Goal: Information Seeking & Learning: Find specific fact

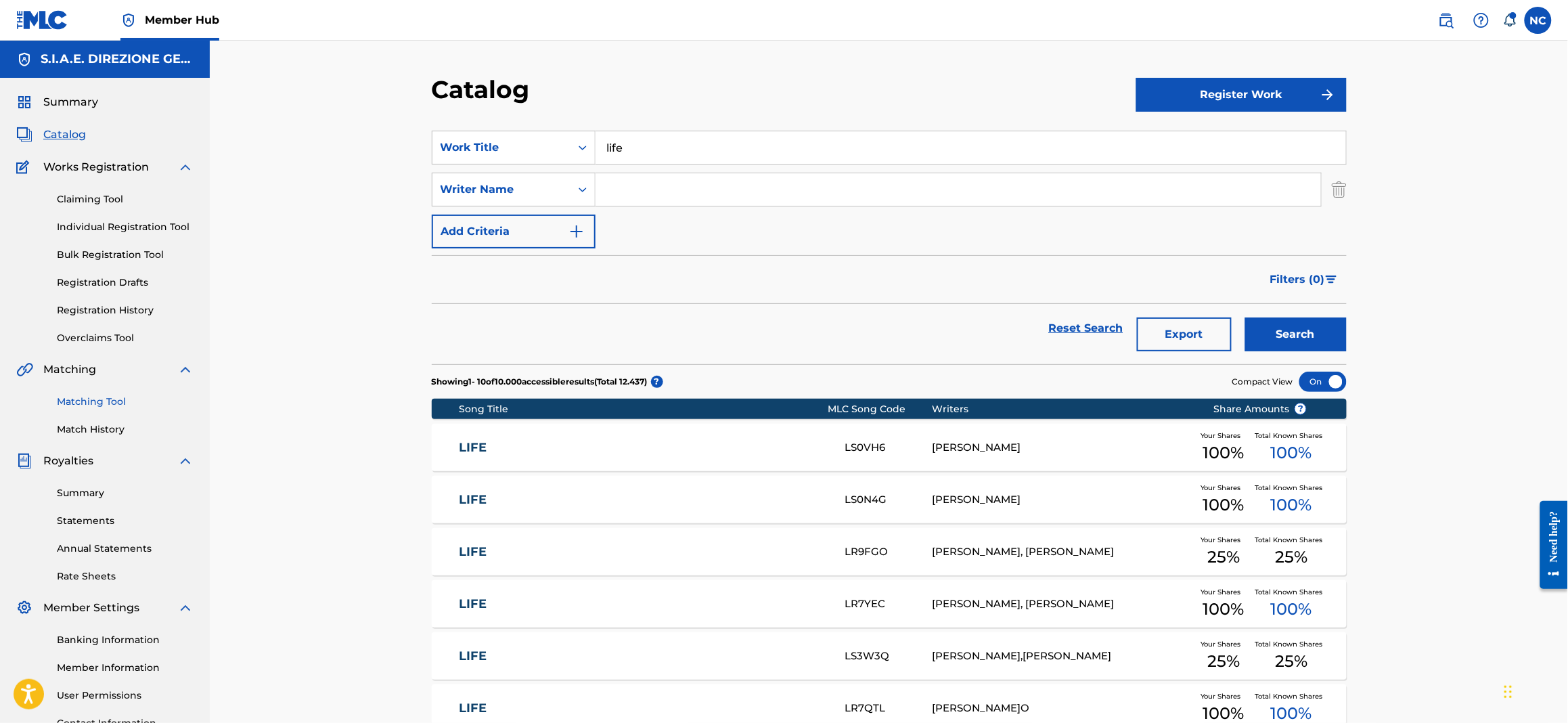
click at [108, 397] on link "Matching Tool" at bounding box center [125, 402] width 137 height 14
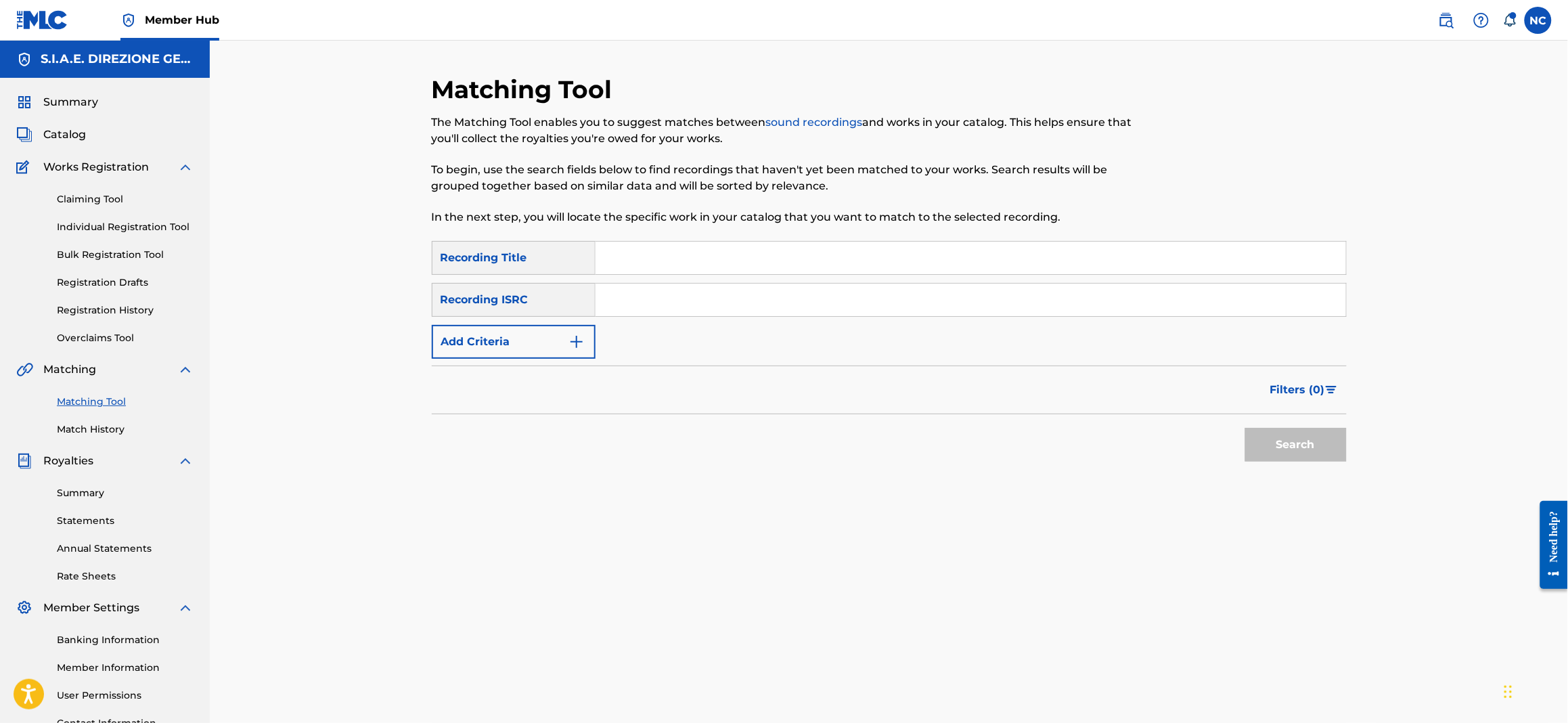
click at [642, 241] on input "Search Form" at bounding box center [970, 258] width 750 height 33
click at [647, 261] on input "Search Form" at bounding box center [970, 258] width 750 height 33
paste input "A BLACK BENTLEY"
type input "A BLACK BENTLEY"
click at [1278, 443] on button "Search" at bounding box center [1296, 444] width 101 height 33
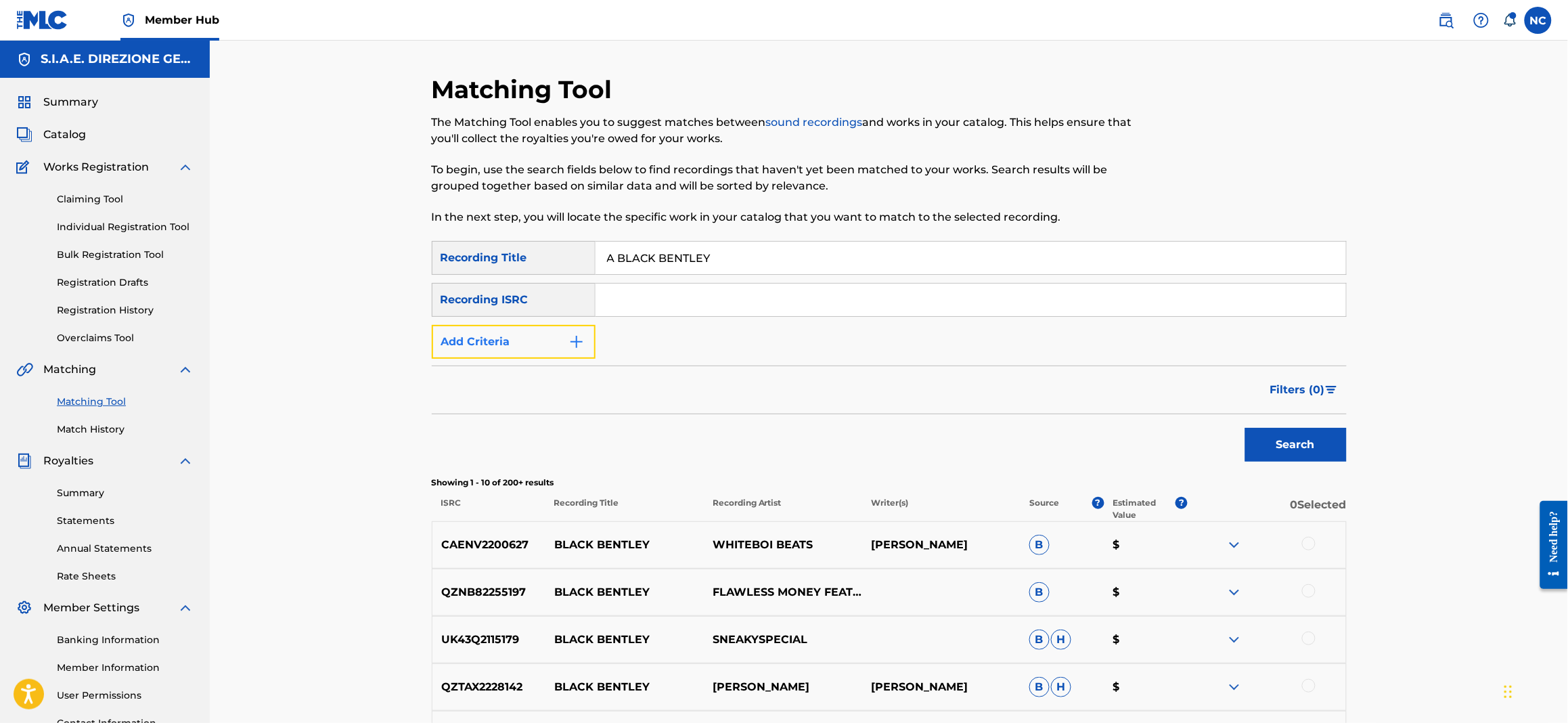
click at [582, 341] on img "Search Form" at bounding box center [577, 342] width 16 height 16
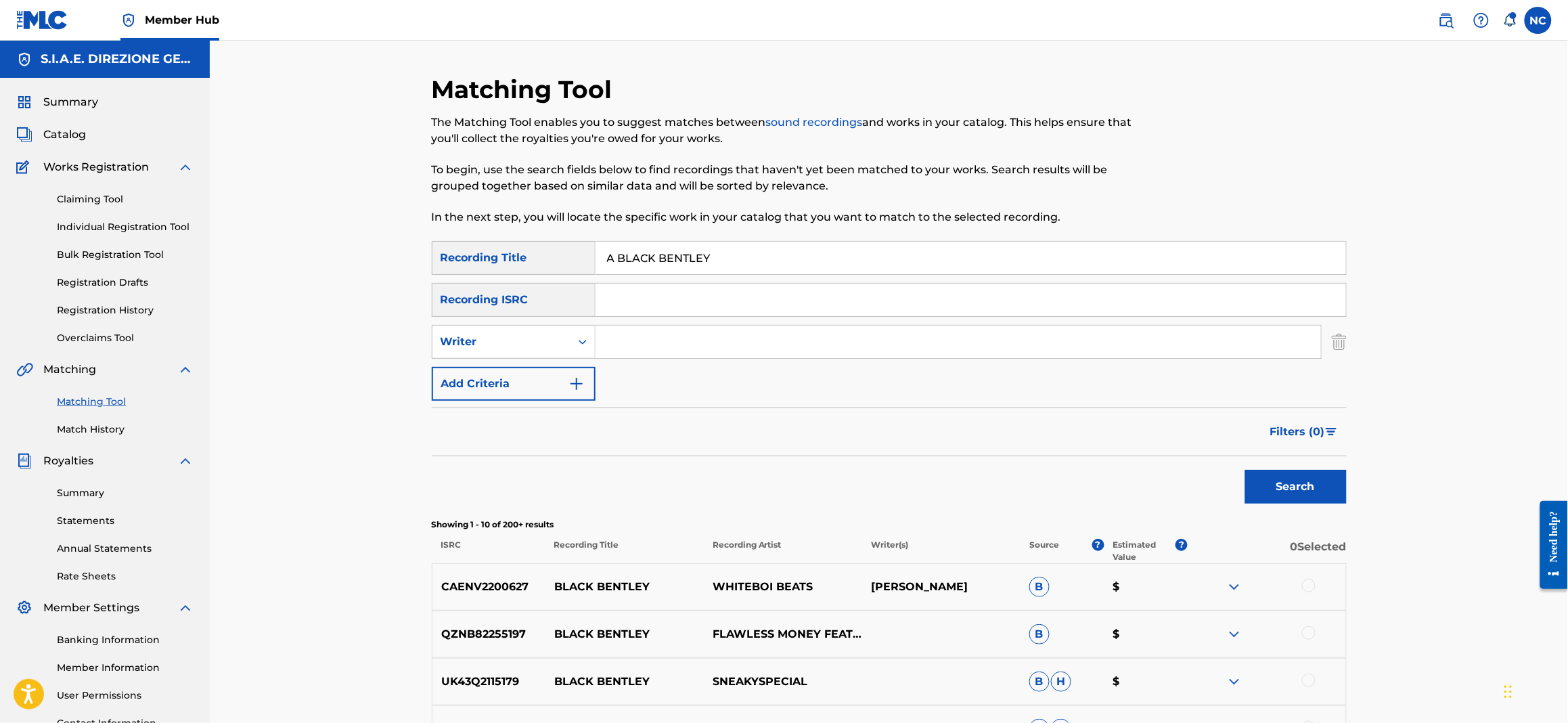
click at [699, 341] on input "Search Form" at bounding box center [958, 342] width 725 height 33
type input "MORRICONE"
click at [1245, 470] on button "Search" at bounding box center [1296, 486] width 101 height 33
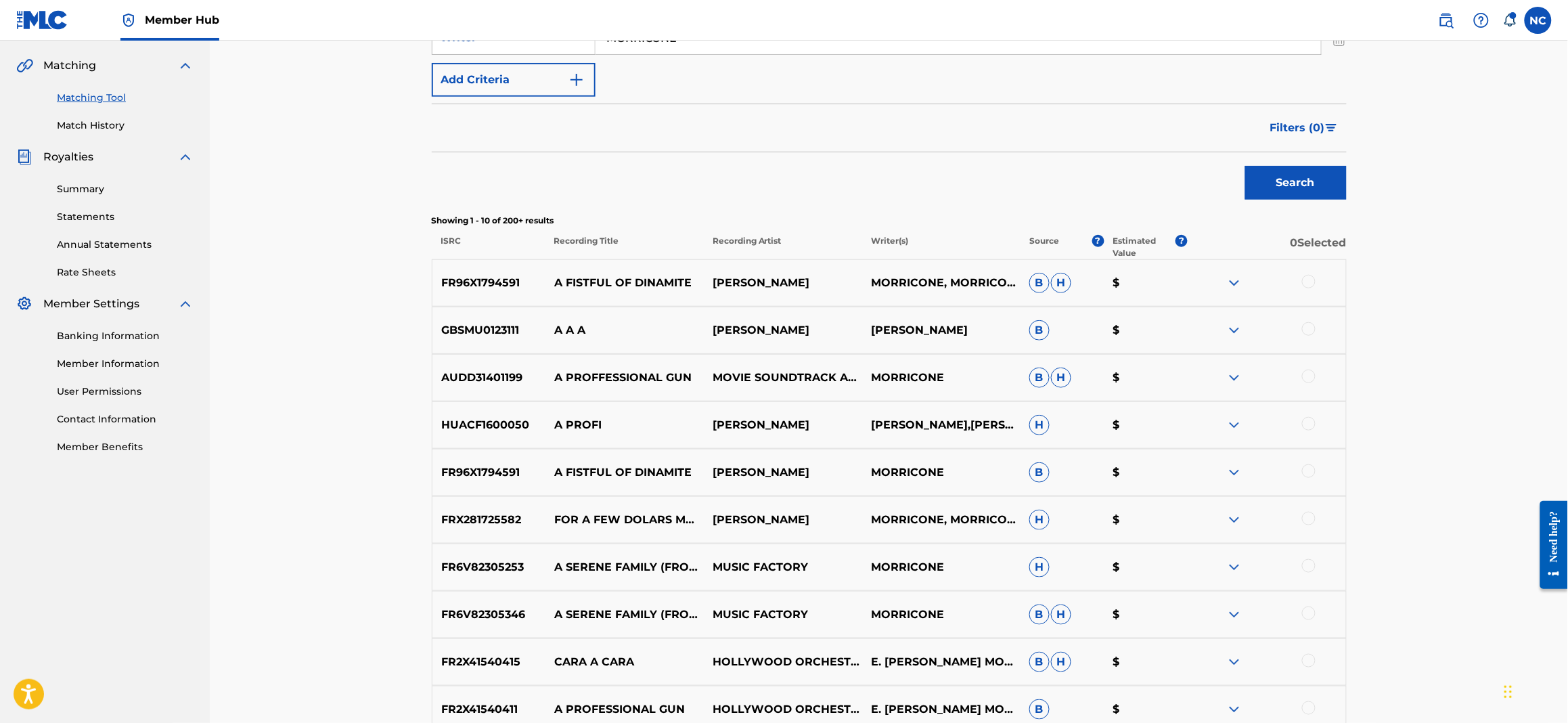
scroll to position [480, 0]
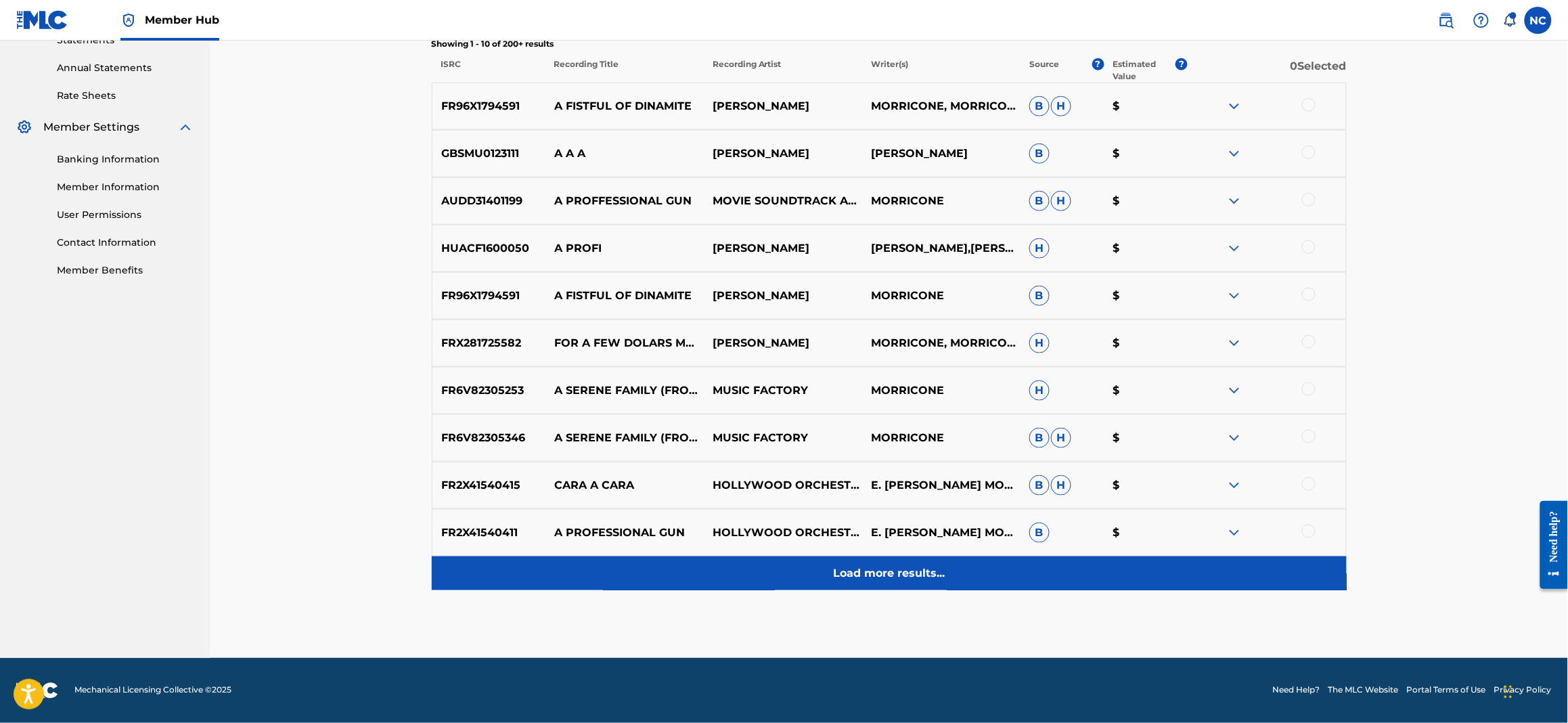
click at [931, 575] on p "Load more results..." at bounding box center [889, 573] width 111 height 16
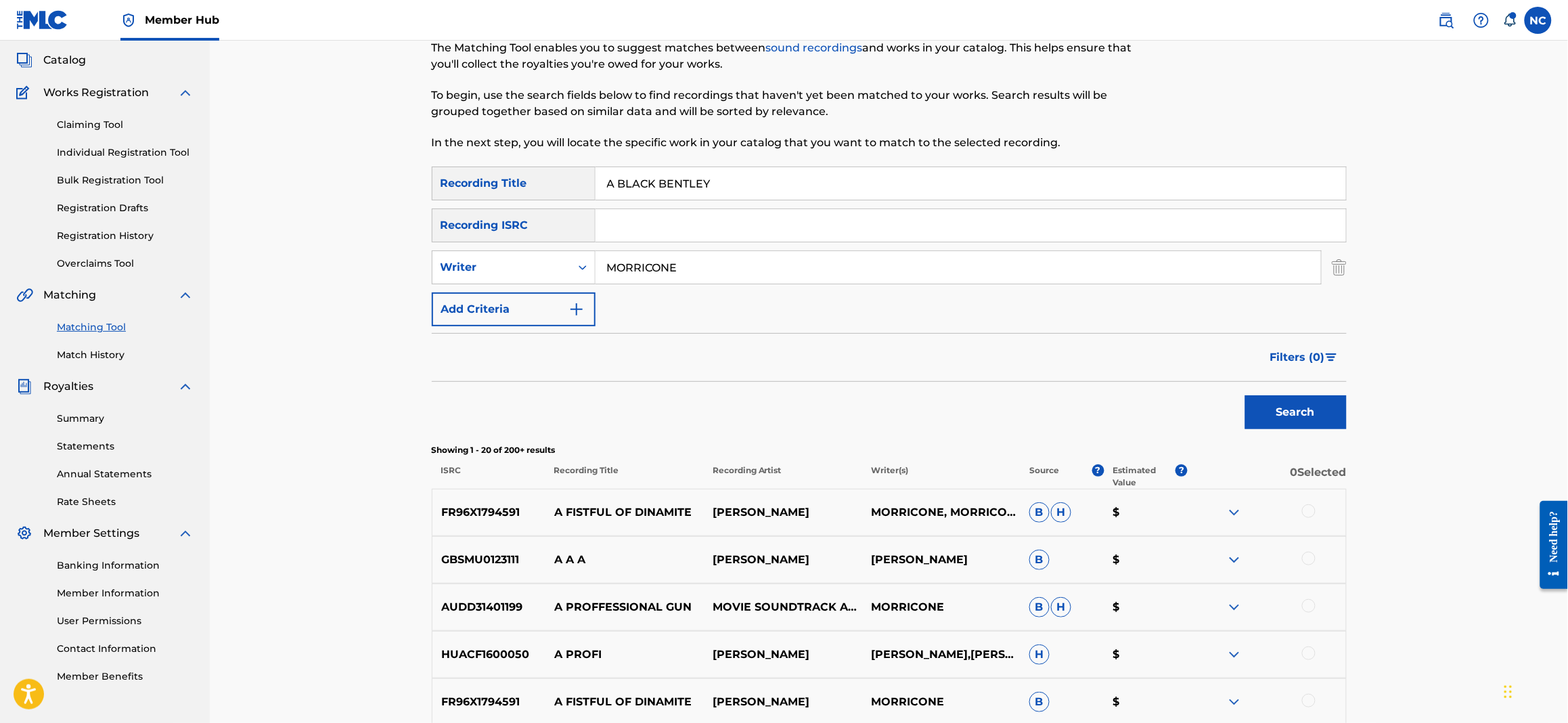
scroll to position [0, 0]
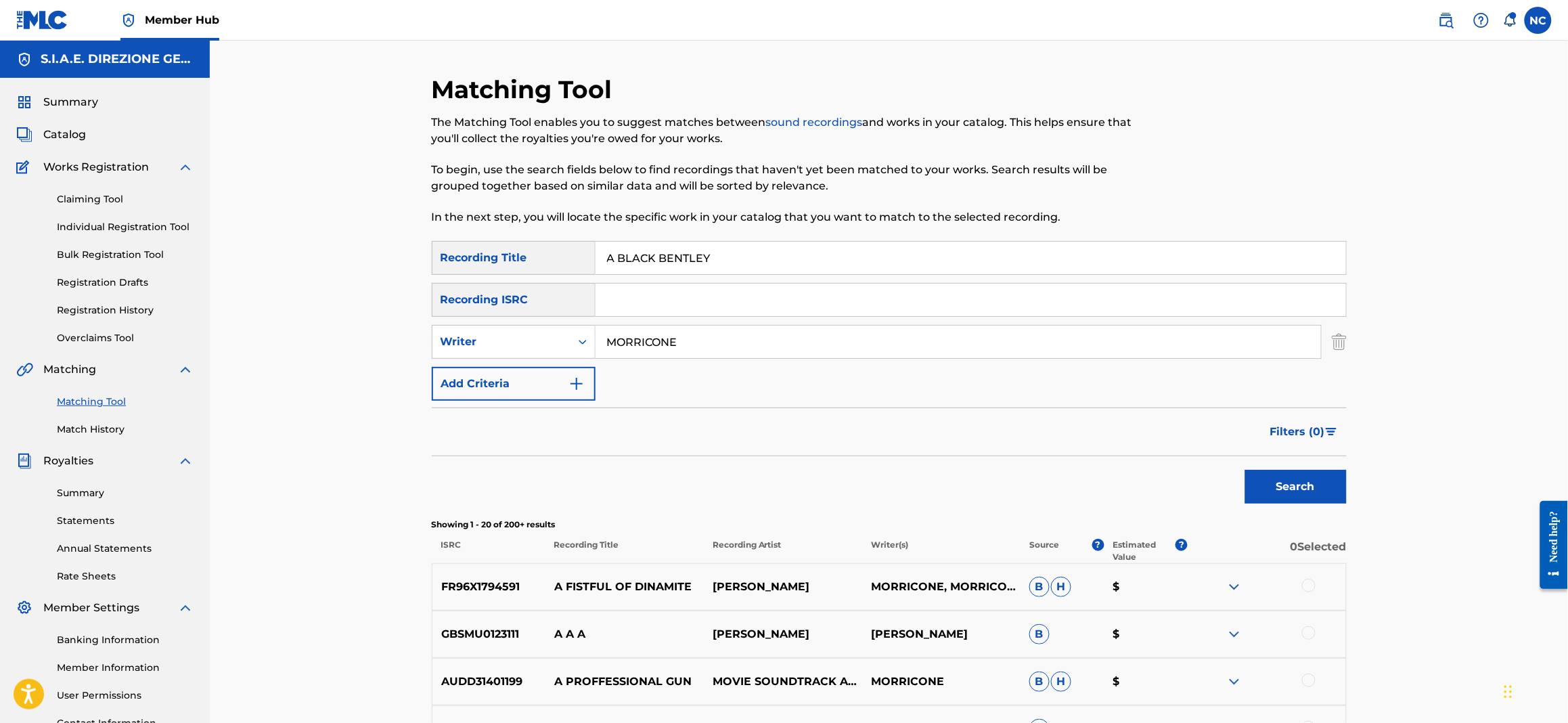
drag, startPoint x: 614, startPoint y: 261, endPoint x: 561, endPoint y: 260, distance: 53.0
click at [561, 260] on div "SearchWithCriteriad6b68c32-8c39-445b-90fc-d42cb731b129 Recording Title A BLACK …" at bounding box center [889, 258] width 915 height 33
click at [1245, 470] on button "Search" at bounding box center [1296, 486] width 101 height 33
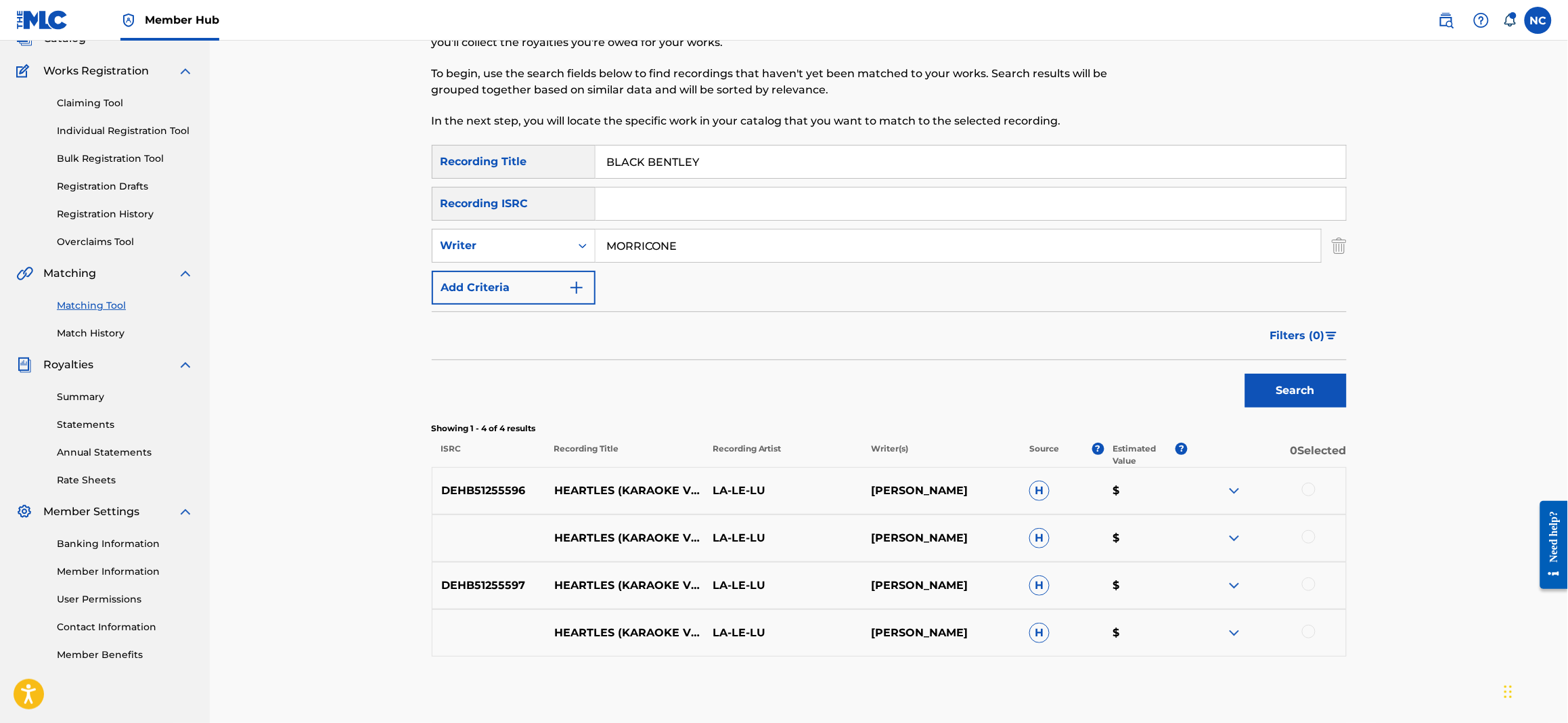
scroll to position [162, 0]
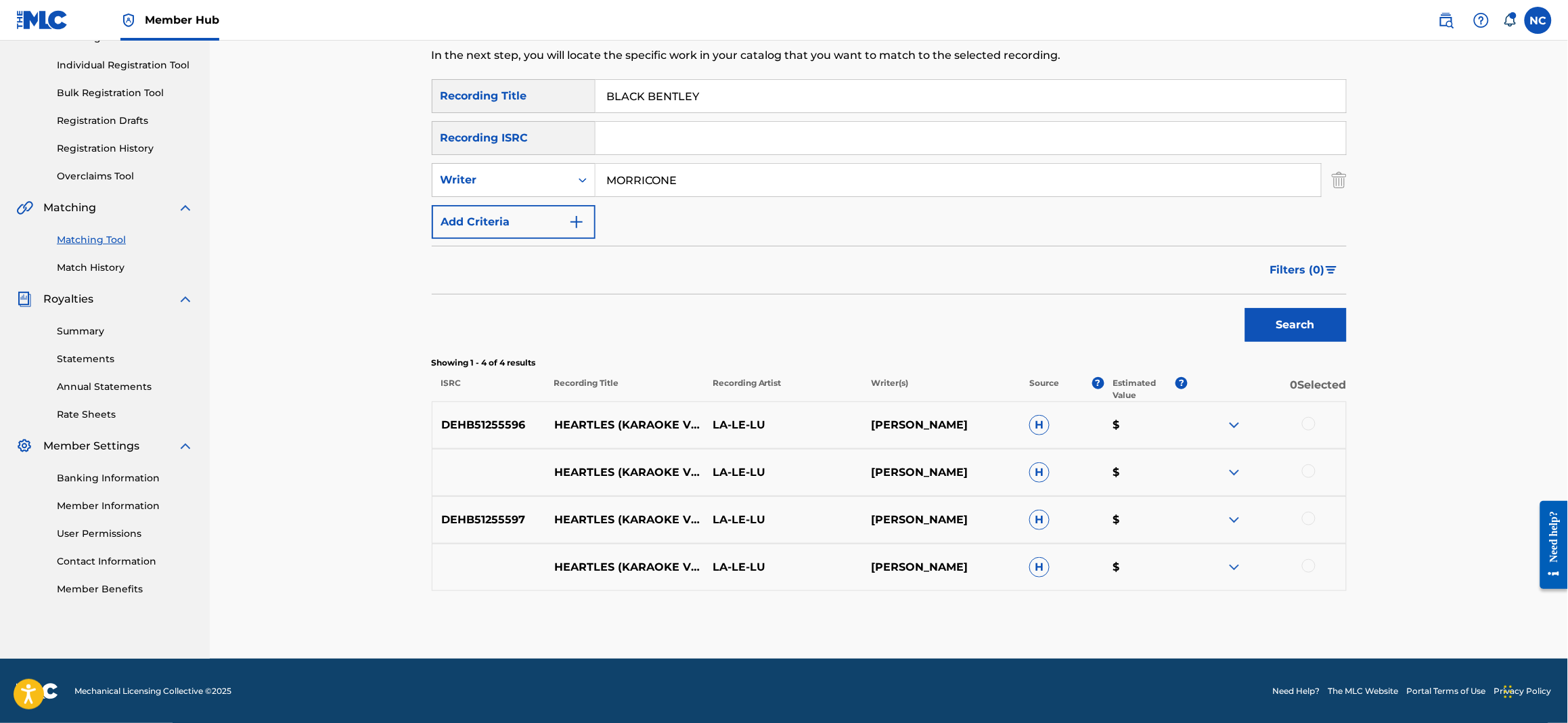
drag, startPoint x: 754, startPoint y: 98, endPoint x: 506, endPoint y: 92, distance: 248.1
click at [506, 92] on div "SearchWithCriteriad6b68c32-8c39-445b-90fc-d42cb731b129 Recording Title BLACK BE…" at bounding box center [889, 96] width 915 height 33
click at [1245, 308] on button "Search" at bounding box center [1296, 325] width 101 height 33
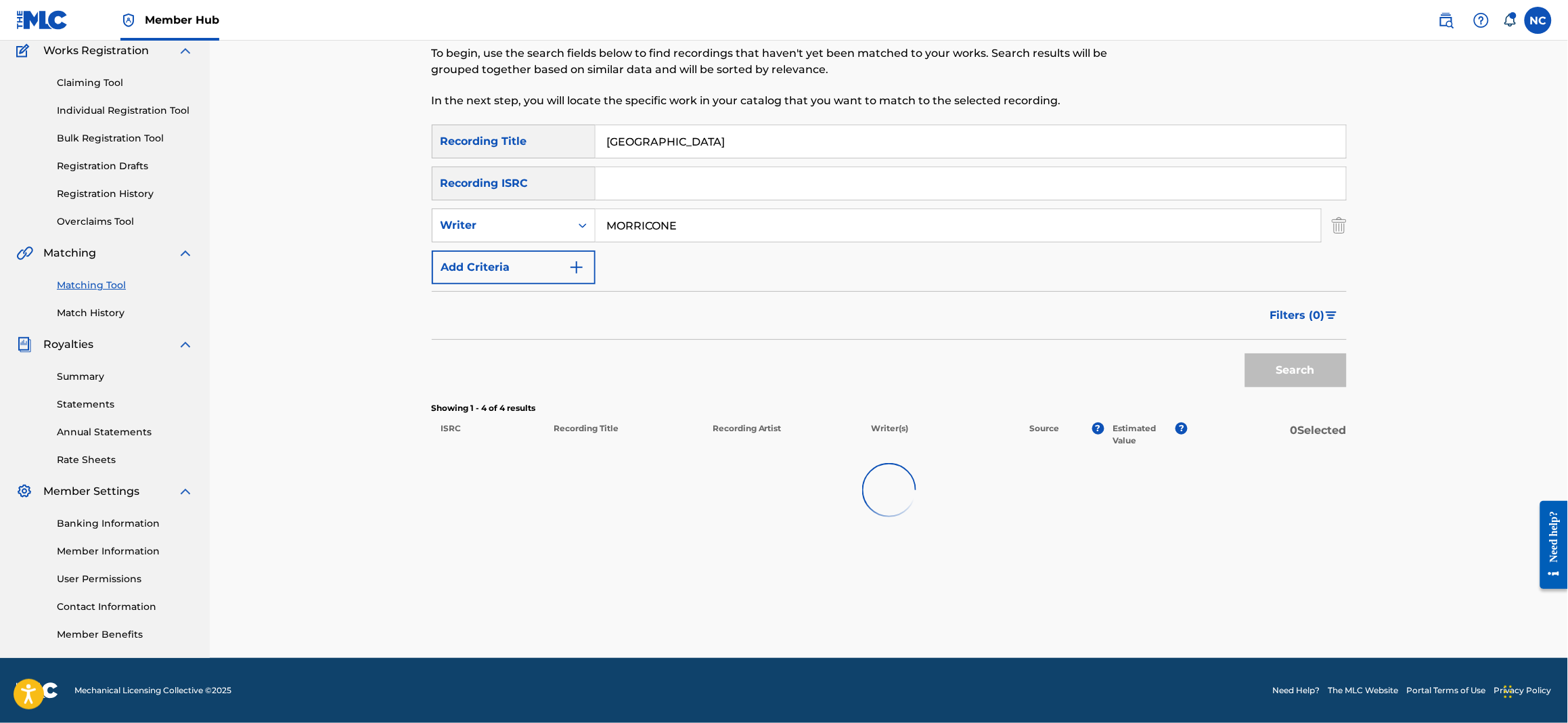
scroll to position [116, 0]
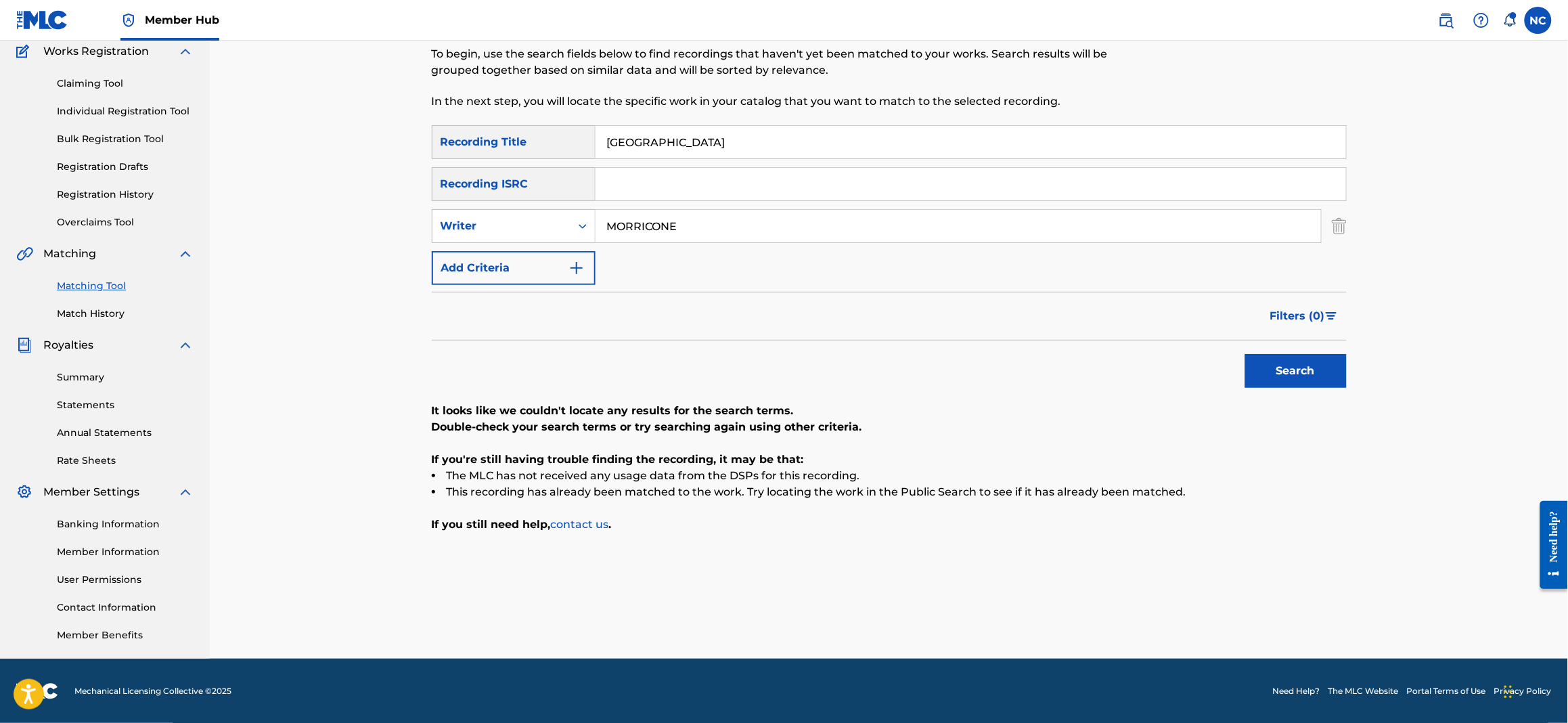
drag, startPoint x: 700, startPoint y: 142, endPoint x: 577, endPoint y: 138, distance: 123.1
click at [577, 138] on div "SearchWithCriteriad6b68c32-8c39-445b-90fc-d42cb731b129 Recording Title [GEOGRAP…" at bounding box center [889, 142] width 915 height 33
click at [1245, 354] on button "Search" at bounding box center [1296, 370] width 101 height 33
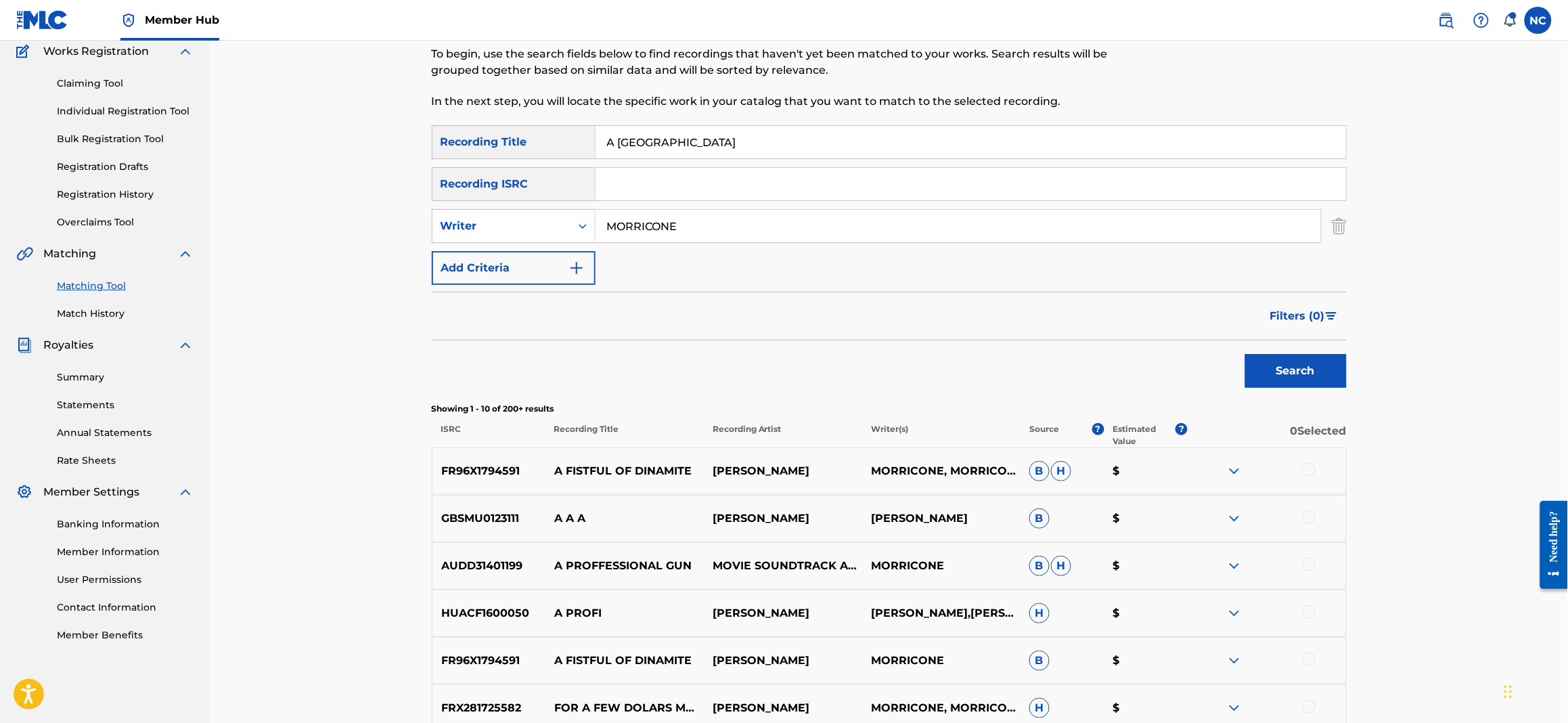
scroll to position [162, 0]
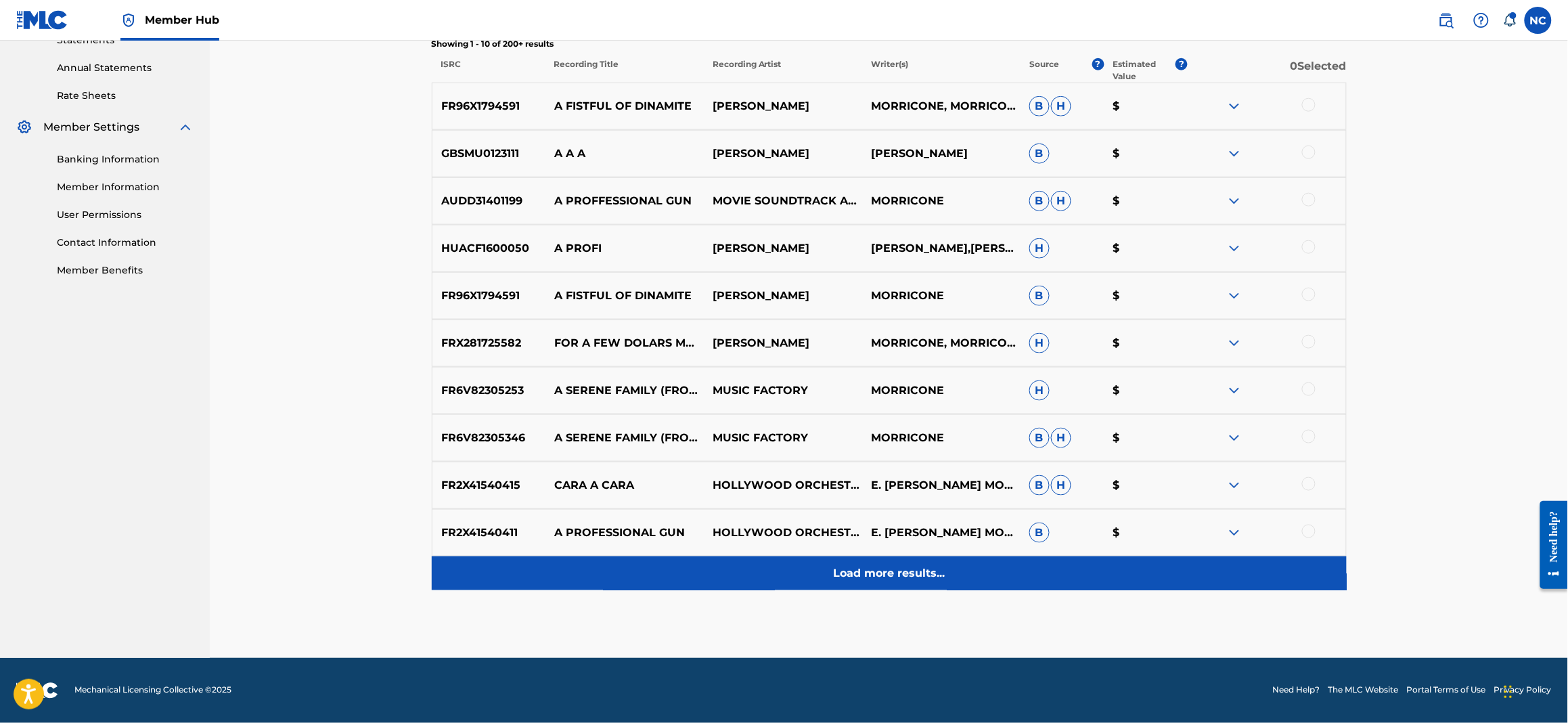
click at [871, 572] on p "Load more results..." at bounding box center [889, 573] width 111 height 16
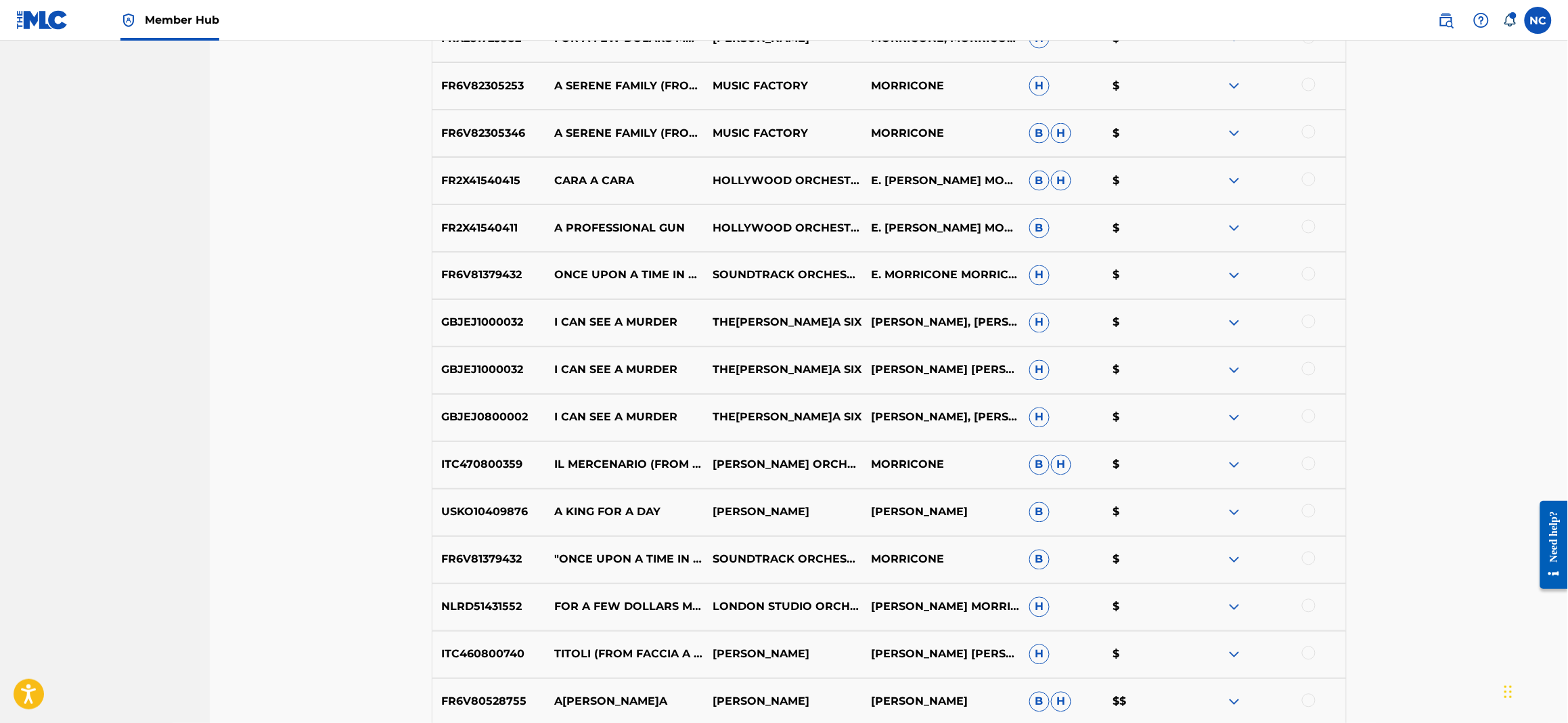
scroll to position [953, 0]
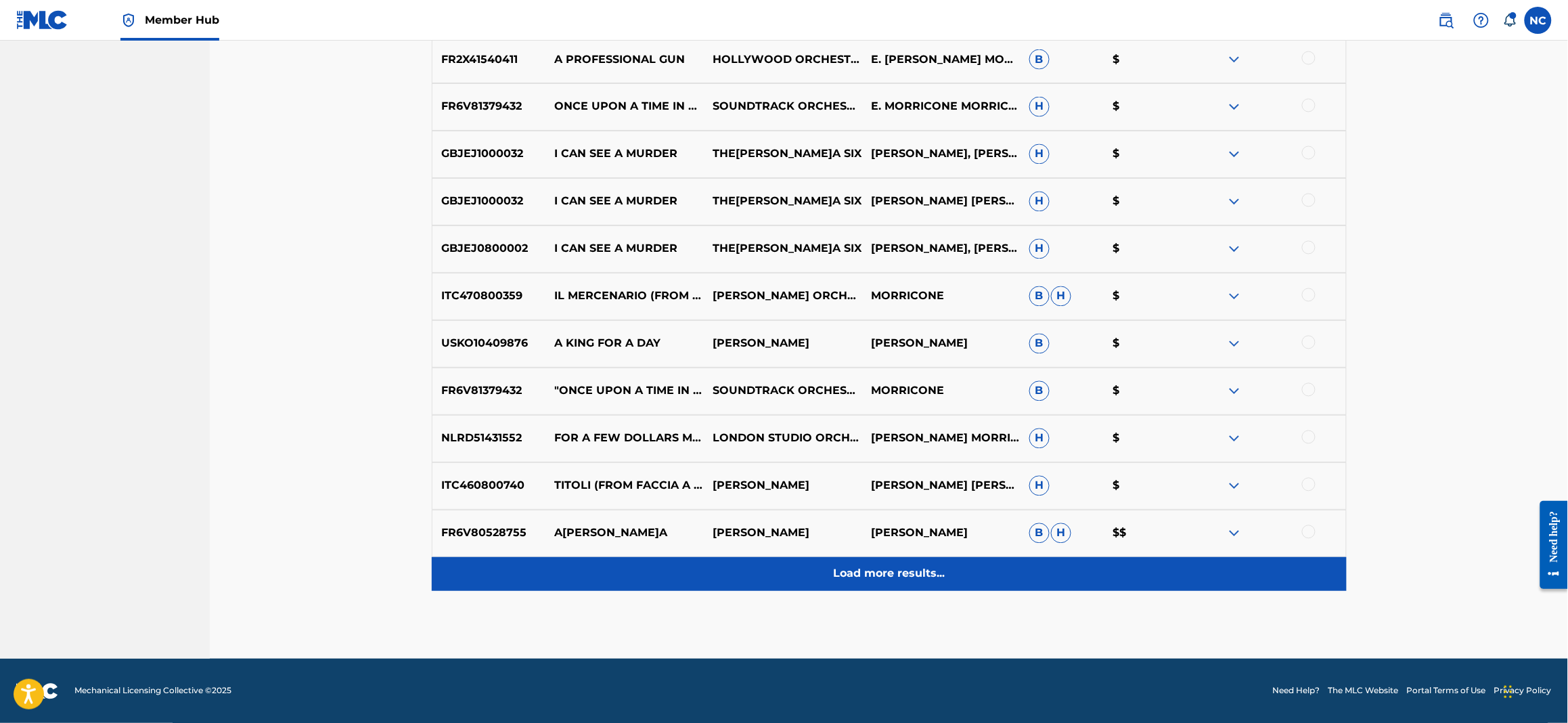
click at [951, 586] on div "Load more results..." at bounding box center [889, 574] width 915 height 33
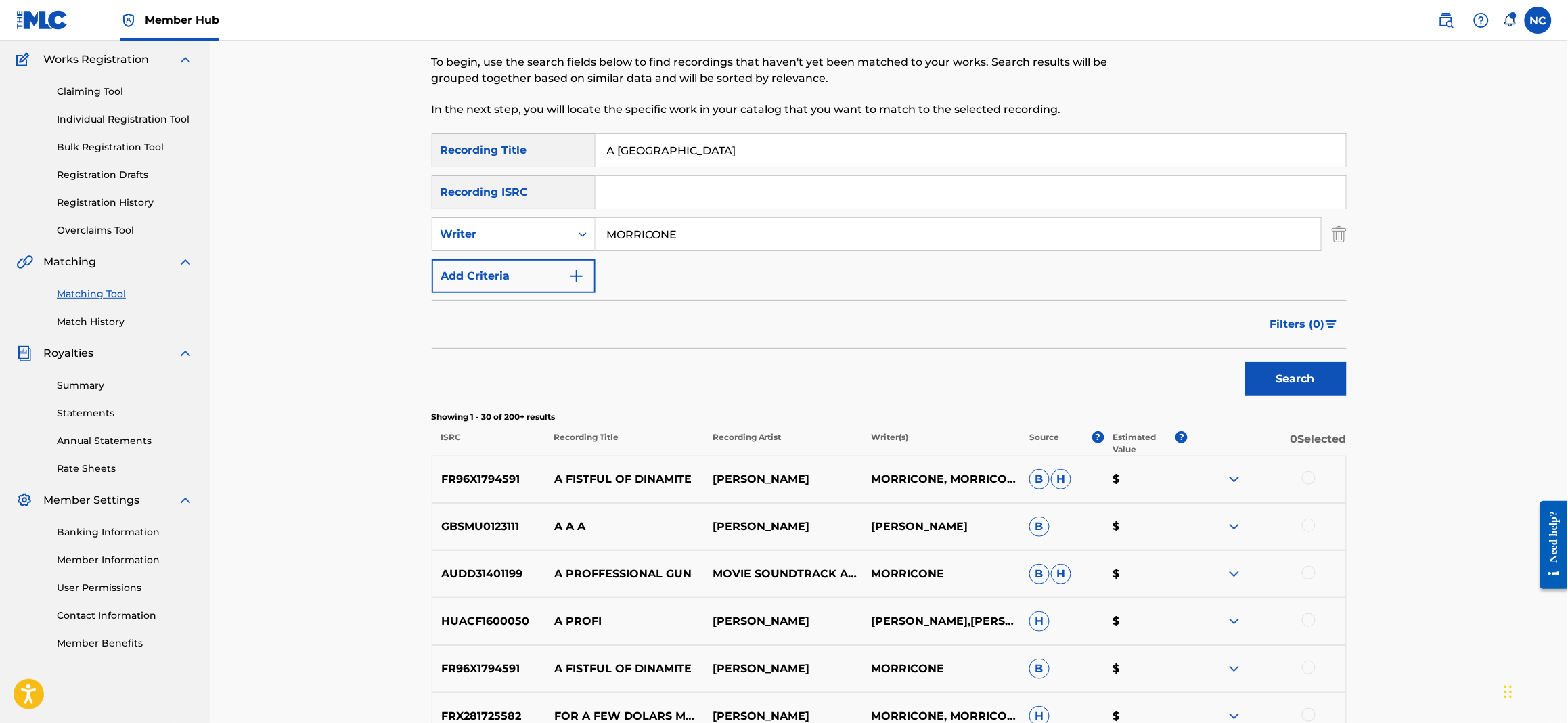
scroll to position [0, 0]
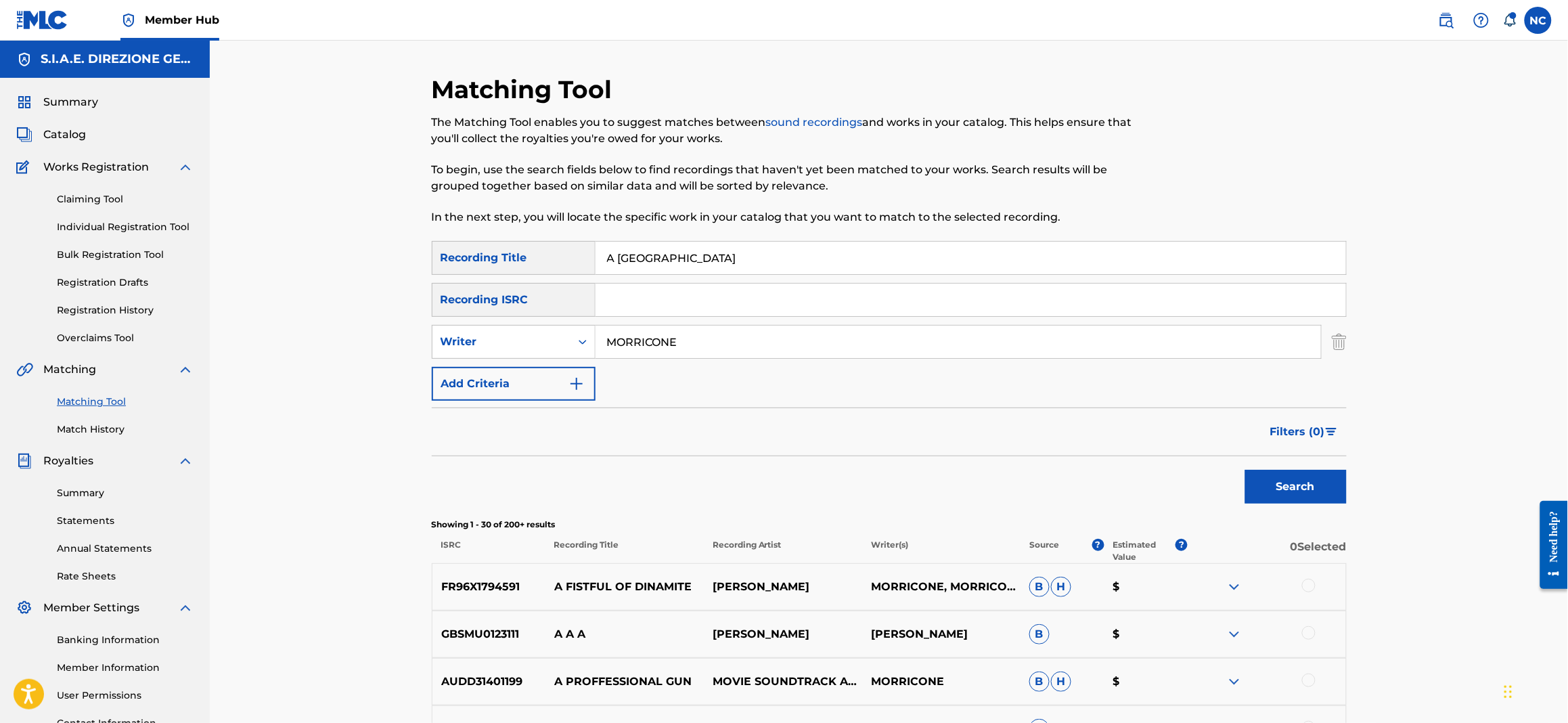
drag, startPoint x: 752, startPoint y: 251, endPoint x: 521, endPoint y: 247, distance: 231.0
click at [521, 247] on div "SearchWithCriteriad6b68c32-8c39-445b-90fc-d42cb731b129 Recording Title A [GEOGR…" at bounding box center [889, 258] width 915 height 33
paste input "LA BATTAGLIA DI [GEOGRAPHIC_DATA]"
type input "LA BATTAGLIA DI [GEOGRAPHIC_DATA]"
click at [1334, 499] on button "Search" at bounding box center [1296, 486] width 101 height 33
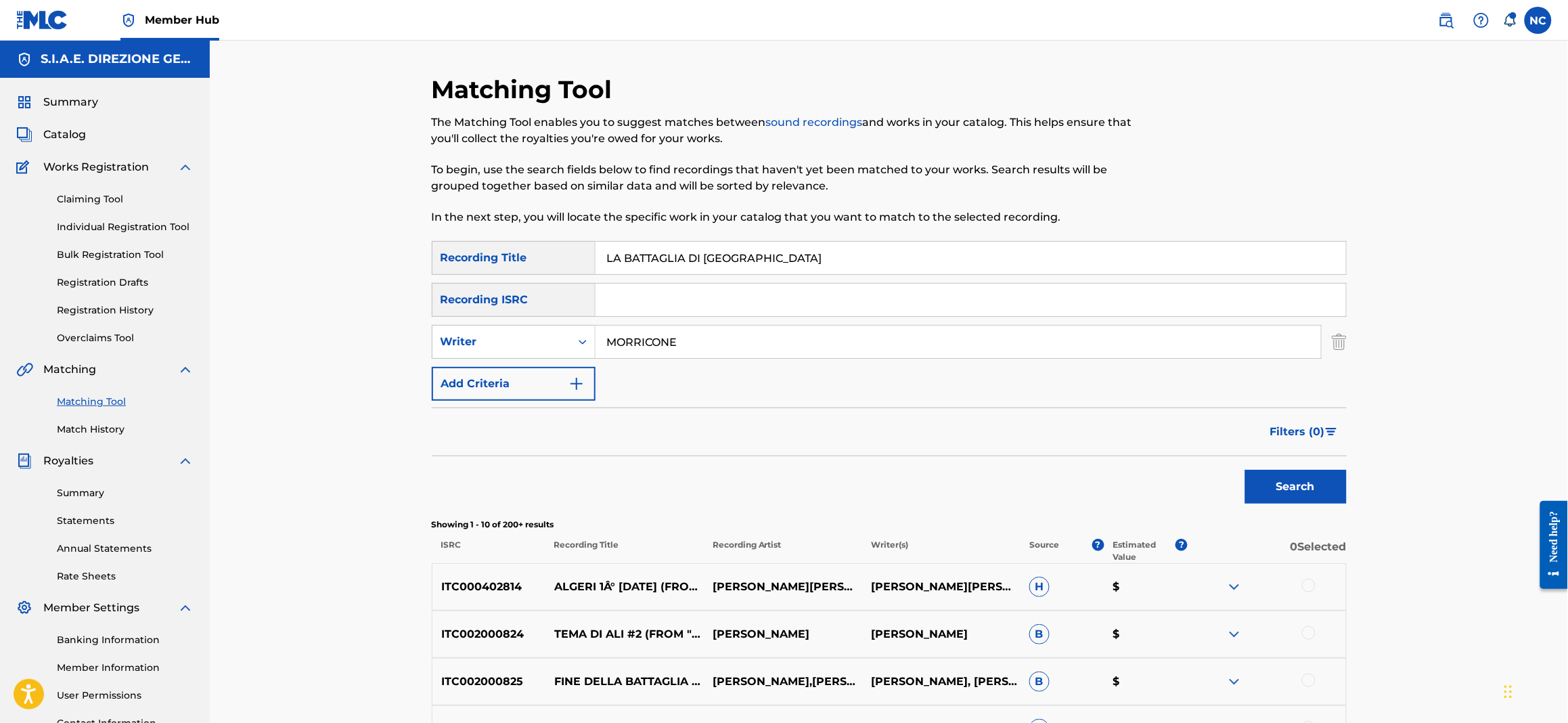
scroll to position [202, 0]
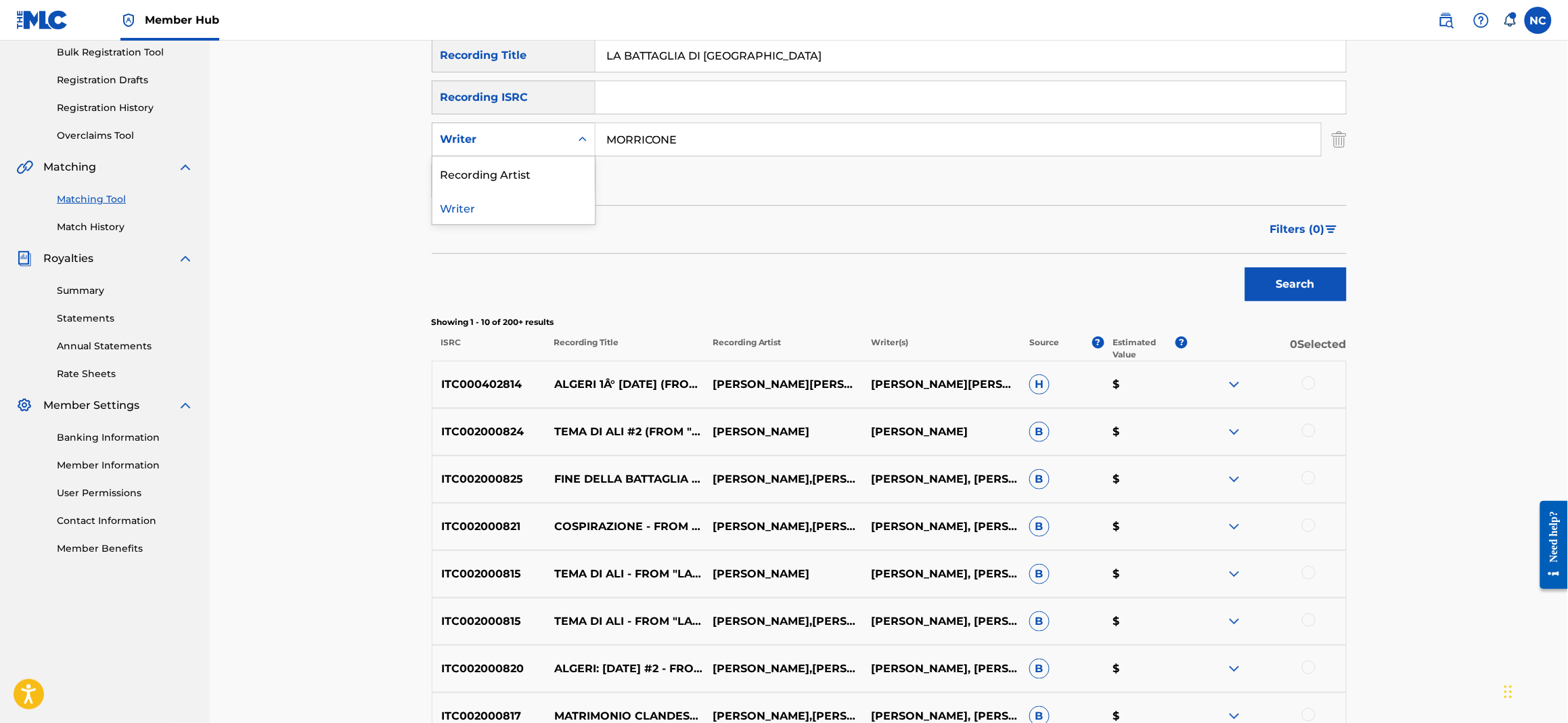
click at [563, 135] on div "Writer" at bounding box center [501, 139] width 138 height 26
click at [892, 272] on div "Search" at bounding box center [889, 281] width 915 height 54
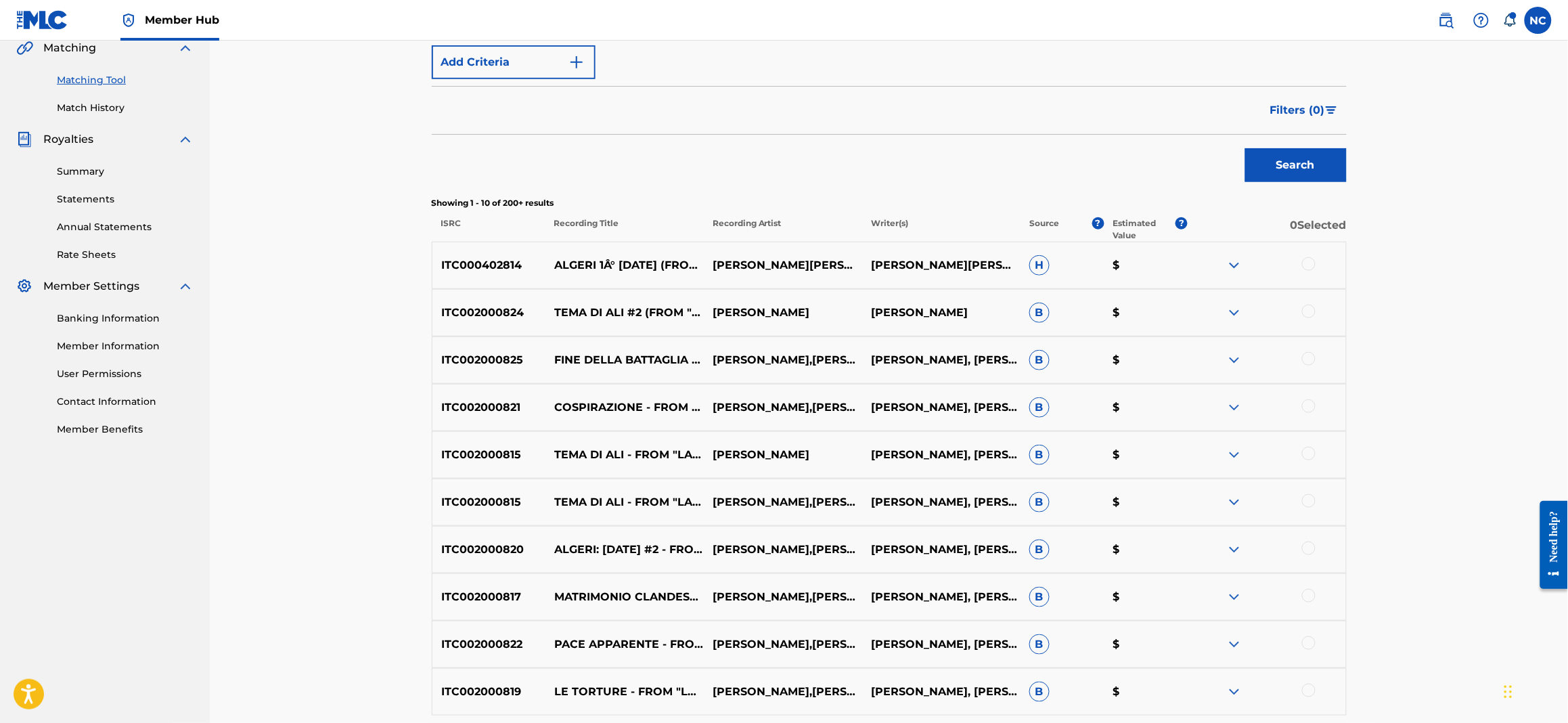
scroll to position [480, 0]
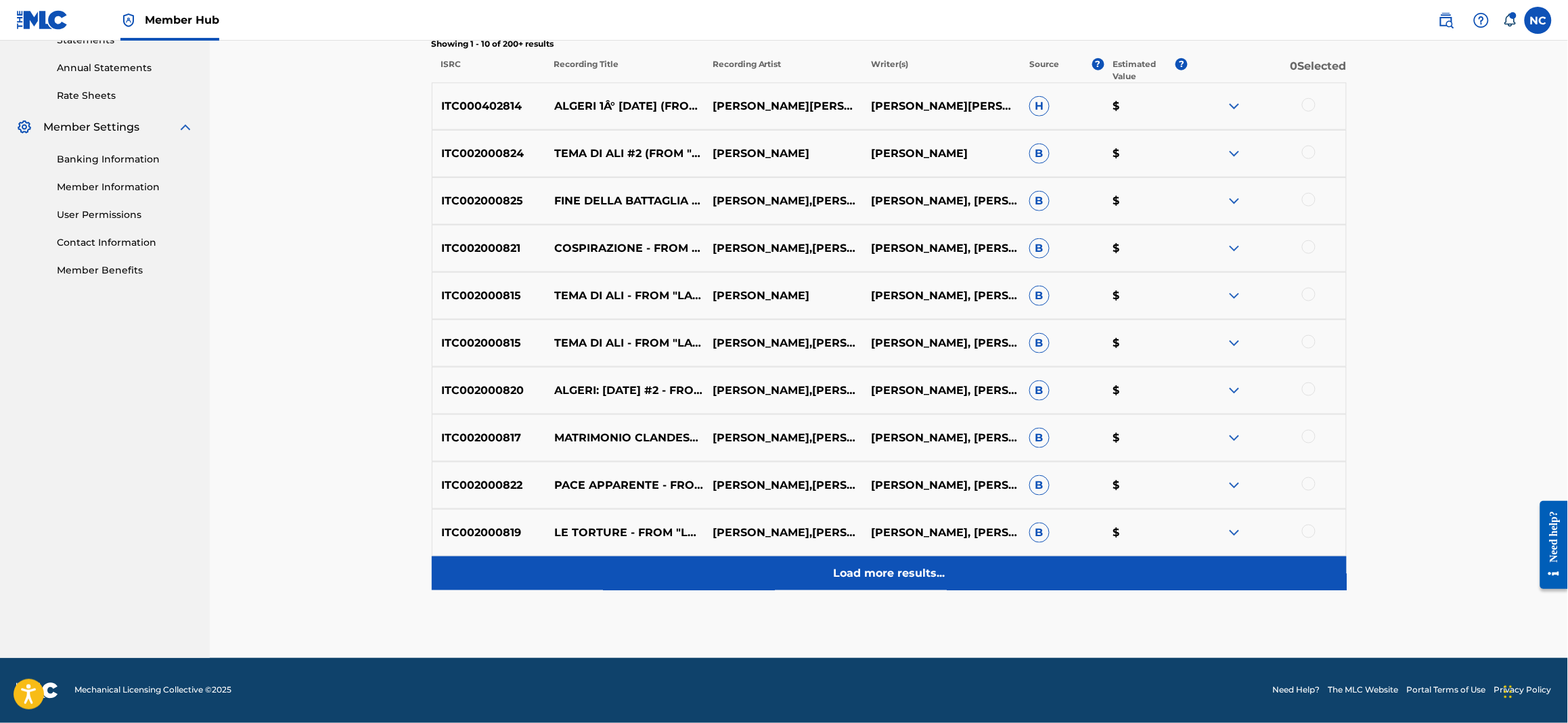
click at [879, 565] on p "Load more results..." at bounding box center [889, 573] width 111 height 16
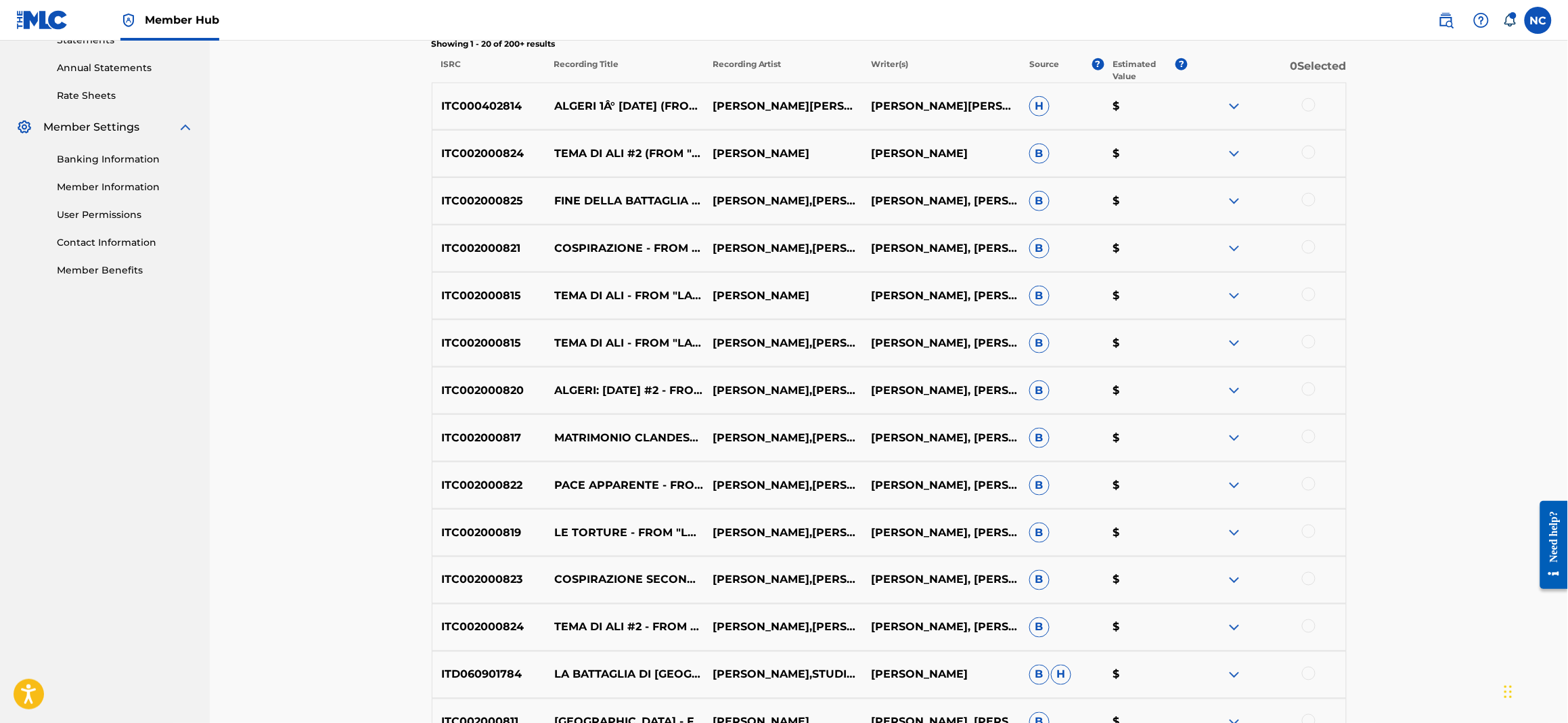
scroll to position [0, 0]
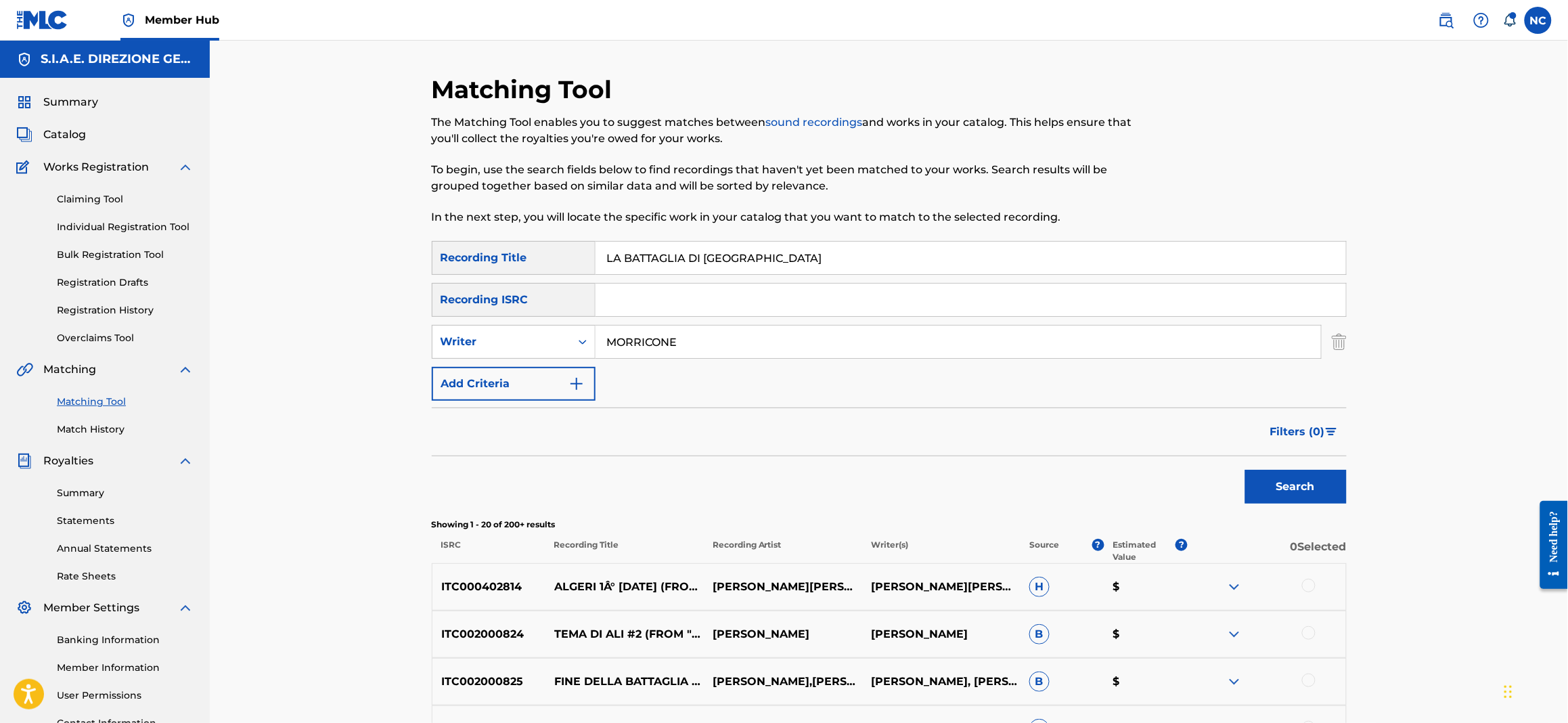
click at [626, 257] on input "LA BATTAGLIA DI [GEOGRAPHIC_DATA]" at bounding box center [970, 258] width 750 height 33
click at [560, 342] on div "Writer" at bounding box center [501, 342] width 122 height 16
click at [557, 379] on div "Recording Artist" at bounding box center [514, 375] width 163 height 33
click at [805, 332] on input "Search Form" at bounding box center [958, 342] width 725 height 33
click at [705, 344] on input "Search Form" at bounding box center [958, 342] width 725 height 33
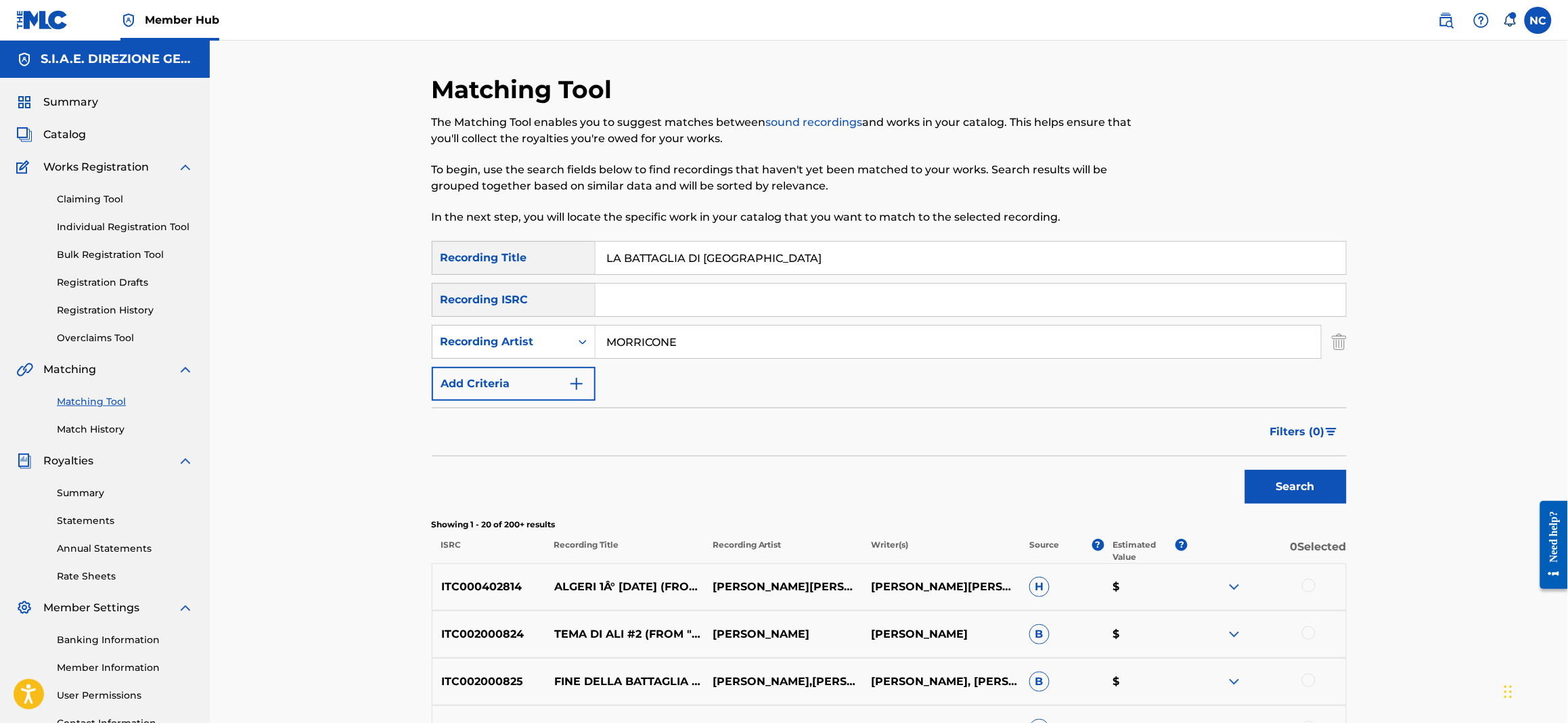
type input "MORRICONE"
click at [1245, 470] on button "Search" at bounding box center [1296, 486] width 101 height 33
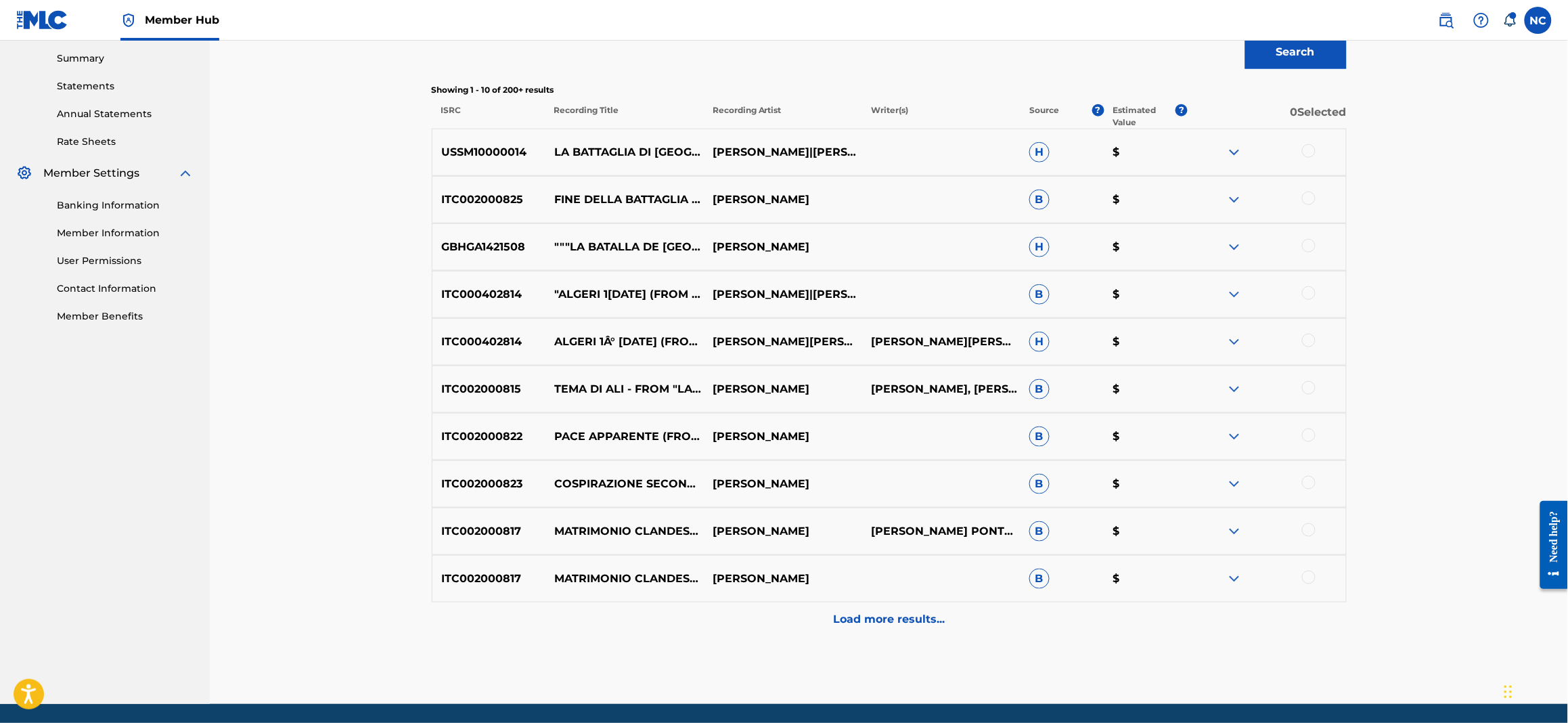
scroll to position [480, 0]
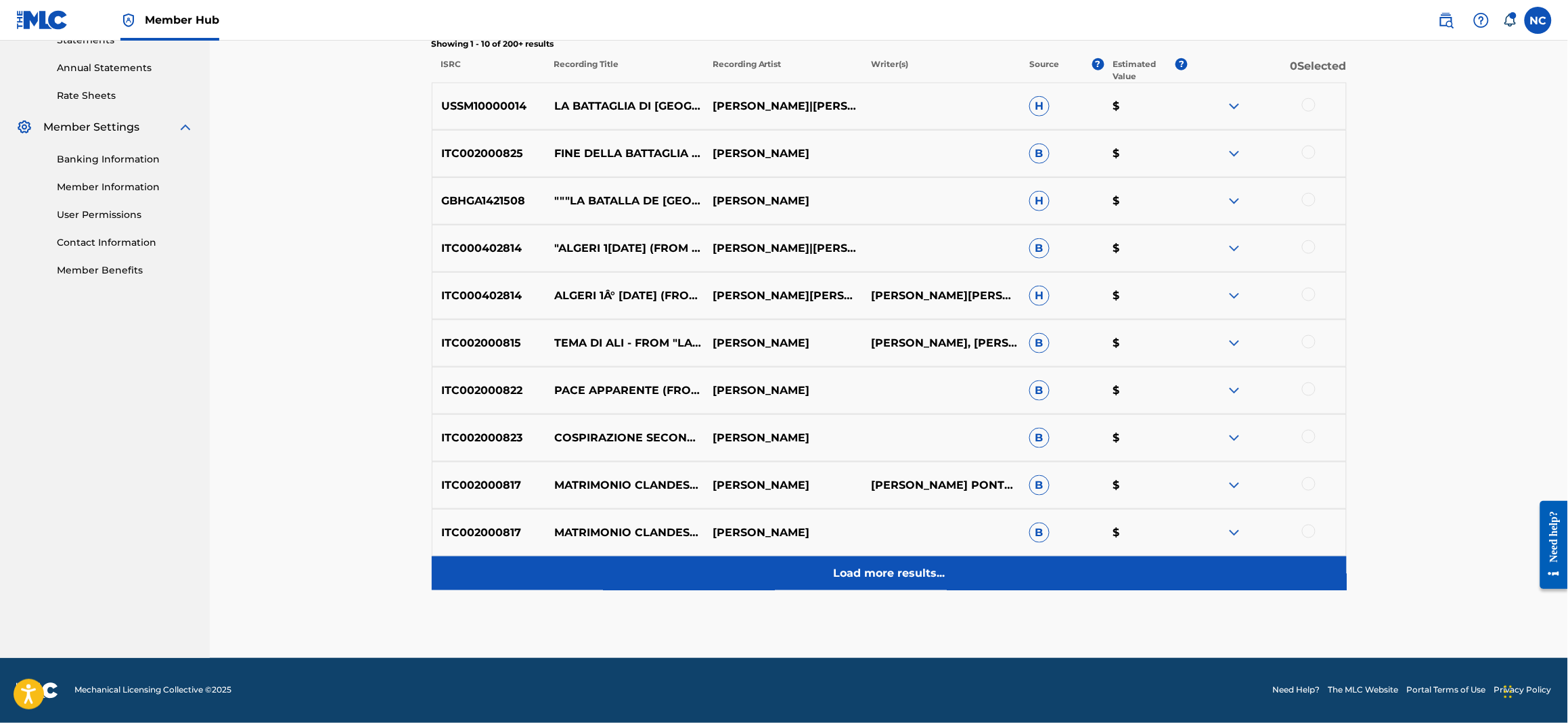
click at [871, 589] on div "Load more results..." at bounding box center [889, 573] width 915 height 33
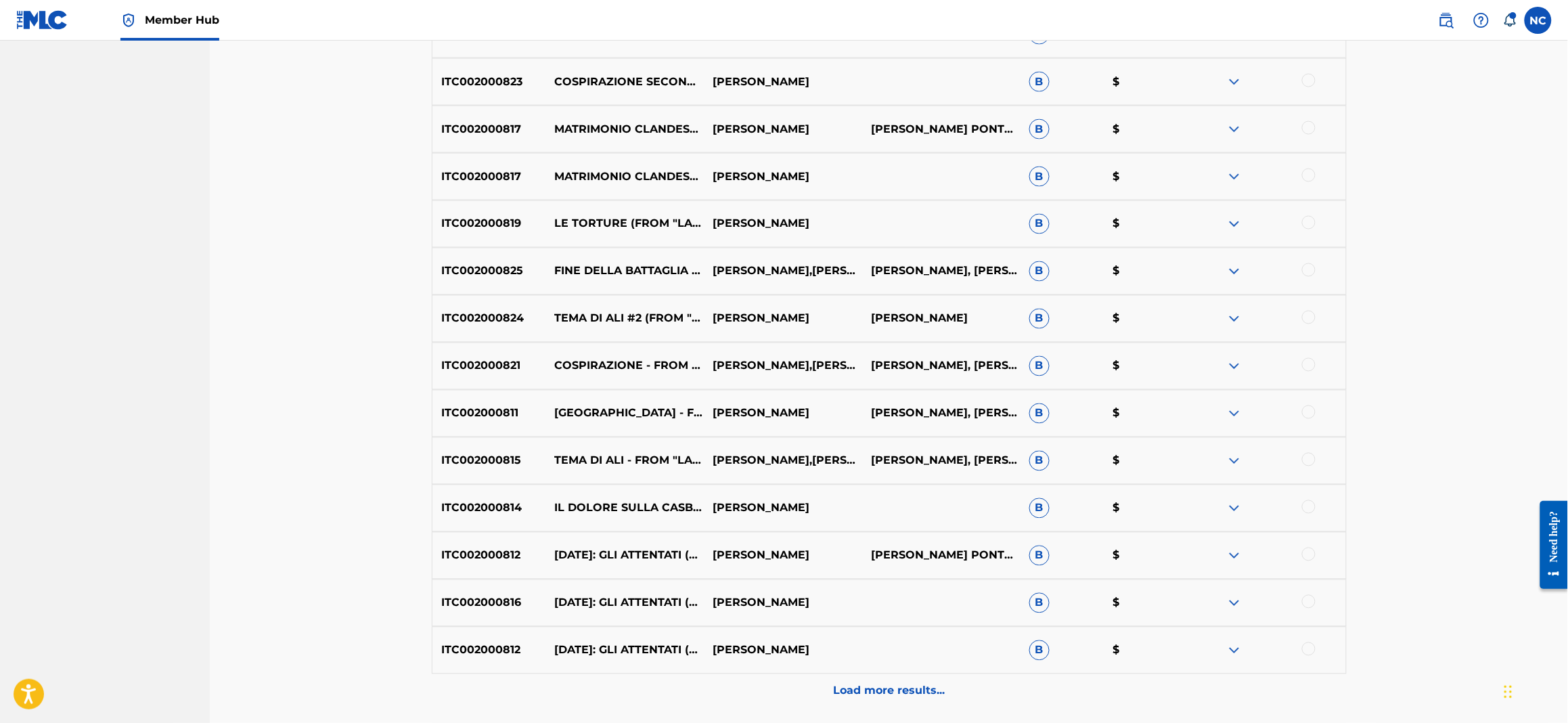
scroll to position [953, 0]
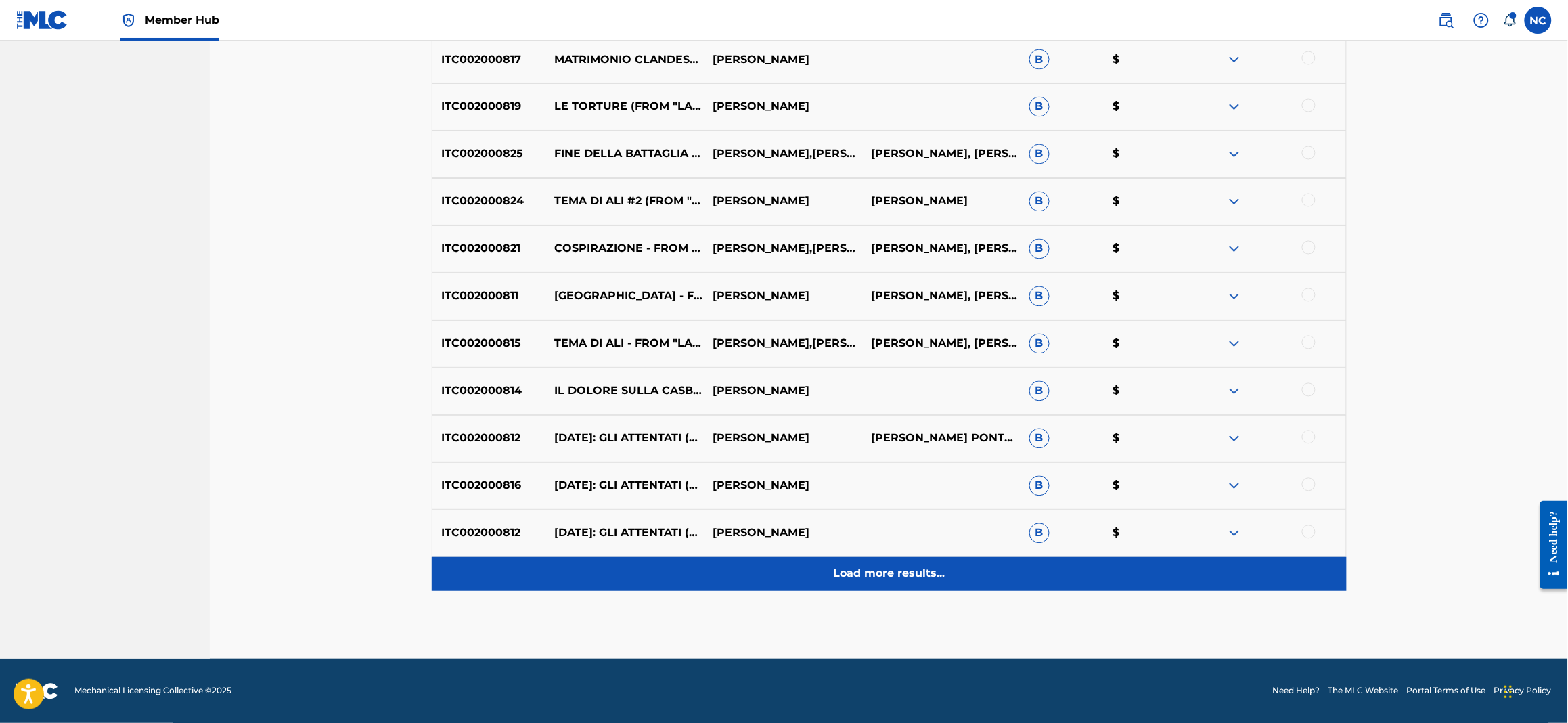
click at [949, 567] on div "Load more results..." at bounding box center [889, 574] width 915 height 33
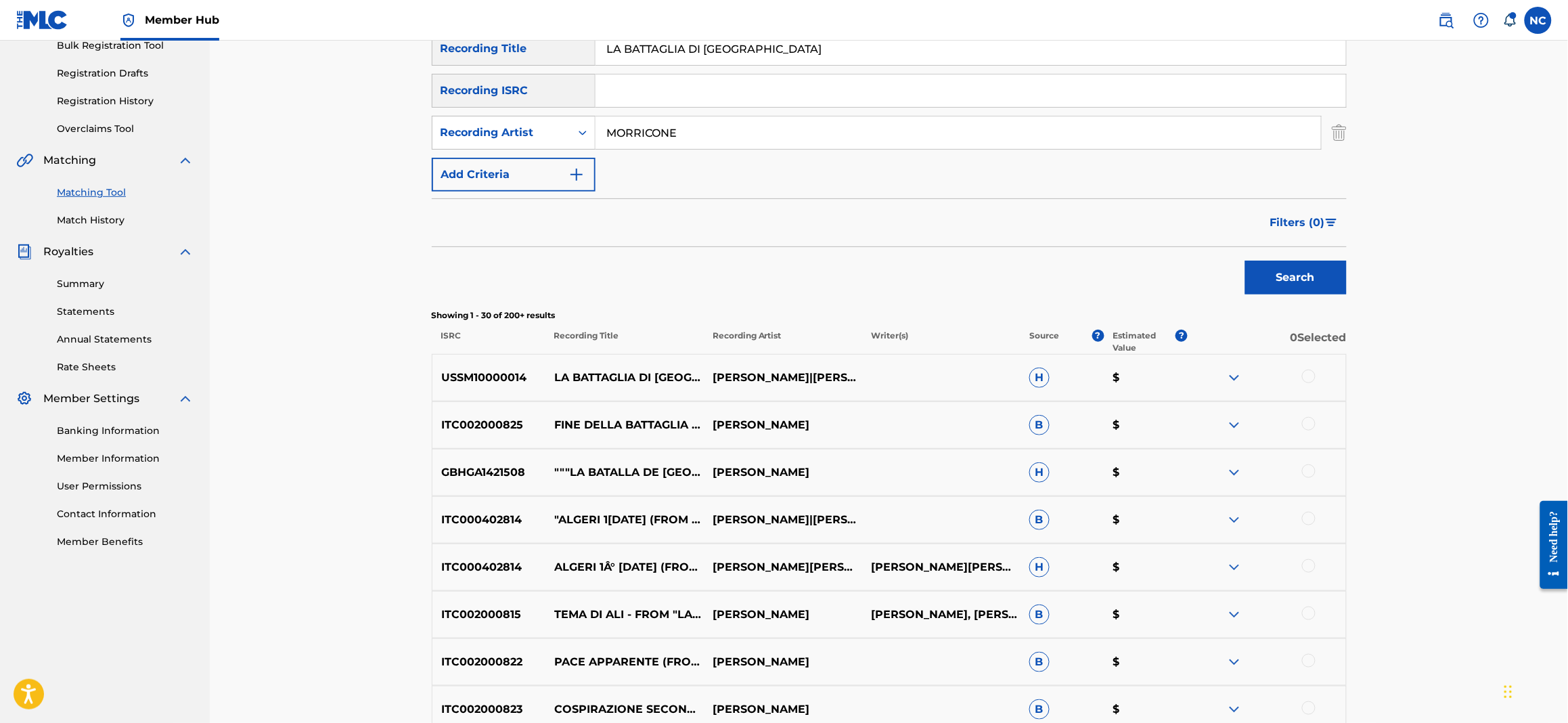
scroll to position [0, 0]
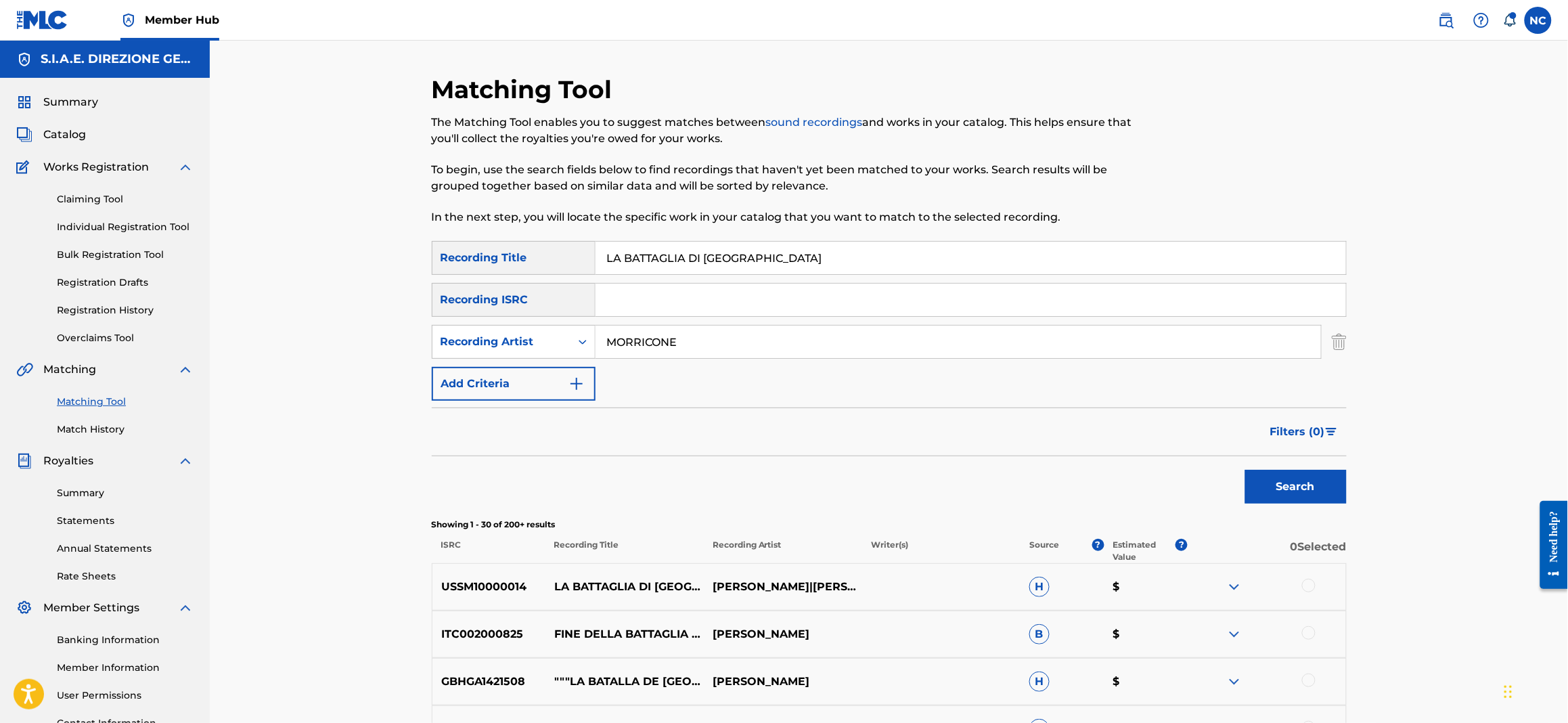
drag, startPoint x: 622, startPoint y: 256, endPoint x: 556, endPoint y: 257, distance: 66.0
click at [556, 257] on div "SearchWithCriteriad6b68c32-8c39-445b-90fc-d42cb731b129 Recording Title LA BATTA…" at bounding box center [889, 258] width 915 height 33
type input "BATTAGLIA DI [GEOGRAPHIC_DATA]"
click at [1245, 470] on button "Search" at bounding box center [1296, 486] width 101 height 33
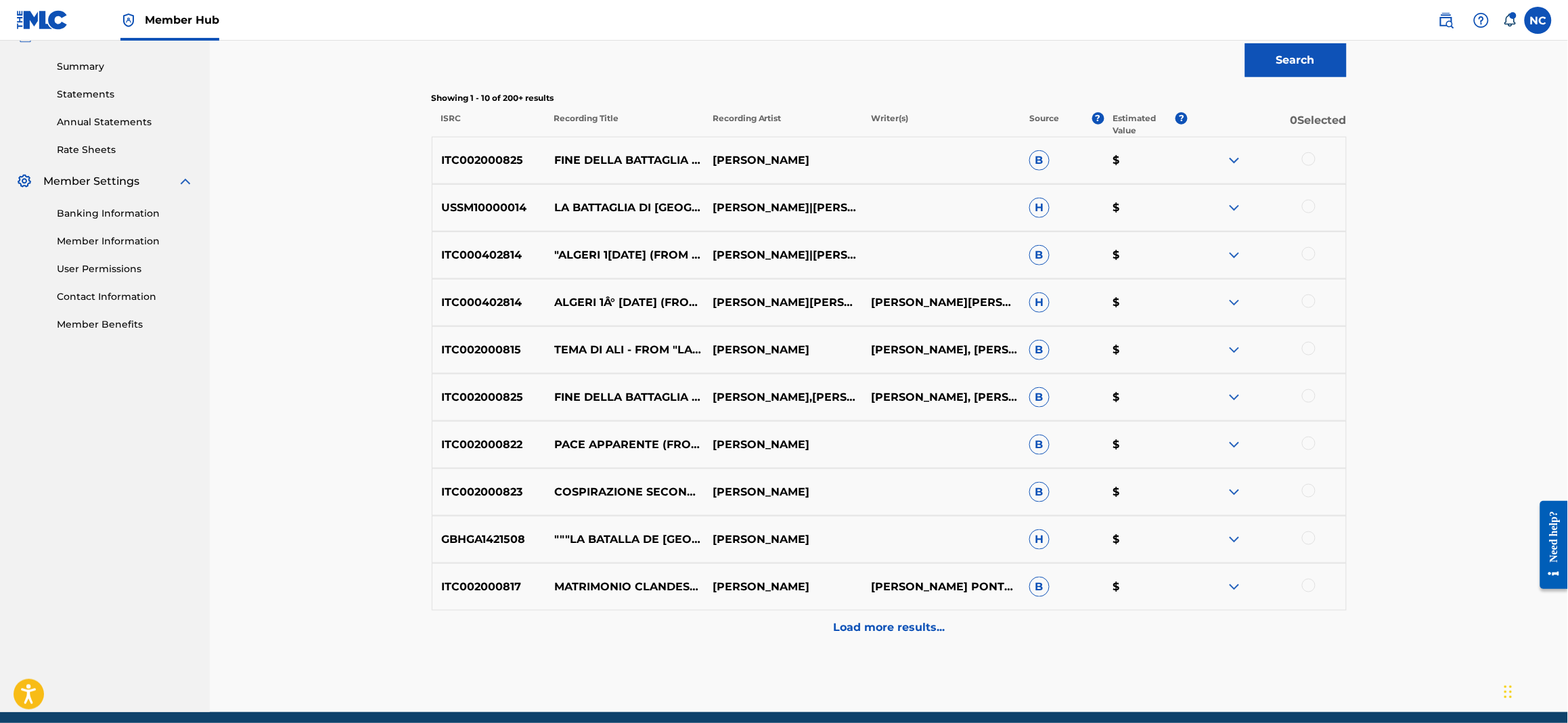
scroll to position [480, 0]
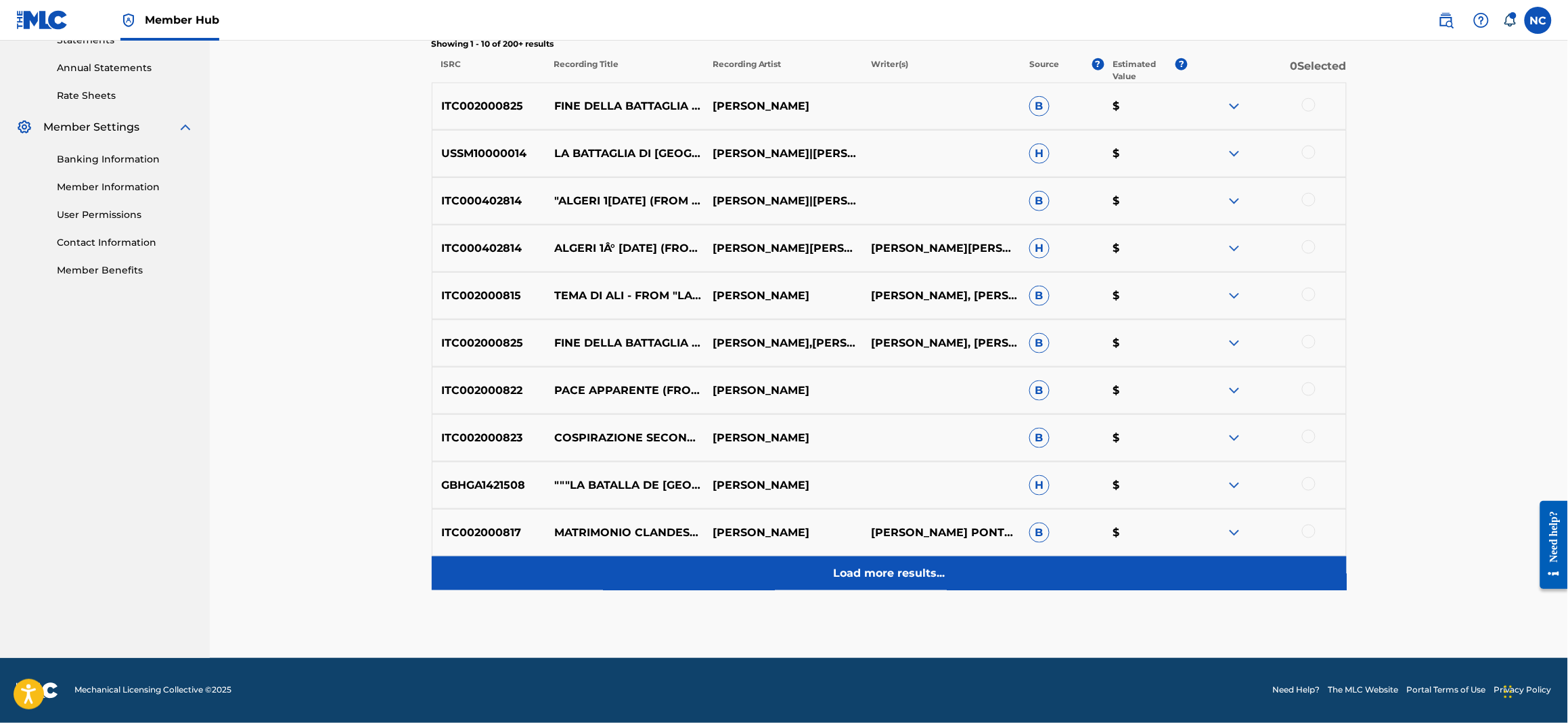
click at [900, 569] on p "Load more results..." at bounding box center [889, 573] width 111 height 16
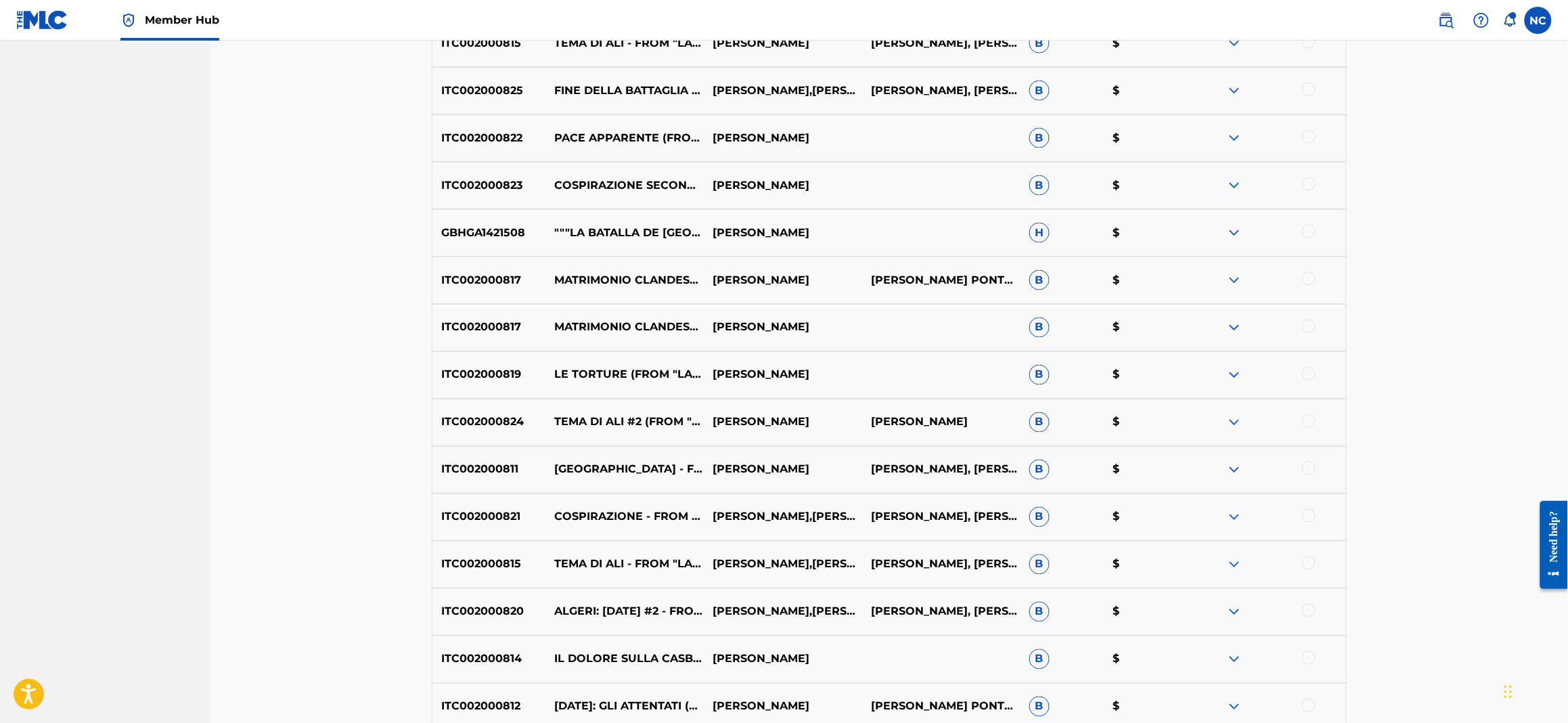
scroll to position [886, 0]
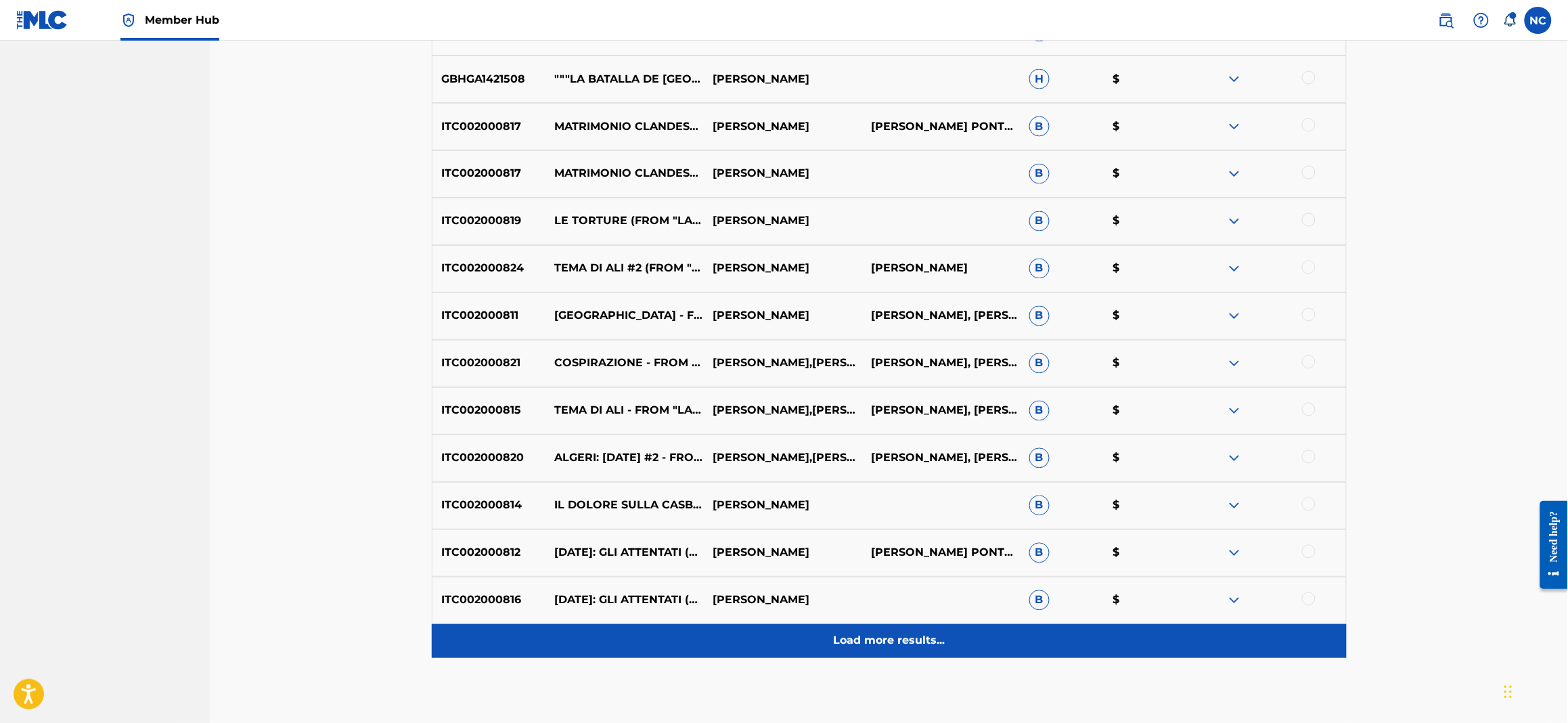
click at [917, 646] on p "Load more results..." at bounding box center [889, 641] width 111 height 16
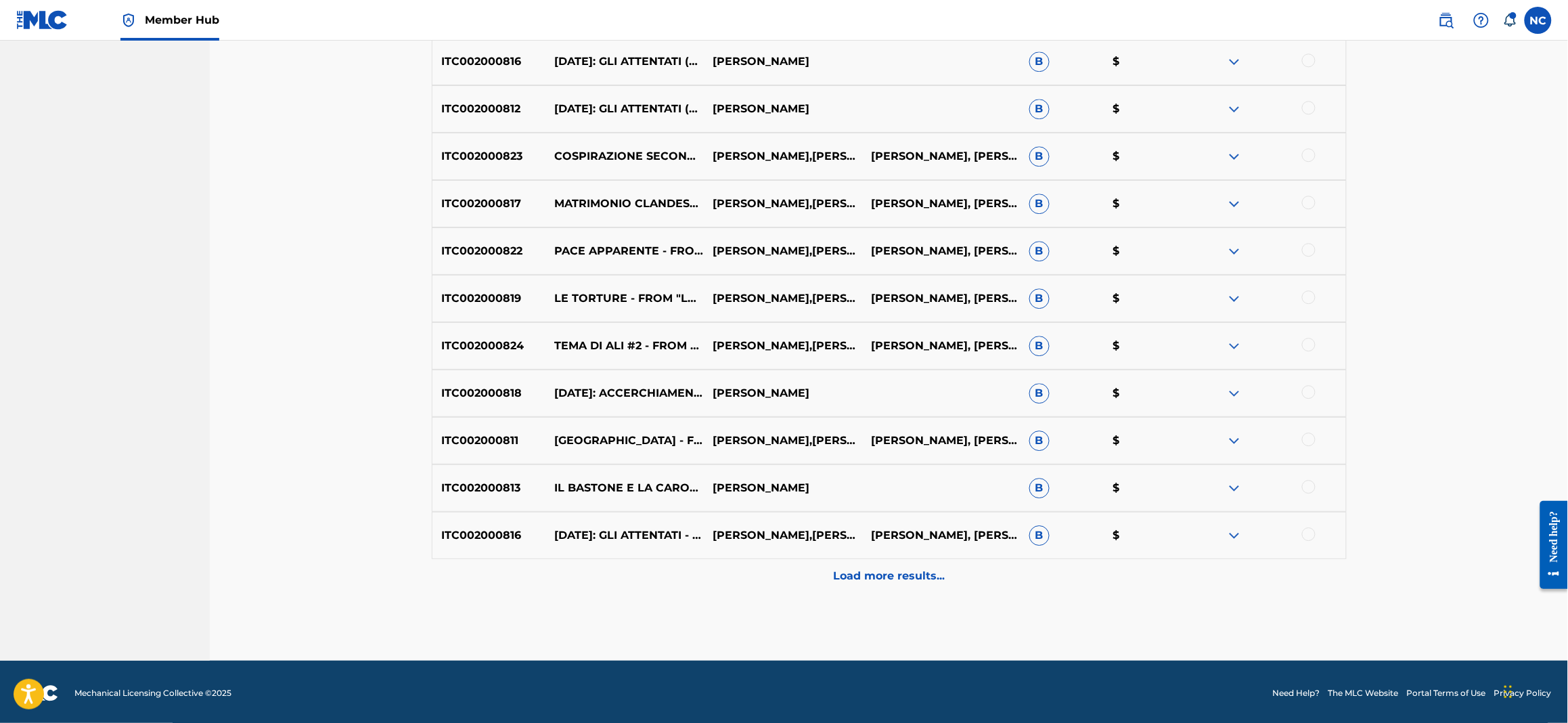
scroll to position [1427, 0]
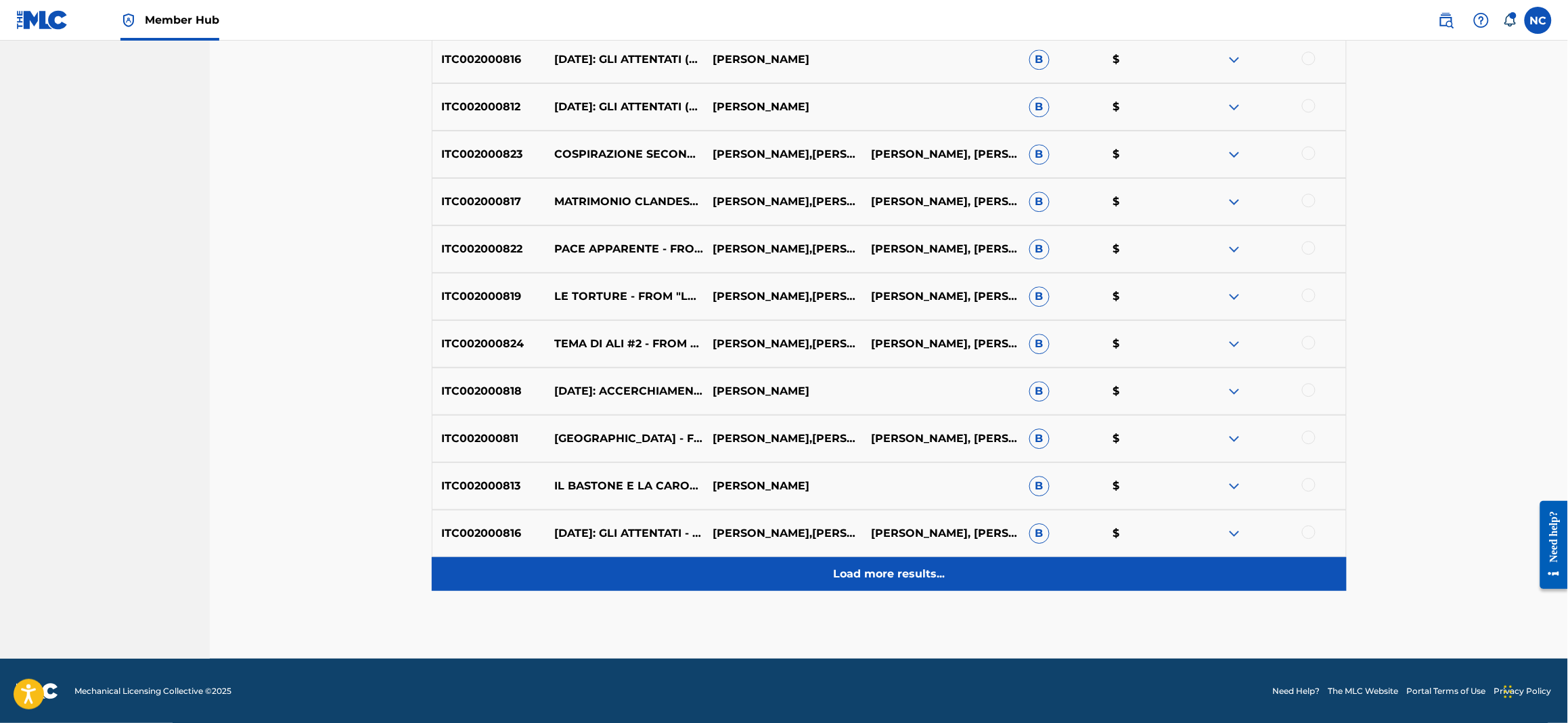
click at [883, 572] on p "Load more results..." at bounding box center [889, 574] width 111 height 16
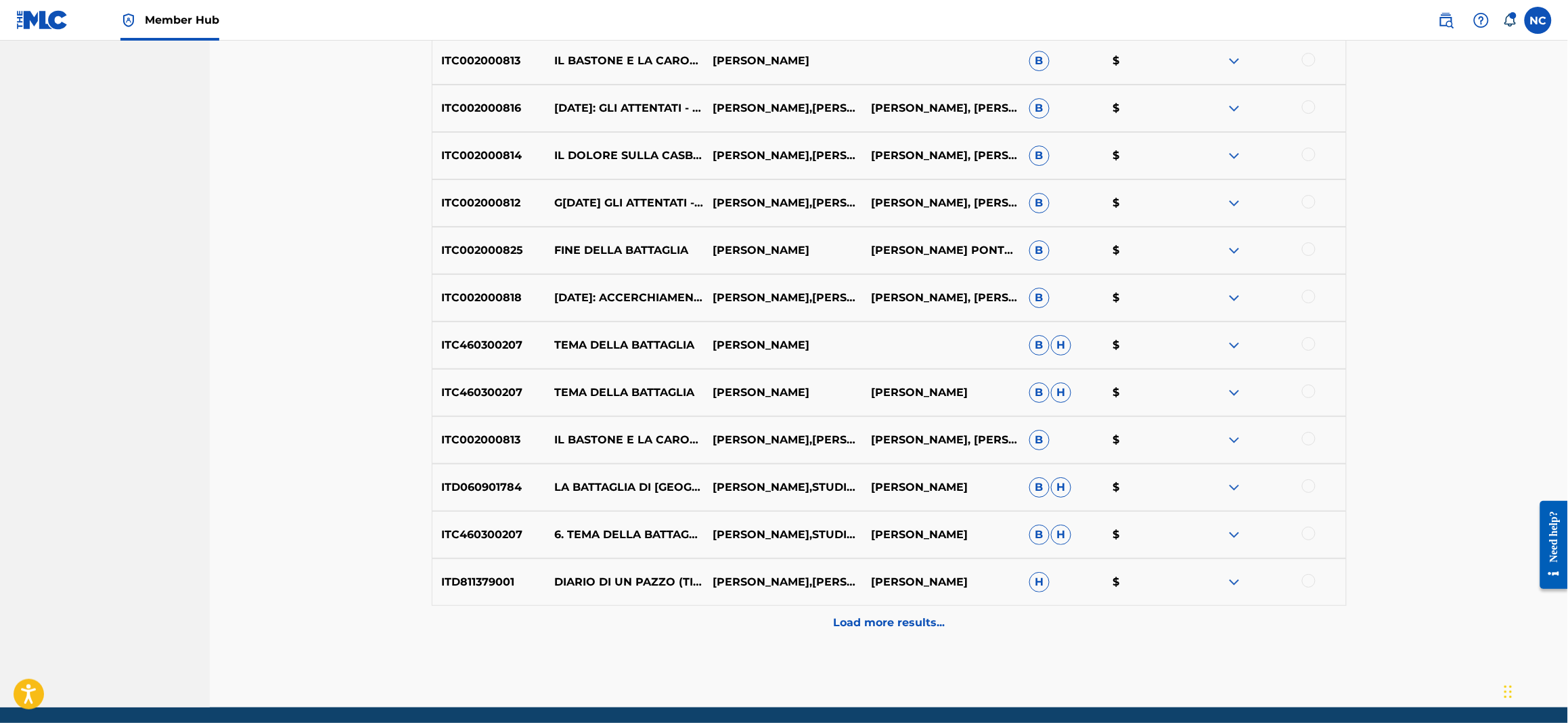
scroll to position [1902, 0]
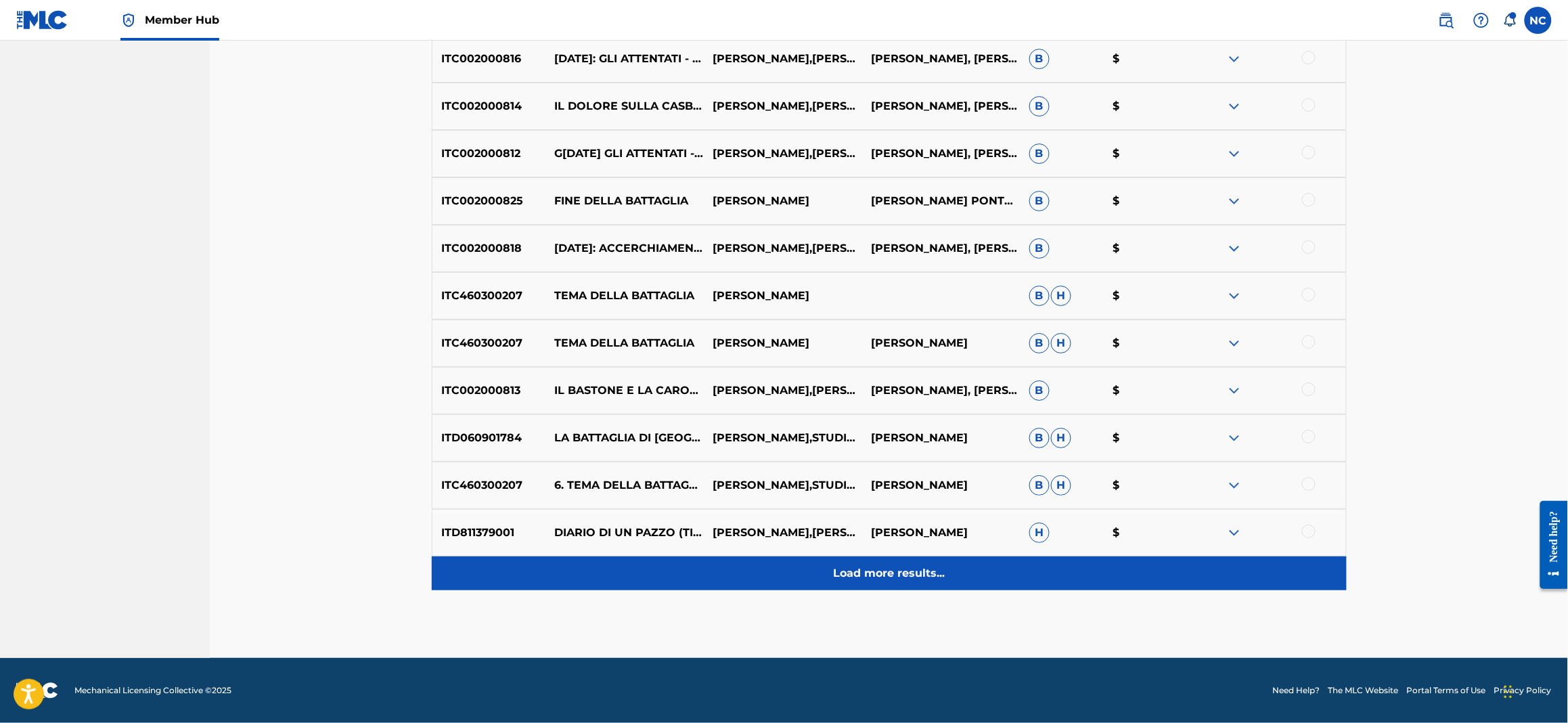
click at [896, 573] on p "Load more results..." at bounding box center [889, 573] width 111 height 16
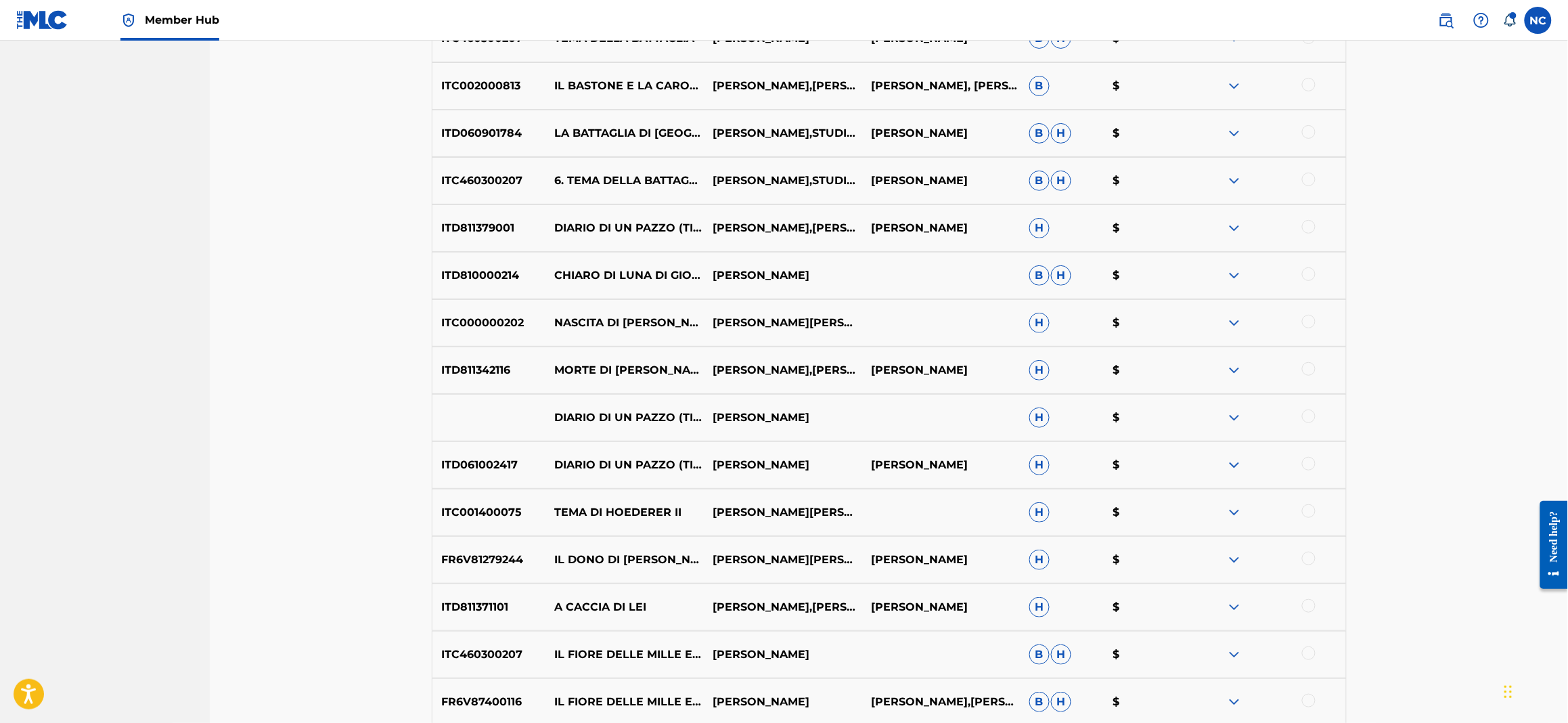
scroll to position [2375, 0]
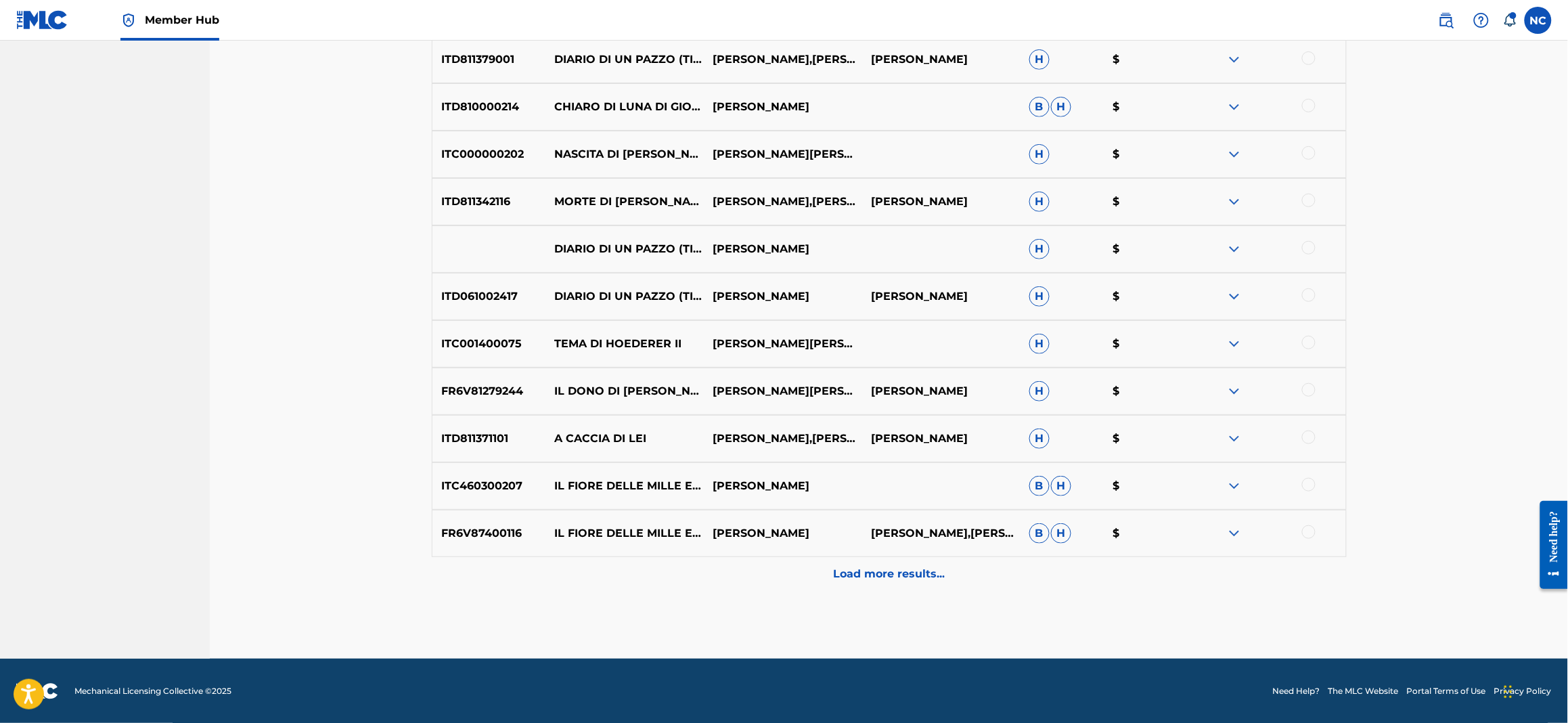
click at [896, 573] on p "Load more results..." at bounding box center [889, 574] width 111 height 16
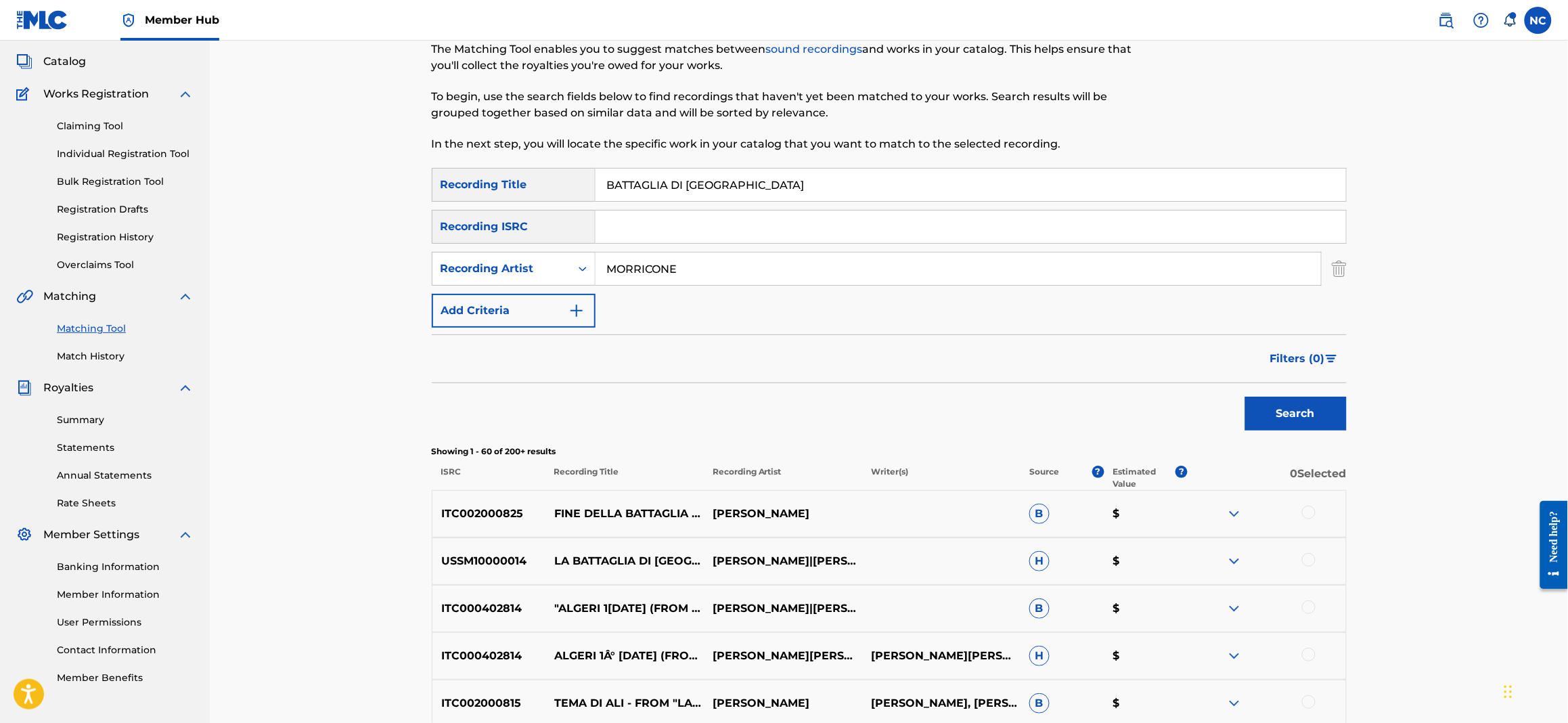
scroll to position [0, 0]
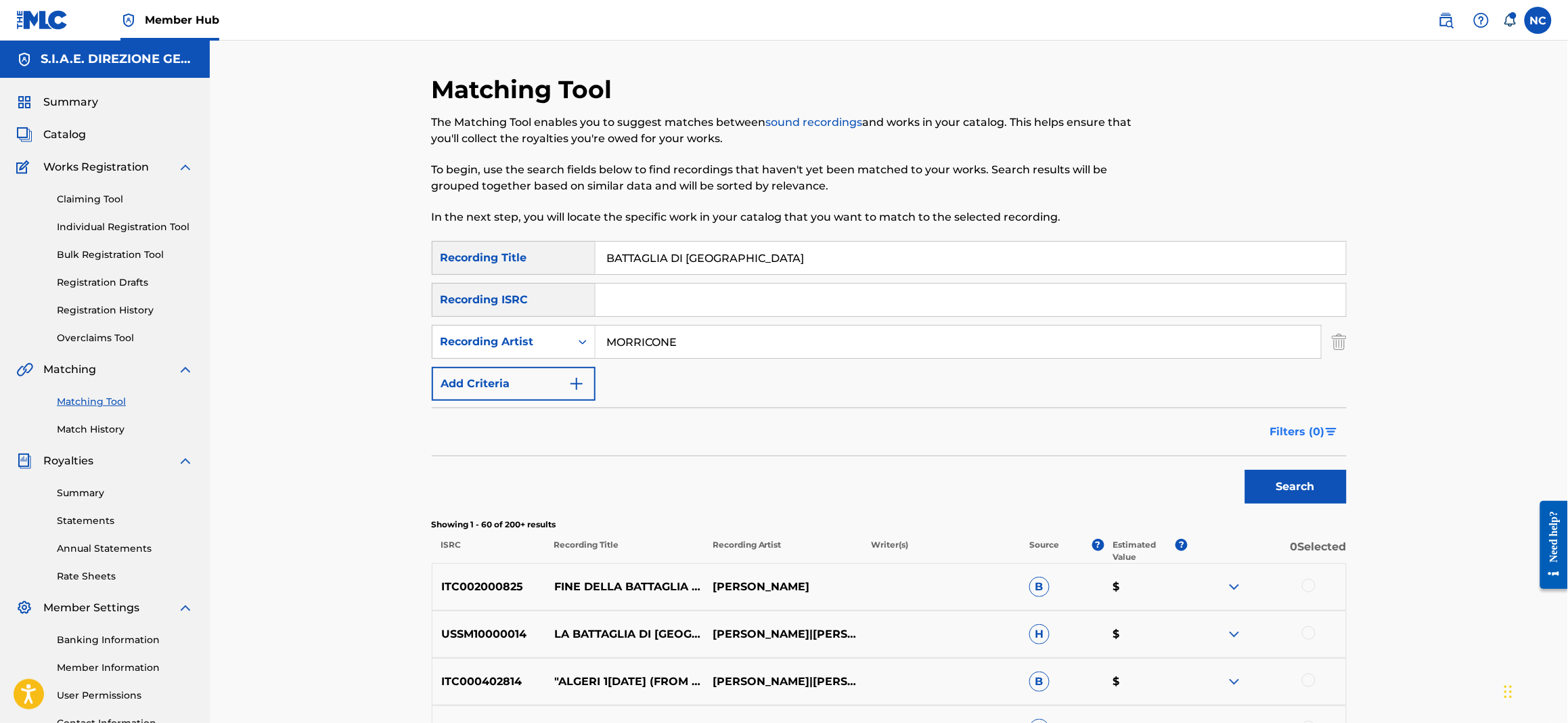
click at [1307, 439] on span "Filters ( 0 )" at bounding box center [1297, 431] width 54 height 16
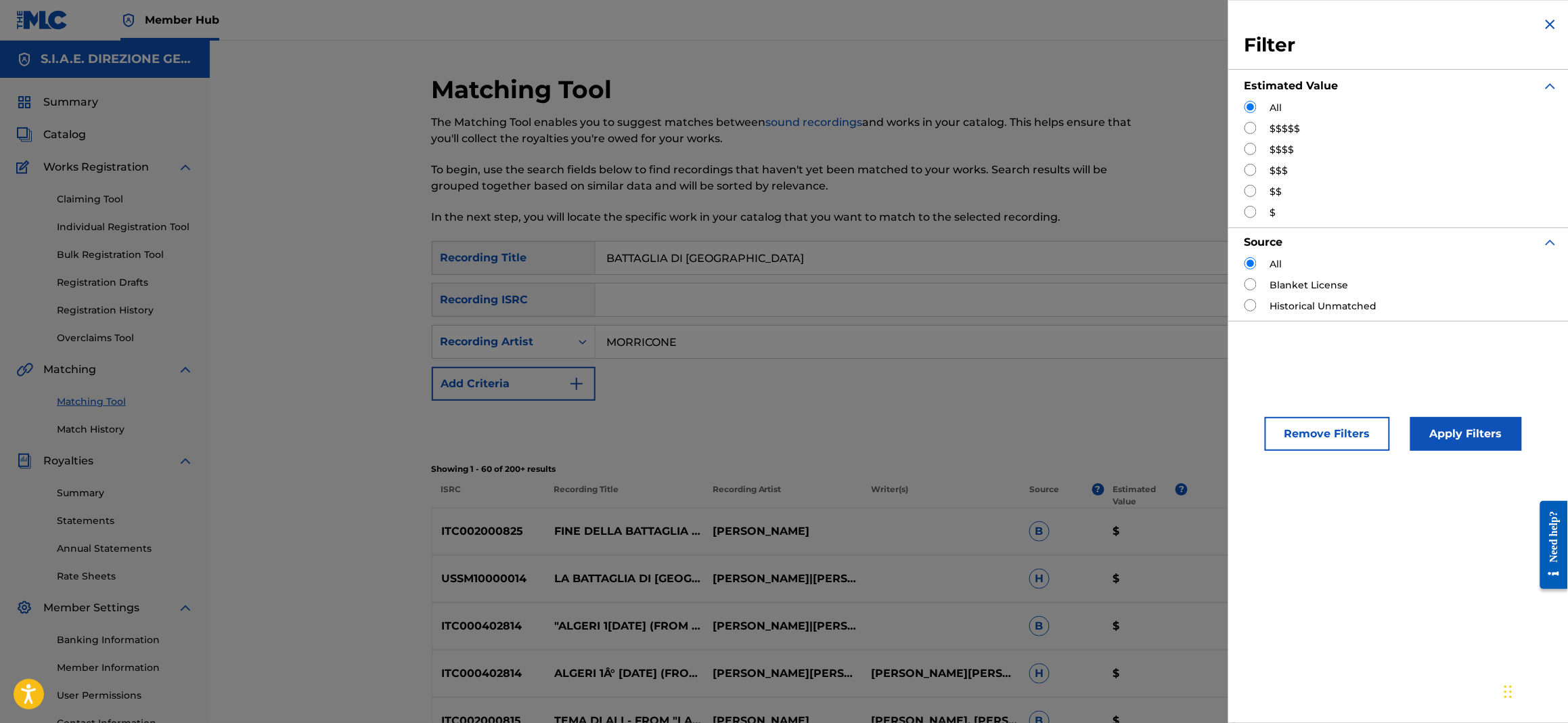
click at [1284, 122] on label "$$$$$" at bounding box center [1285, 129] width 30 height 14
click at [1255, 127] on input "Search Form" at bounding box center [1251, 128] width 12 height 12
radio input "true"
click at [1459, 444] on button "Apply Filters" at bounding box center [1465, 433] width 111 height 33
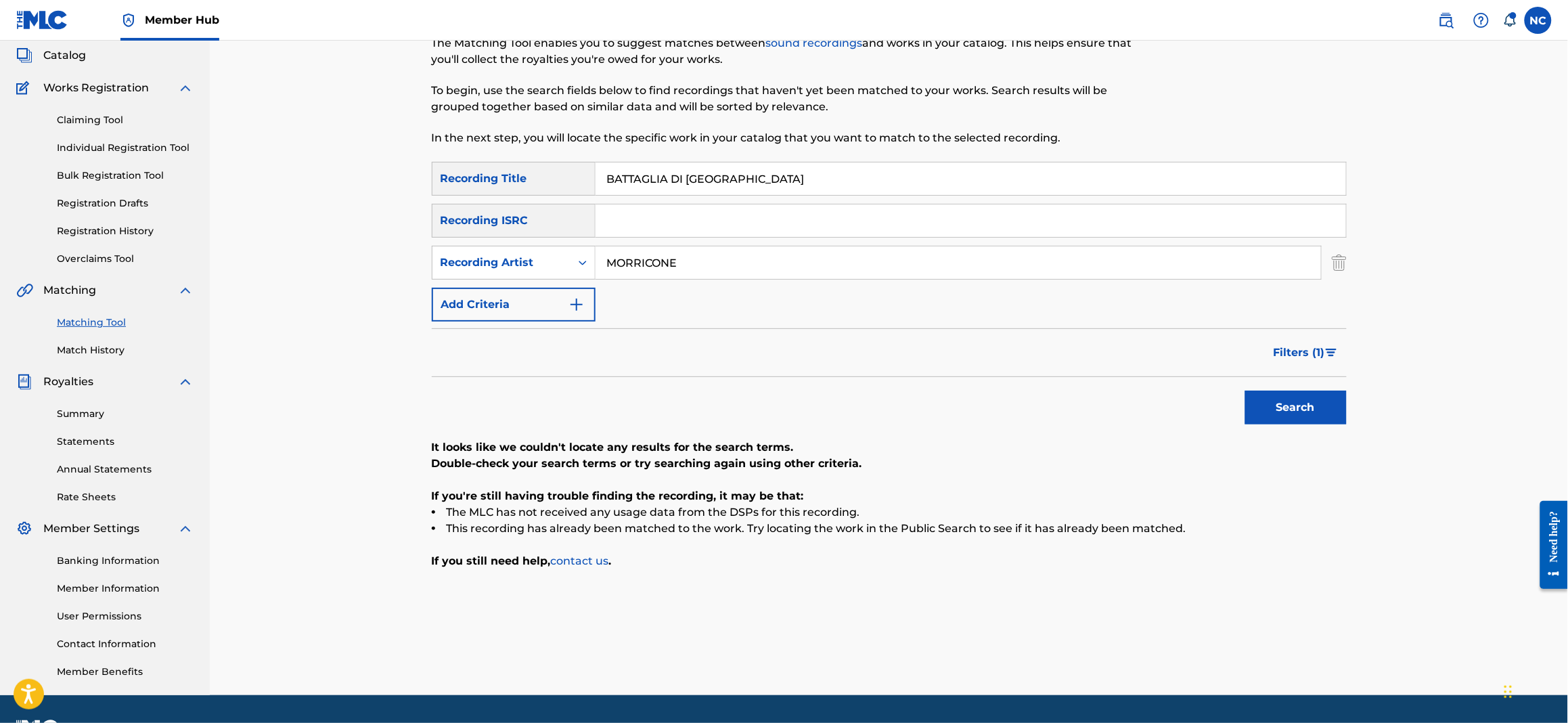
scroll to position [101, 0]
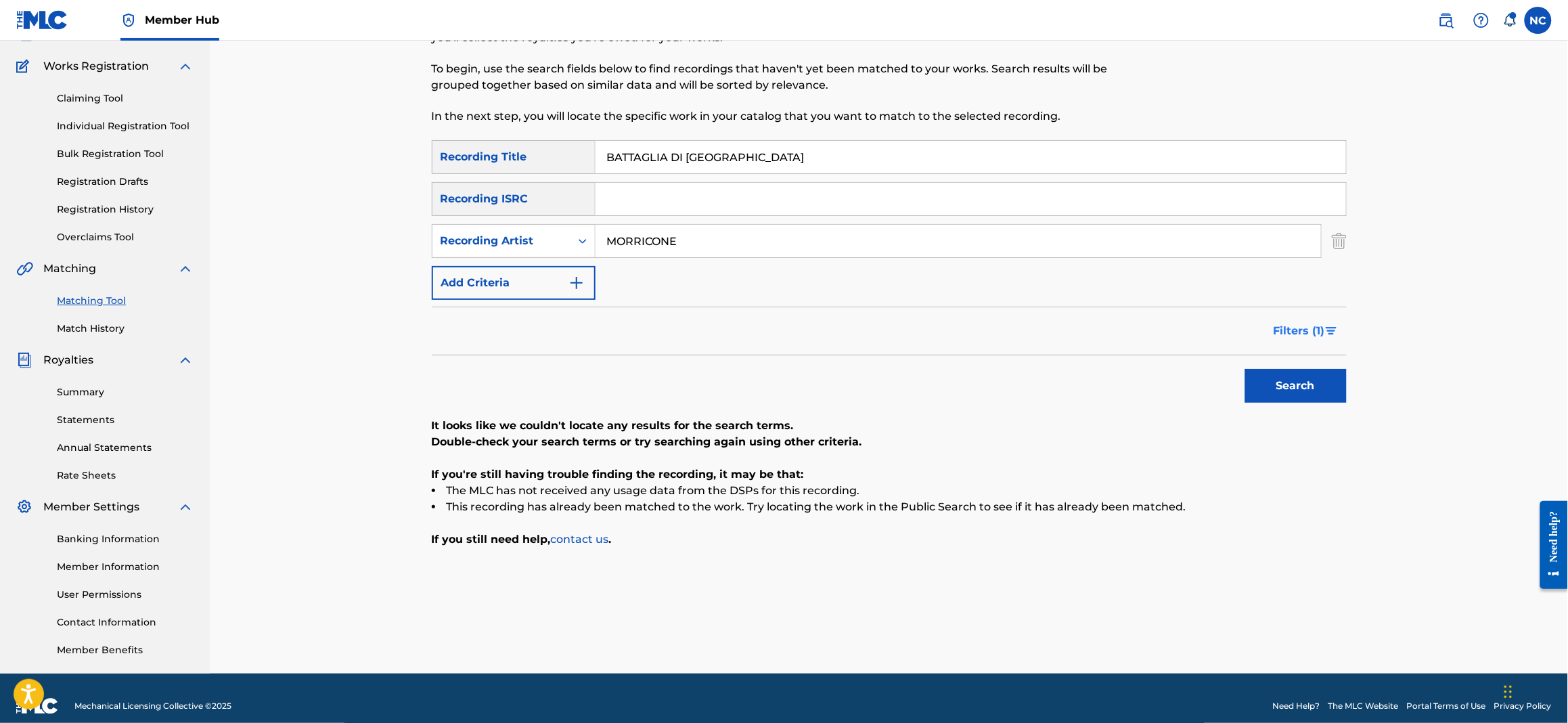
click at [1294, 323] on span "Filters ( 1 )" at bounding box center [1300, 331] width 51 height 16
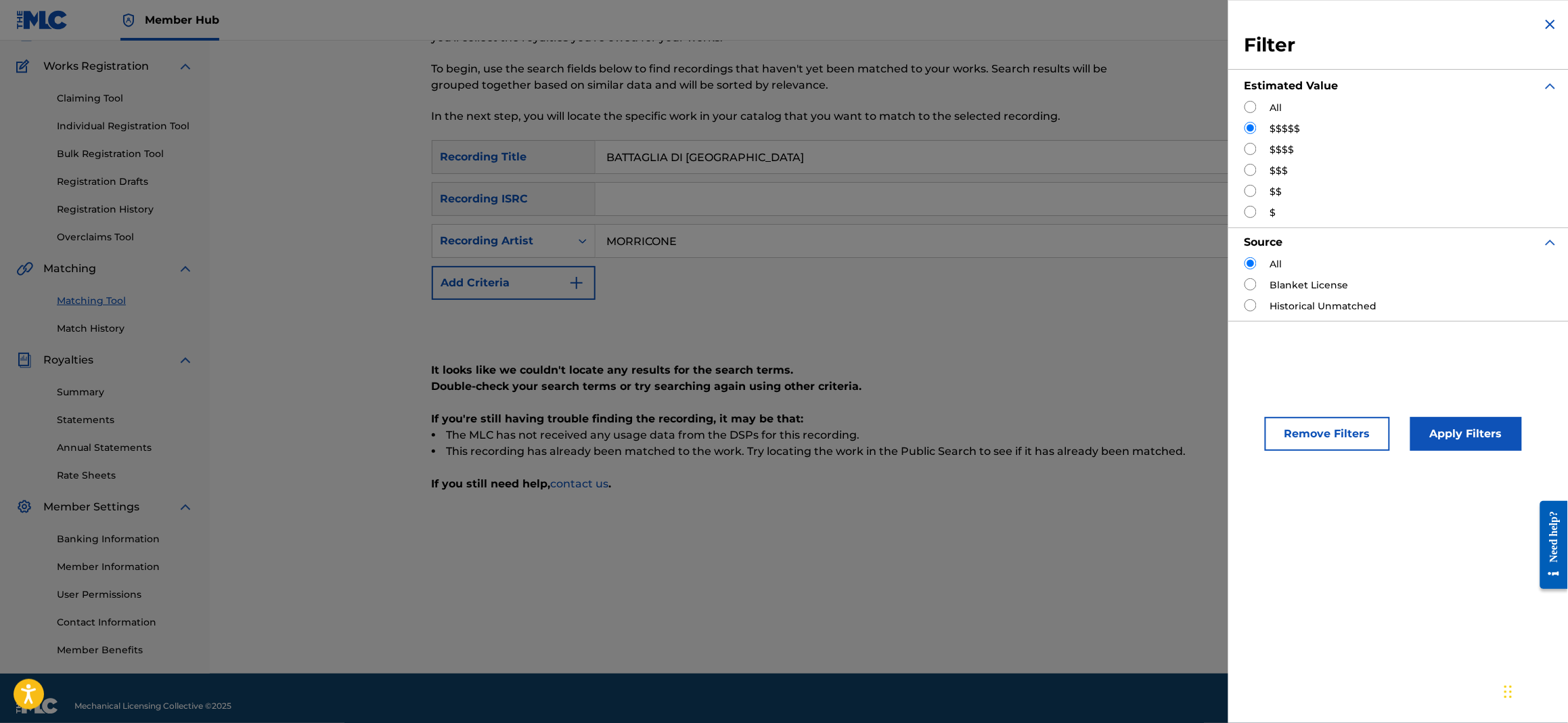
click at [1278, 139] on div "All $$$$$ $$$$ $$$ $$ $" at bounding box center [1401, 160] width 314 height 119
click at [1282, 154] on label "$$$$" at bounding box center [1282, 149] width 24 height 14
click at [1248, 149] on input "Search Form" at bounding box center [1251, 149] width 12 height 12
radio input "true"
click at [1428, 439] on button "Apply Filters" at bounding box center [1465, 433] width 111 height 33
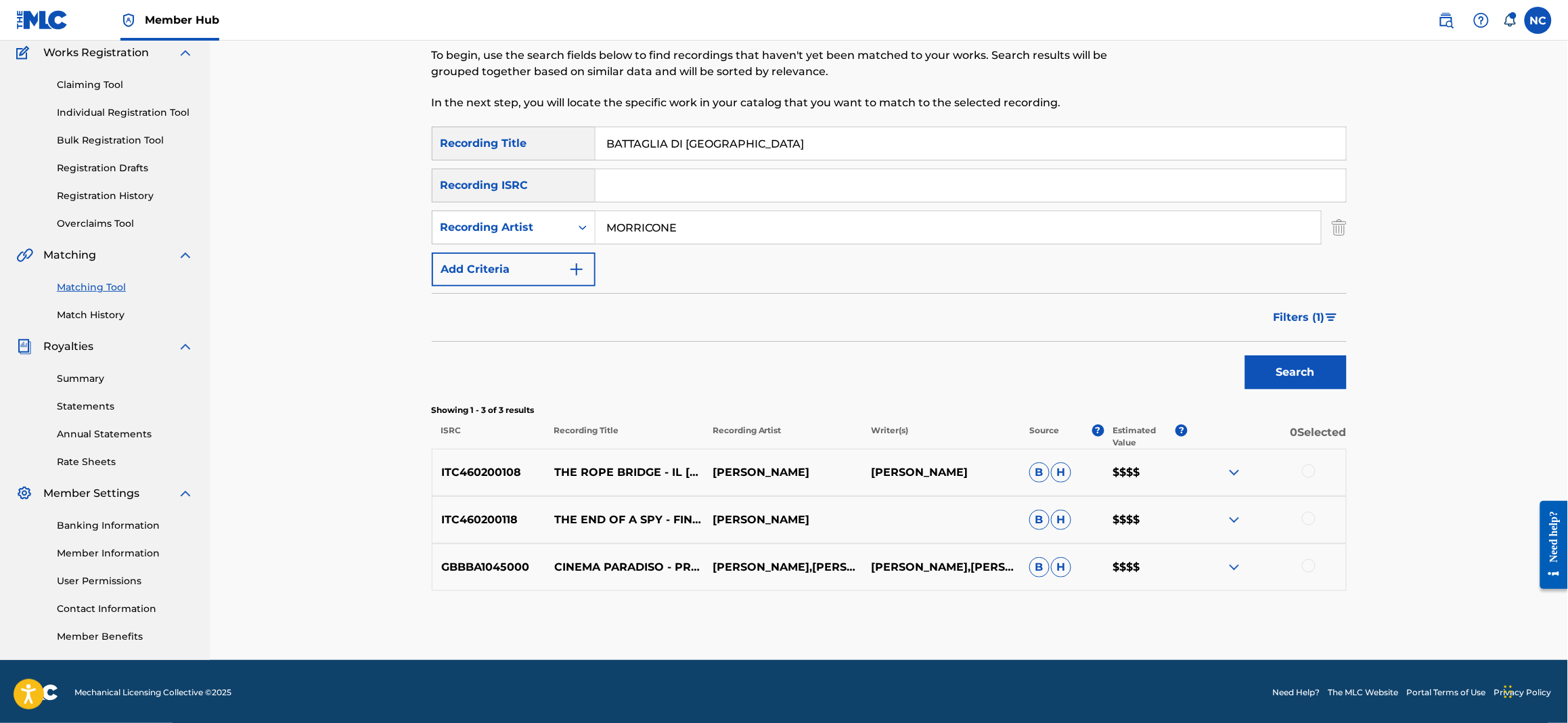
scroll to position [116, 0]
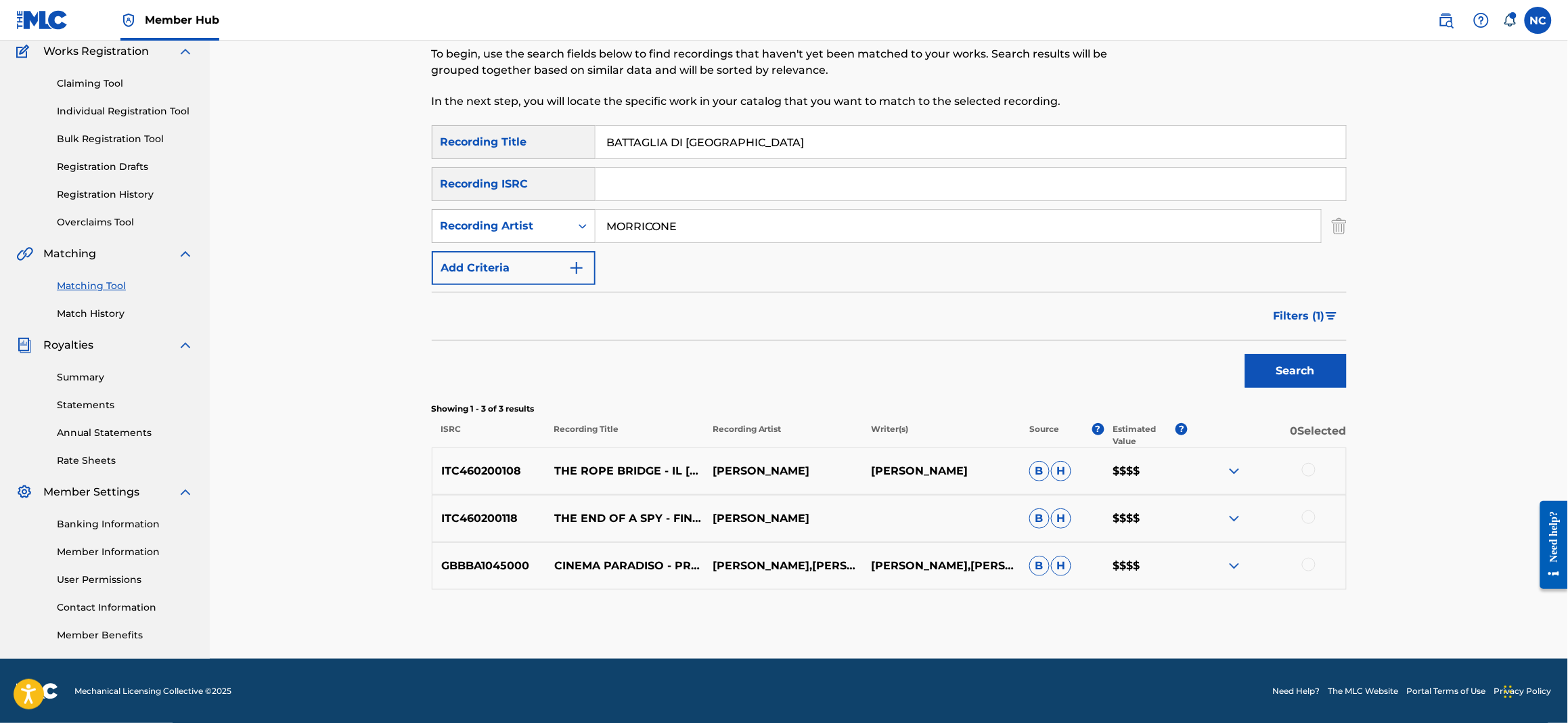
drag, startPoint x: 706, startPoint y: 213, endPoint x: 574, endPoint y: 212, distance: 132.0
click at [574, 212] on div "SearchWithCriteriafd560dea-8481-46bc-9757-c91d1035cf4b Recording Artist MORRICO…" at bounding box center [889, 226] width 915 height 33
type input "PIOVANI"
click at [1245, 354] on button "Search" at bounding box center [1296, 370] width 101 height 33
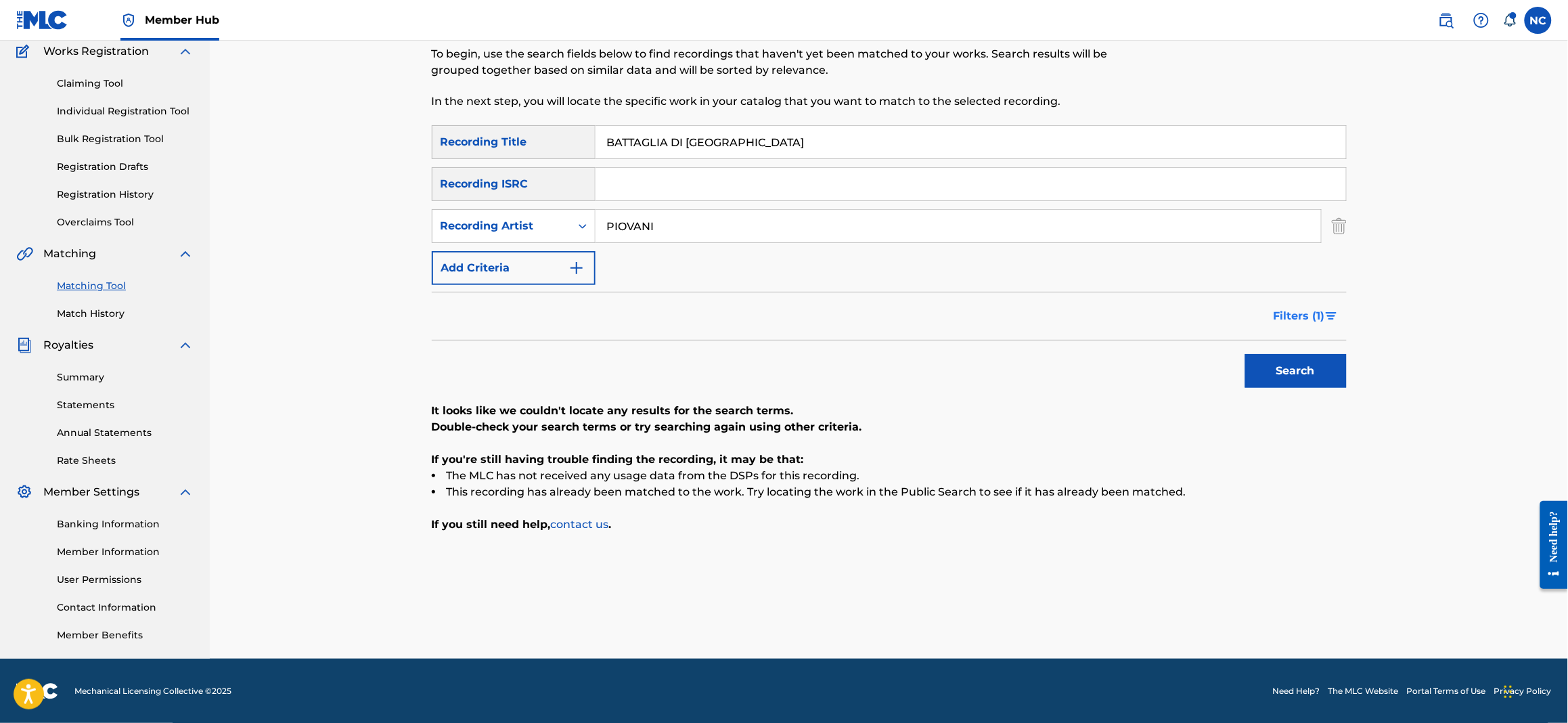
click at [1312, 310] on span "Filters ( 1 )" at bounding box center [1300, 316] width 51 height 16
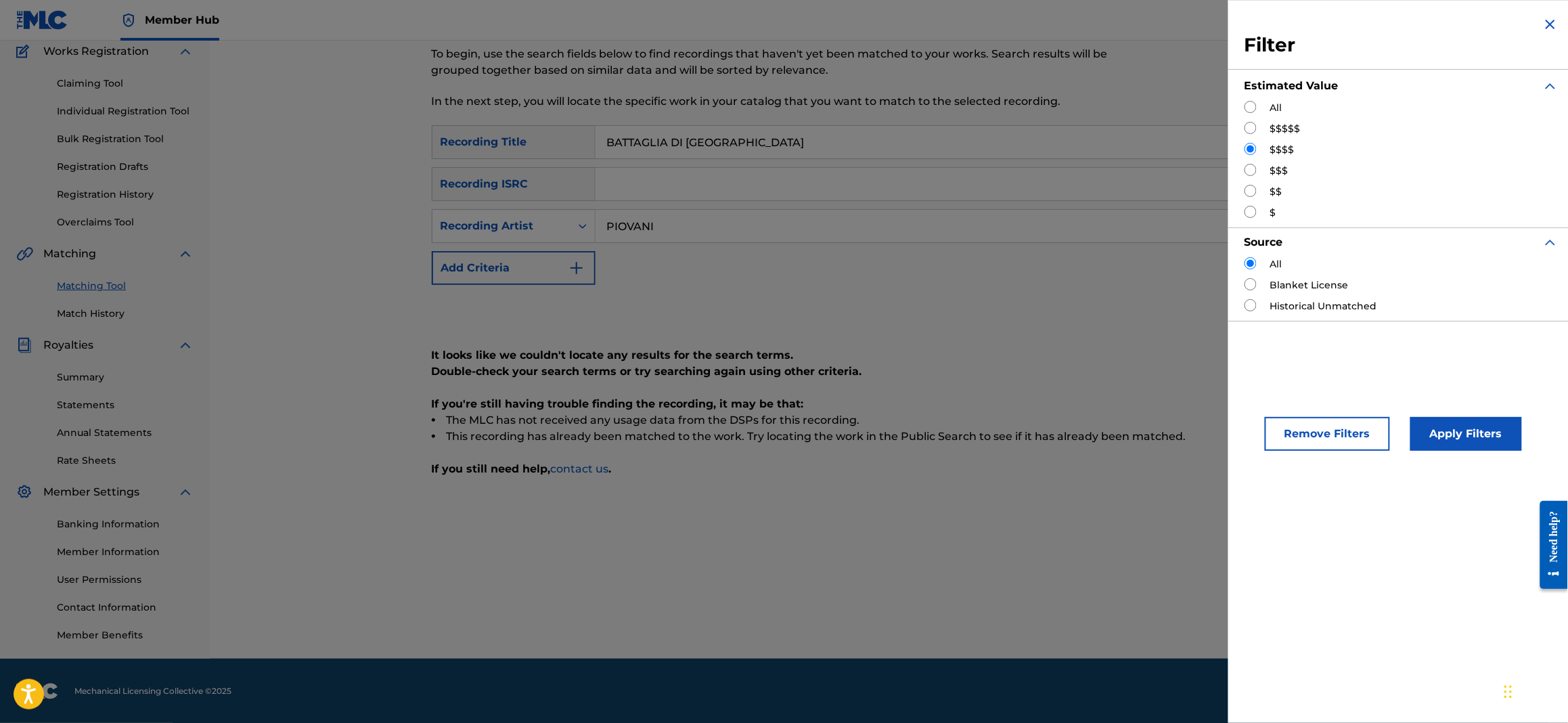
click at [1272, 170] on label "$$$" at bounding box center [1279, 170] width 18 height 14
click at [1254, 128] on input "Search Form" at bounding box center [1251, 128] width 12 height 12
radio input "true"
click at [1472, 435] on button "Apply Filters" at bounding box center [1465, 433] width 111 height 33
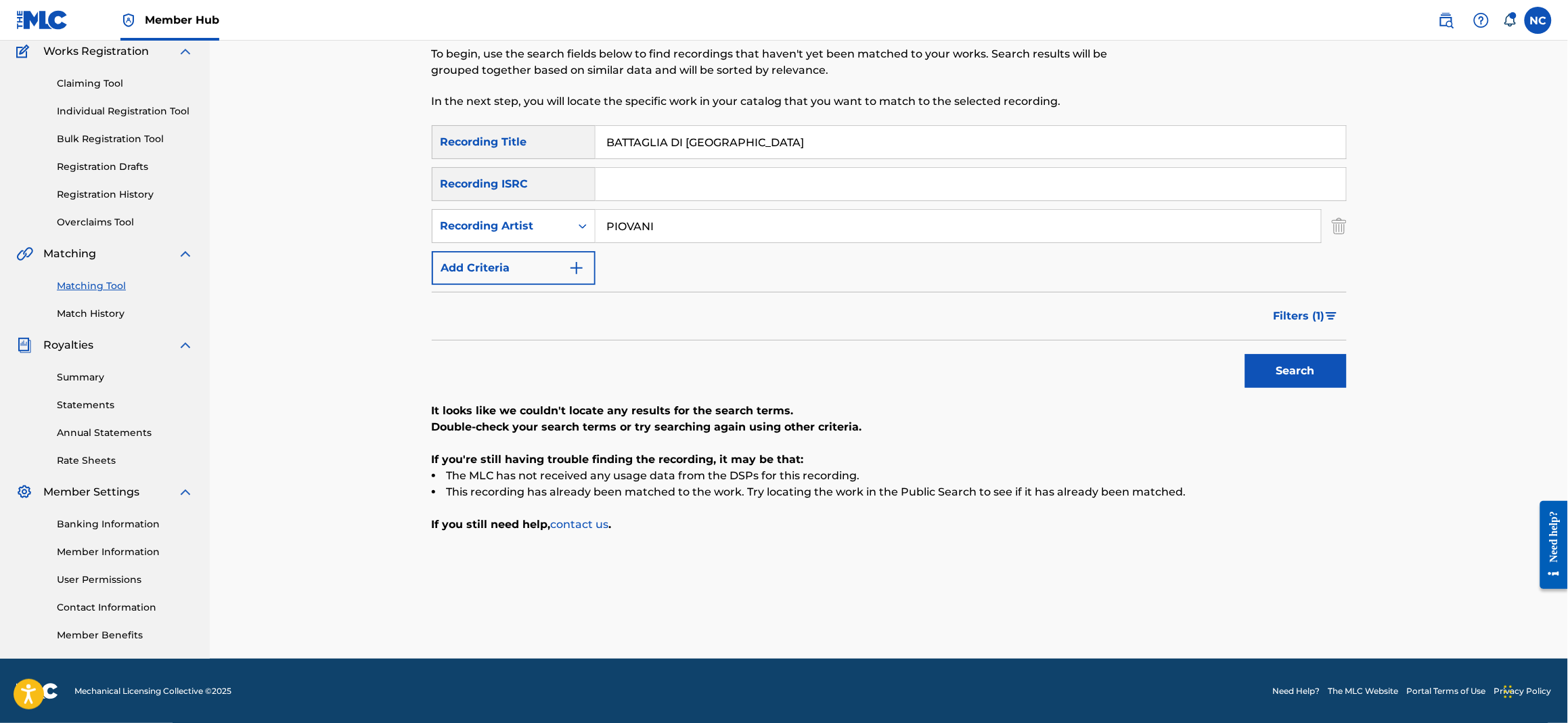
drag, startPoint x: 785, startPoint y: 142, endPoint x: 480, endPoint y: 97, distance: 308.3
click at [480, 97] on div "Matching Tool The Matching Tool enables you to suggest matches between sound re…" at bounding box center [889, 308] width 915 height 700
click at [1245, 354] on button "Search" at bounding box center [1296, 370] width 101 height 33
click at [1322, 323] on span "Filters ( 1 )" at bounding box center [1300, 316] width 51 height 16
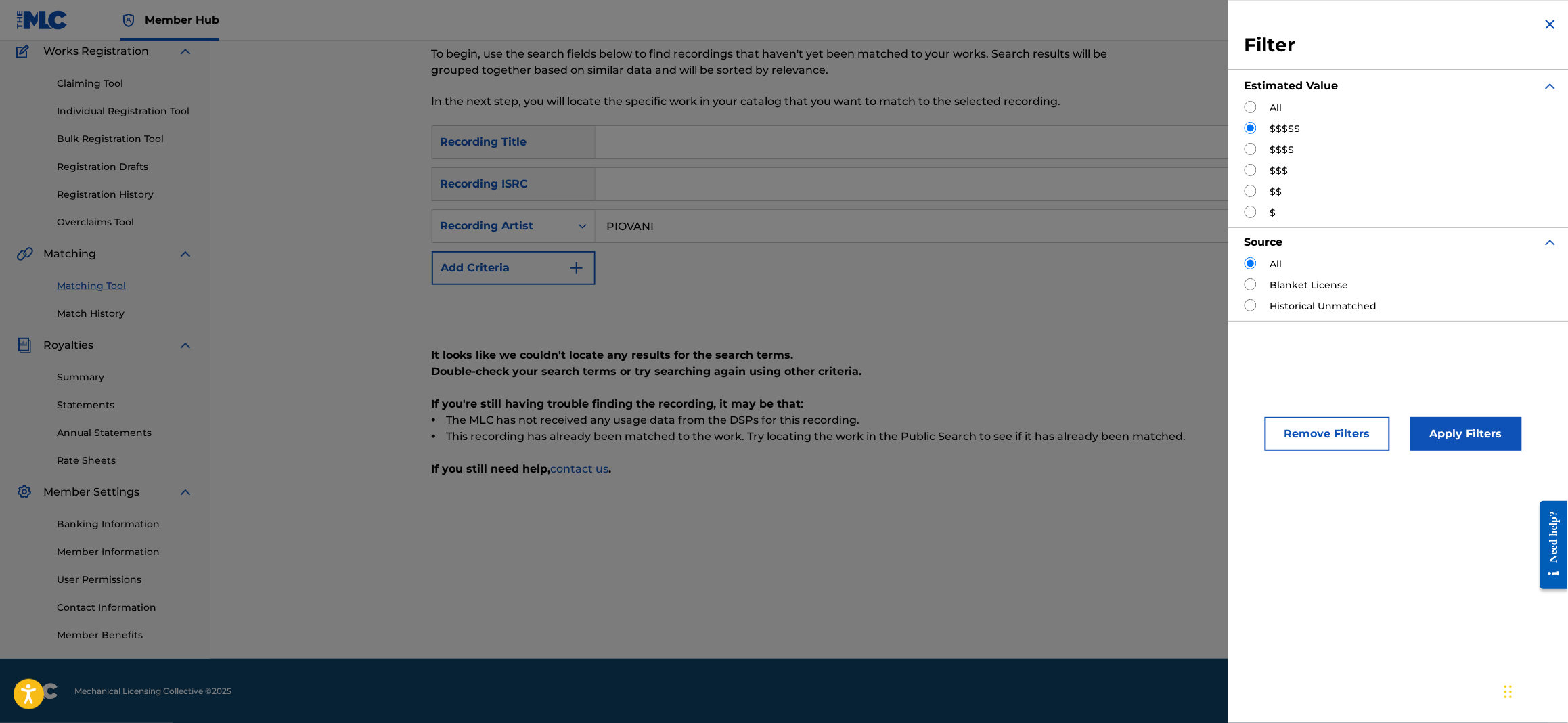
click at [1282, 149] on label "$$$$" at bounding box center [1282, 149] width 24 height 14
click at [1248, 145] on input "Search Form" at bounding box center [1251, 149] width 12 height 12
radio input "true"
click at [1487, 430] on button "Apply Filters" at bounding box center [1465, 433] width 111 height 33
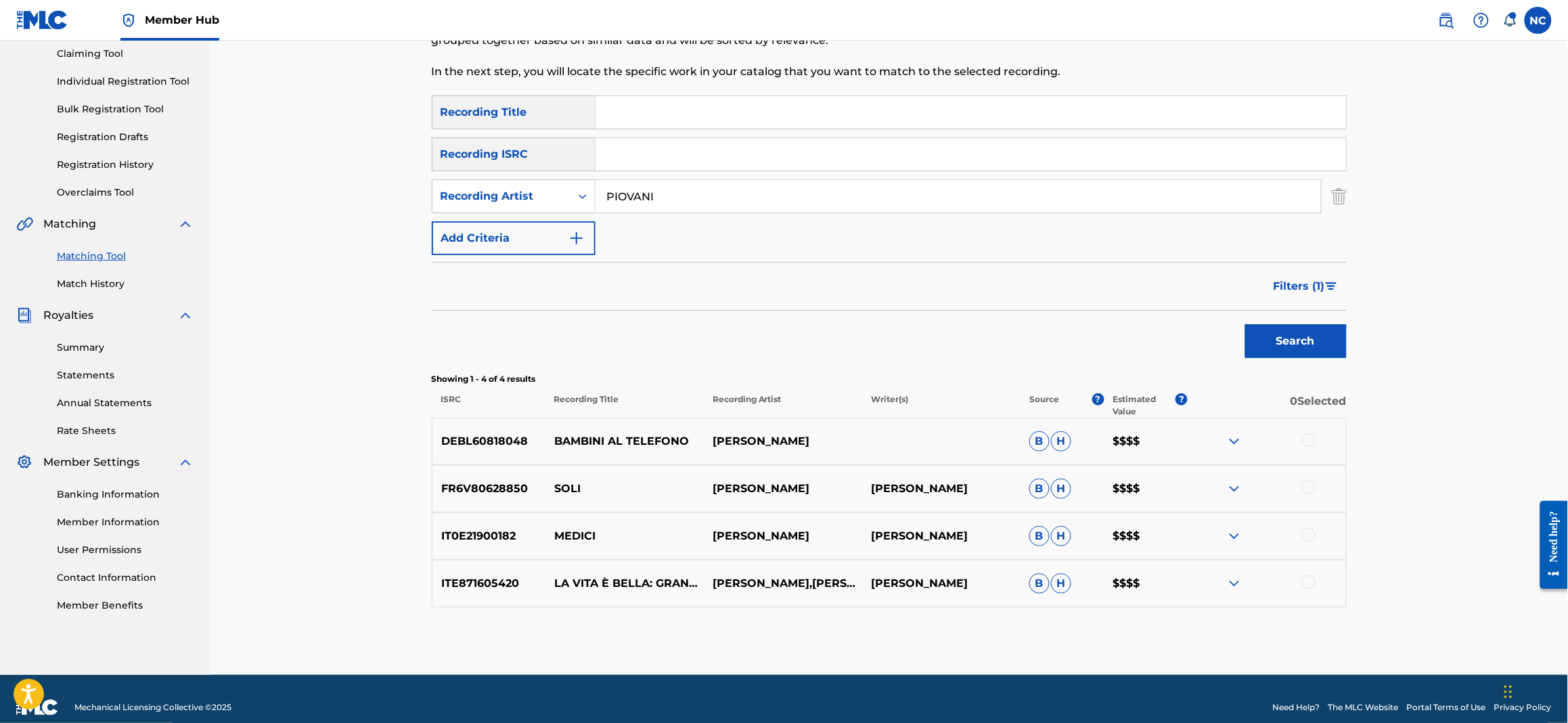
scroll to position [162, 0]
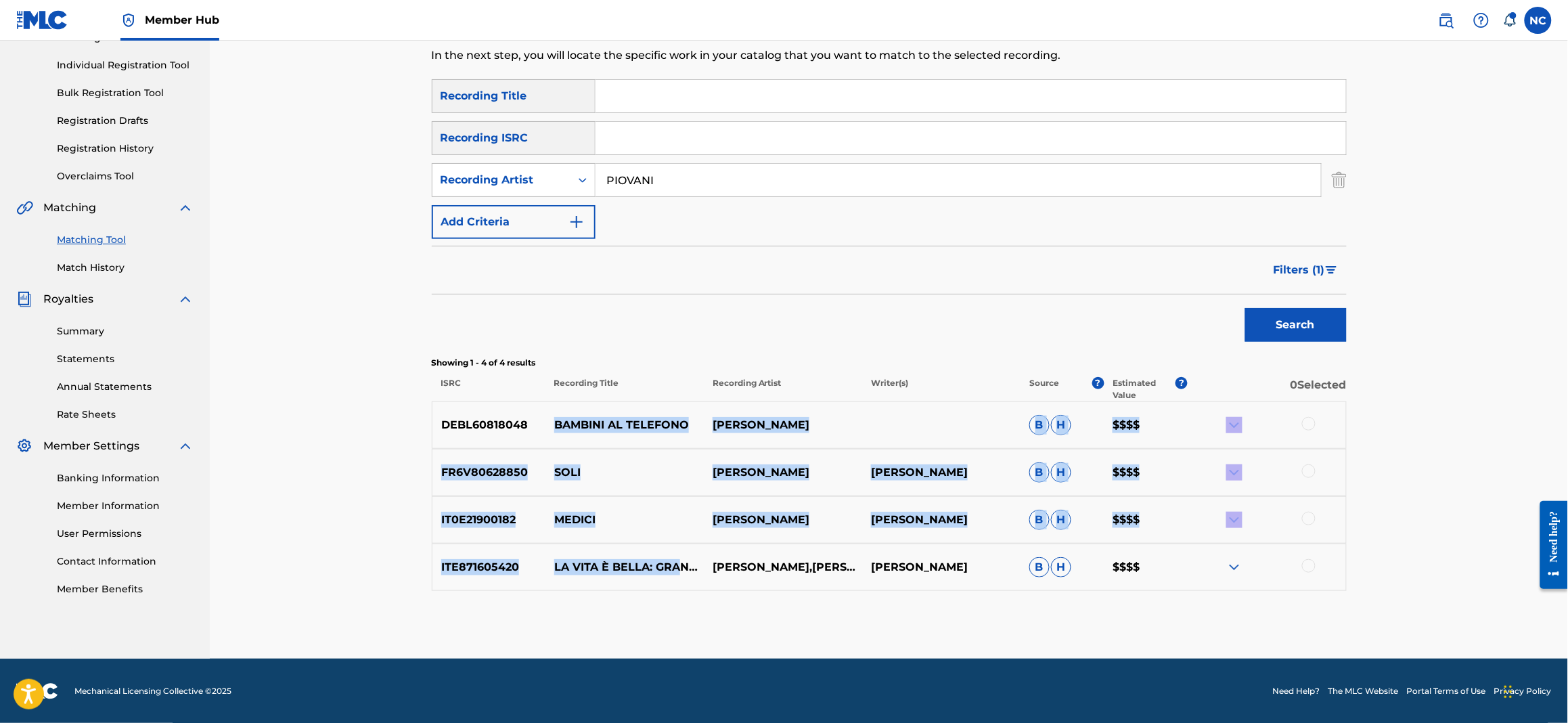
drag, startPoint x: 552, startPoint y: 423, endPoint x: 680, endPoint y: 617, distance: 232.4
click at [680, 619] on div "Matching Tool The Matching Tool enables you to suggest matches between sound re…" at bounding box center [889, 286] width 915 height 746
click at [680, 616] on div "Matching Tool The Matching Tool enables you to suggest matches between sound re…" at bounding box center [889, 286] width 915 height 746
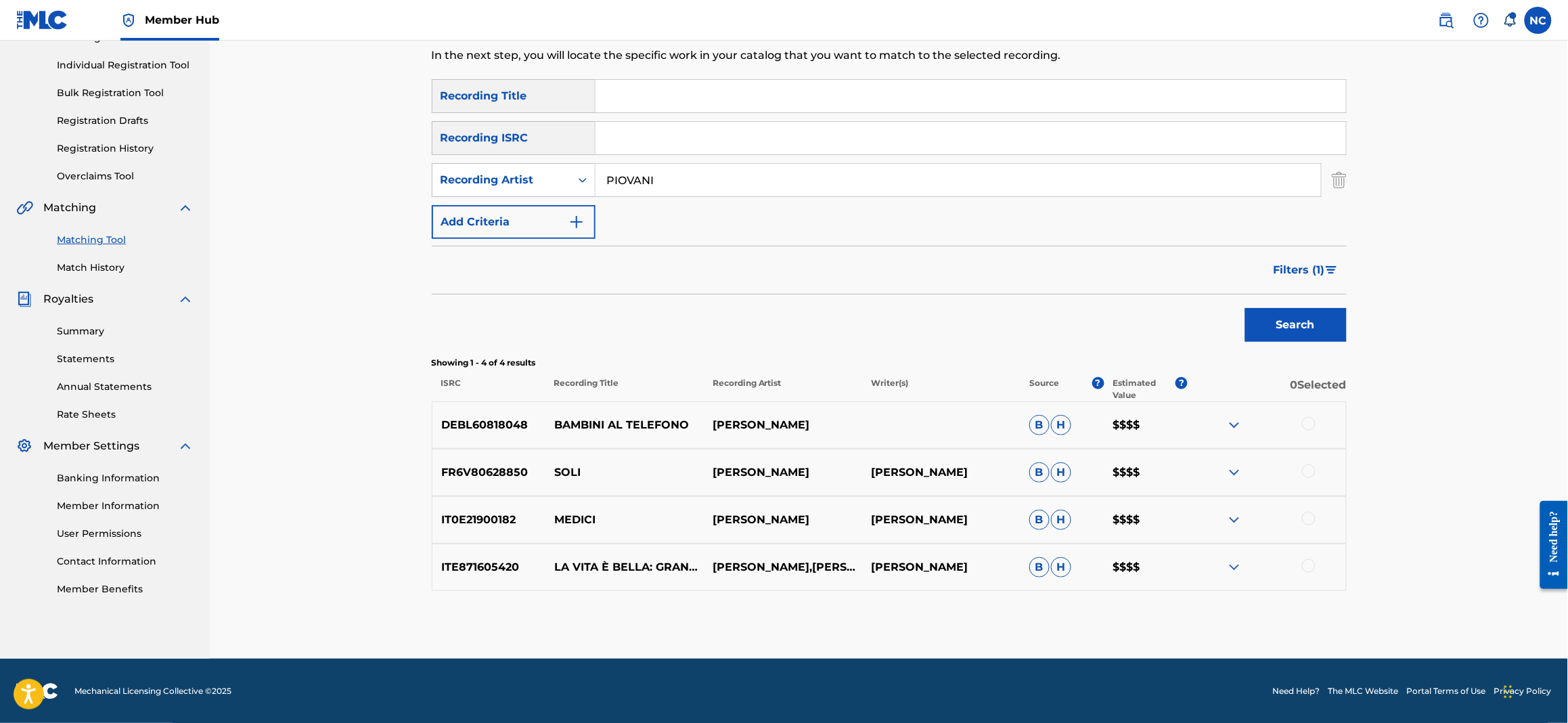
click at [465, 431] on p "DEBL60818048" at bounding box center [489, 425] width 114 height 16
drag, startPoint x: 572, startPoint y: 423, endPoint x: 696, endPoint y: 445, distance: 125.9
click at [696, 445] on div "DEBL60818048 BAMBINI AL TELEFONO [PERSON_NAME] B H $$$$" at bounding box center [889, 425] width 915 height 47
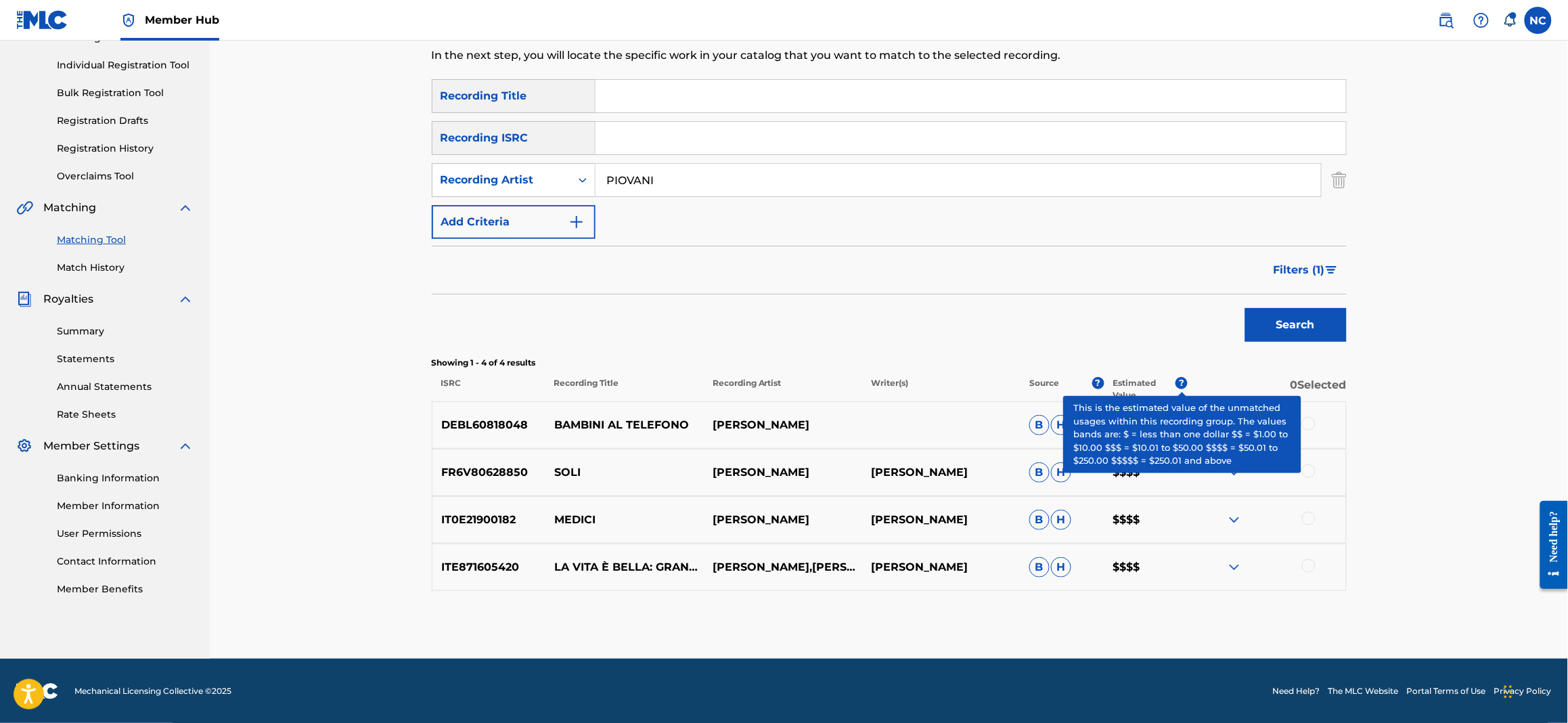
click at [1178, 384] on span "?" at bounding box center [1182, 383] width 12 height 12
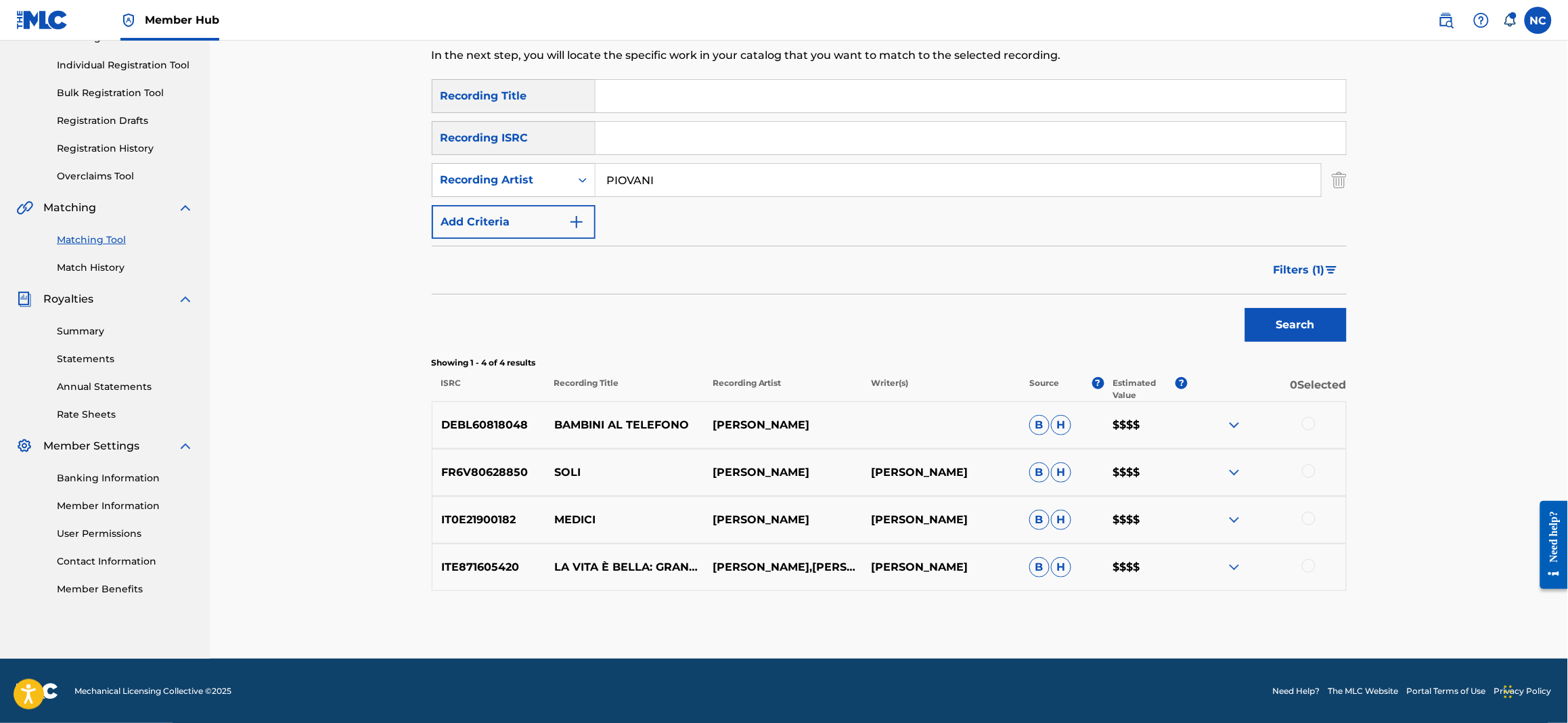
drag, startPoint x: 696, startPoint y: 185, endPoint x: 392, endPoint y: 186, distance: 304.0
click at [392, 186] on div "Matching Tool The Matching Tool enables you to suggest matches between sound re…" at bounding box center [889, 268] width 1358 height 780
click at [738, 86] on input "Search Form" at bounding box center [970, 97] width 750 height 33
drag, startPoint x: 738, startPoint y: 86, endPoint x: 741, endPoint y: 96, distance: 10.4
click at [741, 96] on input "Search Form" at bounding box center [970, 97] width 750 height 33
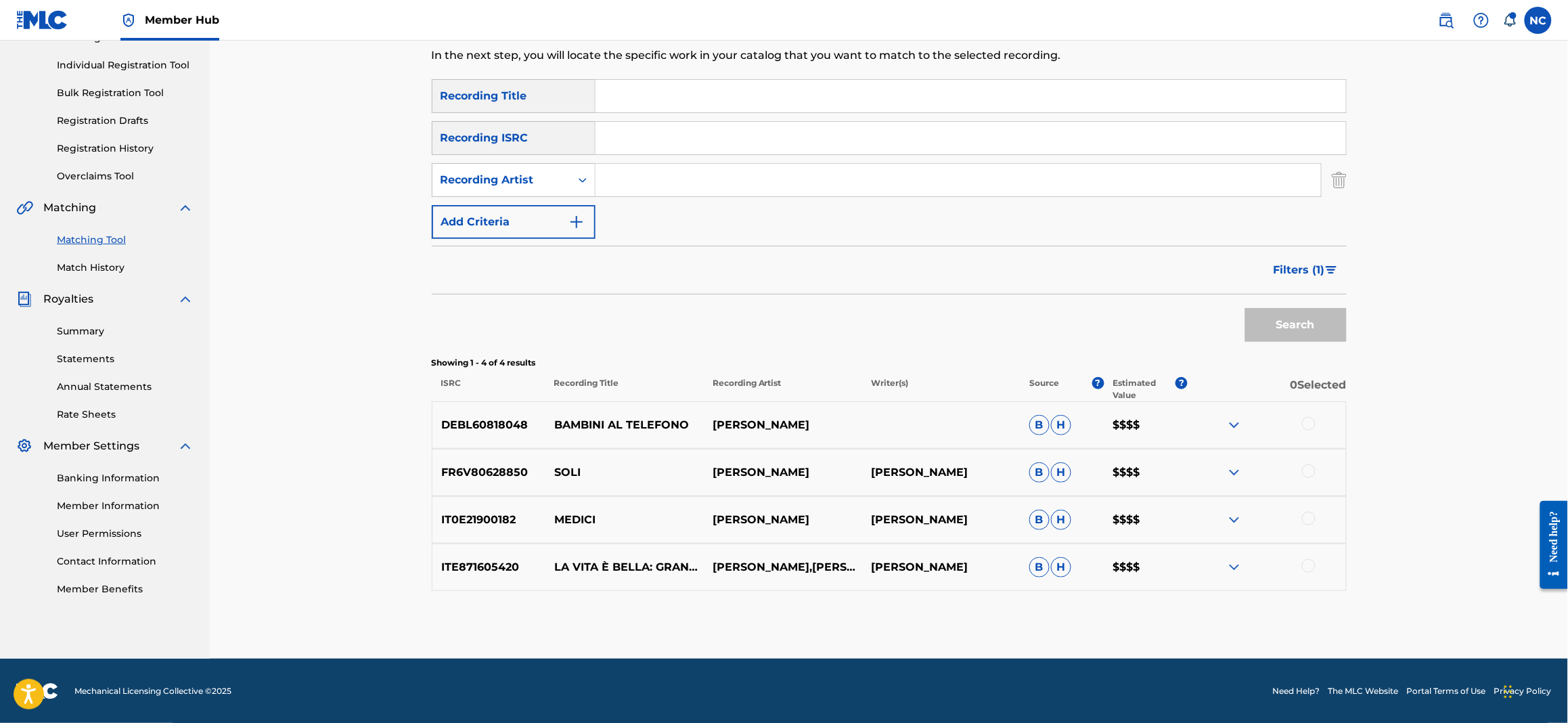
click at [741, 96] on input "Search Form" at bounding box center [970, 97] width 750 height 33
click at [652, 181] on input "Search Form" at bounding box center [958, 180] width 725 height 33
click at [629, 91] on input "Search Form" at bounding box center [970, 97] width 750 height 33
paste input "P"
click at [629, 91] on input "Search Form" at bounding box center [970, 97] width 750 height 33
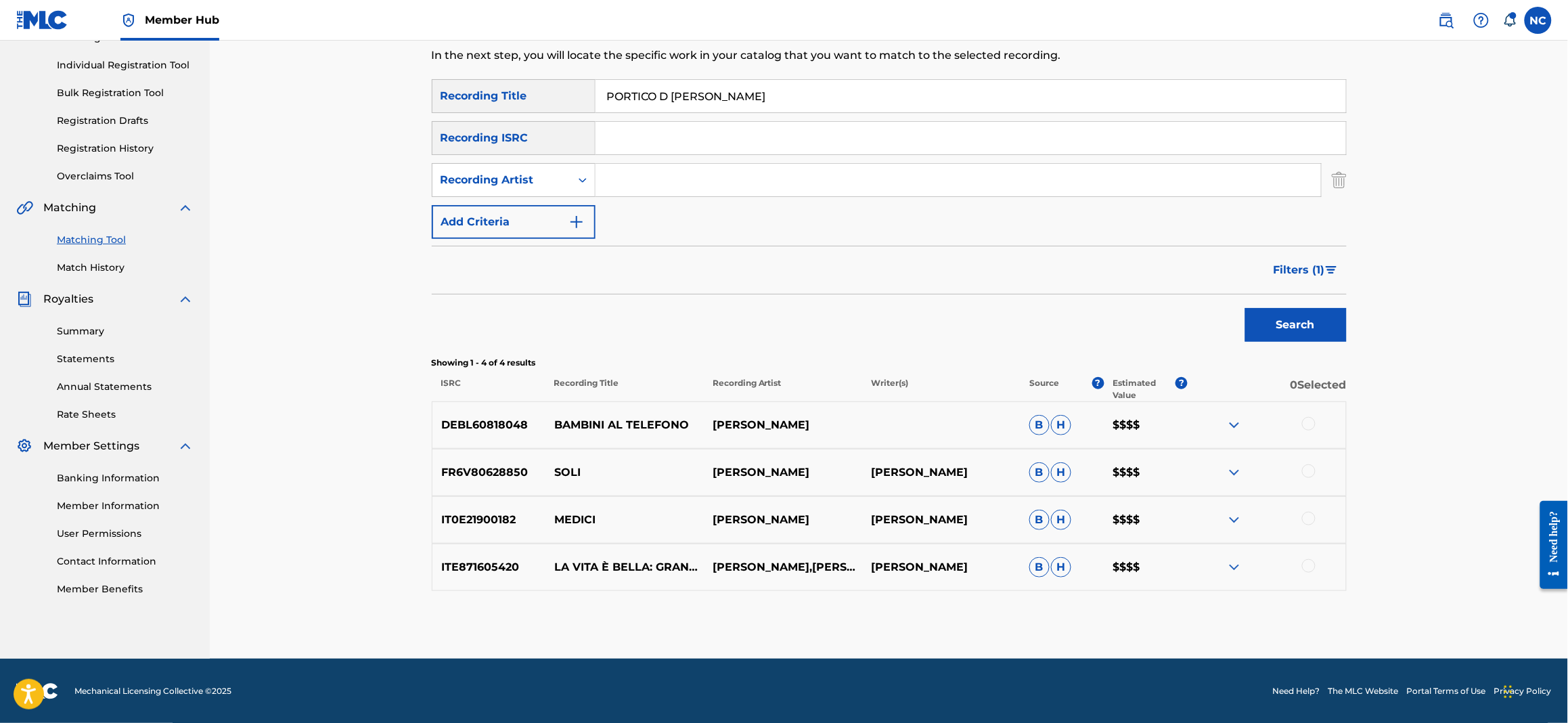
type input "PORTICO D [PERSON_NAME]"
click at [1245, 308] on button "Search" at bounding box center [1296, 325] width 101 height 33
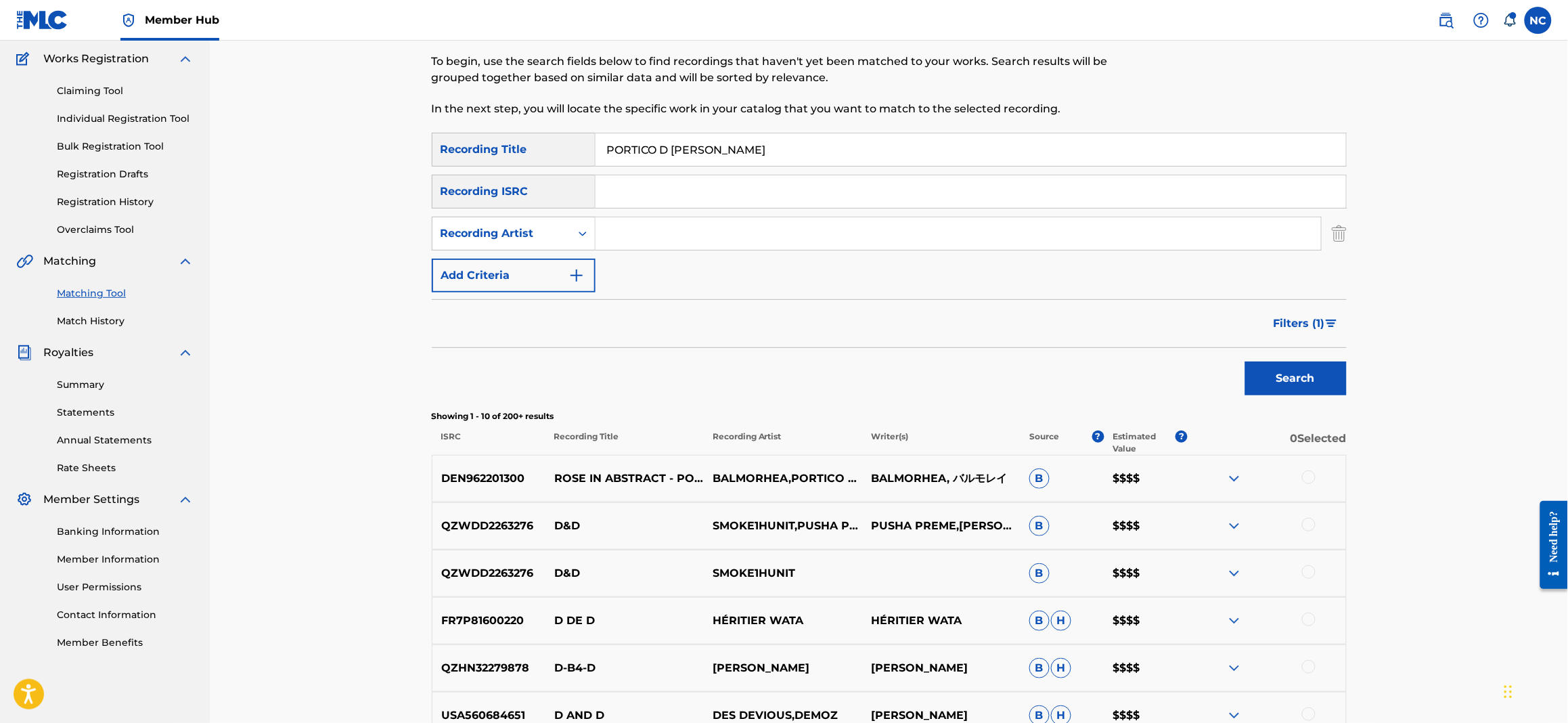
scroll to position [0, 0]
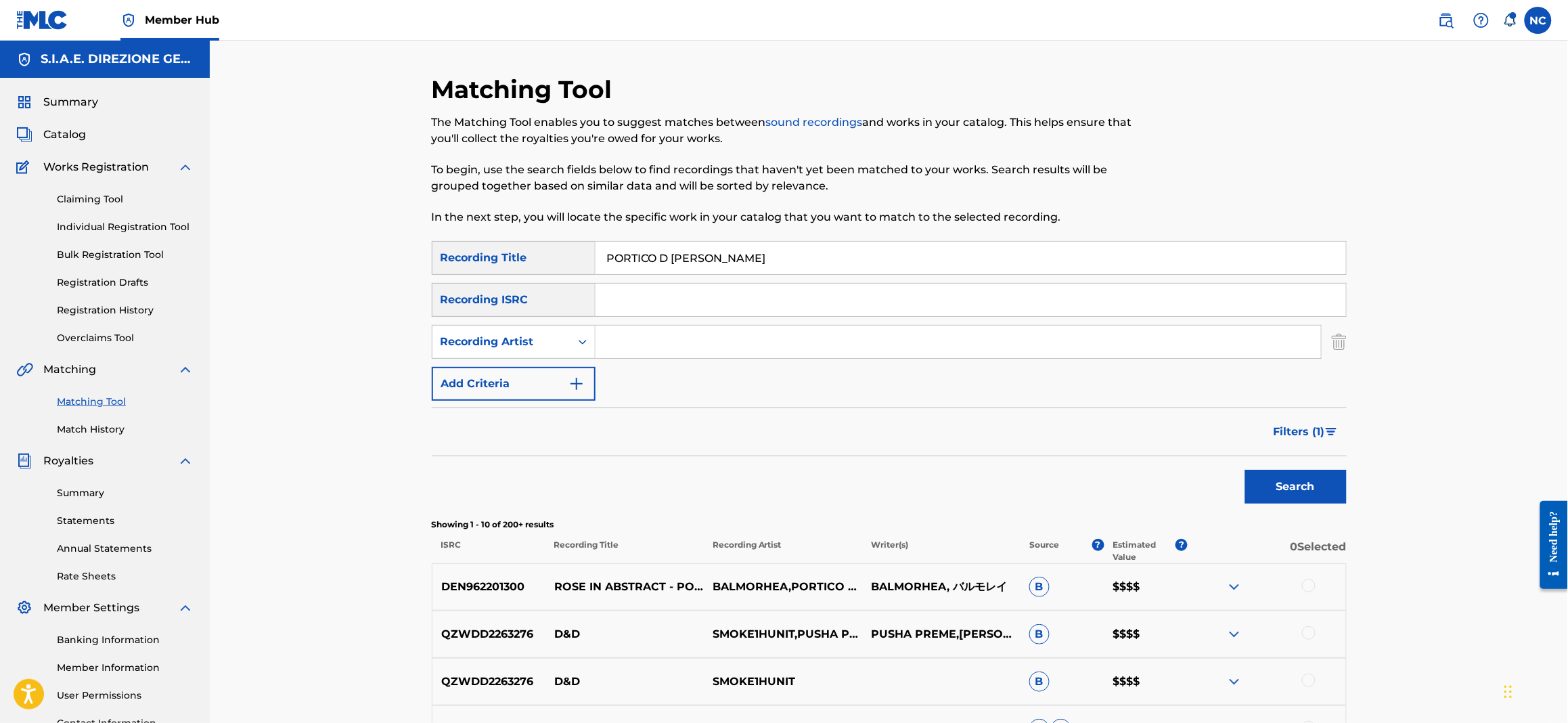
click at [645, 346] on input "Search Form" at bounding box center [958, 342] width 725 height 33
type input "PIOVANI"
click at [1245, 470] on button "Search" at bounding box center [1296, 486] width 101 height 33
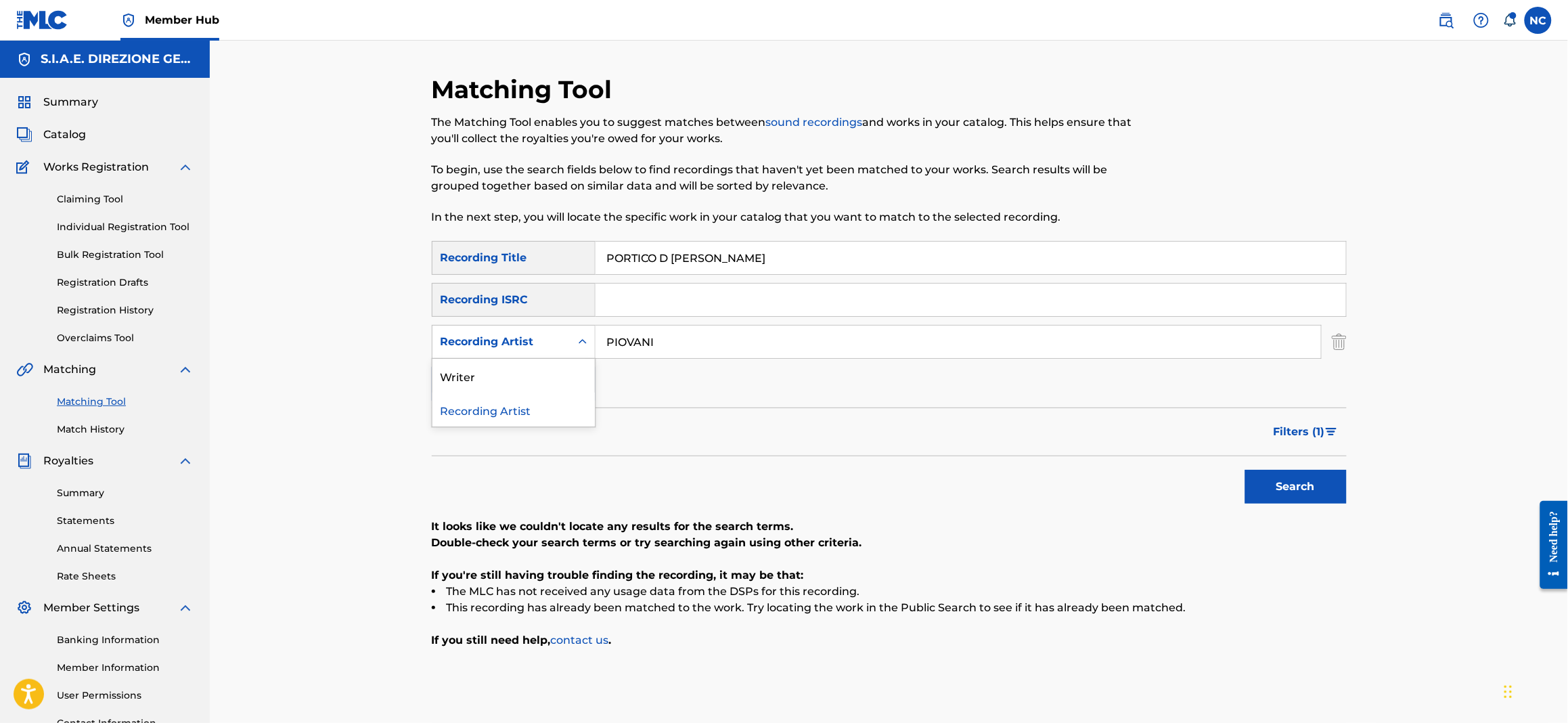
click at [587, 346] on icon "Search Form" at bounding box center [582, 341] width 13 height 13
click at [560, 370] on div "Writer" at bounding box center [514, 375] width 163 height 33
click at [917, 337] on input "Search Form" at bounding box center [958, 342] width 725 height 33
type input "PIOVANI"
click at [1245, 470] on button "Search" at bounding box center [1296, 486] width 101 height 33
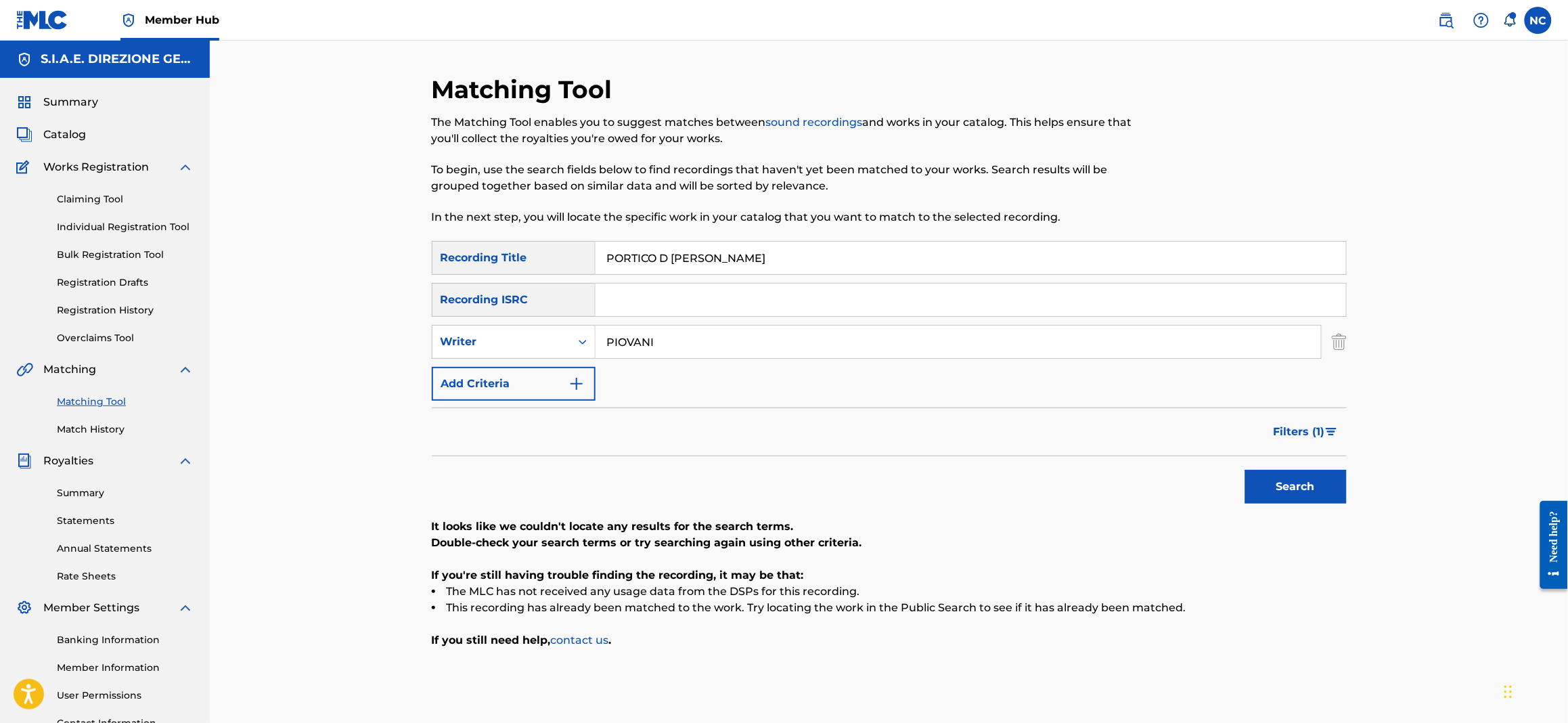
click at [675, 262] on input "PORTICO D [PERSON_NAME]" at bounding box center [970, 258] width 750 height 33
type input "PORTICO D'OTTAVIA"
click at [1245, 470] on button "Search" at bounding box center [1296, 486] width 101 height 33
click at [555, 335] on div "Writer" at bounding box center [501, 342] width 122 height 16
click at [553, 377] on div "Recording Artist" at bounding box center [514, 375] width 163 height 33
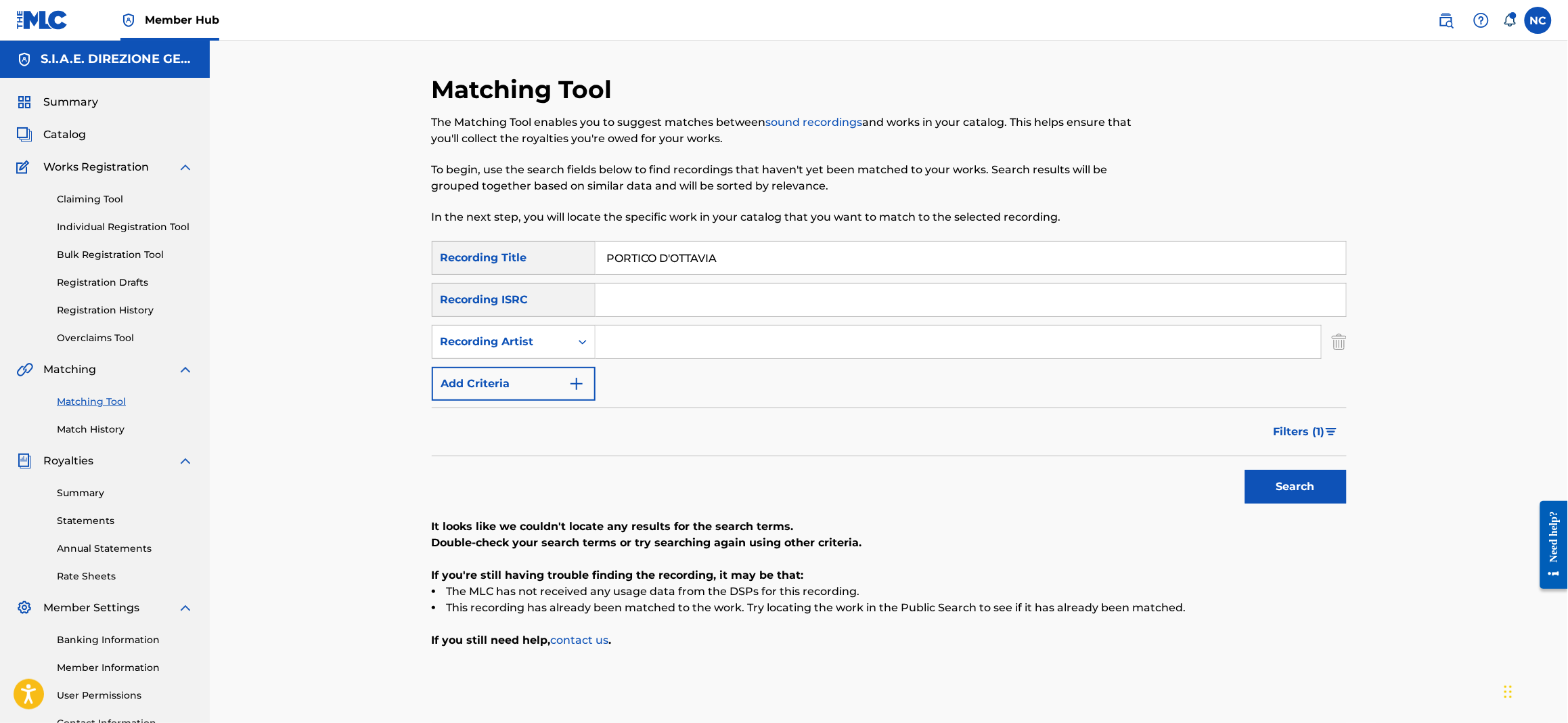
click at [675, 339] on input "Search Form" at bounding box center [958, 342] width 725 height 33
type input "piovani"
click at [1245, 470] on button "Search" at bounding box center [1296, 486] width 101 height 33
drag, startPoint x: 623, startPoint y: 328, endPoint x: 555, endPoint y: 332, distance: 68.1
click at [555, 332] on div "SearchWithCriteria69788baf-5d86-4b06-9ced-9bd5d7f4069a Recording Artist [PERSON…" at bounding box center [889, 341] width 915 height 33
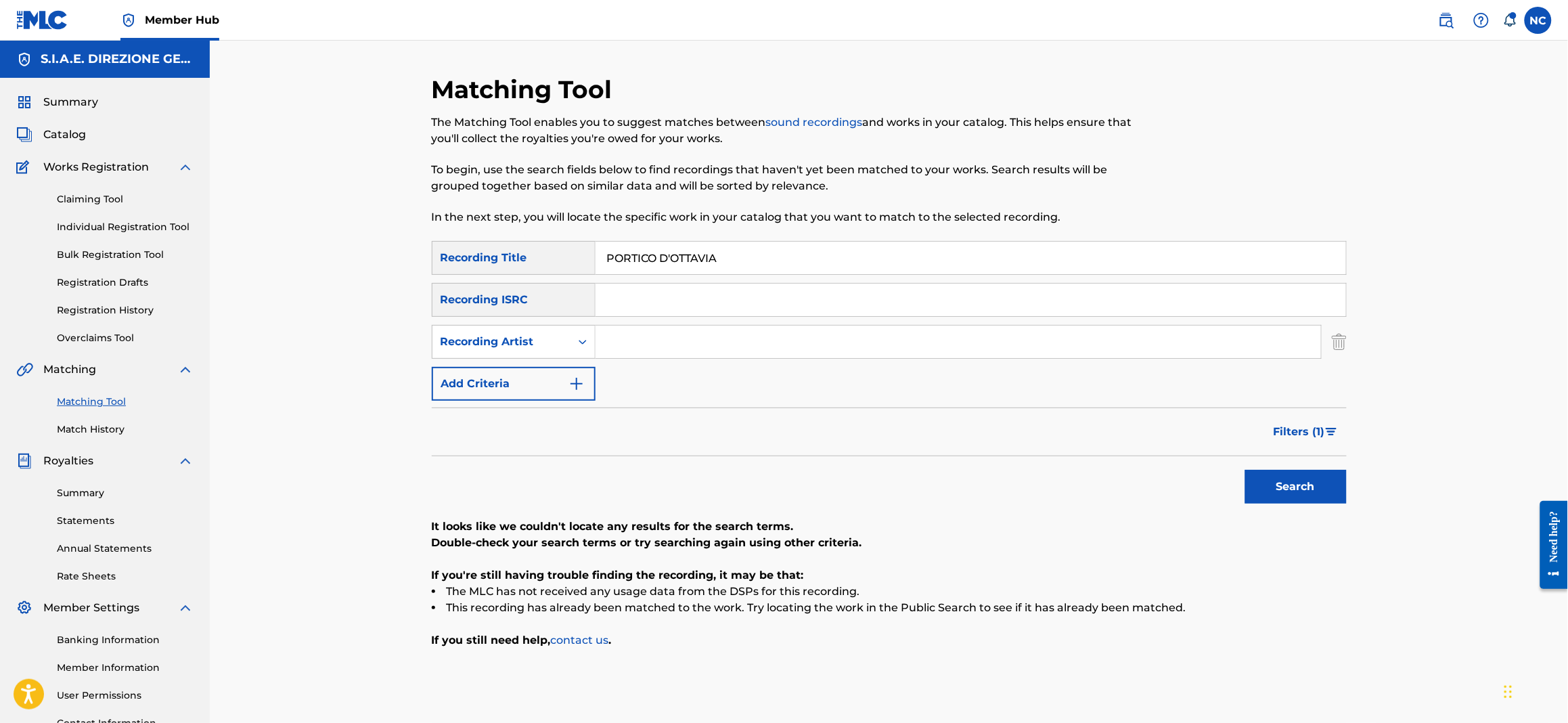
drag, startPoint x: 795, startPoint y: 257, endPoint x: 481, endPoint y: 254, distance: 314.0
click at [486, 254] on div "SearchWithCriteriad6b68c32-8c39-445b-90fc-d42cb731b129 Recording Title PORTICO …" at bounding box center [889, 258] width 915 height 33
click at [576, 345] on icon "Search Form" at bounding box center [582, 341] width 13 height 13
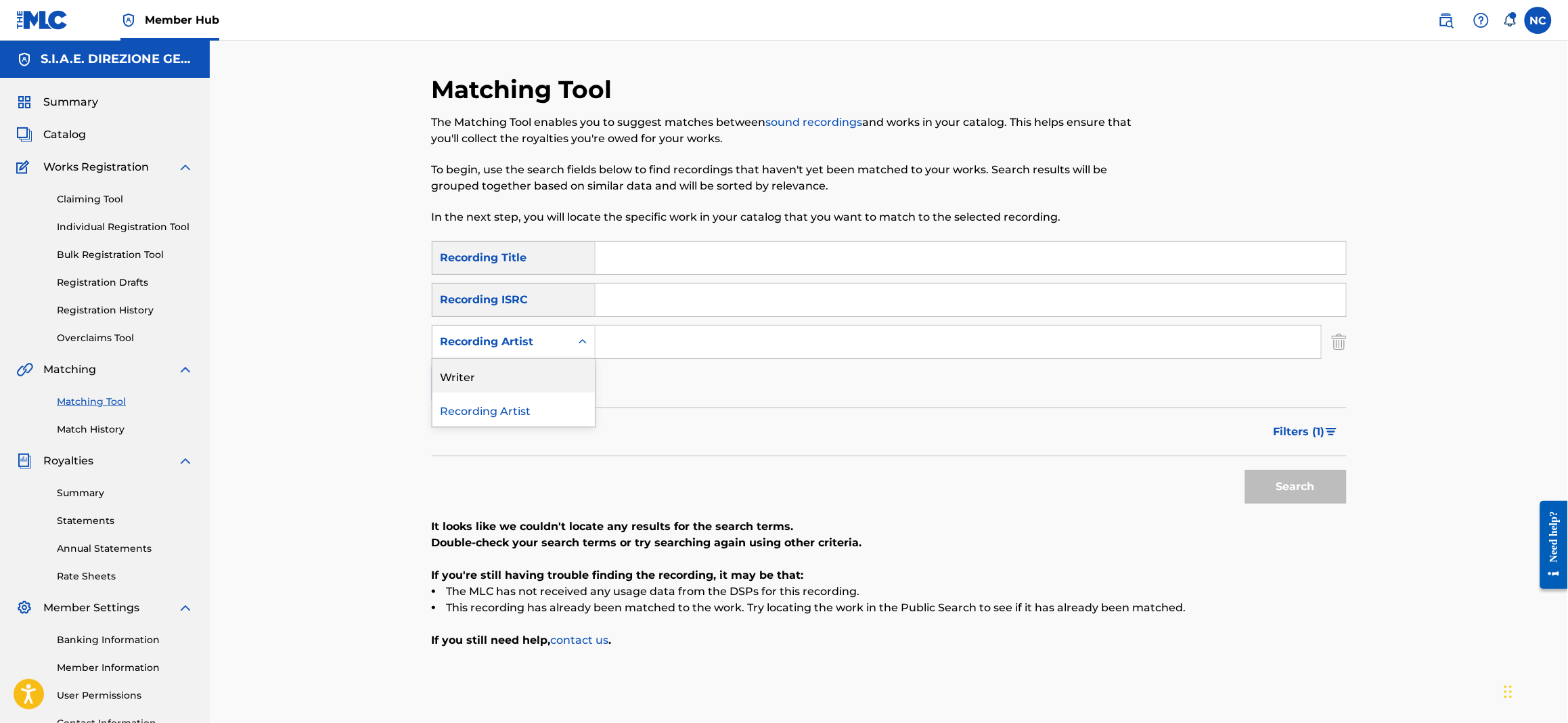
click at [561, 366] on div "Writer" at bounding box center [514, 375] width 163 height 33
click at [717, 333] on input "Search Form" at bounding box center [958, 342] width 725 height 33
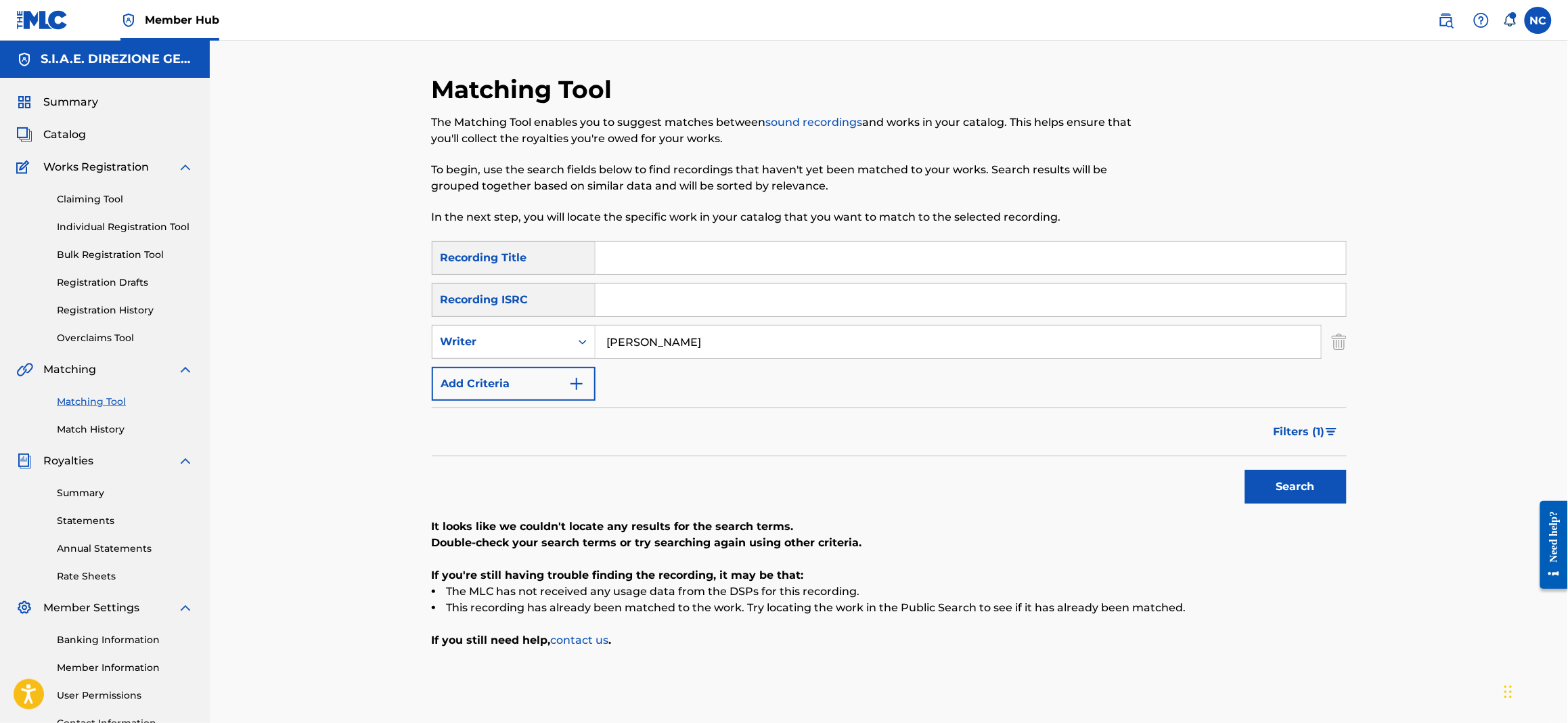
type input "[PERSON_NAME]"
click at [1245, 470] on button "Search" at bounding box center [1296, 486] width 101 height 33
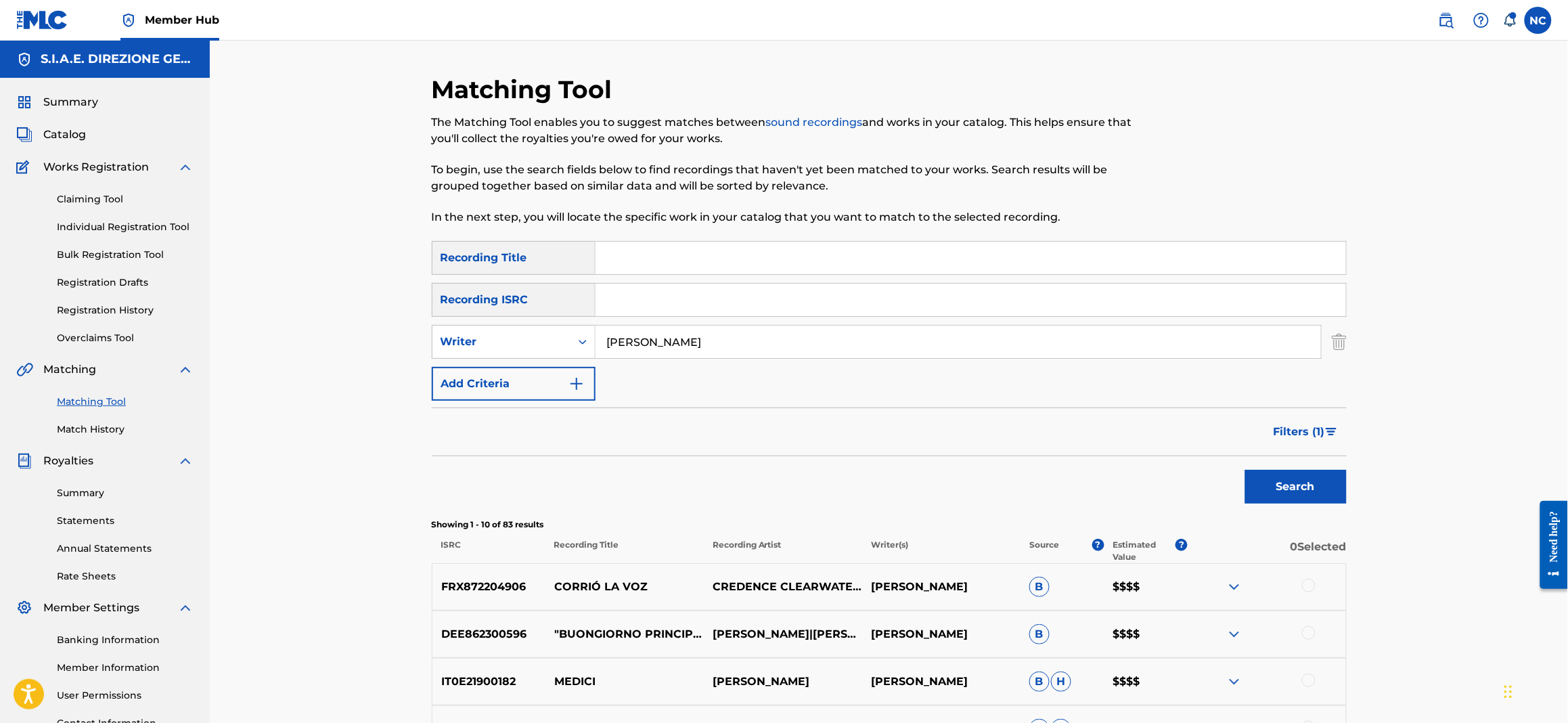
scroll to position [304, 0]
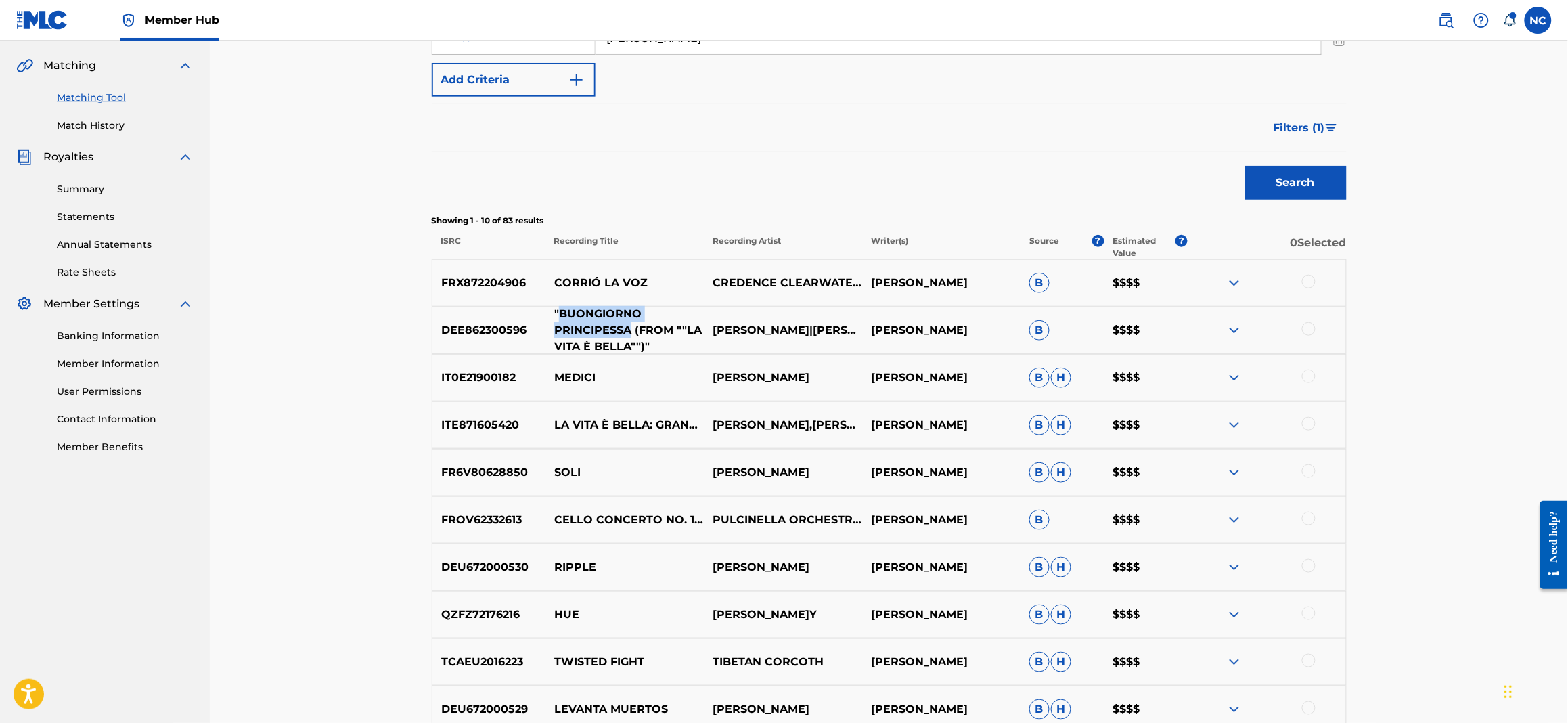
drag, startPoint x: 630, startPoint y: 329, endPoint x: 559, endPoint y: 313, distance: 72.8
click at [559, 313] on p ""BUONGIORNO PRINCIPESSA (FROM ""LA VITA È BELLA"")"" at bounding box center [624, 330] width 158 height 49
copy p "BUONGIORNO PRINCIPESSA"
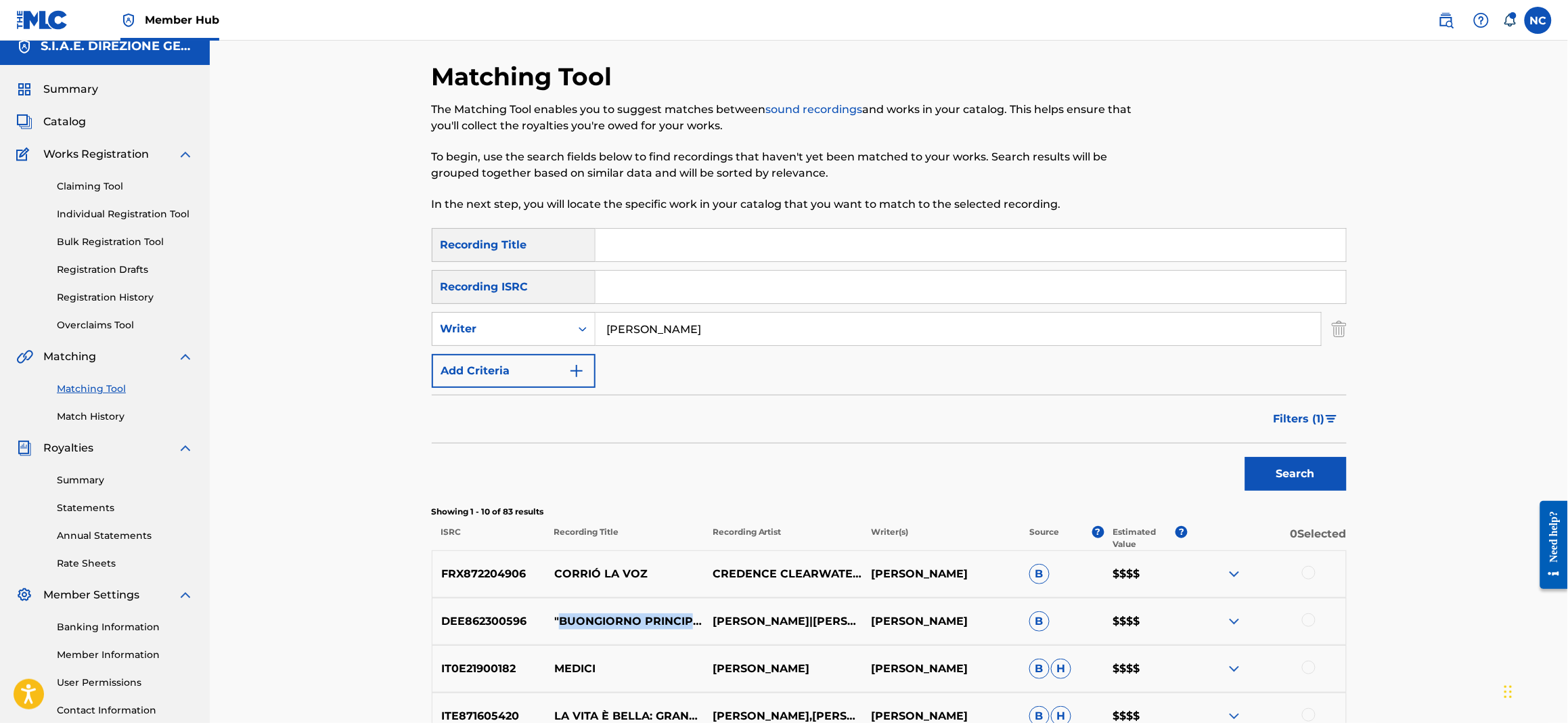
scroll to position [0, 0]
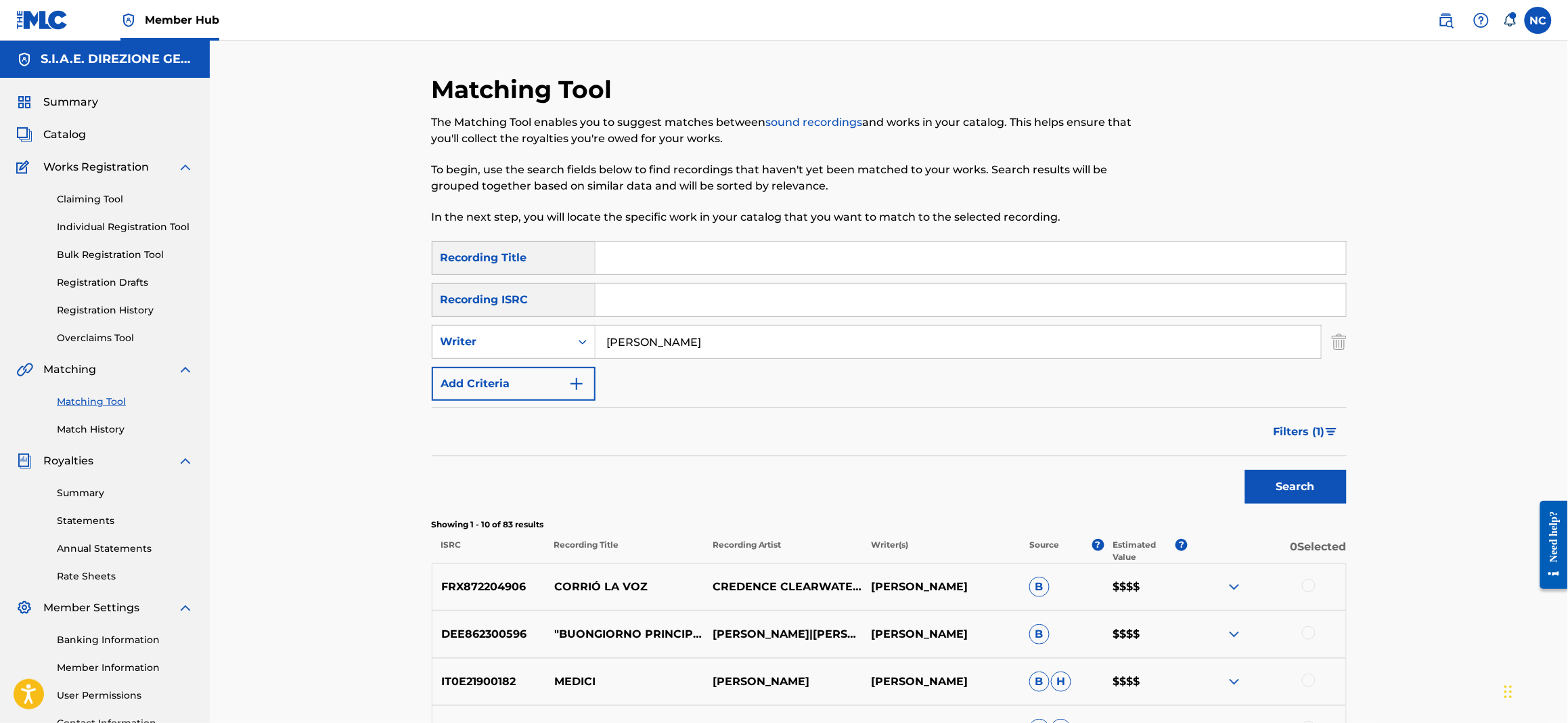
click at [744, 247] on input "Search Form" at bounding box center [970, 258] width 750 height 33
paste input "BUONGIORNO PRINCIPESSA"
type input "BUONGIORNO PRINCIPESSA"
click at [1289, 483] on button "Search" at bounding box center [1296, 486] width 101 height 33
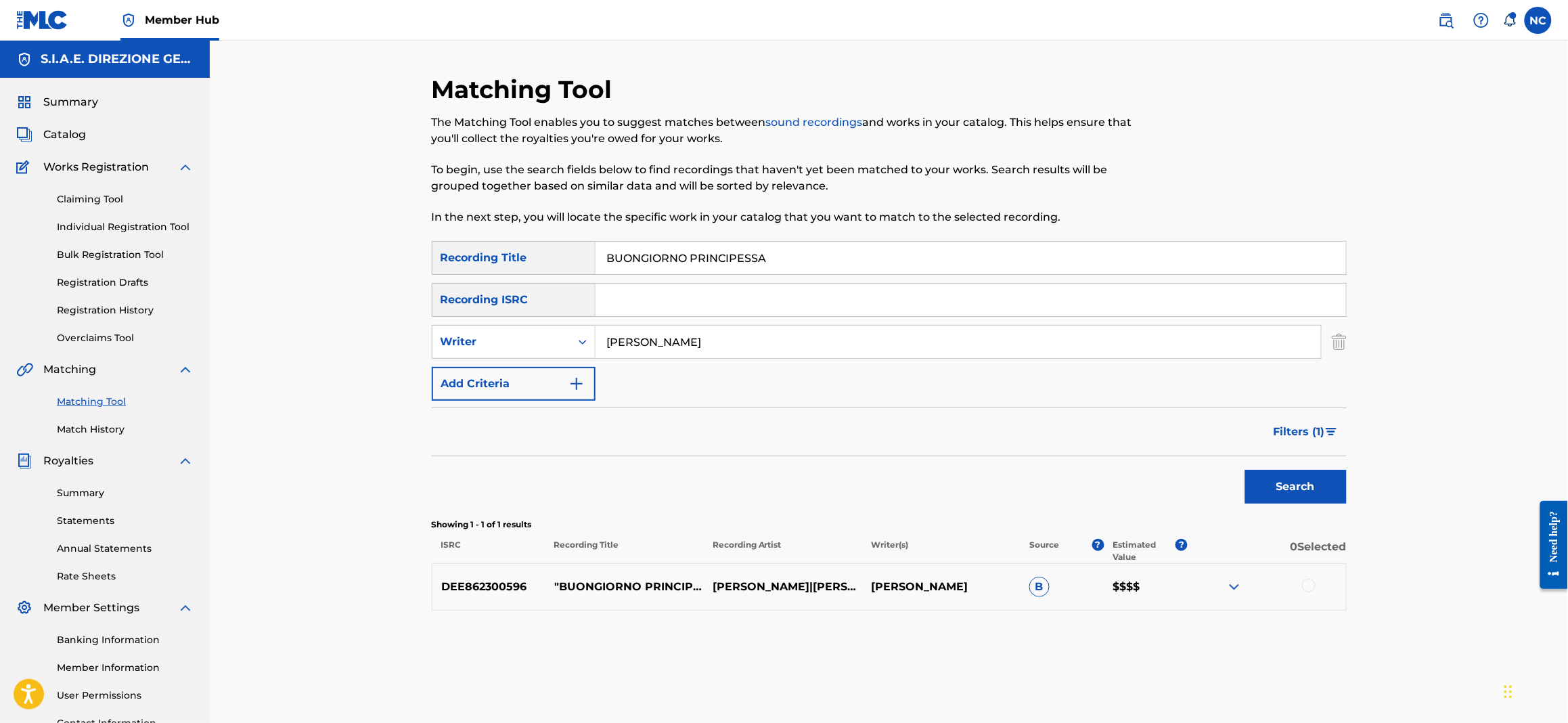
click at [1314, 584] on div at bounding box center [1308, 585] width 13 height 13
click at [578, 345] on icon "Search Form" at bounding box center [582, 341] width 13 height 13
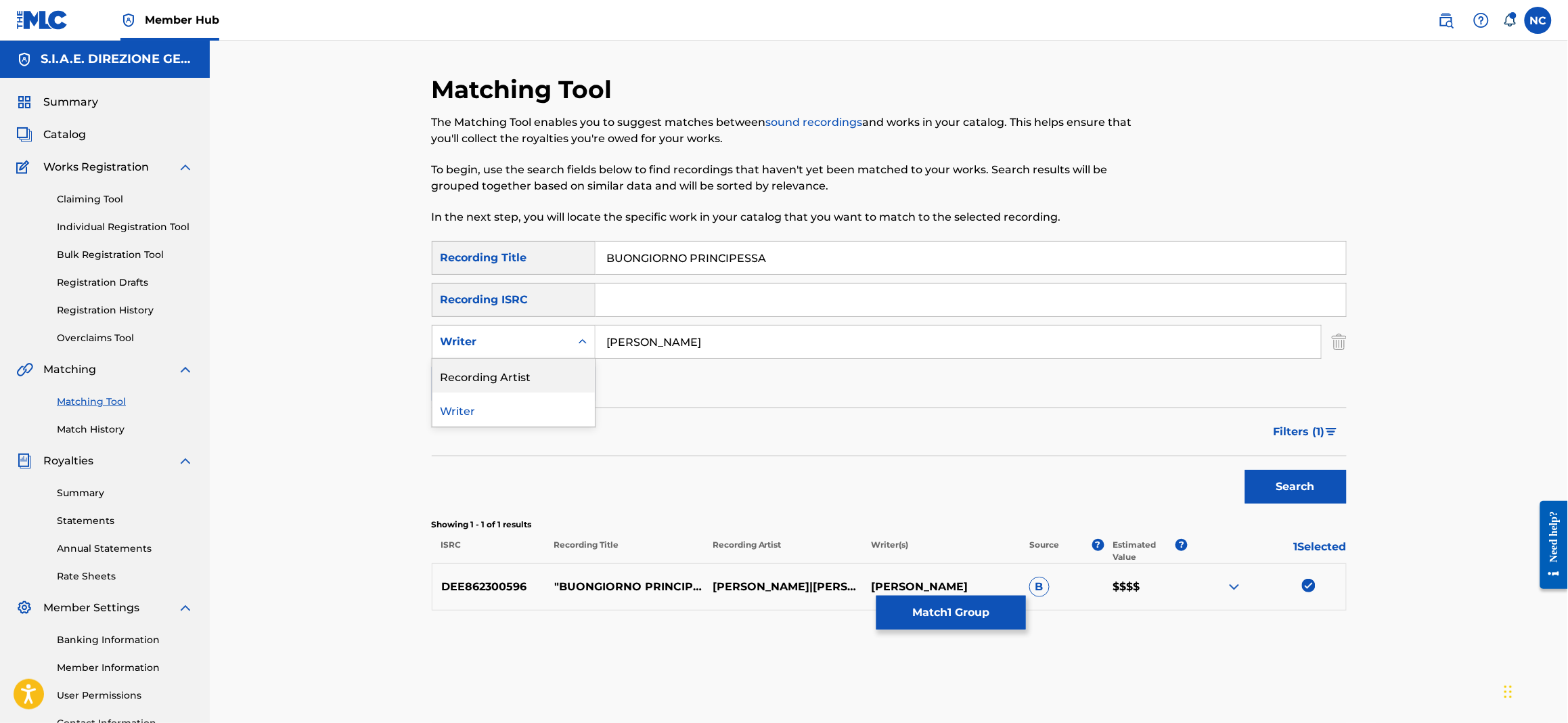
click at [544, 370] on div "Recording Artist" at bounding box center [514, 375] width 163 height 33
click at [606, 335] on input "Search Form" at bounding box center [958, 342] width 725 height 33
type input "[PERSON_NAME]"
click at [1245, 470] on button "Search" at bounding box center [1296, 486] width 101 height 33
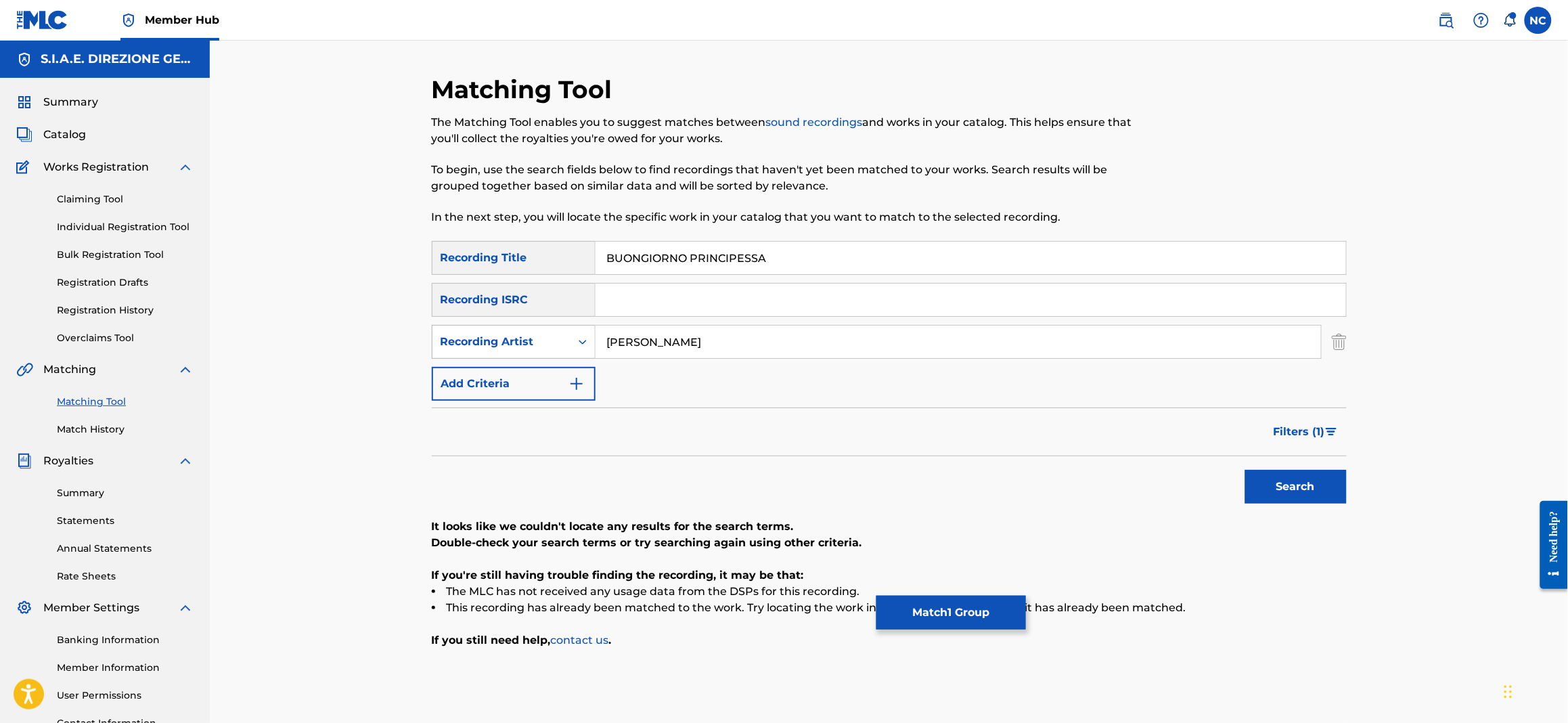
drag, startPoint x: 748, startPoint y: 348, endPoint x: 543, endPoint y: 340, distance: 205.2
click at [543, 340] on div "SearchWithCriteria55e36dca-ffb2-4eef-b393-7dc022936034 Recording Artist[PERSON_…" at bounding box center [889, 341] width 915 height 33
click at [1297, 487] on button "Search" at bounding box center [1296, 486] width 101 height 33
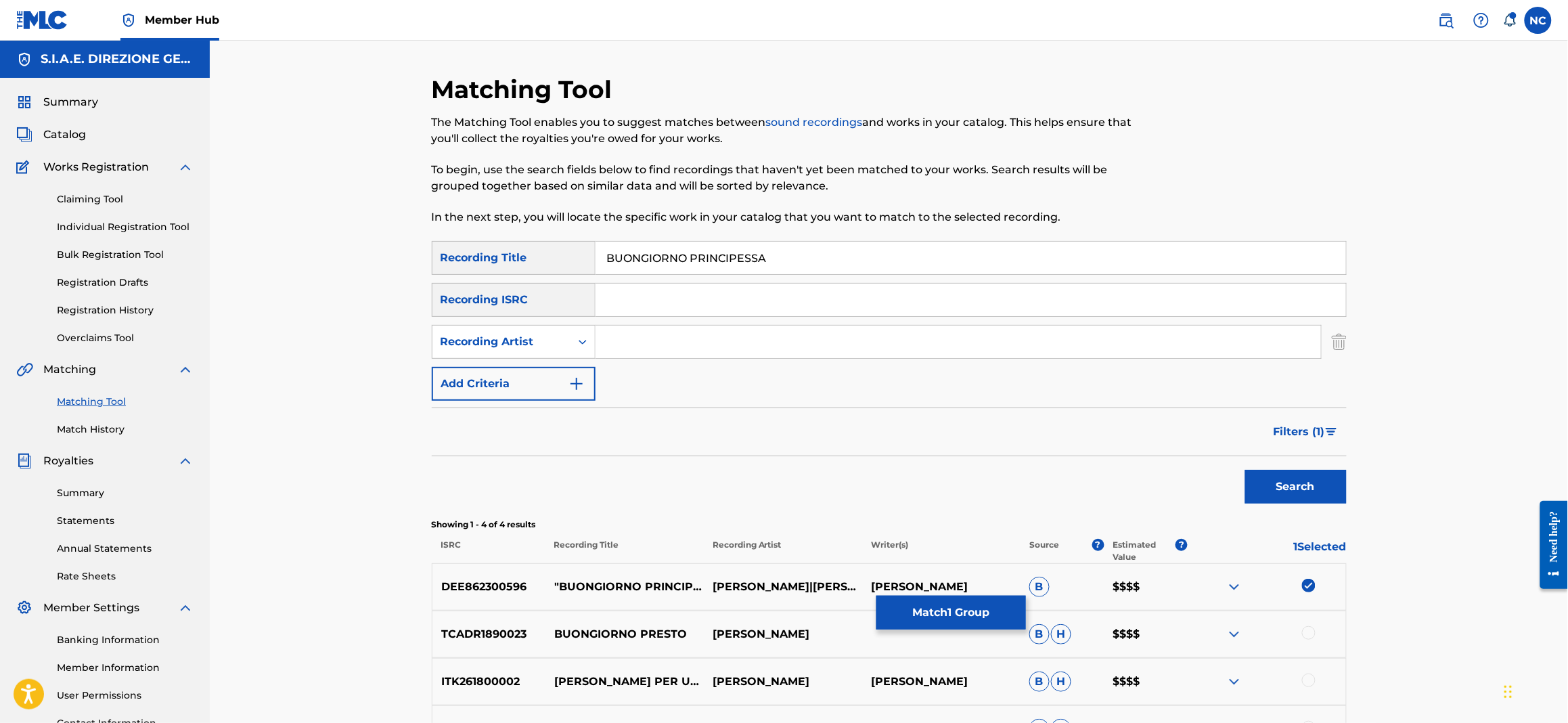
scroll to position [162, 0]
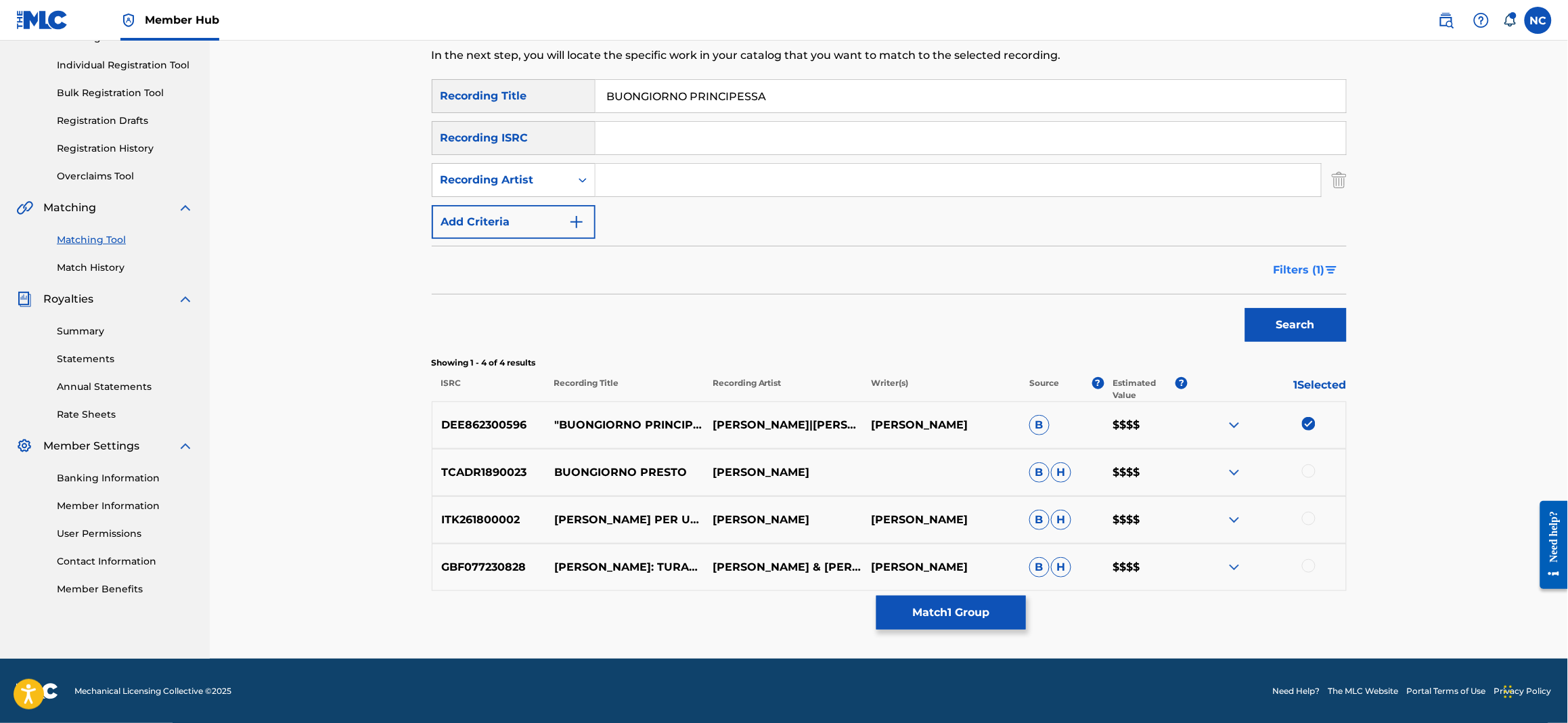
click at [1315, 268] on span "Filters ( 1 )" at bounding box center [1300, 270] width 51 height 16
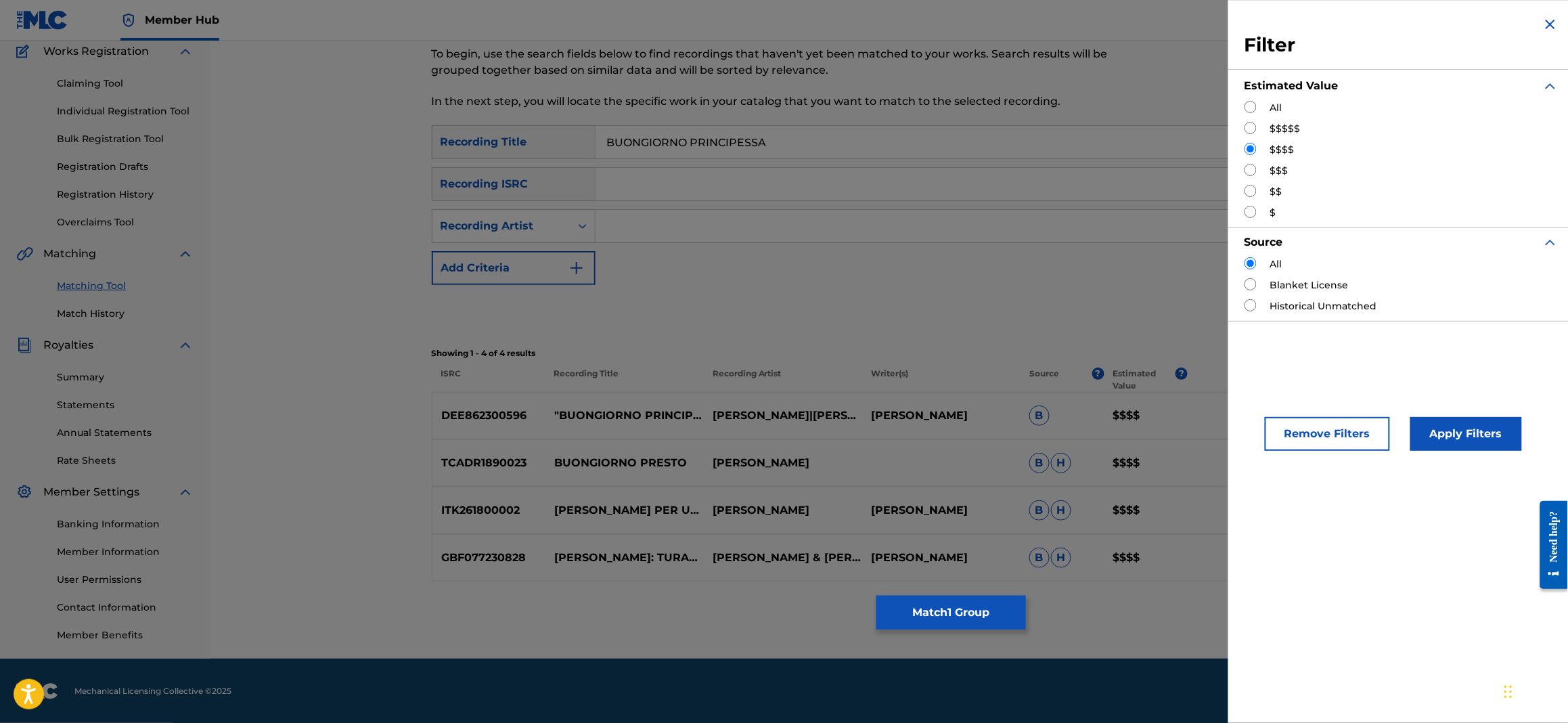
click at [1251, 107] on input "Search Form" at bounding box center [1251, 107] width 12 height 12
radio input "true"
click at [1461, 436] on button "Apply Filters" at bounding box center [1465, 433] width 111 height 33
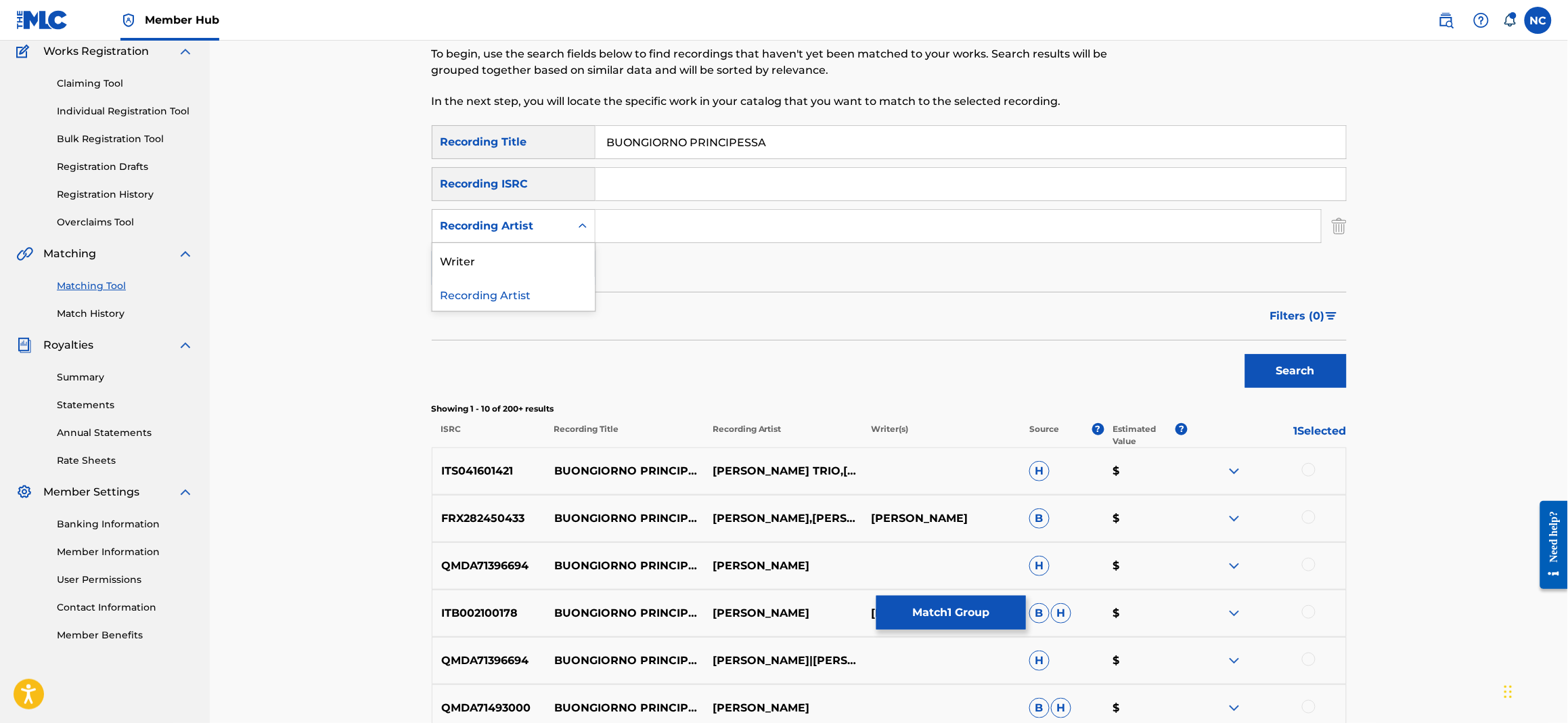
click at [563, 229] on div "Recording Artist" at bounding box center [501, 226] width 138 height 26
click at [548, 251] on div "Writer" at bounding box center [514, 259] width 163 height 33
click at [679, 232] on input "Search Form" at bounding box center [958, 226] width 725 height 33
type input "PIOVANI"
click at [1245, 354] on button "Search" at bounding box center [1296, 370] width 101 height 33
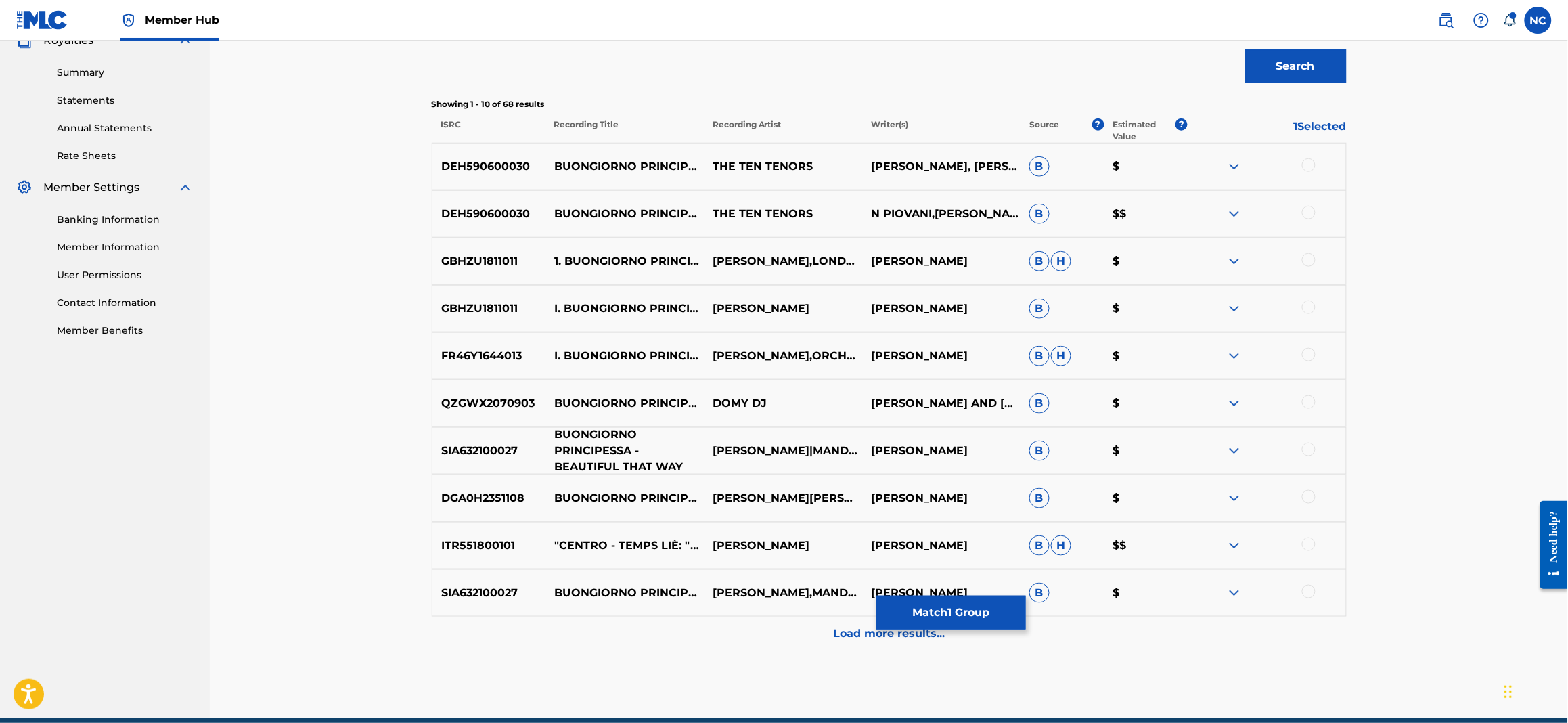
scroll to position [480, 0]
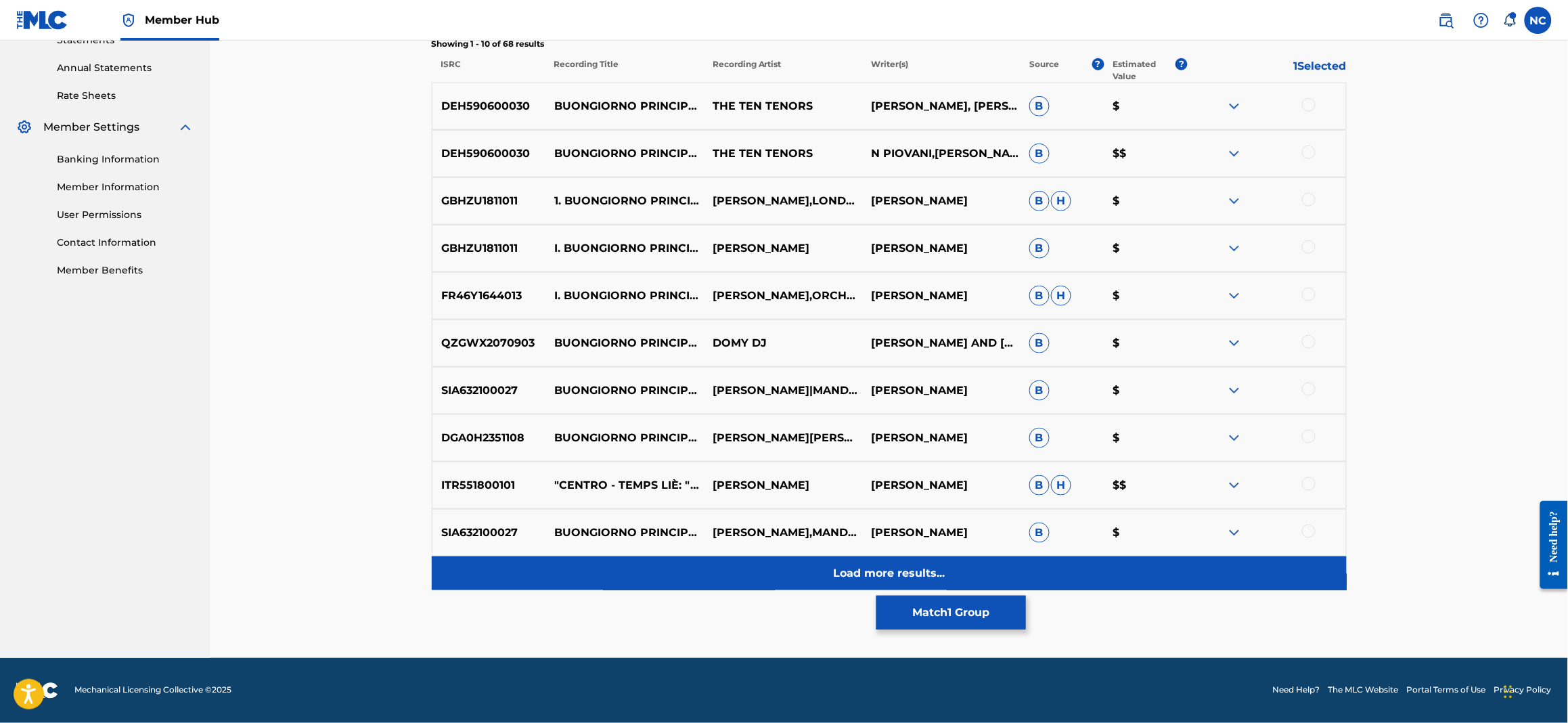
click at [882, 577] on p "Load more results..." at bounding box center [889, 573] width 111 height 16
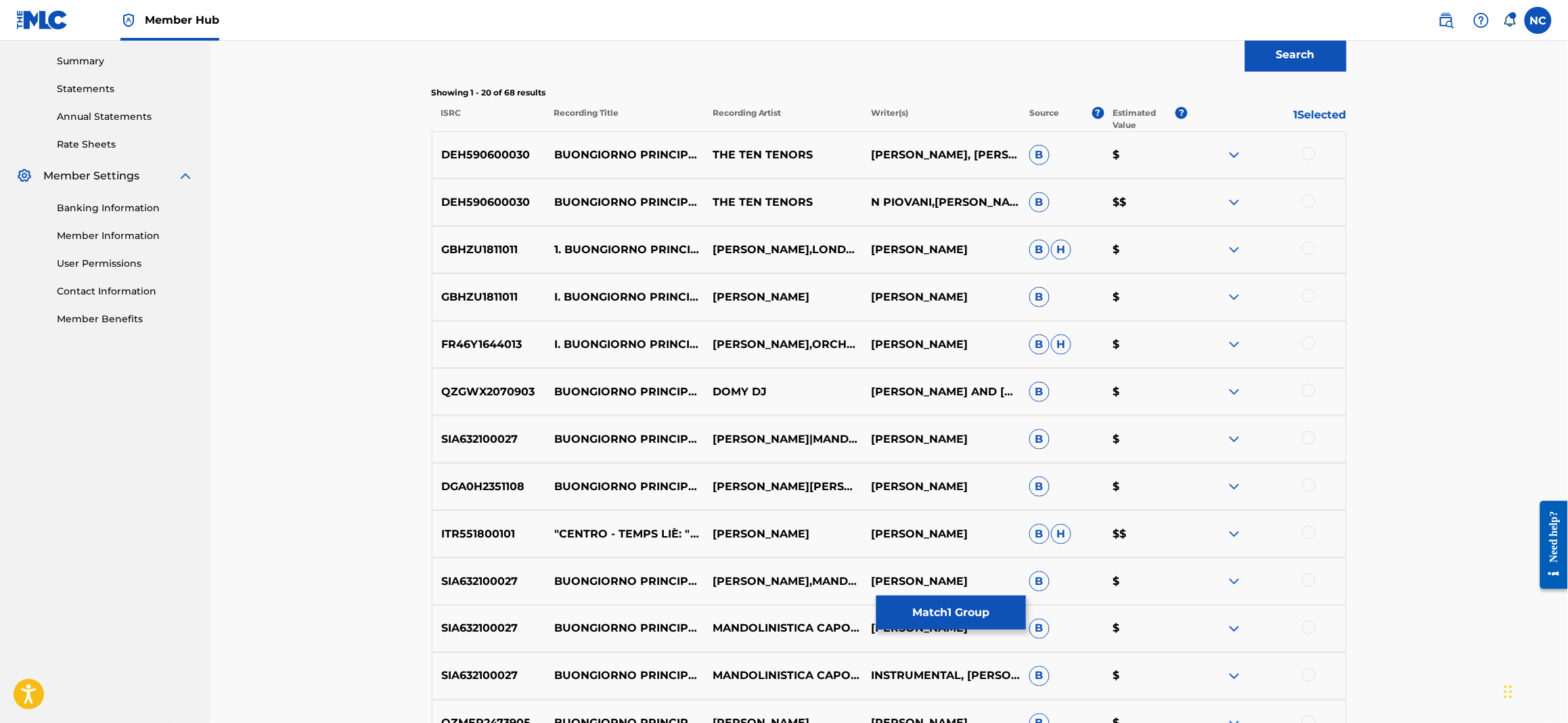
scroll to position [345, 0]
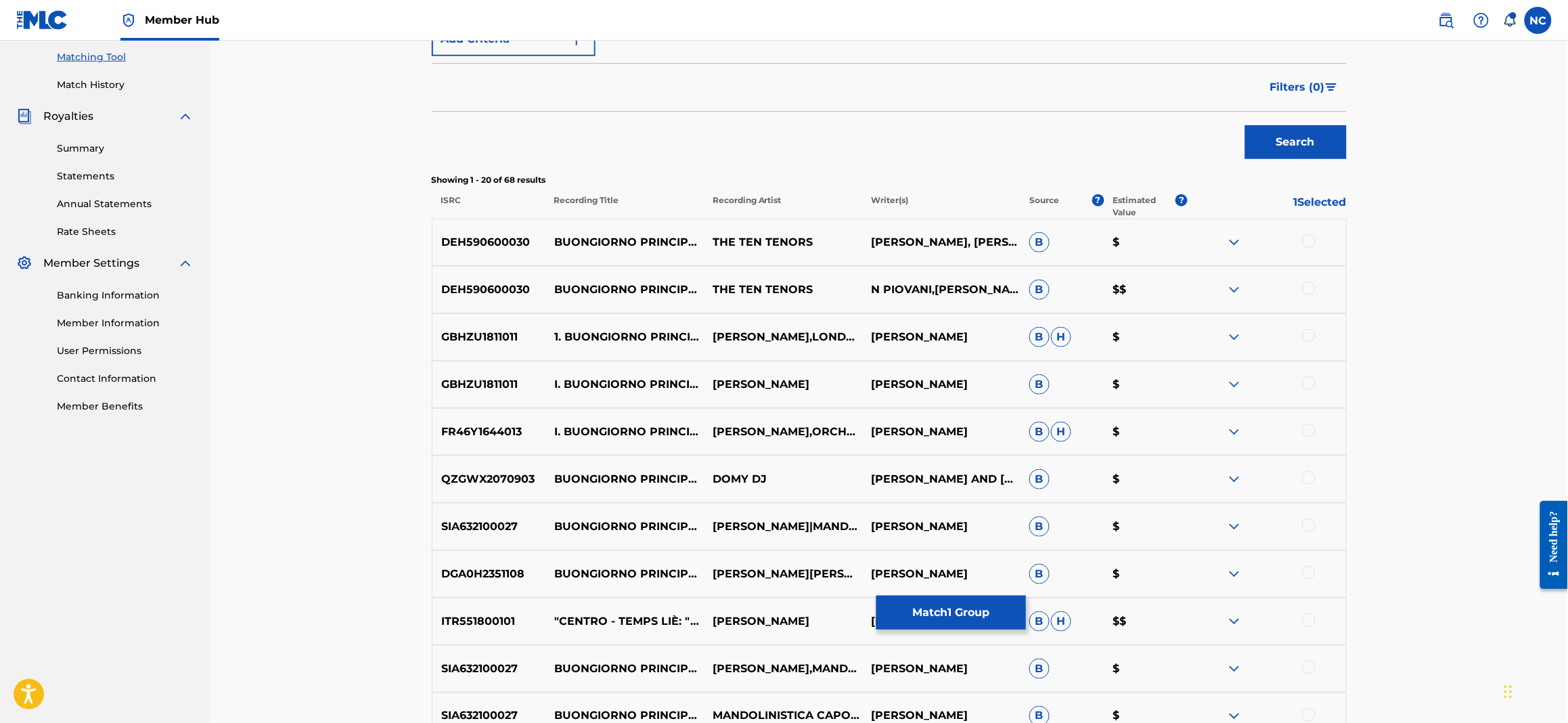
click at [1306, 240] on div at bounding box center [1308, 240] width 13 height 13
click at [1306, 292] on div at bounding box center [1308, 288] width 13 height 13
click at [1310, 339] on div at bounding box center [1308, 335] width 13 height 13
click at [1310, 380] on div at bounding box center [1308, 383] width 13 height 13
click at [1310, 433] on div at bounding box center [1308, 430] width 13 height 13
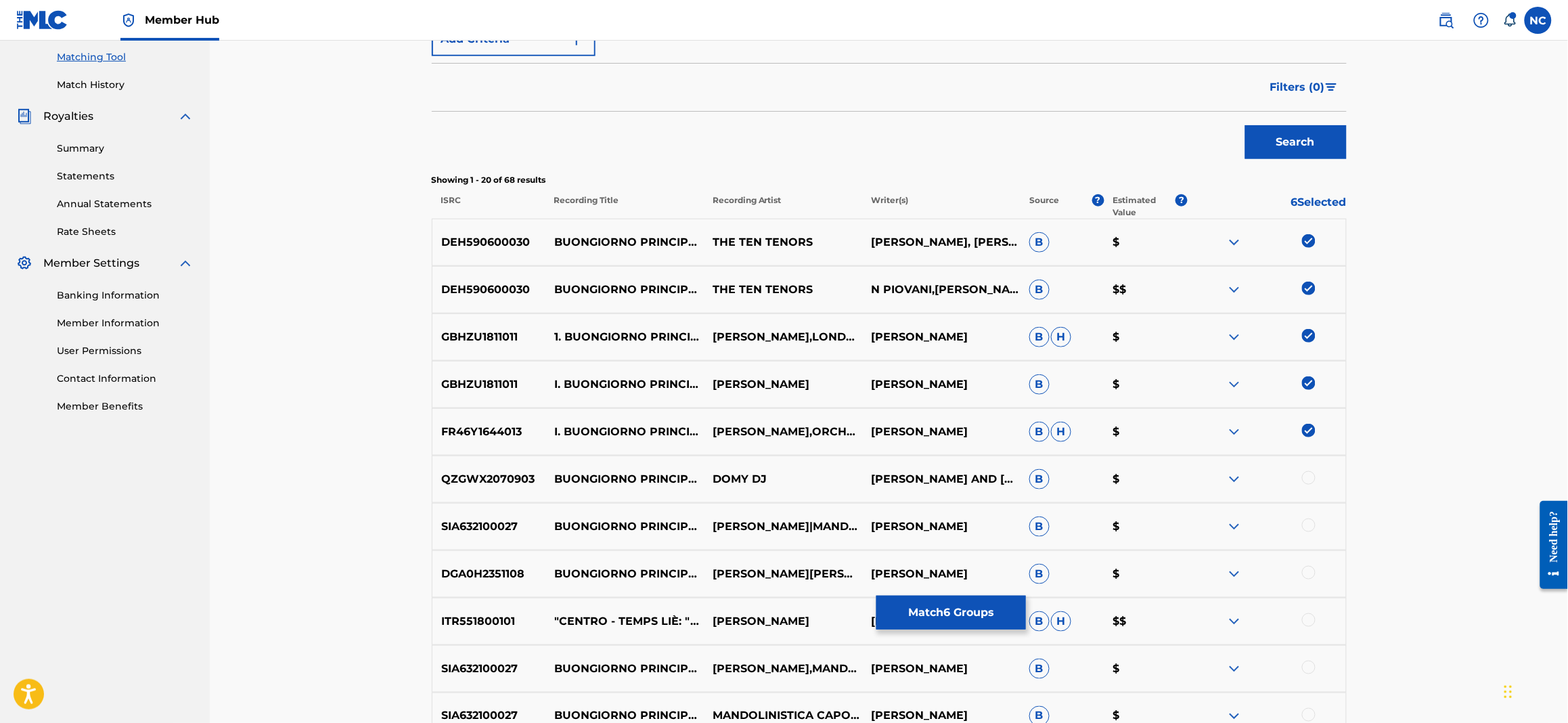
click at [1310, 479] on div at bounding box center [1308, 477] width 13 height 13
click at [1306, 528] on div at bounding box center [1308, 525] width 13 height 13
click at [1301, 570] on div at bounding box center [1266, 574] width 158 height 16
click at [1309, 579] on div at bounding box center [1266, 574] width 158 height 16
click at [1302, 575] on div at bounding box center [1308, 572] width 13 height 13
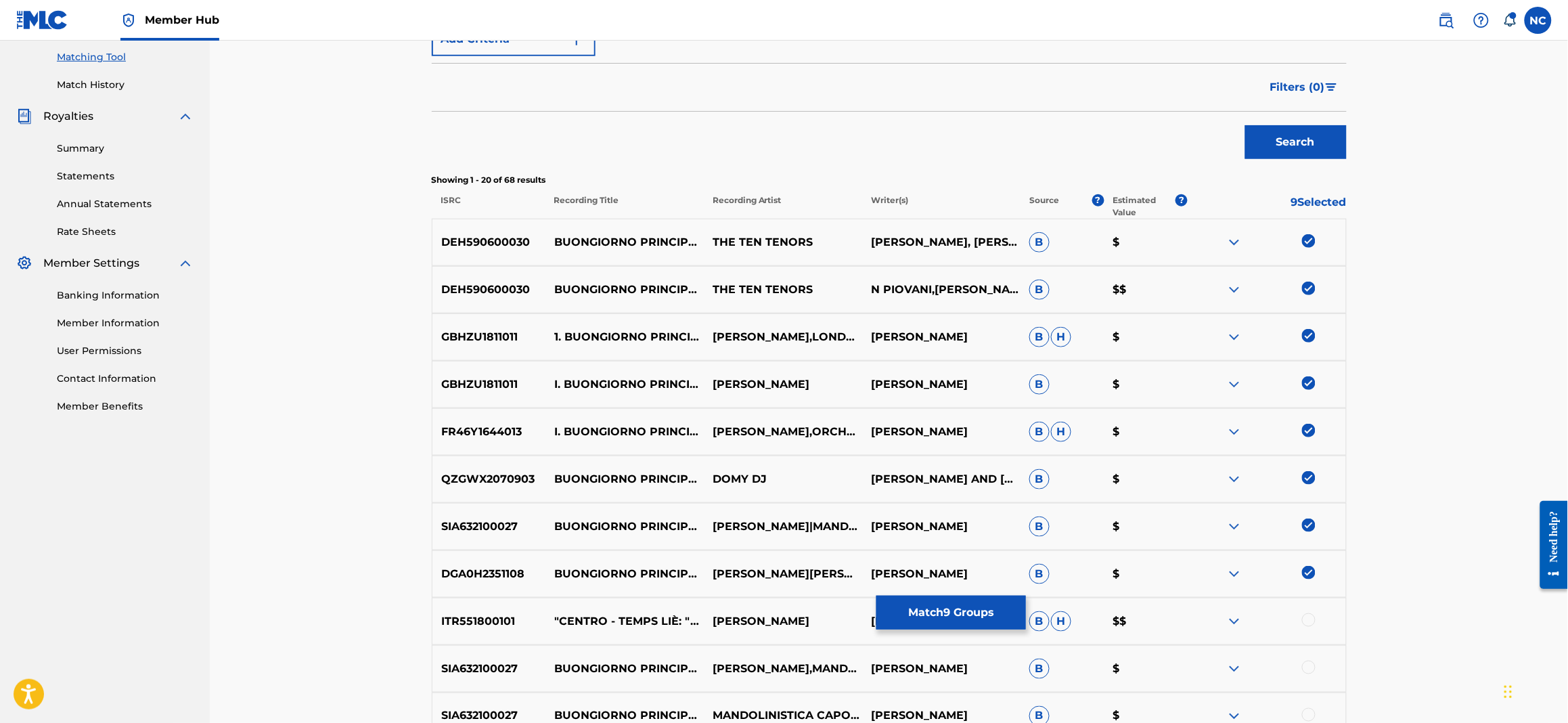
click at [1312, 626] on div at bounding box center [1308, 619] width 13 height 13
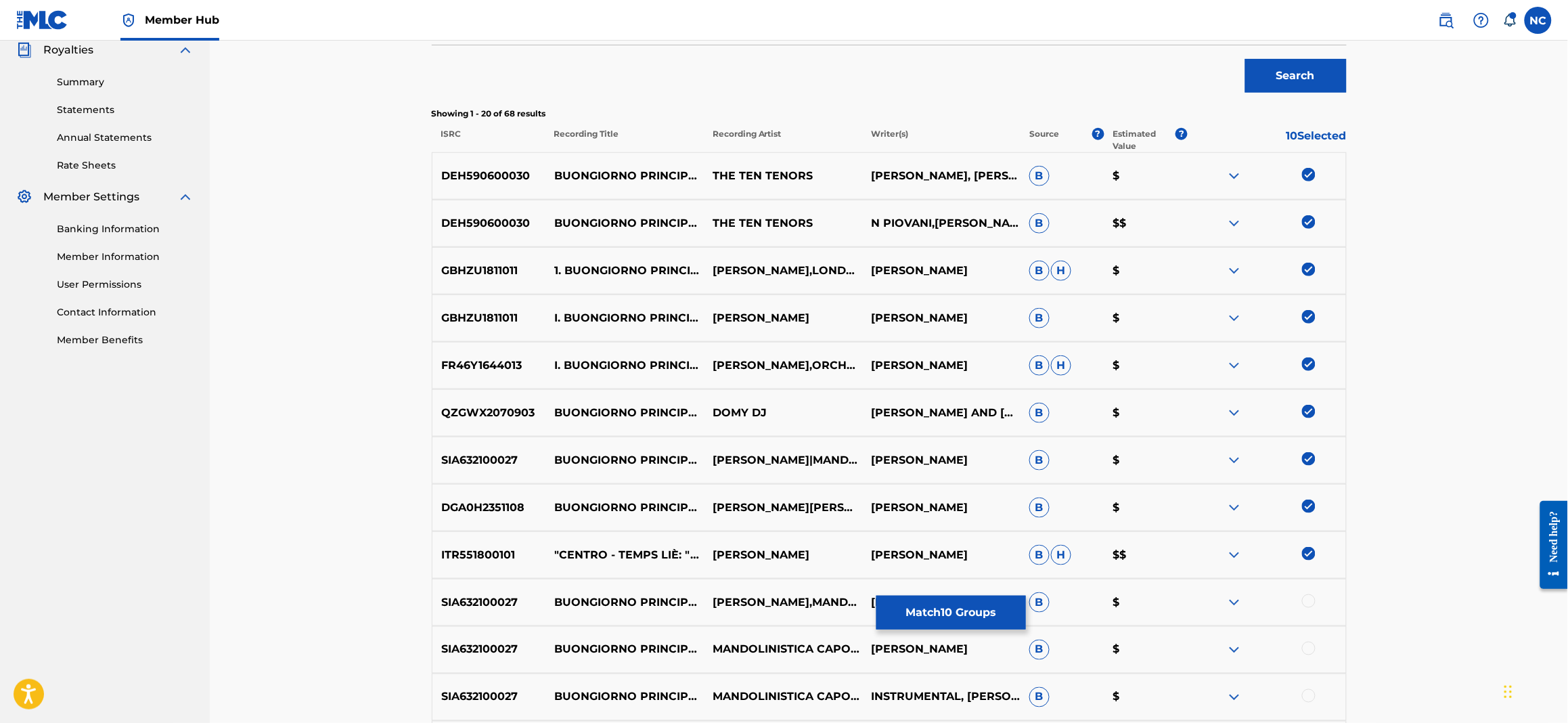
scroll to position [446, 0]
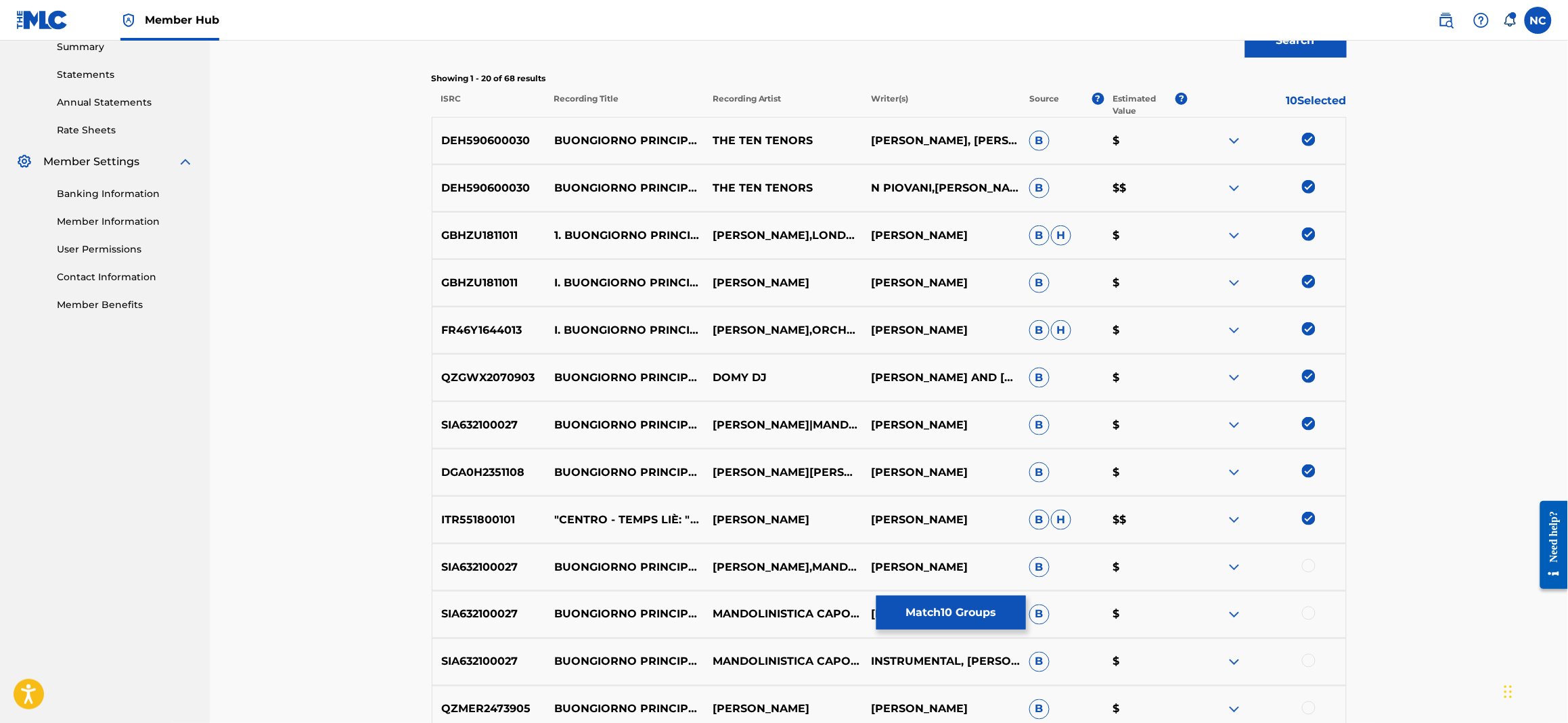
click at [1314, 563] on div at bounding box center [1308, 565] width 13 height 13
click at [1308, 617] on div at bounding box center [1308, 612] width 13 height 13
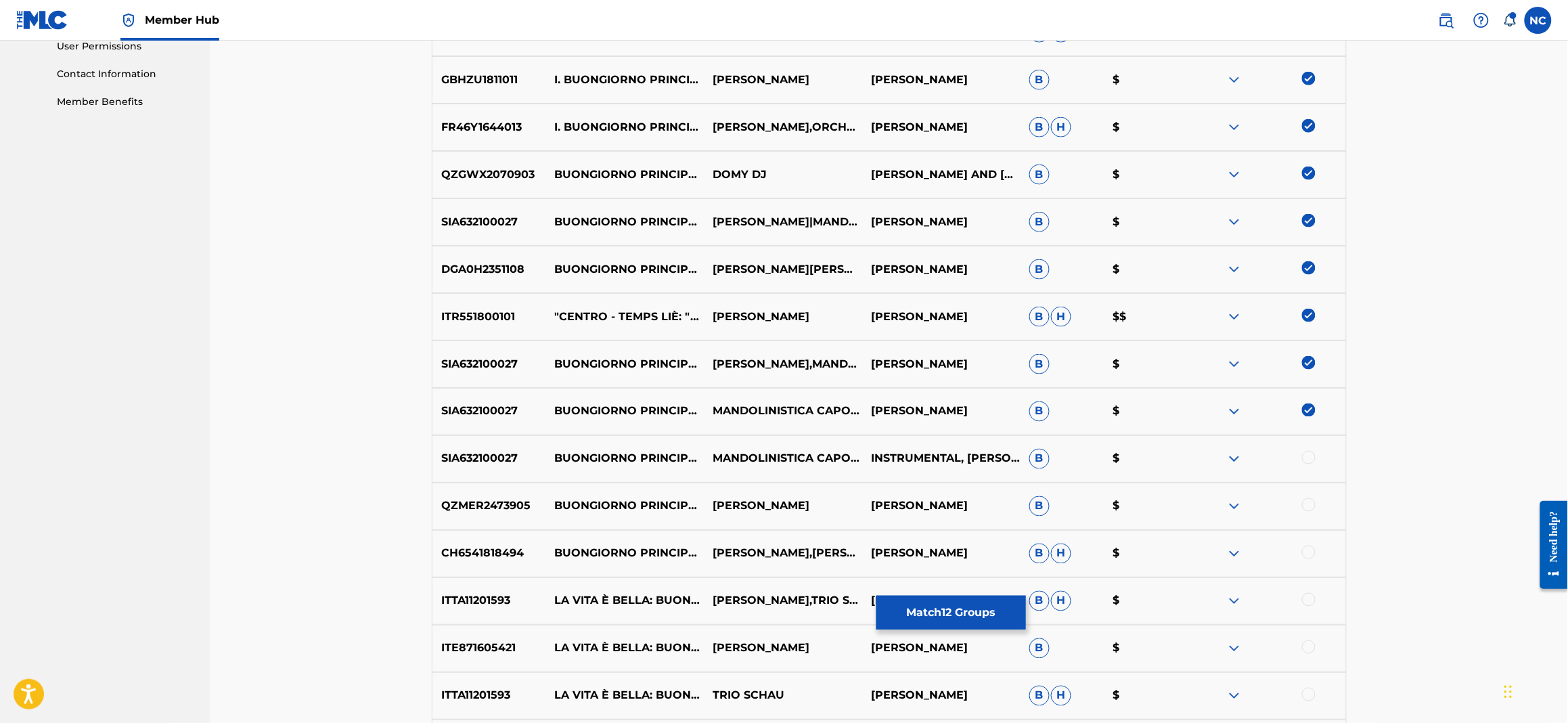
click at [1310, 455] on div at bounding box center [1308, 457] width 13 height 13
drag, startPoint x: 1313, startPoint y: 506, endPoint x: 1317, endPoint y: 553, distance: 47.2
click at [1313, 509] on div at bounding box center [1308, 504] width 13 height 13
click at [1310, 553] on div at bounding box center [1308, 552] width 13 height 13
click at [1309, 596] on div at bounding box center [1308, 599] width 13 height 13
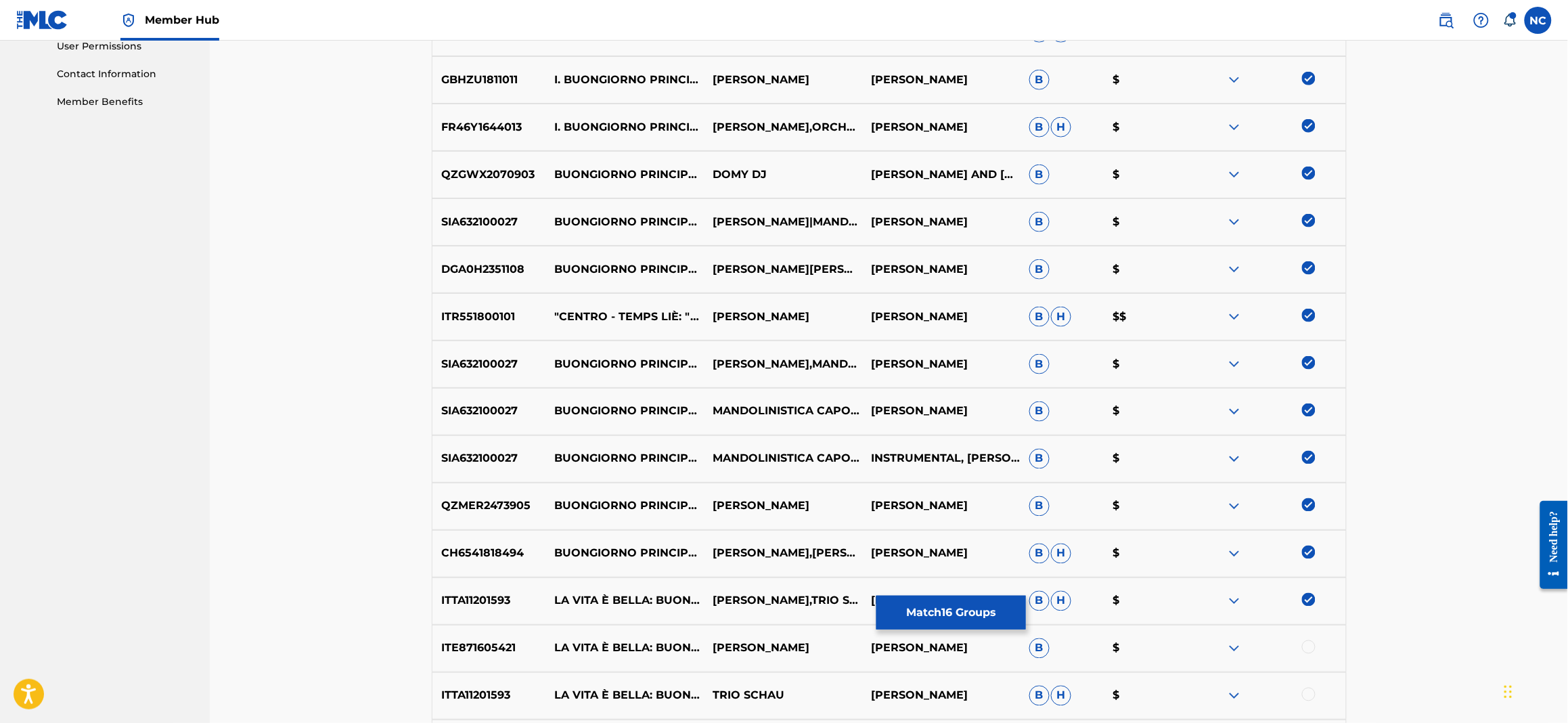
click at [1306, 649] on div at bounding box center [1308, 647] width 13 height 13
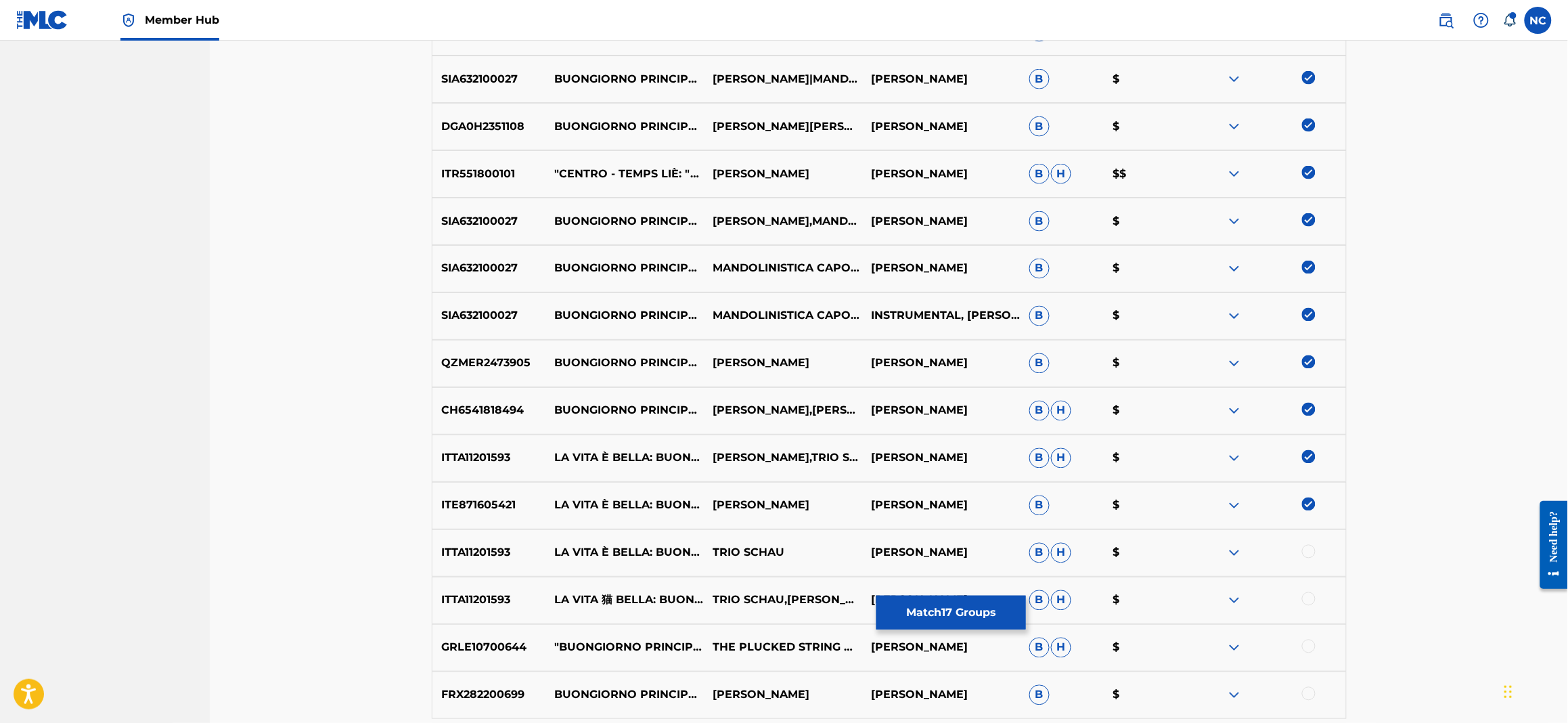
scroll to position [953, 0]
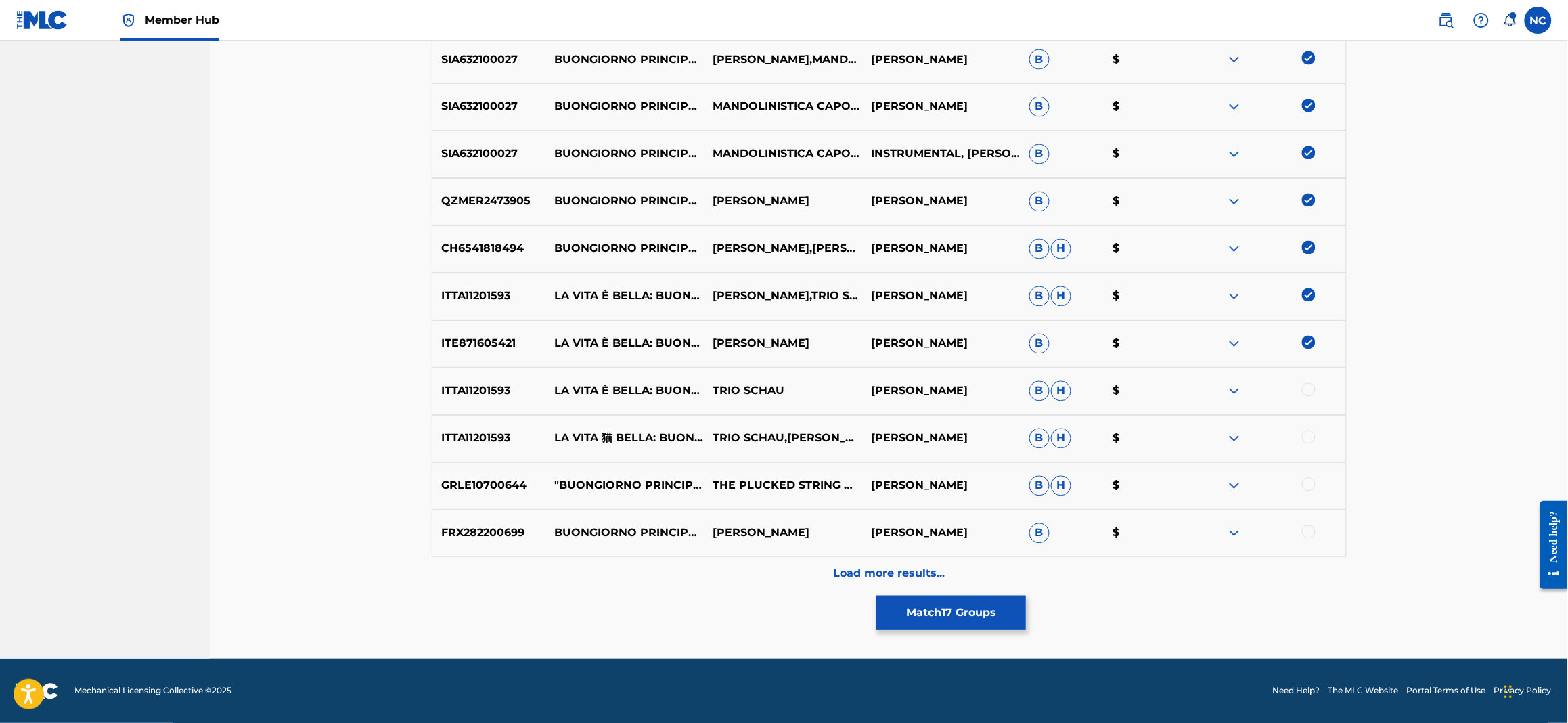
click at [1310, 397] on div at bounding box center [1266, 391] width 158 height 16
click at [1310, 389] on div at bounding box center [1308, 389] width 13 height 13
click at [1310, 433] on div at bounding box center [1308, 437] width 13 height 13
click at [1310, 486] on div at bounding box center [1308, 484] width 13 height 13
click at [1310, 529] on div at bounding box center [1308, 532] width 13 height 13
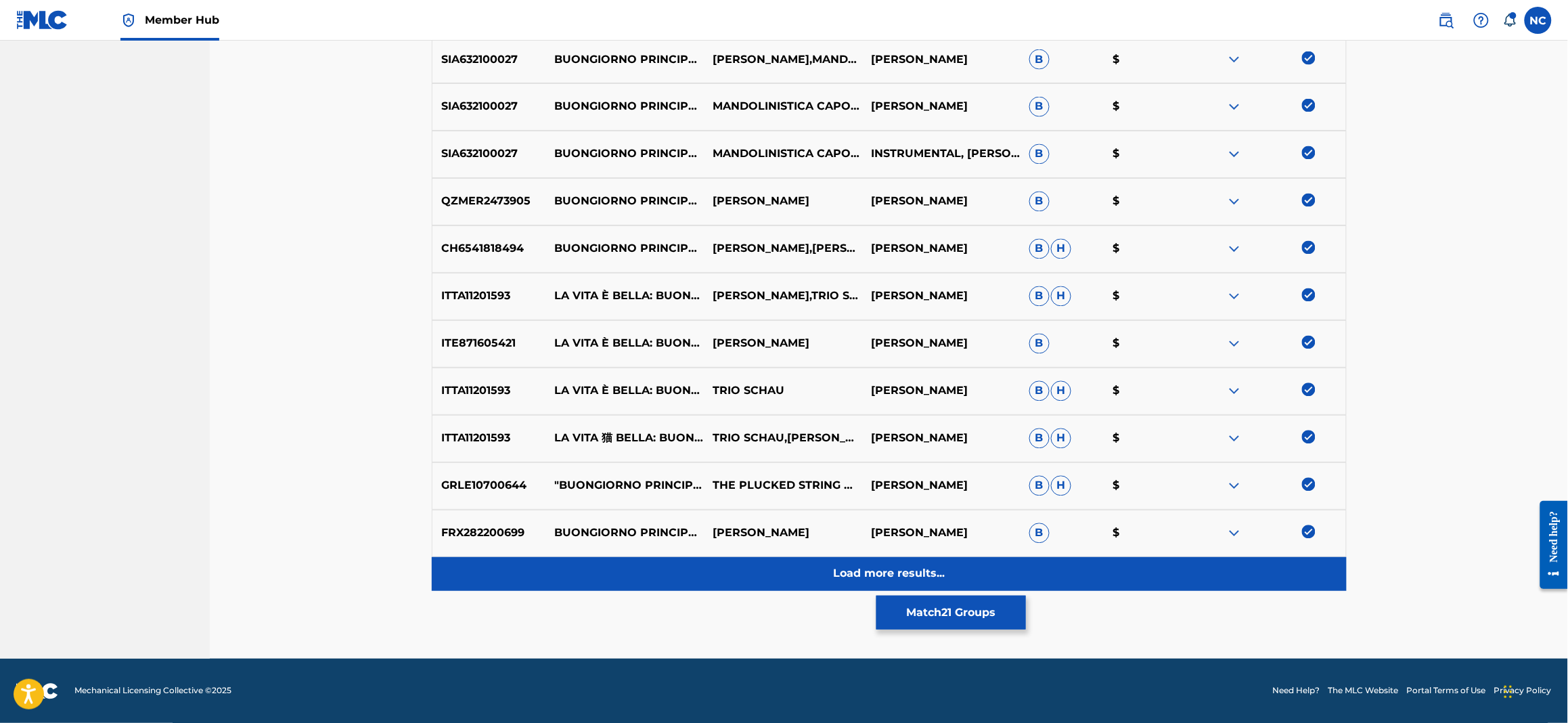
click at [956, 573] on div "Load more results..." at bounding box center [889, 574] width 915 height 33
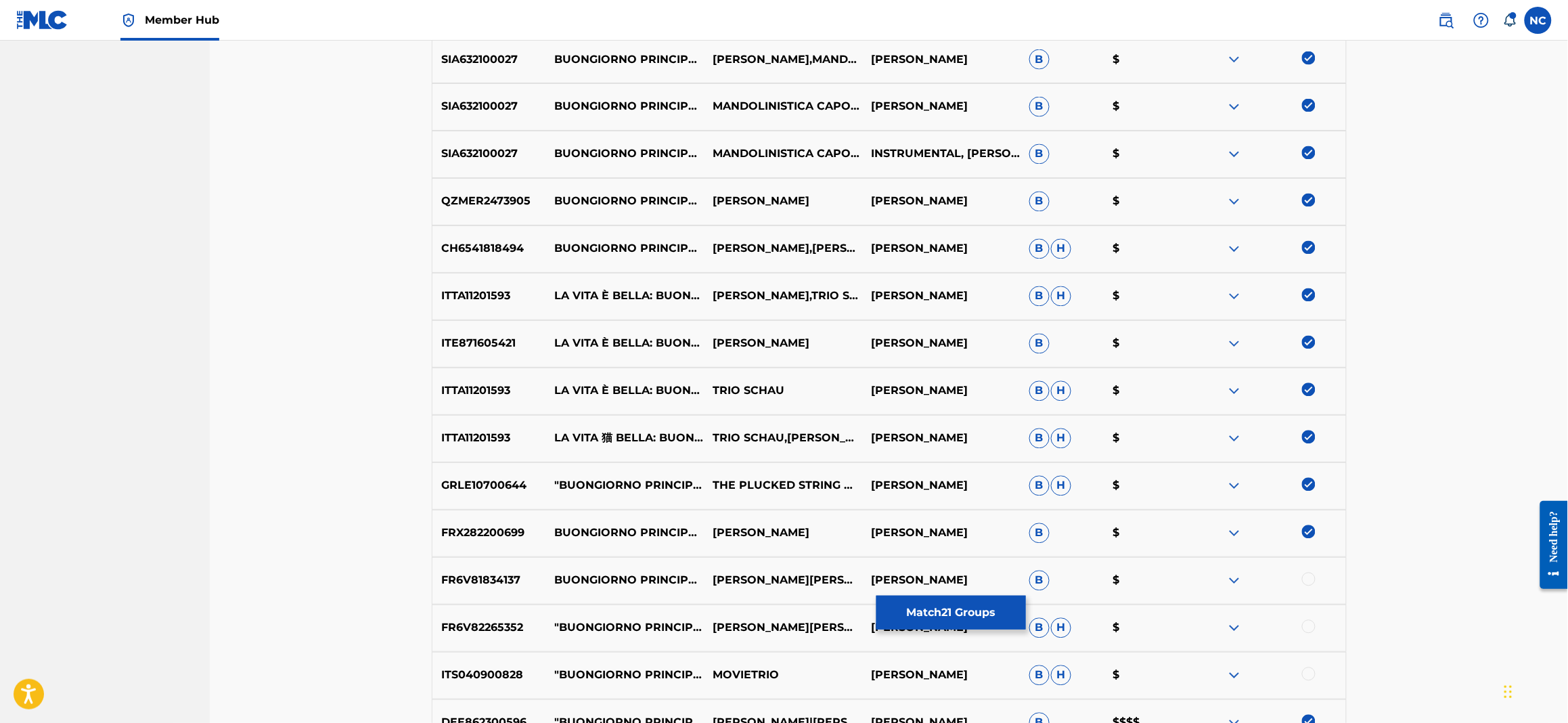
scroll to position [1360, 0]
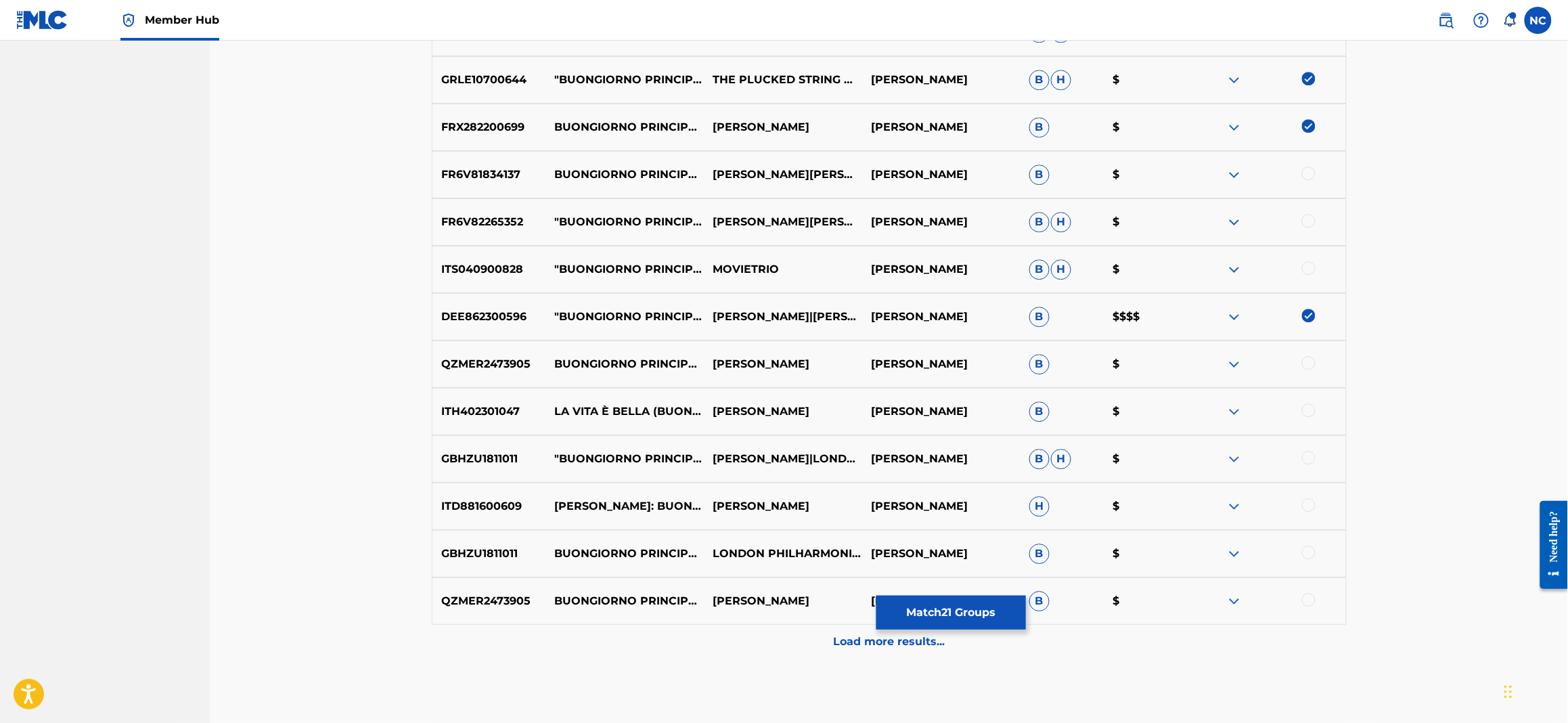
click at [1308, 179] on div at bounding box center [1308, 173] width 13 height 13
click at [1310, 218] on div at bounding box center [1308, 220] width 13 height 13
click at [1313, 267] on div at bounding box center [1308, 268] width 13 height 13
click at [1310, 366] on div at bounding box center [1308, 362] width 13 height 13
click at [1306, 409] on div at bounding box center [1308, 409] width 13 height 13
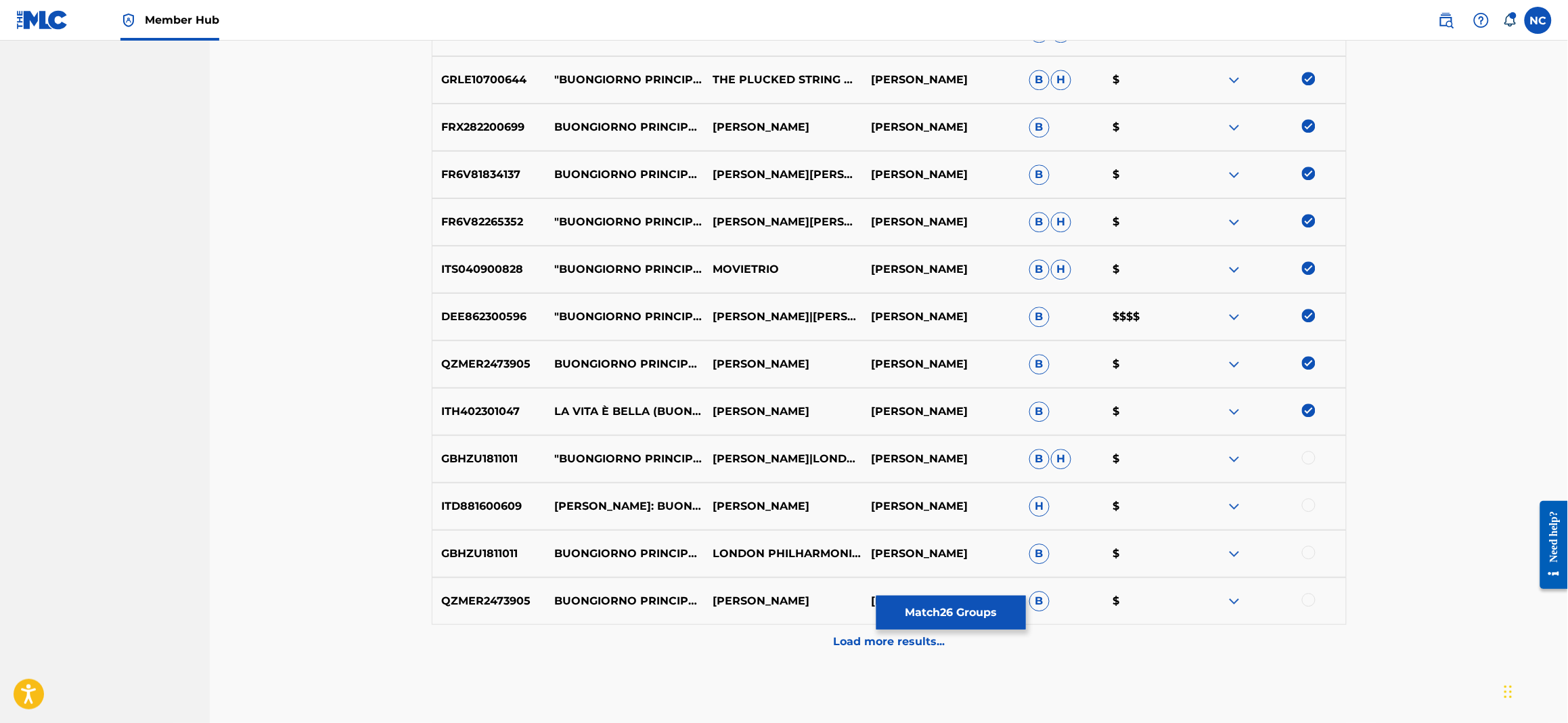
click at [1310, 455] on div at bounding box center [1308, 457] width 13 height 13
click at [1306, 507] on div at bounding box center [1308, 504] width 13 height 13
click at [1306, 552] on div at bounding box center [1308, 552] width 13 height 13
click at [1309, 603] on div at bounding box center [1308, 599] width 13 height 13
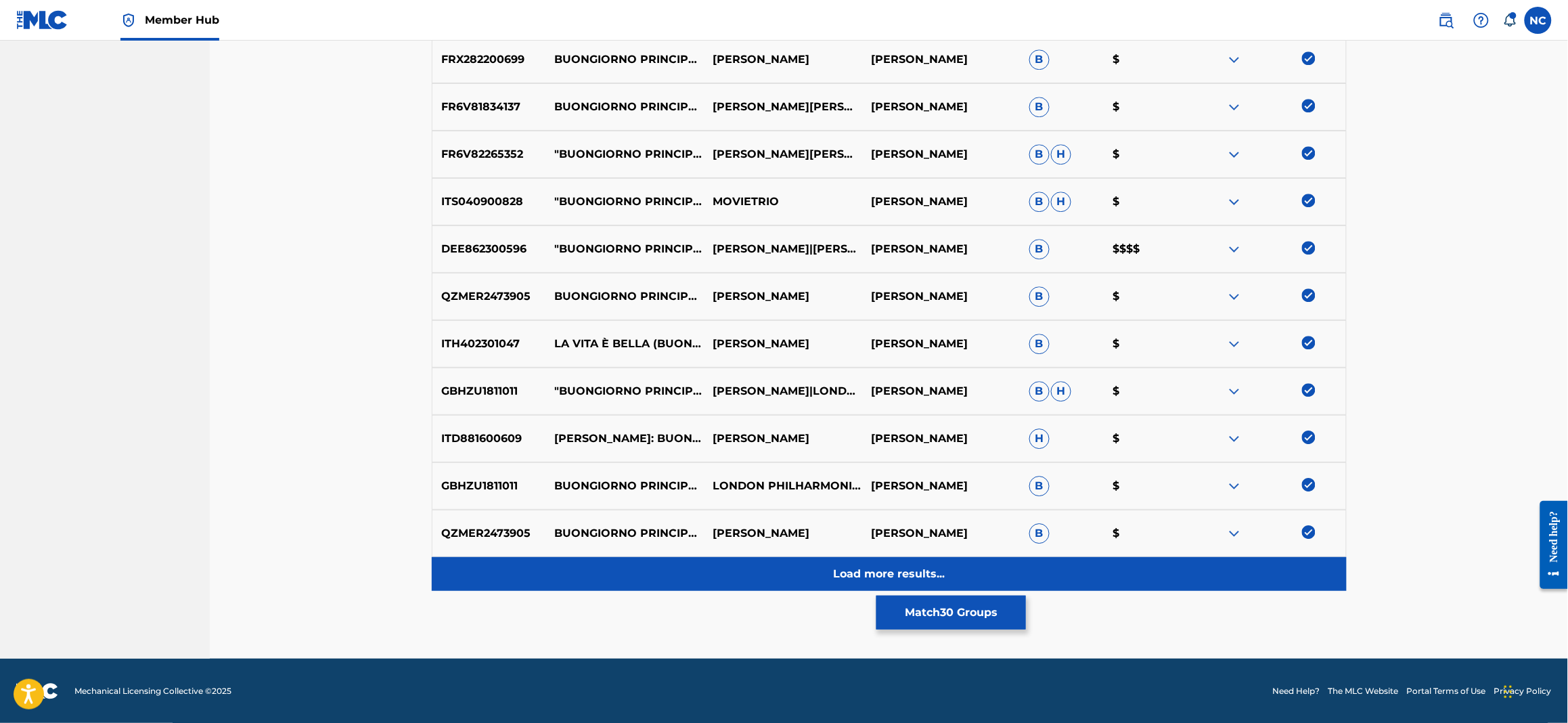
click at [971, 568] on div "Load more results..." at bounding box center [889, 574] width 915 height 33
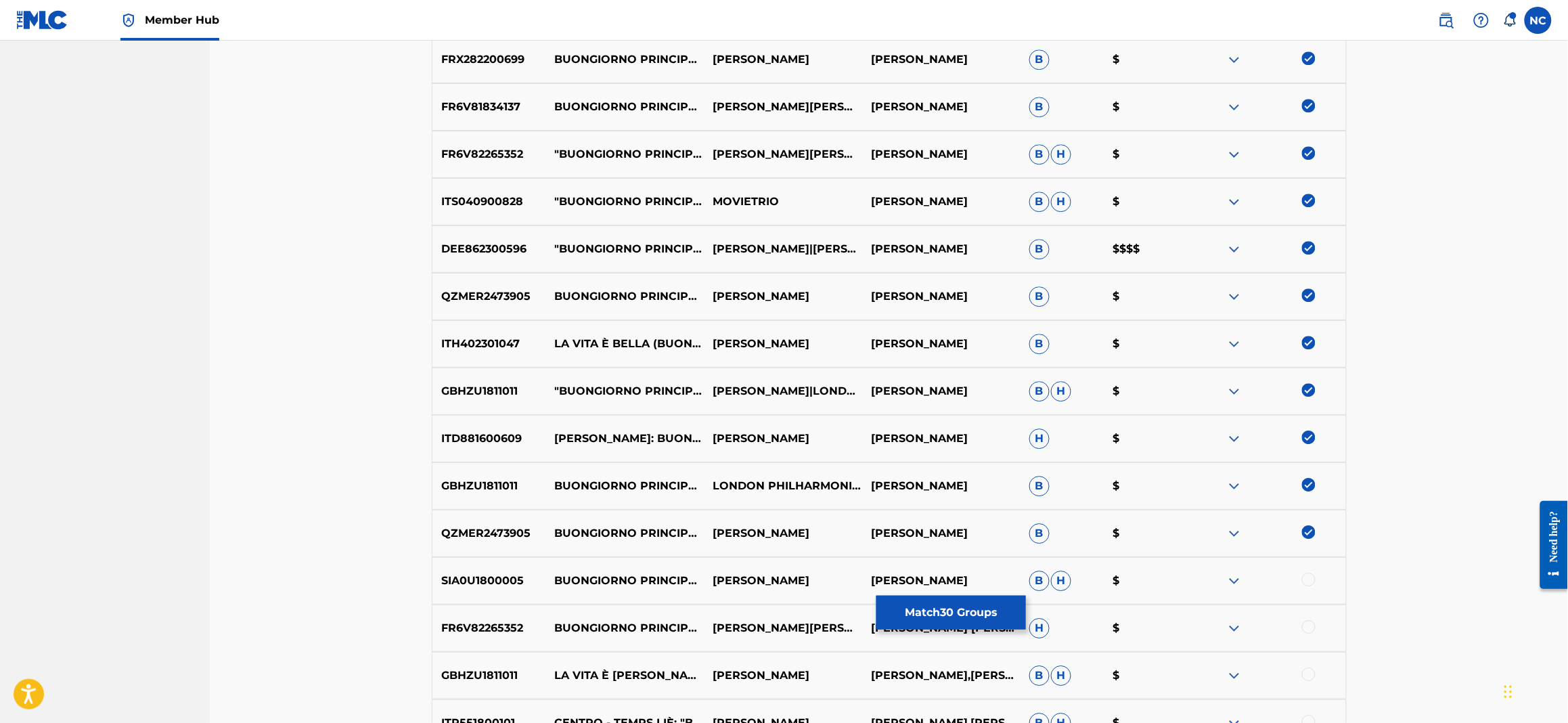
scroll to position [1630, 0]
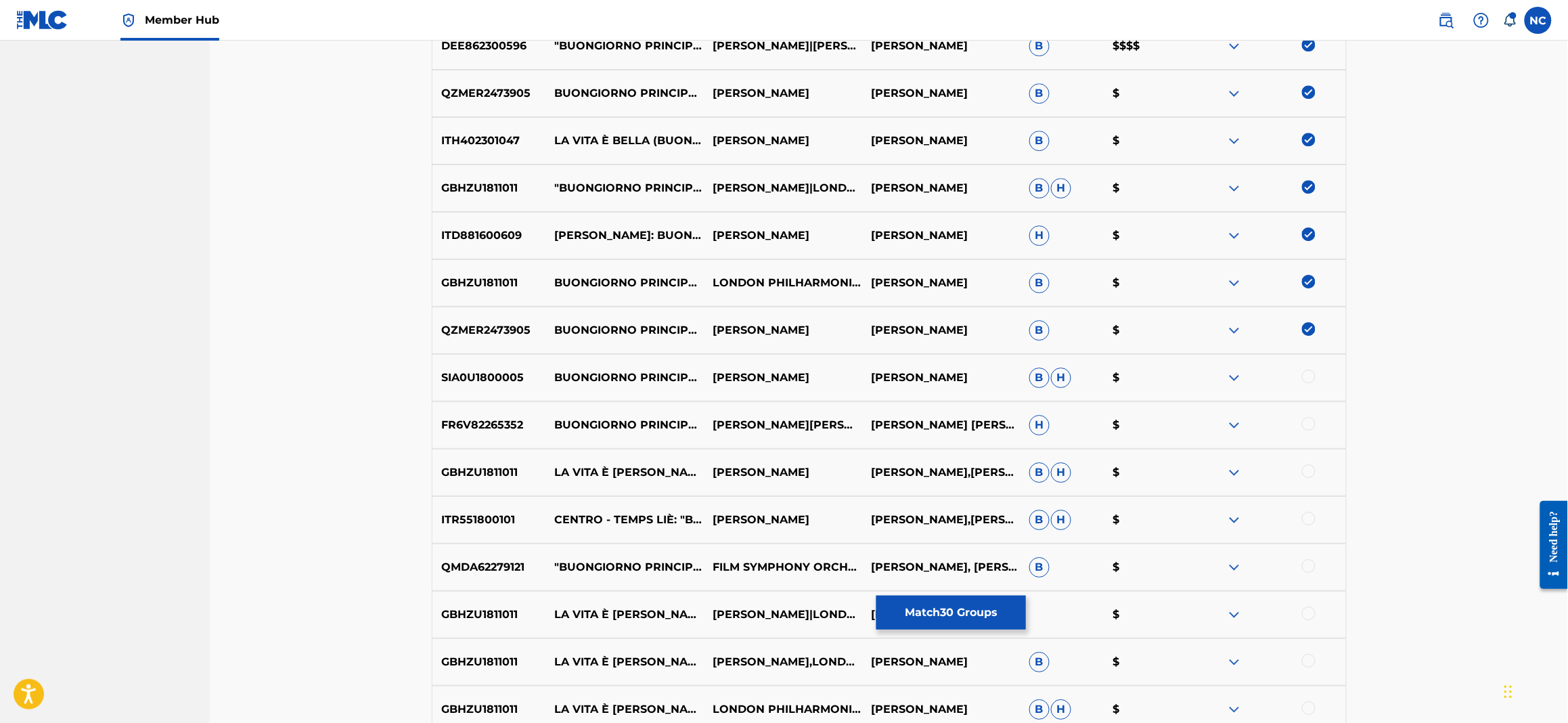
click at [1314, 371] on div at bounding box center [1308, 376] width 13 height 13
click at [1305, 428] on div at bounding box center [1308, 423] width 13 height 13
click at [1313, 473] on div at bounding box center [1308, 471] width 13 height 13
click at [1307, 517] on div at bounding box center [1308, 518] width 13 height 13
click at [1307, 569] on div at bounding box center [1308, 565] width 13 height 13
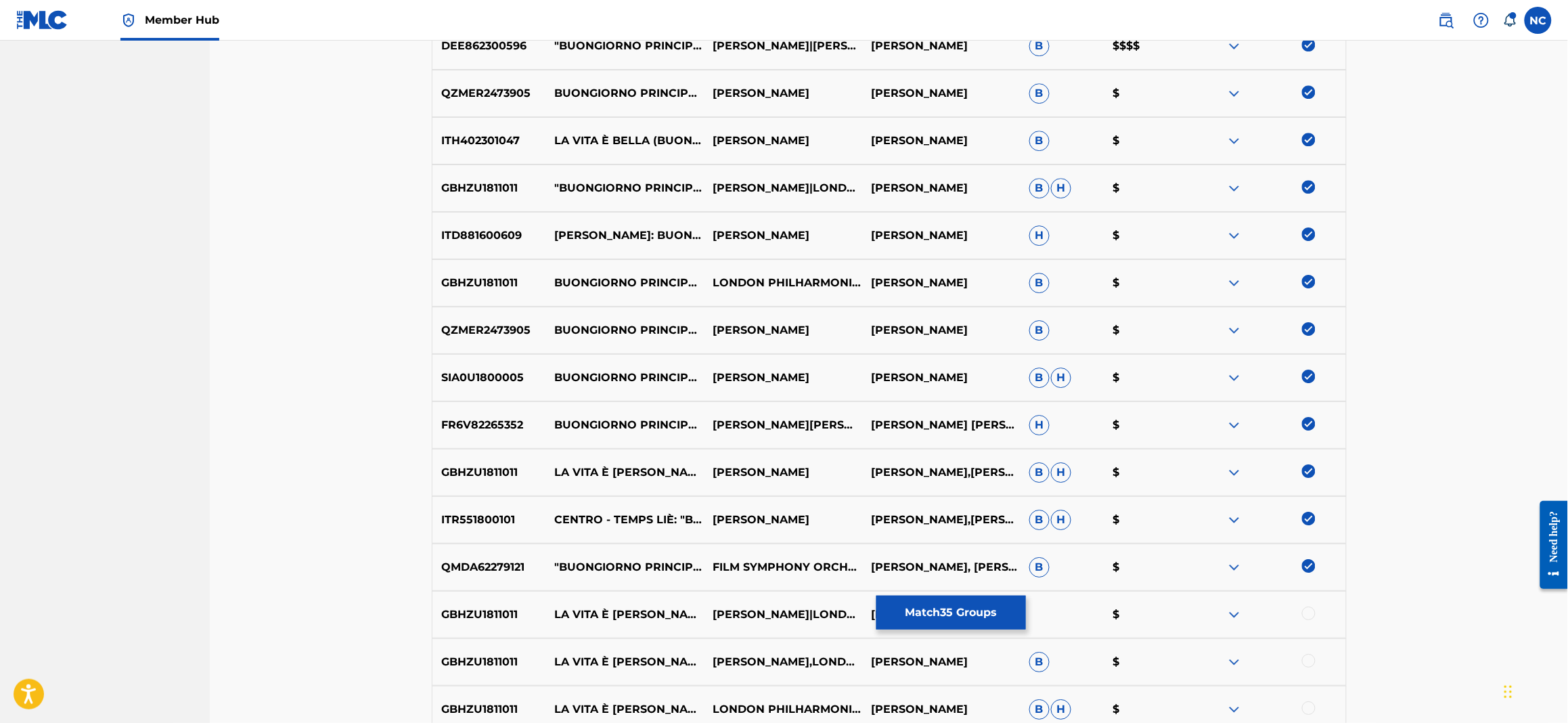
click at [1309, 614] on div at bounding box center [1308, 612] width 13 height 13
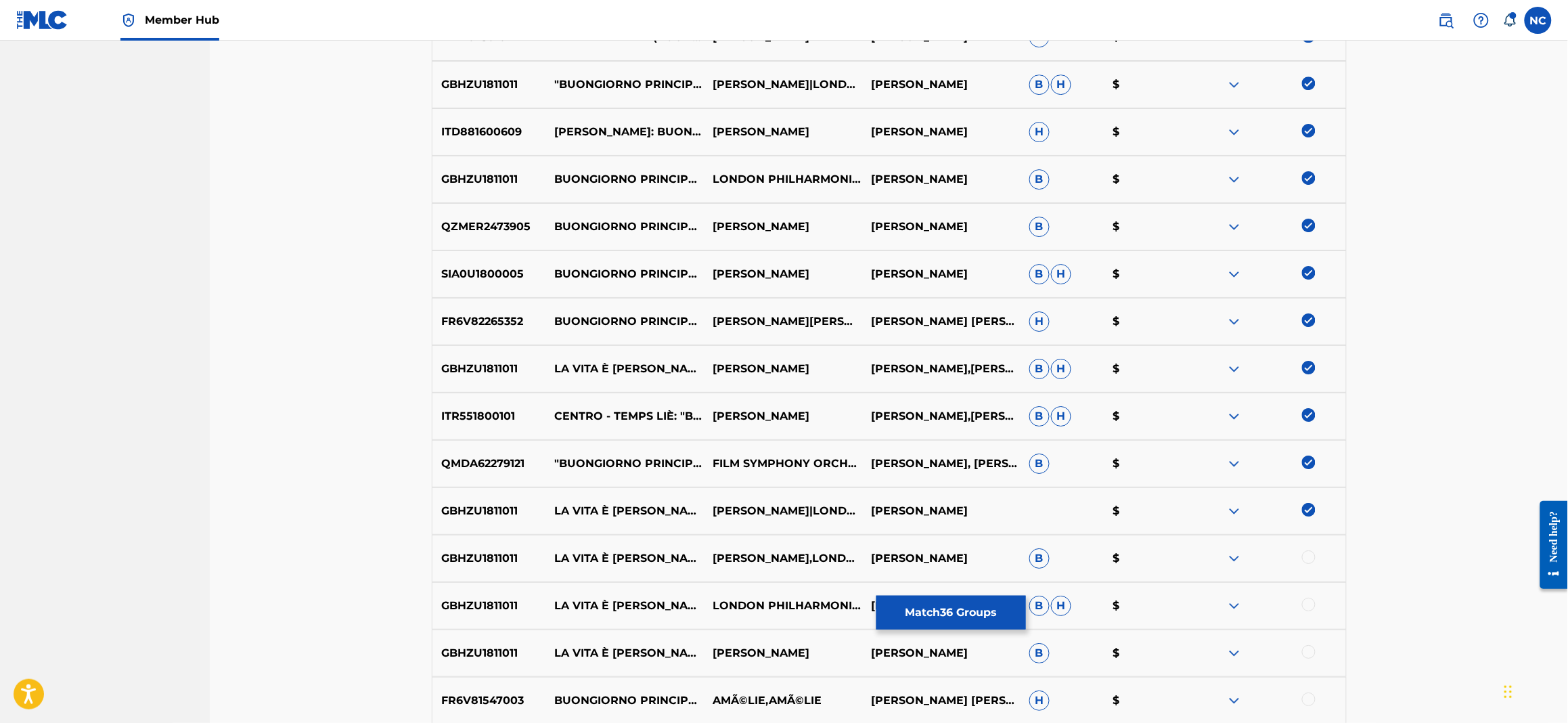
scroll to position [1834, 0]
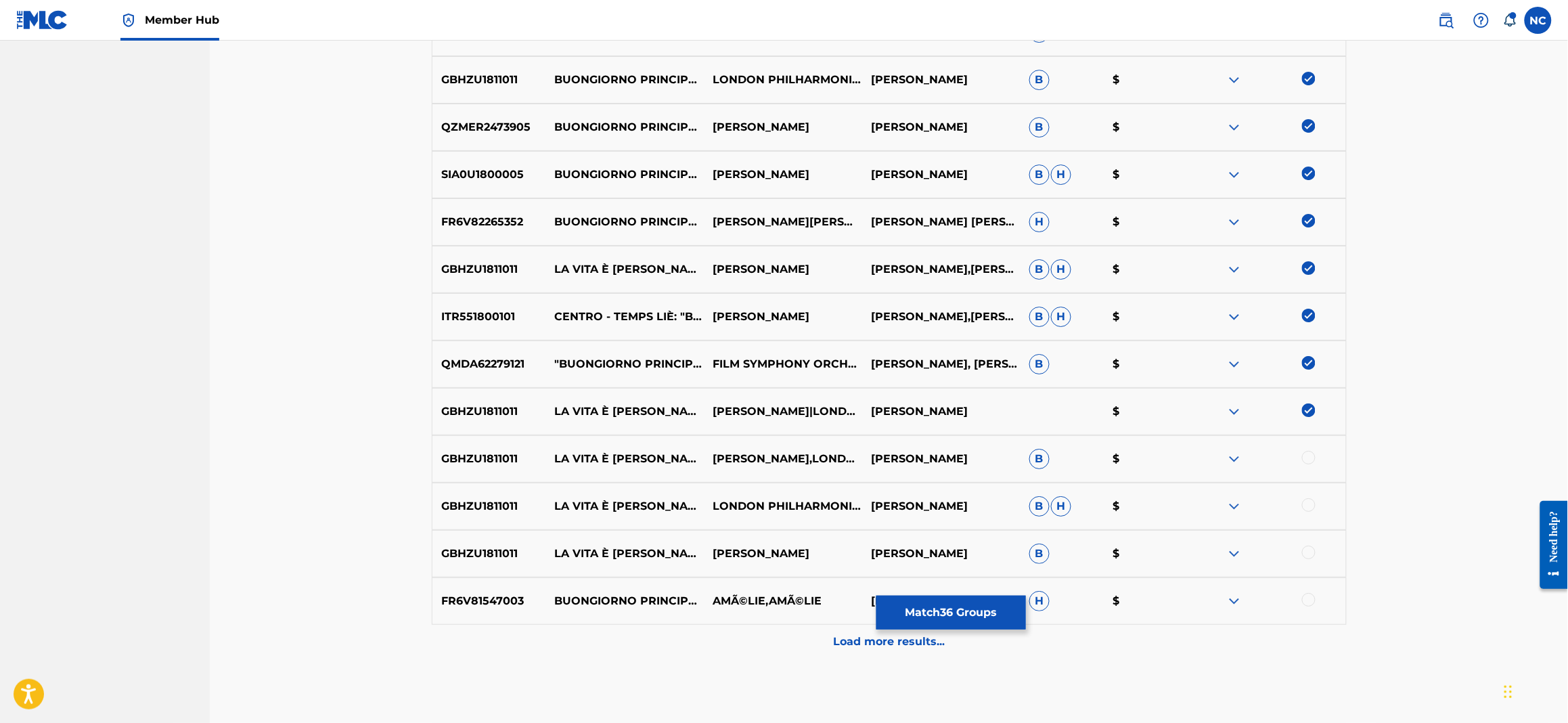
click at [1310, 447] on div "GBHZU1811011 LA VITA È BELLA (LIFE IS BEAUTIFUL) SUITE: I. BUONGIORNO PRINCIPES…" at bounding box center [889, 458] width 915 height 47
click at [1310, 502] on div at bounding box center [1308, 504] width 13 height 13
click at [1309, 451] on div at bounding box center [1266, 458] width 158 height 16
click at [1302, 548] on div at bounding box center [1266, 553] width 158 height 16
click at [1312, 553] on div at bounding box center [1308, 552] width 13 height 13
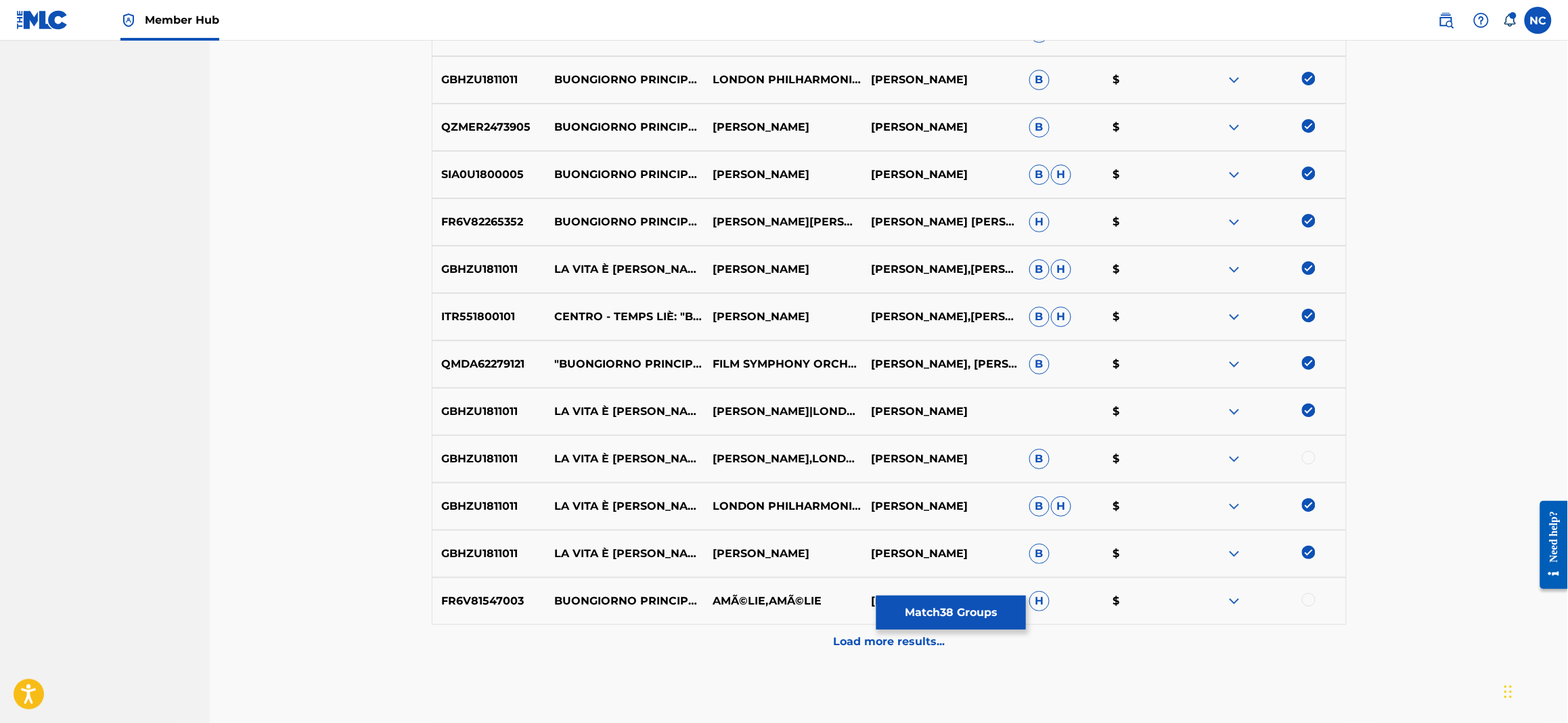
click at [1305, 458] on div at bounding box center [1308, 457] width 13 height 13
click at [1303, 598] on div at bounding box center [1308, 599] width 13 height 13
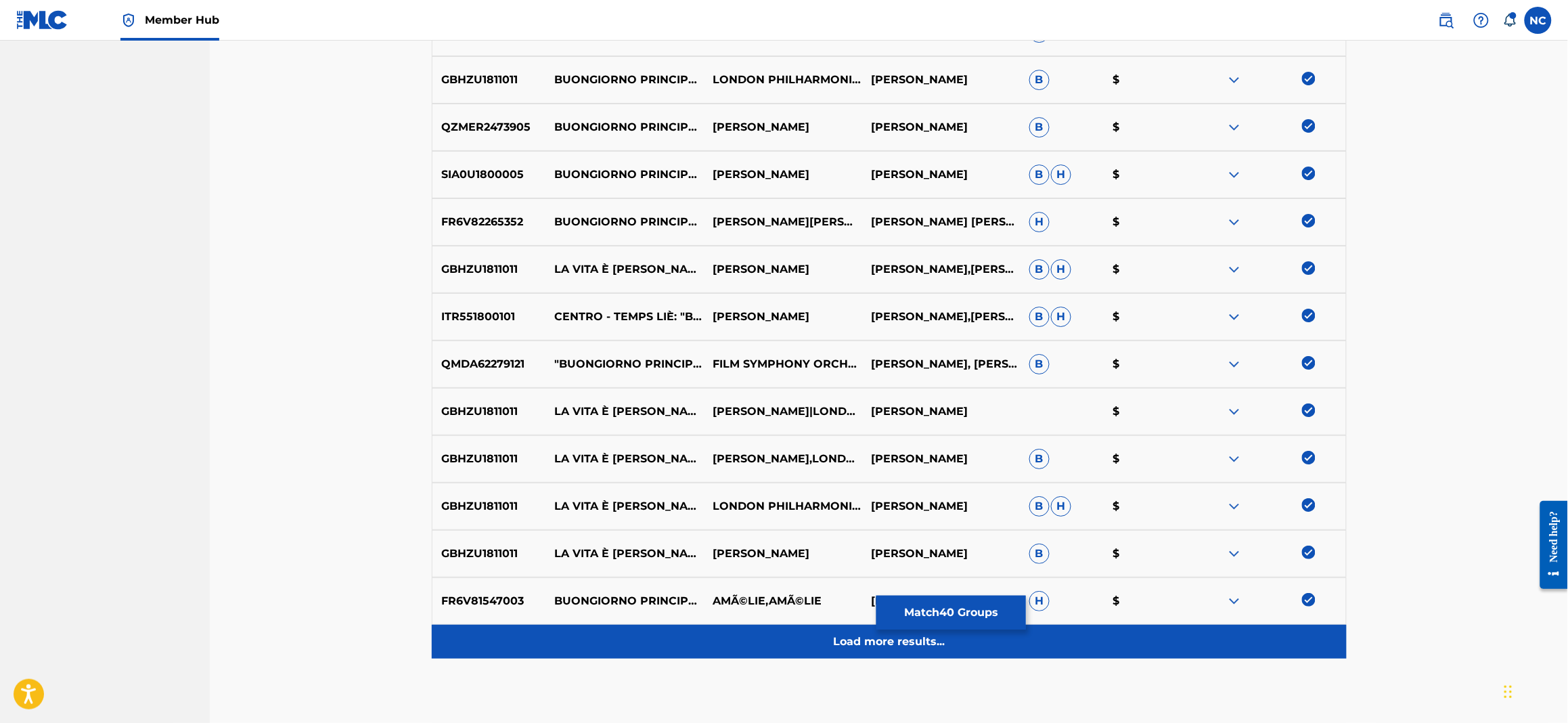
click at [885, 642] on p "Load more results..." at bounding box center [889, 641] width 111 height 16
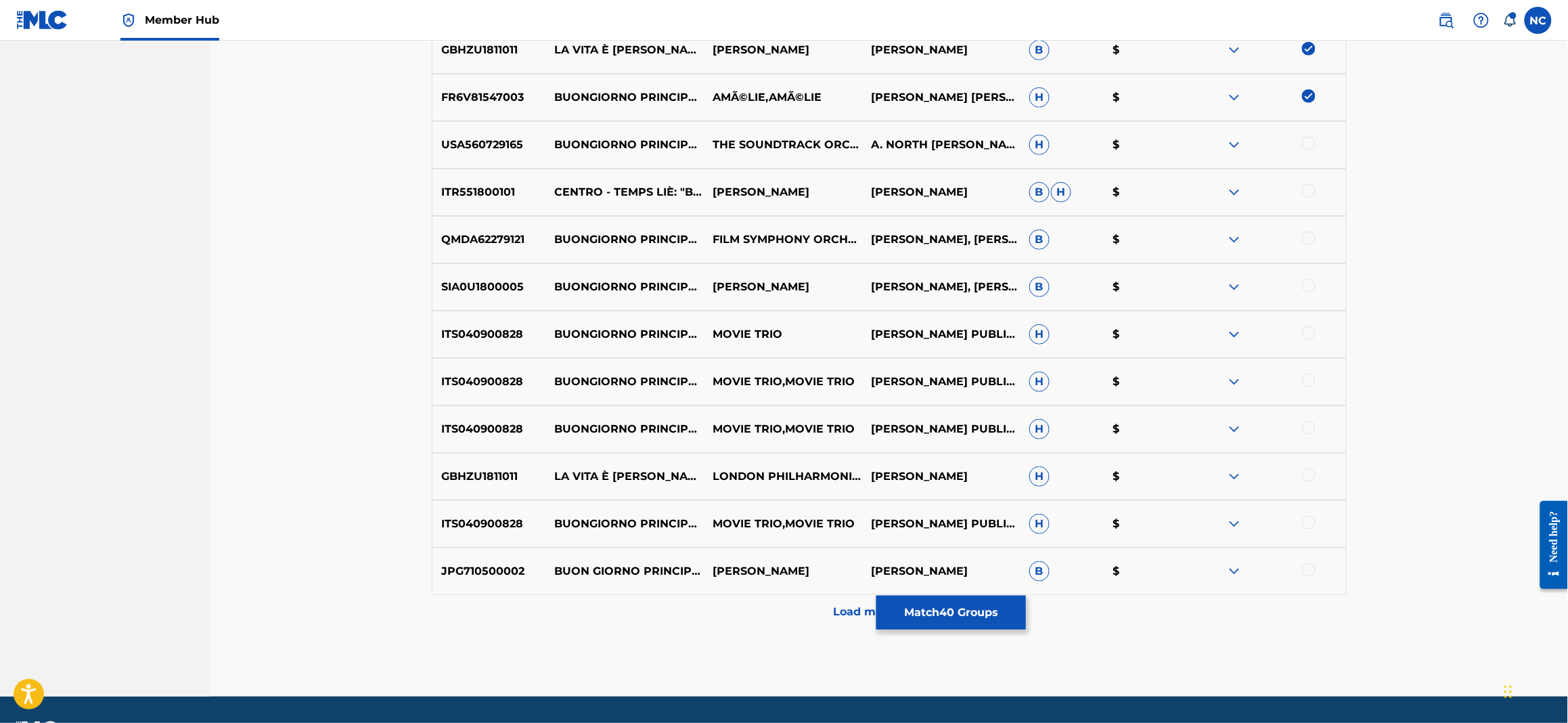
scroll to position [2341, 0]
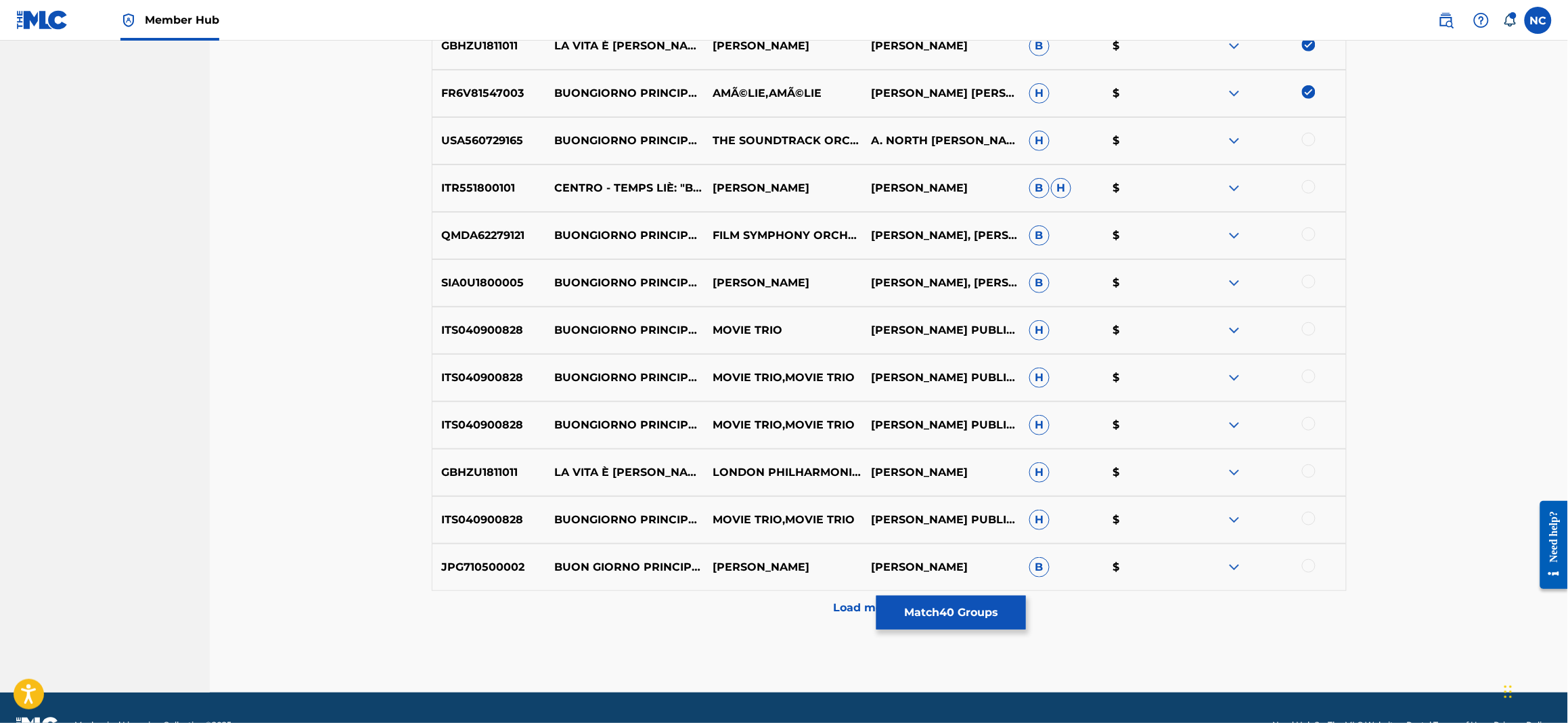
drag, startPoint x: 1308, startPoint y: 569, endPoint x: 1301, endPoint y: 506, distance: 63.4
click at [1307, 564] on div at bounding box center [1308, 565] width 13 height 13
click at [1306, 518] on div at bounding box center [1308, 518] width 13 height 13
click at [1310, 471] on div at bounding box center [1308, 471] width 13 height 13
click at [1309, 424] on div at bounding box center [1308, 423] width 13 height 13
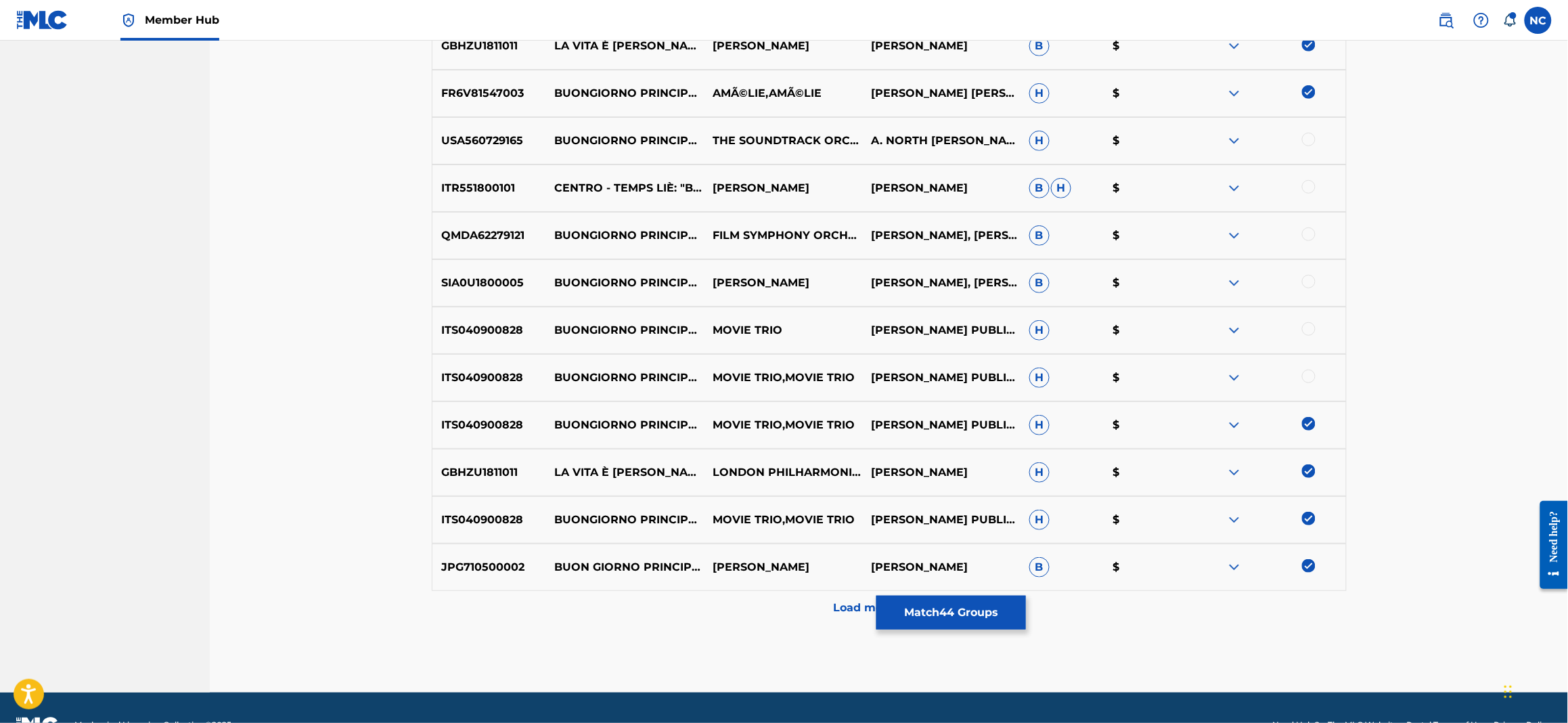
drag, startPoint x: 1308, startPoint y: 377, endPoint x: 1312, endPoint y: 327, distance: 50.2
click at [1308, 370] on div at bounding box center [1308, 376] width 13 height 13
click at [1312, 327] on div at bounding box center [1308, 328] width 13 height 13
click at [1314, 272] on div "SIA0U1800005 BUONGIORNO PRINCIPESSA (FROM "LIFE IS BEAUTIFUL") [ARR. FOR GUITAR…" at bounding box center [889, 283] width 915 height 47
click at [1307, 231] on div at bounding box center [1308, 233] width 13 height 13
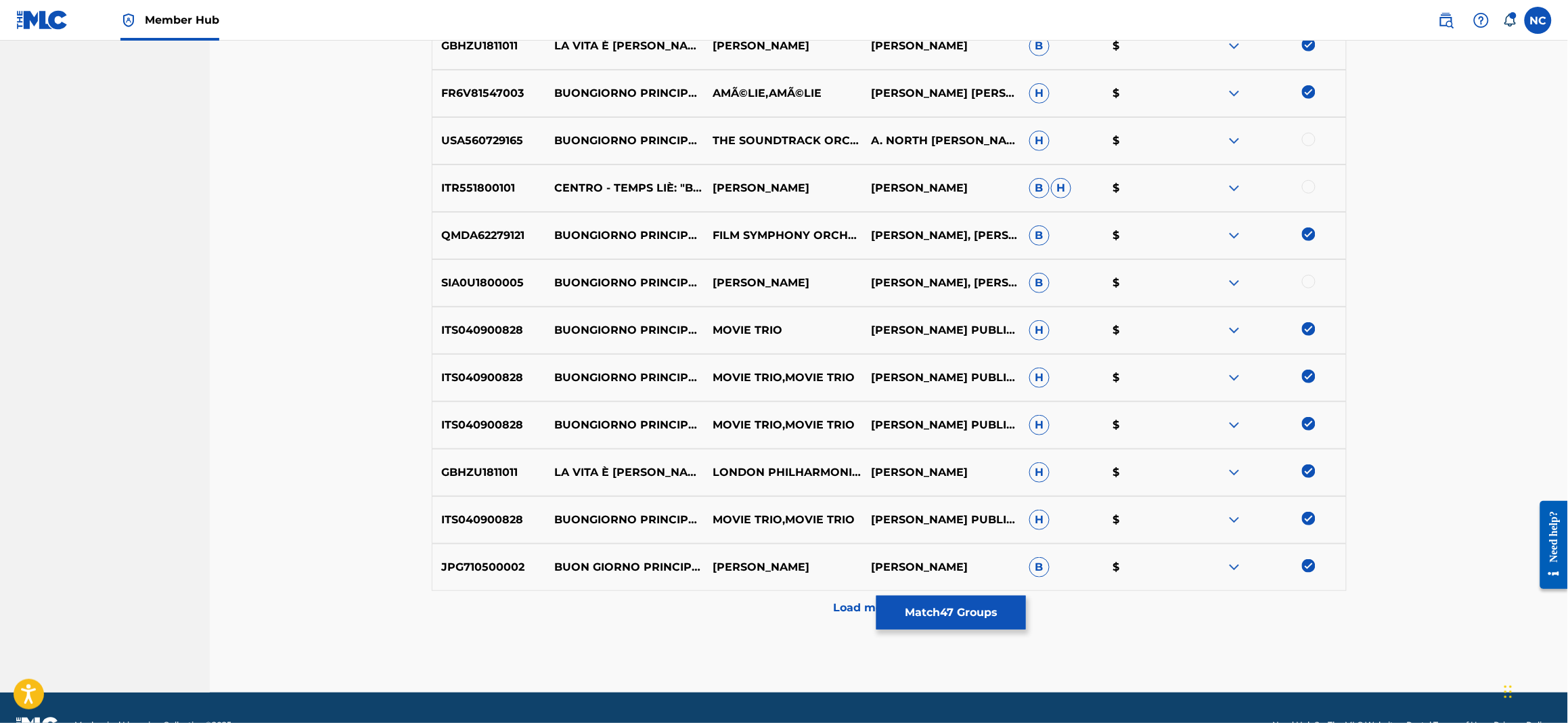
drag, startPoint x: 1307, startPoint y: 187, endPoint x: 1310, endPoint y: 143, distance: 44.1
click at [1307, 186] on div at bounding box center [1308, 186] width 13 height 13
click at [1310, 139] on div at bounding box center [1308, 139] width 13 height 13
click at [1310, 278] on div at bounding box center [1308, 281] width 13 height 13
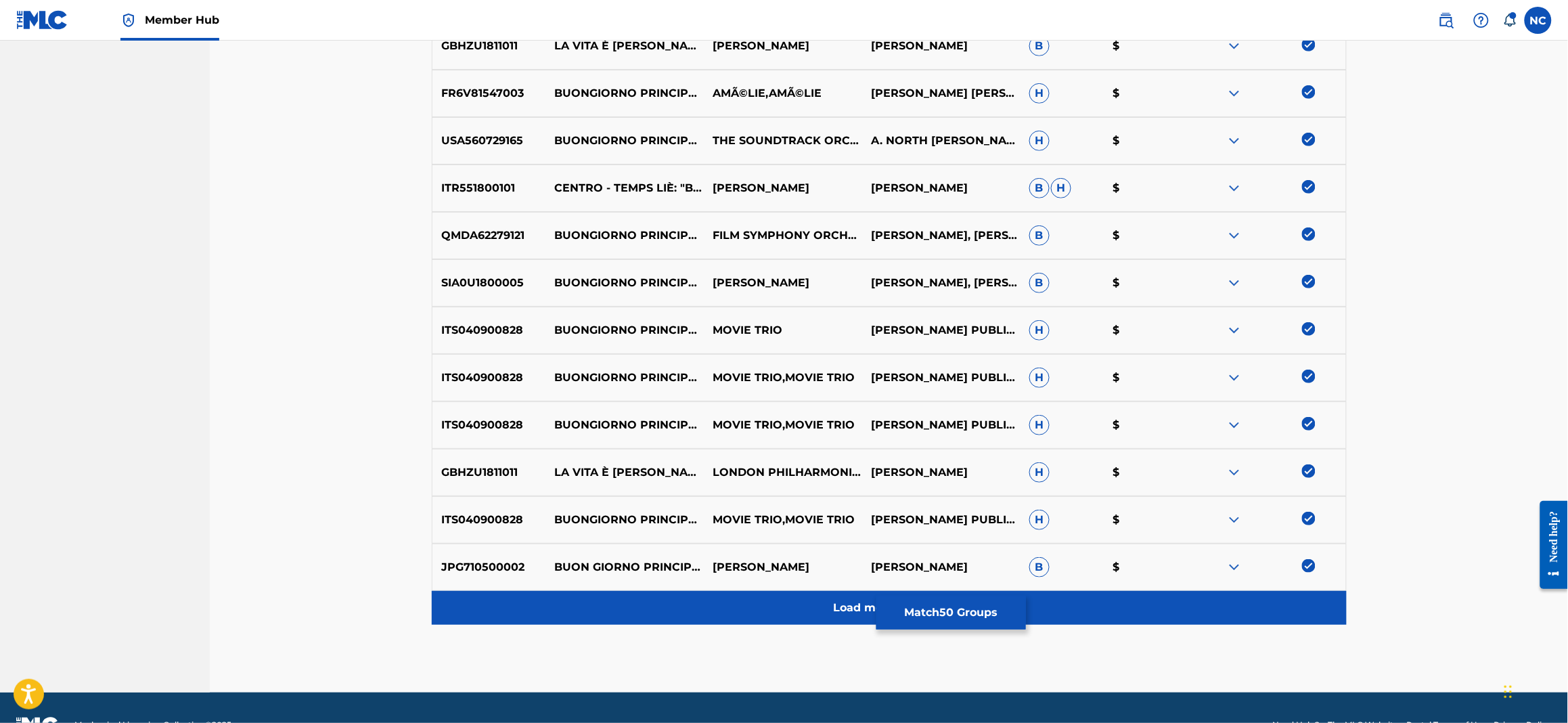
click at [840, 606] on p "Load more results..." at bounding box center [889, 608] width 111 height 16
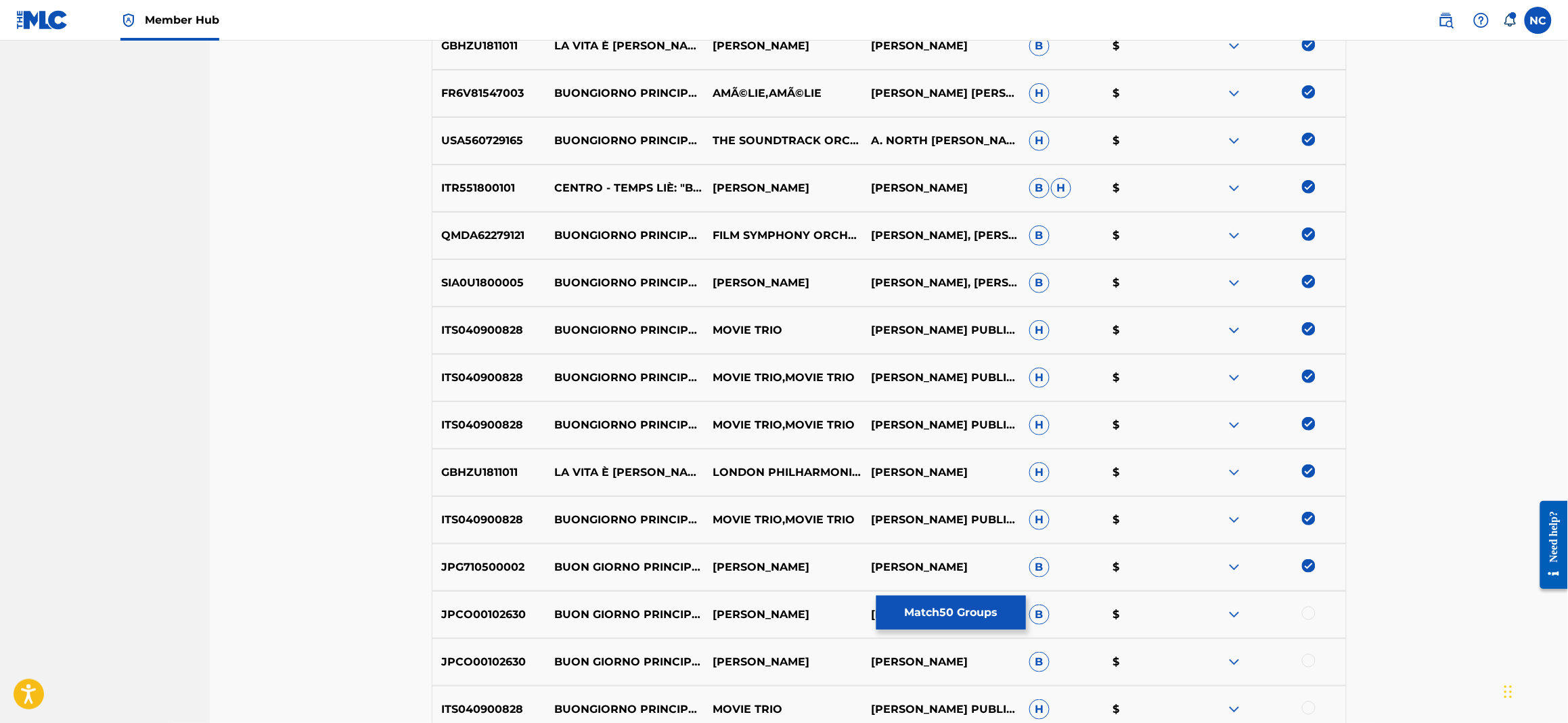
scroll to position [2747, 0]
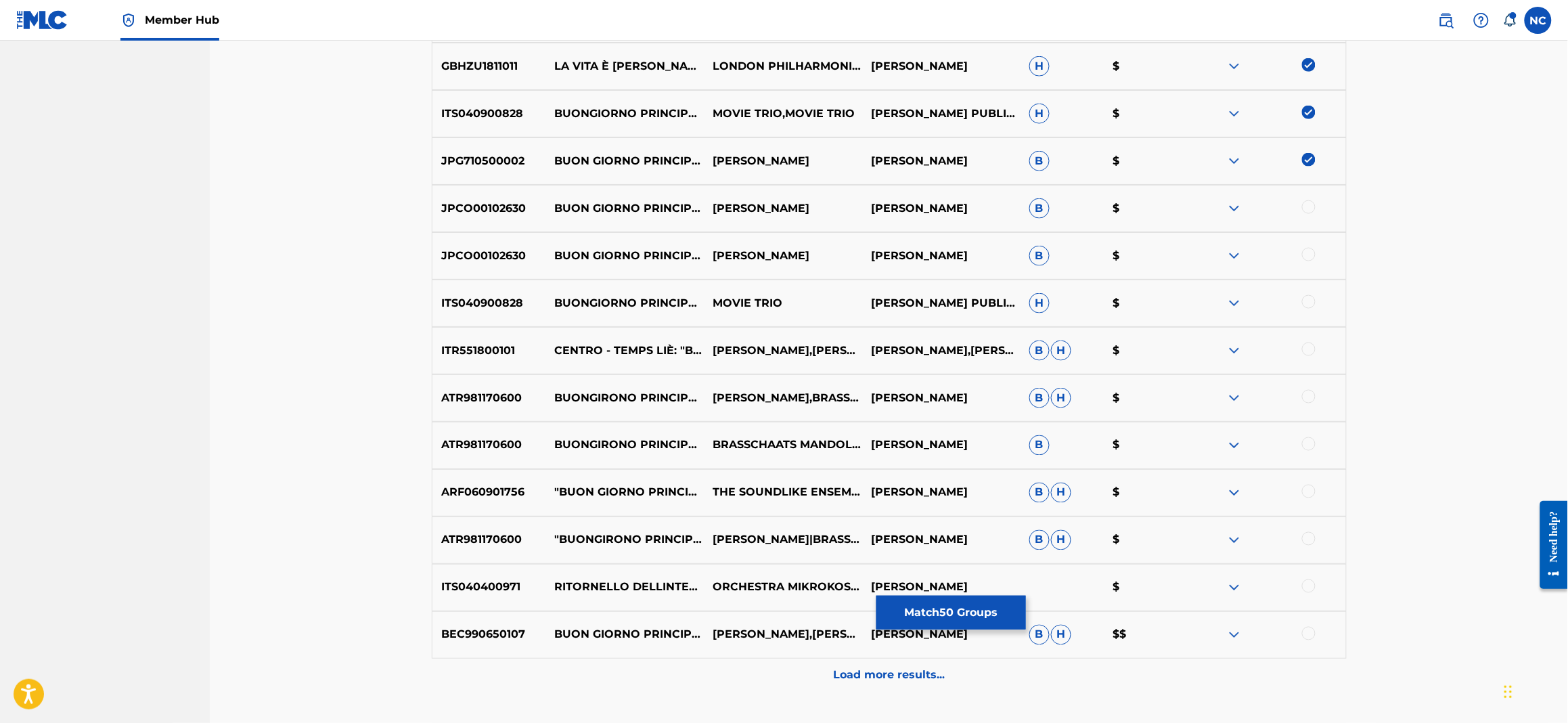
click at [1312, 205] on div at bounding box center [1308, 206] width 13 height 13
click at [1315, 256] on div at bounding box center [1308, 254] width 13 height 13
click at [1310, 293] on div "ITS040900828 BUONGIORNO PRINCIPESSA (THEME FROM LA VITA [PERSON_NAME] ) MOVIE T…" at bounding box center [889, 303] width 915 height 47
click at [1302, 304] on div at bounding box center [1308, 301] width 13 height 13
click at [1310, 349] on div at bounding box center [1308, 349] width 13 height 13
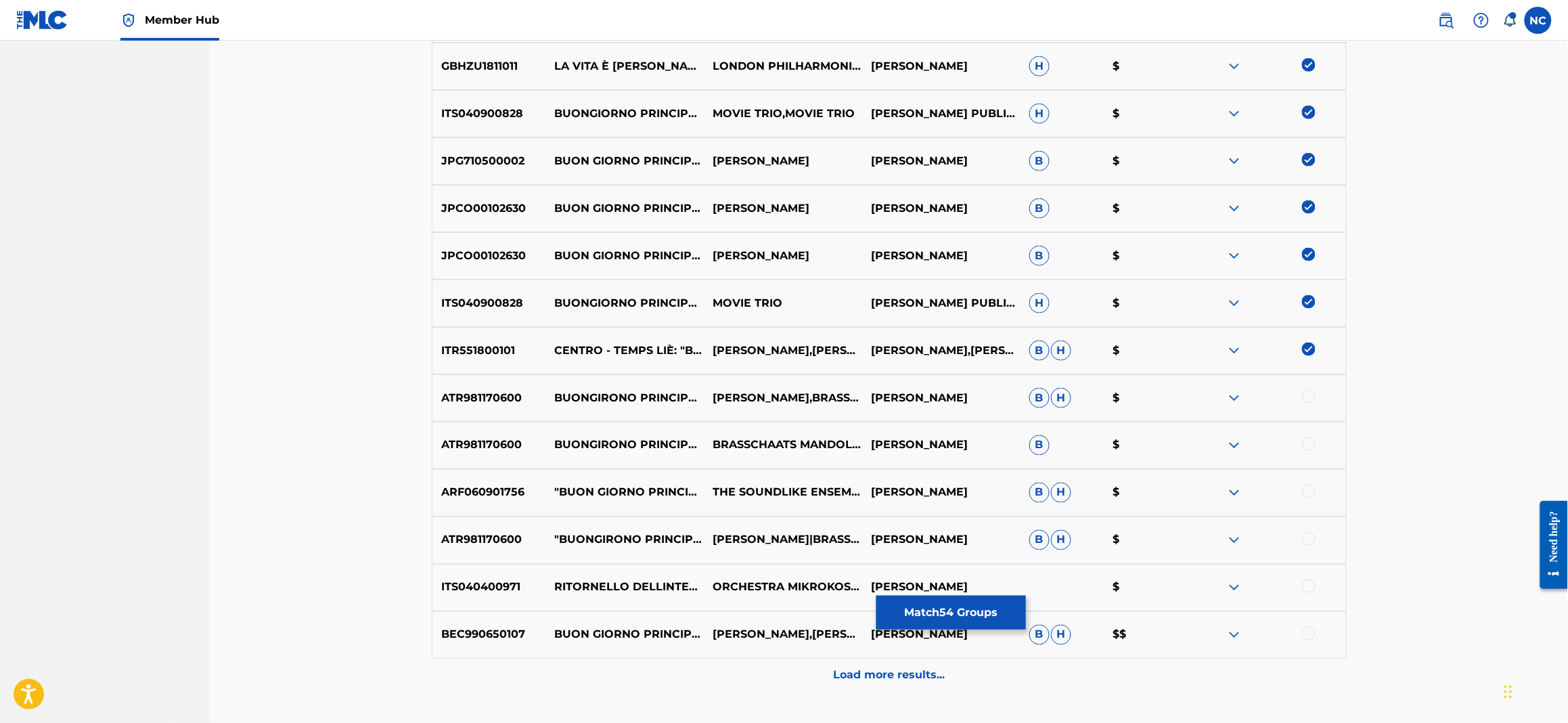
drag, startPoint x: 1310, startPoint y: 392, endPoint x: 1309, endPoint y: 399, distance: 7.1
click at [1310, 395] on div at bounding box center [1308, 396] width 13 height 13
click at [1306, 446] on div at bounding box center [1308, 444] width 13 height 13
click at [1314, 493] on div at bounding box center [1308, 491] width 13 height 13
click at [1306, 532] on div at bounding box center [1308, 539] width 13 height 13
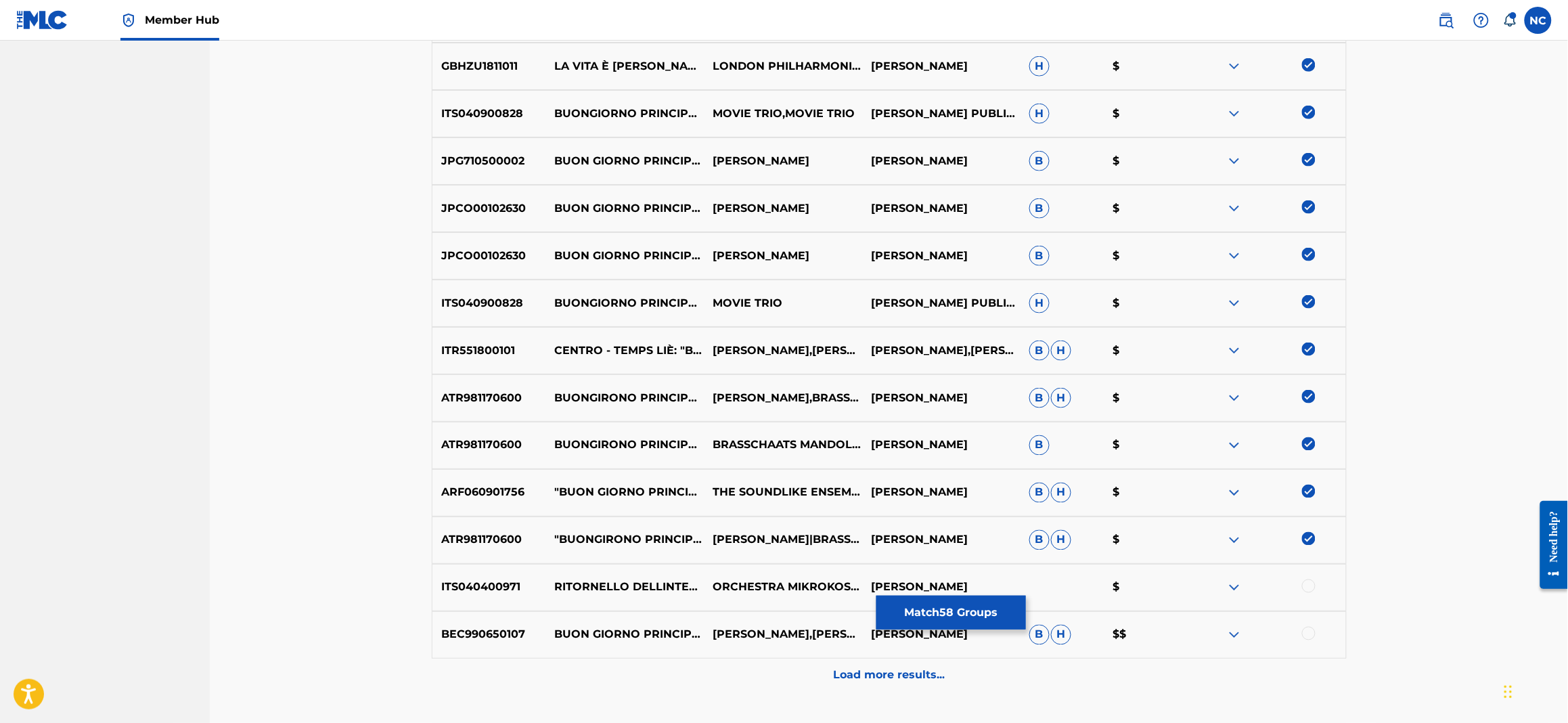
click at [1308, 588] on div at bounding box center [1308, 585] width 13 height 13
click at [1308, 637] on div at bounding box center [1308, 633] width 13 height 13
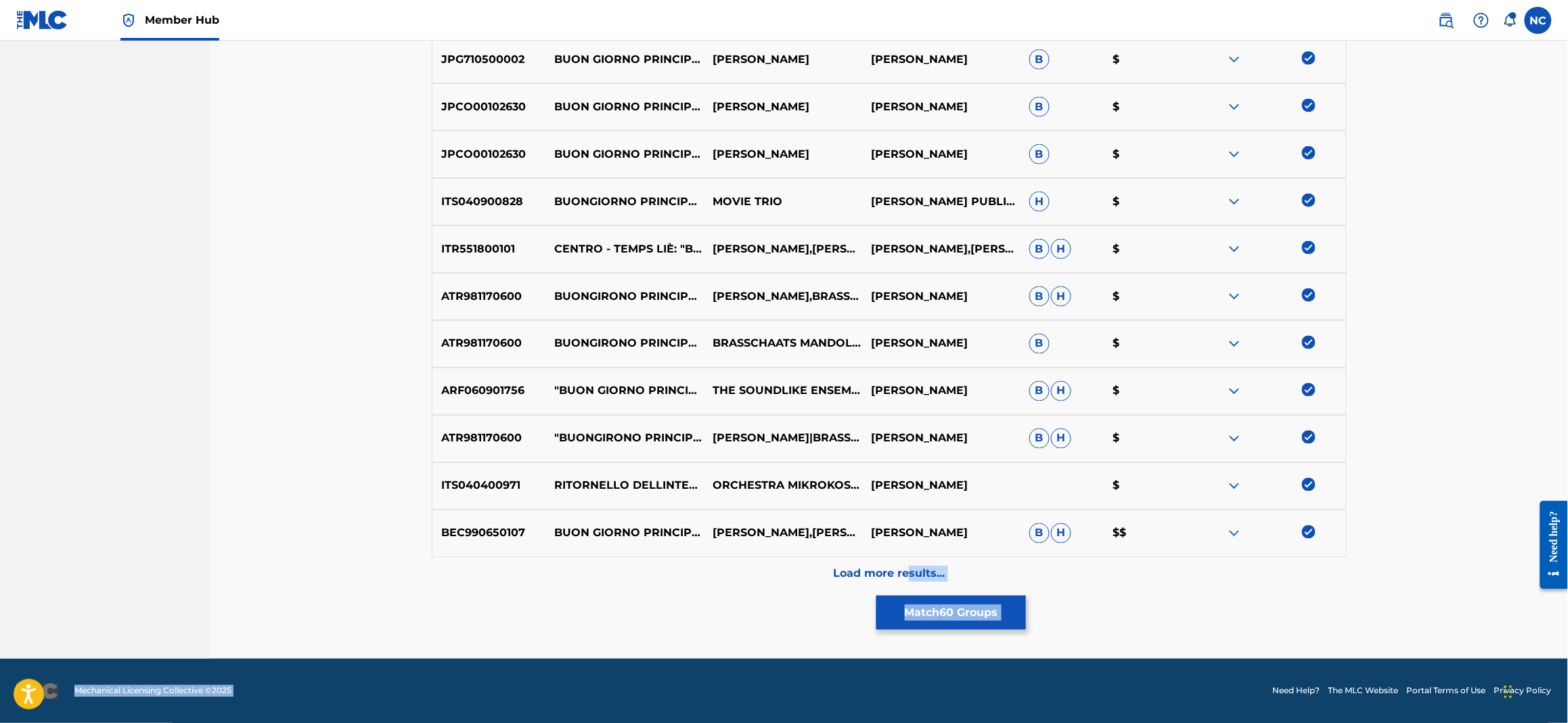
drag, startPoint x: 910, startPoint y: 689, endPoint x: 719, endPoint y: 605, distance: 208.7
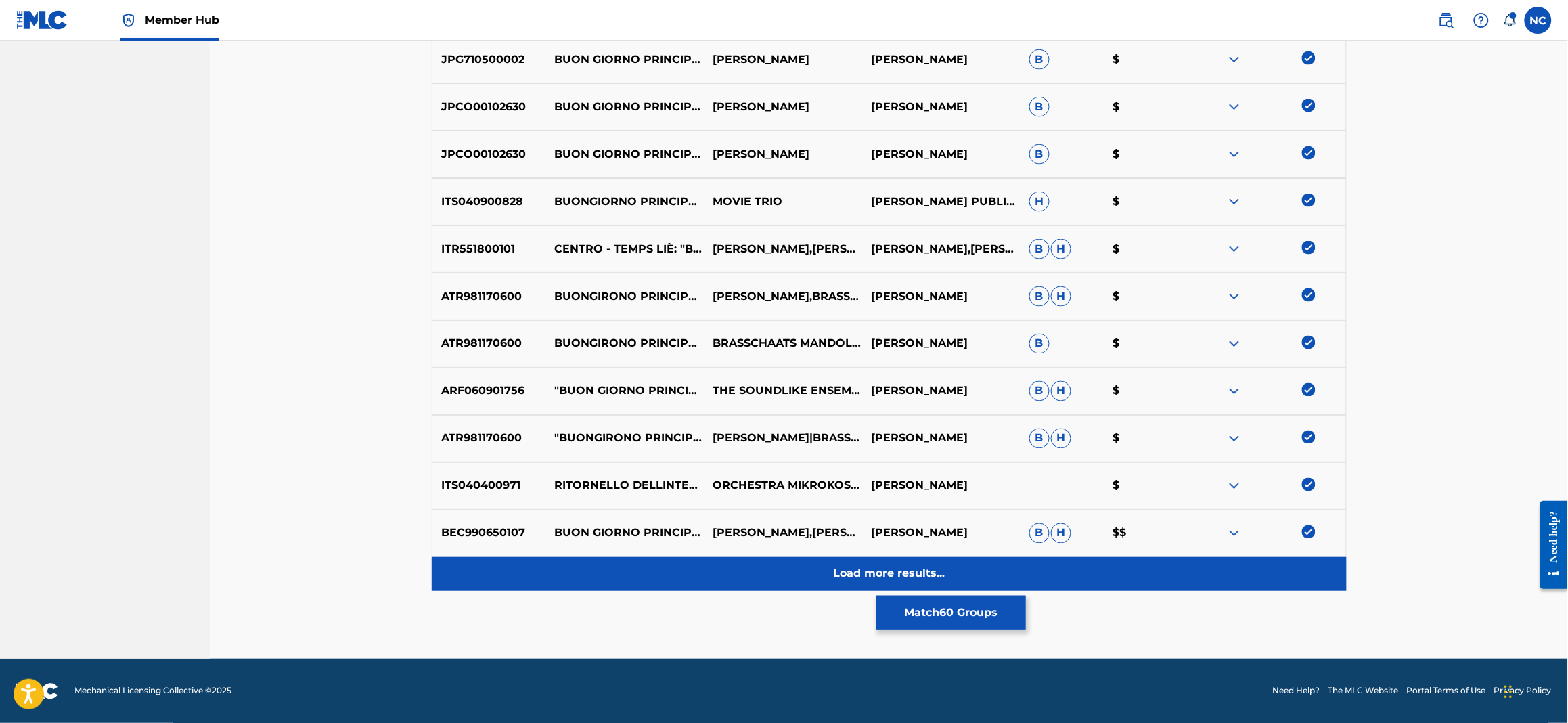
click at [896, 575] on p "Load more results..." at bounding box center [889, 574] width 111 height 16
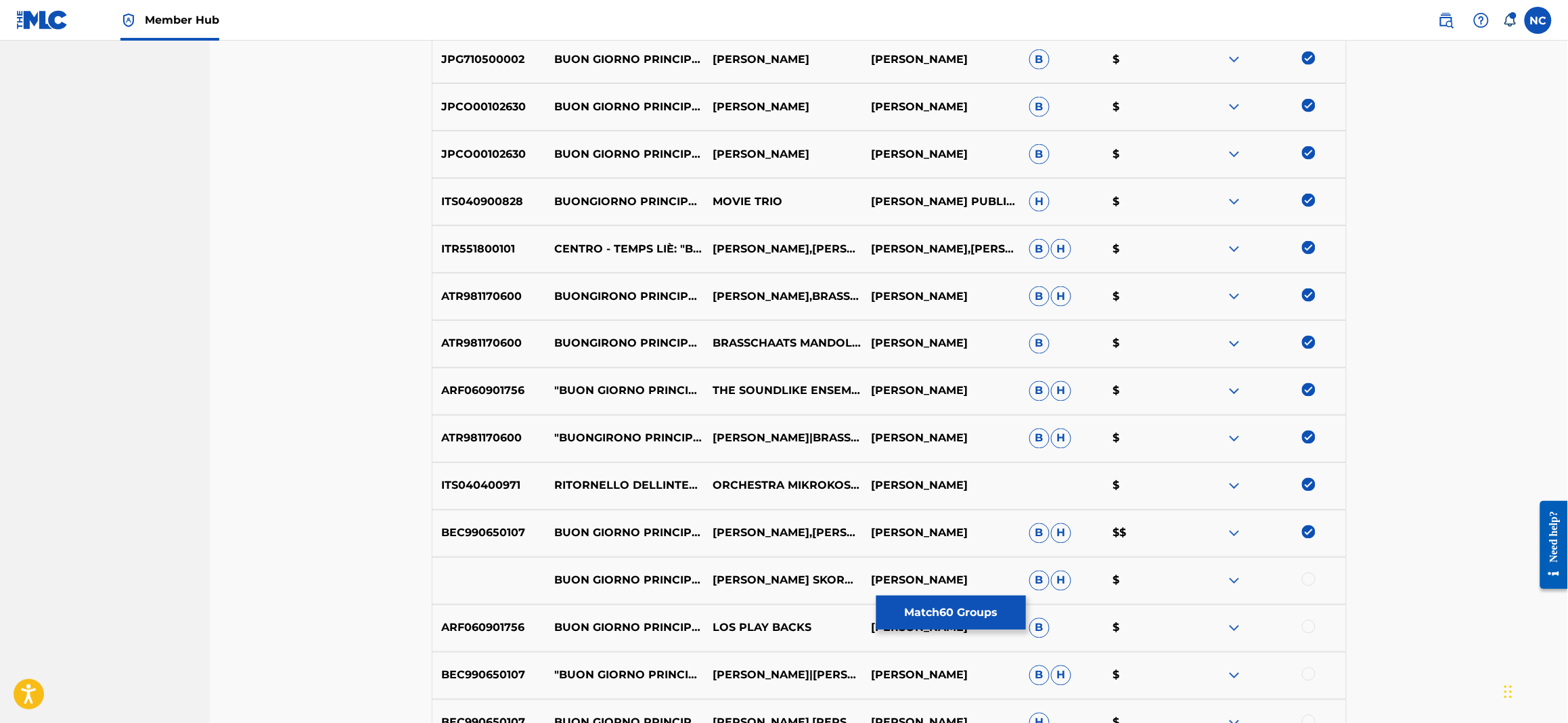
scroll to position [3193, 0]
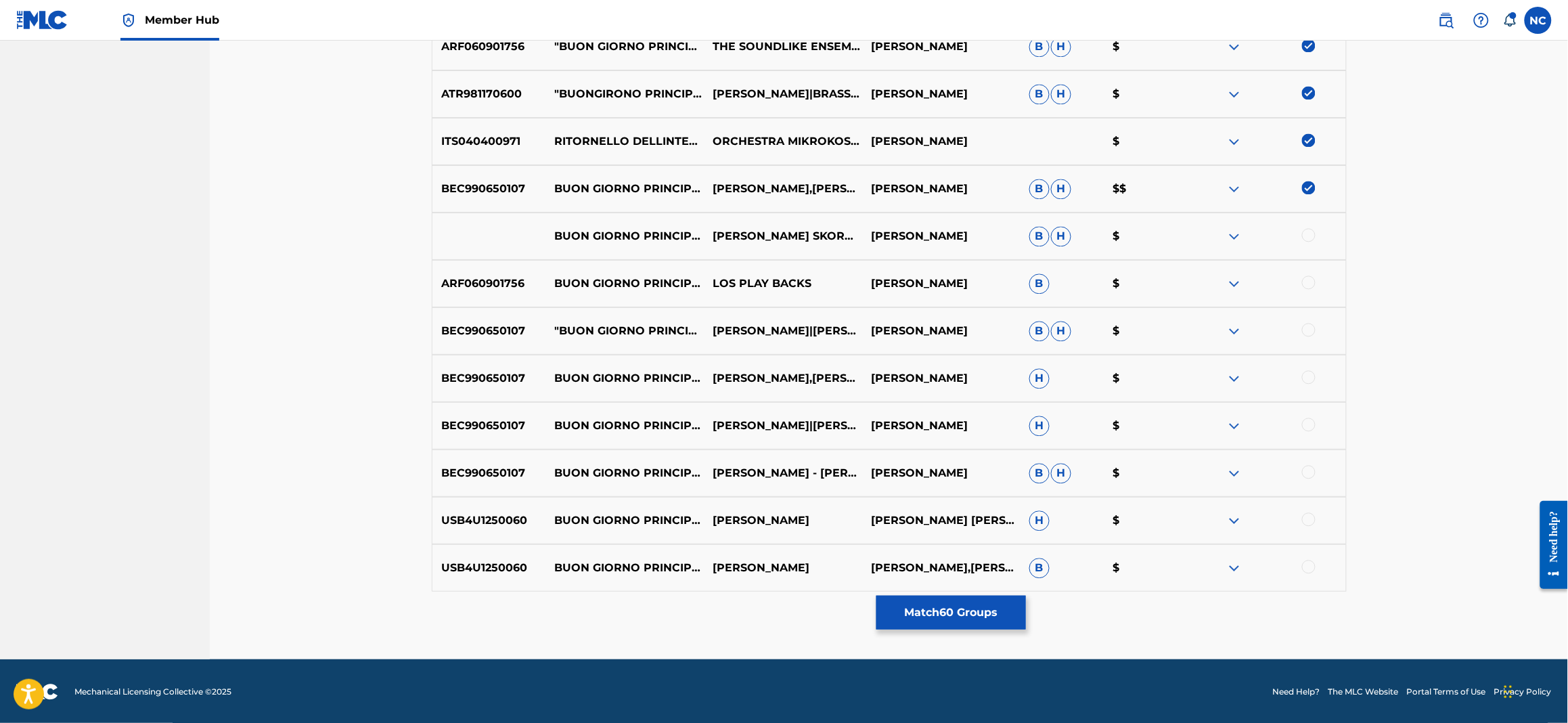
click at [1306, 233] on div at bounding box center [1308, 234] width 13 height 13
drag, startPoint x: 1309, startPoint y: 279, endPoint x: 1306, endPoint y: 288, distance: 9.5
click at [1306, 282] on div at bounding box center [1308, 282] width 13 height 13
click at [1310, 333] on div at bounding box center [1308, 329] width 13 height 13
drag, startPoint x: 1309, startPoint y: 376, endPoint x: 1308, endPoint y: 383, distance: 7.1
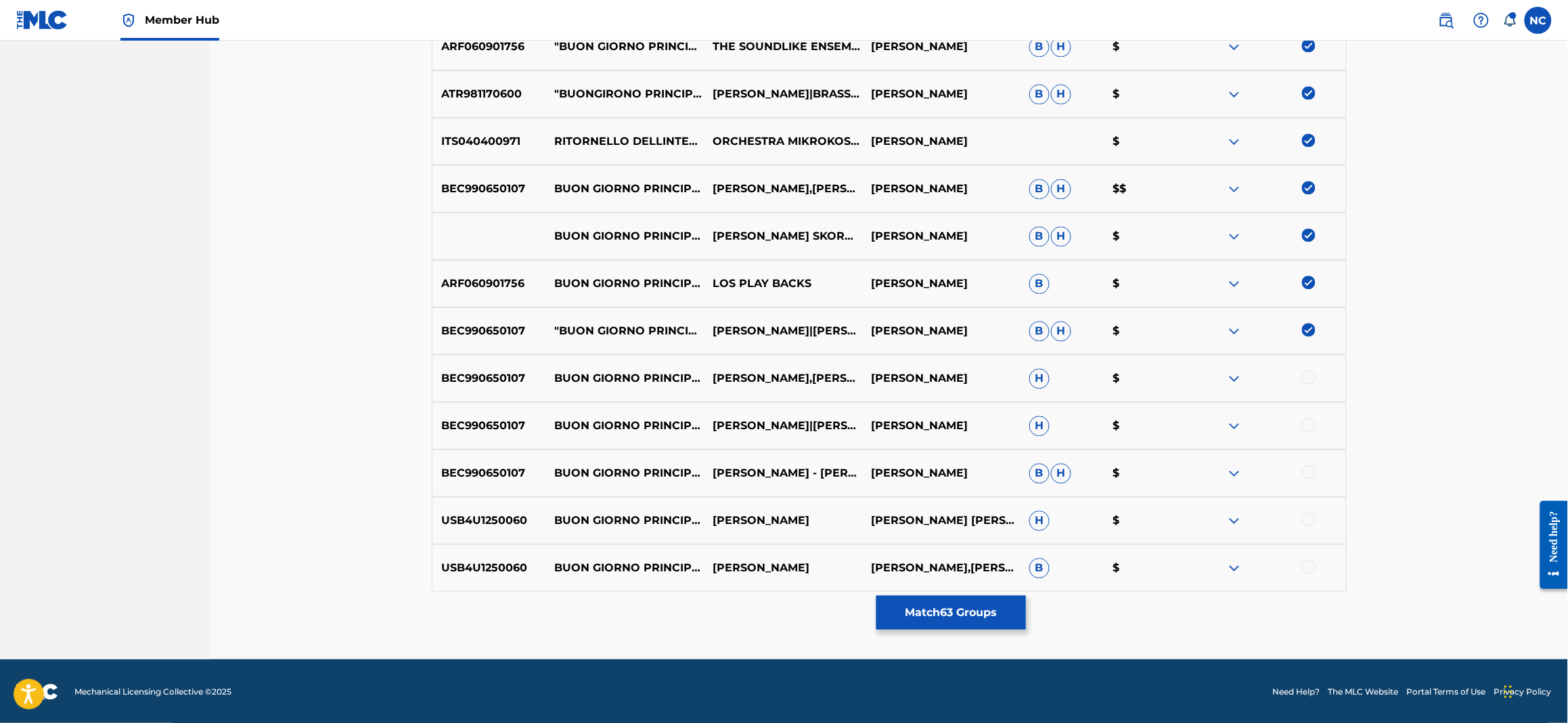
click at [1309, 380] on div at bounding box center [1308, 377] width 13 height 13
click at [1303, 431] on div at bounding box center [1266, 426] width 158 height 16
click at [1302, 421] on div at bounding box center [1308, 424] width 13 height 13
click at [1306, 466] on div at bounding box center [1308, 471] width 13 height 13
click at [1303, 518] on div at bounding box center [1308, 518] width 13 height 13
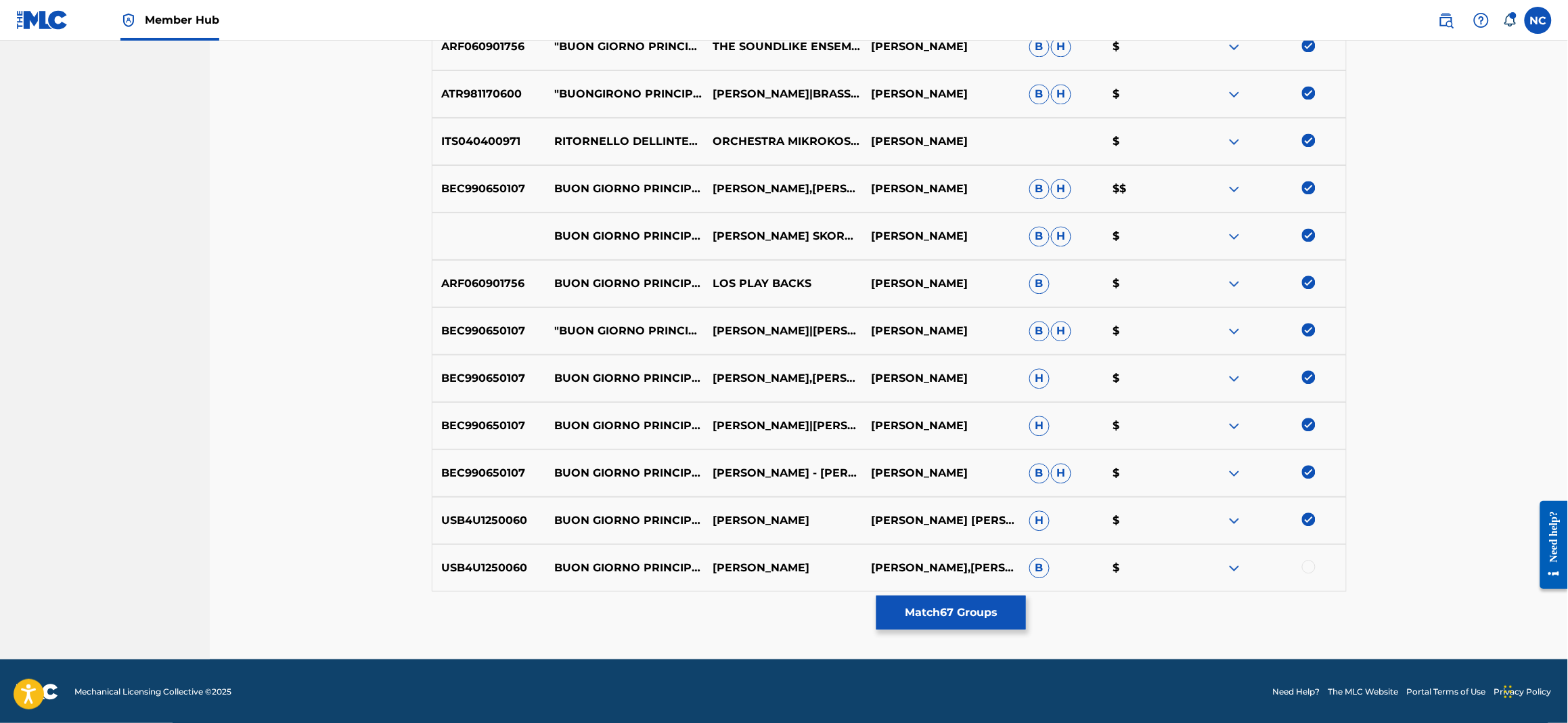
click at [1304, 567] on div at bounding box center [1308, 566] width 13 height 13
click at [961, 619] on button "Match 68 Groups" at bounding box center [951, 612] width 149 height 33
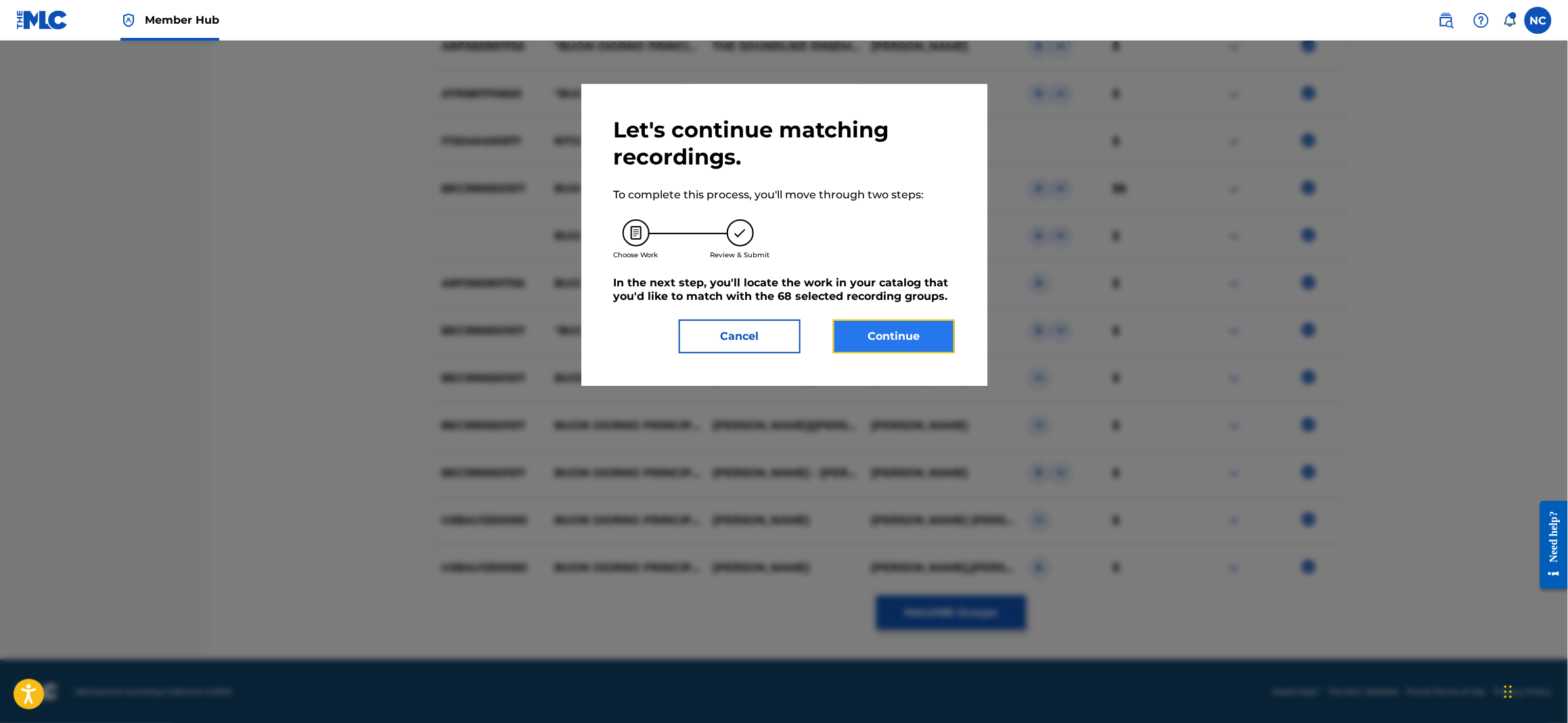
click at [899, 322] on button "Continue" at bounding box center [894, 335] width 122 height 33
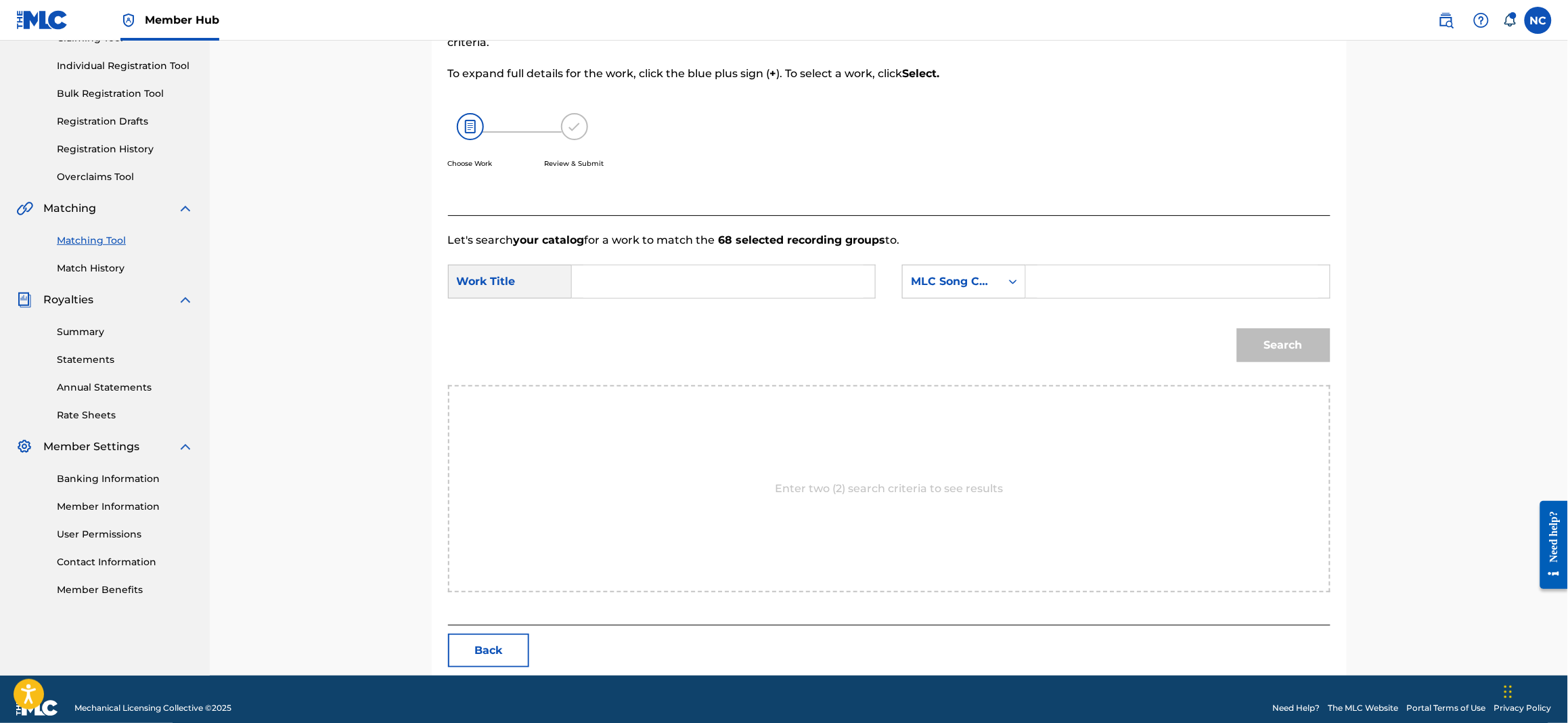
scroll to position [178, 0]
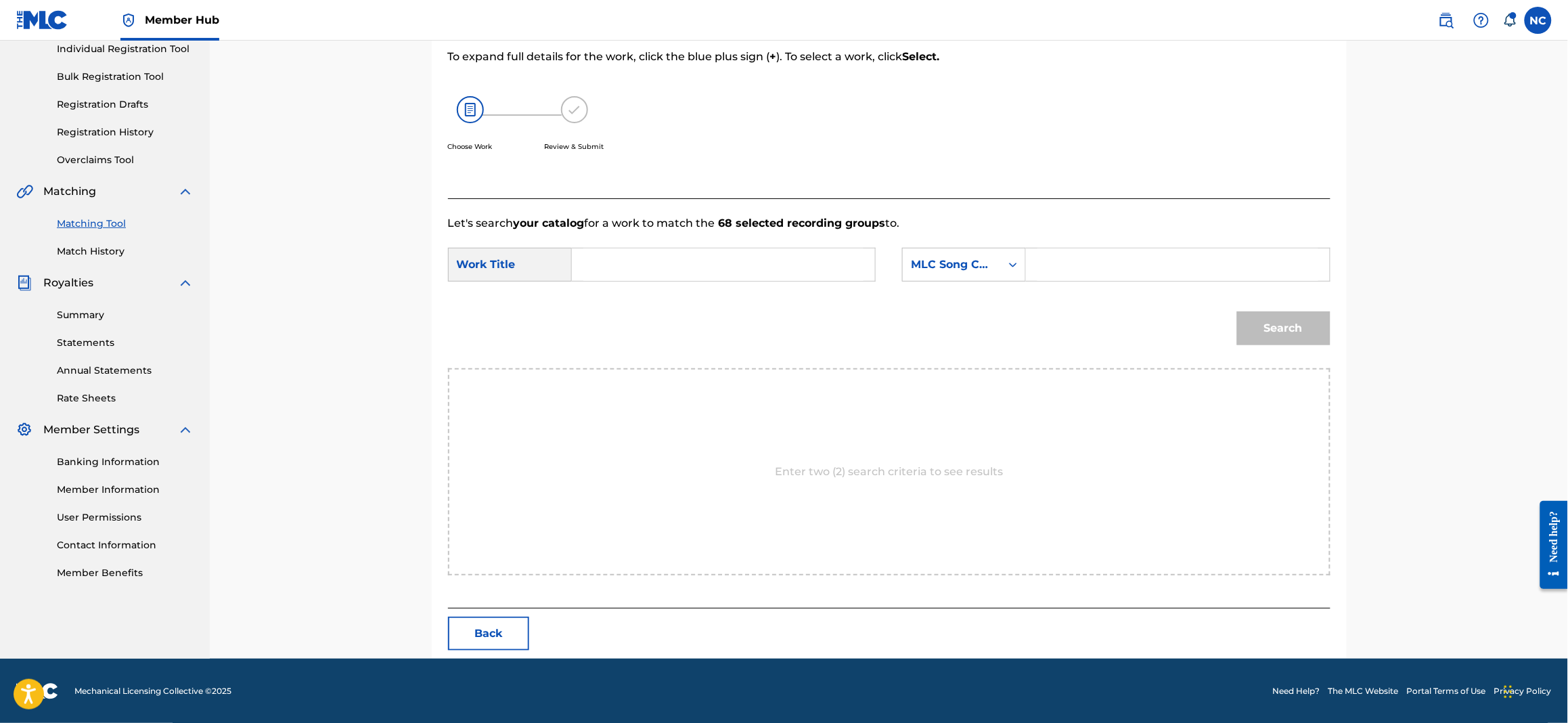
click at [1081, 270] on input "Search Form" at bounding box center [1177, 265] width 280 height 33
paste input "B14193"
type input "B14193"
click at [742, 251] on input "Search Form" at bounding box center [724, 265] width 280 height 33
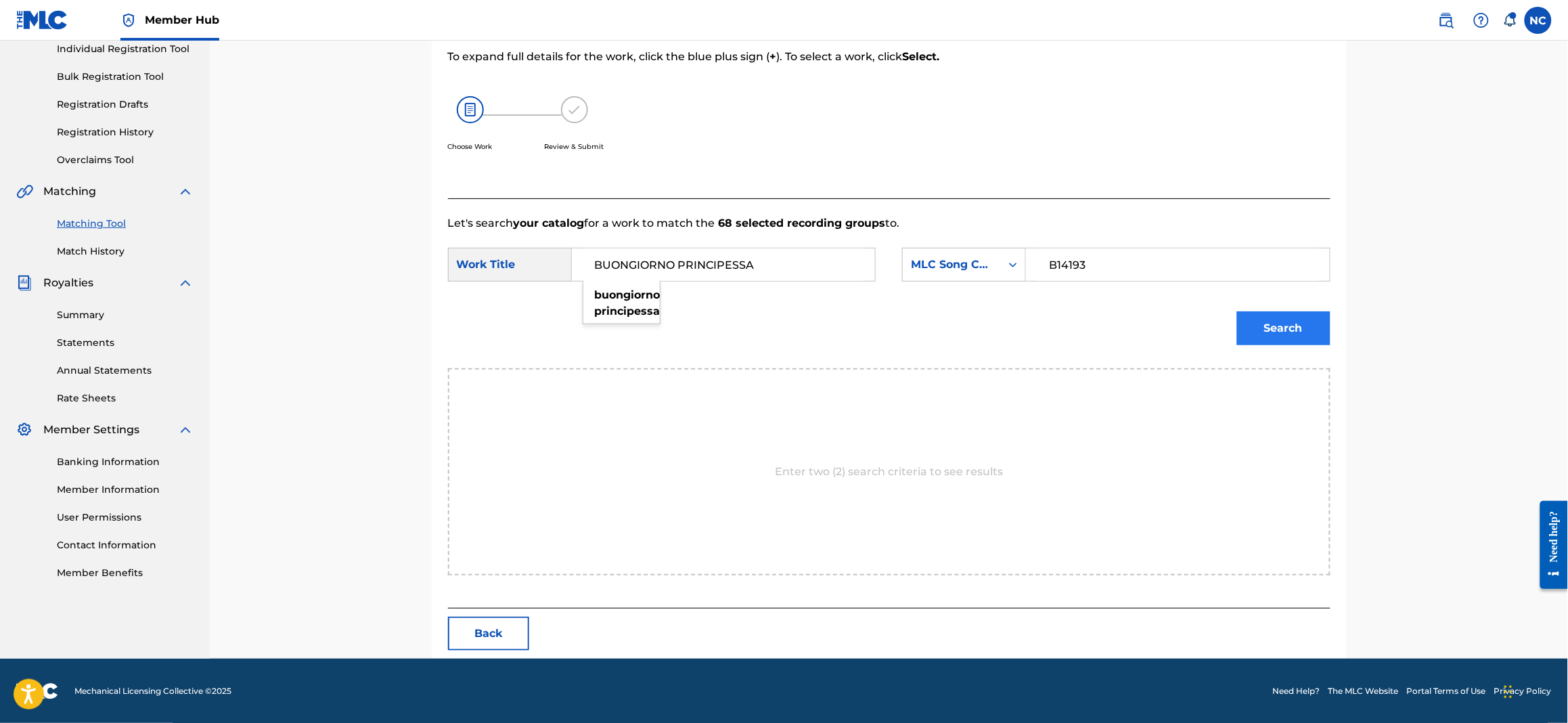
type input "BUONGIORNO PRINCIPESSA"
click at [1308, 337] on button "Search" at bounding box center [1284, 328] width 93 height 33
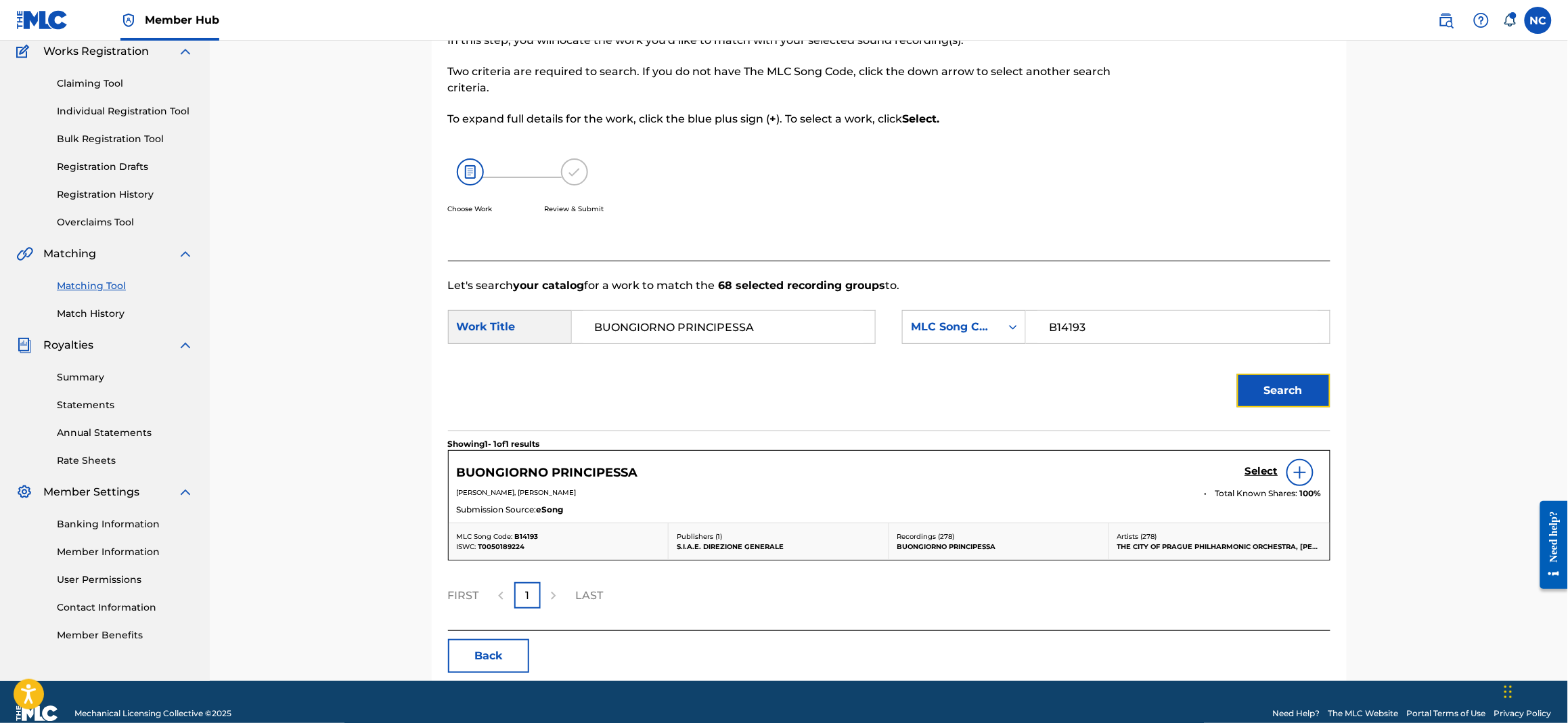
scroll to position [139, 0]
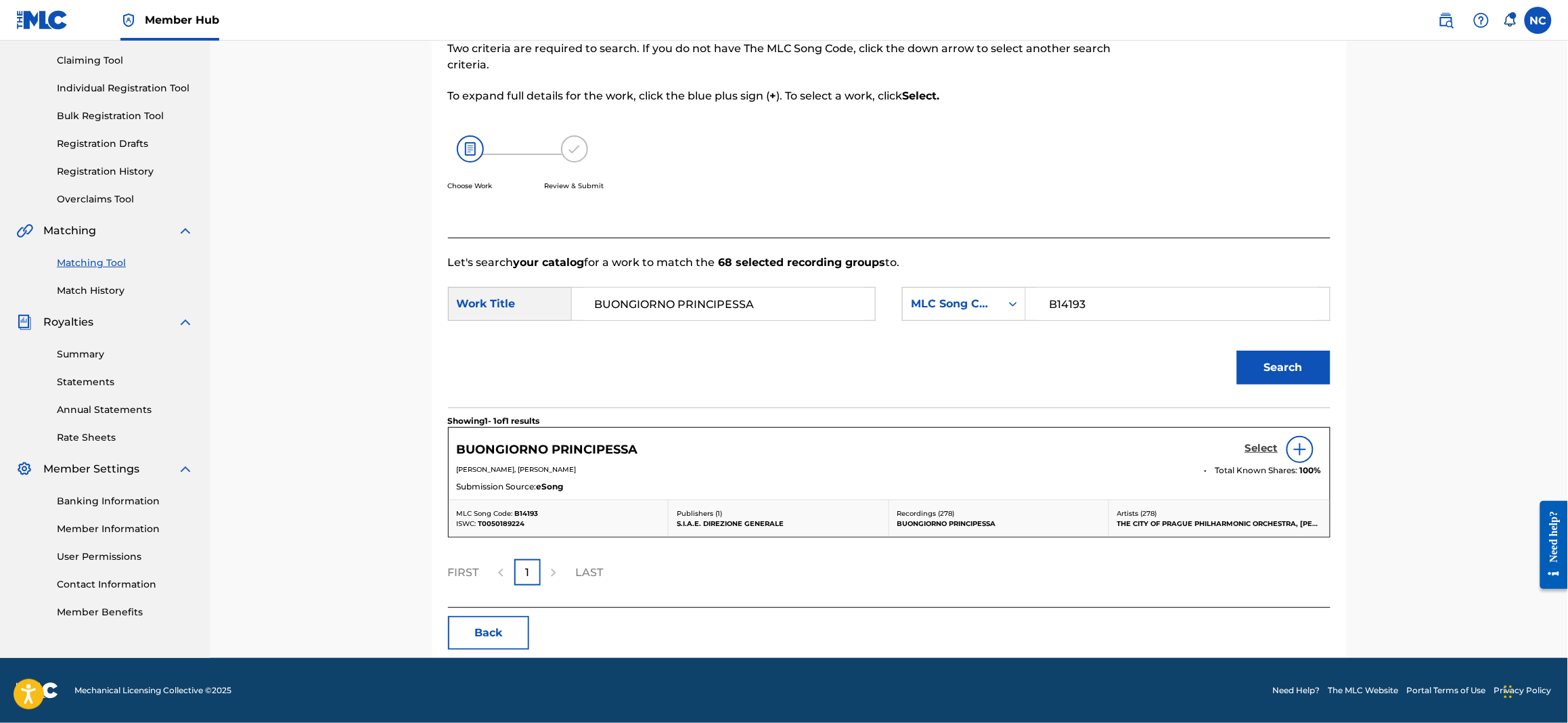
click at [1260, 444] on h5 "Select" at bounding box center [1261, 448] width 33 height 13
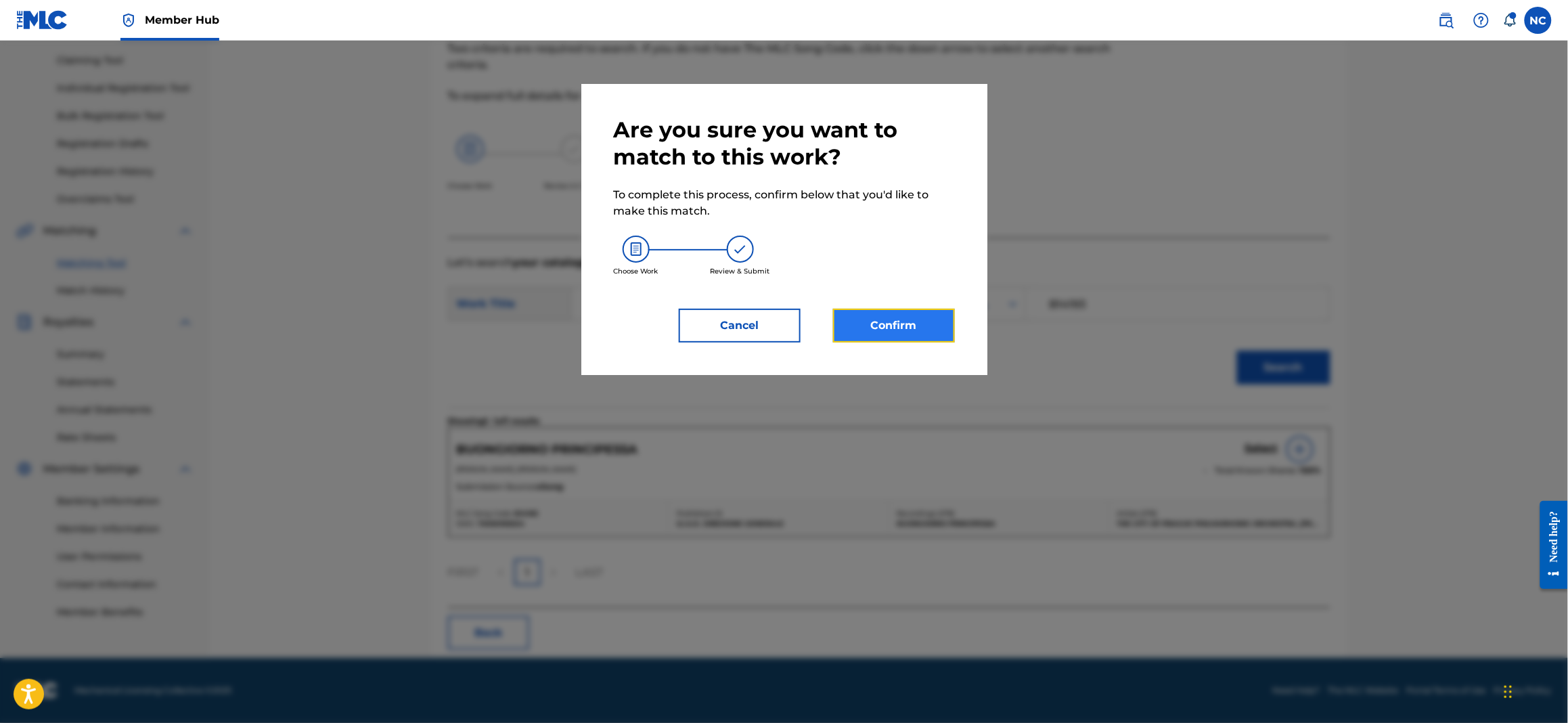
click at [907, 326] on button "Confirm" at bounding box center [894, 325] width 122 height 33
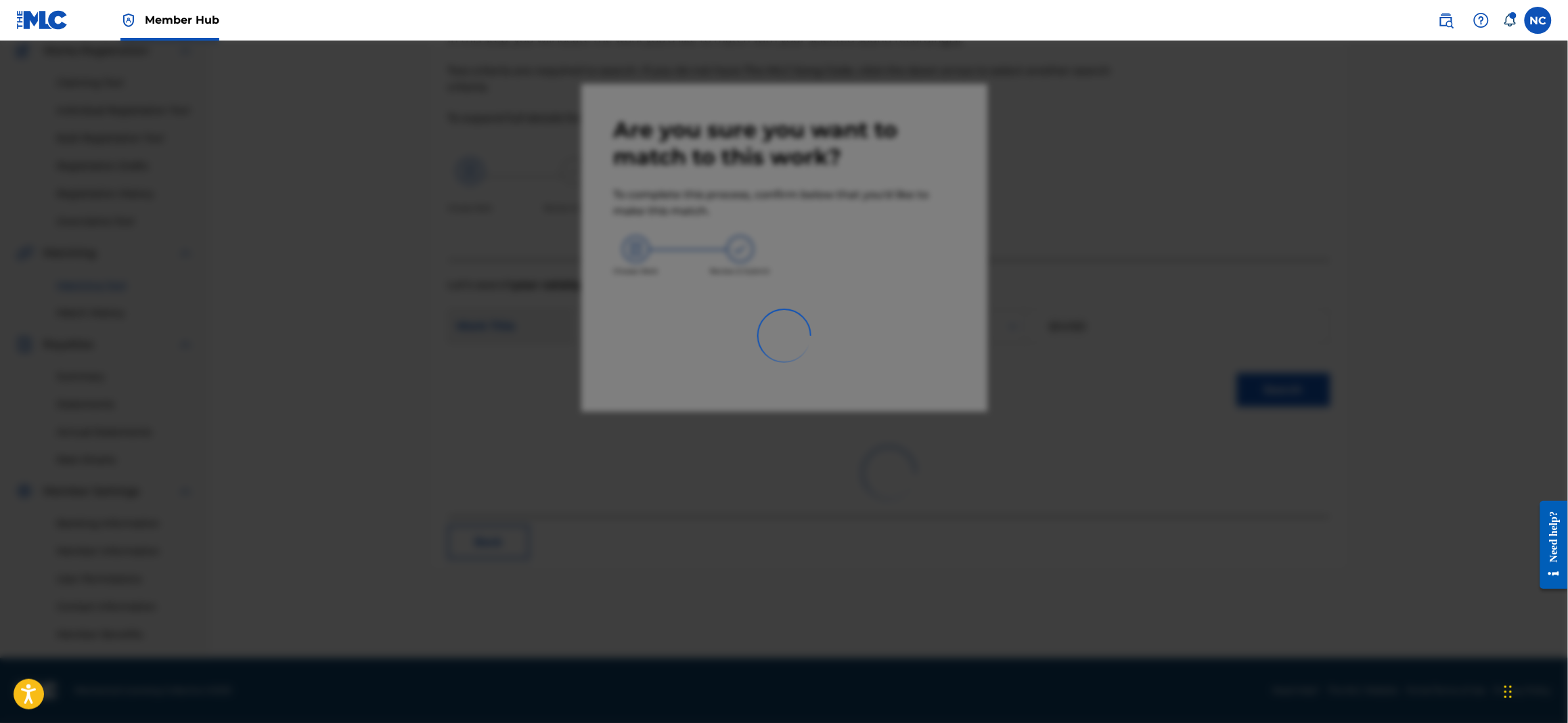
scroll to position [116, 0]
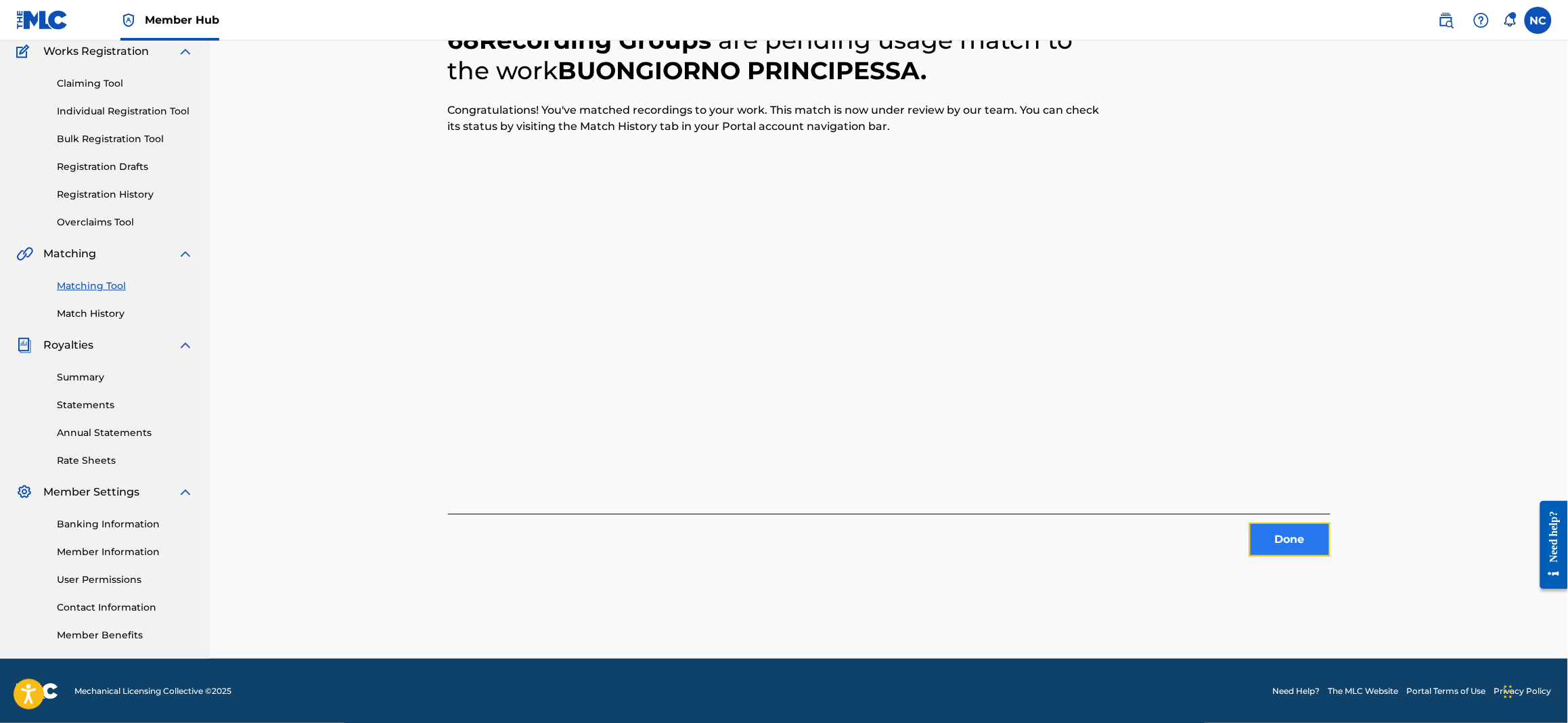
click at [1310, 549] on button "Done" at bounding box center [1289, 539] width 81 height 33
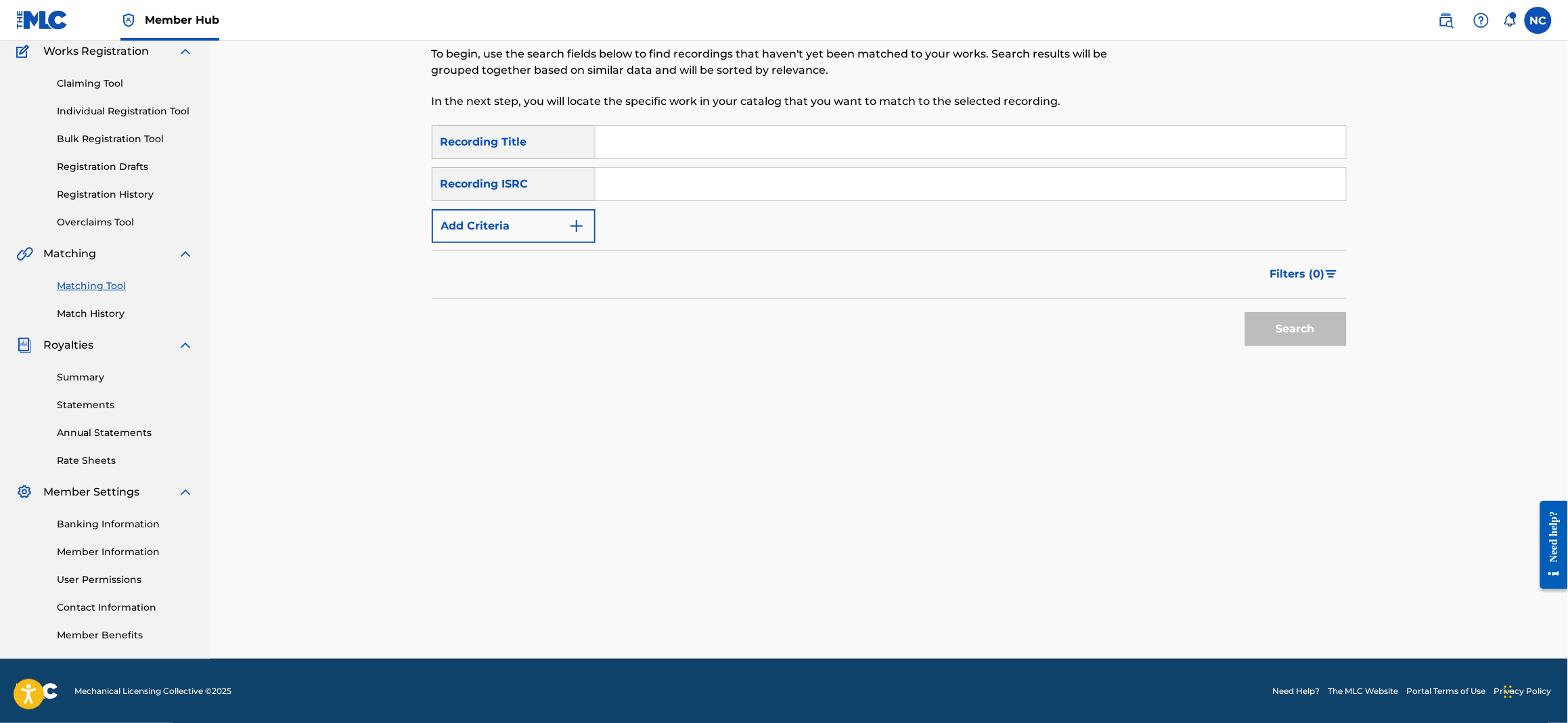
scroll to position [0, 0]
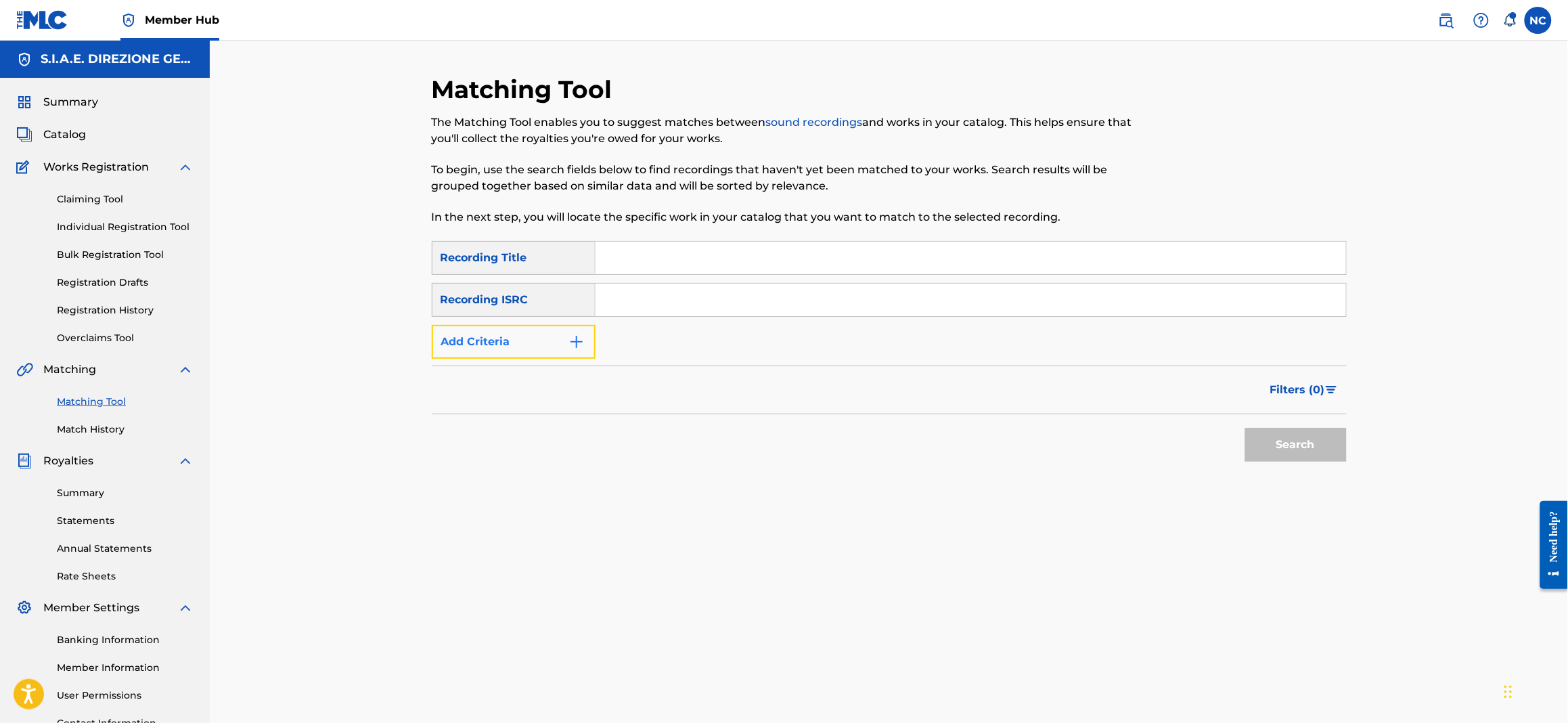
click at [587, 349] on button "Add Criteria" at bounding box center [514, 341] width 163 height 33
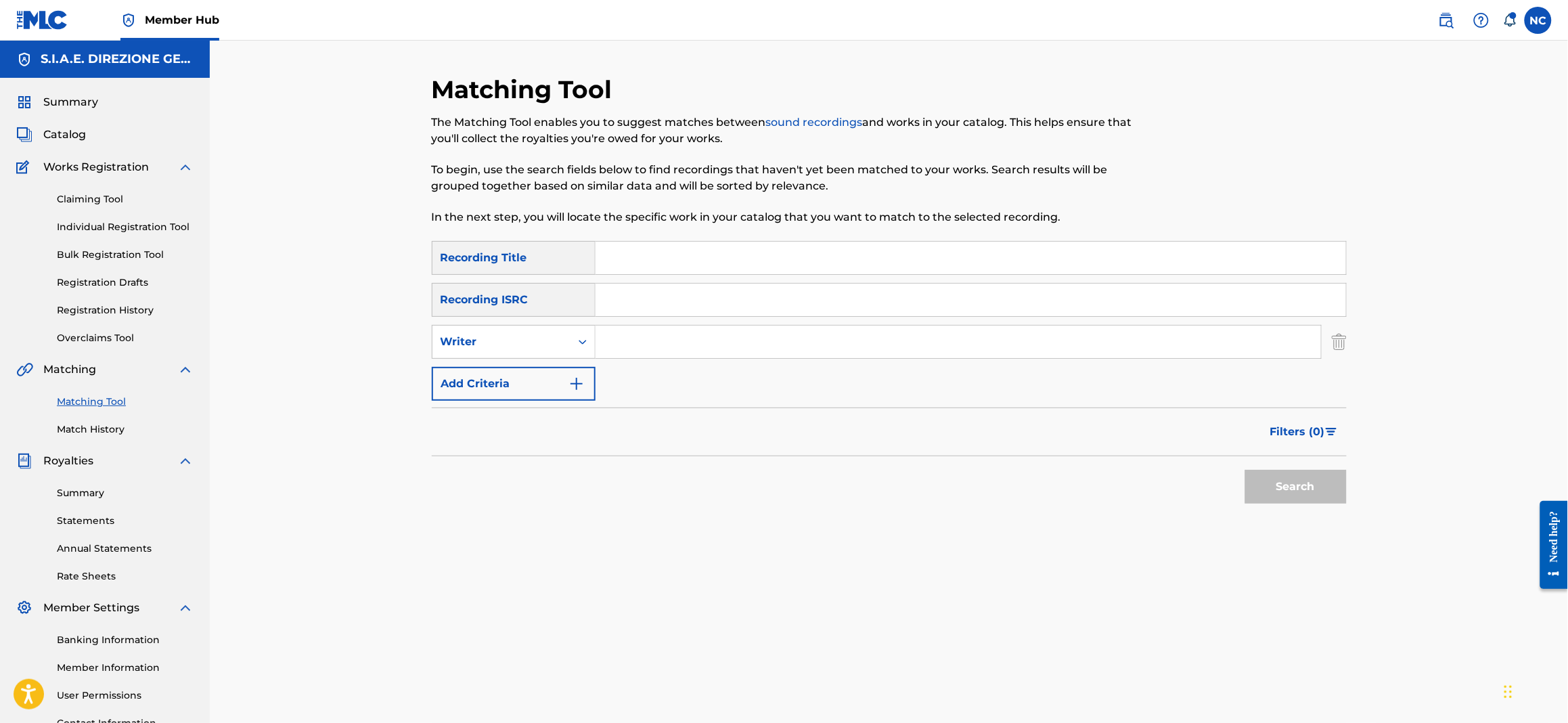
click at [626, 336] on input "Search Form" at bounding box center [958, 342] width 725 height 33
type input "[PERSON_NAME]"
click at [1245, 470] on button "Search" at bounding box center [1296, 486] width 101 height 33
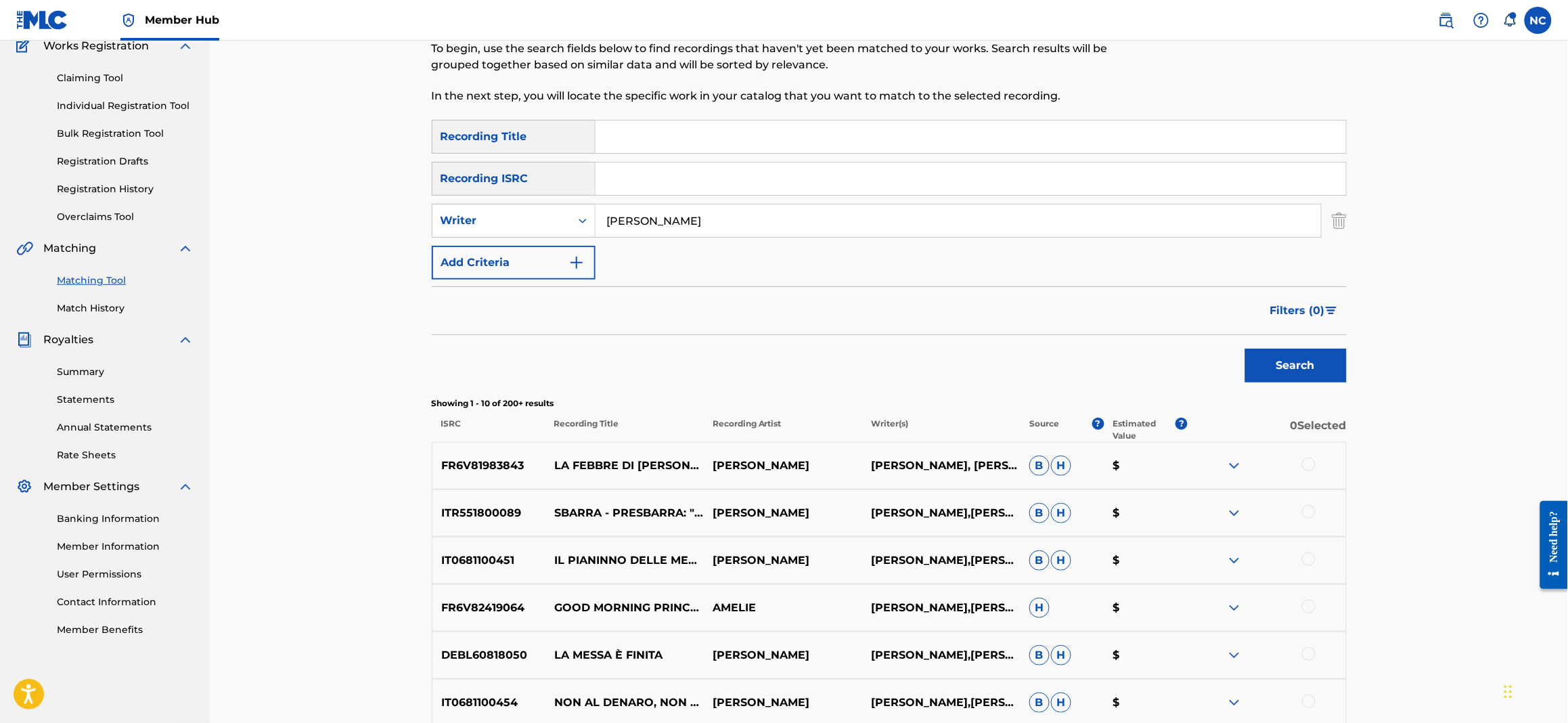
scroll to position [304, 0]
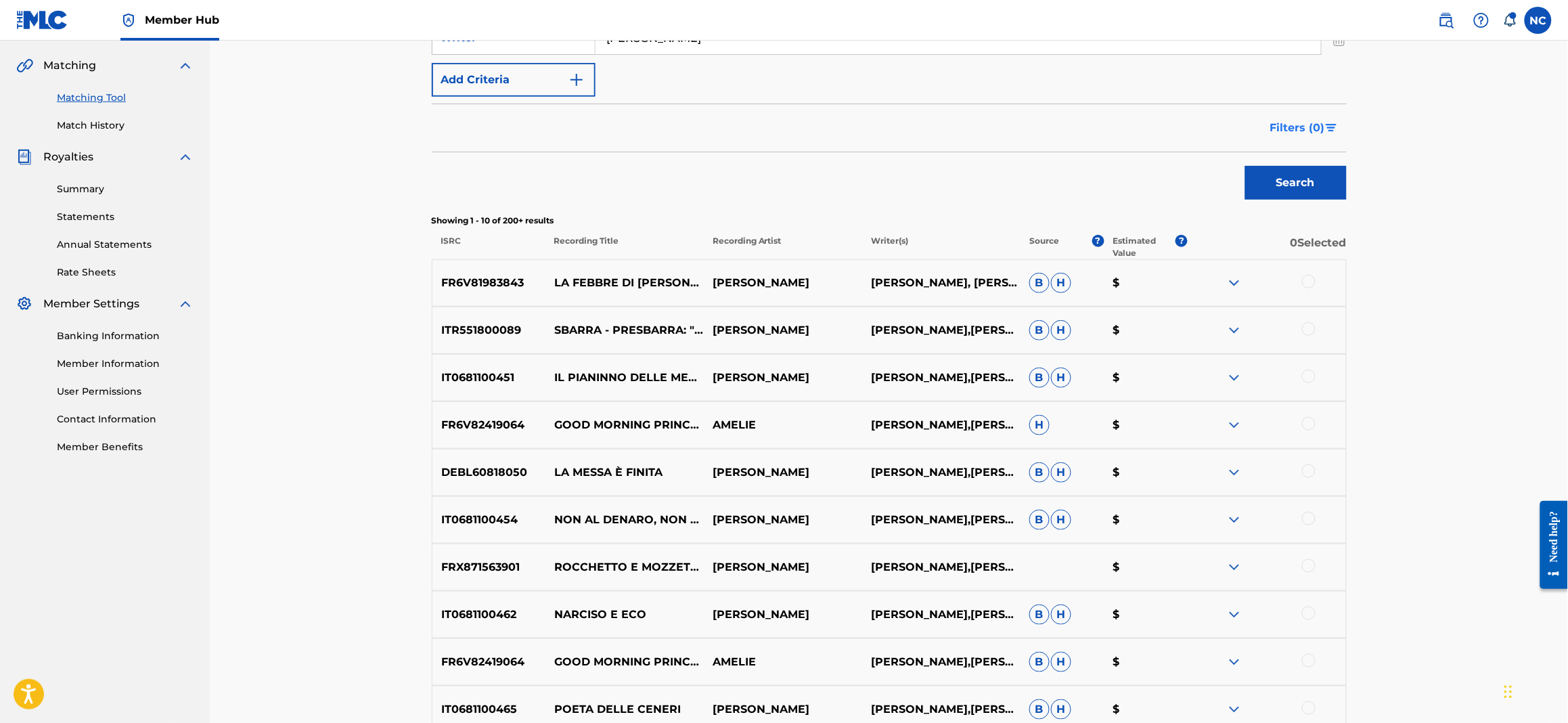
click at [1317, 135] on span "Filters ( 0 )" at bounding box center [1297, 128] width 54 height 16
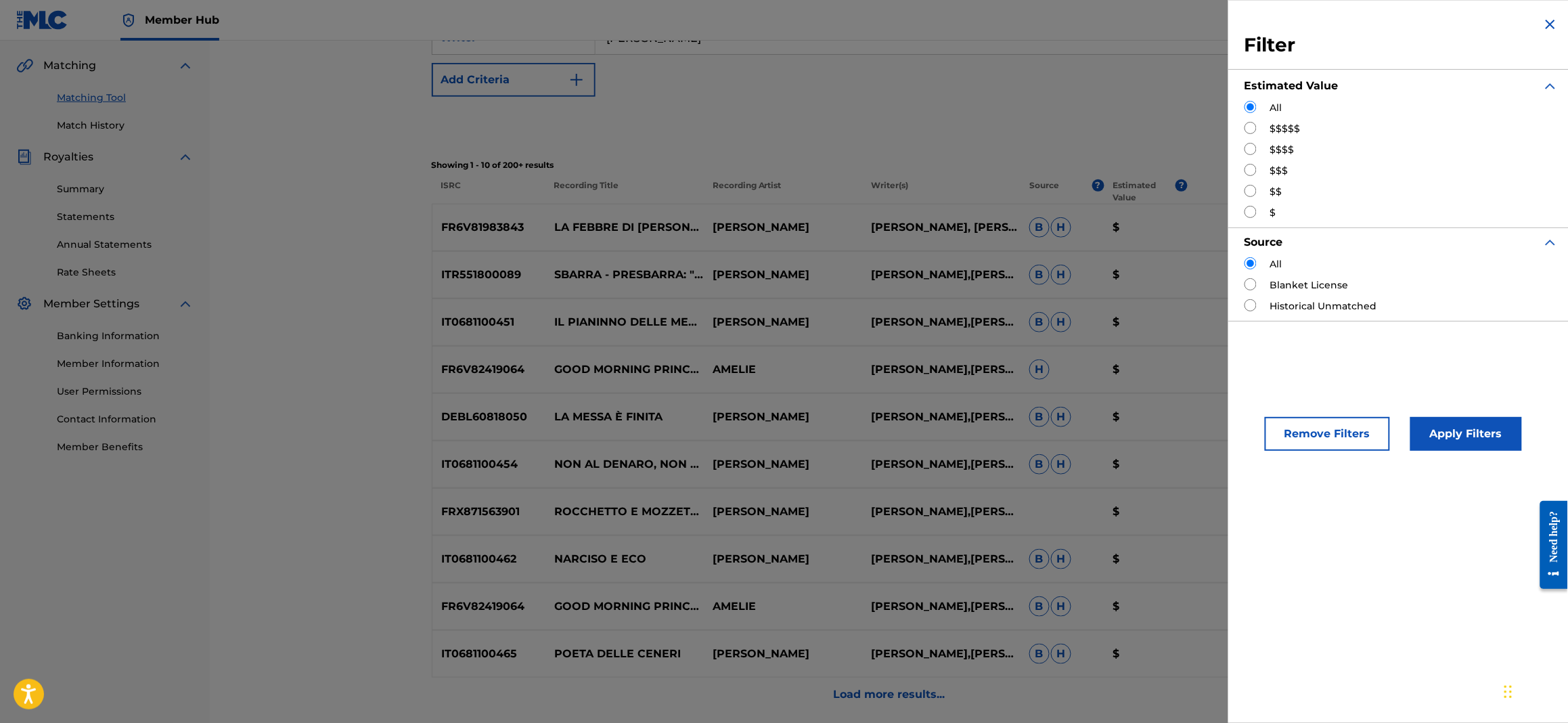
click at [1251, 169] on input "Search Form" at bounding box center [1251, 170] width 12 height 12
radio input "true"
click at [1441, 423] on button "Apply Filters" at bounding box center [1465, 433] width 111 height 33
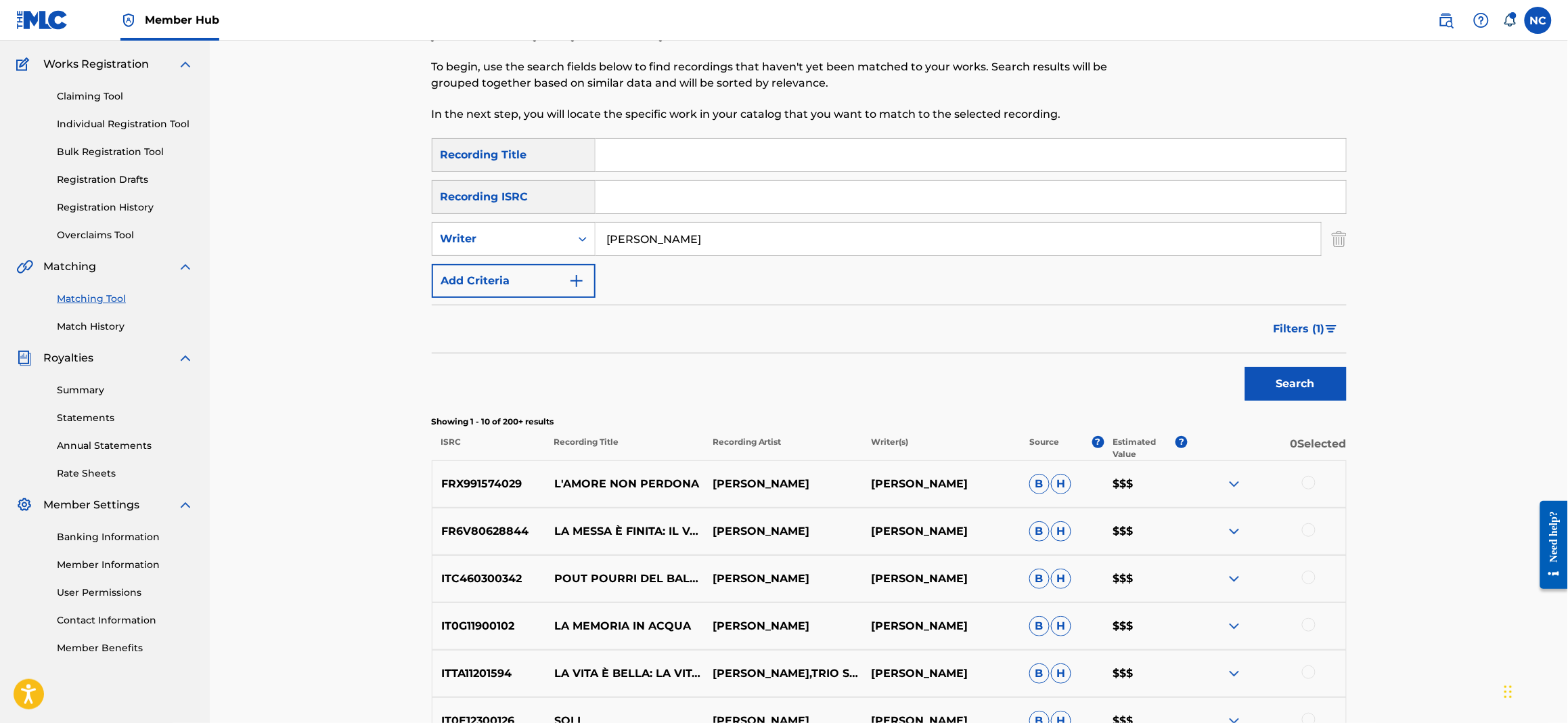
scroll to position [0, 0]
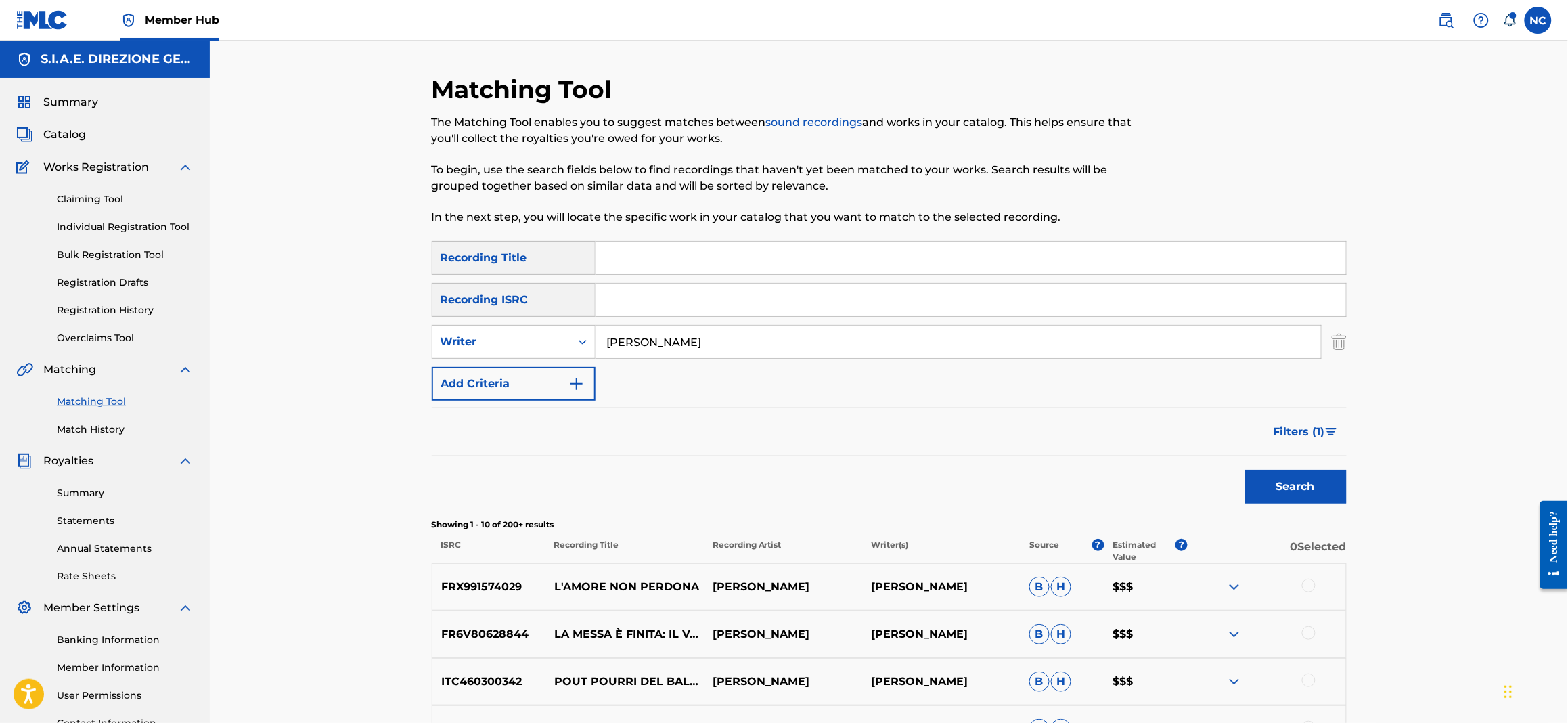
click at [646, 261] on input "Search Form" at bounding box center [970, 258] width 750 height 33
type input "LA VITA E [PERSON_NAME]"
click at [1245, 470] on button "Search" at bounding box center [1296, 486] width 101 height 33
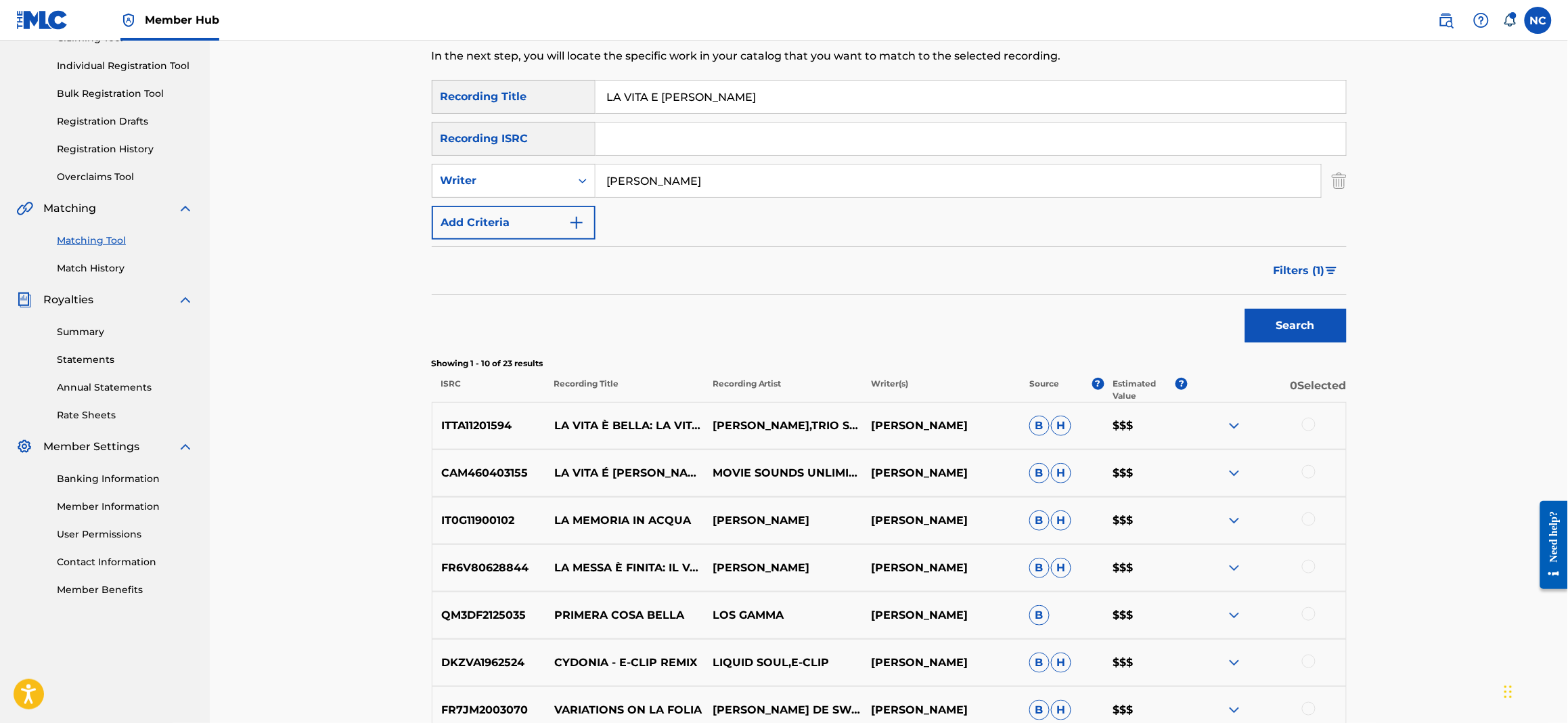
scroll to position [75, 0]
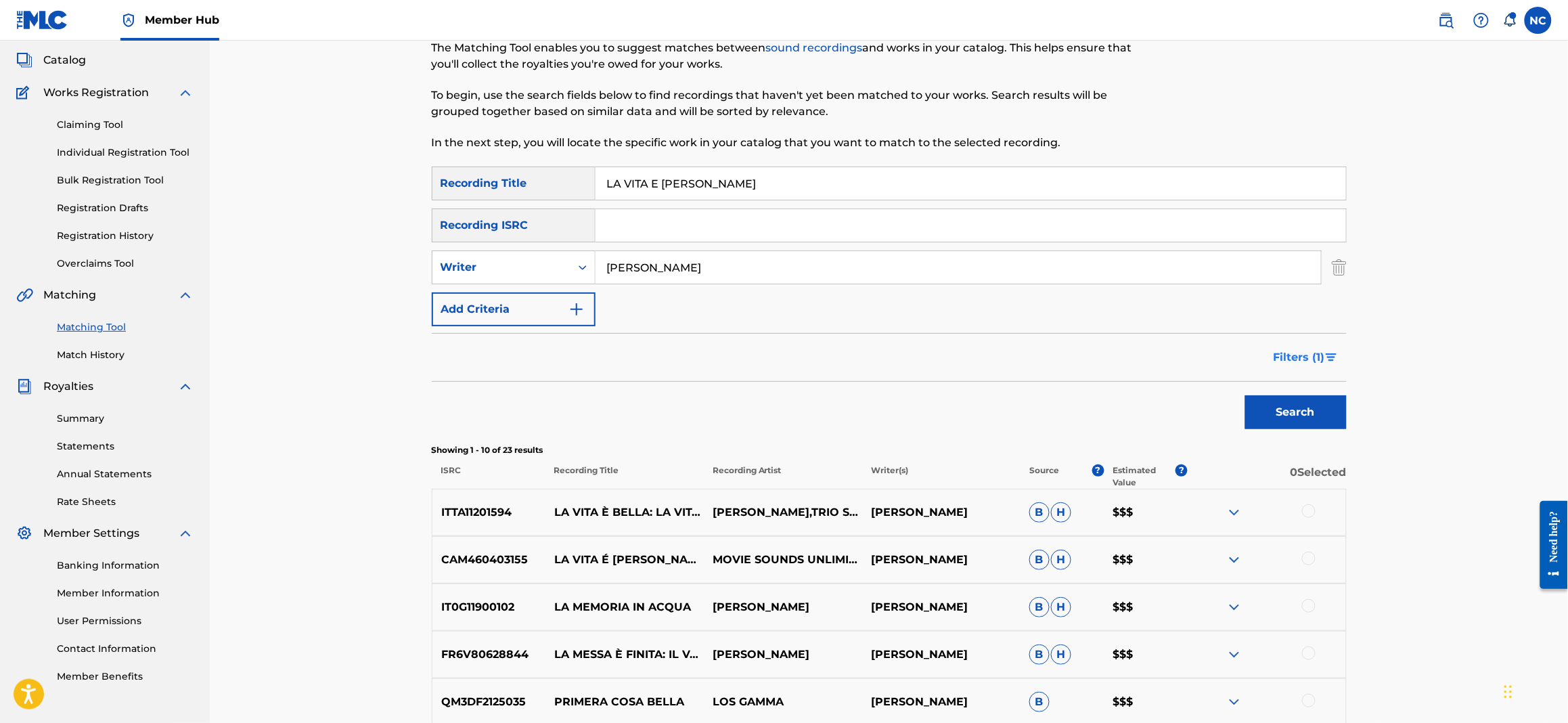
click at [1313, 360] on span "Filters ( 1 )" at bounding box center [1300, 357] width 51 height 16
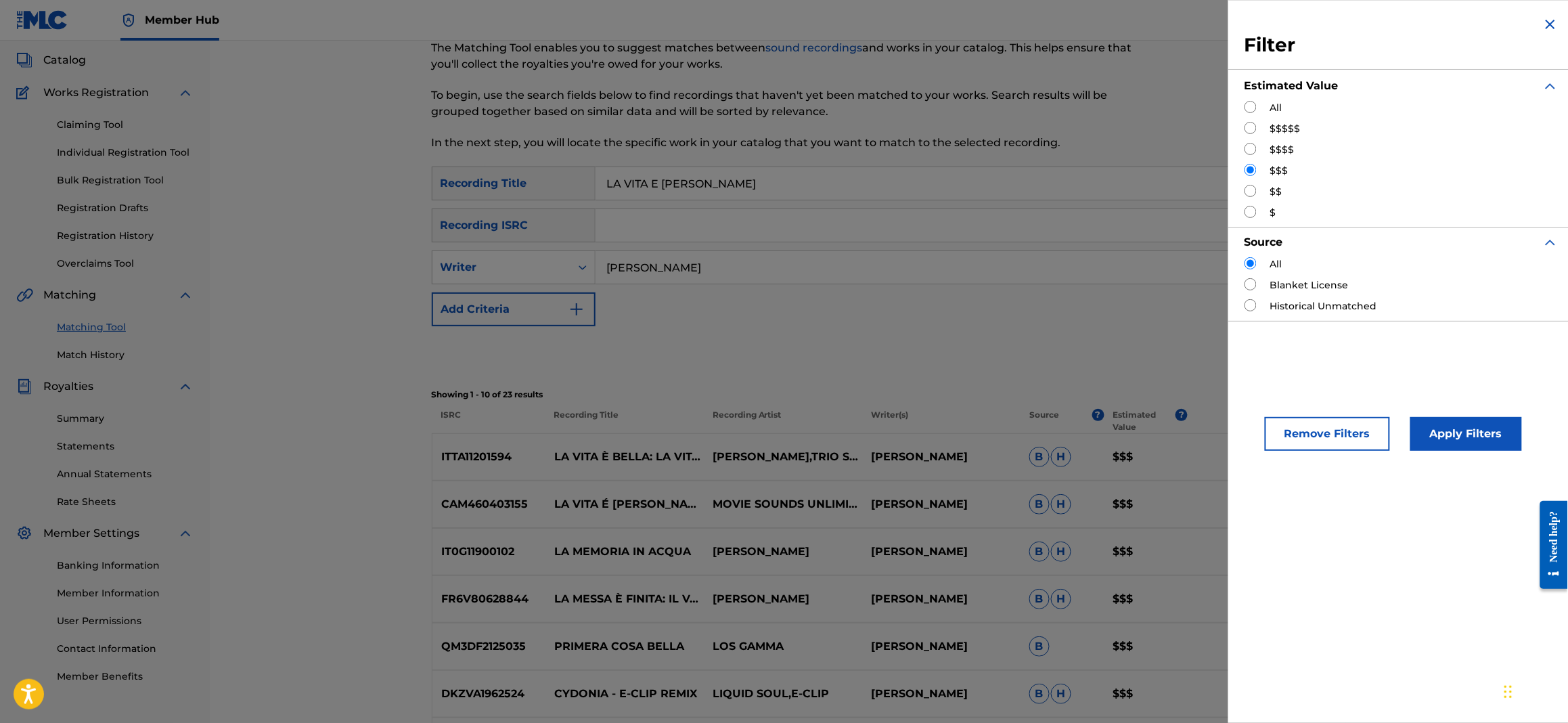
click at [1251, 107] on input "Search Form" at bounding box center [1251, 107] width 12 height 12
radio input "true"
click at [1465, 433] on button "Apply Filters" at bounding box center [1465, 433] width 111 height 33
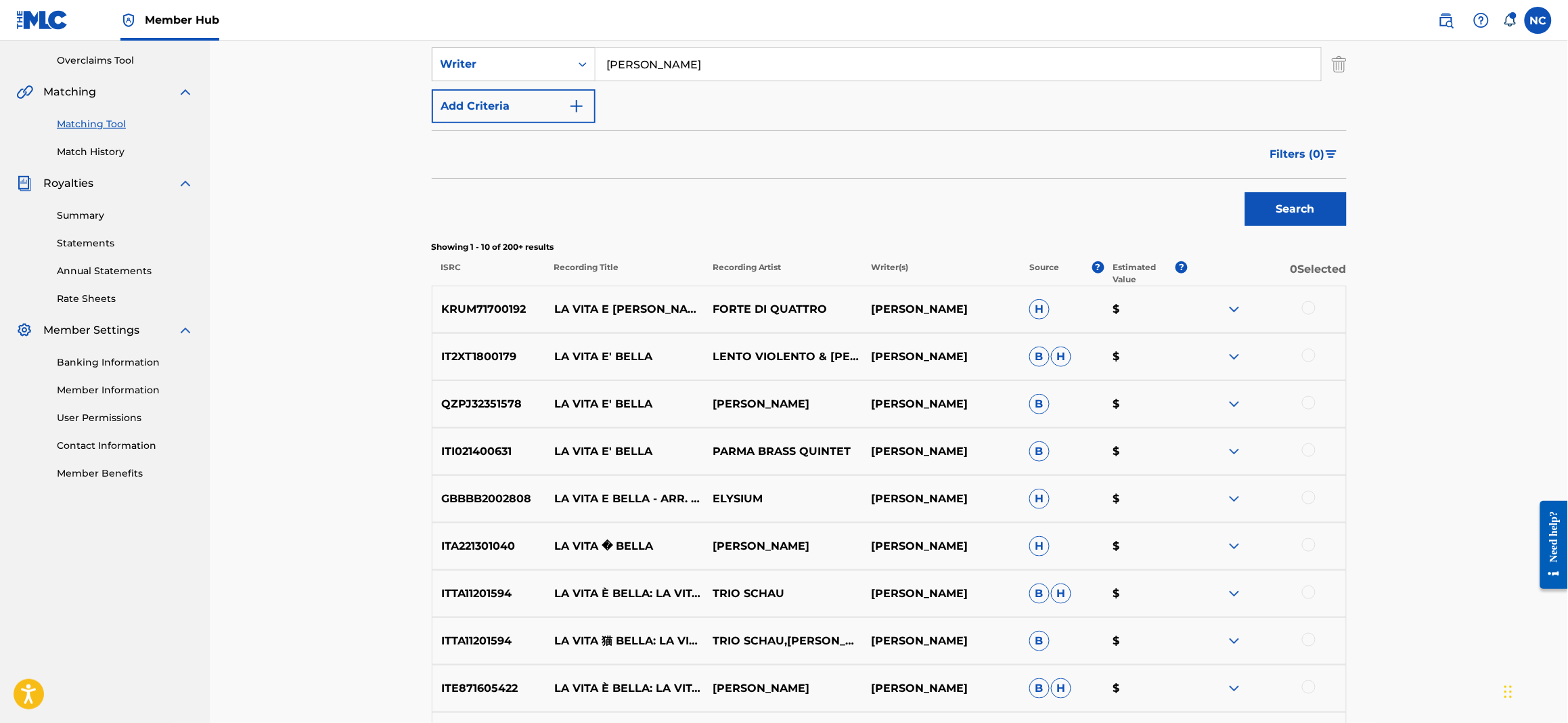
scroll to position [480, 0]
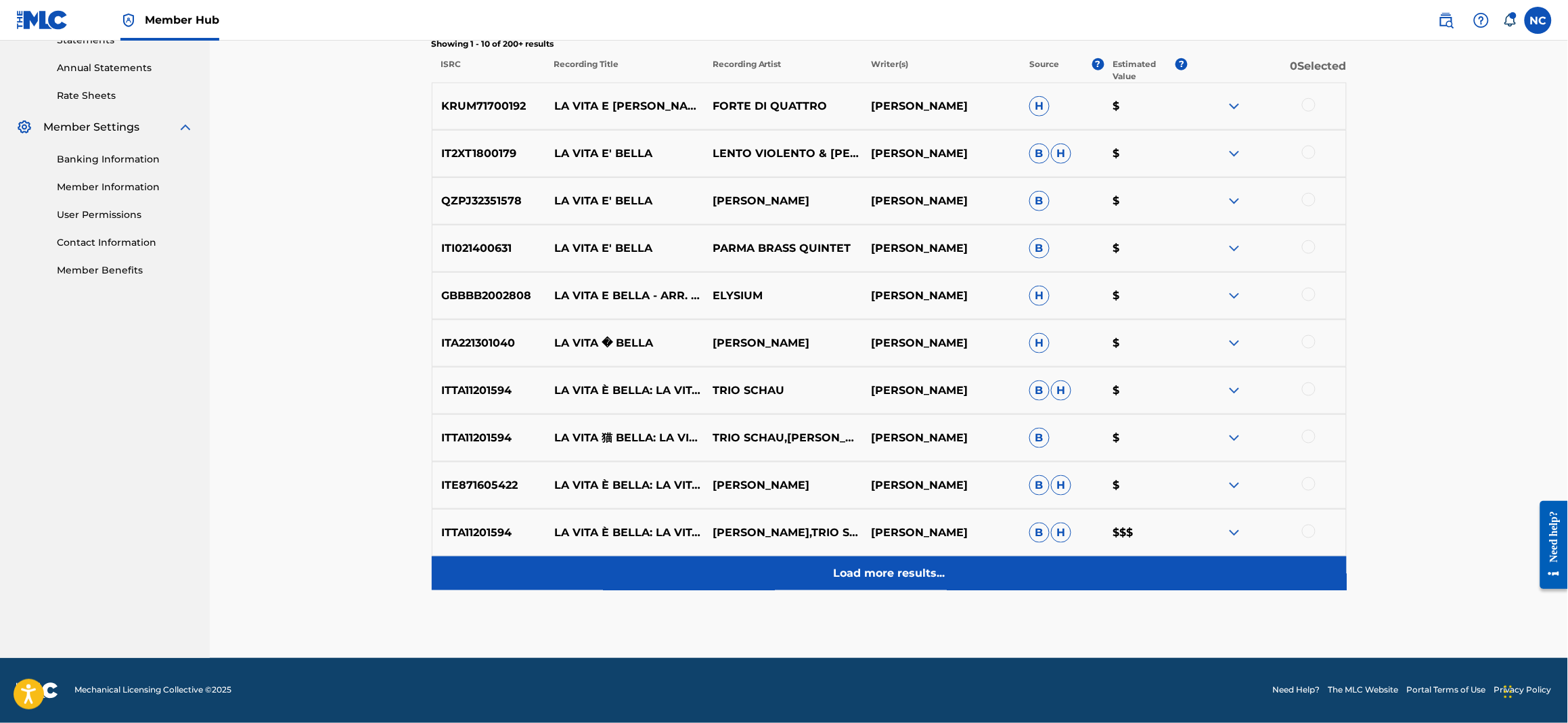
click at [872, 569] on p "Load more results..." at bounding box center [889, 573] width 111 height 16
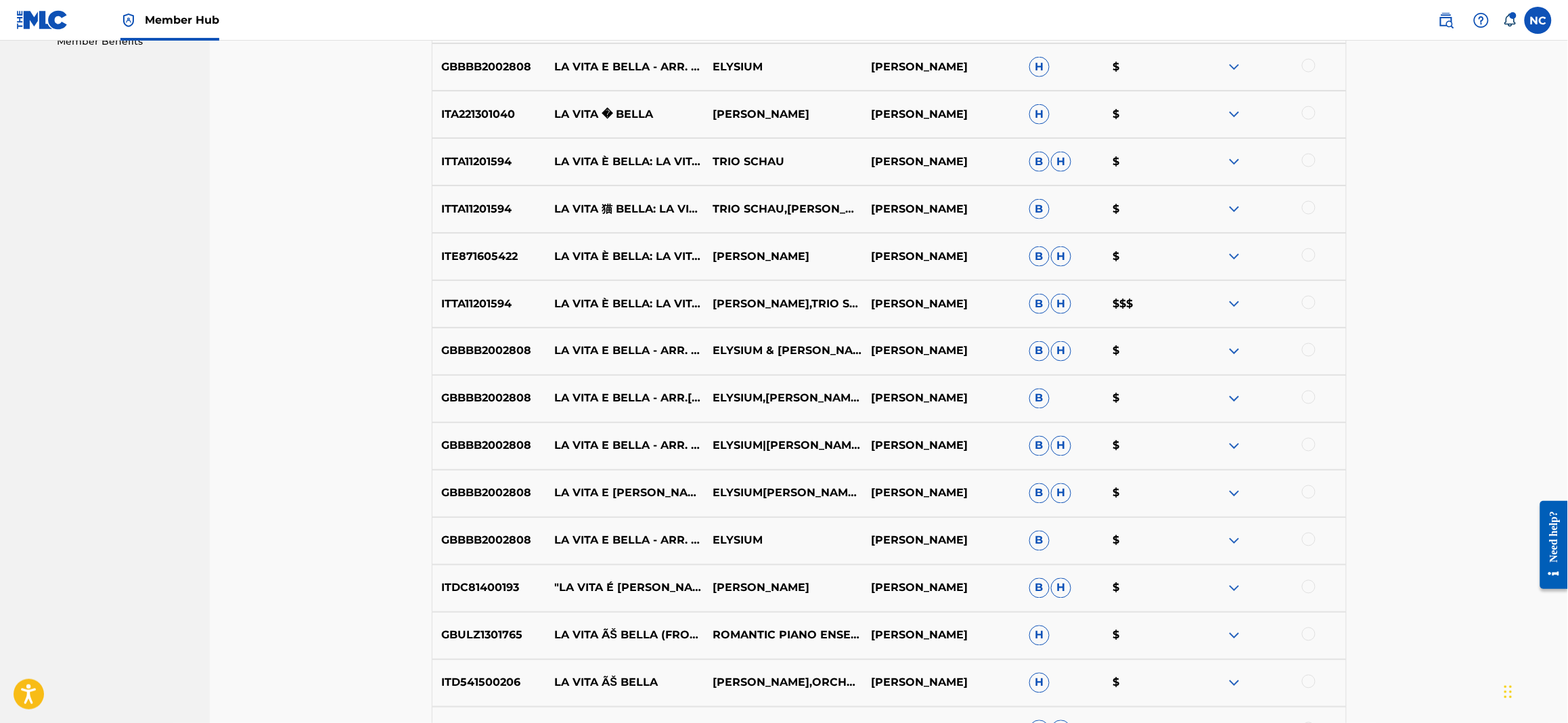
scroll to position [953, 0]
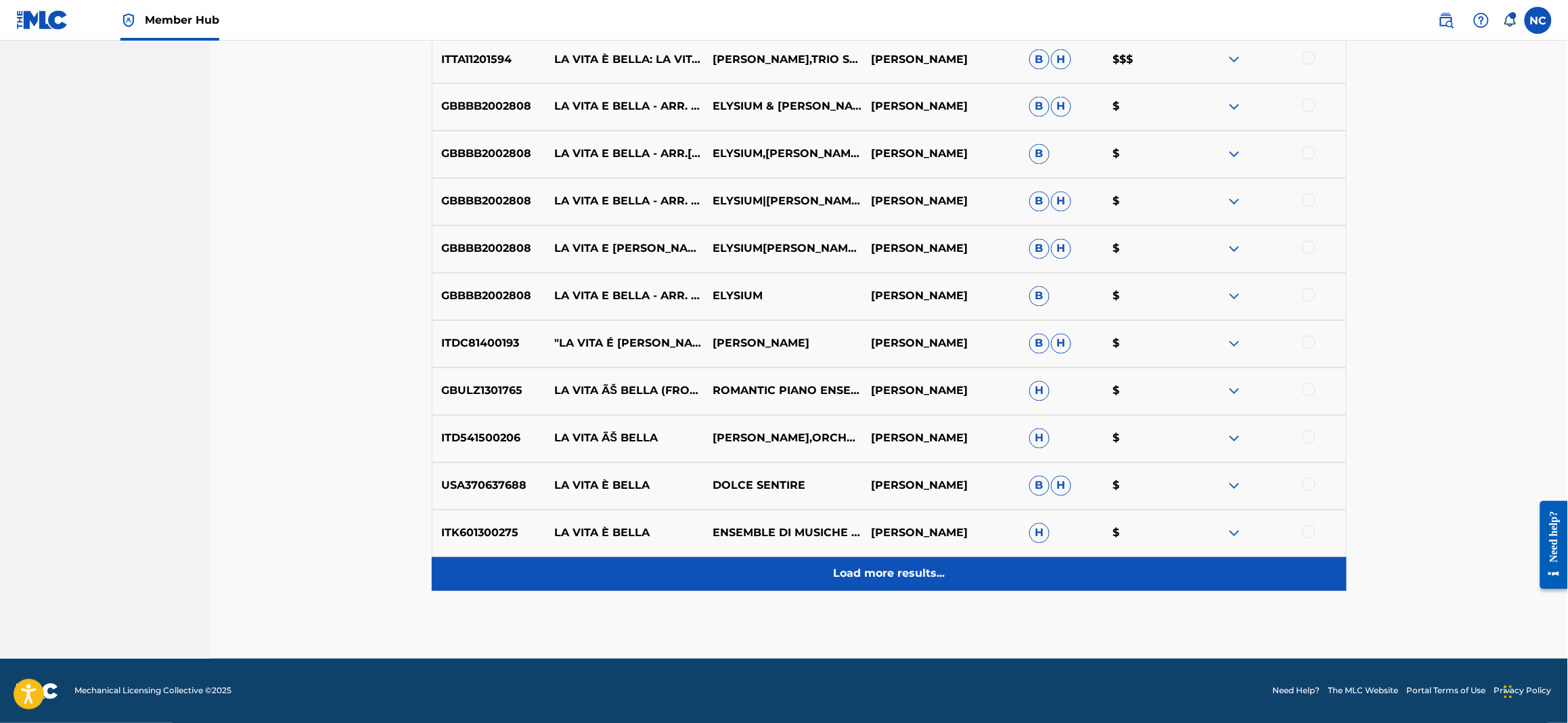
click at [907, 582] on div "Load more results..." at bounding box center [889, 574] width 915 height 33
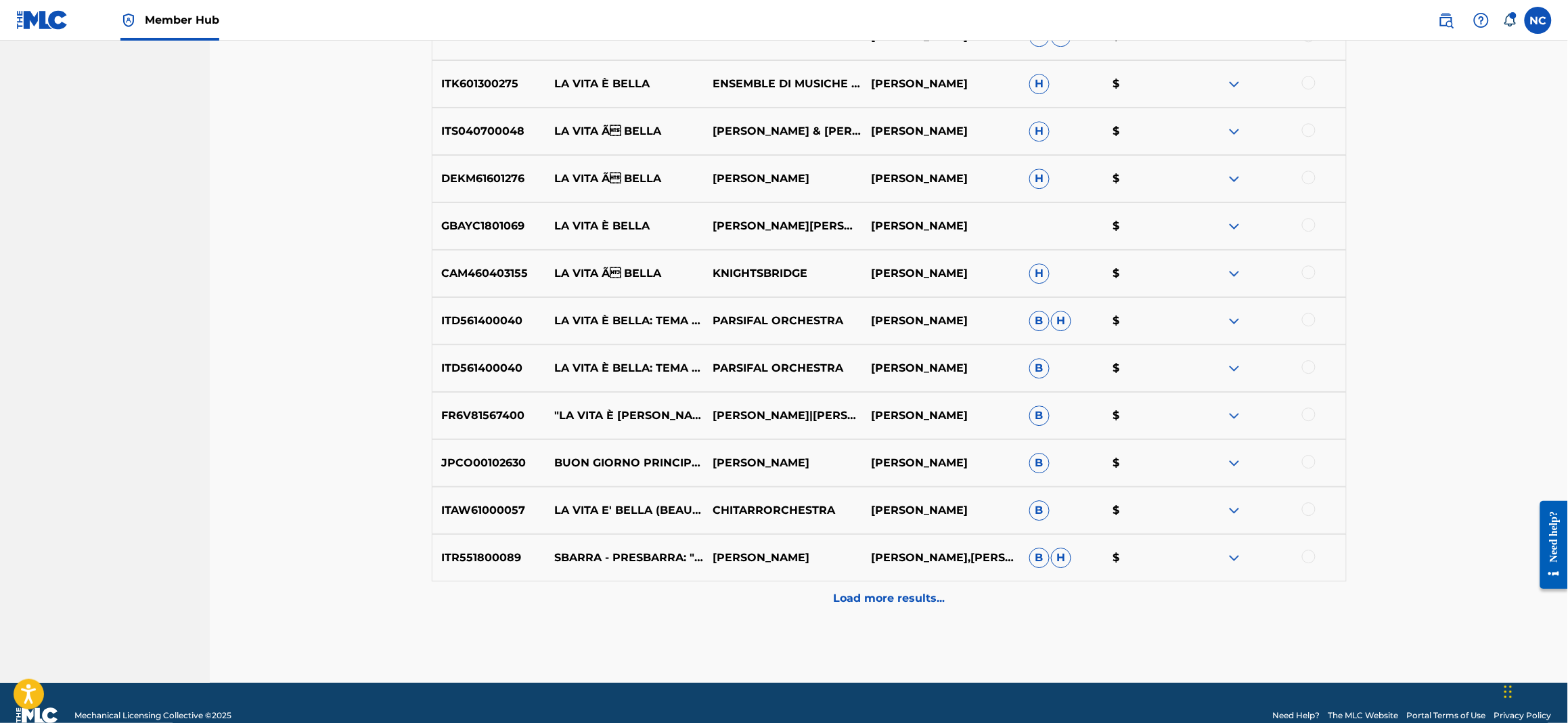
scroll to position [1427, 0]
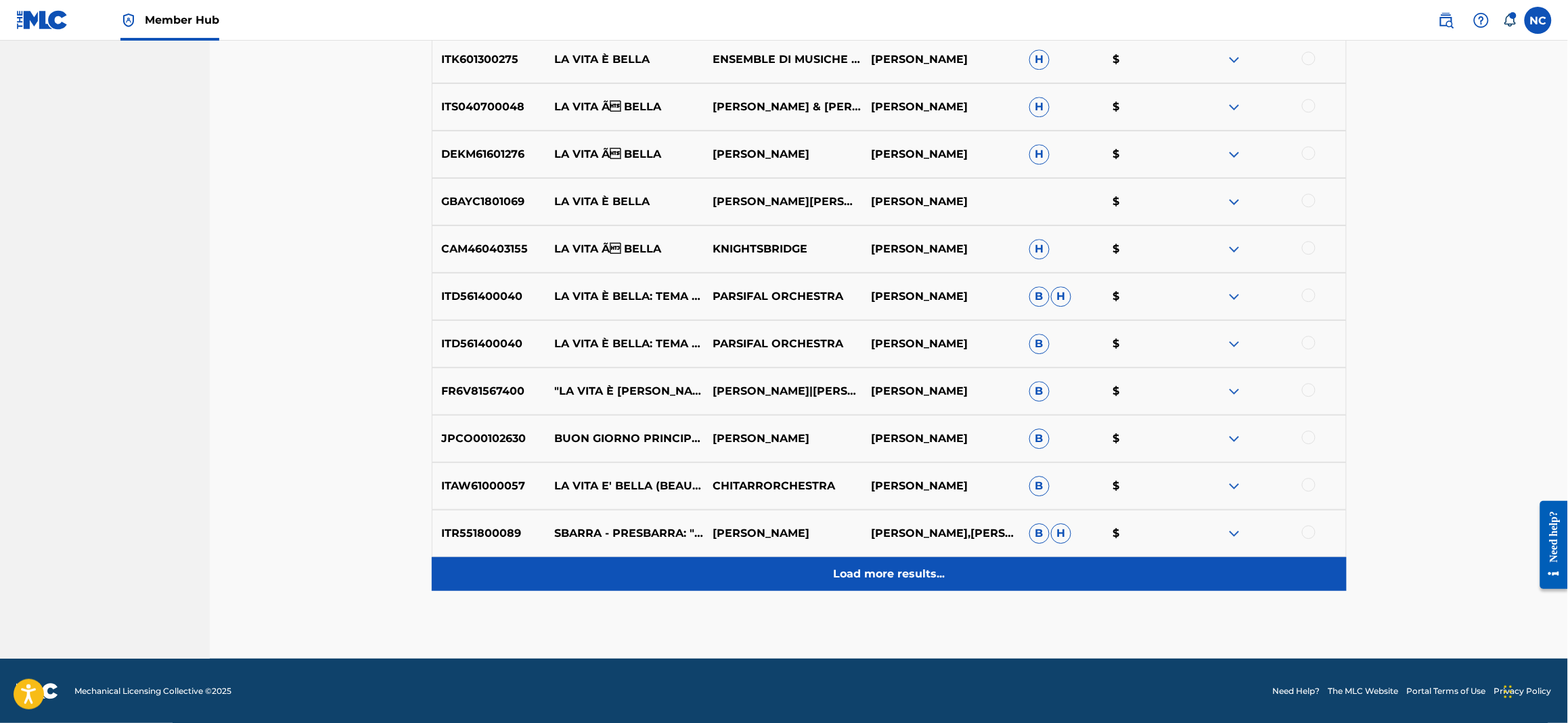
click at [876, 571] on p "Load more results..." at bounding box center [889, 574] width 111 height 16
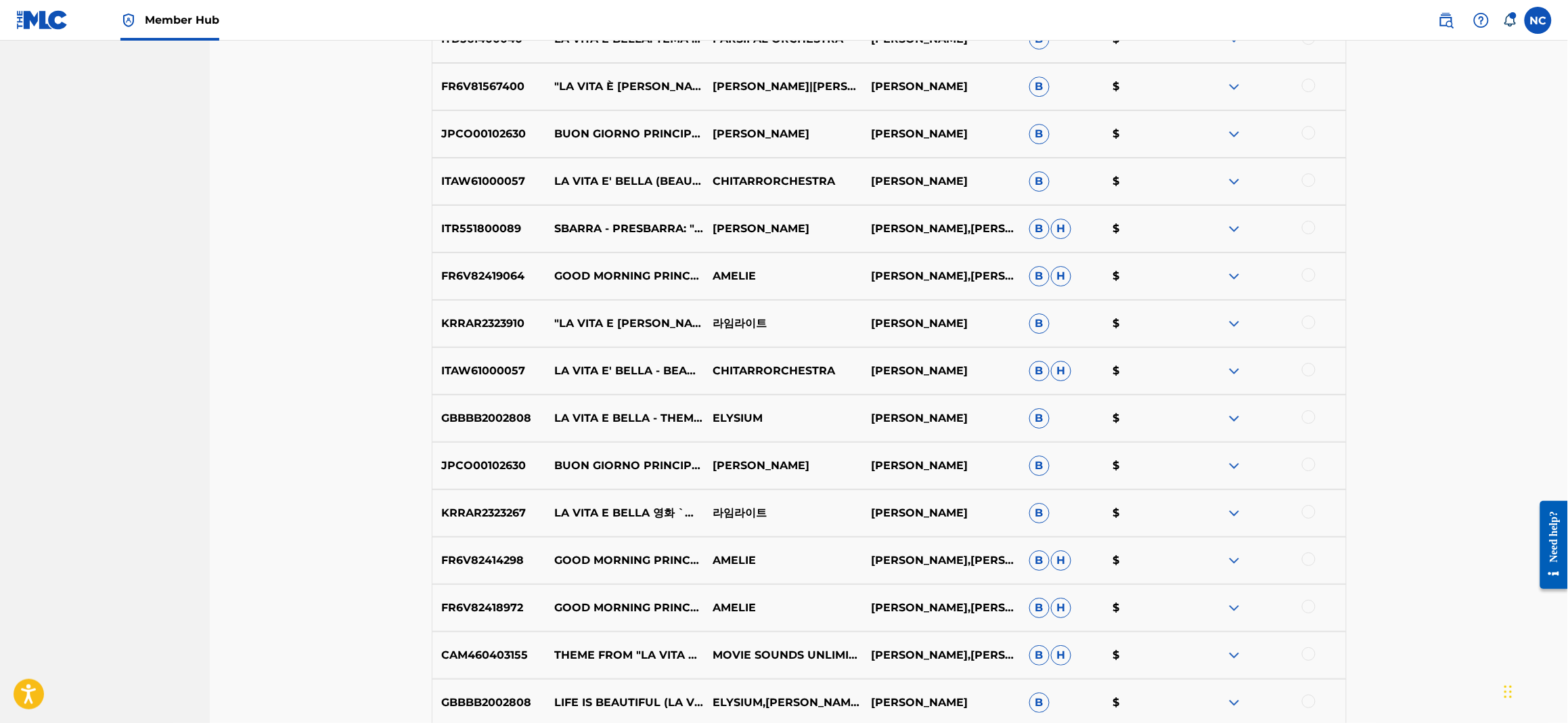
scroll to position [1834, 0]
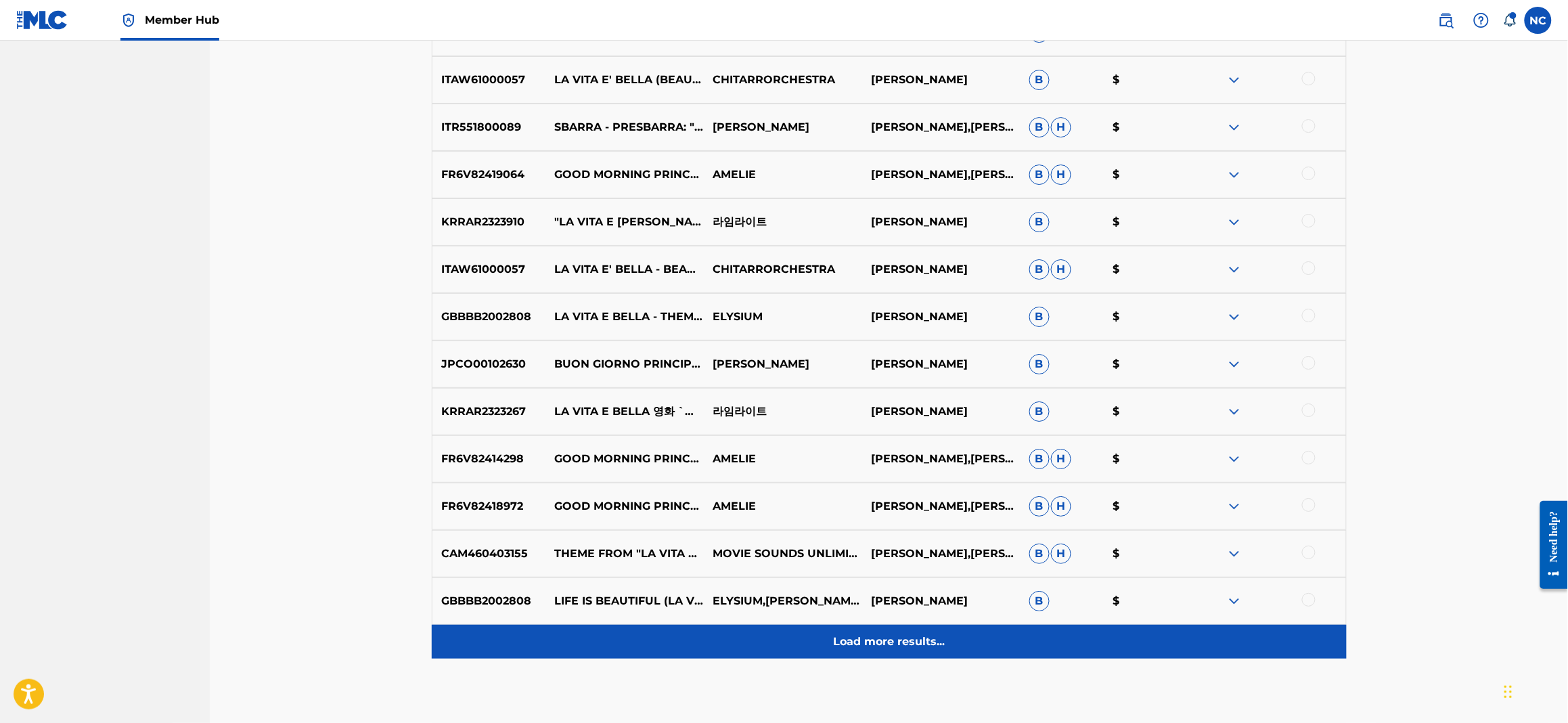
click at [858, 648] on p "Load more results..." at bounding box center [889, 641] width 111 height 16
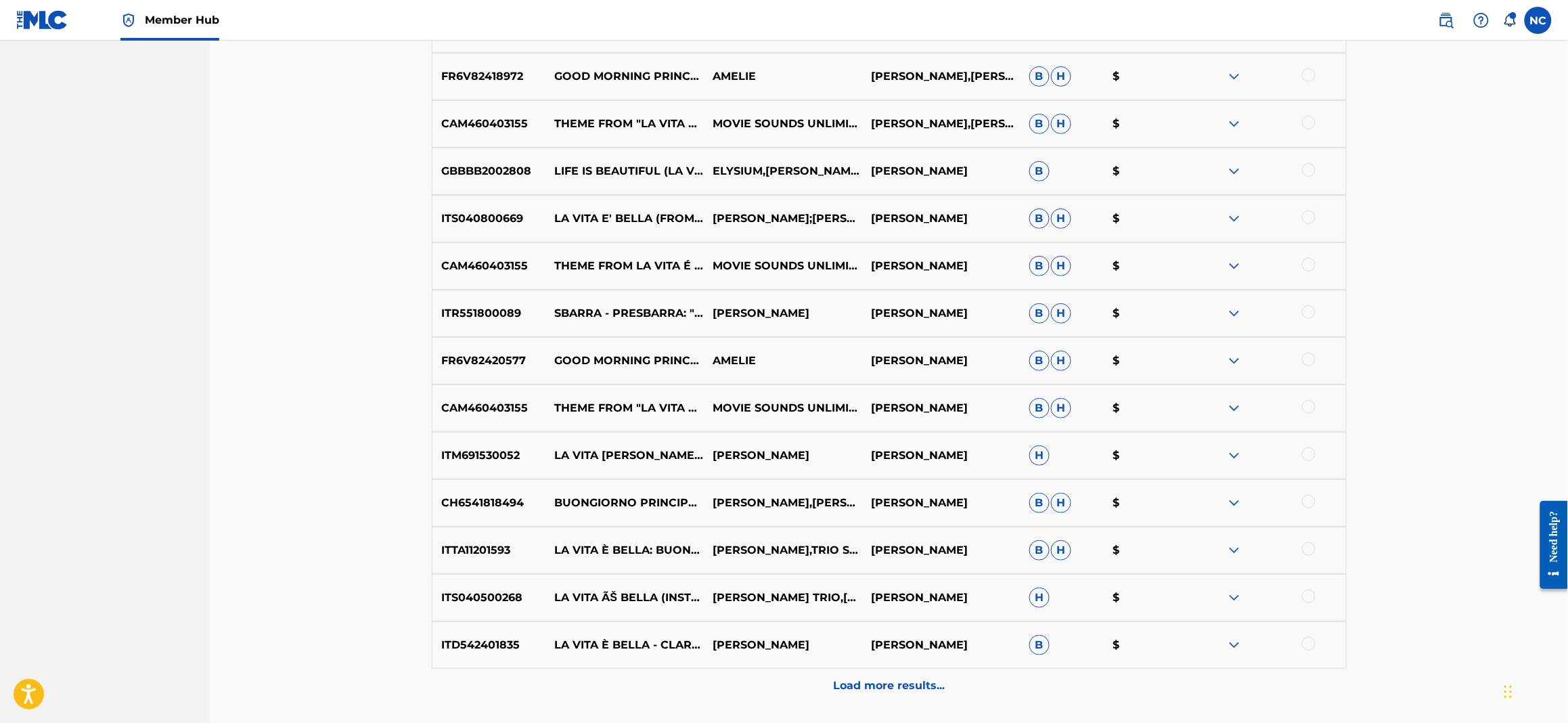
scroll to position [2375, 0]
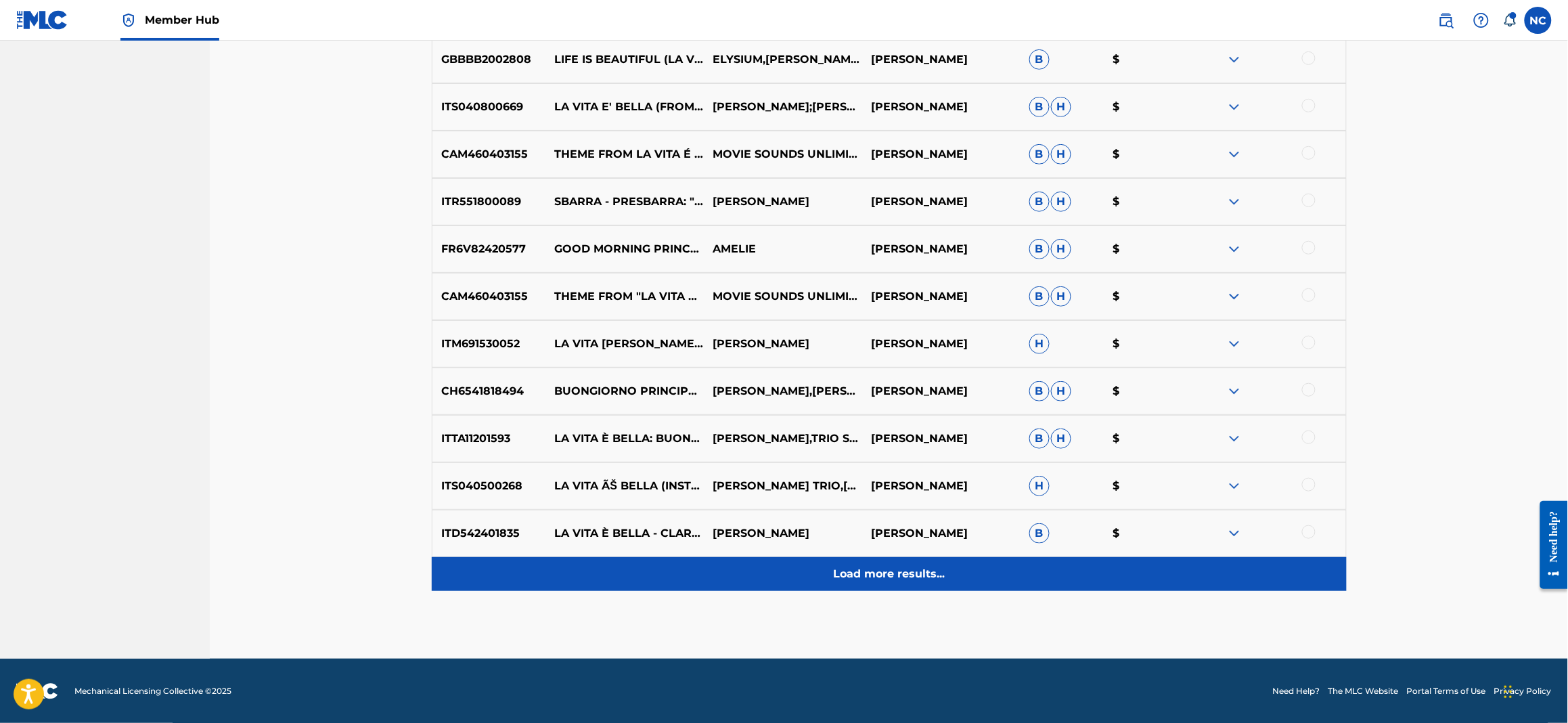
click at [858, 590] on div "Load more results..." at bounding box center [889, 574] width 915 height 33
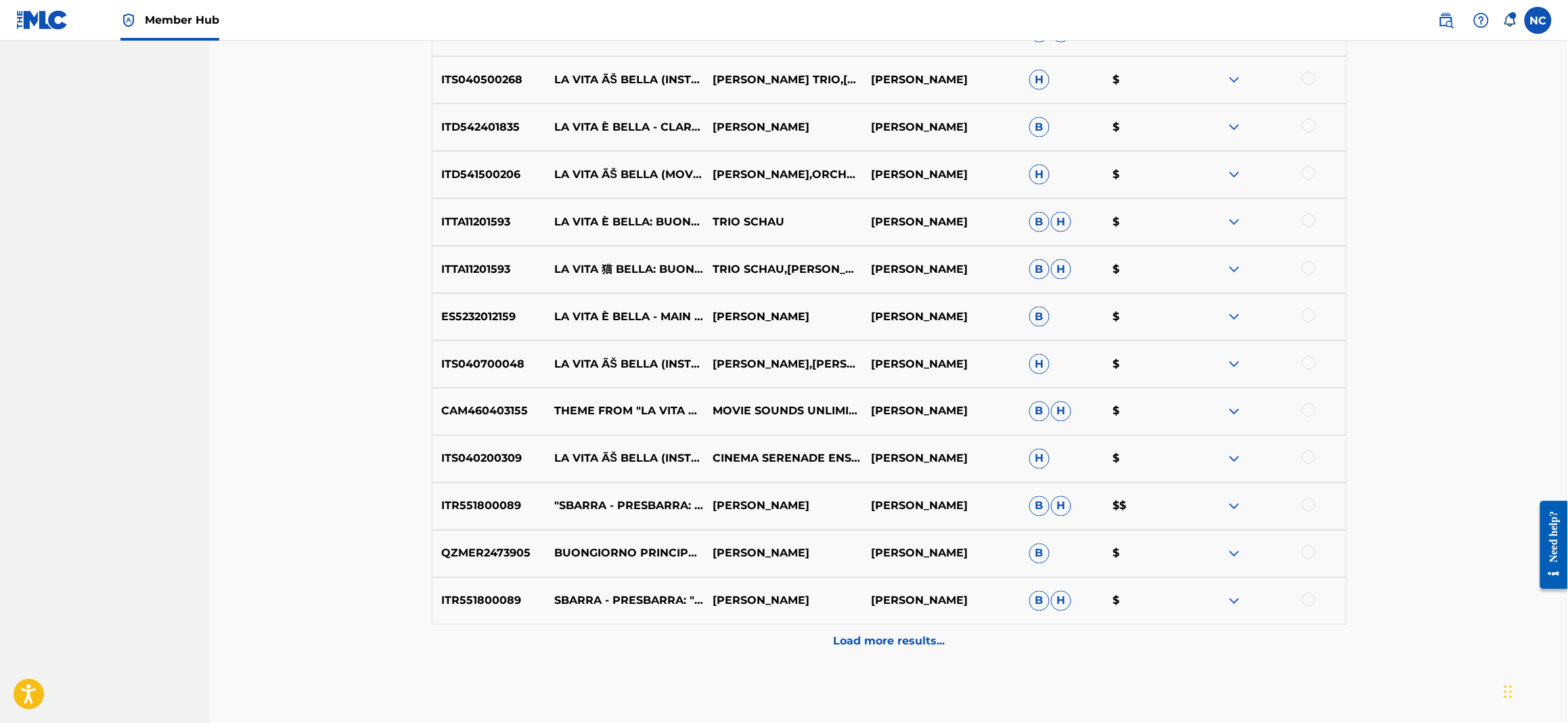
scroll to position [2848, 0]
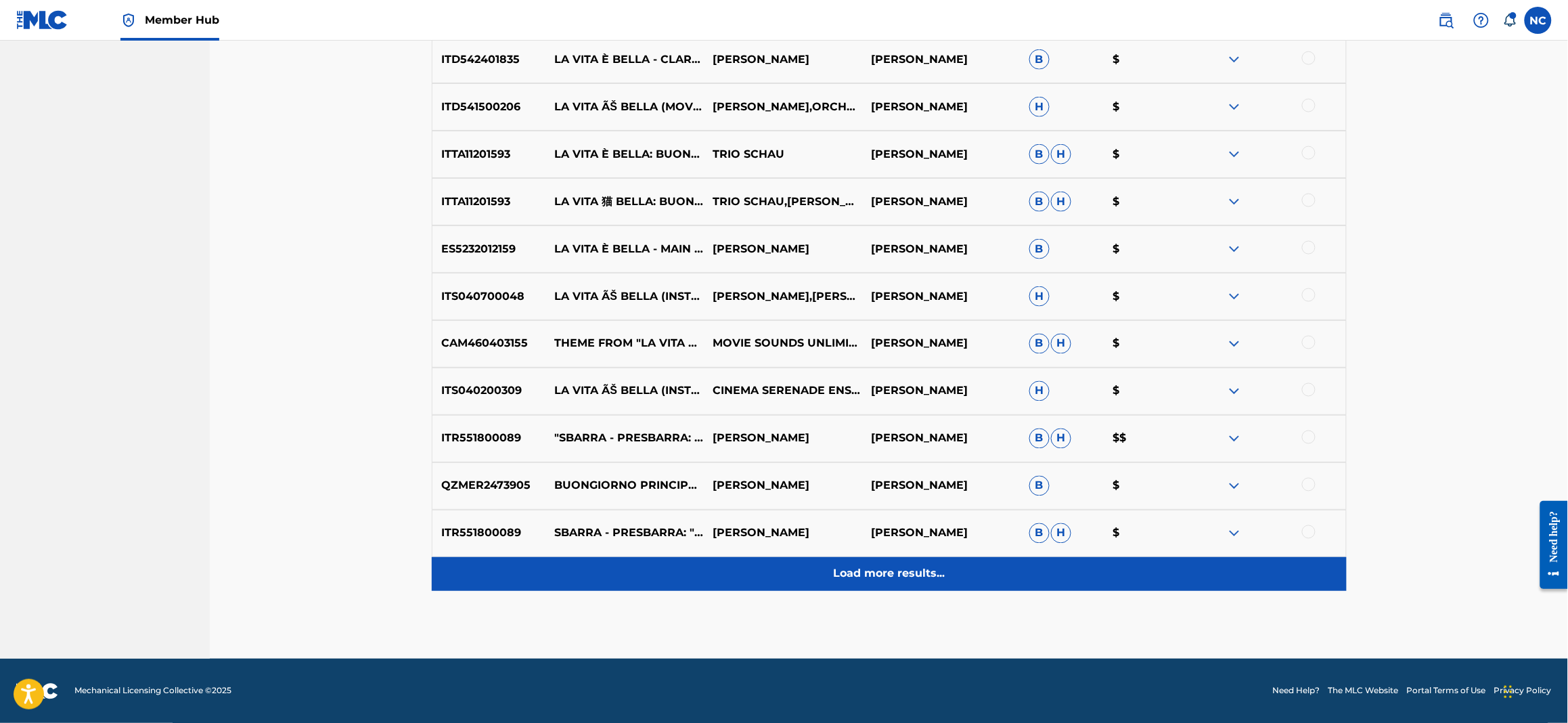
click at [864, 574] on p "Load more results..." at bounding box center [889, 574] width 111 height 16
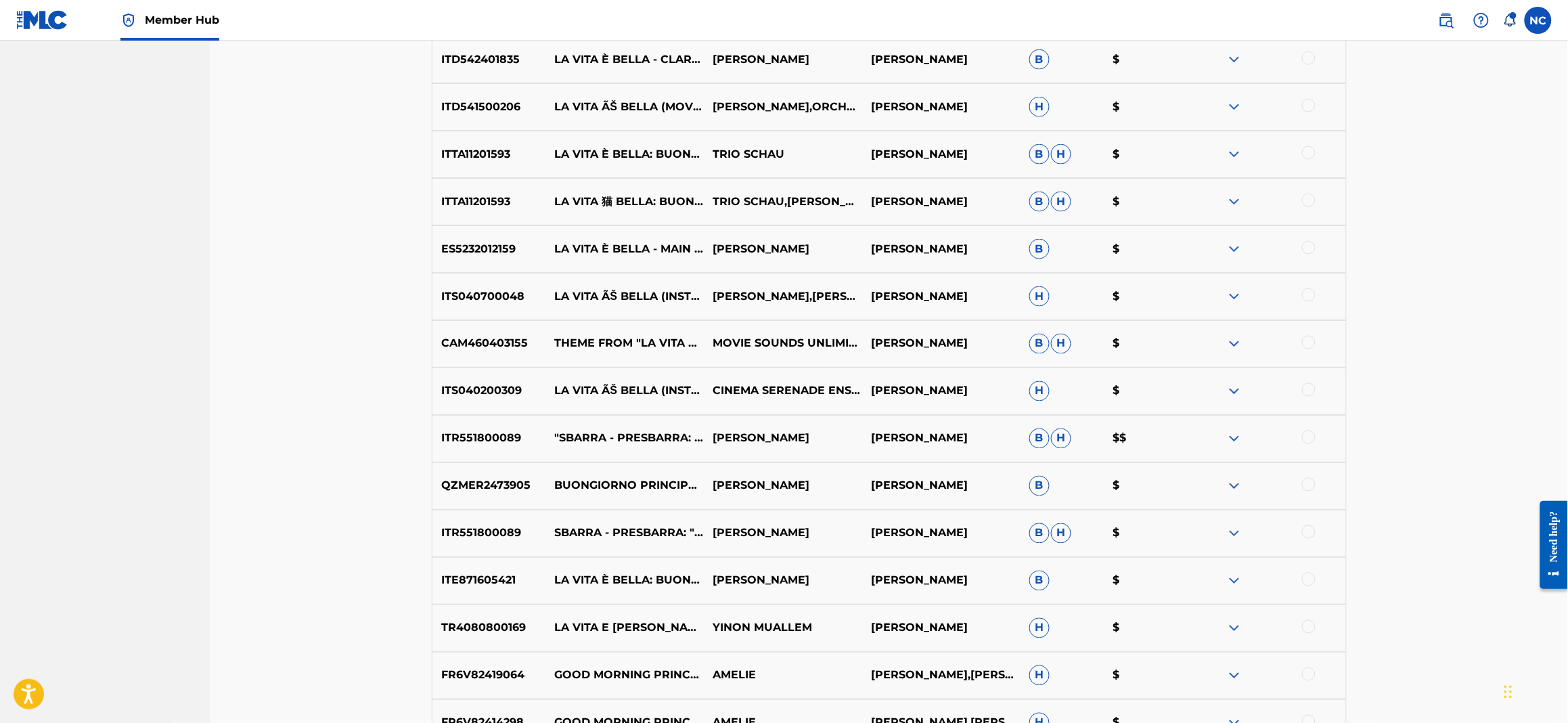
scroll to position [3322, 0]
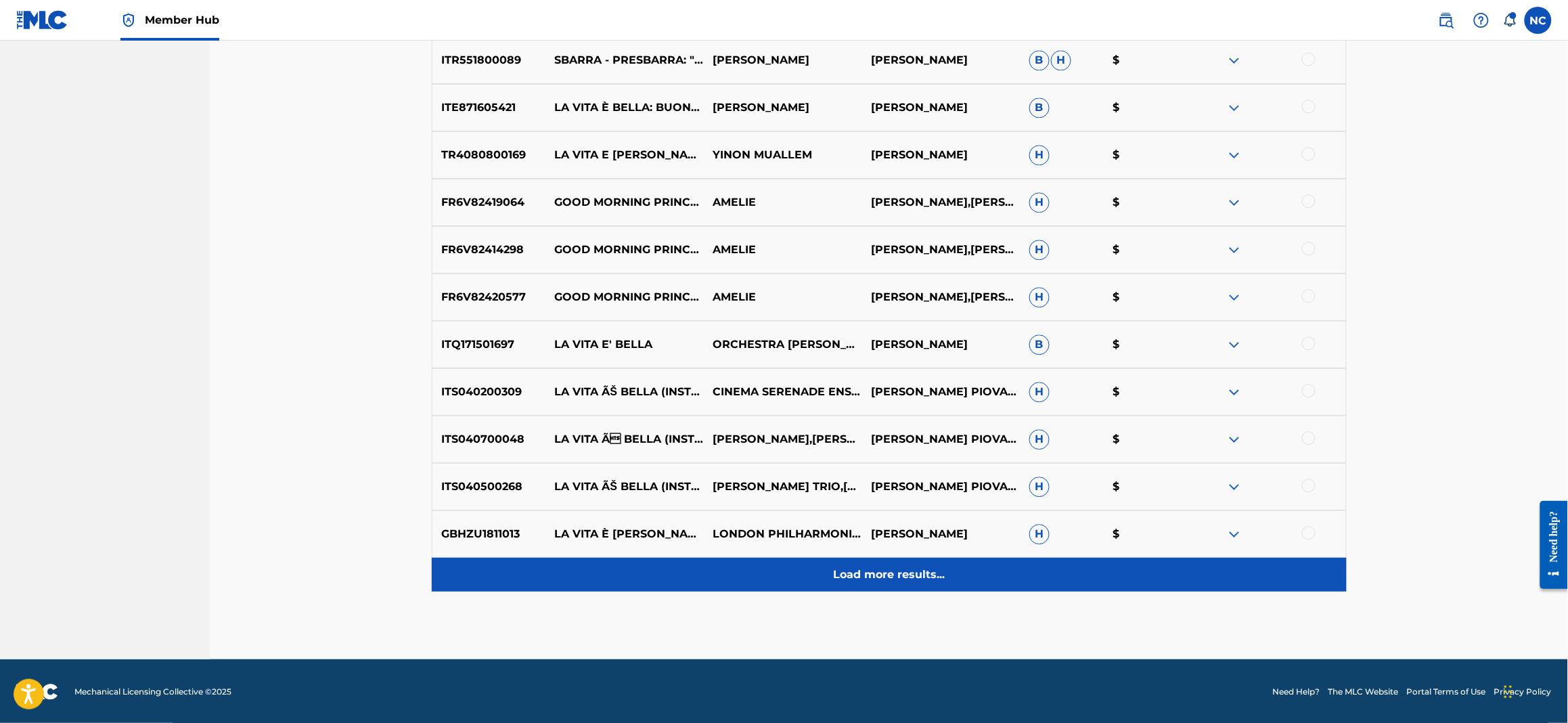
click at [853, 580] on p "Load more results..." at bounding box center [889, 574] width 111 height 16
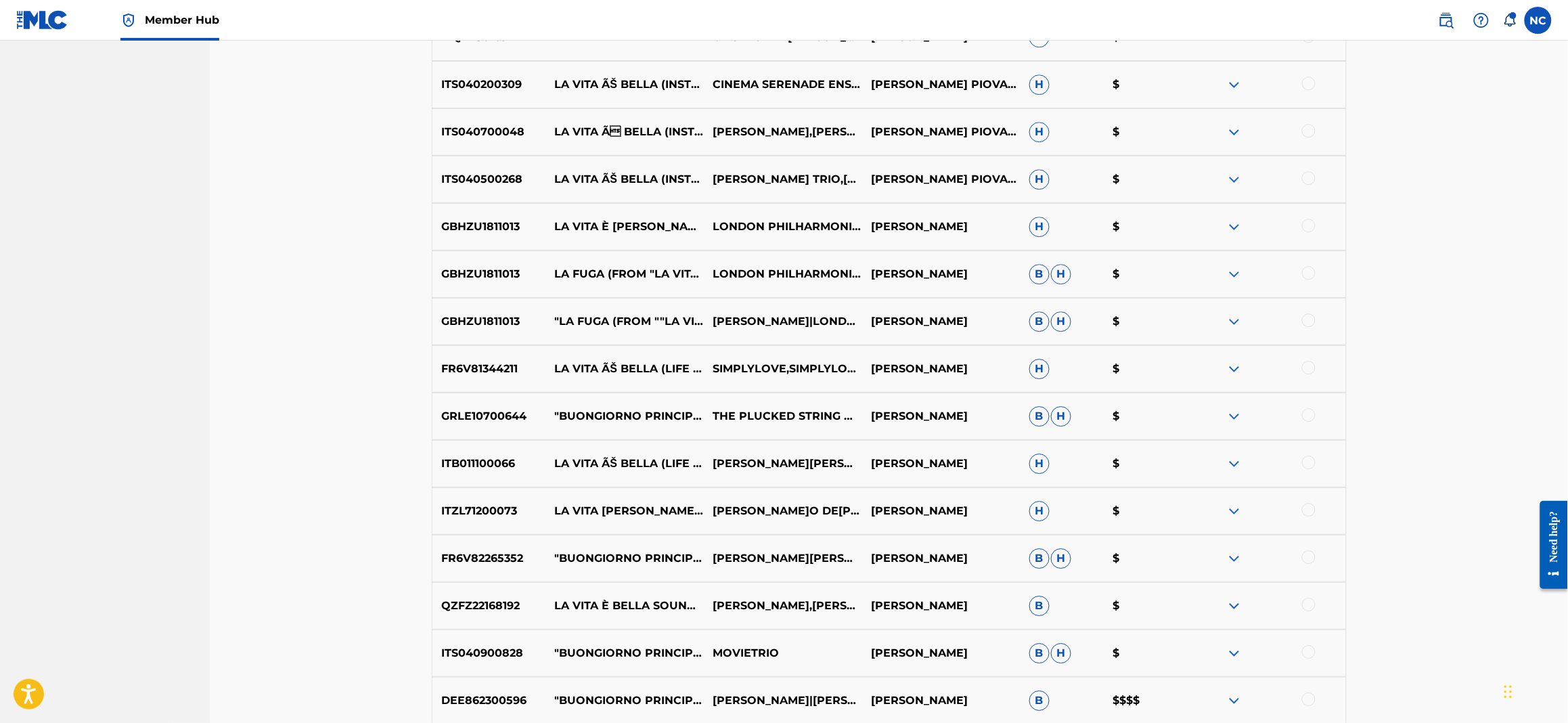
scroll to position [3796, 0]
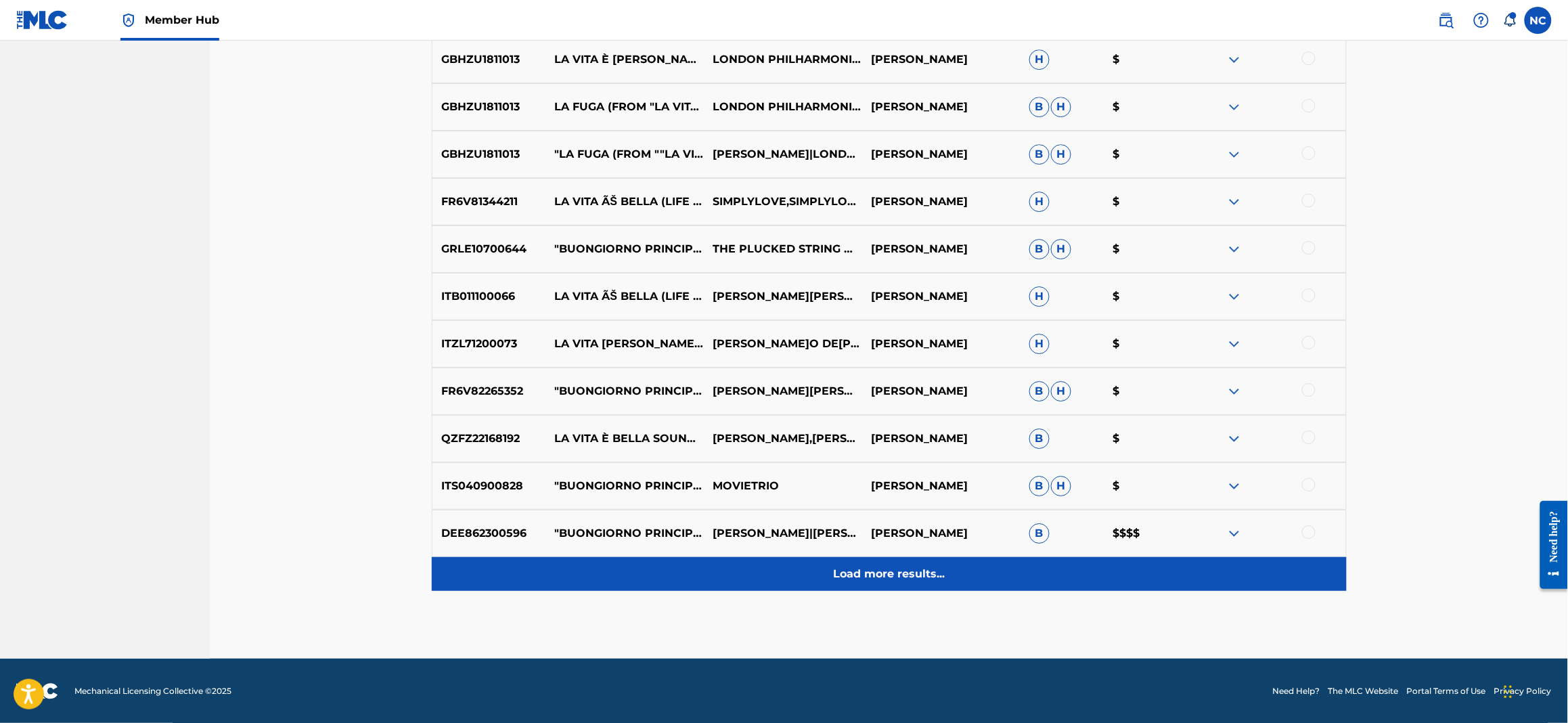
click at [861, 577] on p "Load more results..." at bounding box center [889, 574] width 111 height 16
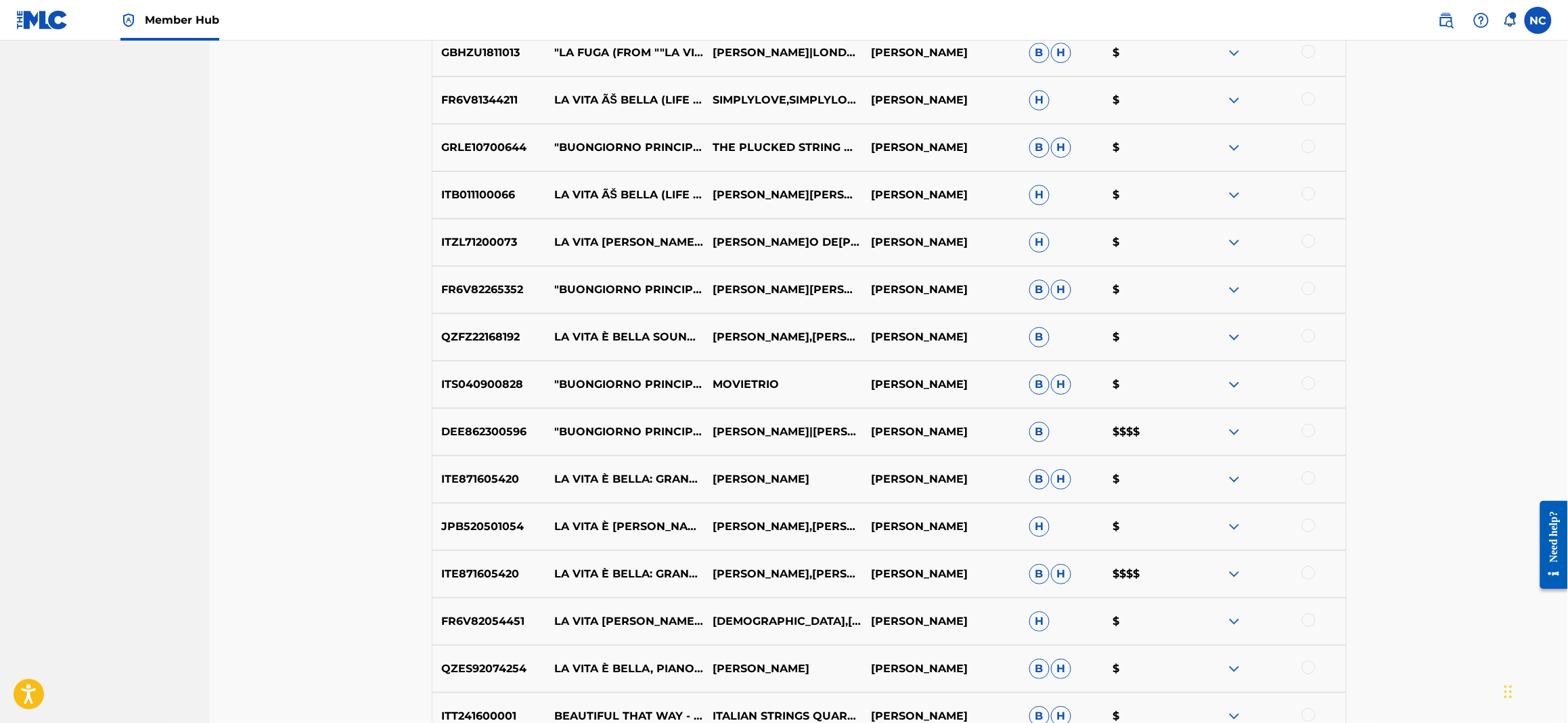
scroll to position [4270, 0]
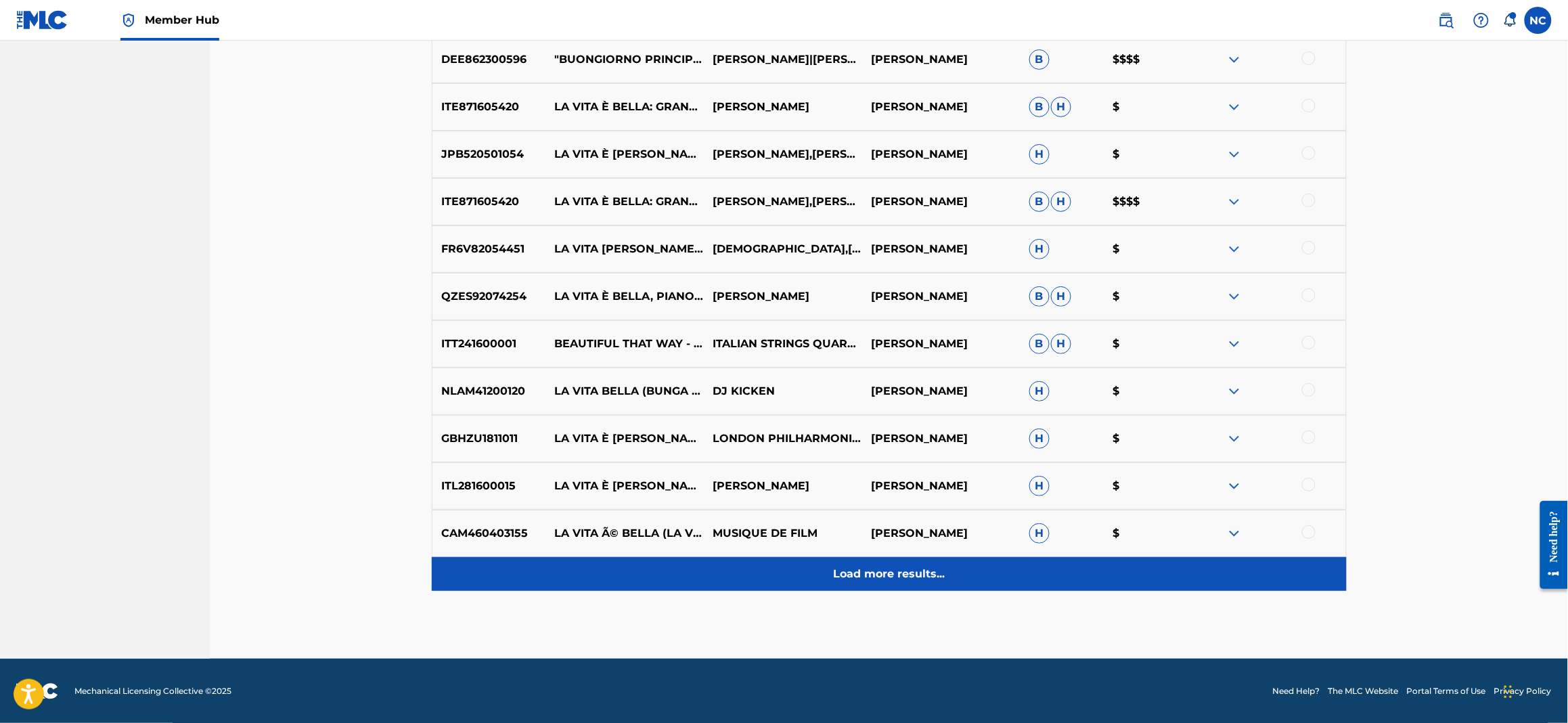
click at [924, 570] on p "Load more results..." at bounding box center [889, 574] width 111 height 16
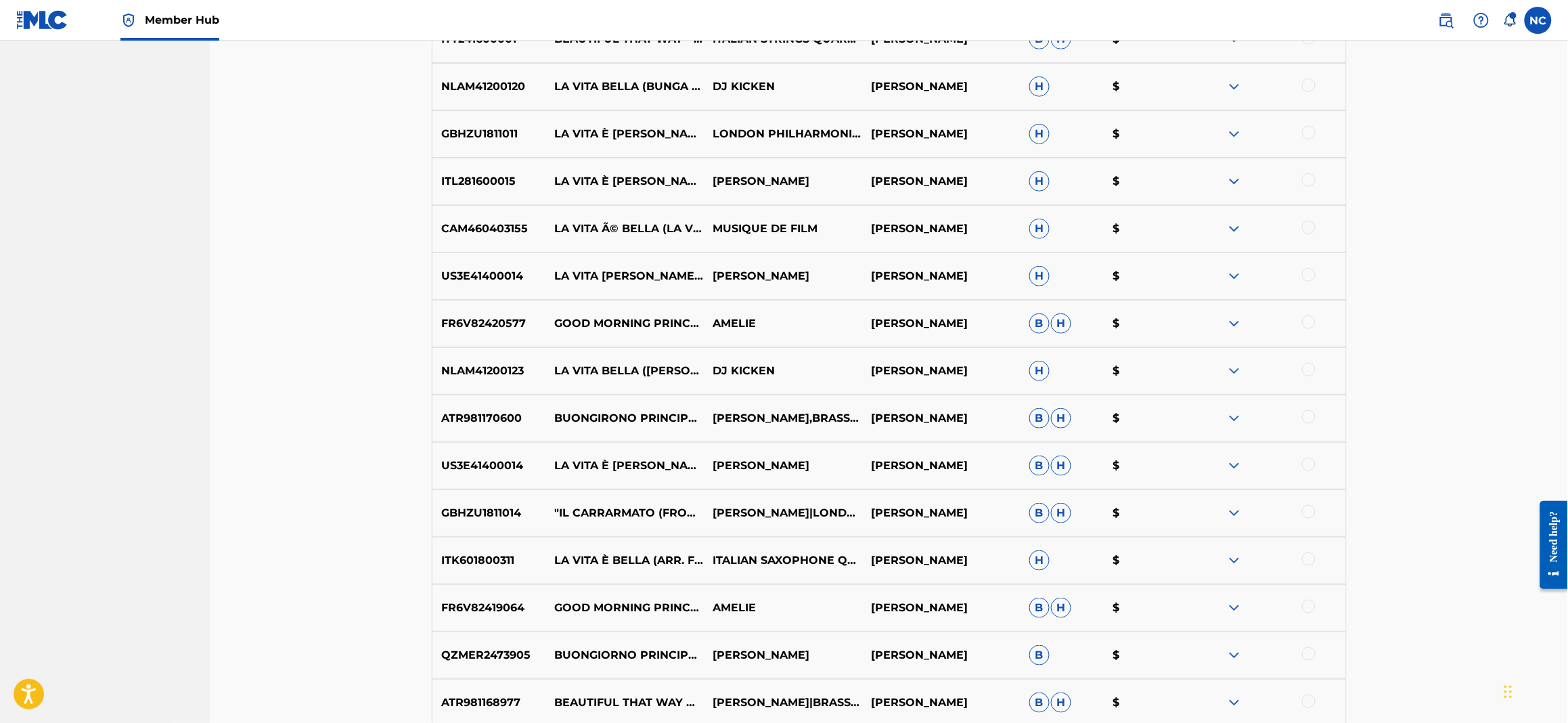
scroll to position [4743, 0]
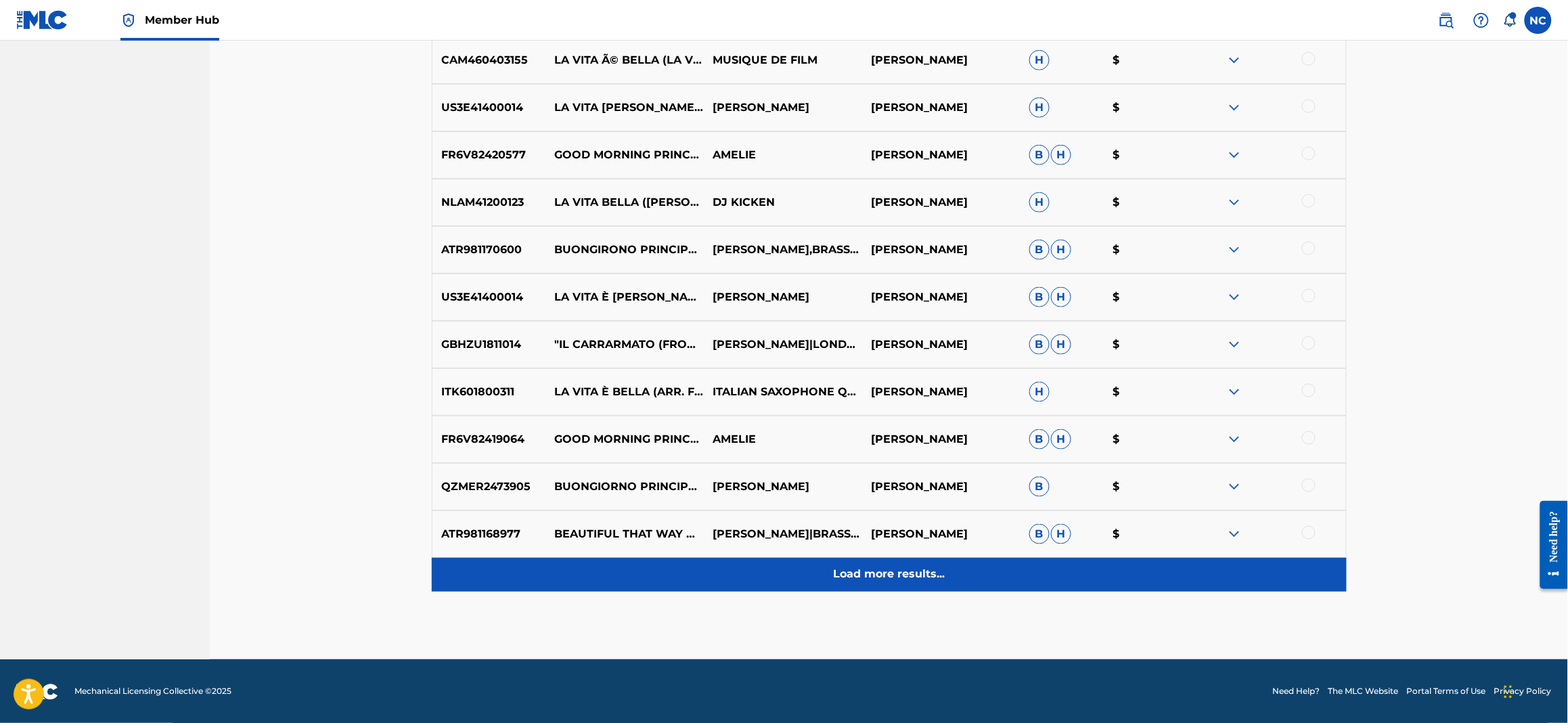
click at [926, 582] on div "Load more results..." at bounding box center [889, 574] width 915 height 33
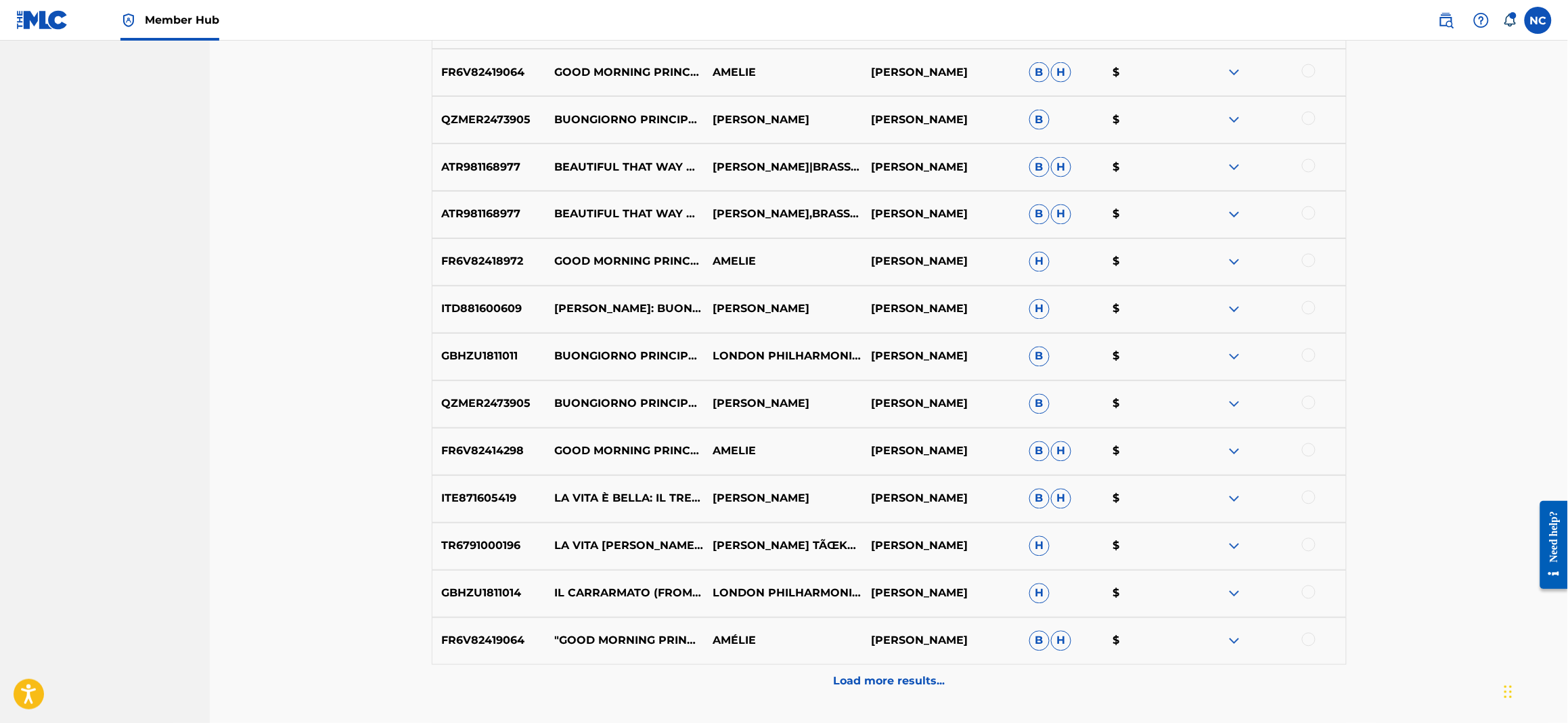
scroll to position [5217, 0]
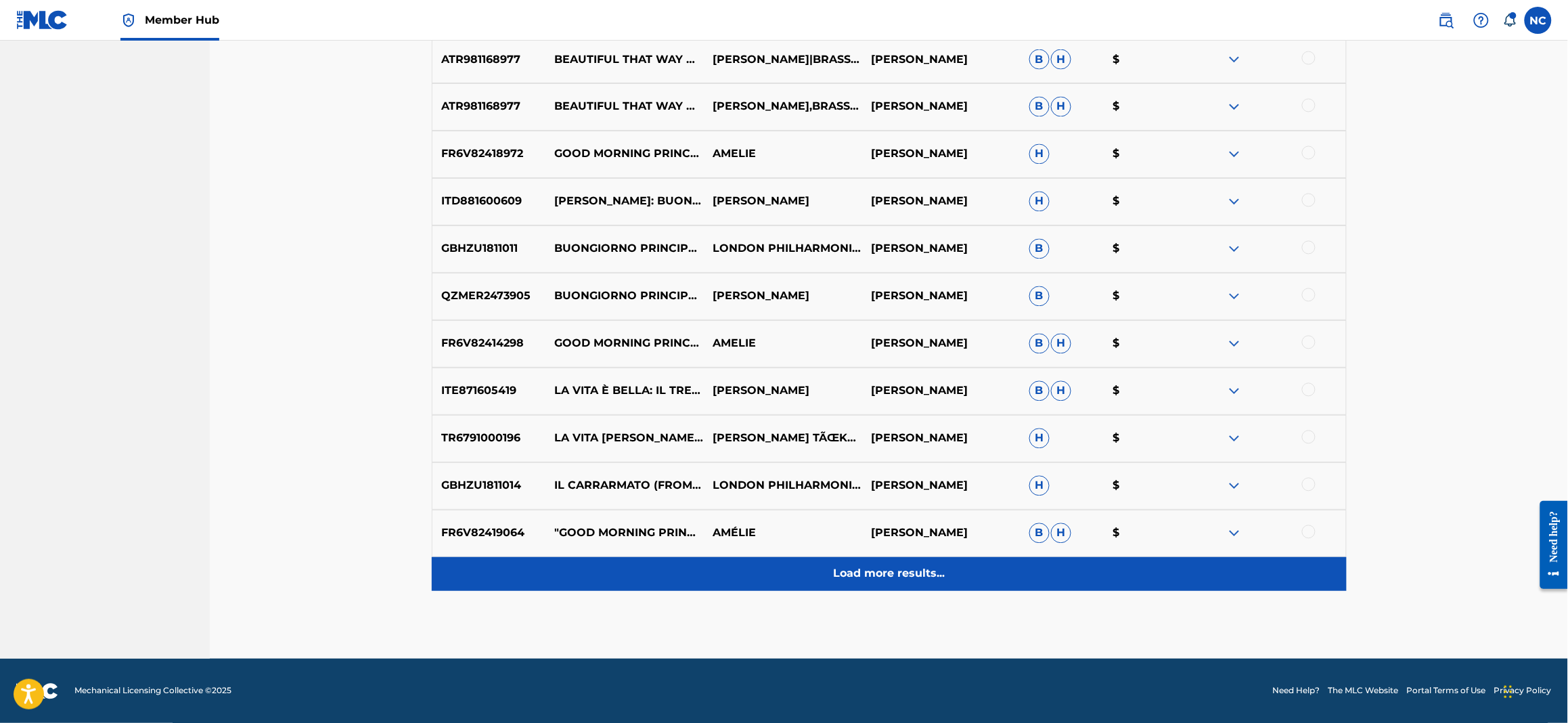
click at [841, 574] on p "Load more results..." at bounding box center [889, 574] width 111 height 16
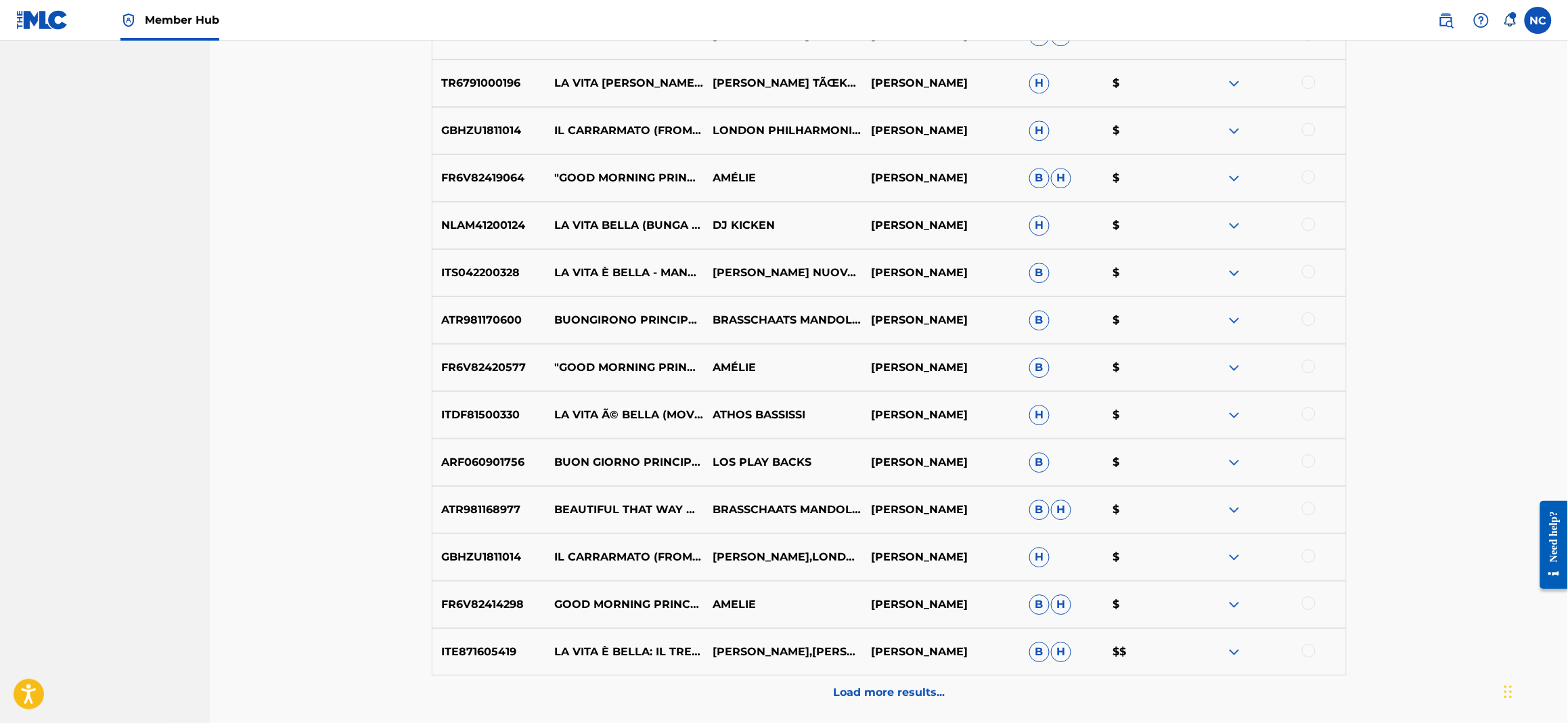
scroll to position [5691, 0]
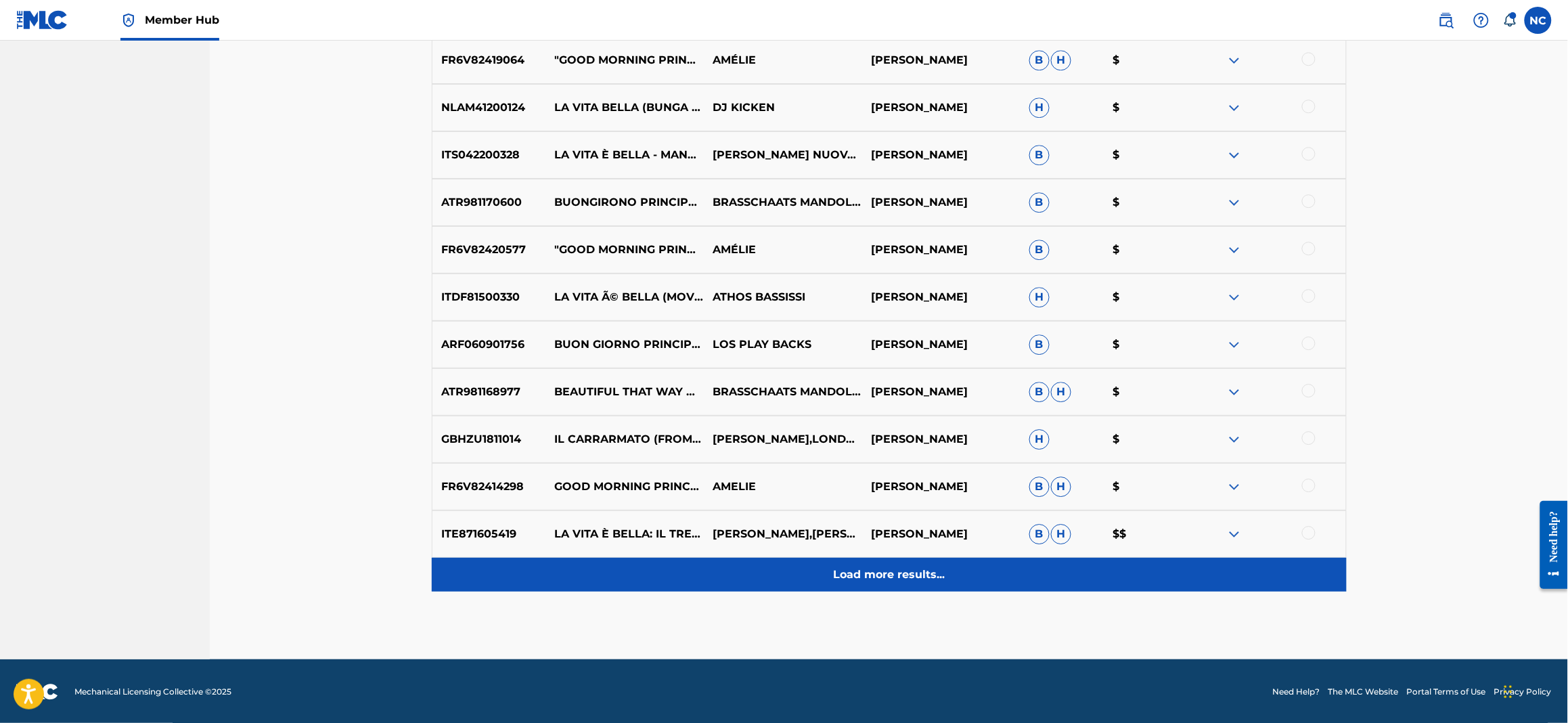
click at [931, 577] on p "Load more results..." at bounding box center [889, 574] width 111 height 16
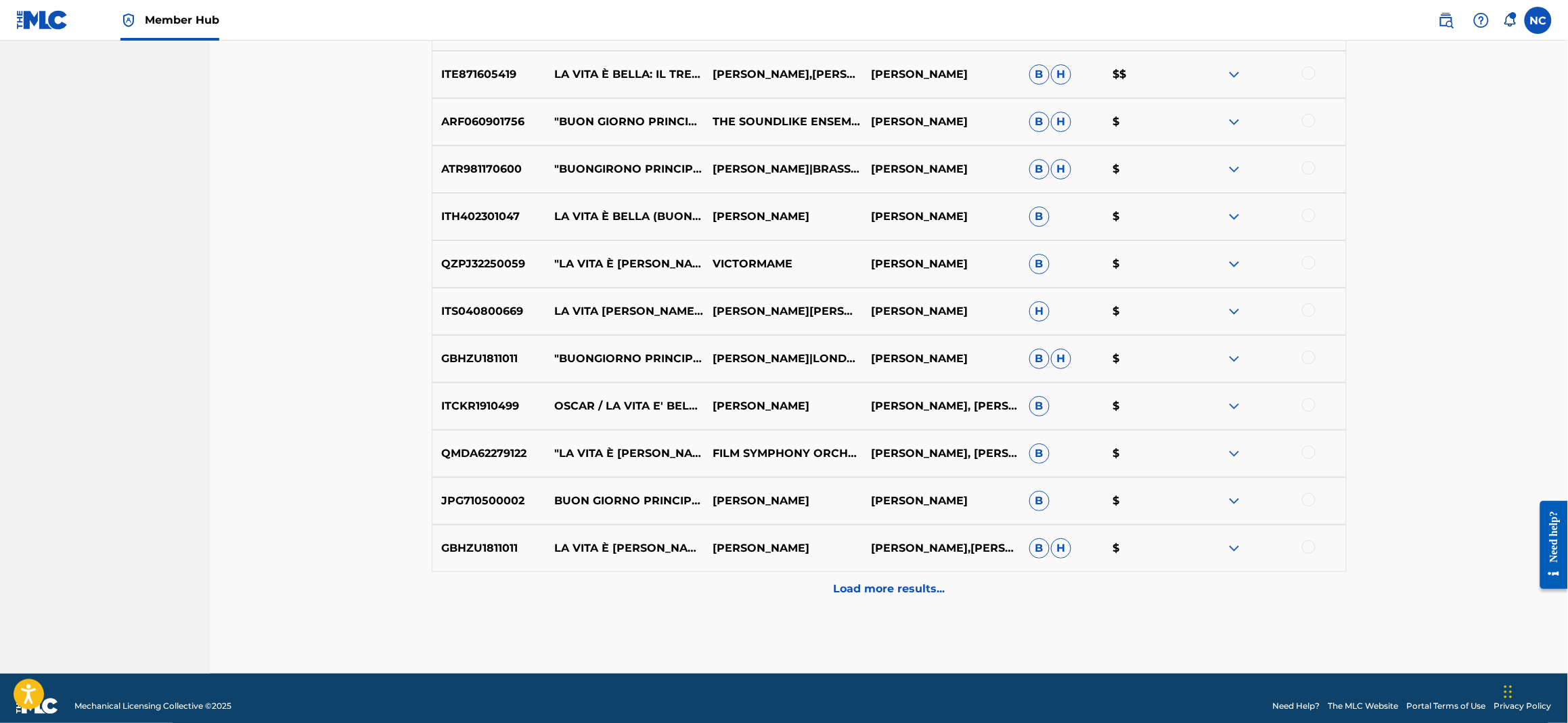
scroll to position [6165, 0]
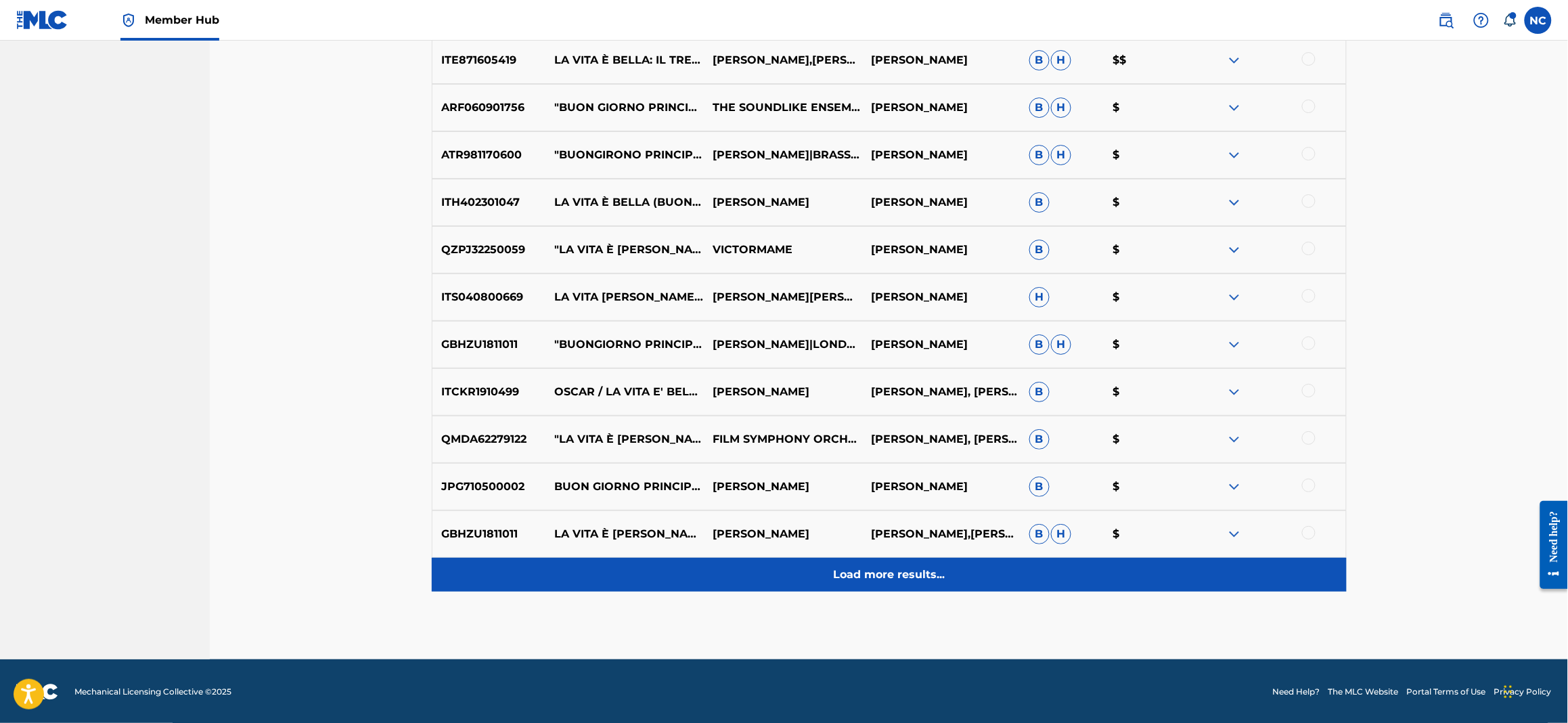
click at [907, 574] on p "Load more results..." at bounding box center [889, 574] width 111 height 16
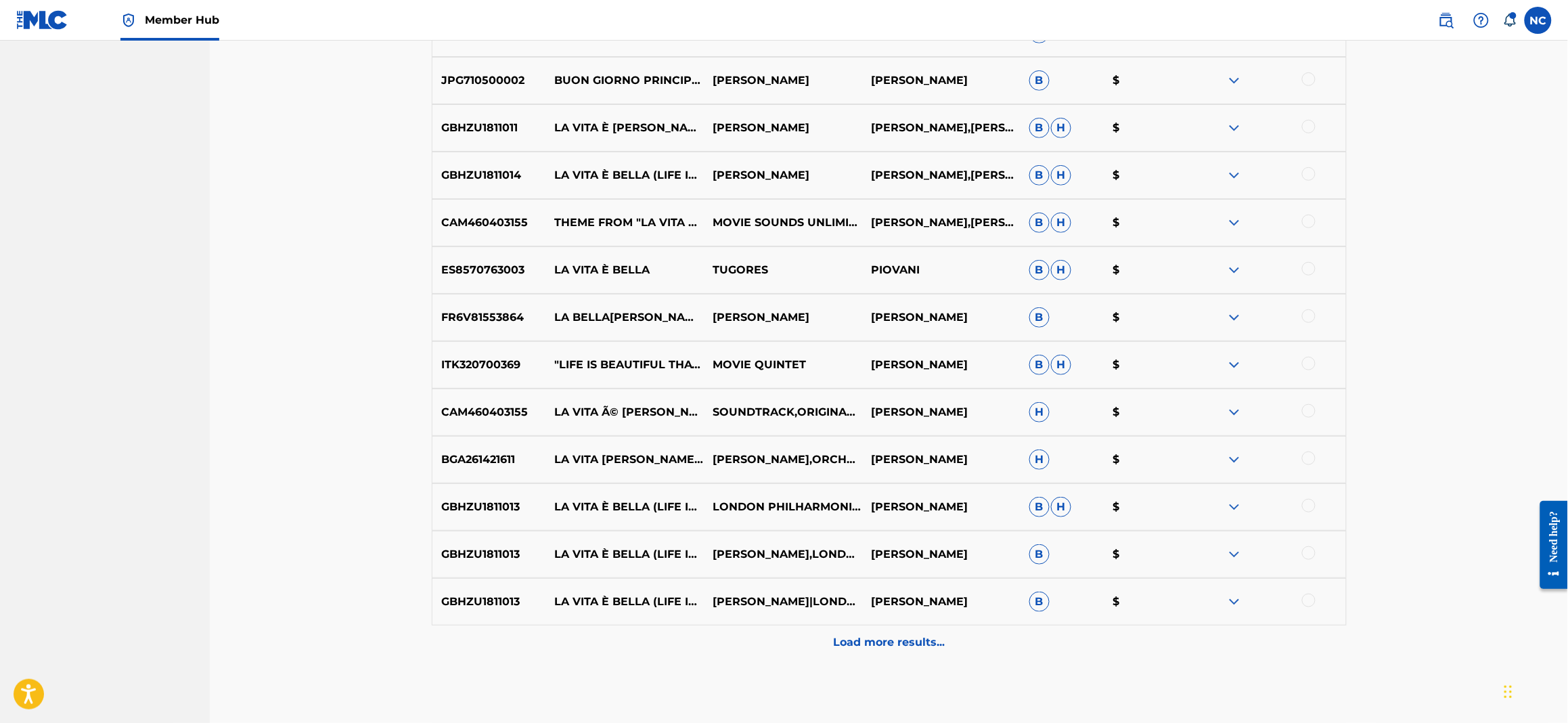
scroll to position [6639, 0]
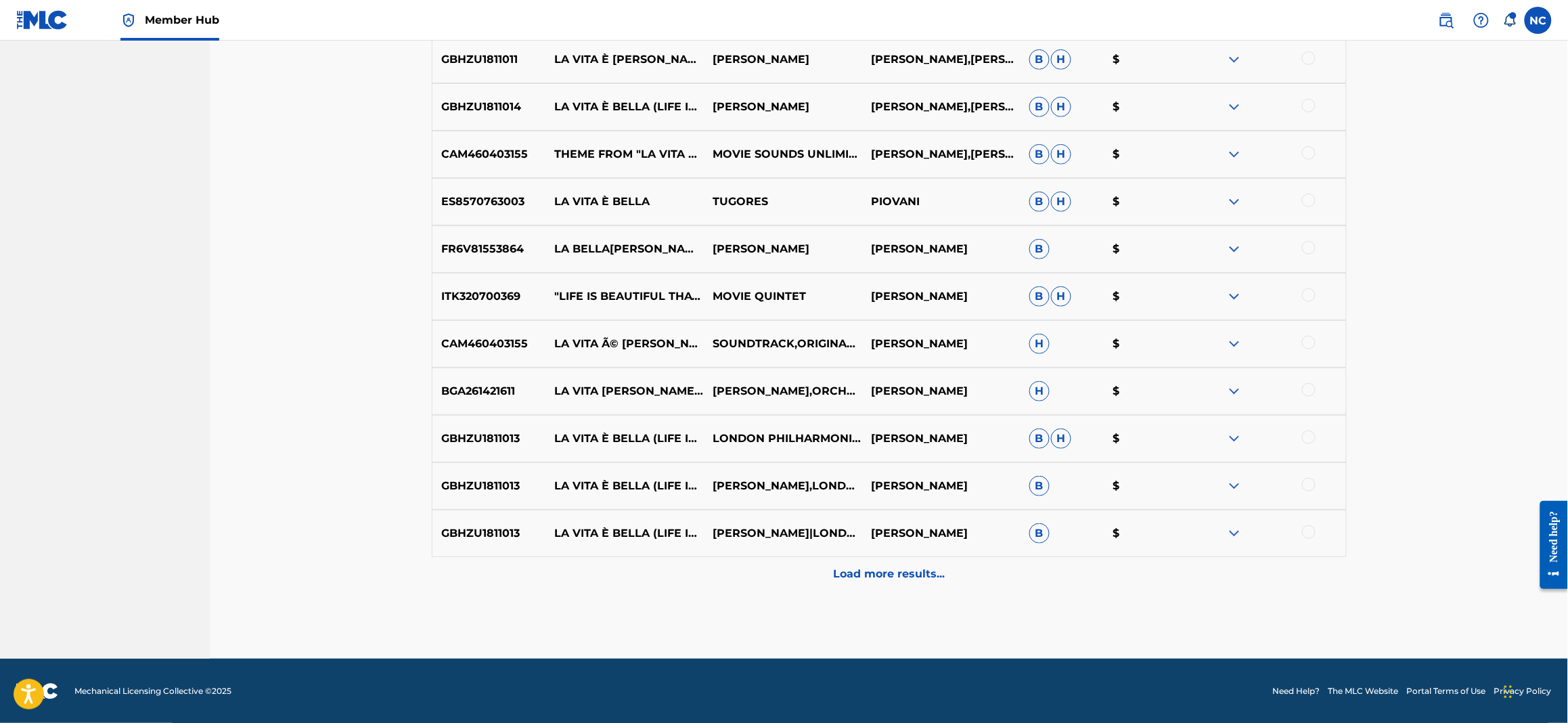
click at [907, 574] on p "Load more results..." at bounding box center [889, 574] width 111 height 16
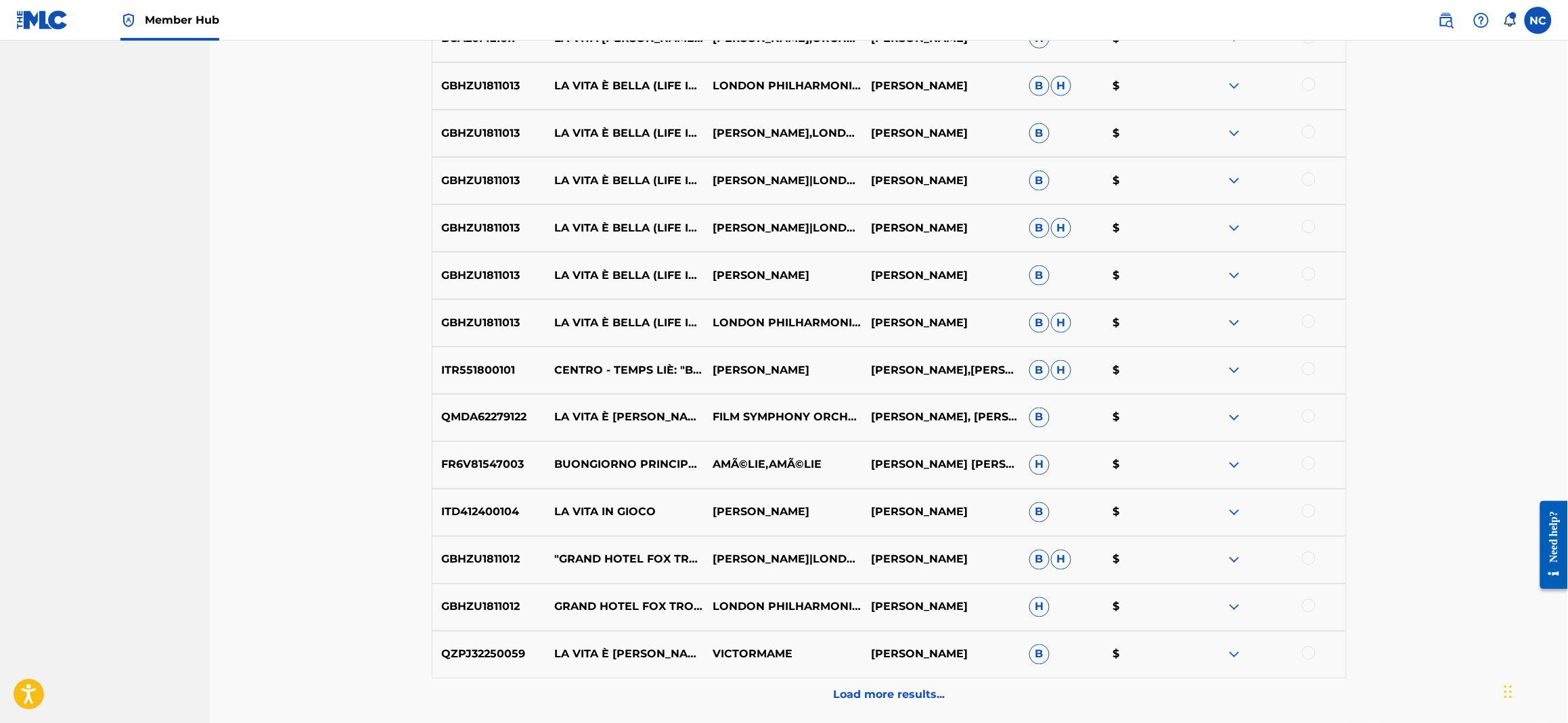
scroll to position [7045, 0]
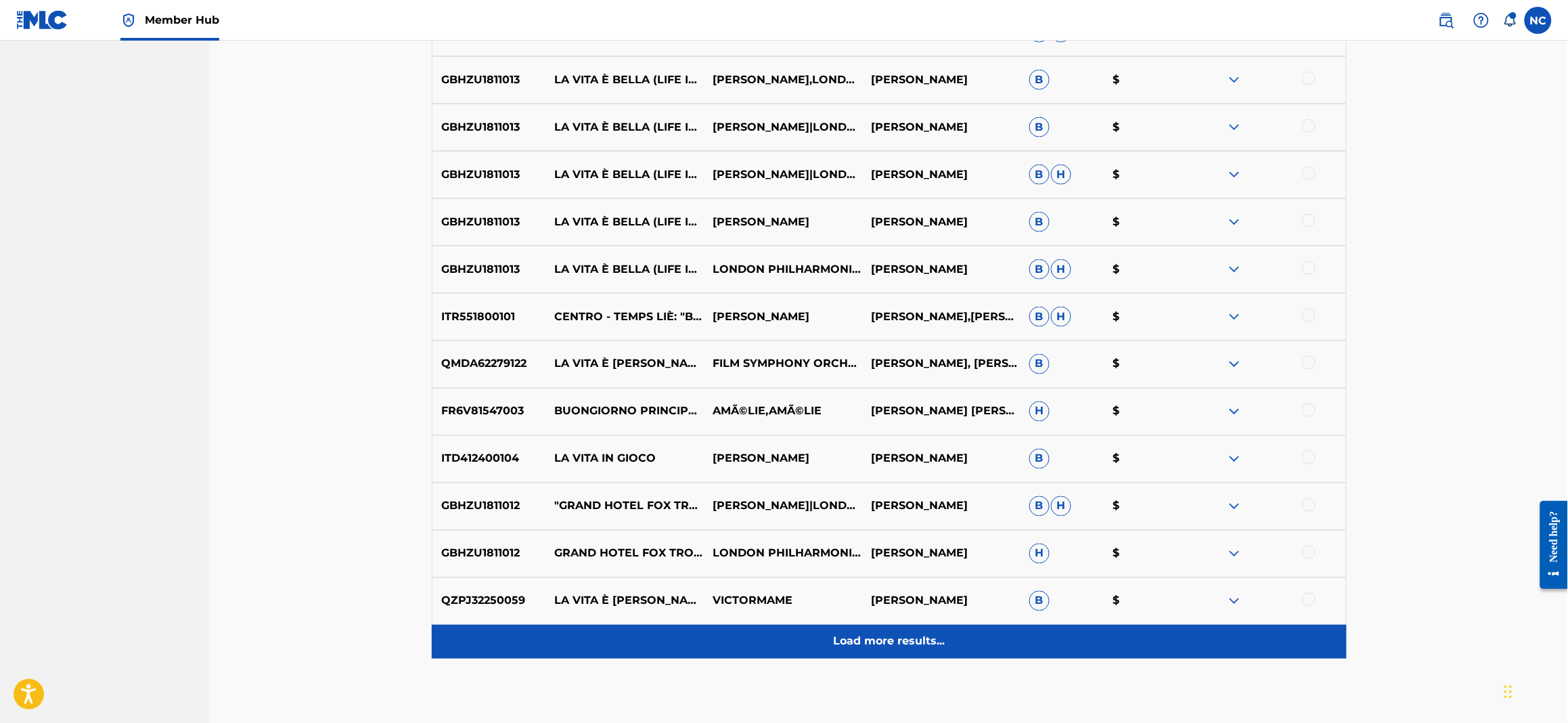
click at [917, 652] on div "Load more results..." at bounding box center [889, 641] width 915 height 33
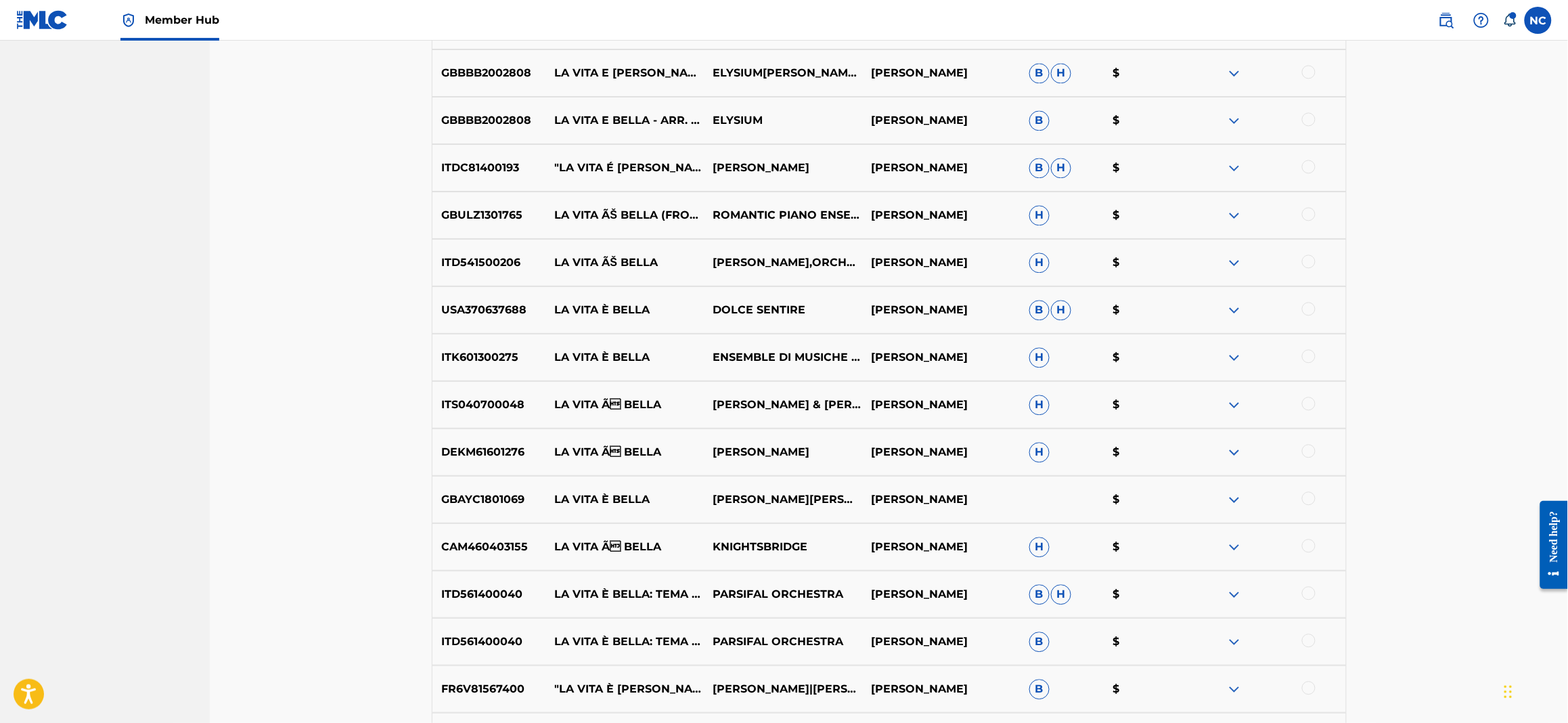
scroll to position [0, 0]
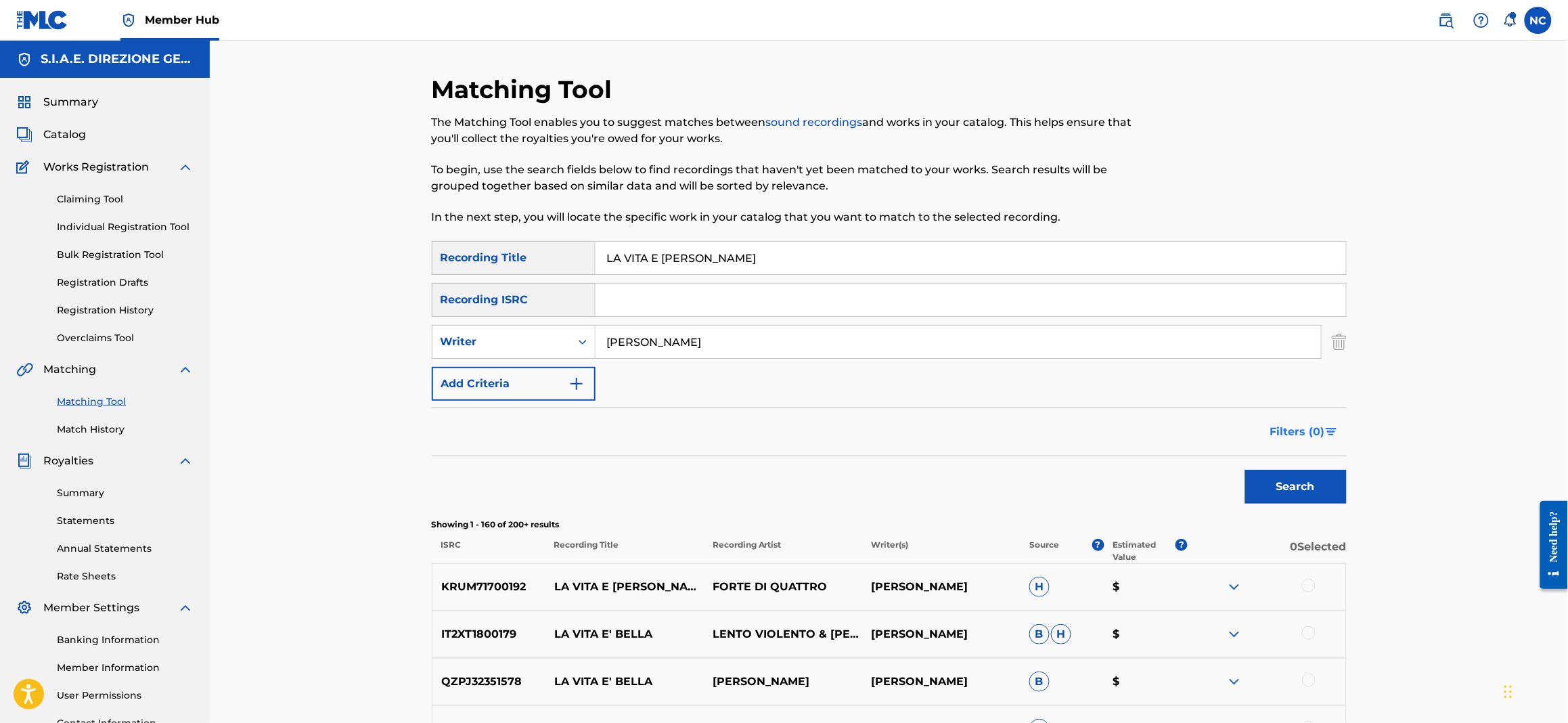
click at [1338, 433] on button "Filters ( 0 )" at bounding box center [1304, 431] width 85 height 33
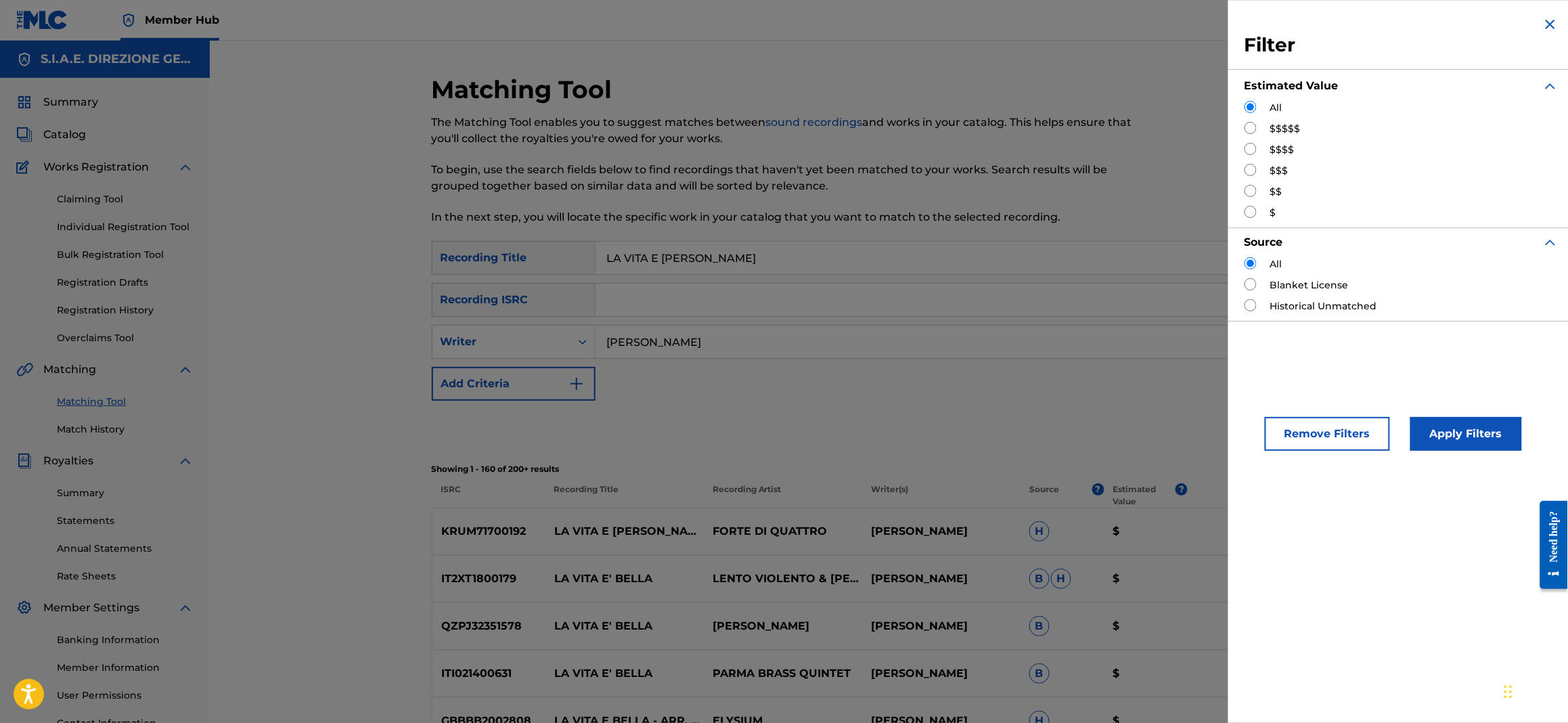
click at [1254, 190] on input "Search Form" at bounding box center [1251, 191] width 12 height 12
radio input "true"
click at [1446, 435] on button "Apply Filters" at bounding box center [1465, 433] width 111 height 33
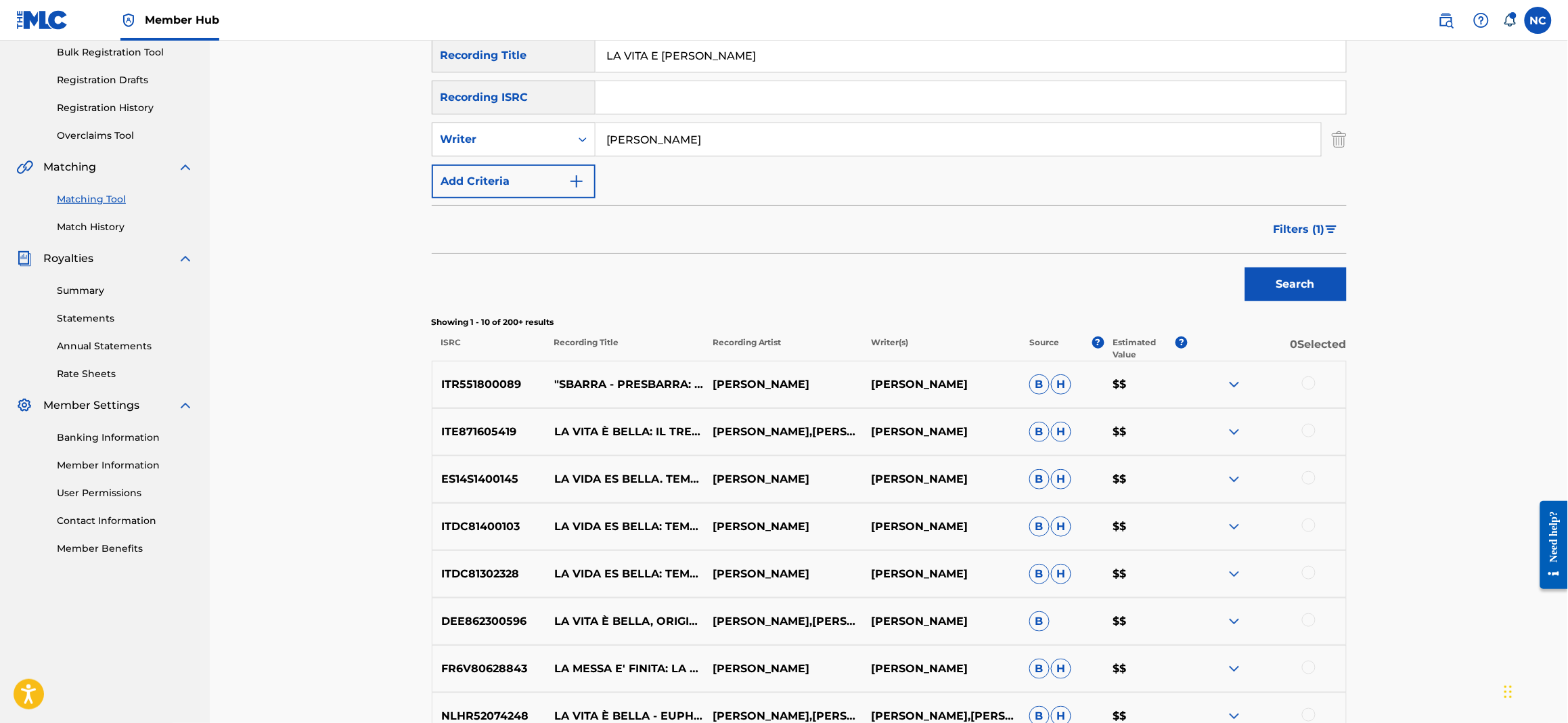
scroll to position [480, 0]
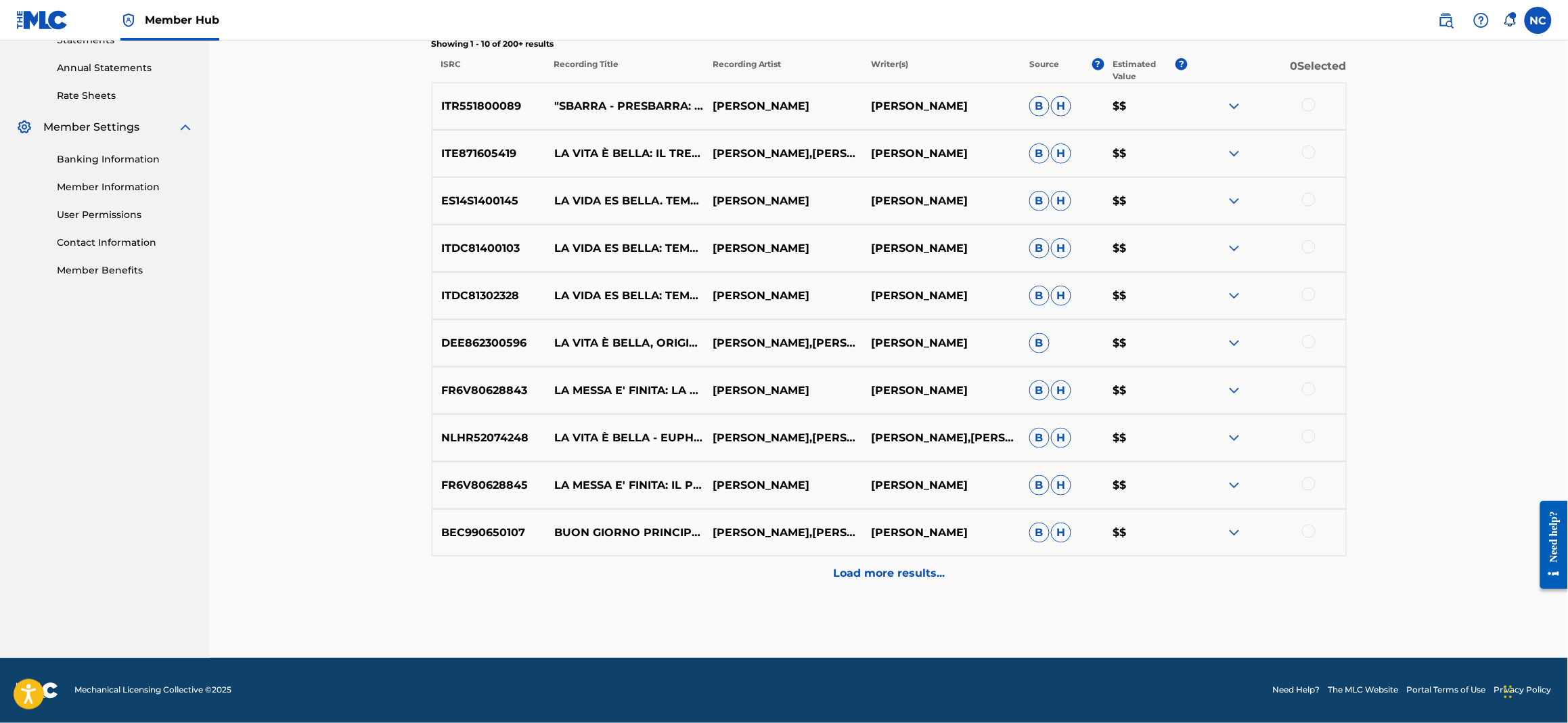
click at [1310, 102] on div at bounding box center [1308, 104] width 13 height 13
click at [1310, 154] on div at bounding box center [1308, 152] width 13 height 13
click at [1303, 200] on div at bounding box center [1308, 199] width 13 height 13
click at [1310, 247] on div at bounding box center [1308, 247] width 13 height 13
click at [1310, 299] on div at bounding box center [1308, 294] width 13 height 13
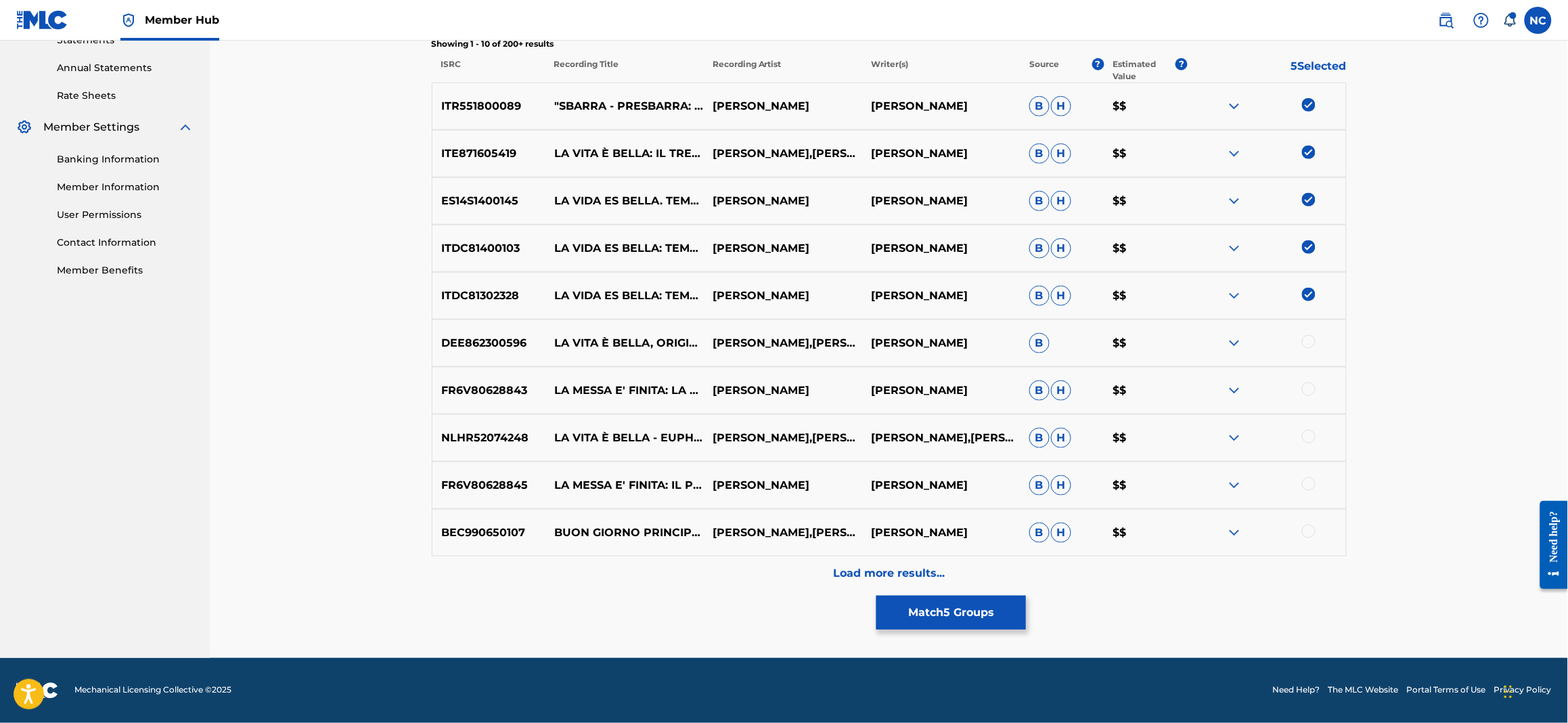
click at [1310, 344] on div at bounding box center [1308, 341] width 13 height 13
drag, startPoint x: 1309, startPoint y: 381, endPoint x: 1304, endPoint y: 405, distance: 24.5
click at [1308, 386] on div "FR6V80628843 LA MESSA E' FINITA: LA MESSA E' FINITA [PERSON_NAME] [PERSON_NAME]…" at bounding box center [889, 390] width 915 height 47
click at [1306, 437] on div at bounding box center [1308, 436] width 13 height 13
click at [1306, 391] on div at bounding box center [1308, 388] width 13 height 13
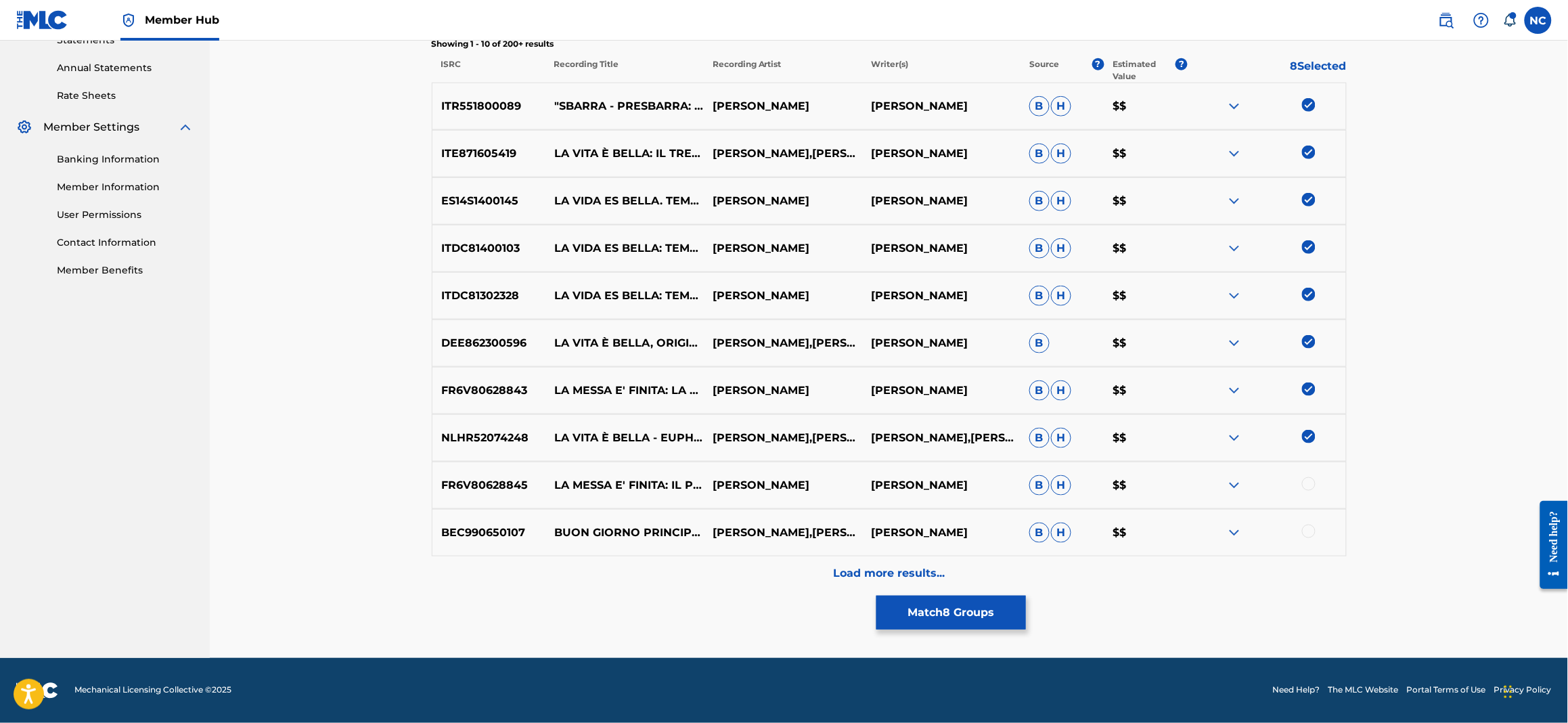
click at [1310, 475] on div "FR6V80628845 LA MESSA E' FINITA: IL PESCIOLINO E L'INSONNIA [PERSON_NAME] [PERS…" at bounding box center [889, 485] width 915 height 47
click at [1306, 486] on div at bounding box center [1308, 483] width 13 height 13
drag, startPoint x: 1306, startPoint y: 532, endPoint x: 1302, endPoint y: 511, distance: 21.4
click at [1307, 528] on div at bounding box center [1308, 531] width 13 height 13
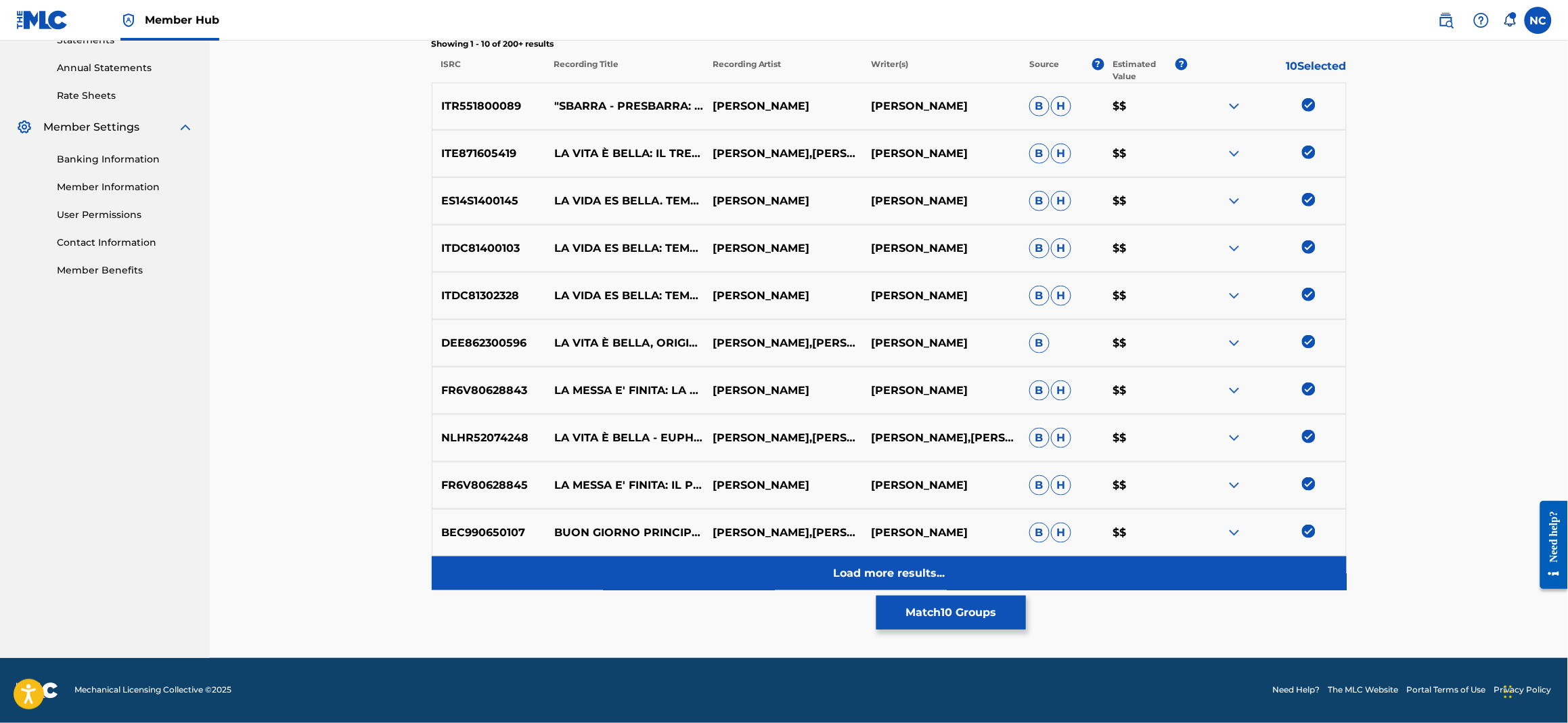
click at [880, 579] on p "Load more results..." at bounding box center [889, 573] width 111 height 16
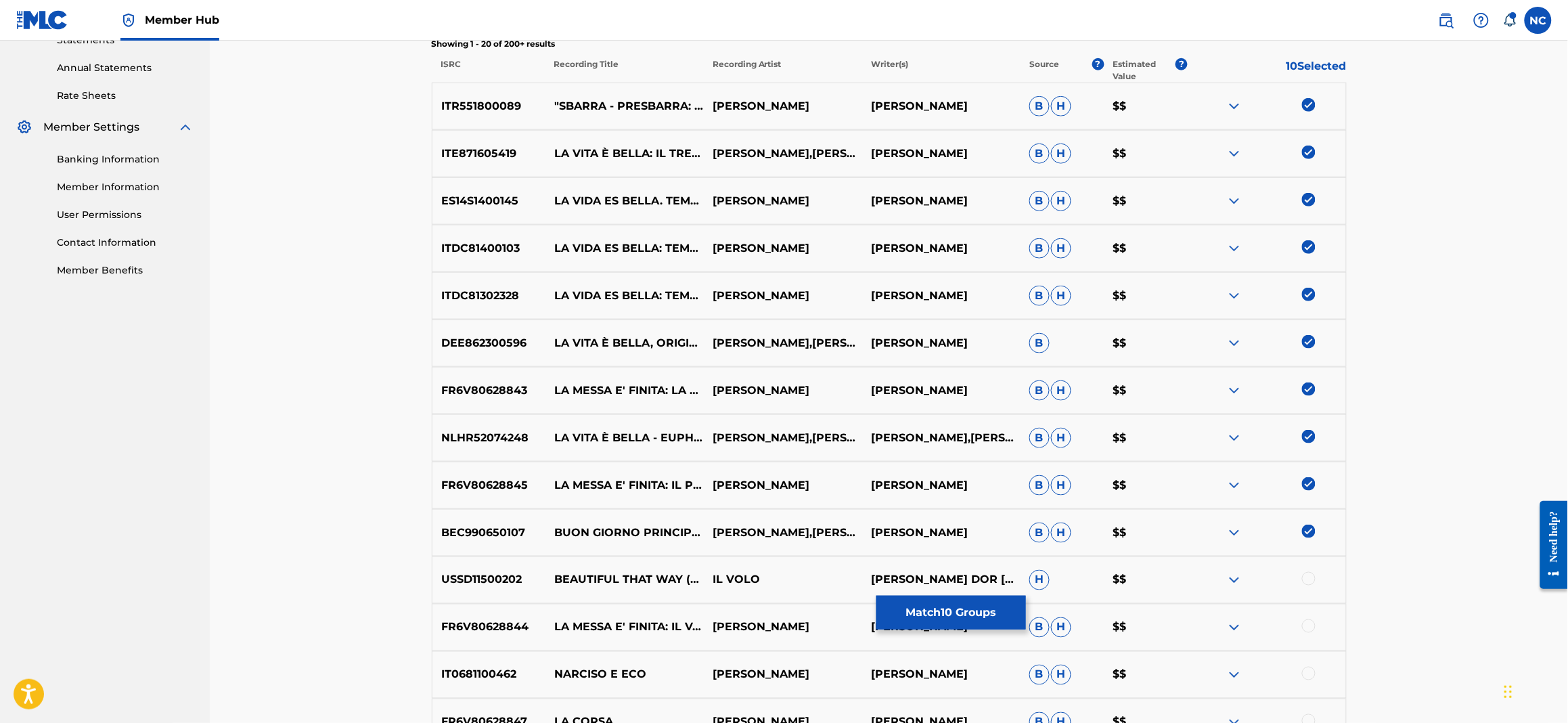
scroll to position [683, 0]
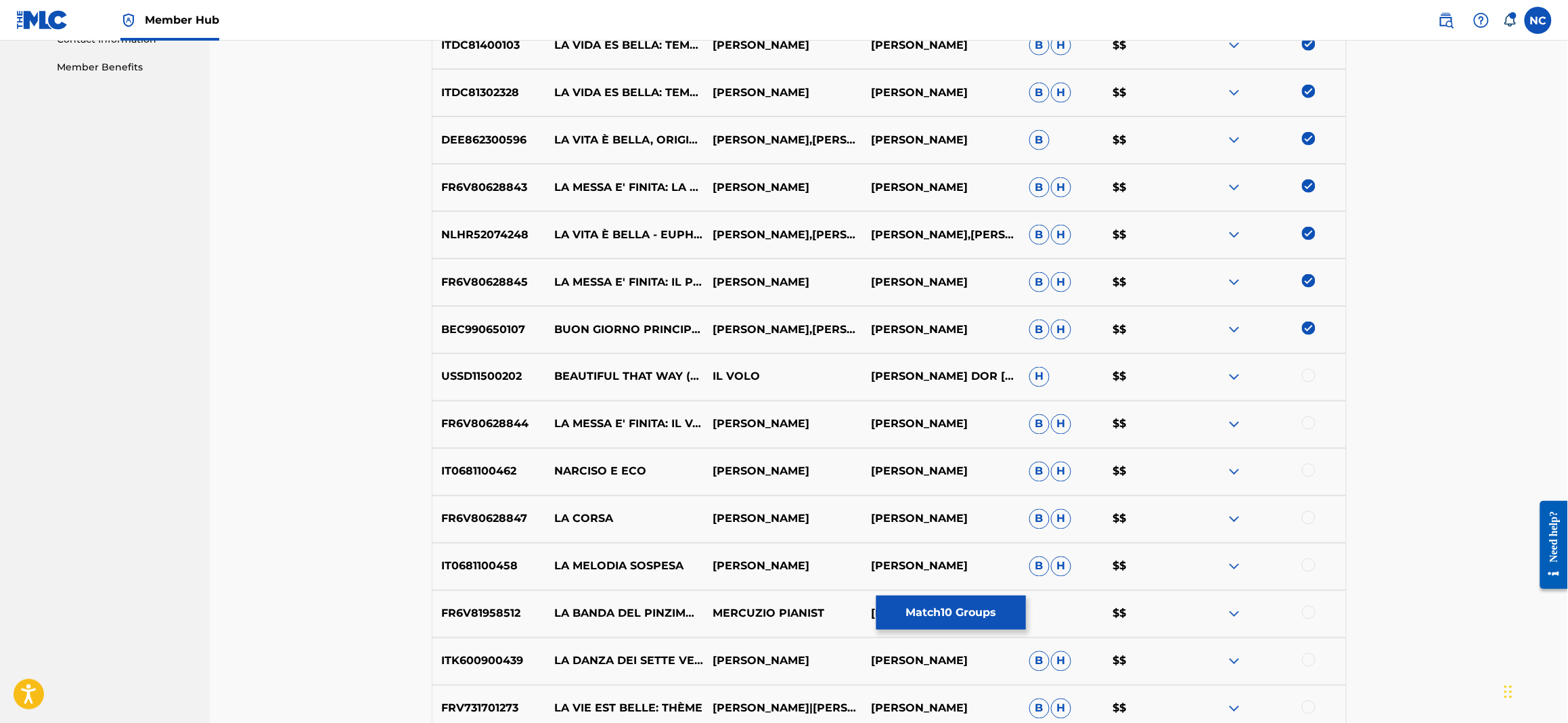
click at [1310, 374] on div at bounding box center [1308, 375] width 13 height 13
click at [1312, 416] on div at bounding box center [1308, 423] width 13 height 13
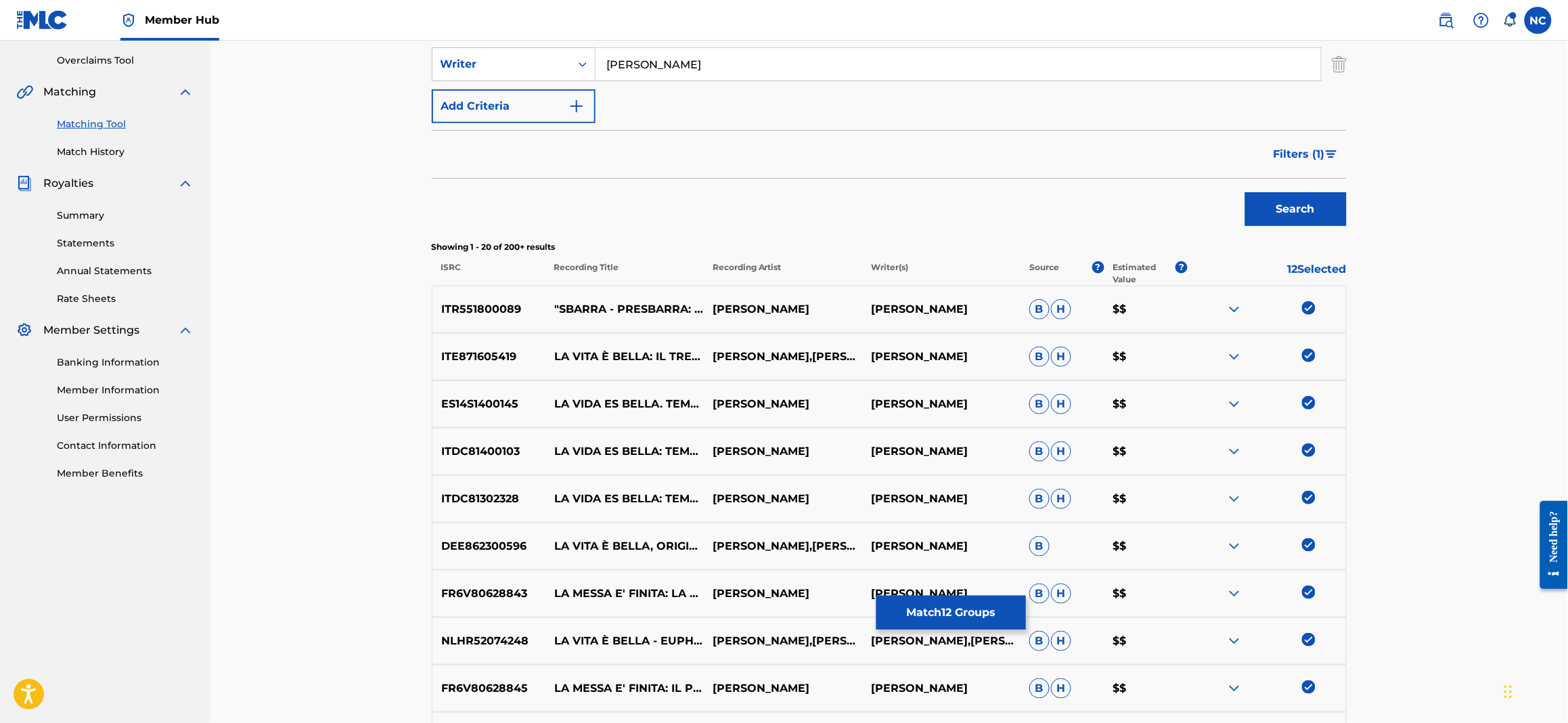
scroll to position [0, 0]
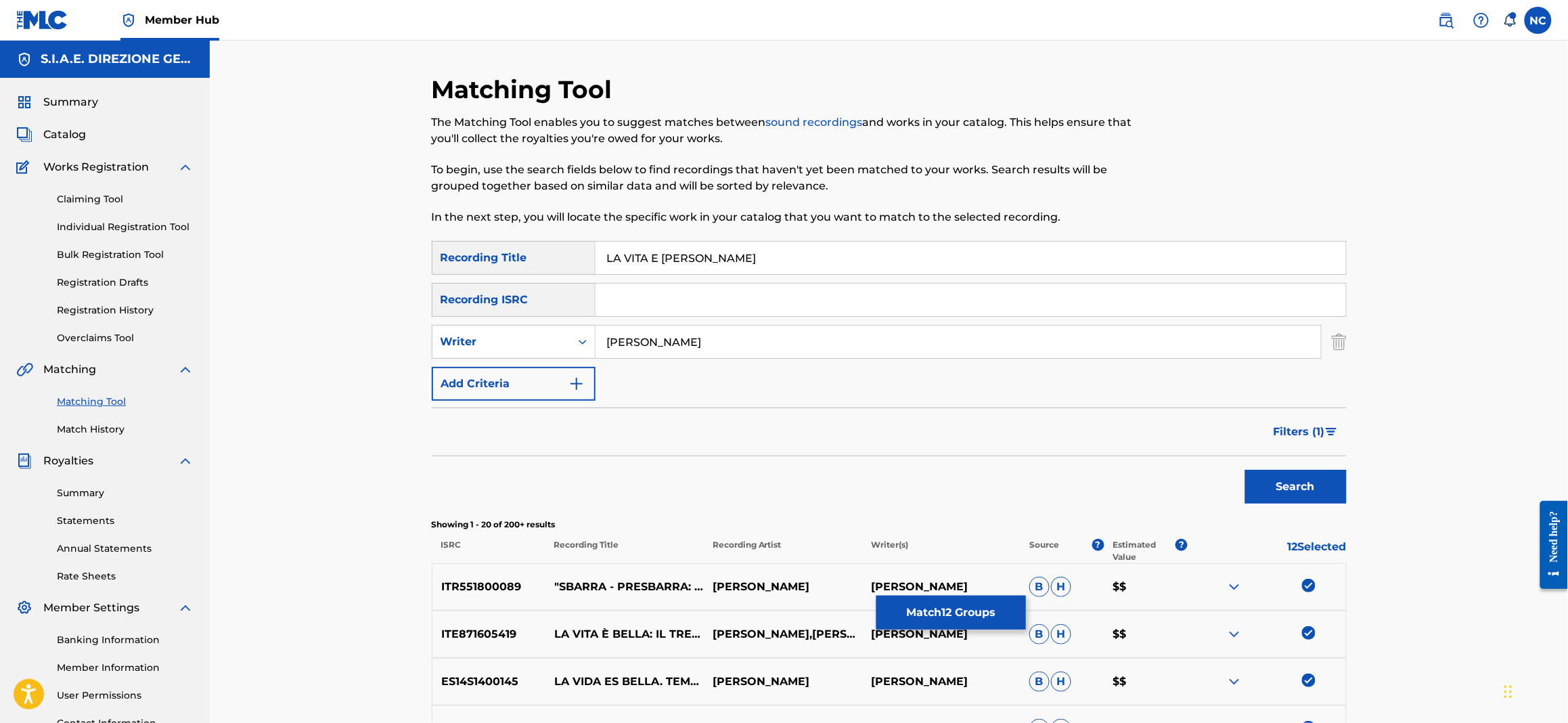
click at [658, 256] on input "LA VITA E [PERSON_NAME]" at bounding box center [970, 258] width 750 height 33
type input "LA VITA E' BELLA"
click at [1245, 470] on button "Search" at bounding box center [1296, 486] width 101 height 33
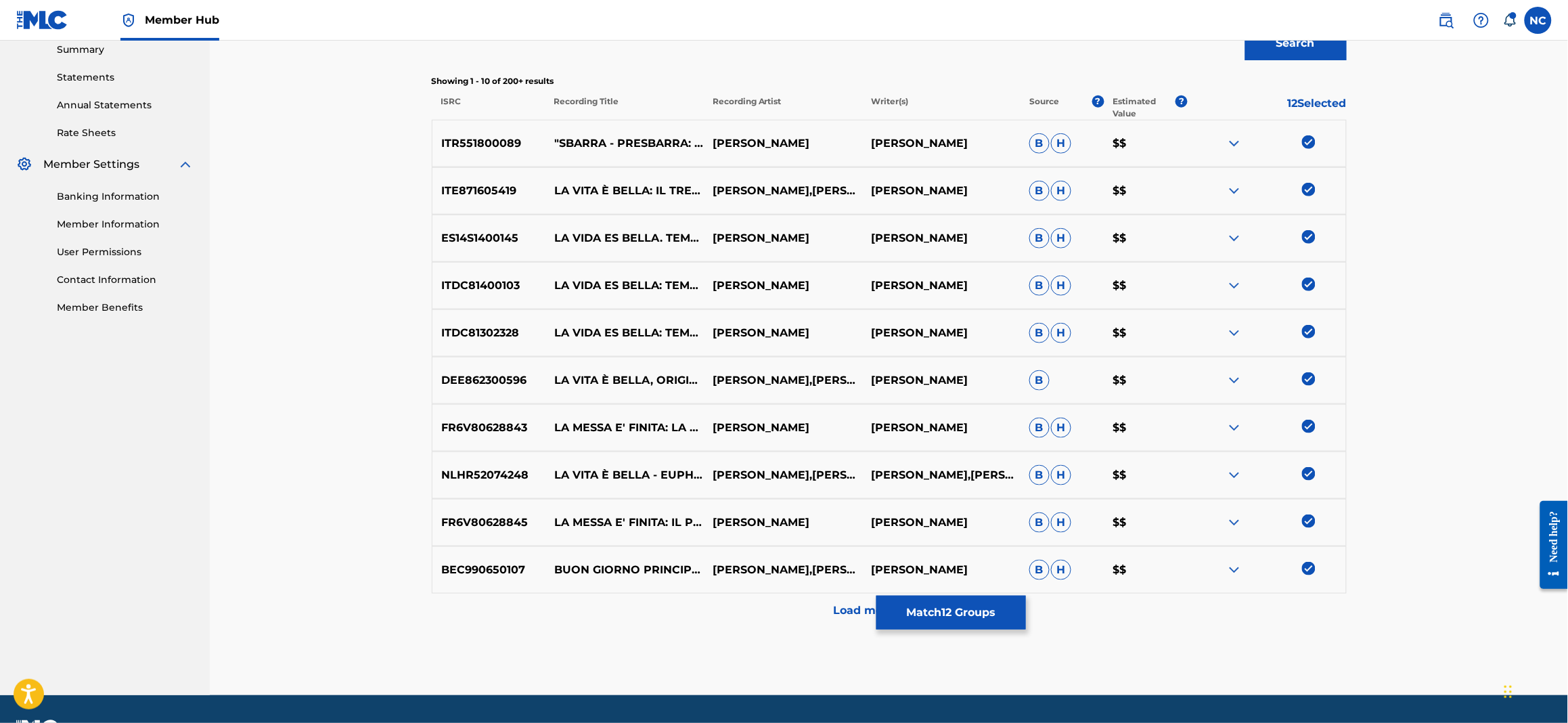
scroll to position [480, 0]
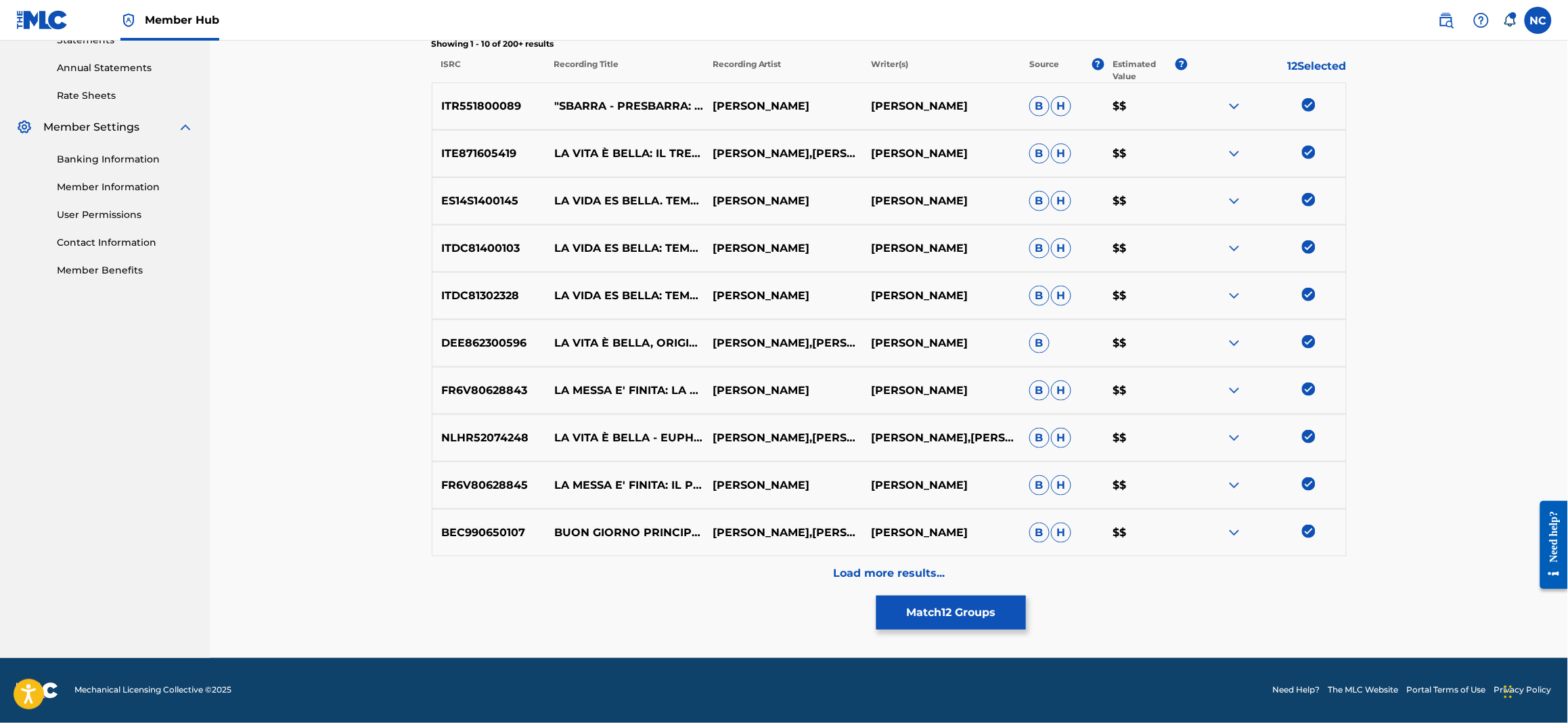
click at [1304, 486] on img at bounding box center [1308, 483] width 13 height 13
click at [1310, 533] on img at bounding box center [1308, 531] width 13 height 13
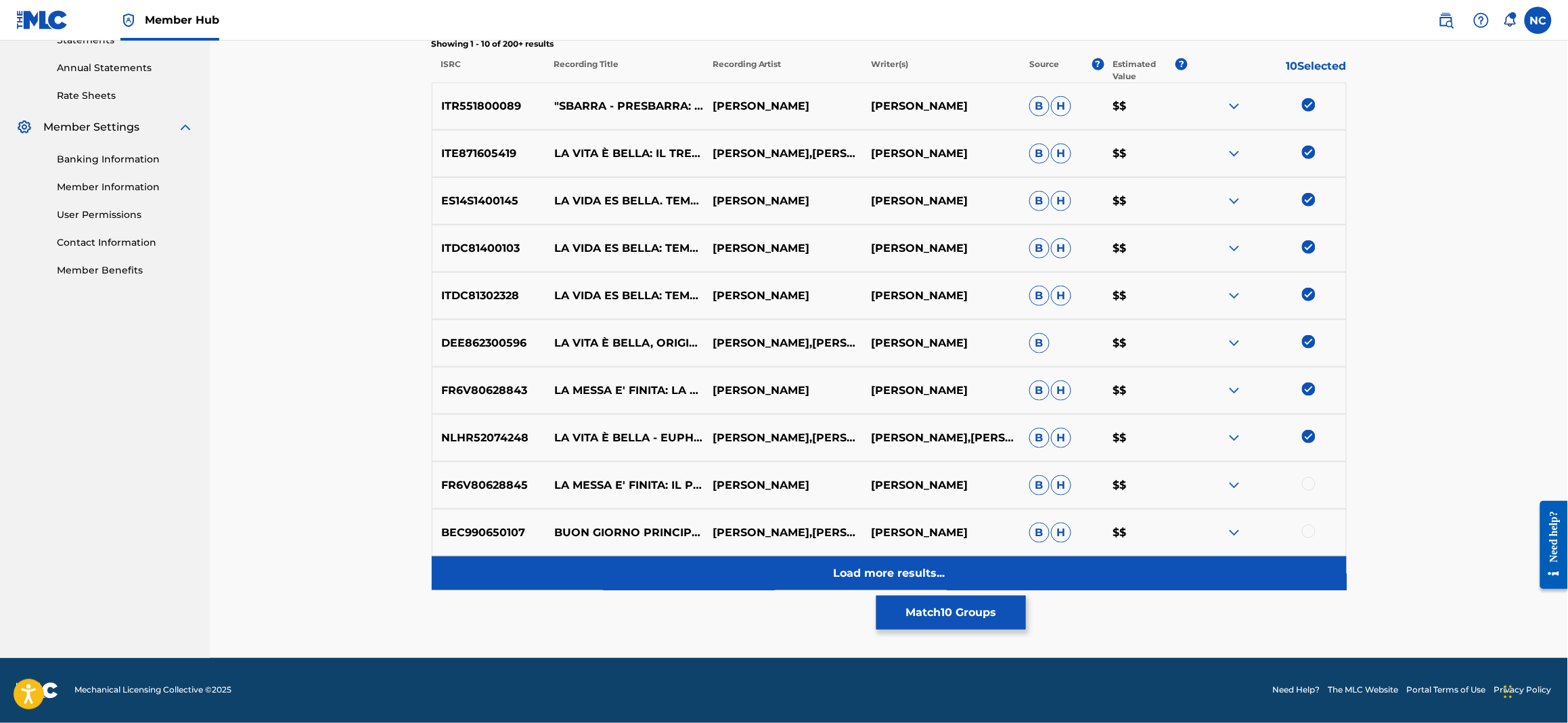
click at [915, 560] on div "Load more results..." at bounding box center [889, 573] width 915 height 33
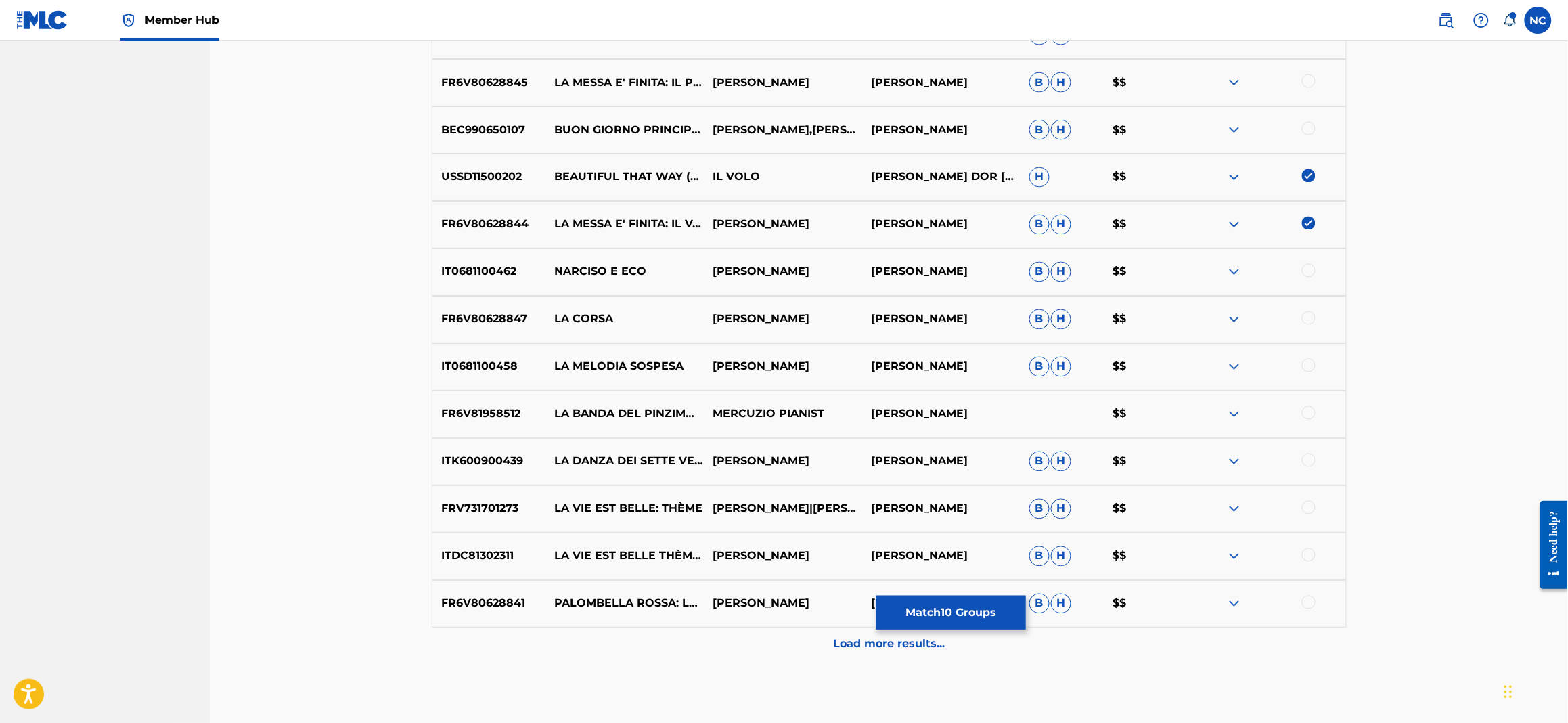
scroll to position [953, 0]
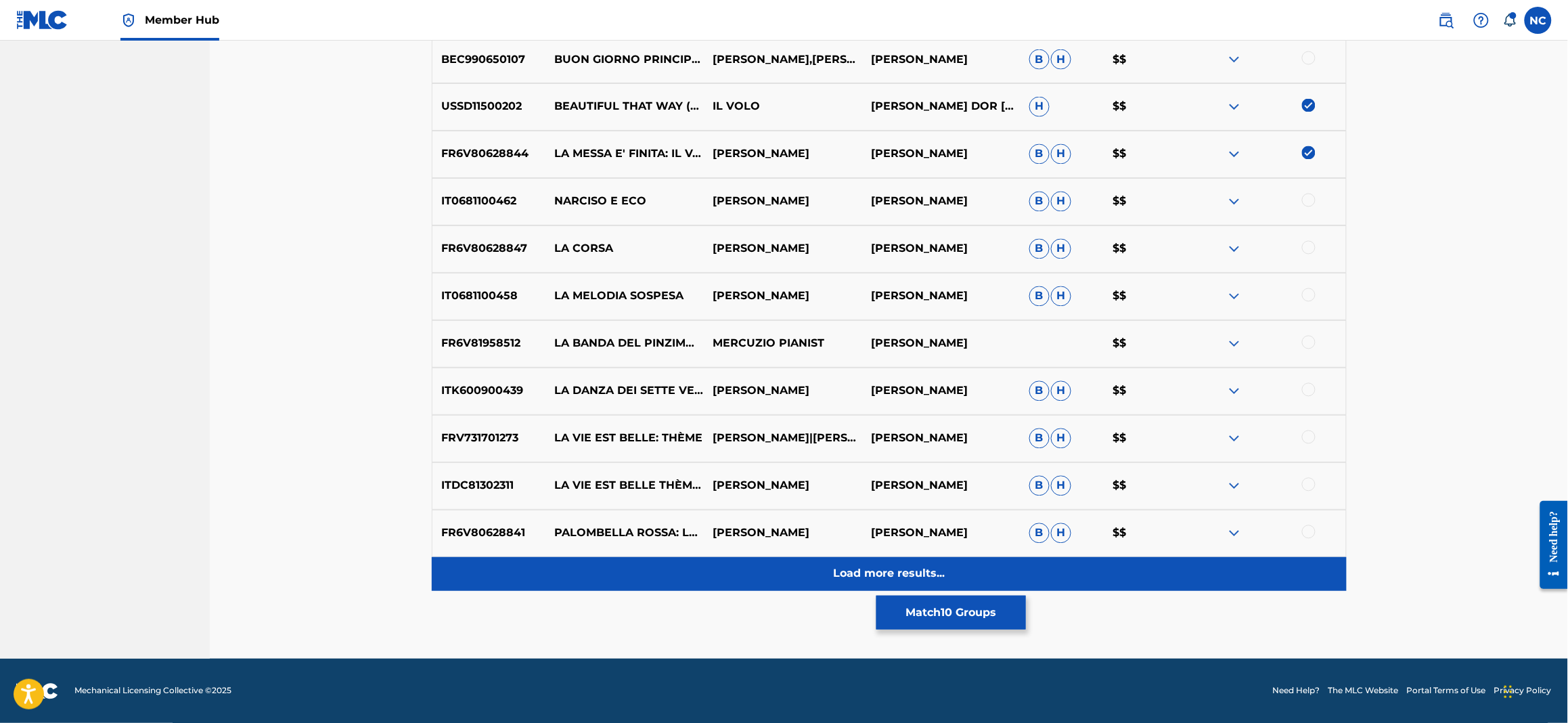
click at [943, 590] on div "Load more results..." at bounding box center [889, 574] width 915 height 33
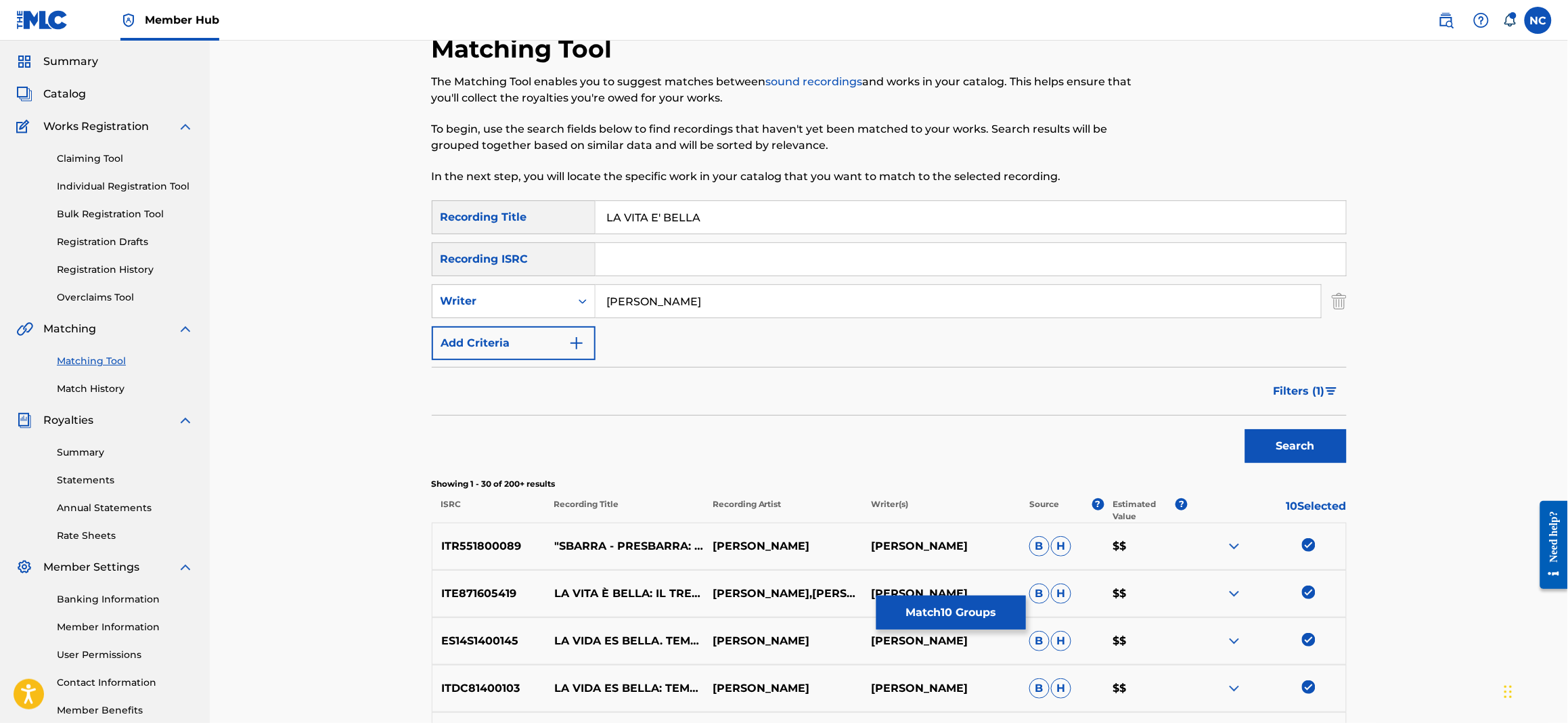
scroll to position [40, 0]
click at [1310, 395] on span "Filters ( 1 )" at bounding box center [1300, 391] width 51 height 16
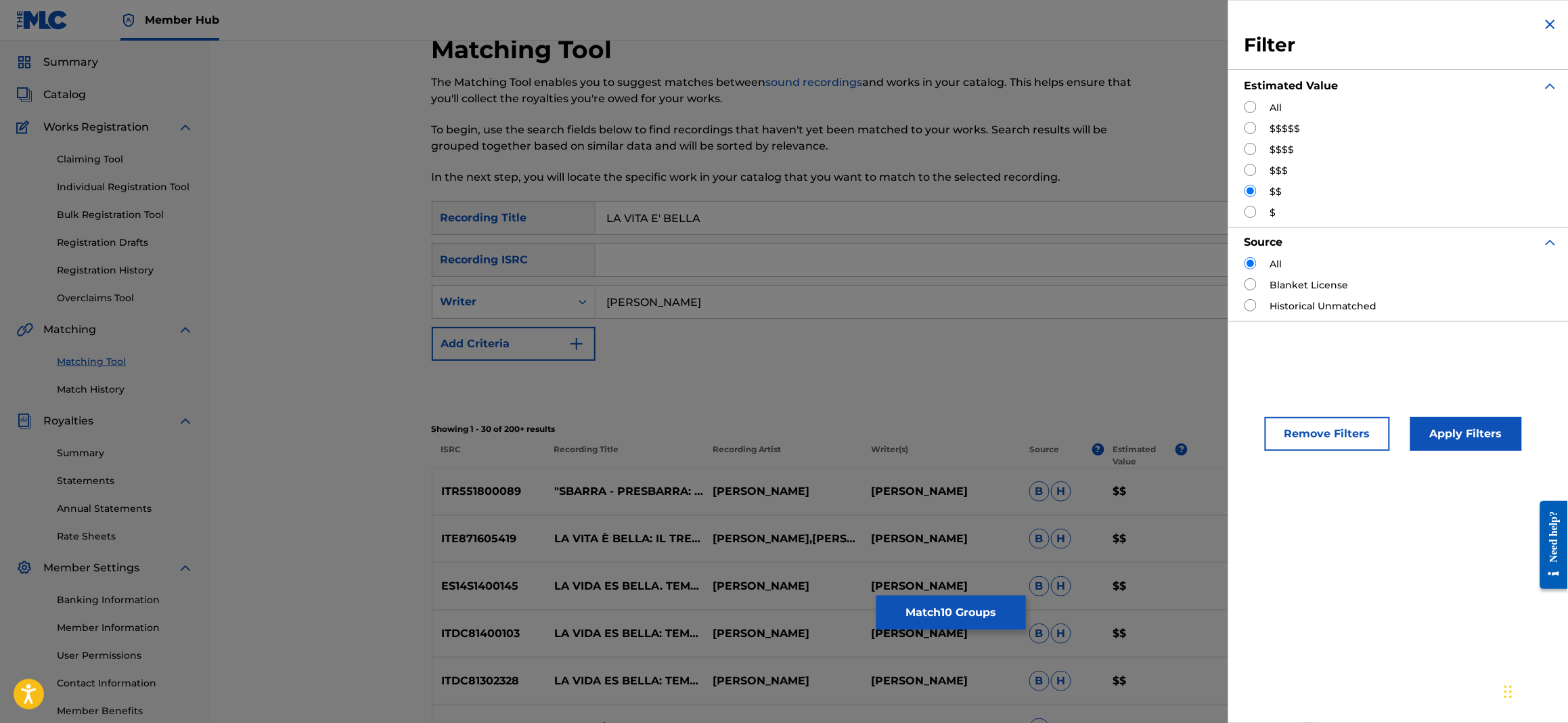
click at [1248, 131] on input "Search Form" at bounding box center [1251, 128] width 12 height 12
radio input "true"
click at [1458, 440] on button "Apply Filters" at bounding box center [1465, 433] width 111 height 33
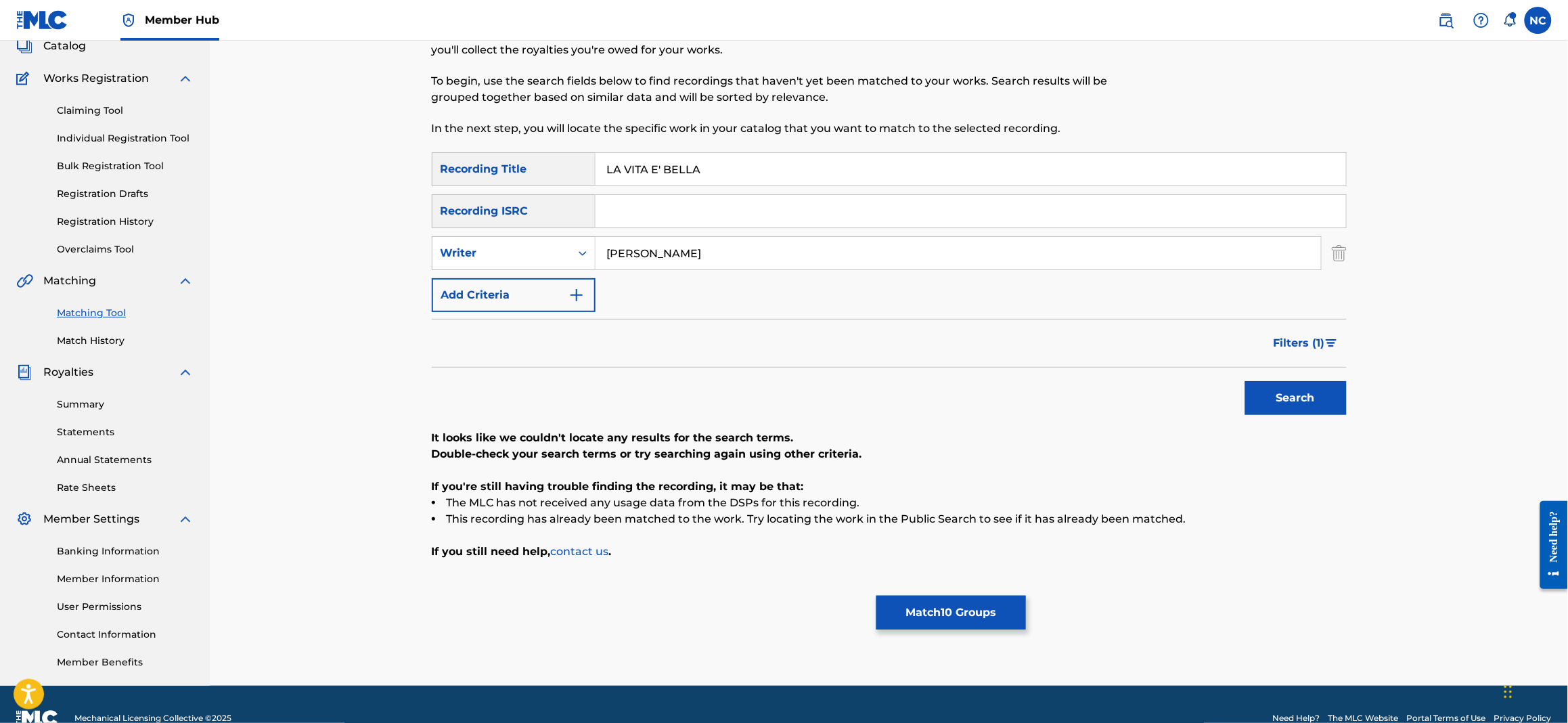
scroll to position [116, 0]
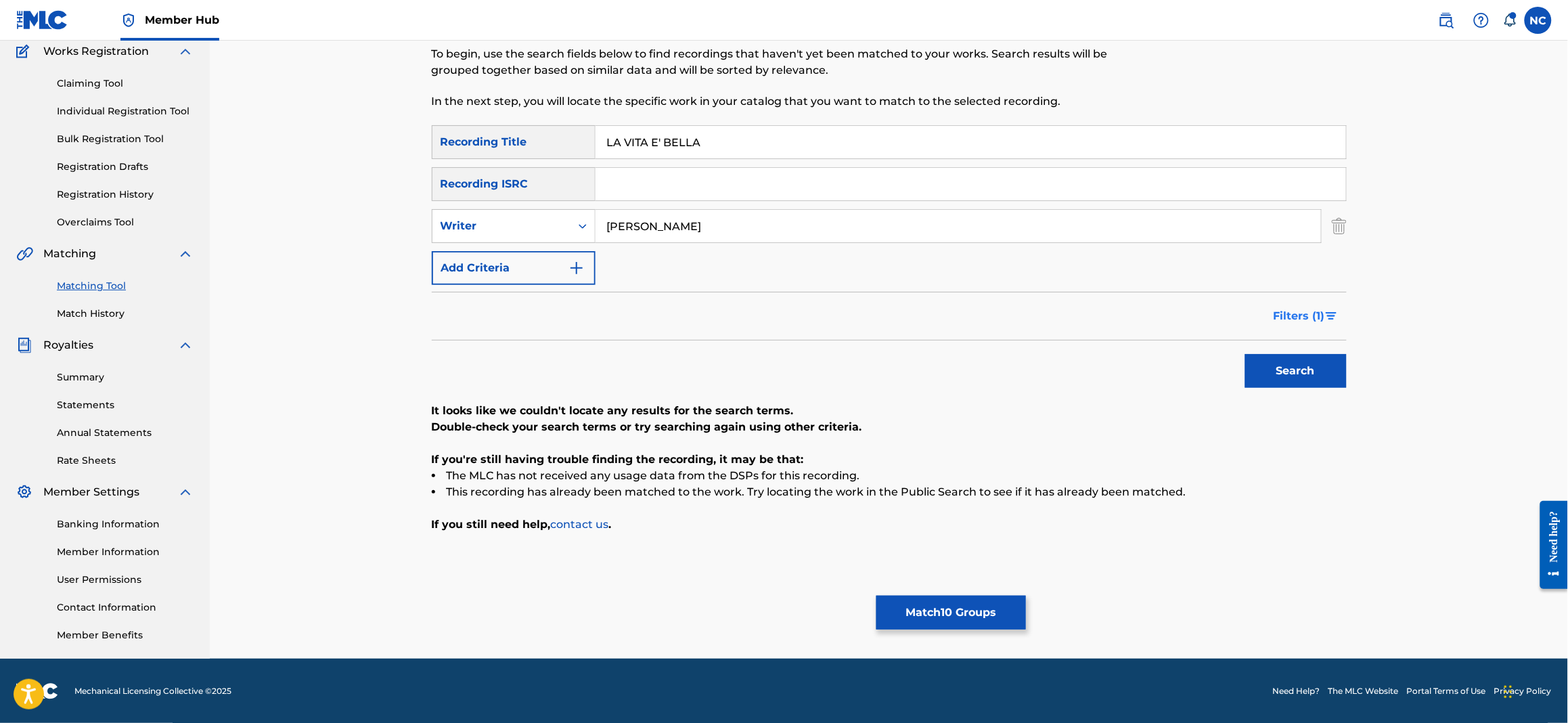
click at [1338, 315] on button "Filters ( 1 )" at bounding box center [1306, 315] width 81 height 33
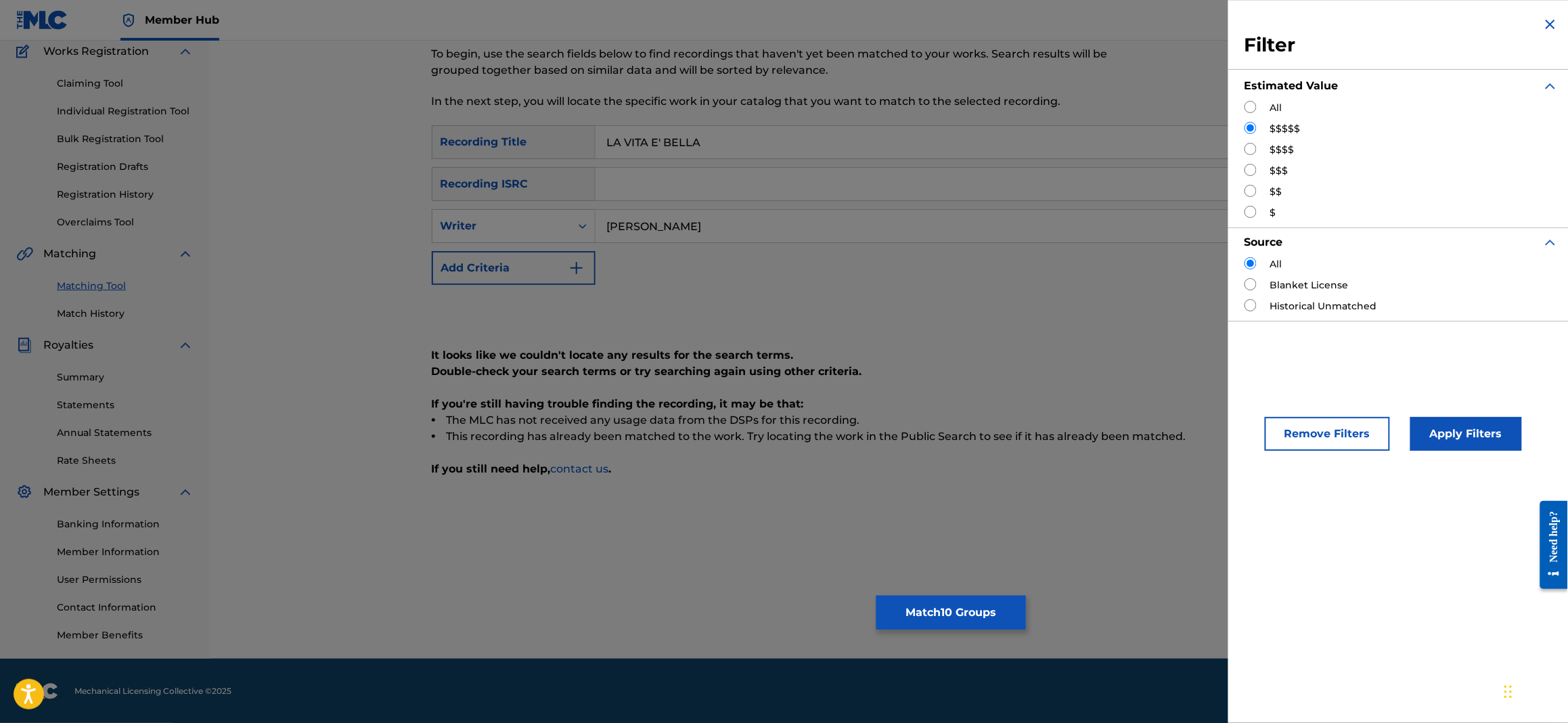
click at [1290, 145] on label "$$$$" at bounding box center [1282, 149] width 24 height 14
click at [1251, 146] on input "Search Form" at bounding box center [1251, 149] width 12 height 12
radio input "true"
click at [1459, 444] on button "Apply Filters" at bounding box center [1465, 433] width 111 height 33
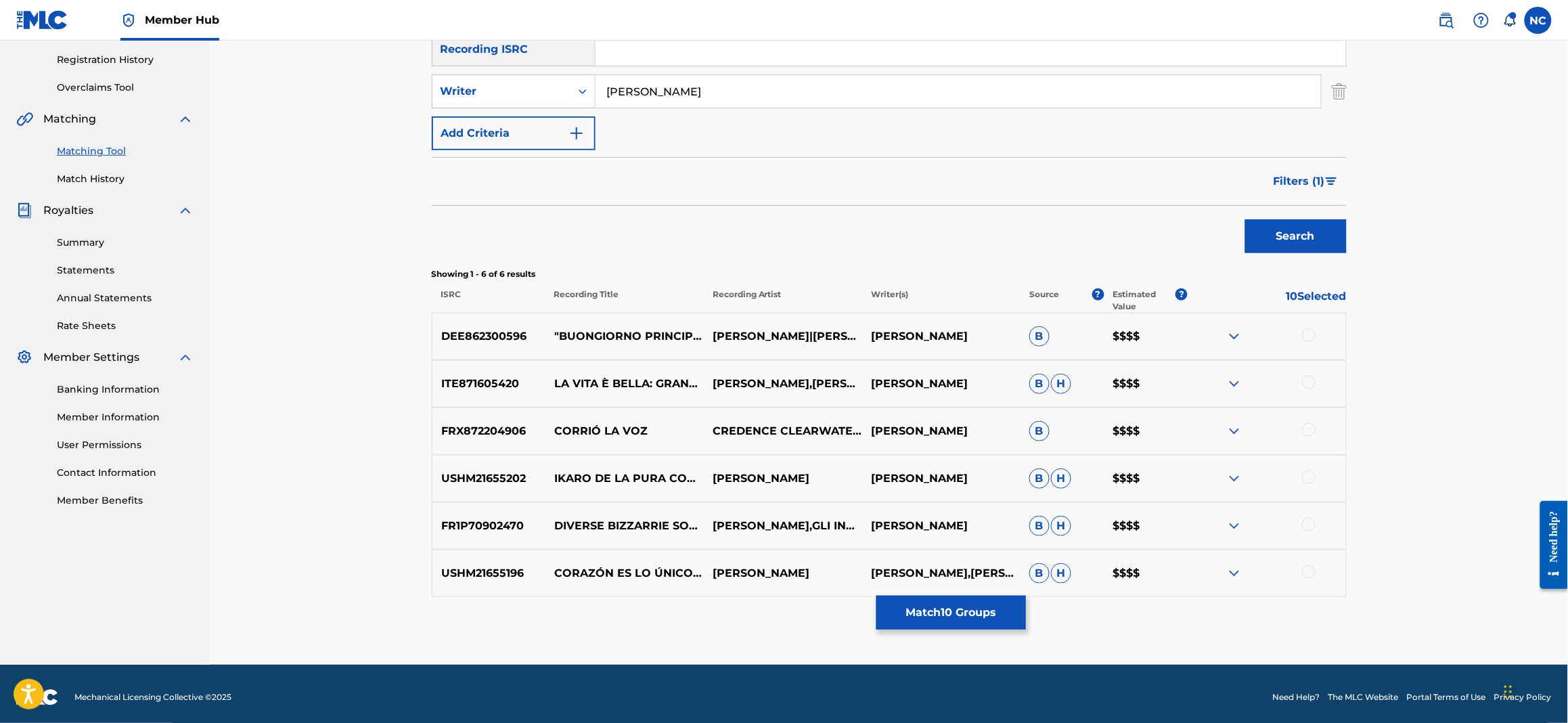
scroll to position [257, 0]
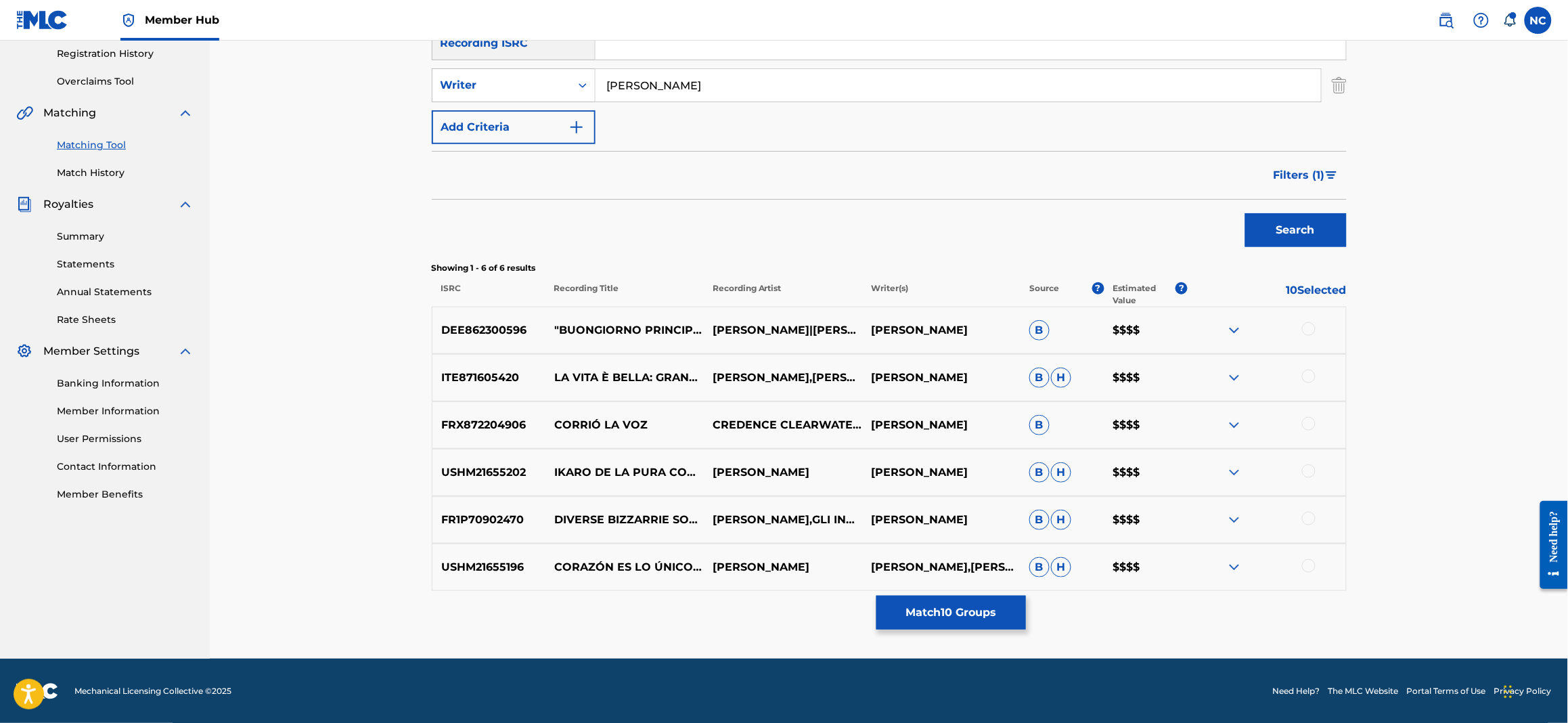
click at [1309, 379] on div at bounding box center [1308, 376] width 13 height 13
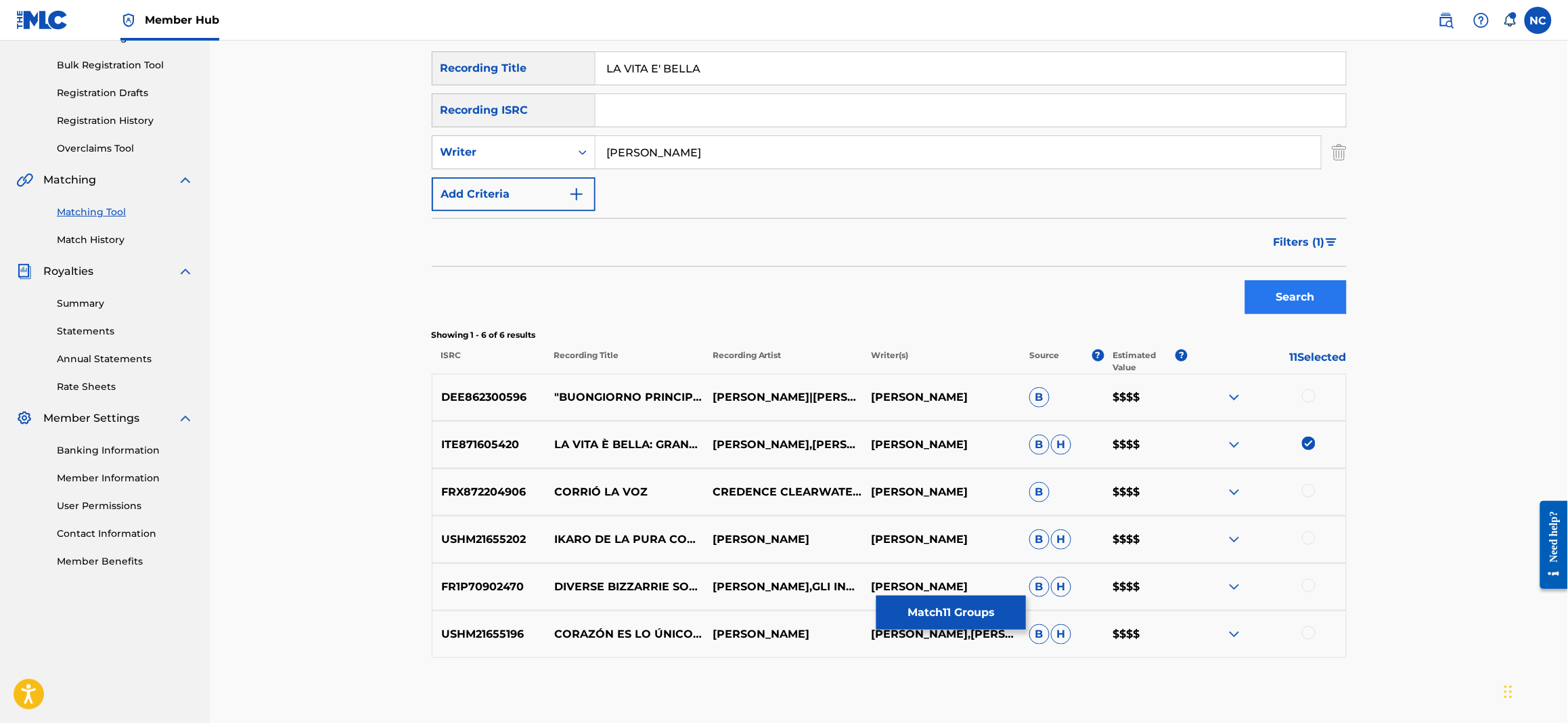
scroll to position [155, 0]
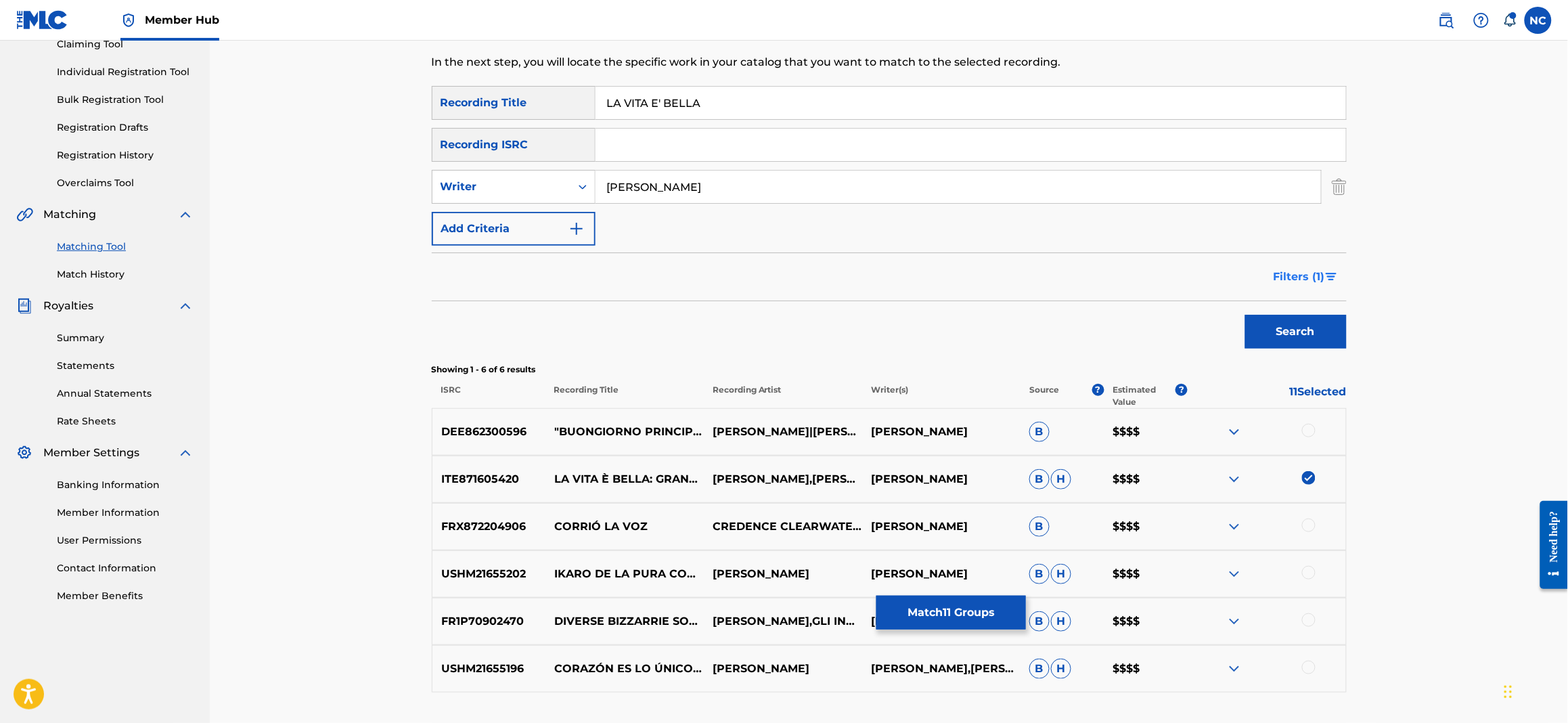
click at [1316, 268] on span "Filters ( 1 )" at bounding box center [1300, 276] width 51 height 16
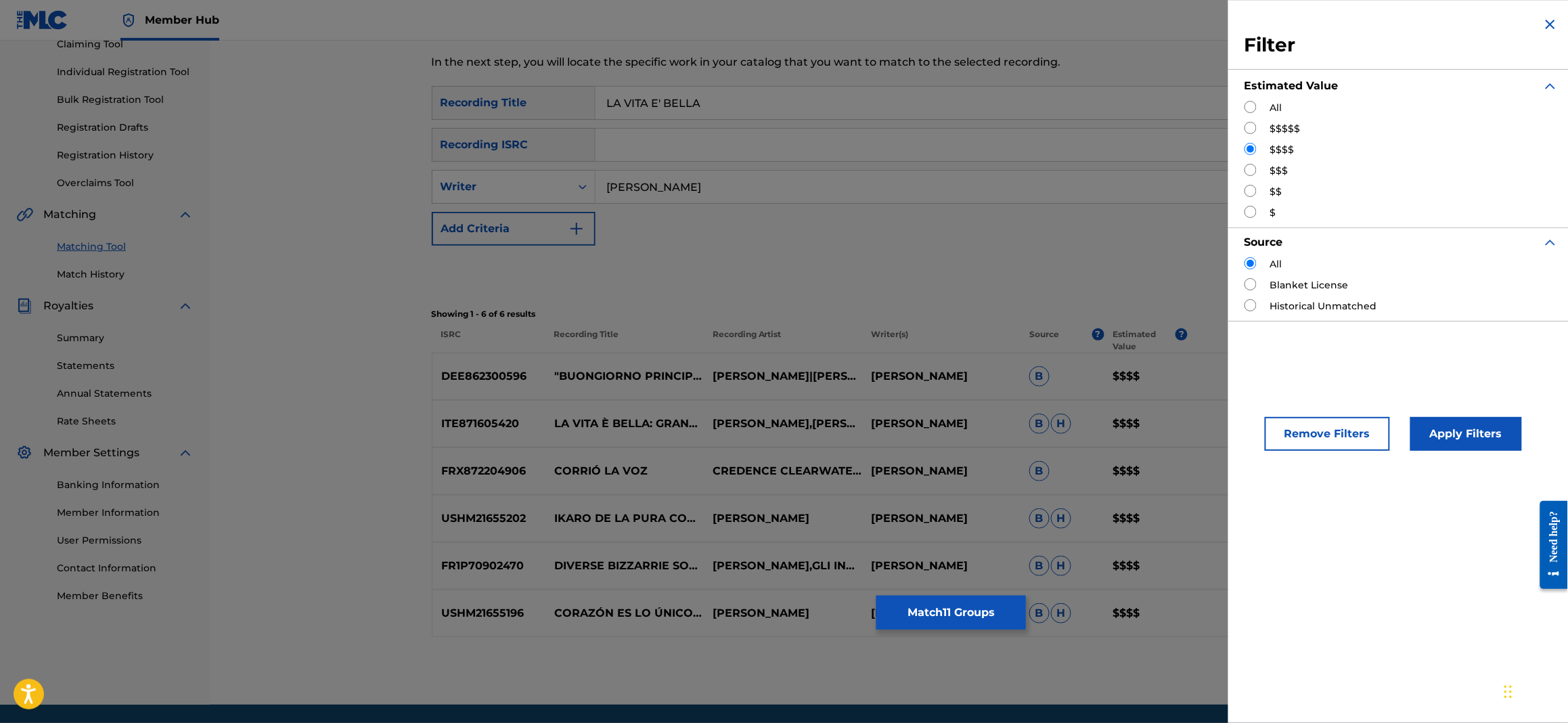
click at [1251, 167] on input "Search Form" at bounding box center [1251, 170] width 12 height 12
radio input "true"
click at [1477, 423] on button "Apply Filters" at bounding box center [1465, 433] width 111 height 33
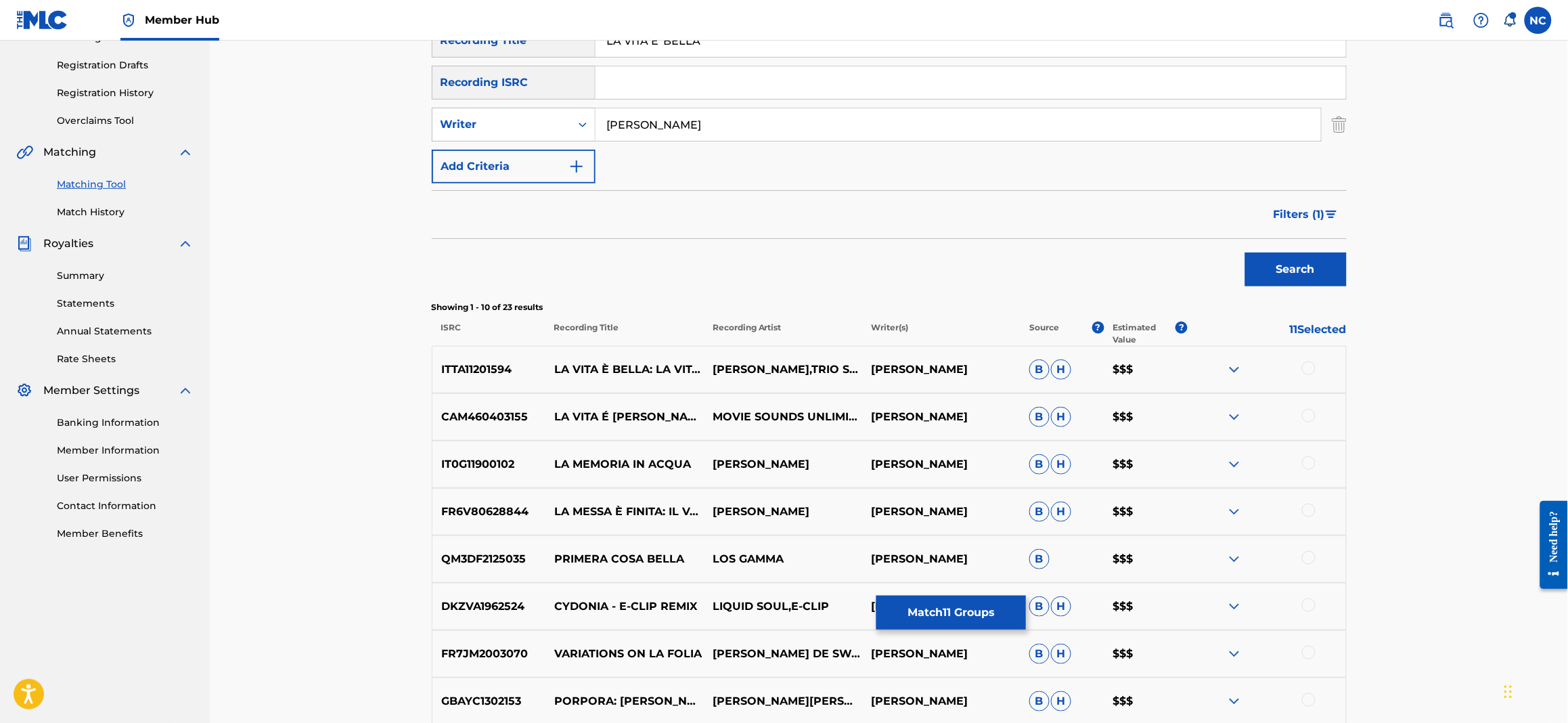
scroll to position [319, 0]
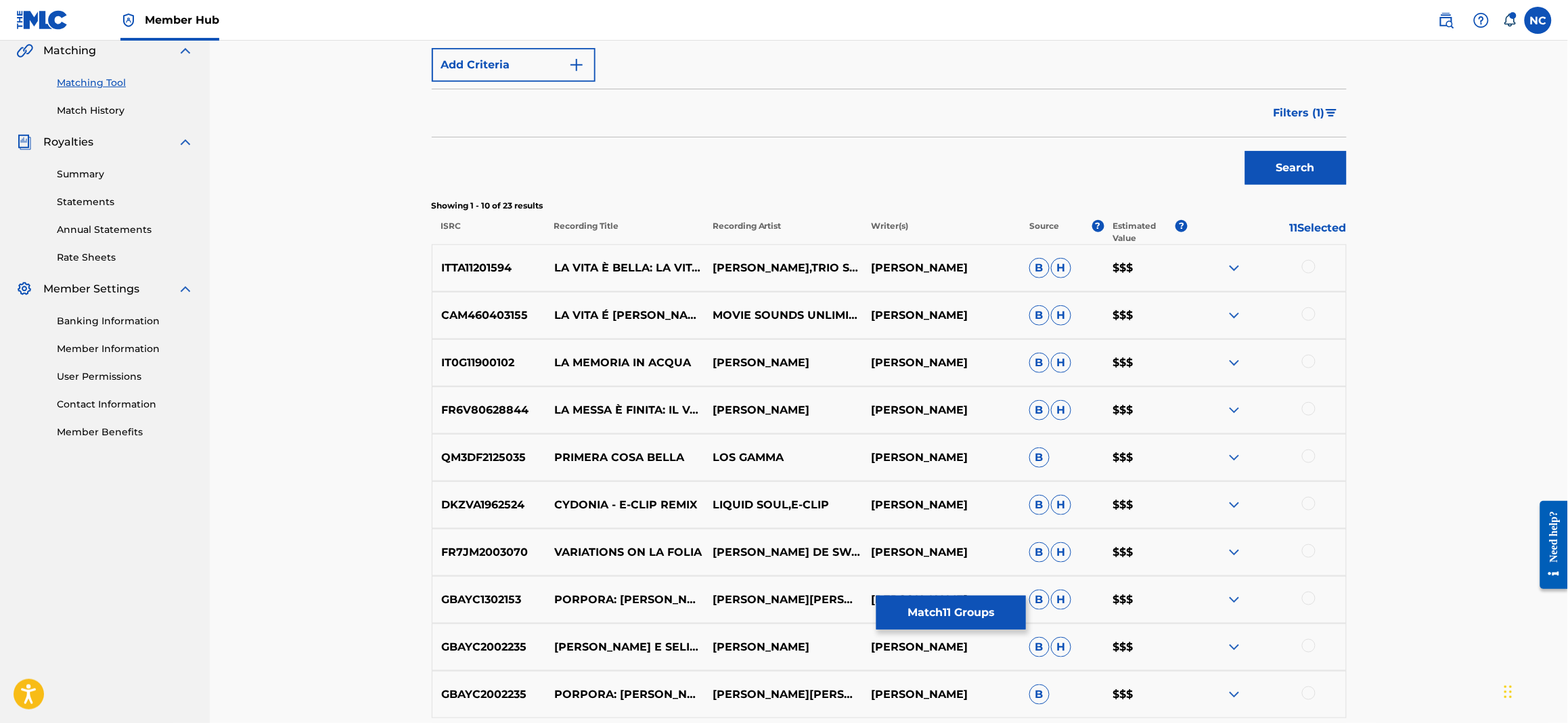
click at [1310, 268] on div at bounding box center [1308, 266] width 13 height 13
click at [1309, 308] on div at bounding box center [1308, 314] width 13 height 13
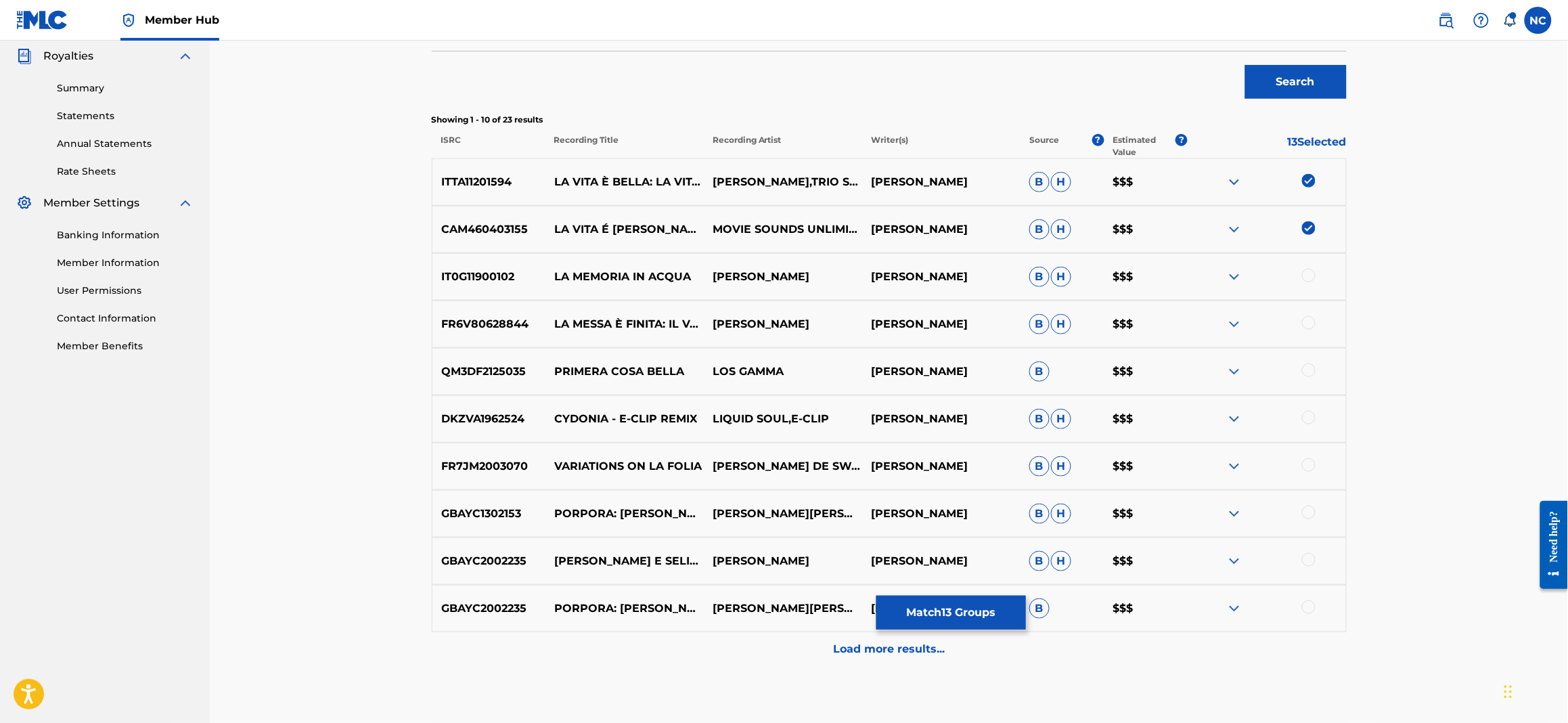
scroll to position [480, 0]
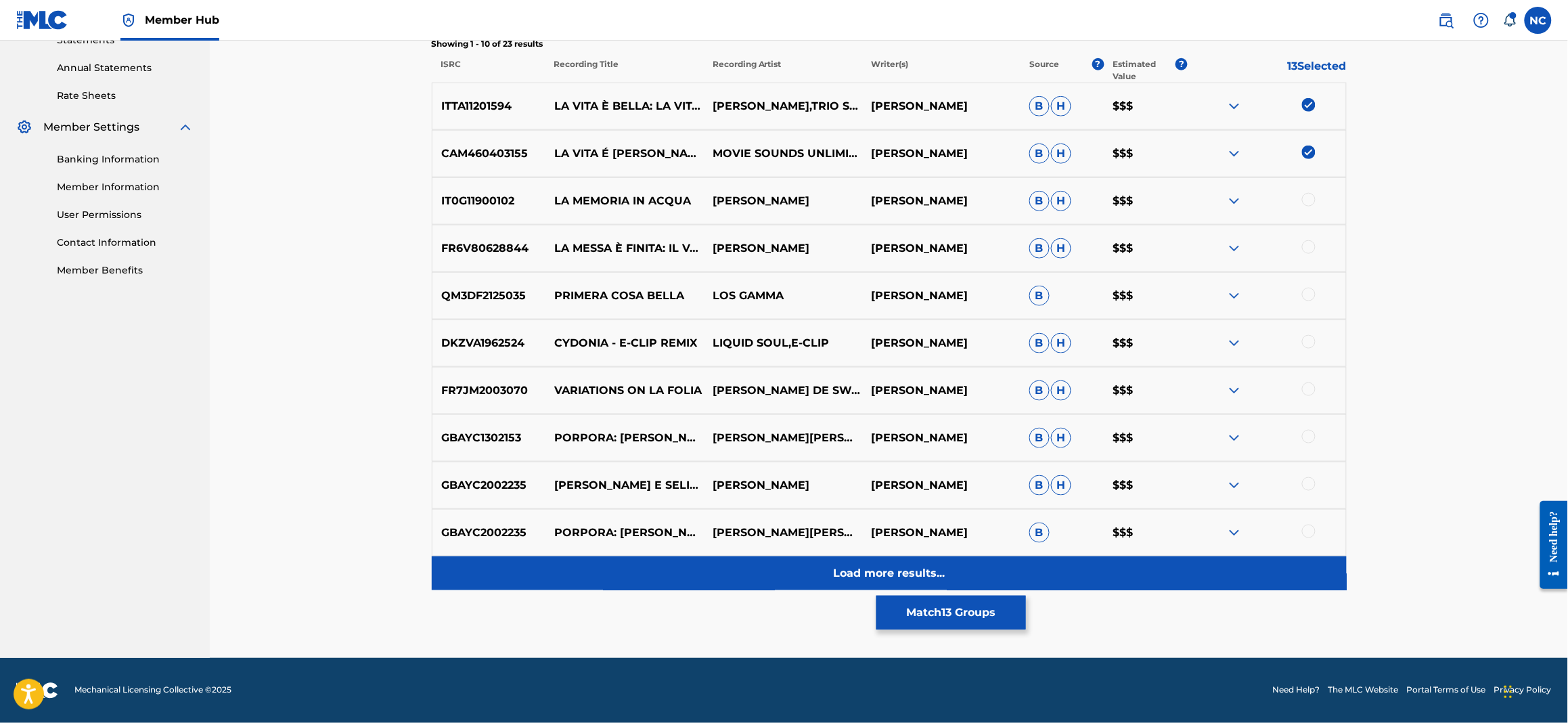
click at [912, 569] on p "Load more results..." at bounding box center [889, 573] width 111 height 16
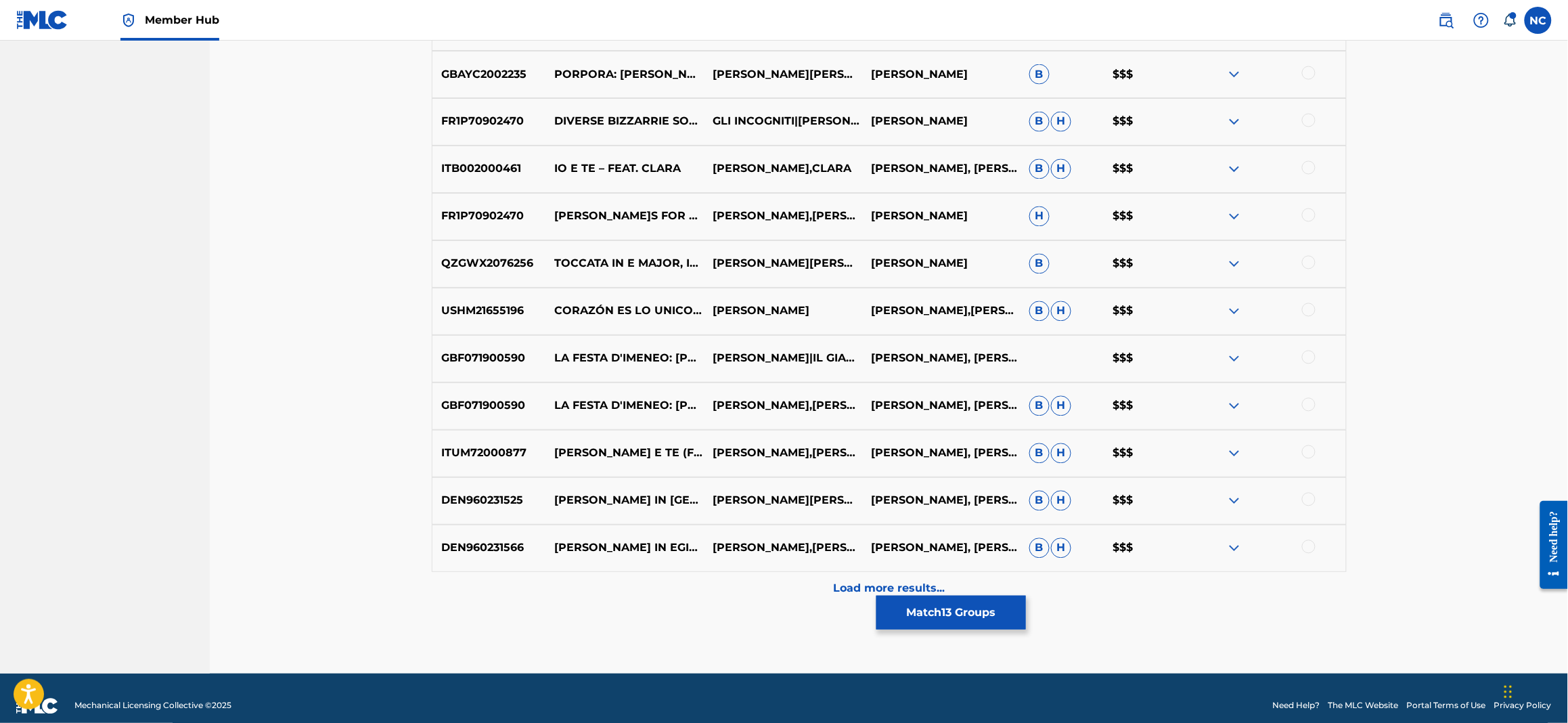
scroll to position [953, 0]
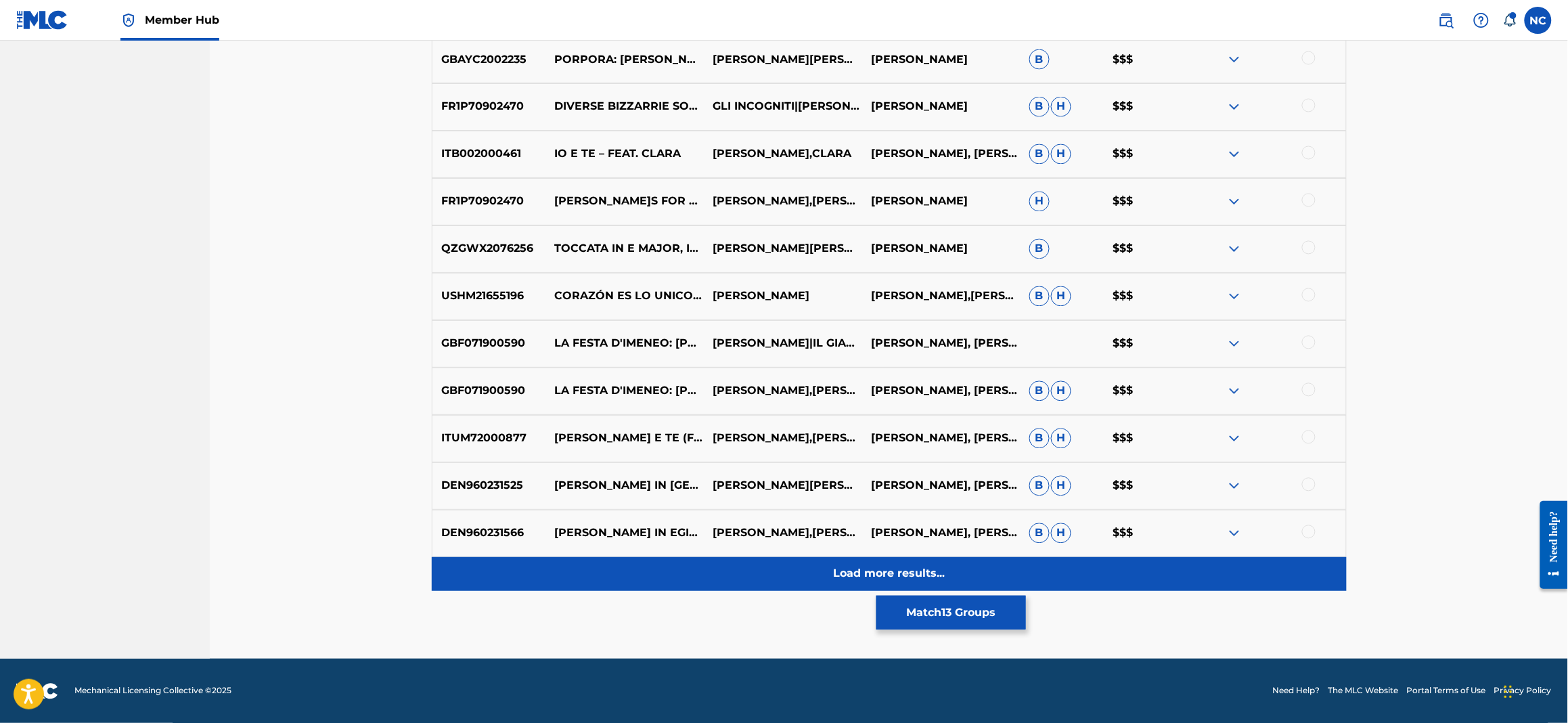
click at [854, 567] on p "Load more results..." at bounding box center [889, 574] width 111 height 16
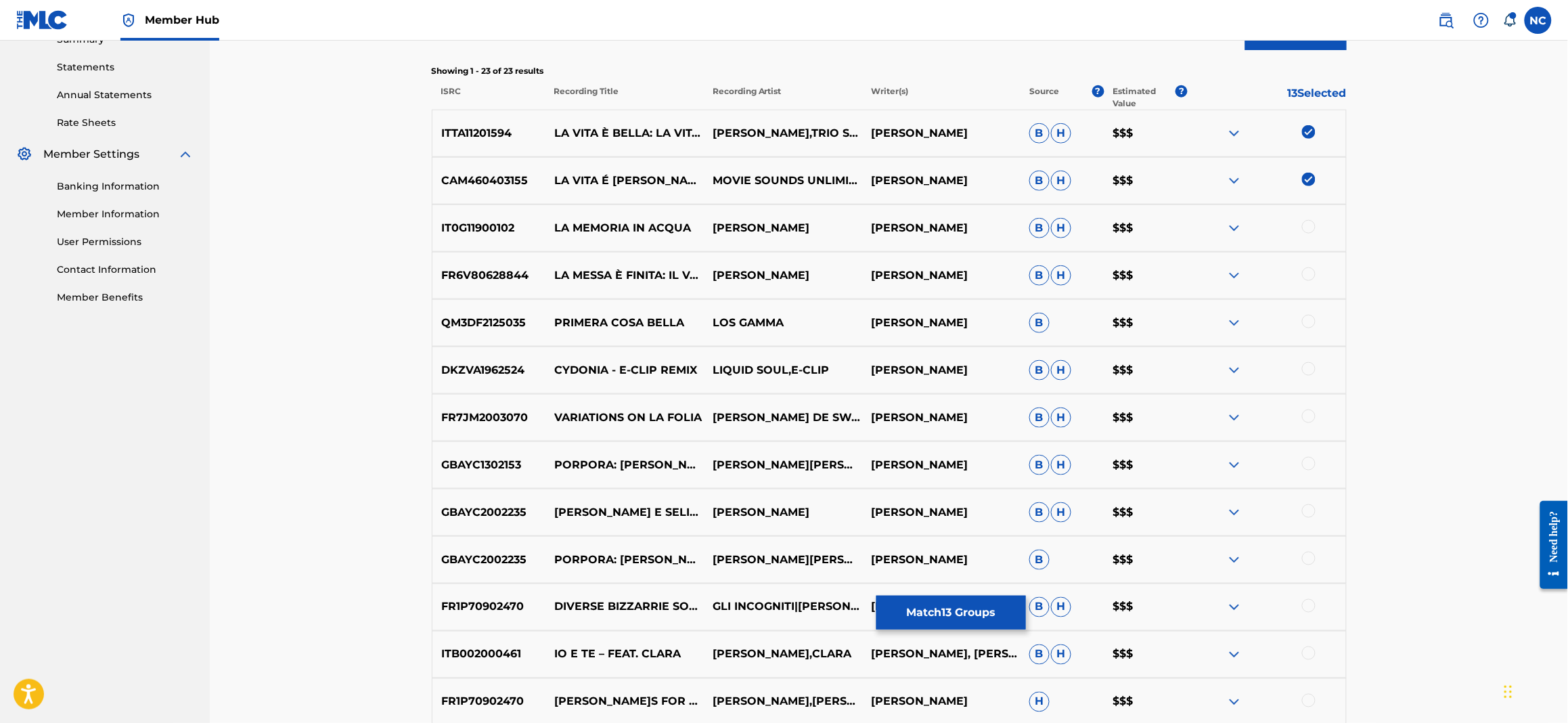
scroll to position [251, 0]
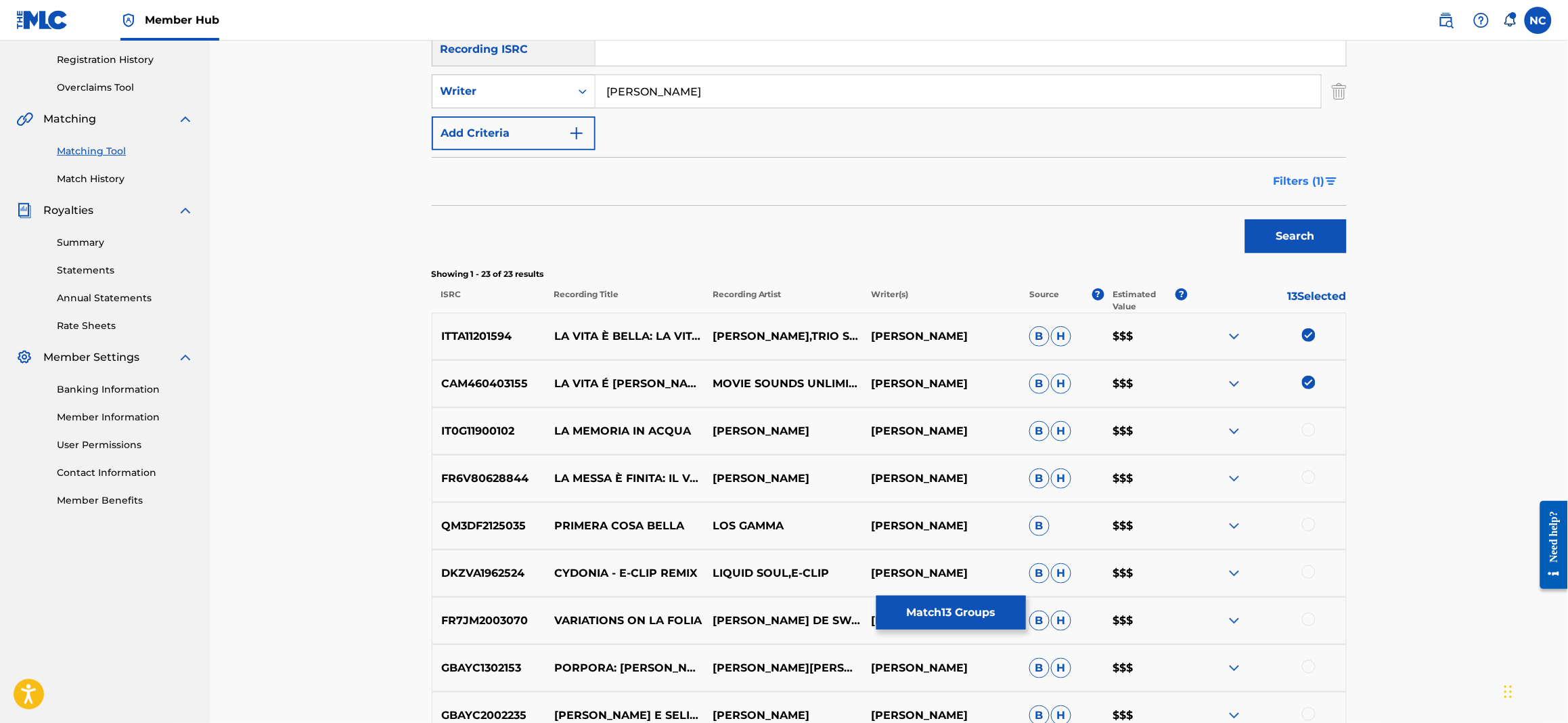
click at [1339, 179] on button "Filters ( 1 )" at bounding box center [1306, 181] width 81 height 33
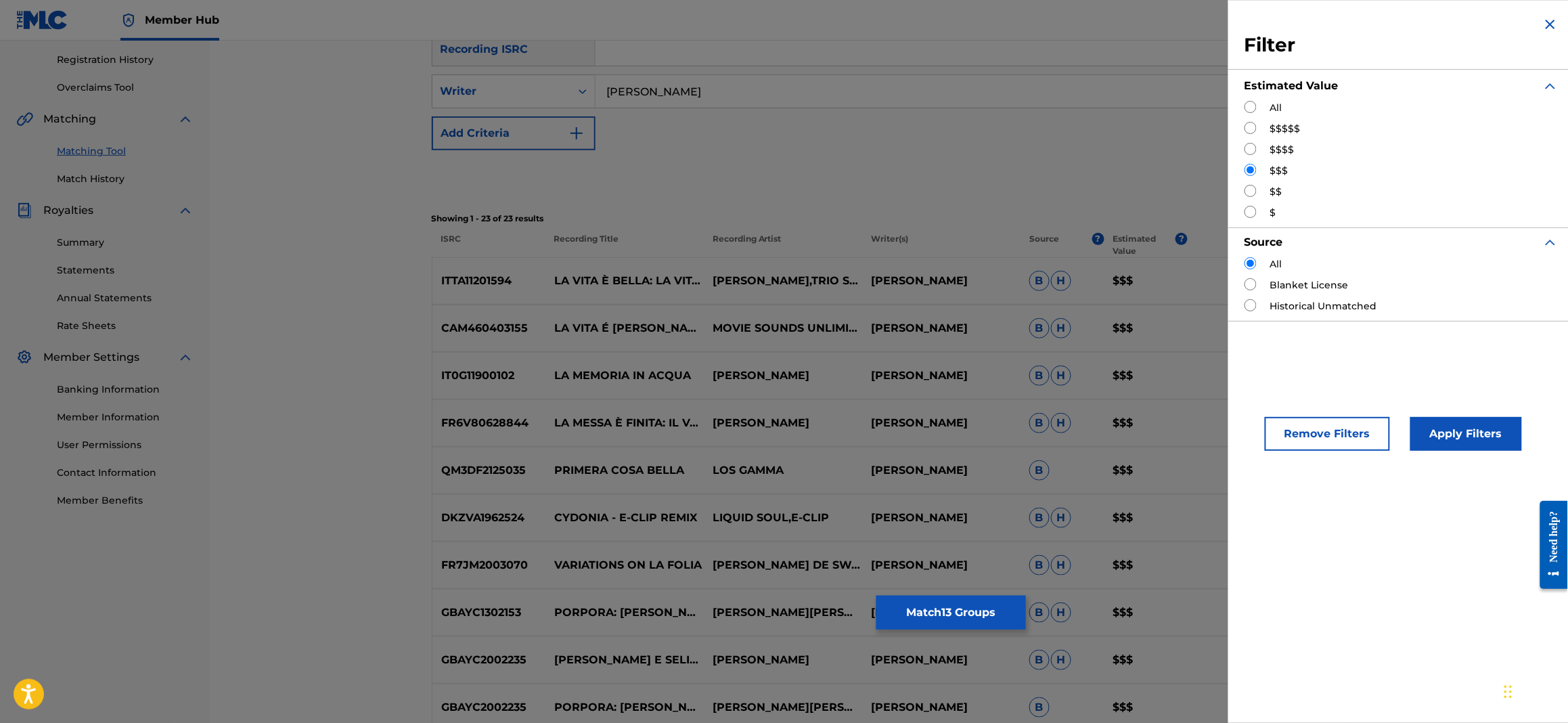
click at [1256, 195] on input "Search Form" at bounding box center [1251, 191] width 12 height 12
radio input "true"
click at [1477, 423] on button "Apply Filters" at bounding box center [1465, 433] width 111 height 33
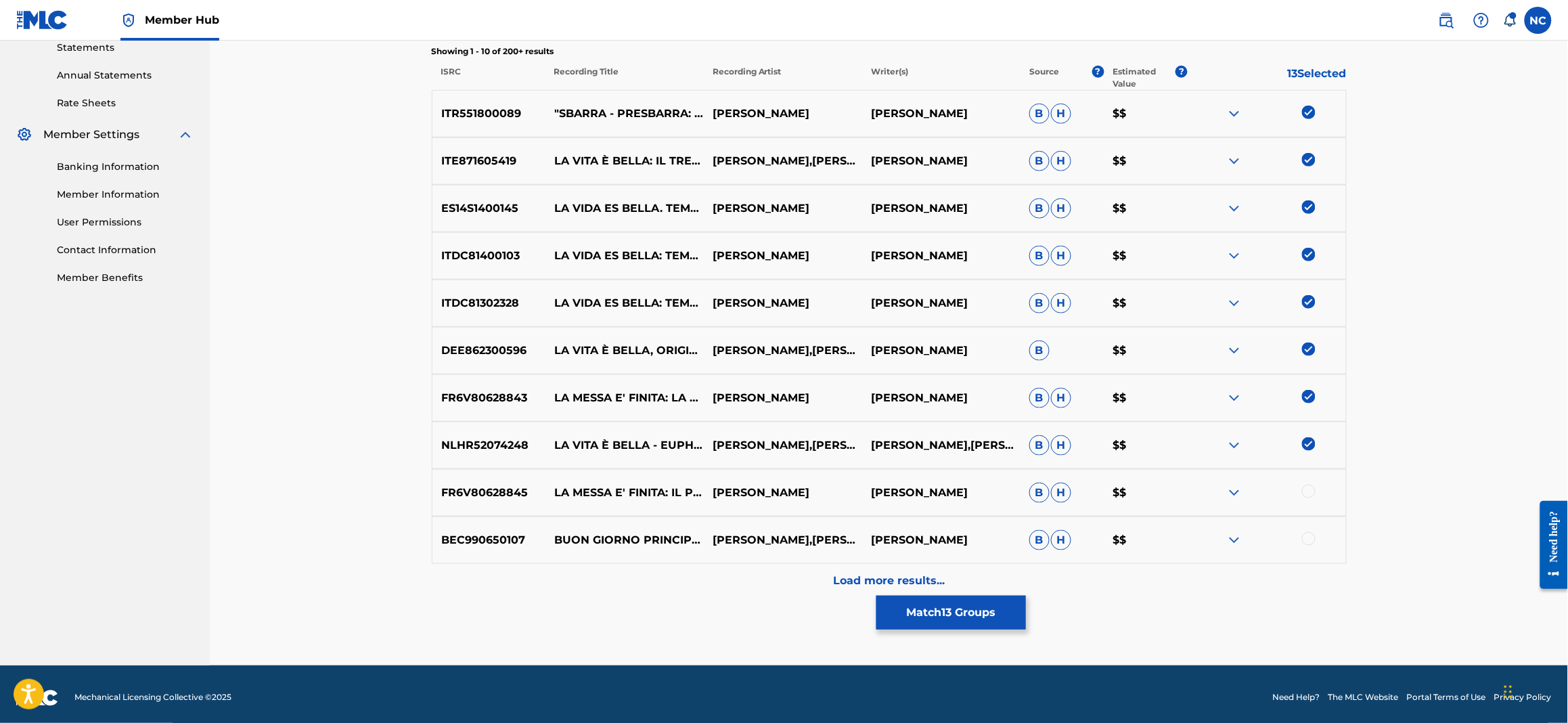
scroll to position [480, 0]
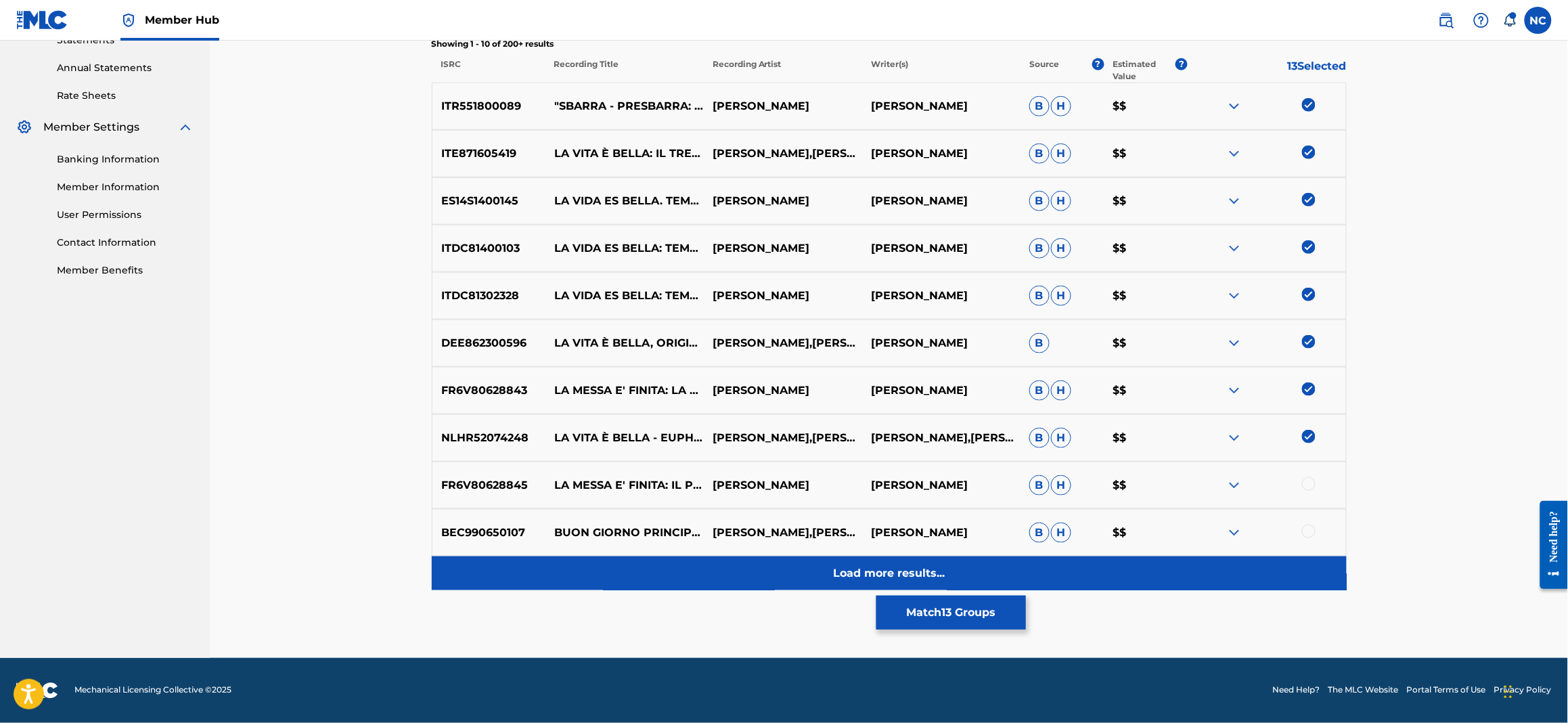
click at [848, 579] on p "Load more results..." at bounding box center [889, 573] width 111 height 16
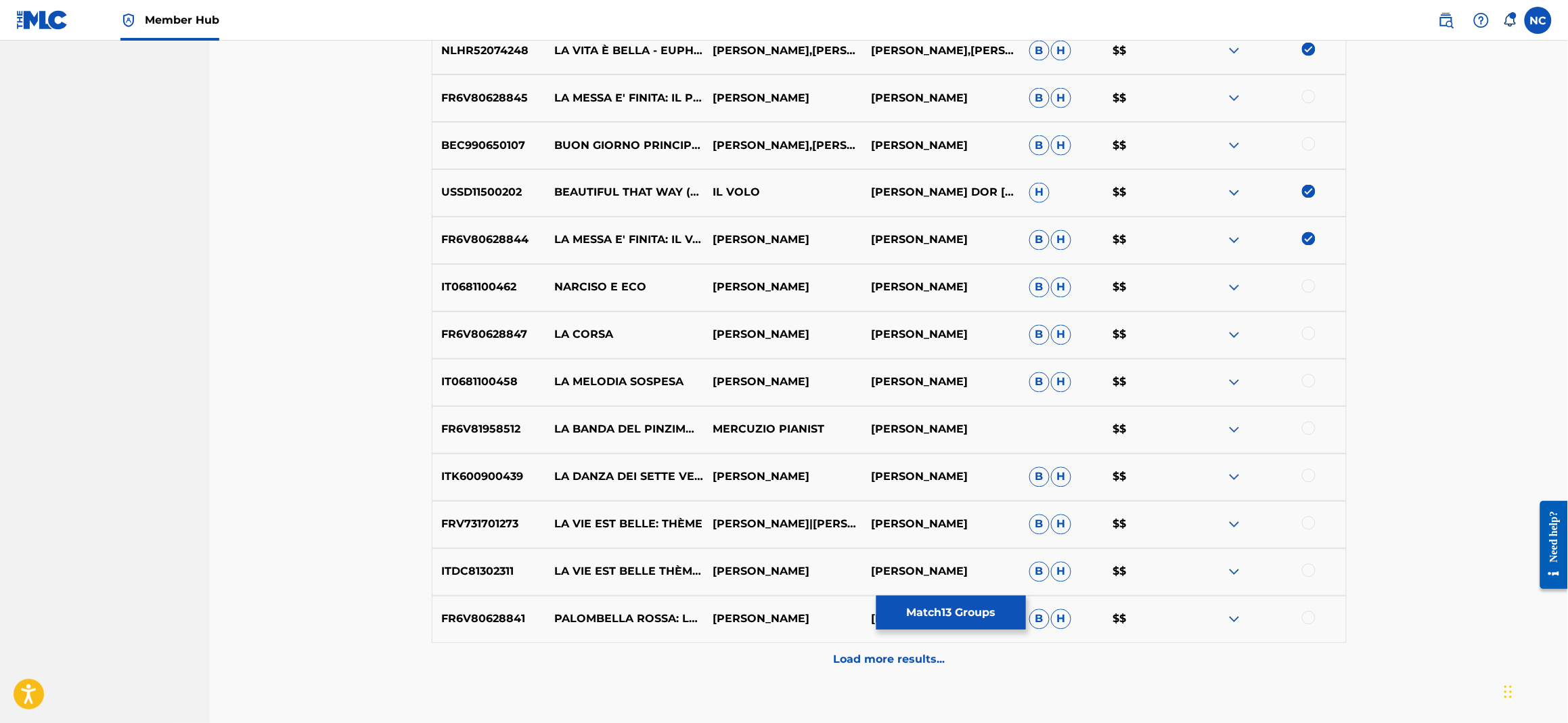
scroll to position [953, 0]
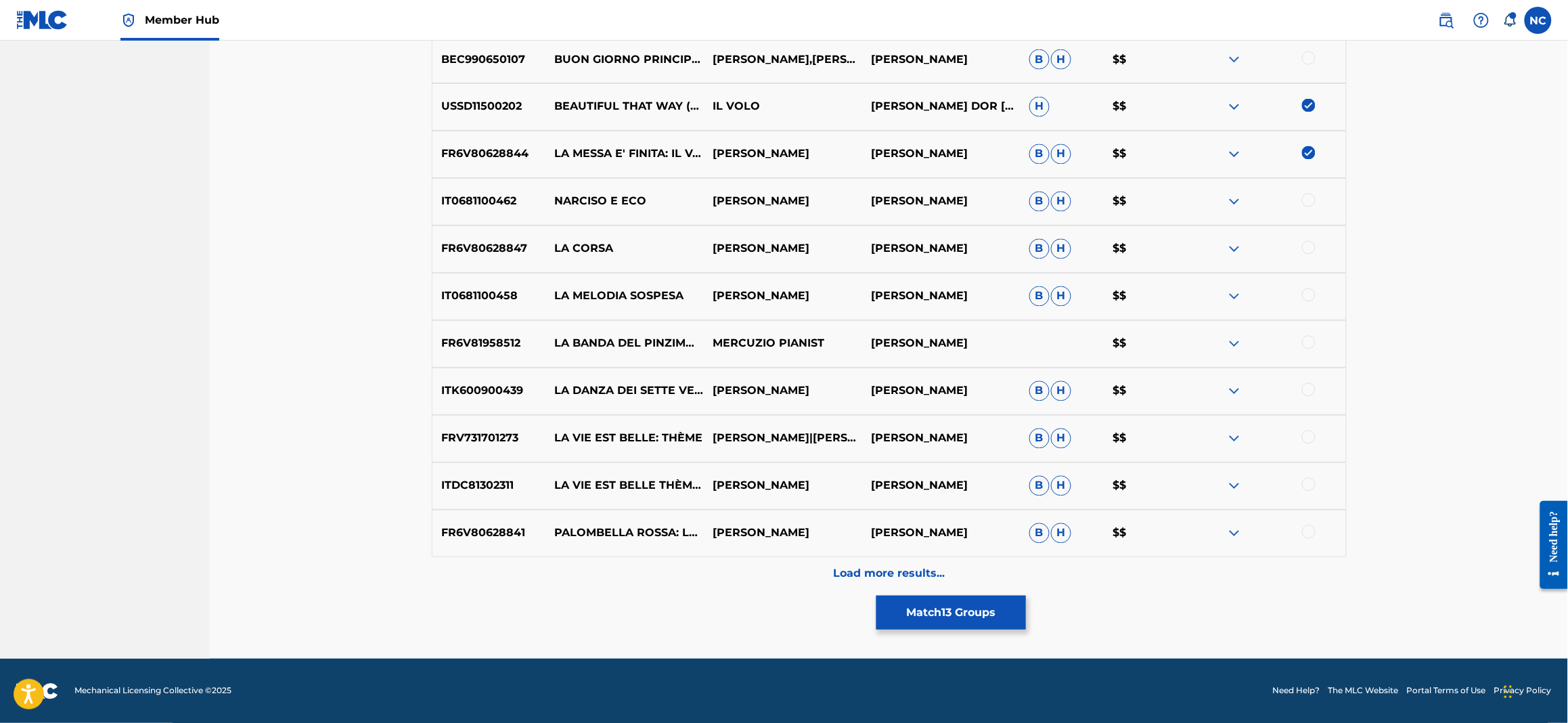
click at [1307, 436] on div at bounding box center [1308, 437] width 13 height 13
click at [1313, 485] on div at bounding box center [1308, 484] width 13 height 13
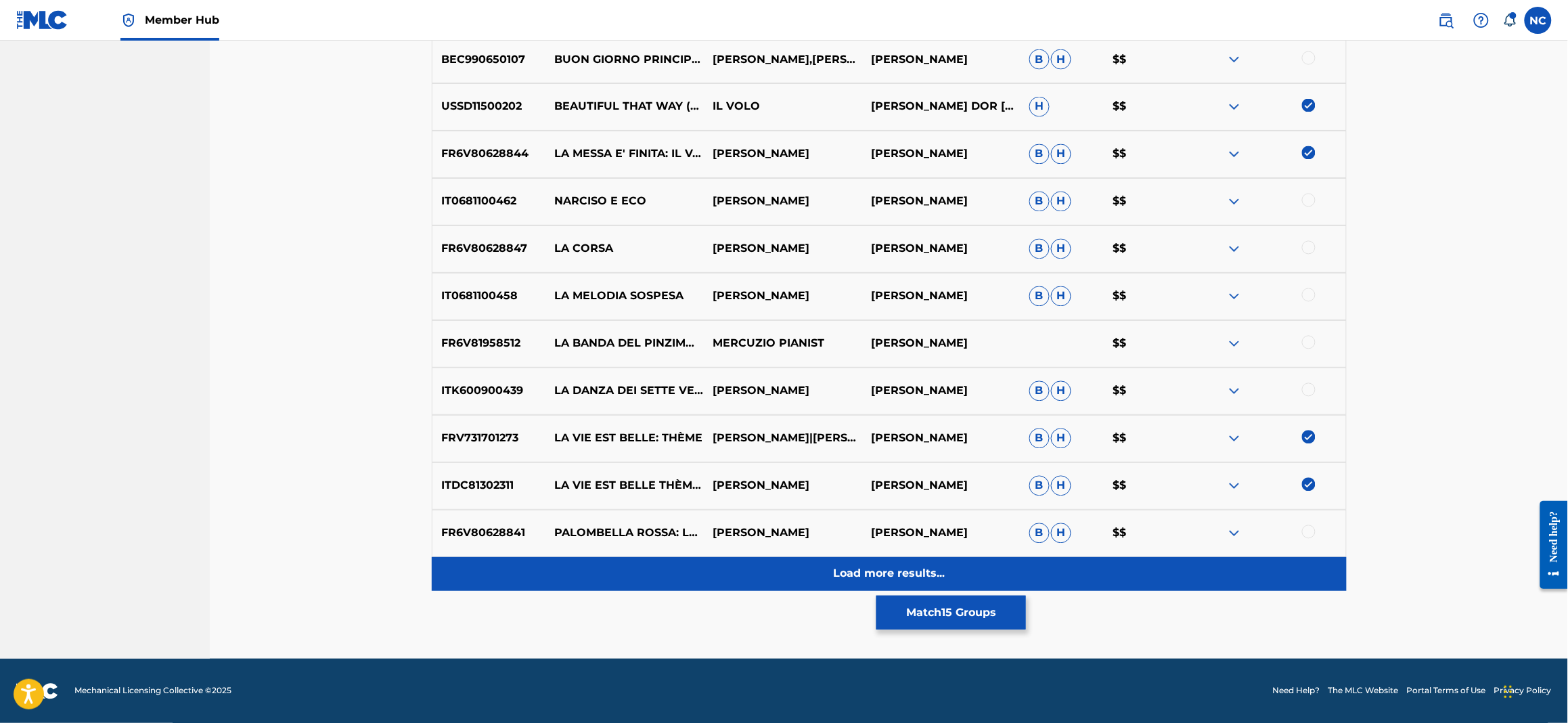
click at [935, 584] on div "Load more results..." at bounding box center [889, 574] width 915 height 33
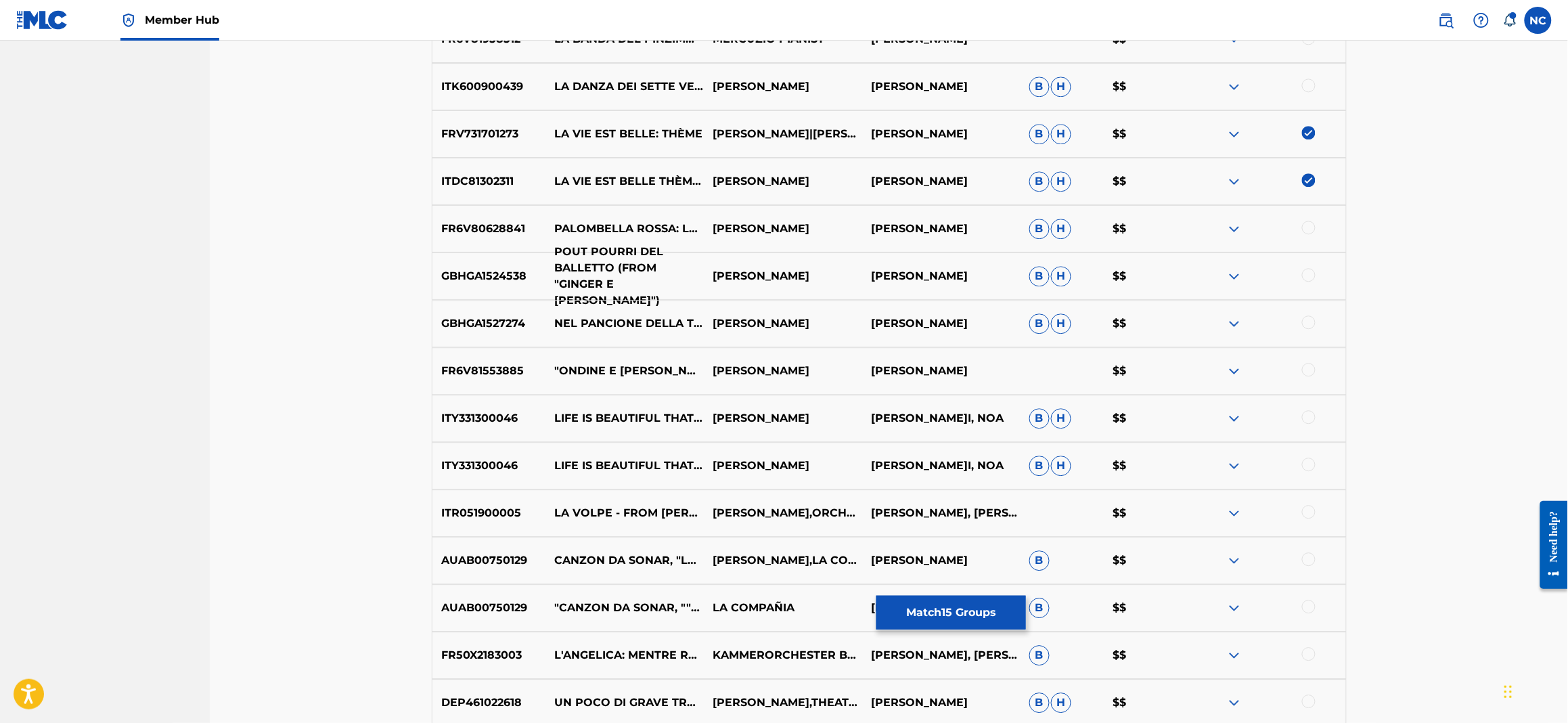
scroll to position [1360, 0]
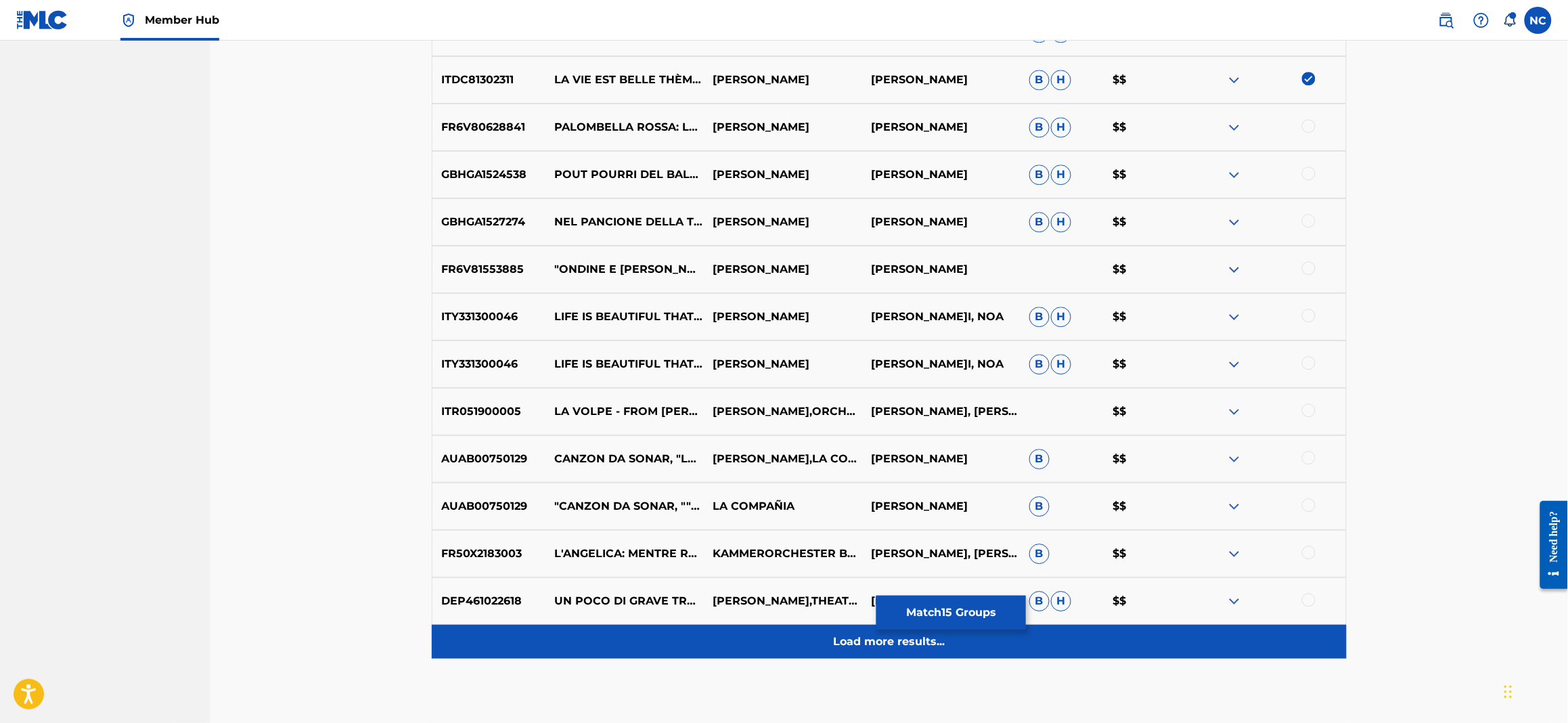
click at [868, 648] on p "Load more results..." at bounding box center [889, 641] width 111 height 16
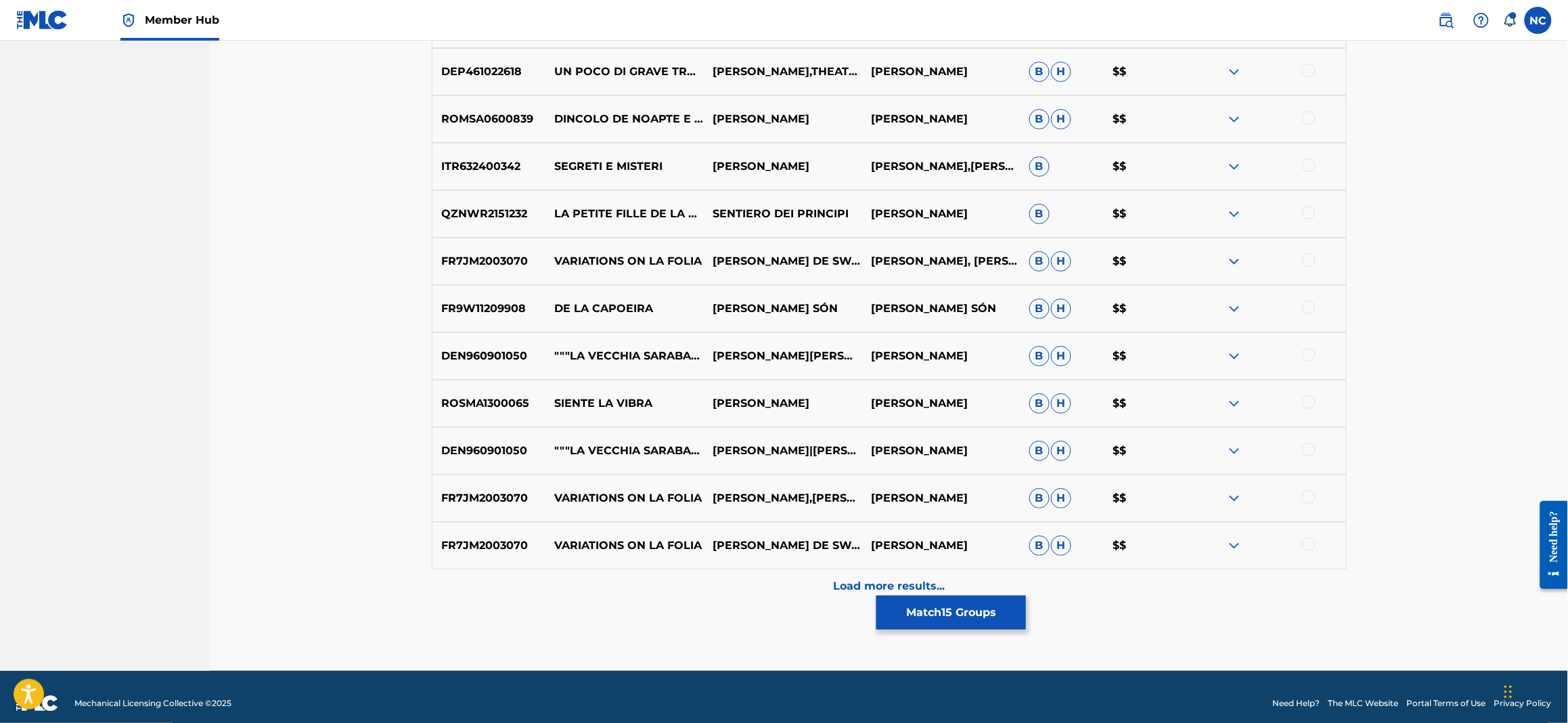
scroll to position [1902, 0]
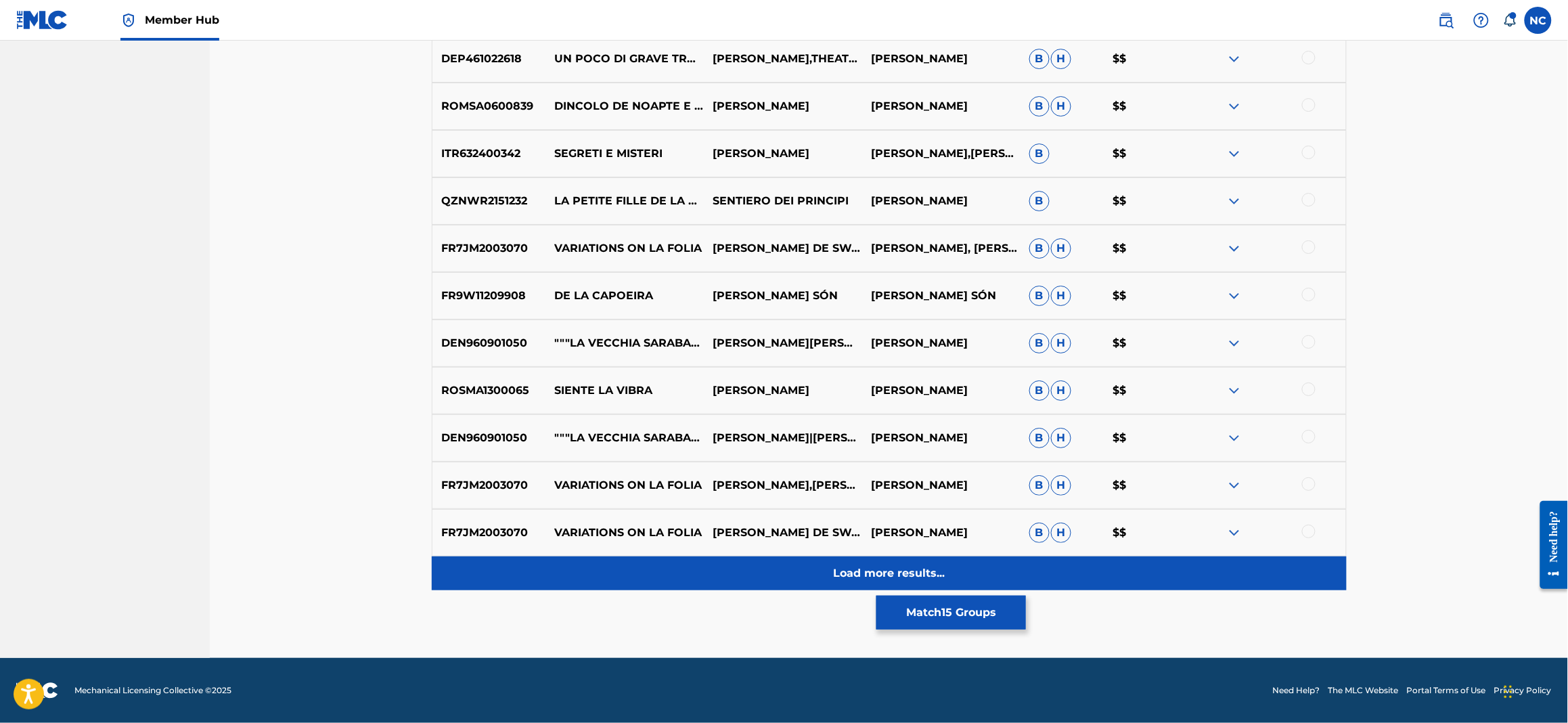
click at [893, 579] on p "Load more results..." at bounding box center [889, 573] width 111 height 16
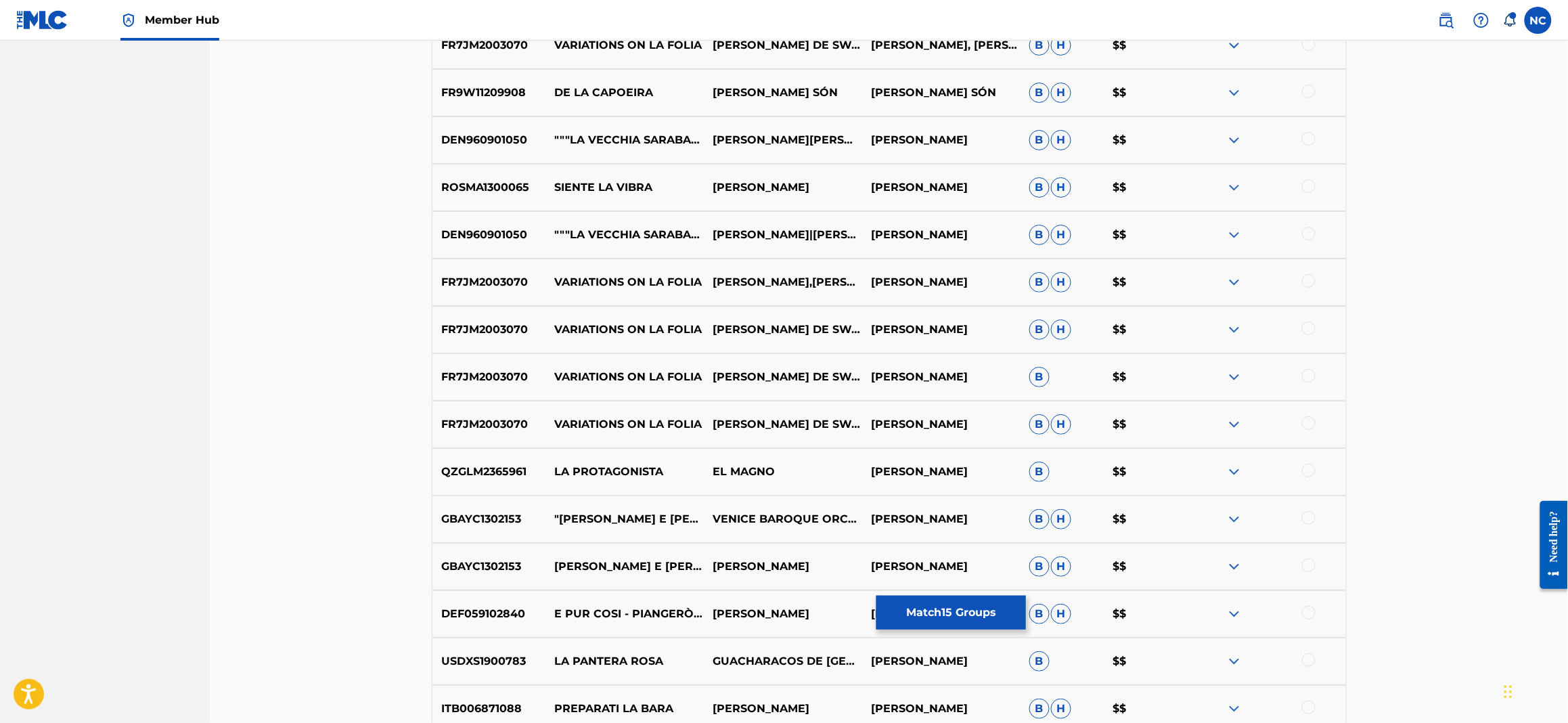
scroll to position [2375, 0]
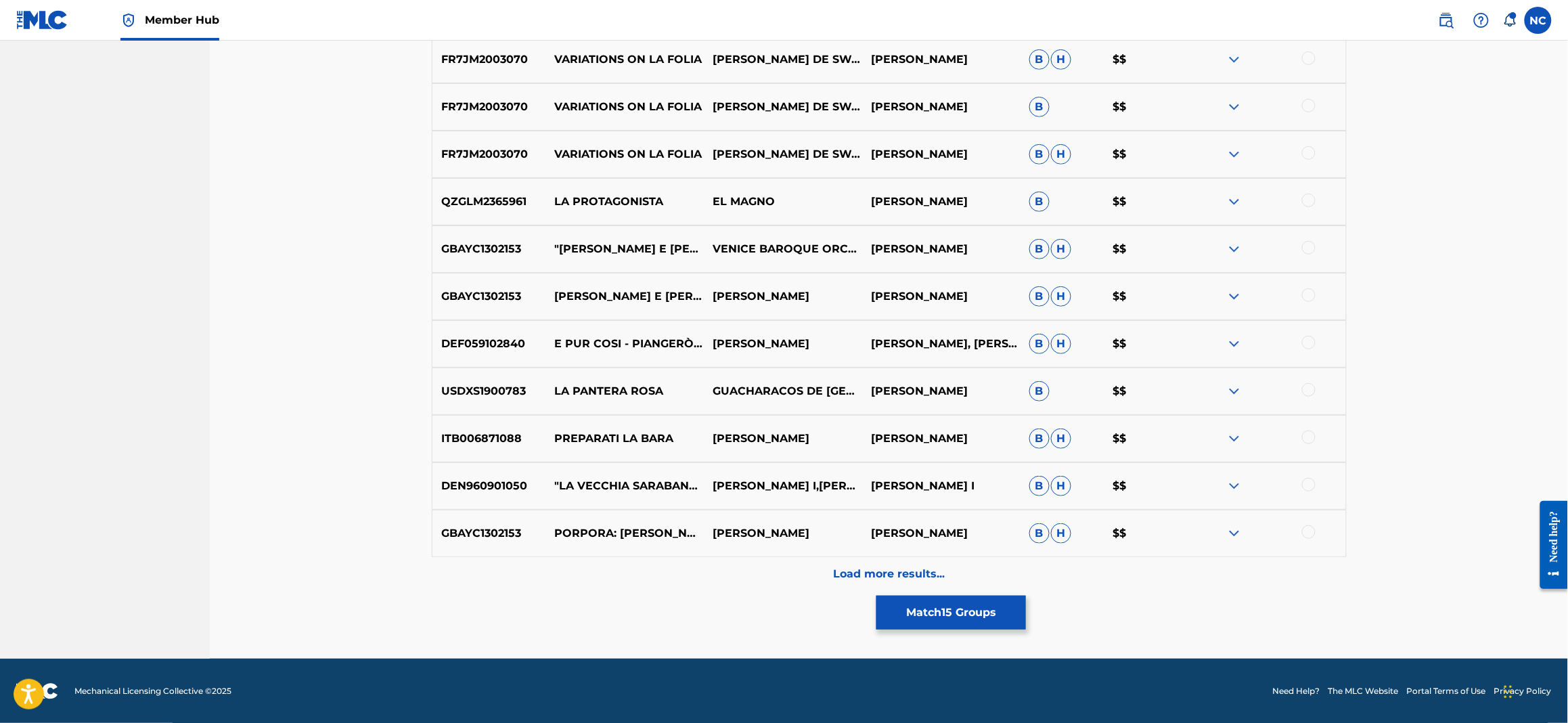
click at [893, 579] on p "Load more results..." at bounding box center [889, 574] width 111 height 16
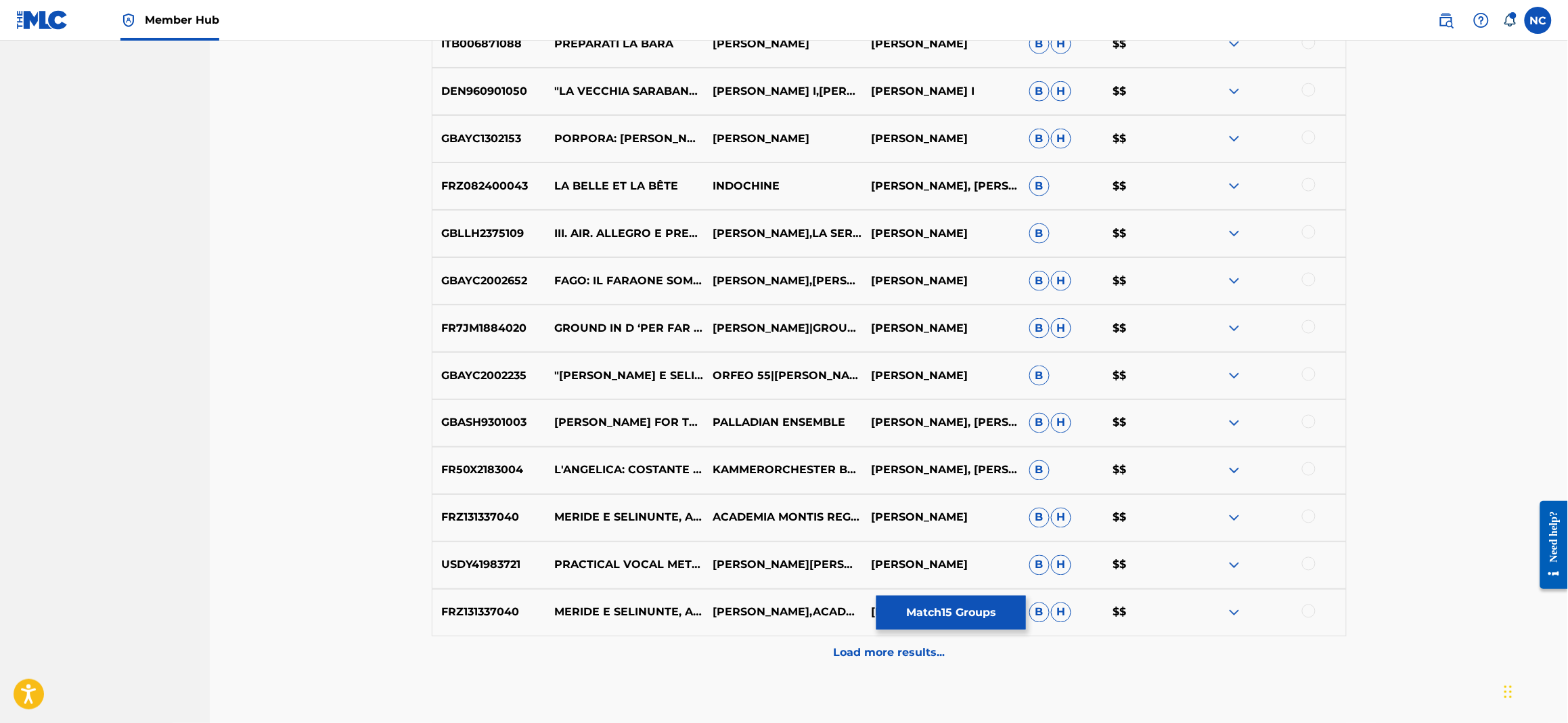
scroll to position [2848, 0]
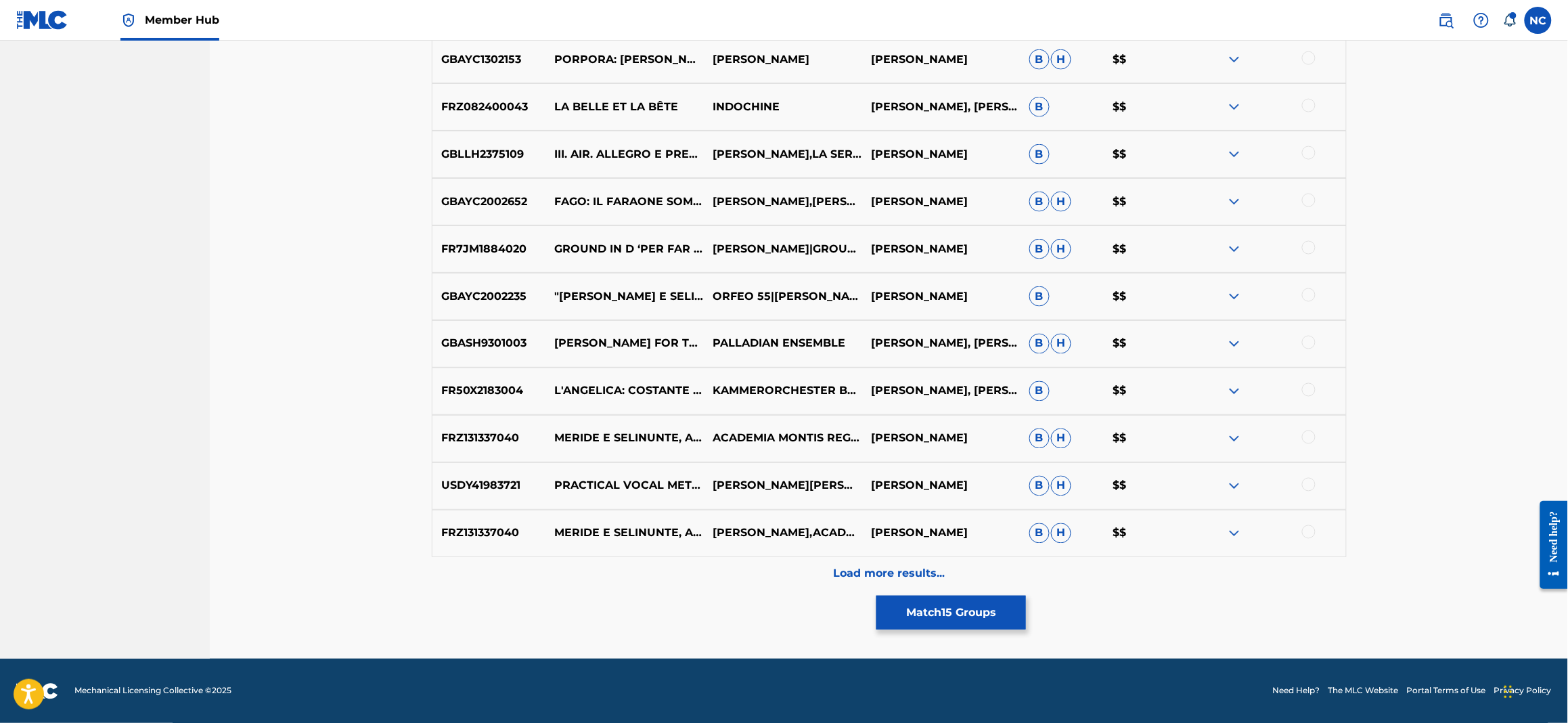
click at [893, 579] on p "Load more results..." at bounding box center [889, 574] width 111 height 16
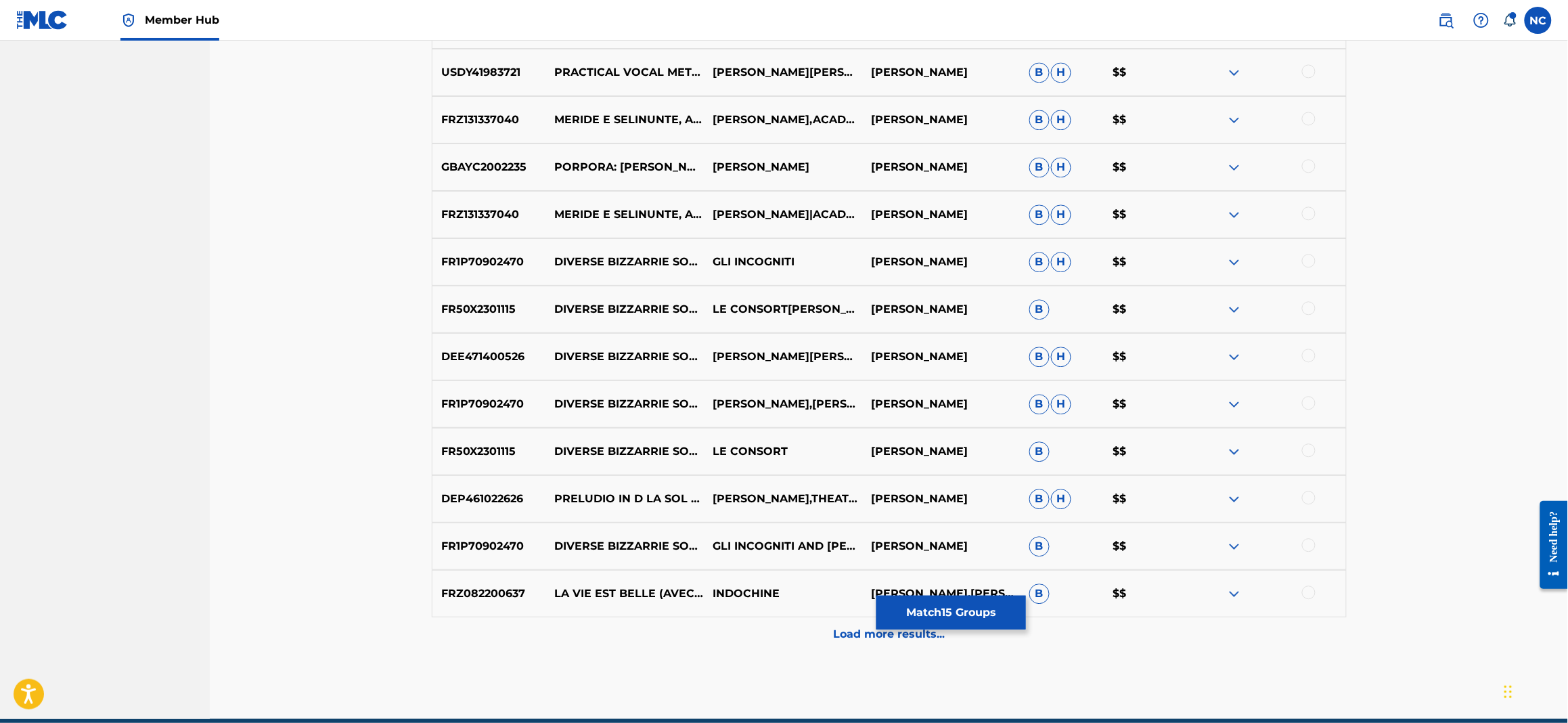
scroll to position [3322, 0]
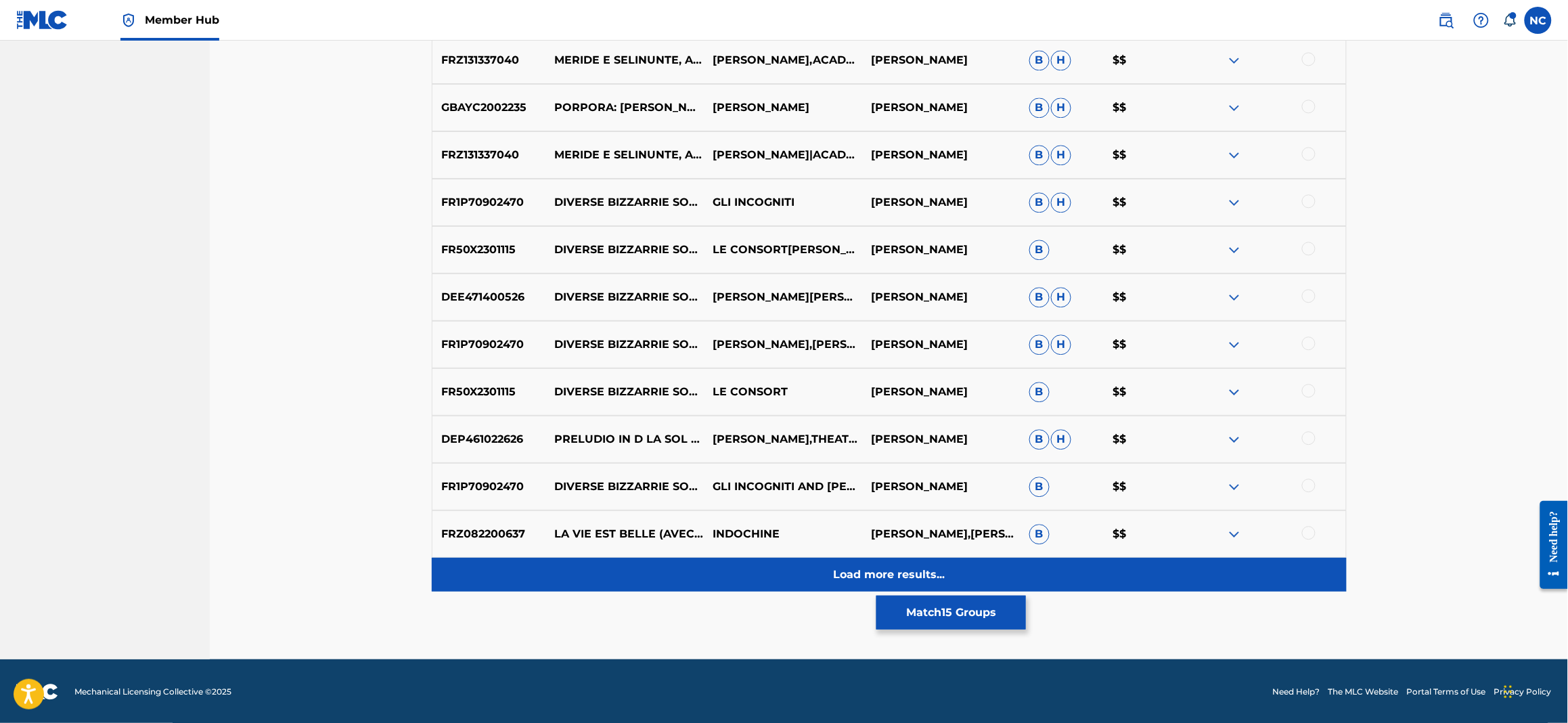
click at [921, 586] on div "Load more results..." at bounding box center [889, 574] width 915 height 33
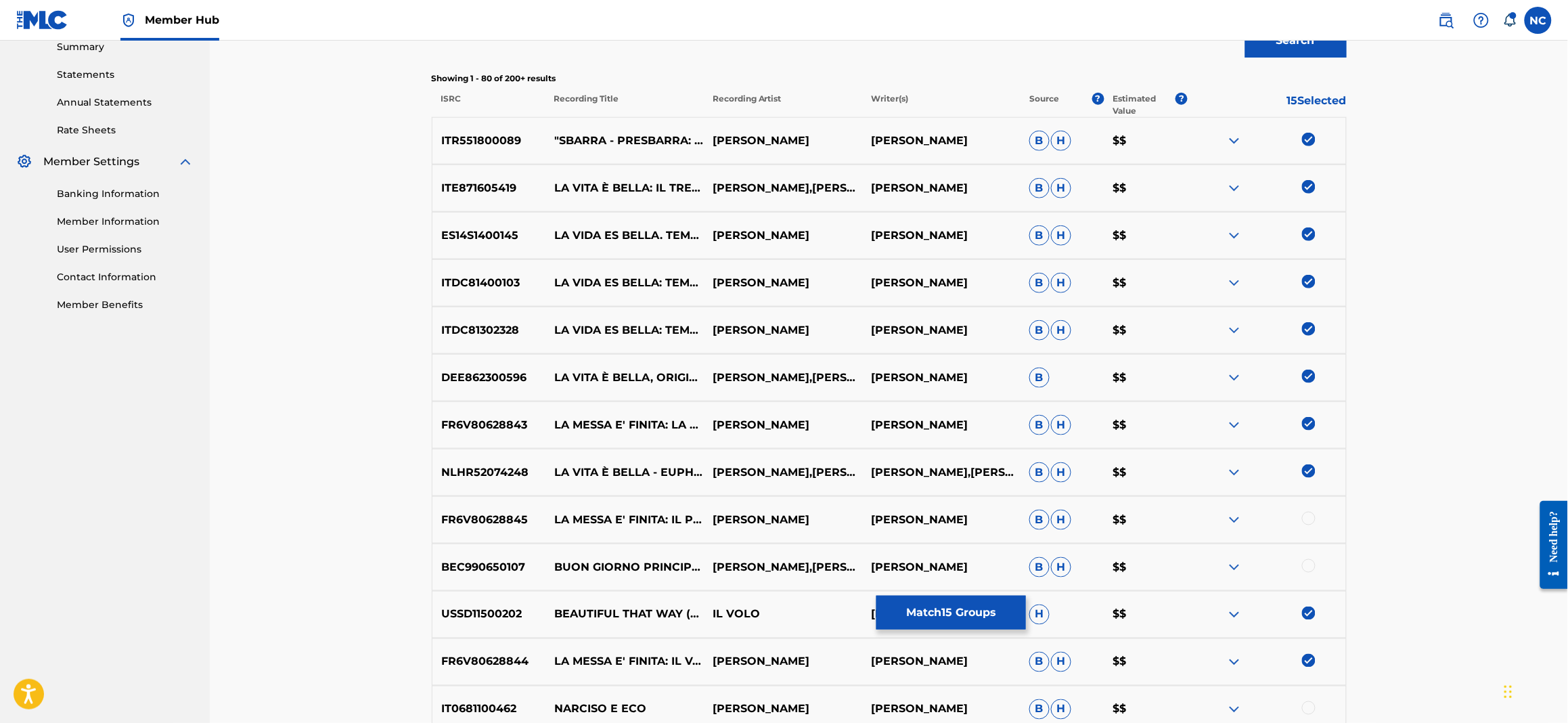
scroll to position [40, 0]
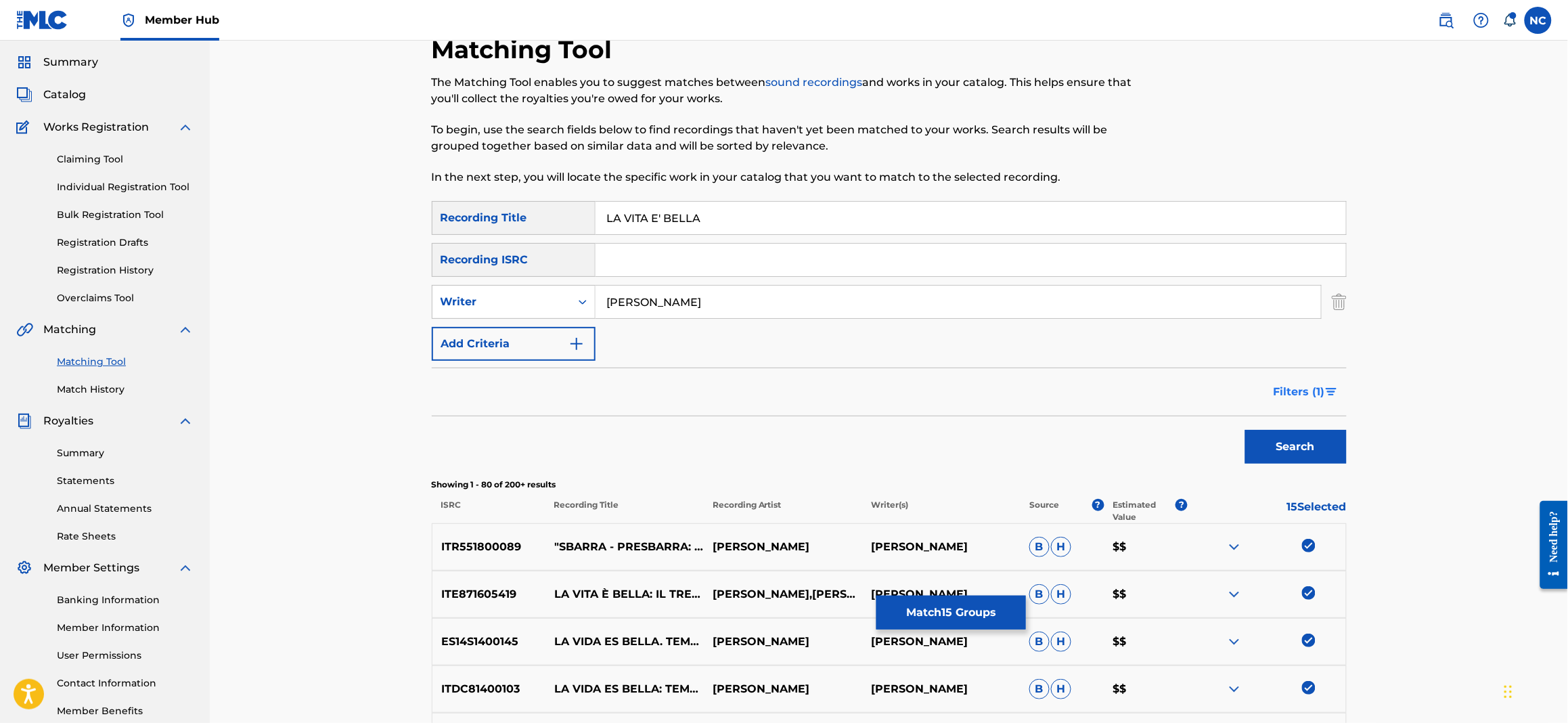
click at [1329, 388] on img "Search Form" at bounding box center [1331, 391] width 12 height 8
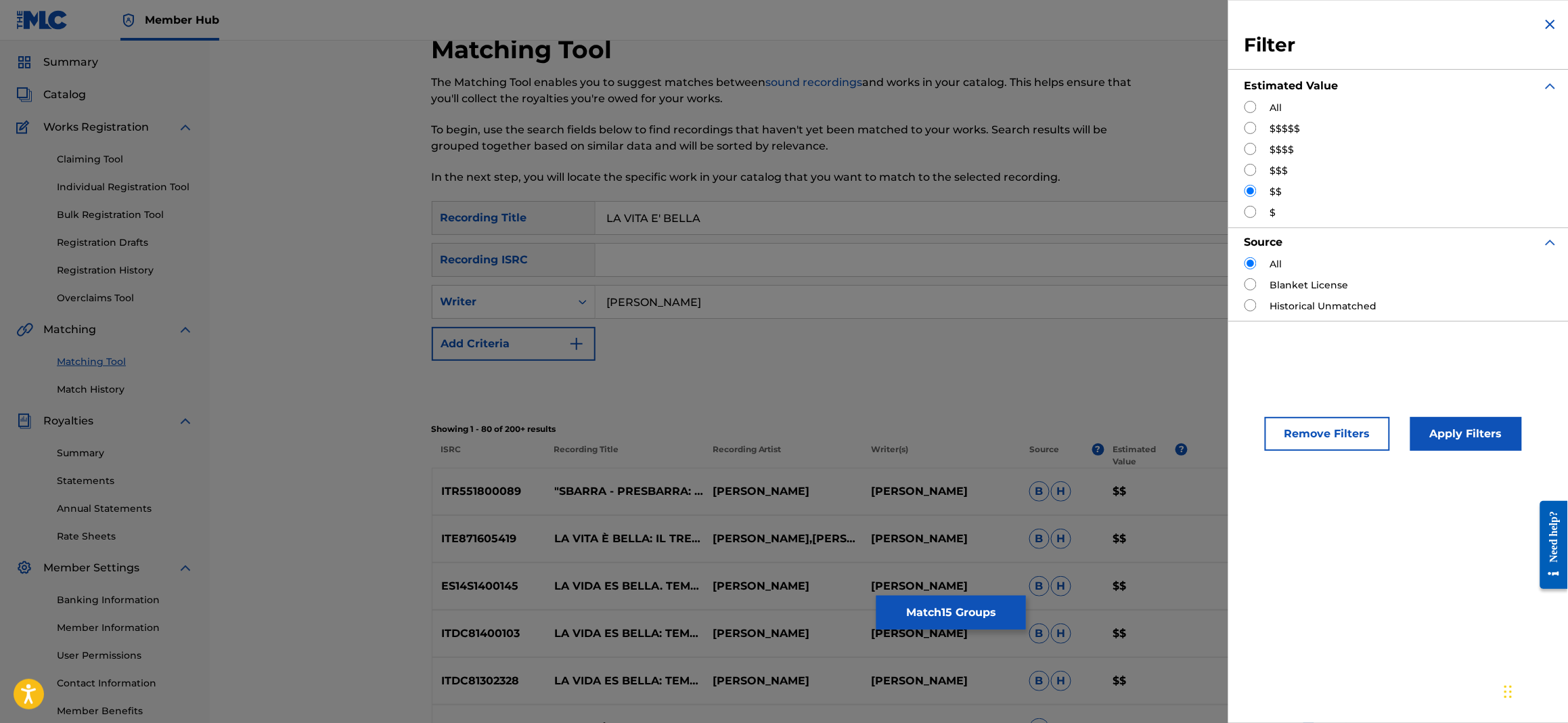
click at [1251, 209] on input "Search Form" at bounding box center [1251, 212] width 12 height 12
radio input "true"
click at [1453, 423] on button "Apply Filters" at bounding box center [1465, 433] width 111 height 33
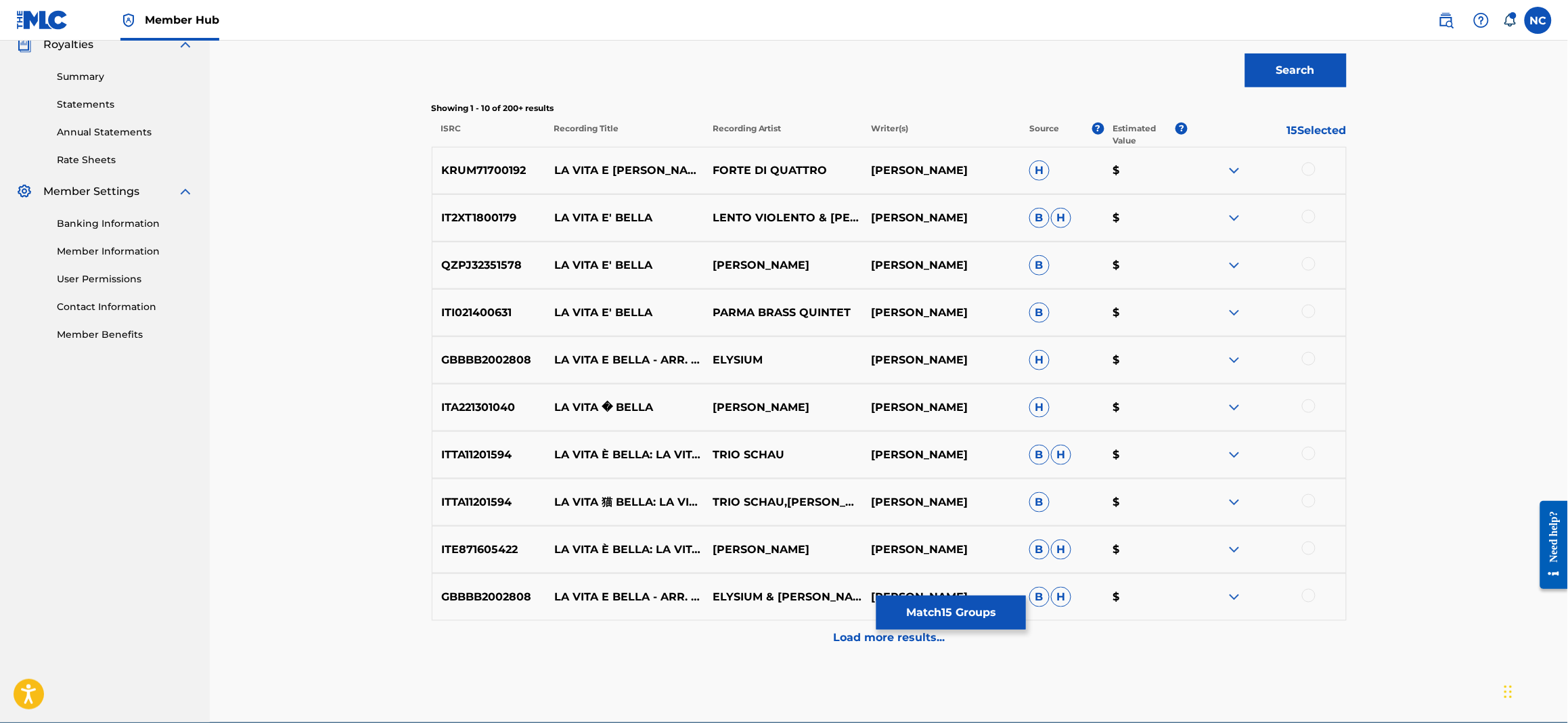
scroll to position [446, 0]
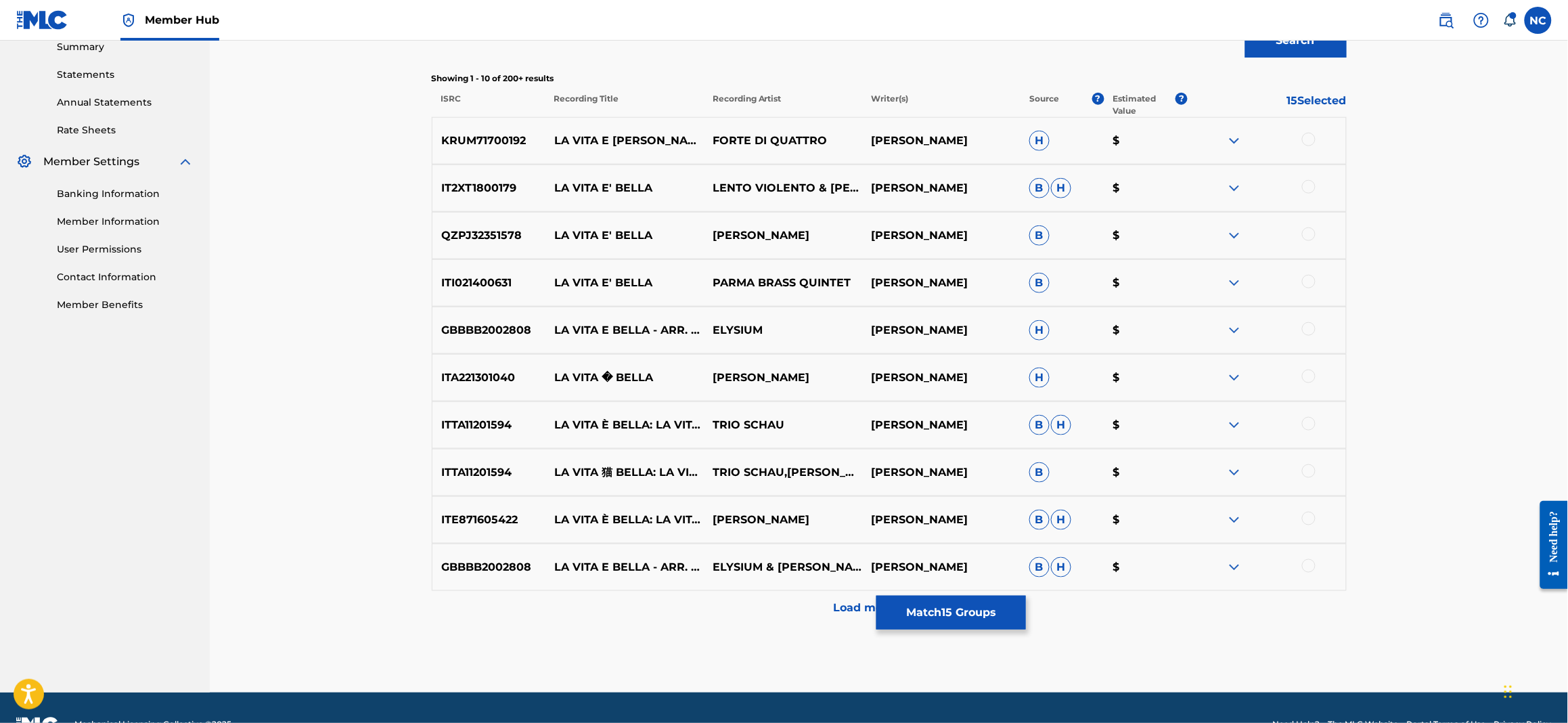
click at [1317, 145] on div at bounding box center [1266, 140] width 158 height 16
click at [1313, 184] on div at bounding box center [1308, 186] width 13 height 13
click at [1306, 138] on div at bounding box center [1308, 139] width 13 height 13
click at [1310, 237] on div at bounding box center [1308, 233] width 13 height 13
click at [1308, 283] on div at bounding box center [1308, 281] width 13 height 13
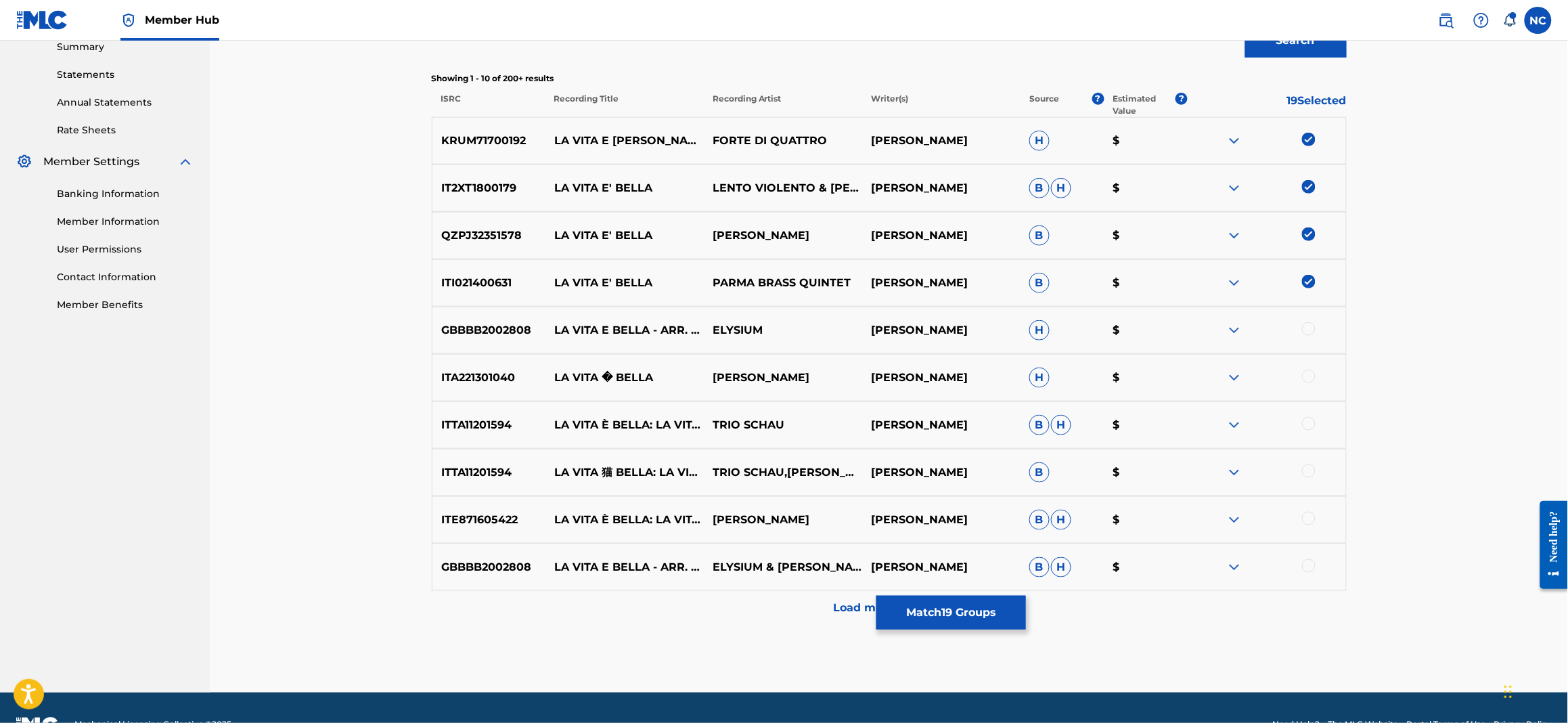
click at [1309, 334] on div at bounding box center [1308, 328] width 13 height 13
click at [1310, 371] on div at bounding box center [1308, 376] width 13 height 13
click at [1315, 425] on div at bounding box center [1308, 423] width 13 height 13
click at [1312, 473] on div at bounding box center [1308, 471] width 13 height 13
click at [1310, 526] on div at bounding box center [1266, 519] width 158 height 16
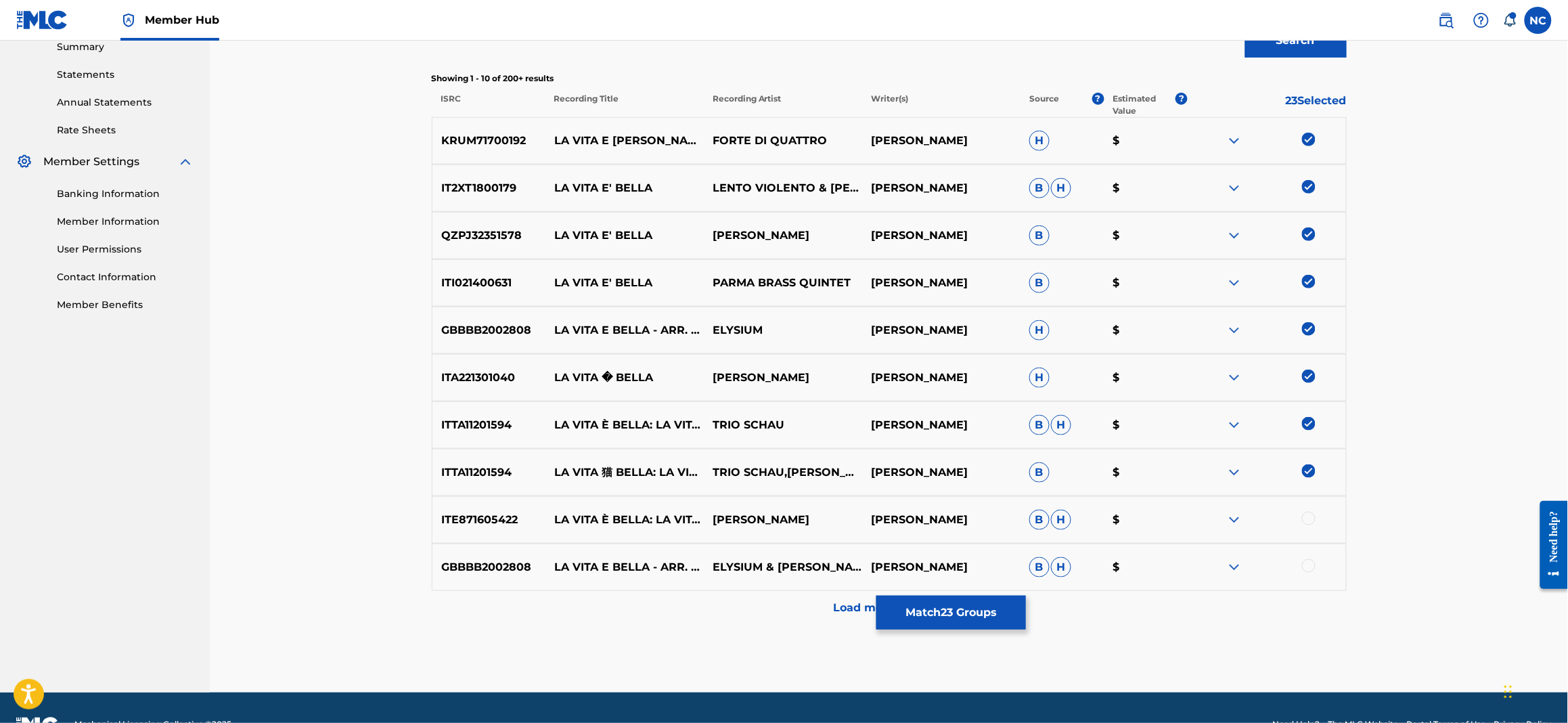
click at [1310, 521] on div at bounding box center [1308, 518] width 13 height 13
click at [1308, 567] on div at bounding box center [1308, 565] width 13 height 13
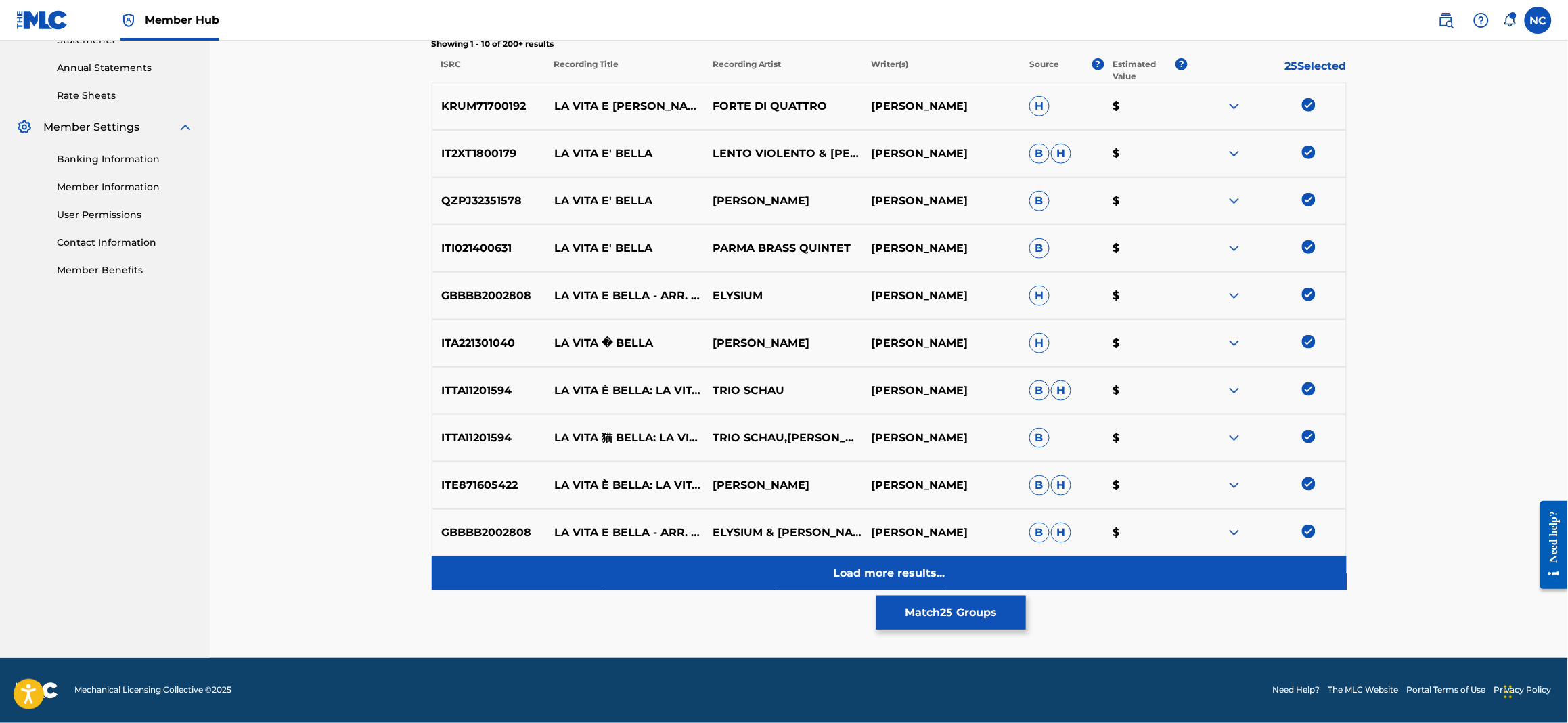
click at [902, 577] on p "Load more results..." at bounding box center [889, 573] width 111 height 16
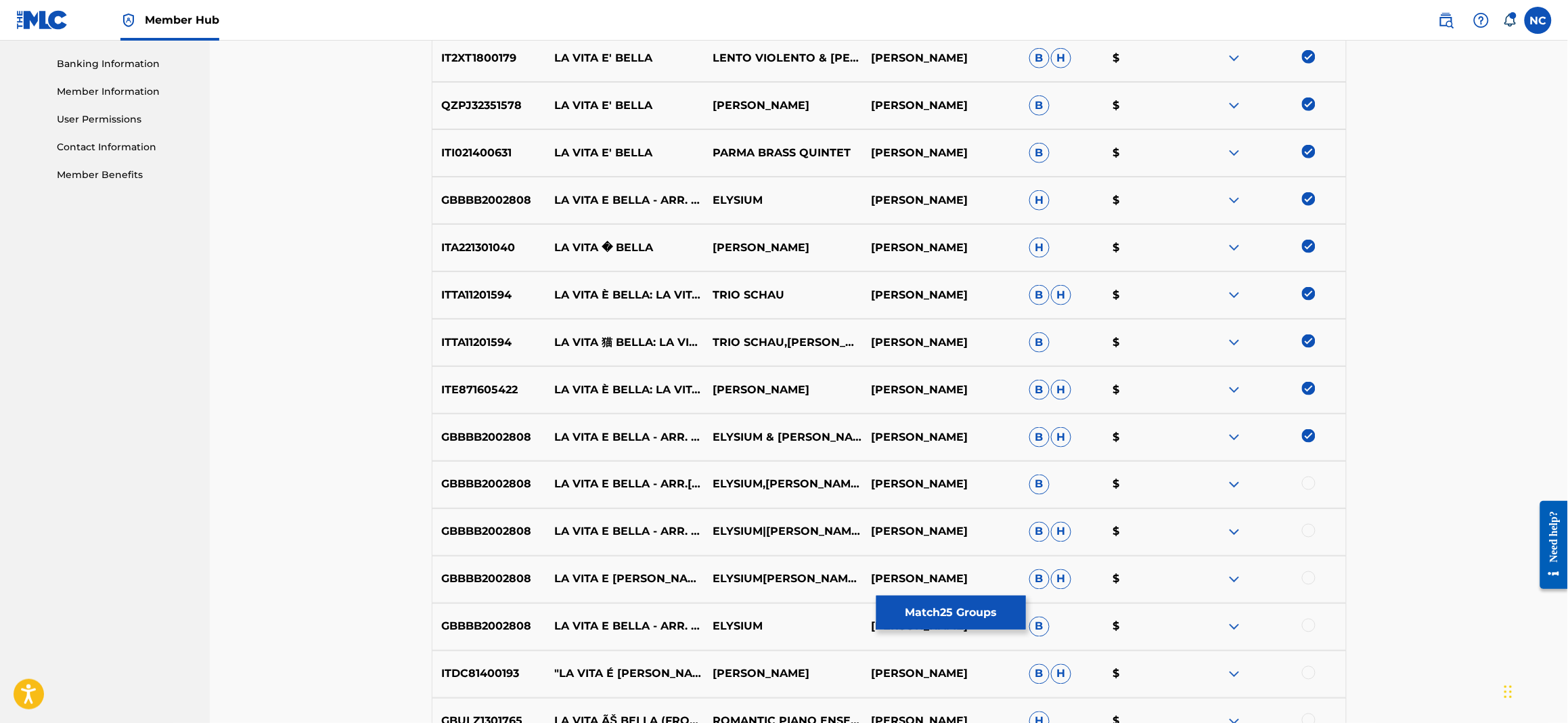
scroll to position [886, 0]
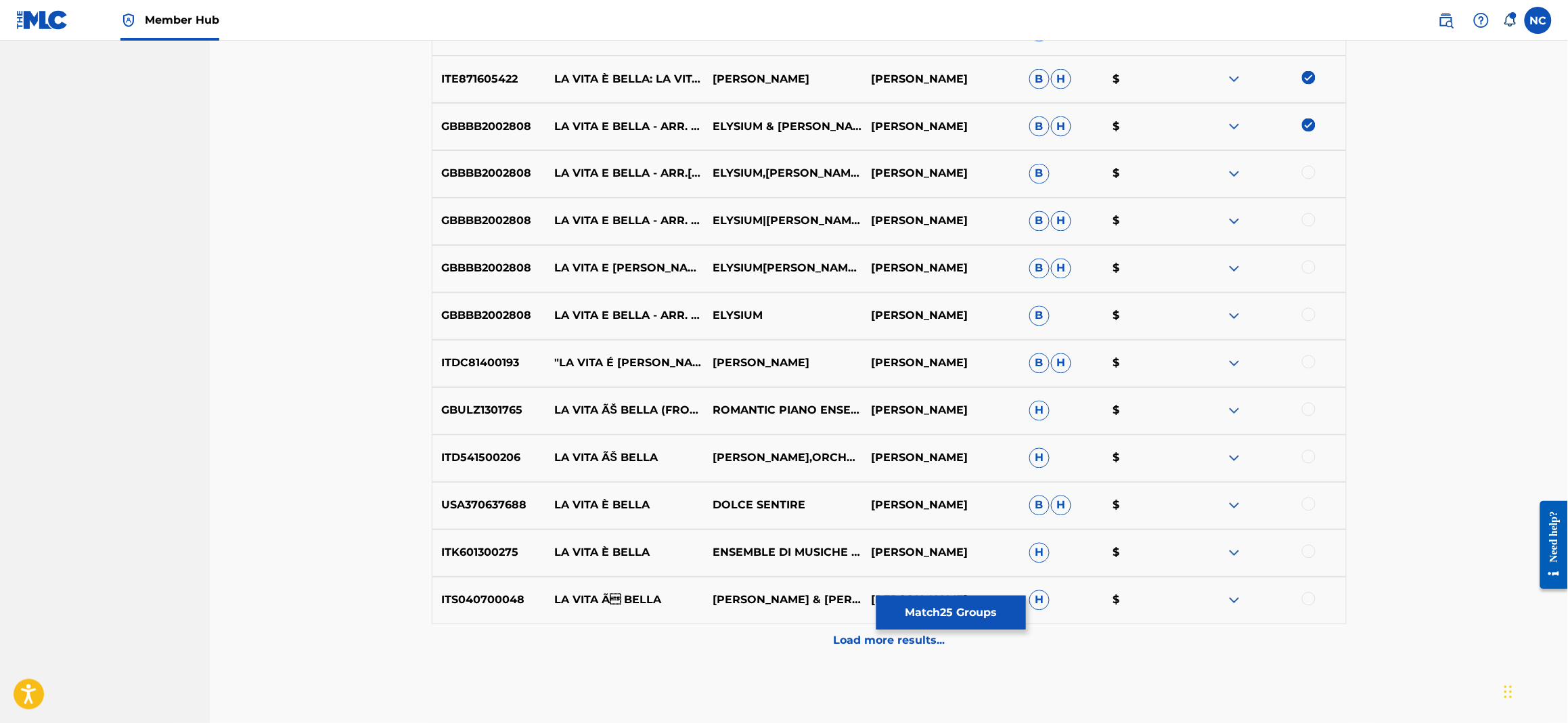
click at [1308, 173] on div at bounding box center [1308, 172] width 13 height 13
click at [1306, 217] on div at bounding box center [1308, 219] width 13 height 13
click at [1310, 276] on div at bounding box center [1266, 268] width 158 height 16
click at [1310, 272] on div at bounding box center [1308, 267] width 13 height 13
click at [1310, 319] on div at bounding box center [1308, 314] width 13 height 13
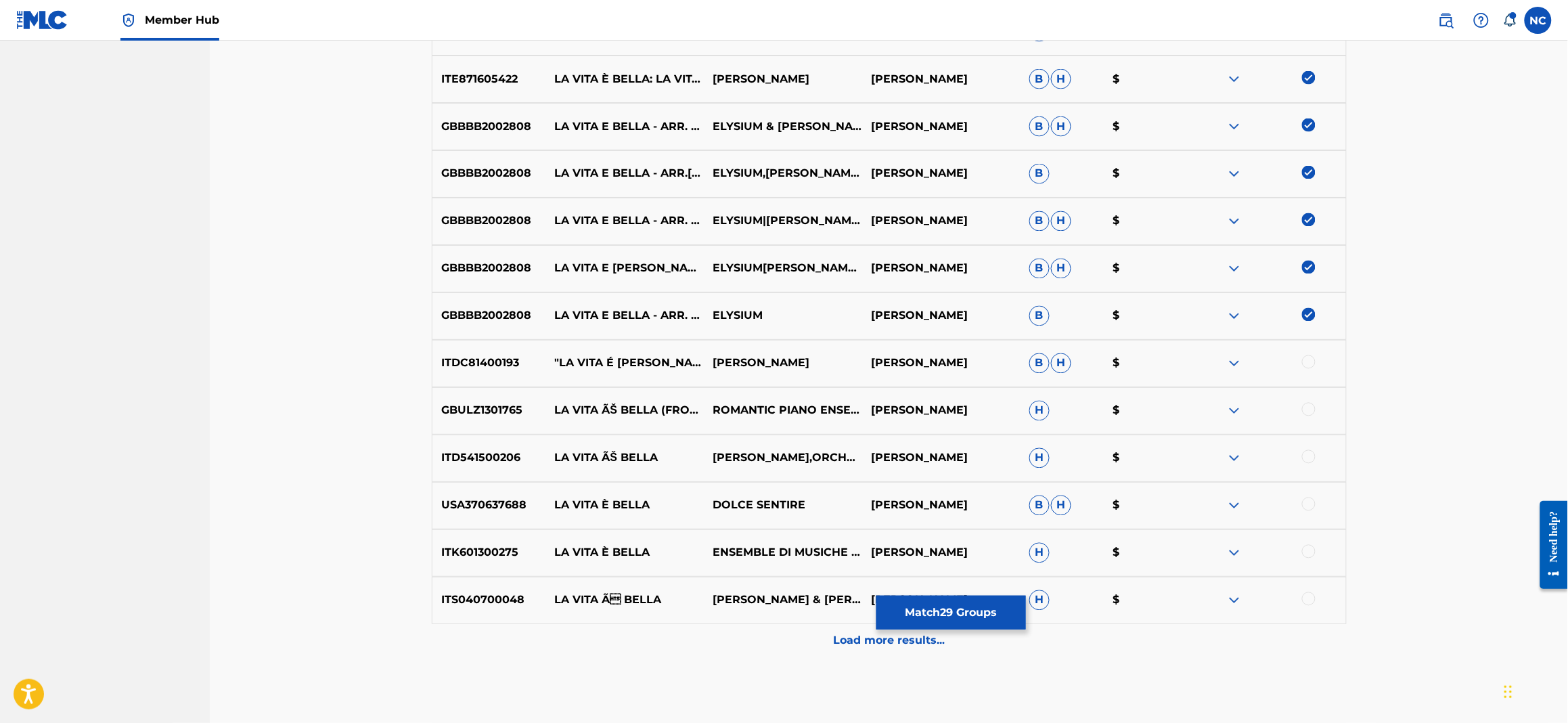
click at [1312, 358] on div at bounding box center [1308, 362] width 13 height 13
click at [1313, 405] on div at bounding box center [1308, 409] width 13 height 13
drag, startPoint x: 1309, startPoint y: 442, endPoint x: 1310, endPoint y: 464, distance: 22.0
click at [1309, 444] on div "ITD541500206 LA VITA [PERSON_NAME] [PERSON_NAME],ORCHESTRA DA CAMERA FIORENTINA…" at bounding box center [889, 458] width 915 height 47
click at [1310, 464] on div at bounding box center [1266, 458] width 158 height 16
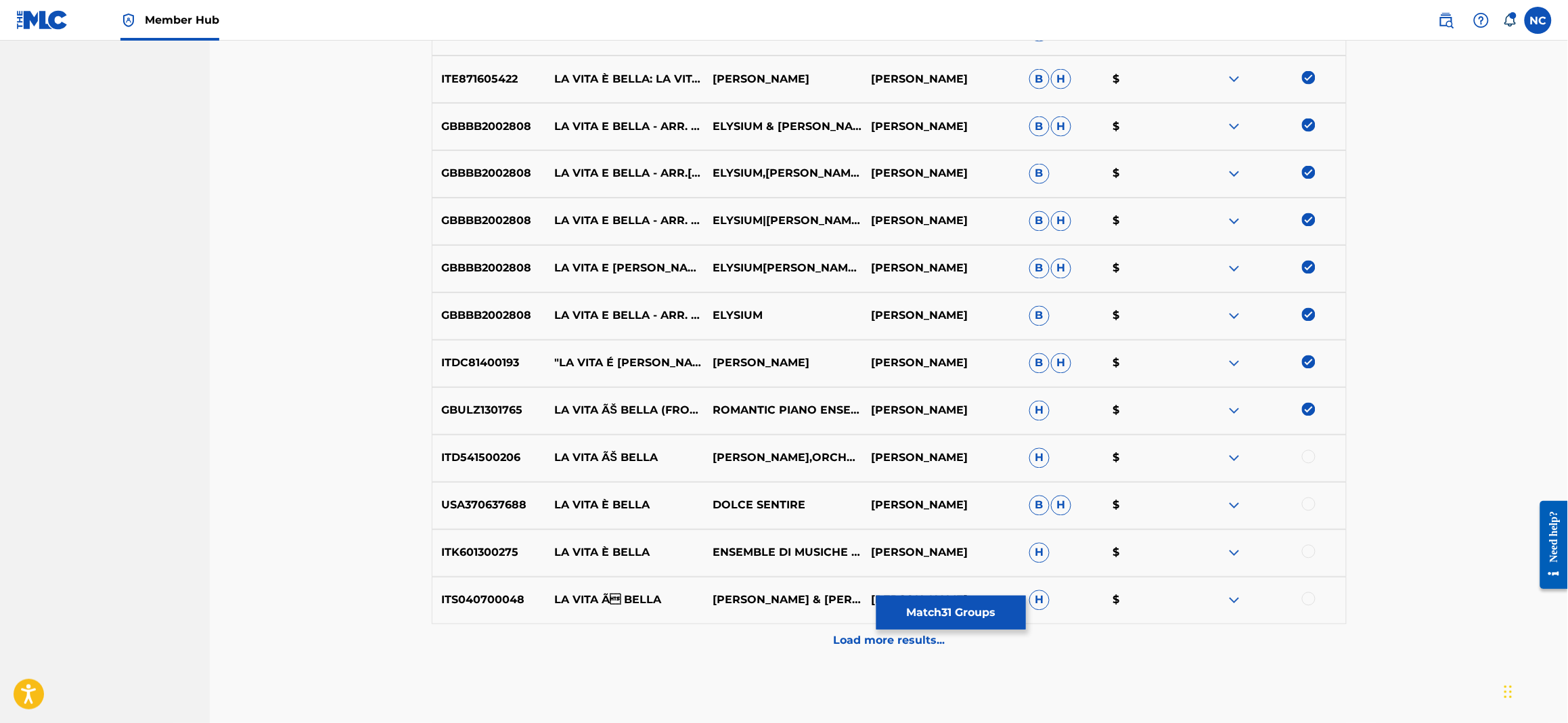
drag, startPoint x: 1310, startPoint y: 455, endPoint x: 1310, endPoint y: 479, distance: 24.0
click at [1310, 461] on div at bounding box center [1308, 456] width 13 height 13
click at [1307, 505] on div at bounding box center [1308, 504] width 13 height 13
click at [1310, 557] on div at bounding box center [1308, 551] width 13 height 13
drag, startPoint x: 1307, startPoint y: 611, endPoint x: 1308, endPoint y: 596, distance: 15.0
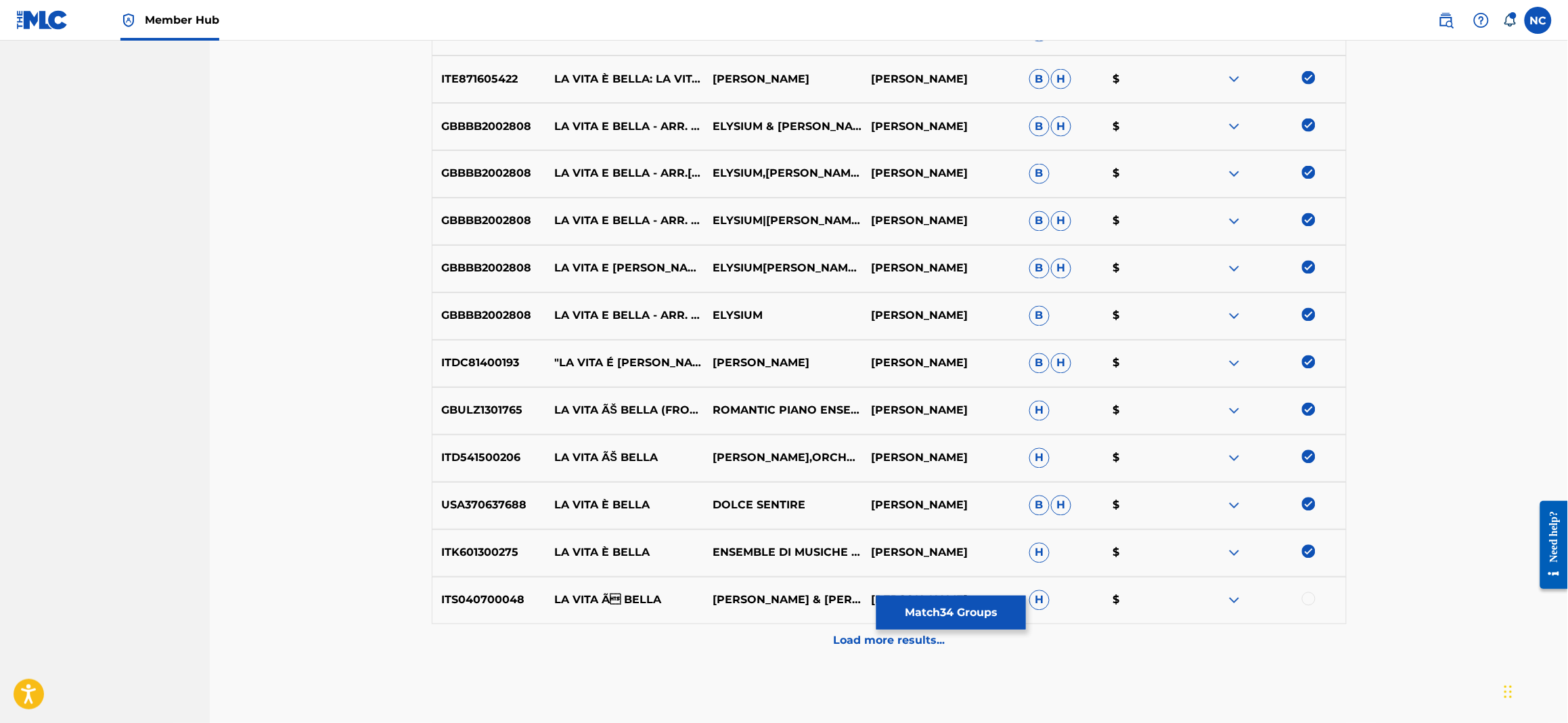
click at [1307, 612] on div "ITS040700048 LA VITA Ã BELLA[PERSON_NAME] &[PERSON_NAME][PERSON_NAME] H $" at bounding box center [889, 600] width 915 height 47
click at [1308, 596] on div at bounding box center [1308, 598] width 13 height 13
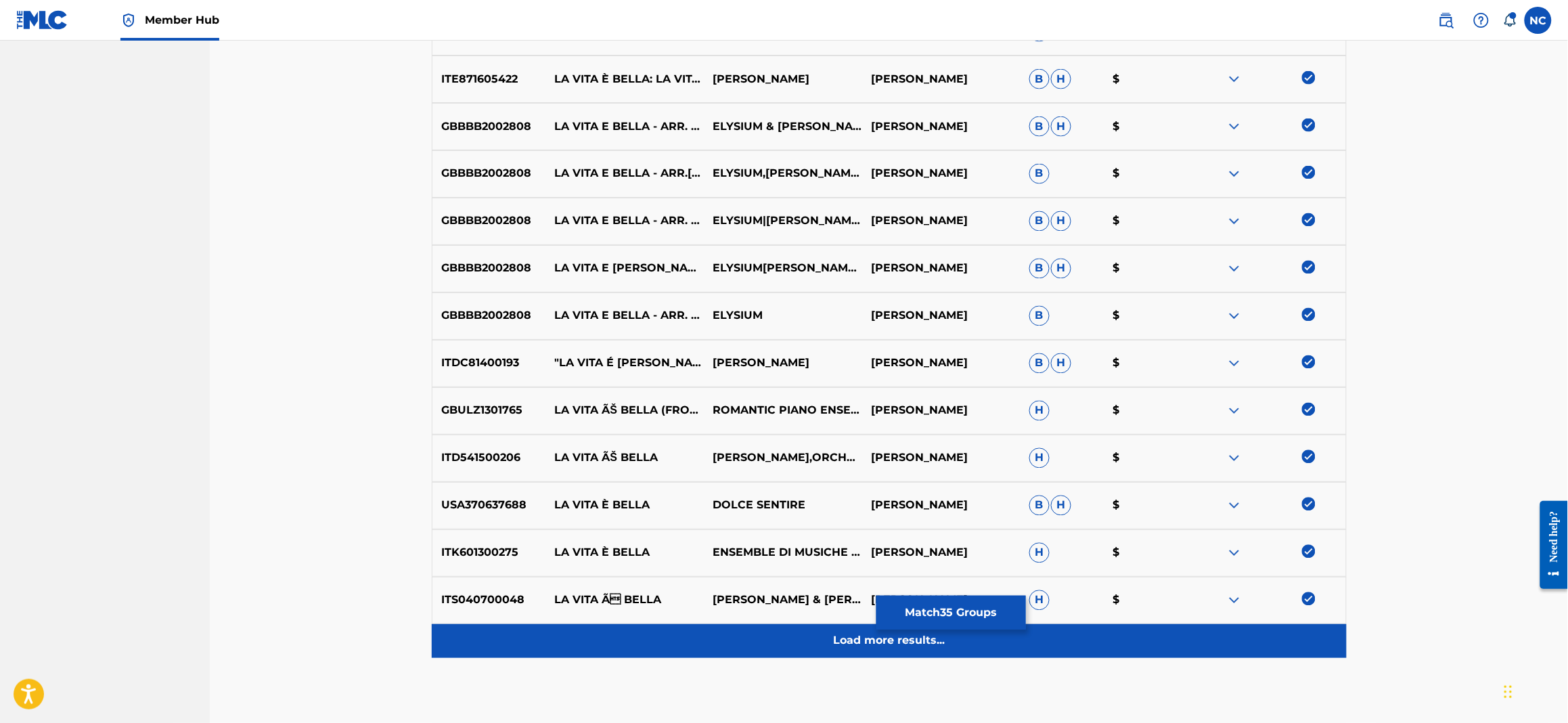
click at [903, 645] on p "Load more results..." at bounding box center [889, 641] width 111 height 16
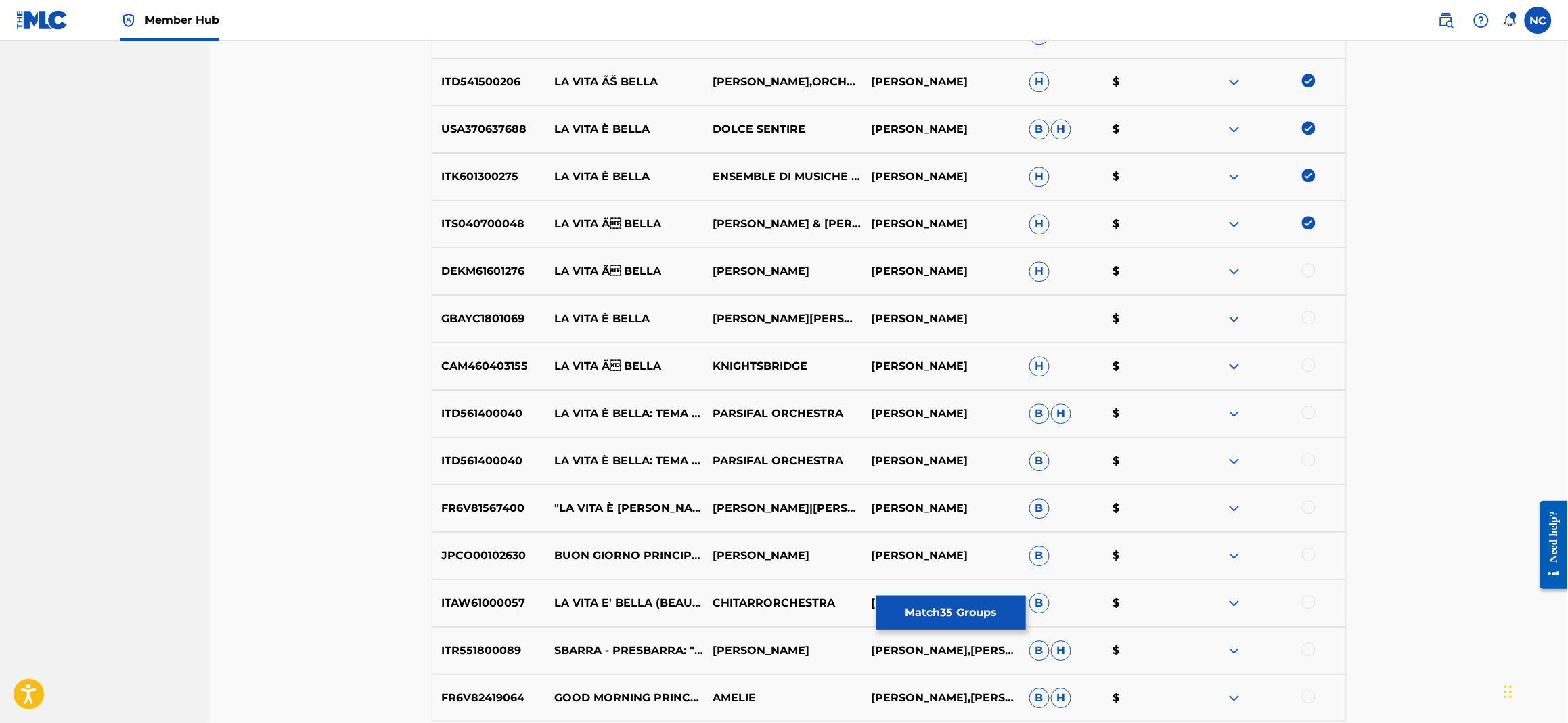
scroll to position [1394, 0]
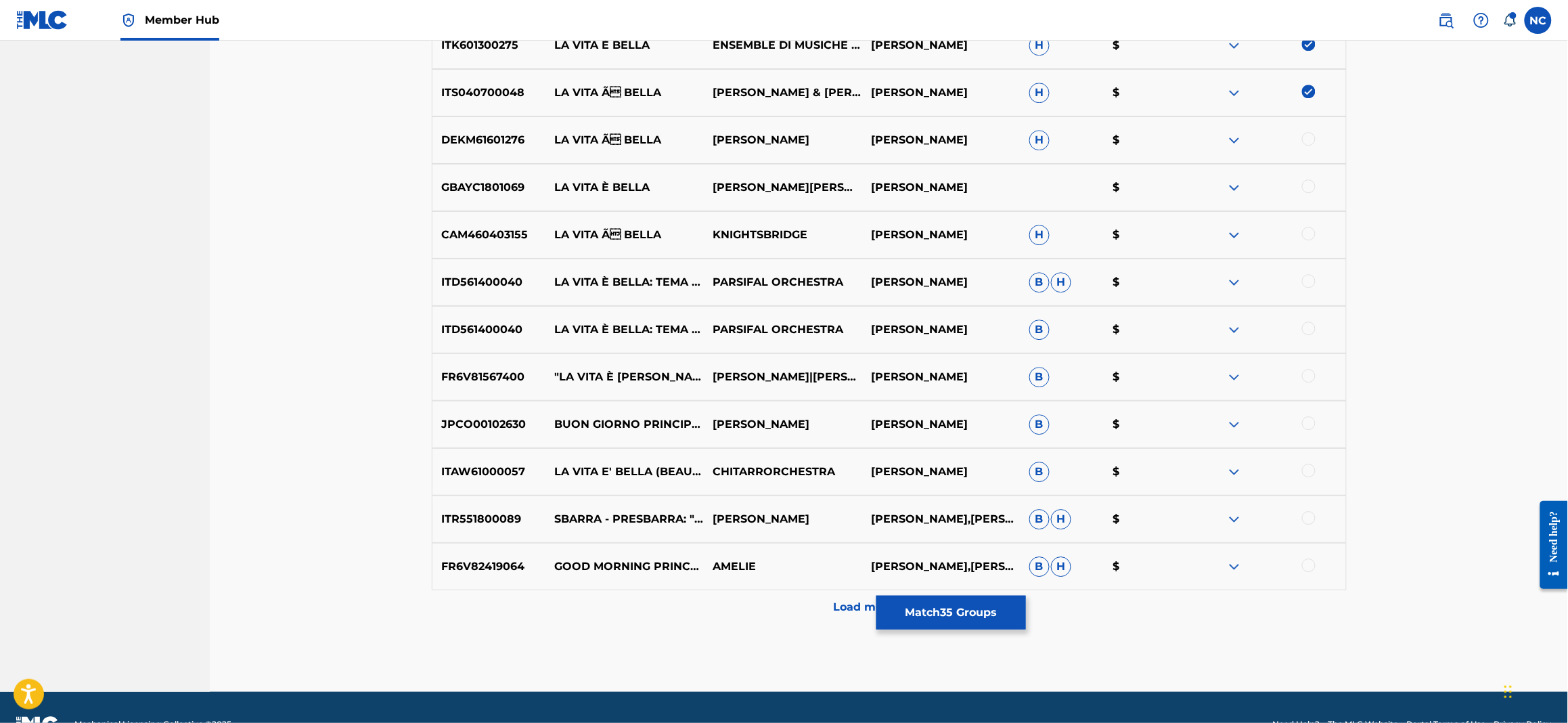
click at [1310, 135] on div at bounding box center [1308, 139] width 13 height 13
click at [1308, 190] on div at bounding box center [1308, 185] width 13 height 13
click at [1312, 239] on div at bounding box center [1308, 233] width 13 height 13
click at [1309, 283] on div at bounding box center [1308, 280] width 13 height 13
click at [1305, 330] on div at bounding box center [1308, 328] width 13 height 13
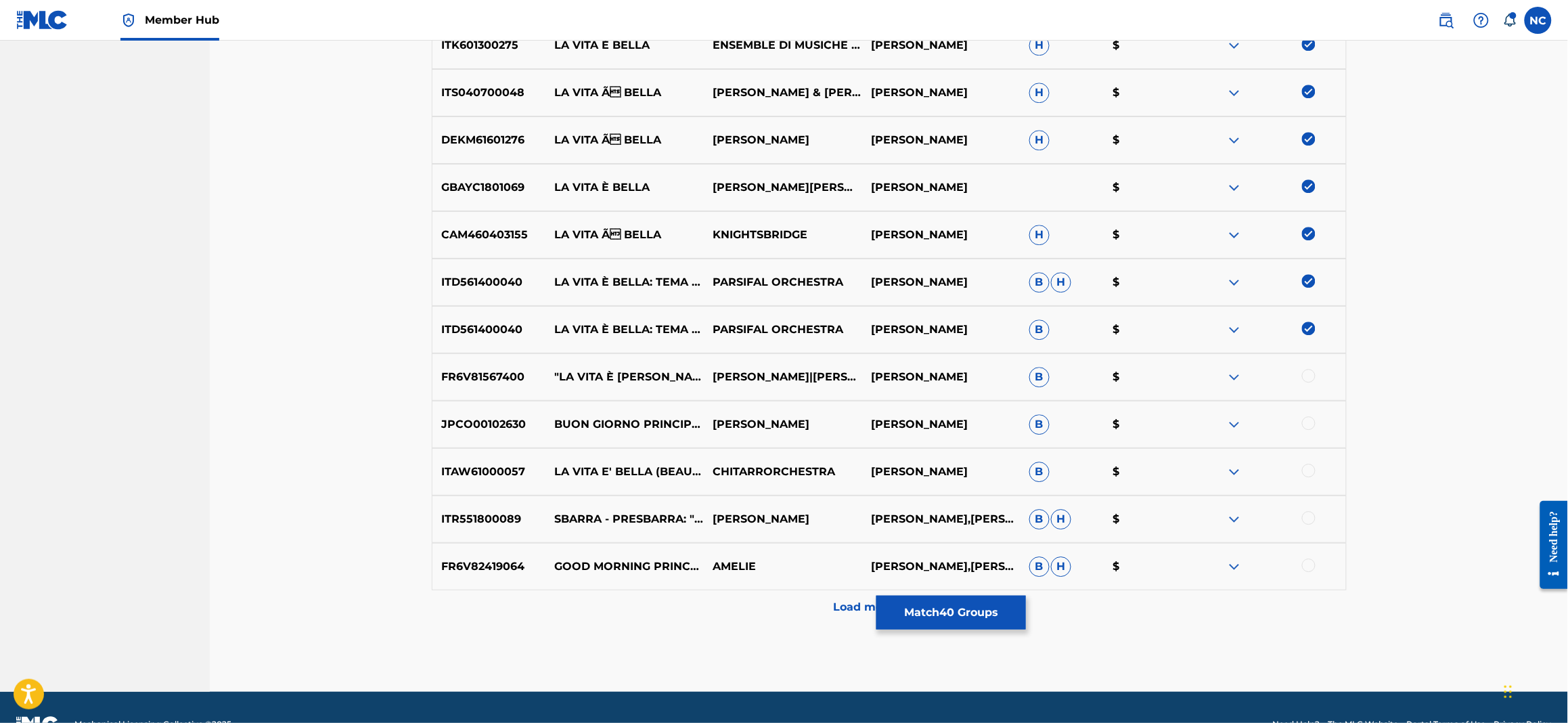
click at [1308, 379] on div at bounding box center [1308, 375] width 13 height 13
click at [1307, 430] on div at bounding box center [1266, 424] width 158 height 16
click at [1308, 471] on div at bounding box center [1308, 470] width 13 height 13
click at [1304, 420] on div at bounding box center [1308, 423] width 13 height 13
click at [1310, 516] on div at bounding box center [1308, 518] width 13 height 13
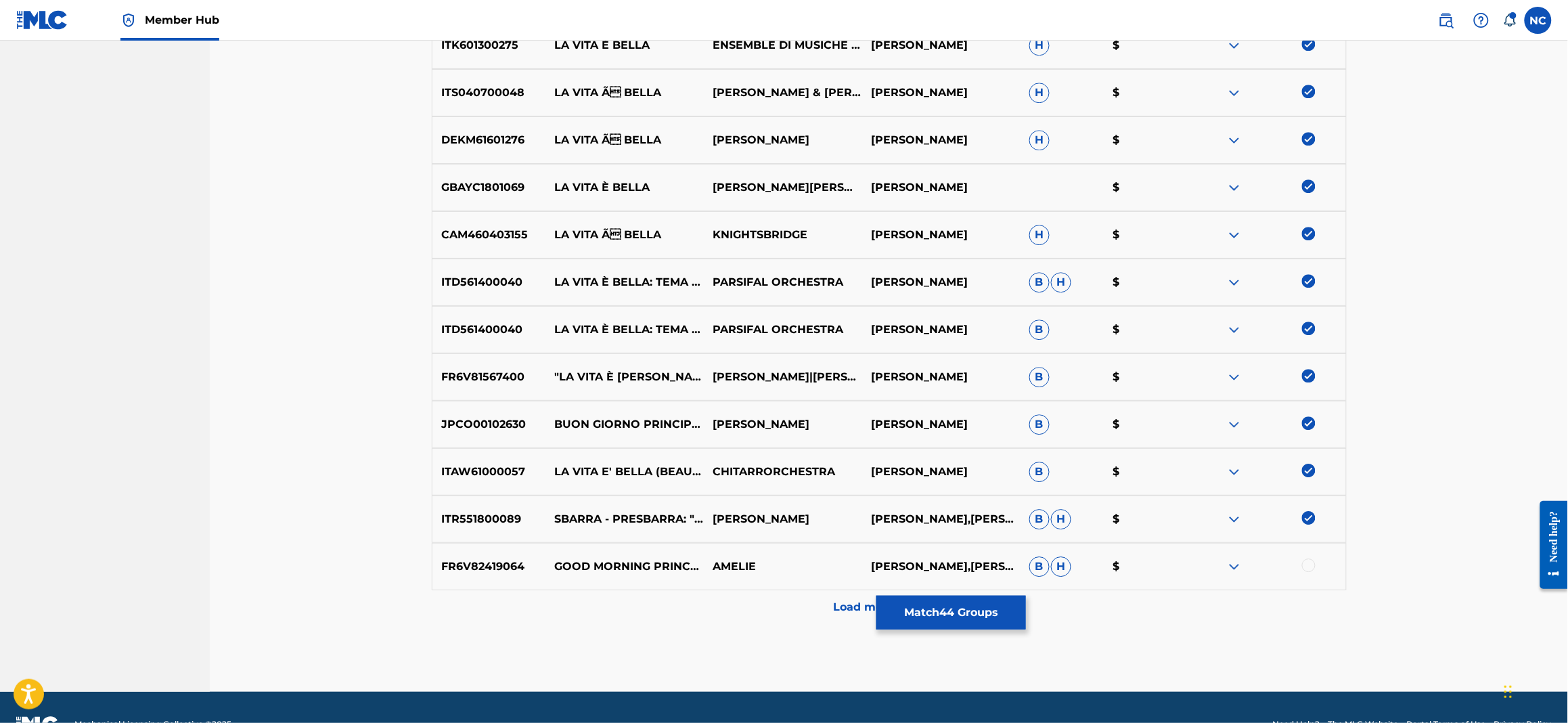
click at [1310, 563] on div at bounding box center [1308, 564] width 13 height 13
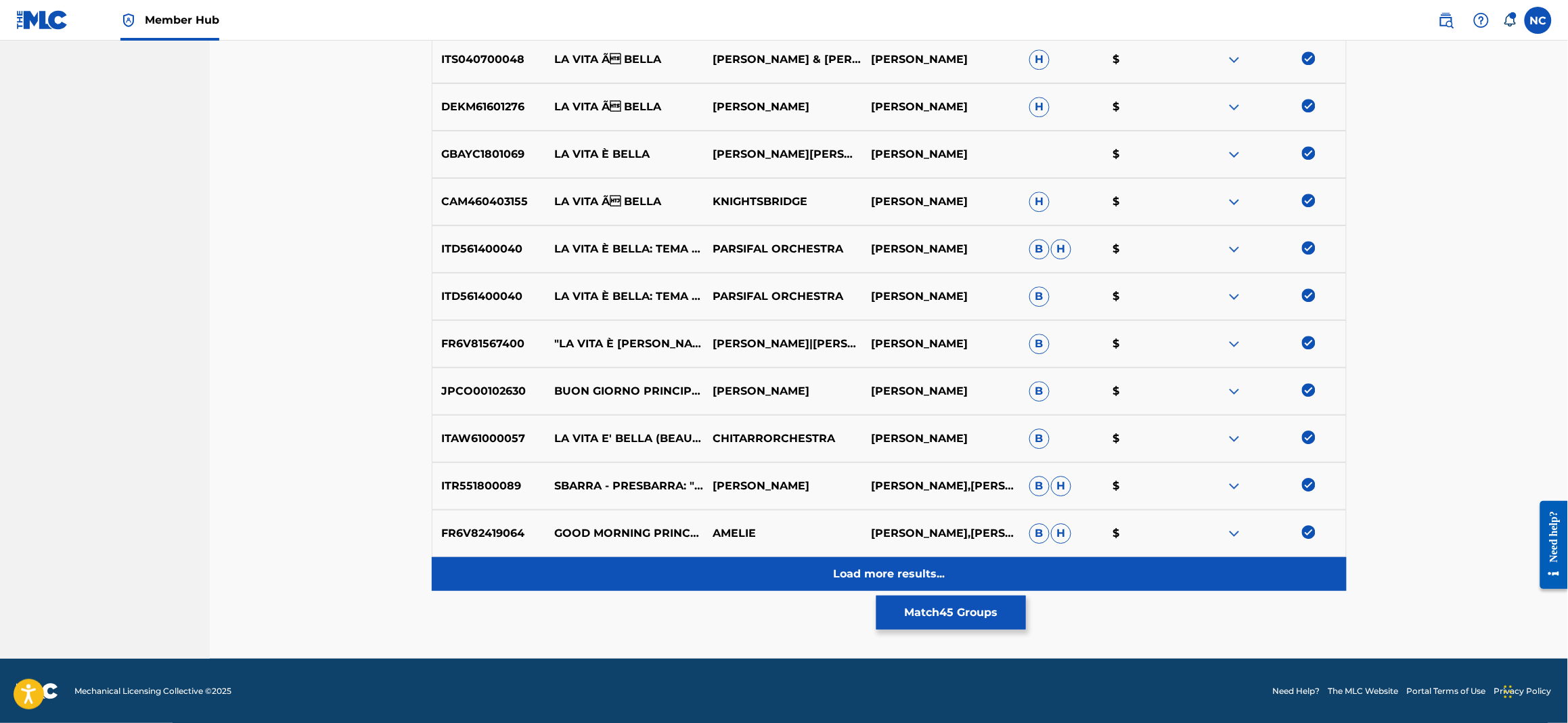
click at [926, 576] on p "Load more results..." at bounding box center [889, 574] width 111 height 16
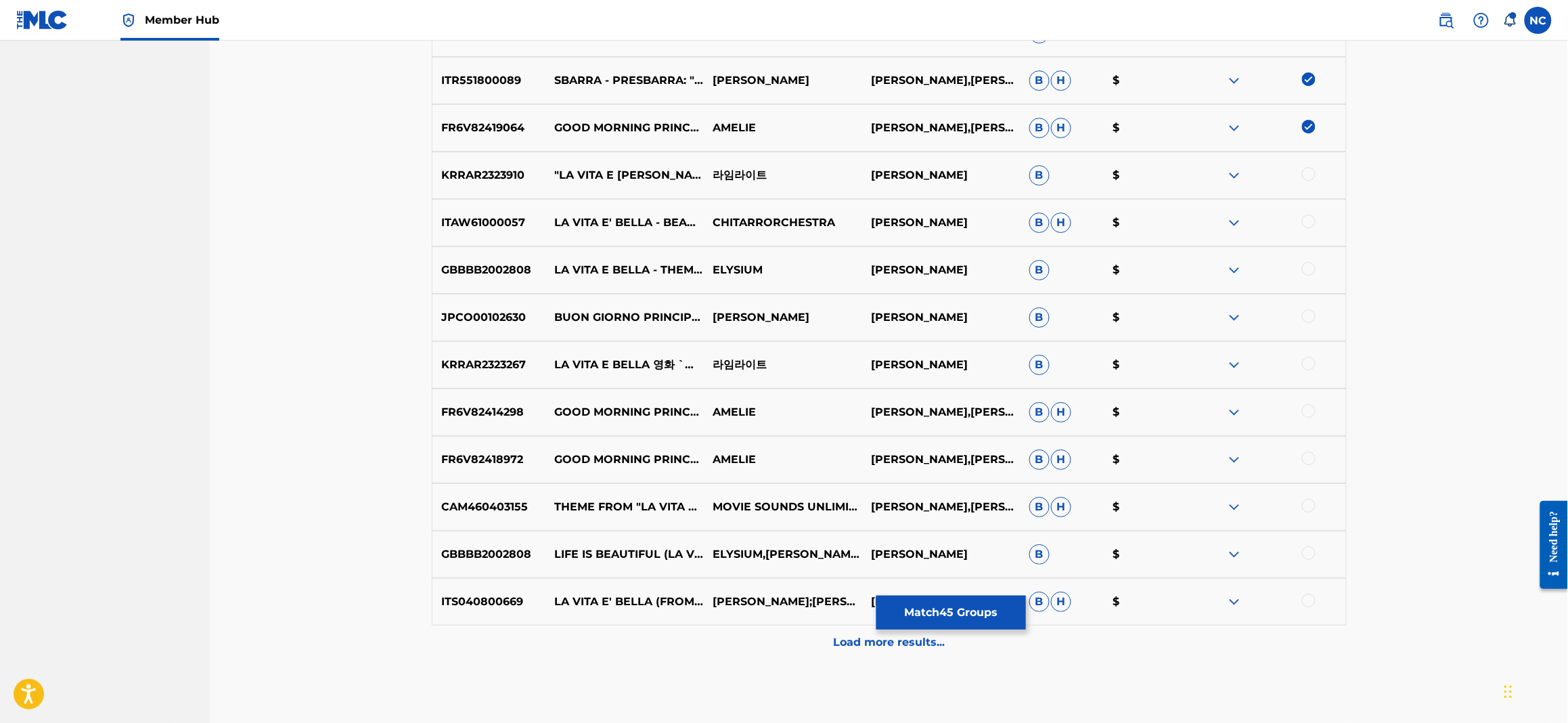
scroll to position [1834, 0]
click at [1307, 180] on div at bounding box center [1266, 174] width 158 height 16
click at [1309, 216] on div at bounding box center [1308, 220] width 13 height 13
click at [1306, 174] on div at bounding box center [1308, 173] width 13 height 13
click at [1312, 261] on div at bounding box center [1308, 268] width 13 height 13
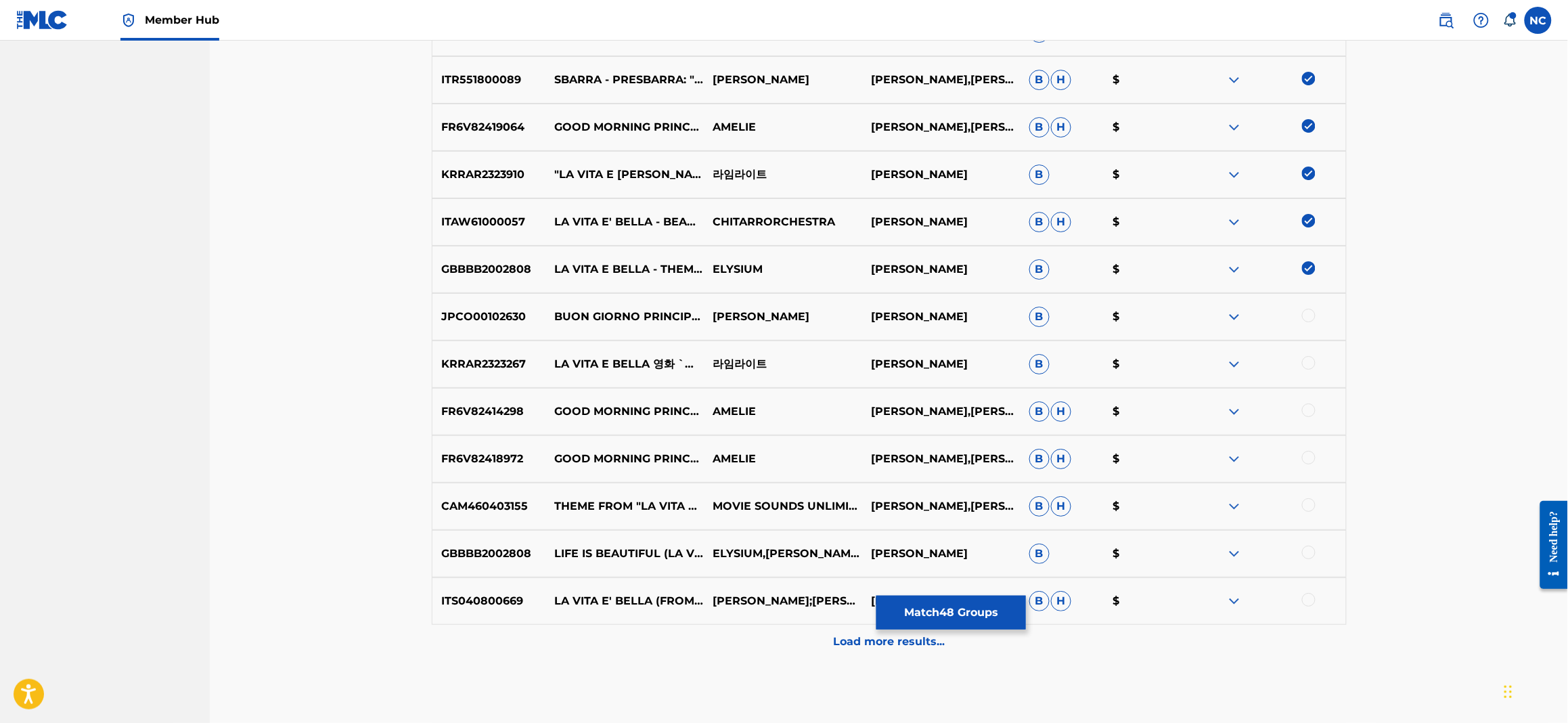
click at [1308, 360] on div at bounding box center [1308, 362] width 13 height 13
click at [1312, 505] on div at bounding box center [1308, 504] width 13 height 13
click at [1307, 548] on div at bounding box center [1266, 553] width 158 height 16
click at [1310, 591] on div "ITS040800669 LA VITA E' BELLA (FROM LIFE IS BEAUTIFUL) [PERSON_NAME];[PERSON_NA…" at bounding box center [889, 601] width 915 height 47
click at [1310, 552] on div at bounding box center [1308, 552] width 13 height 13
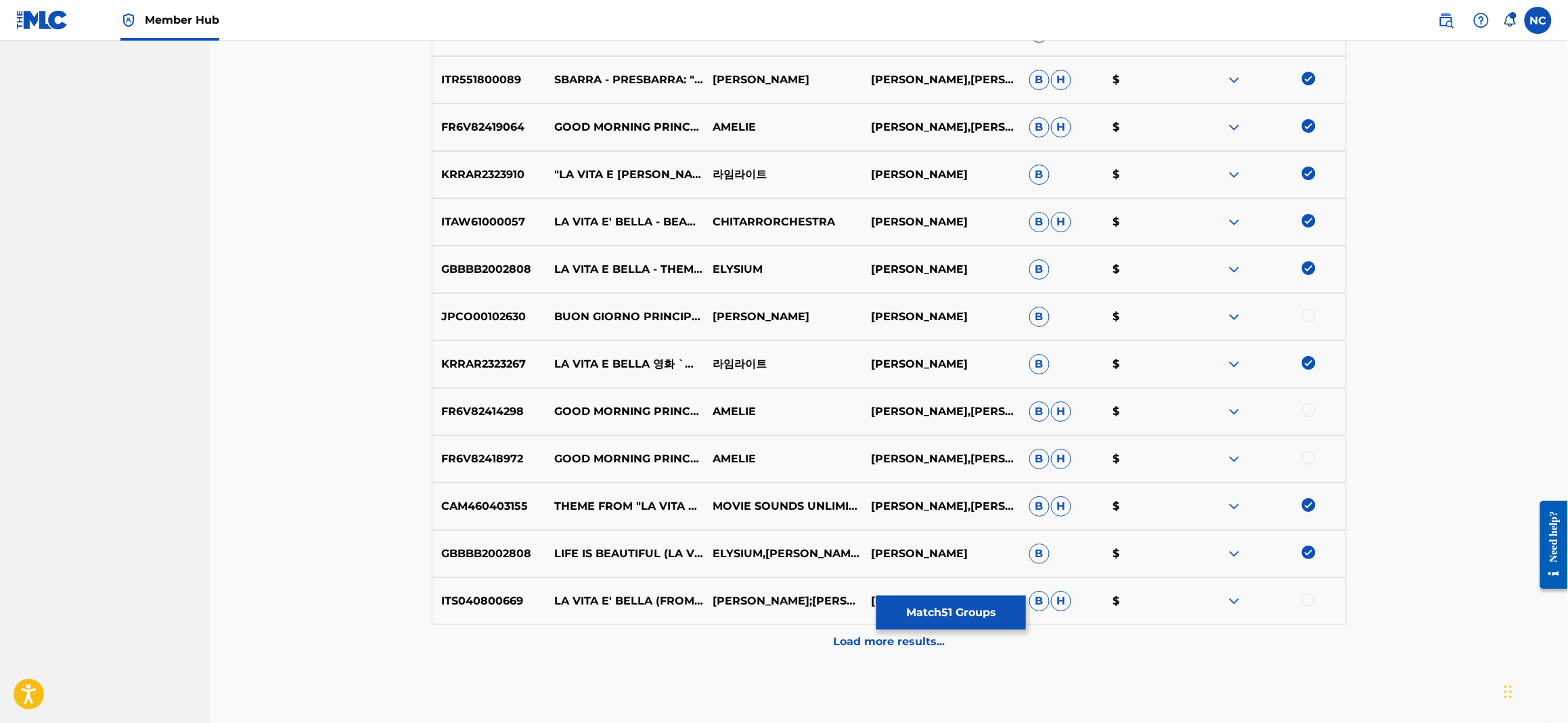
click at [1312, 602] on div at bounding box center [1308, 599] width 13 height 13
click at [1310, 409] on div at bounding box center [1308, 409] width 13 height 13
click at [1310, 462] on div at bounding box center [1308, 457] width 13 height 13
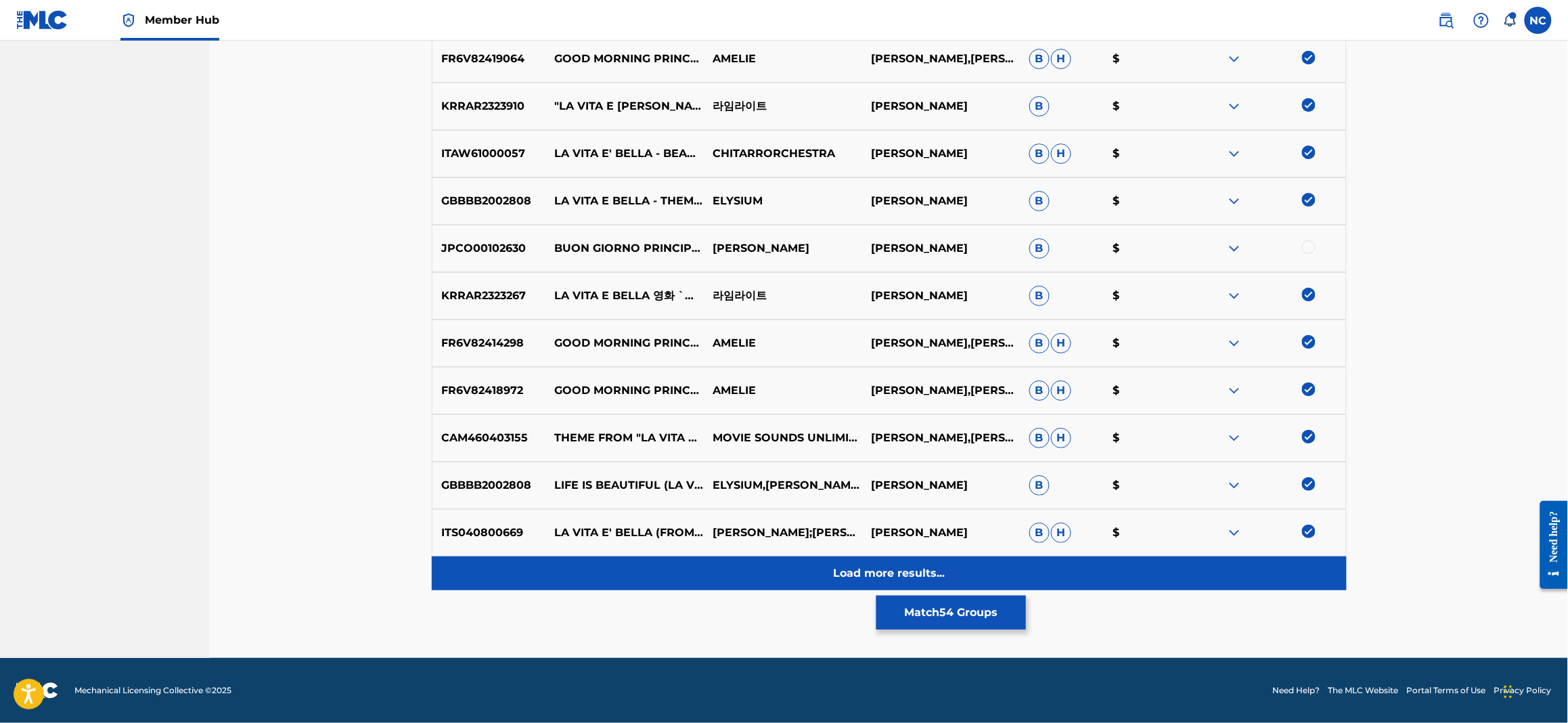
click at [865, 573] on p "Load more results..." at bounding box center [889, 573] width 111 height 16
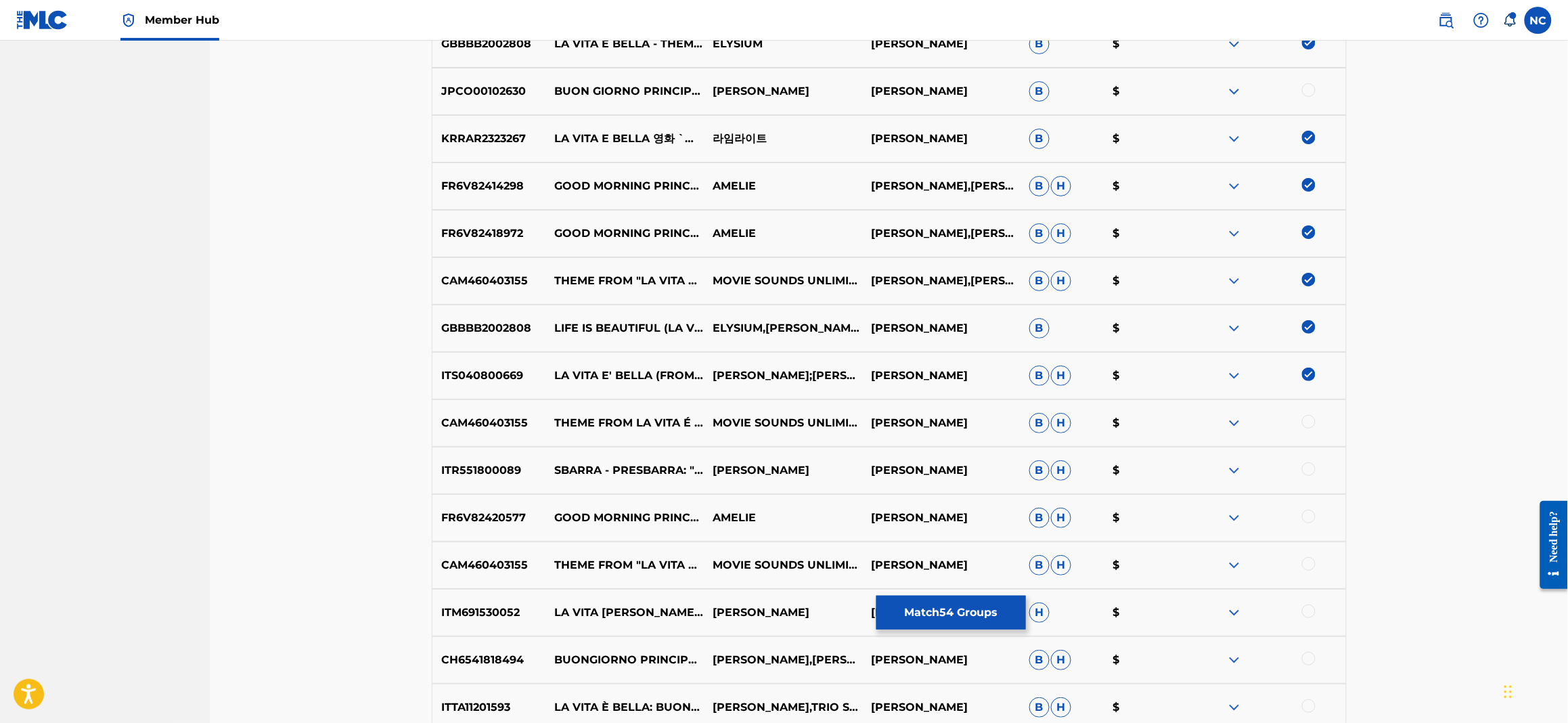
scroll to position [2206, 0]
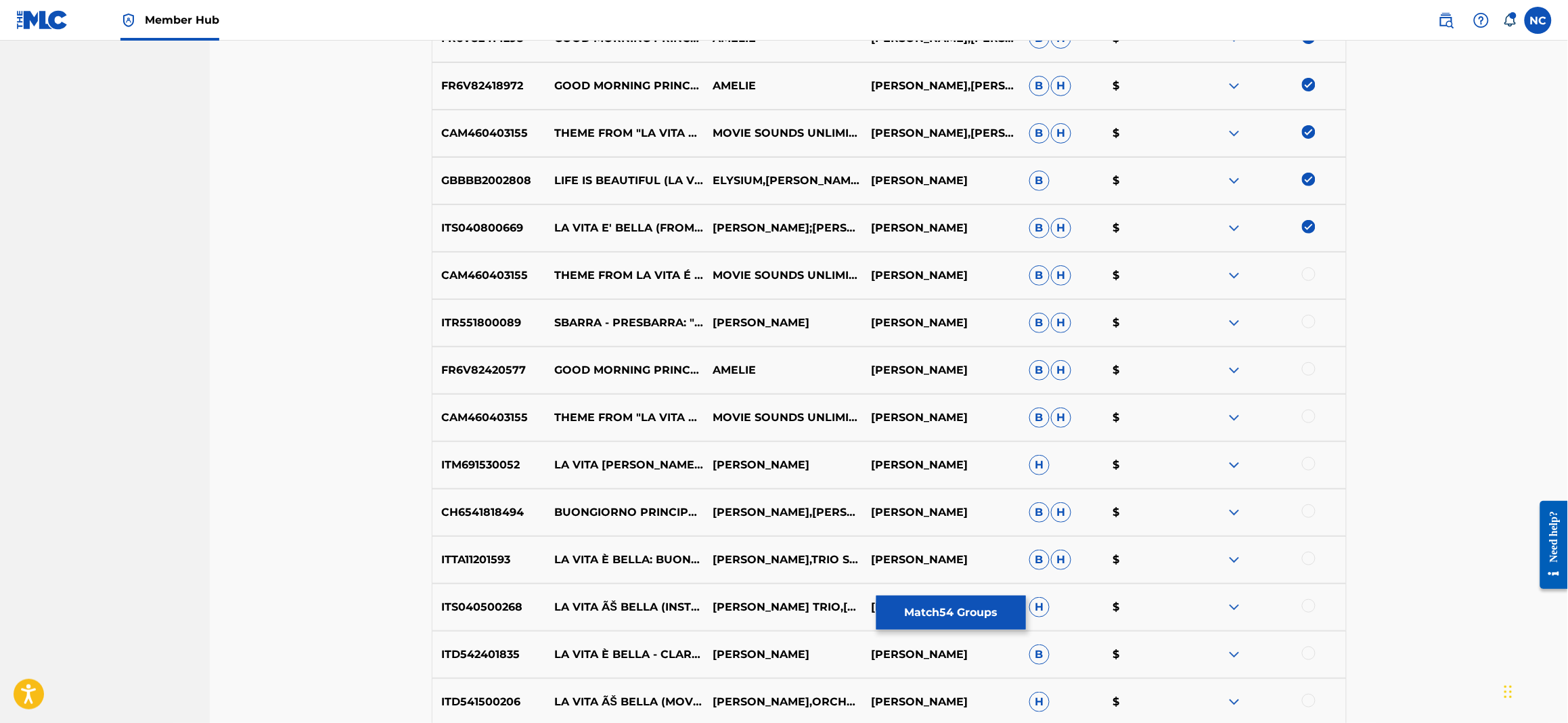
click at [1302, 271] on div at bounding box center [1308, 274] width 13 height 13
click at [1310, 321] on div at bounding box center [1308, 321] width 13 height 13
click at [1302, 416] on div at bounding box center [1308, 416] width 13 height 13
click at [1300, 463] on div at bounding box center [1266, 465] width 158 height 16
click at [1306, 465] on div at bounding box center [1308, 463] width 13 height 13
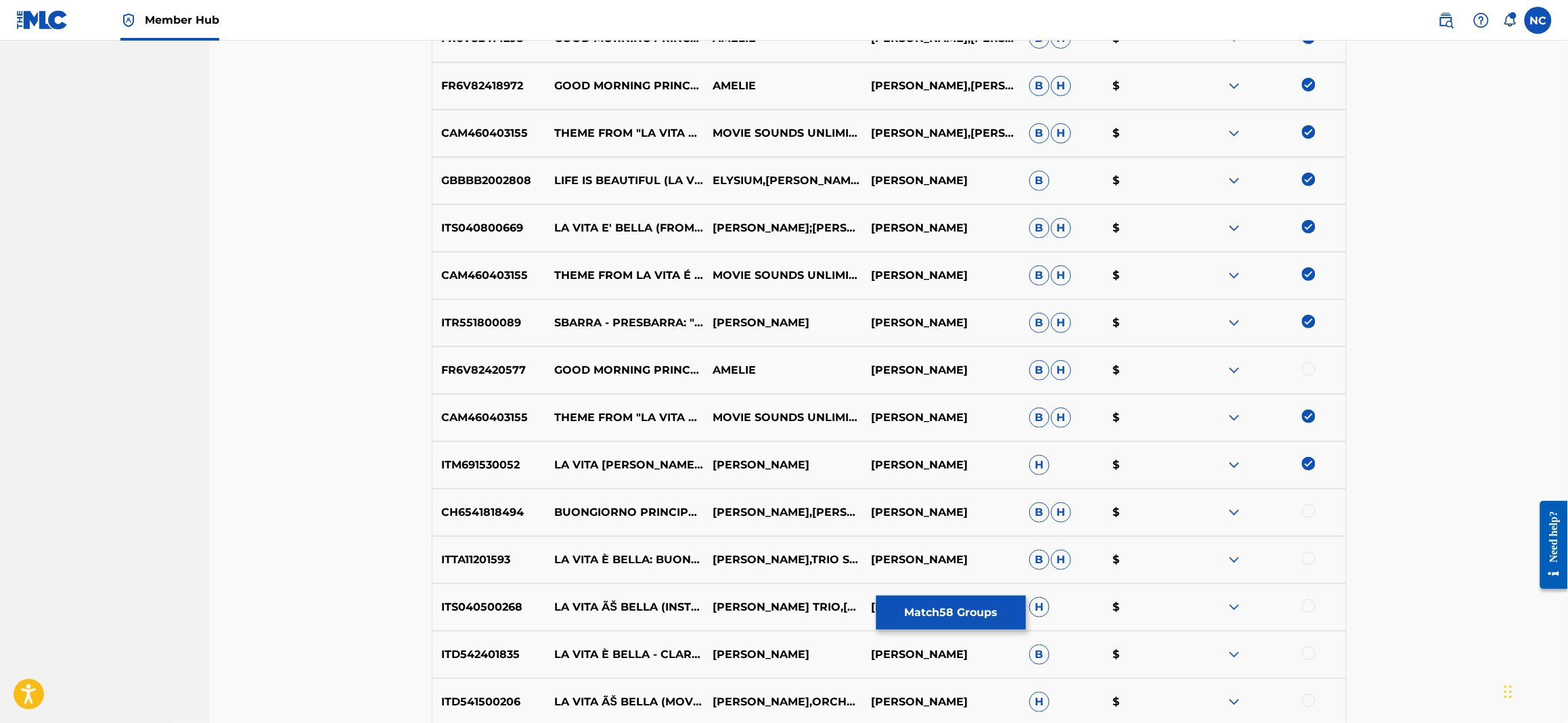
click at [1305, 553] on div at bounding box center [1308, 558] width 13 height 13
click at [1309, 607] on div at bounding box center [1308, 605] width 13 height 13
click at [1310, 650] on div at bounding box center [1308, 653] width 13 height 13
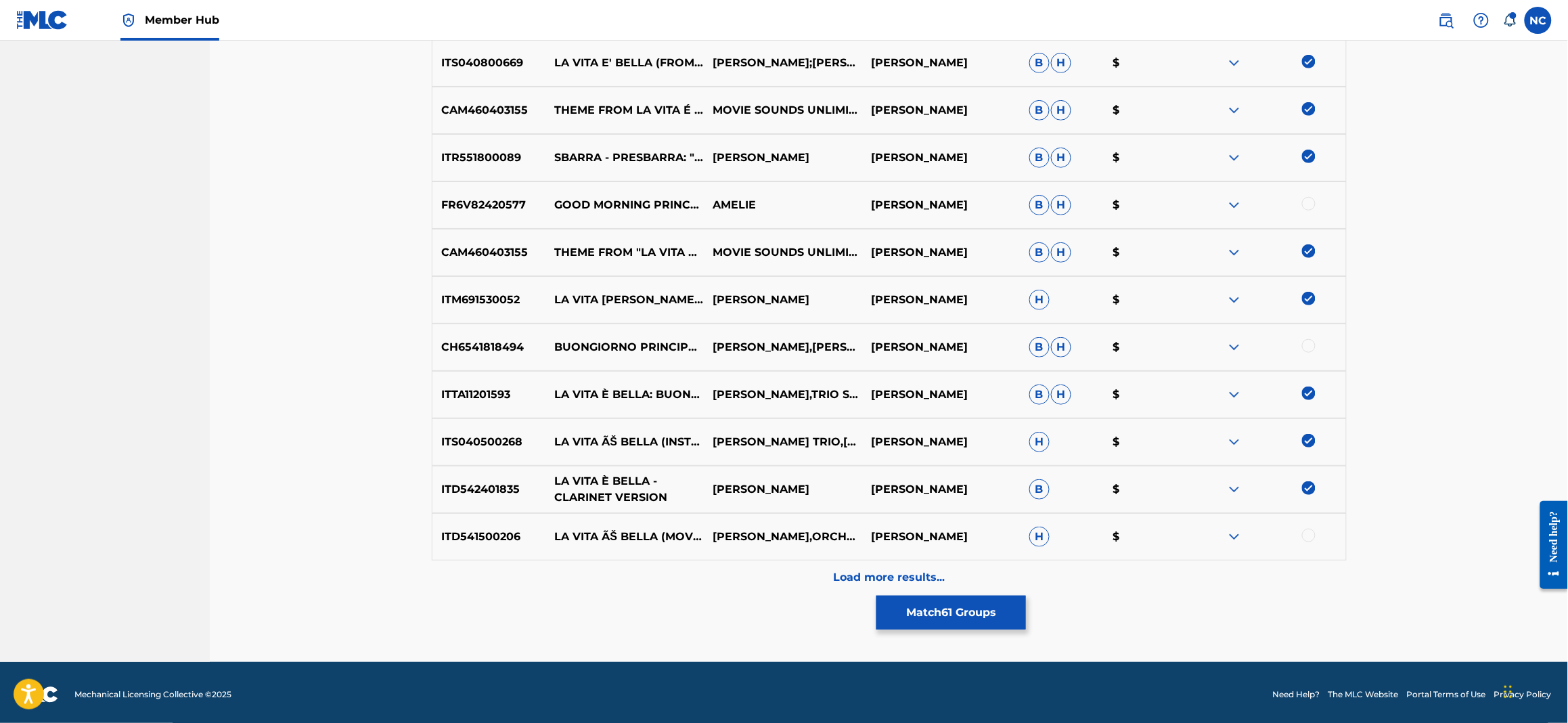
scroll to position [2375, 0]
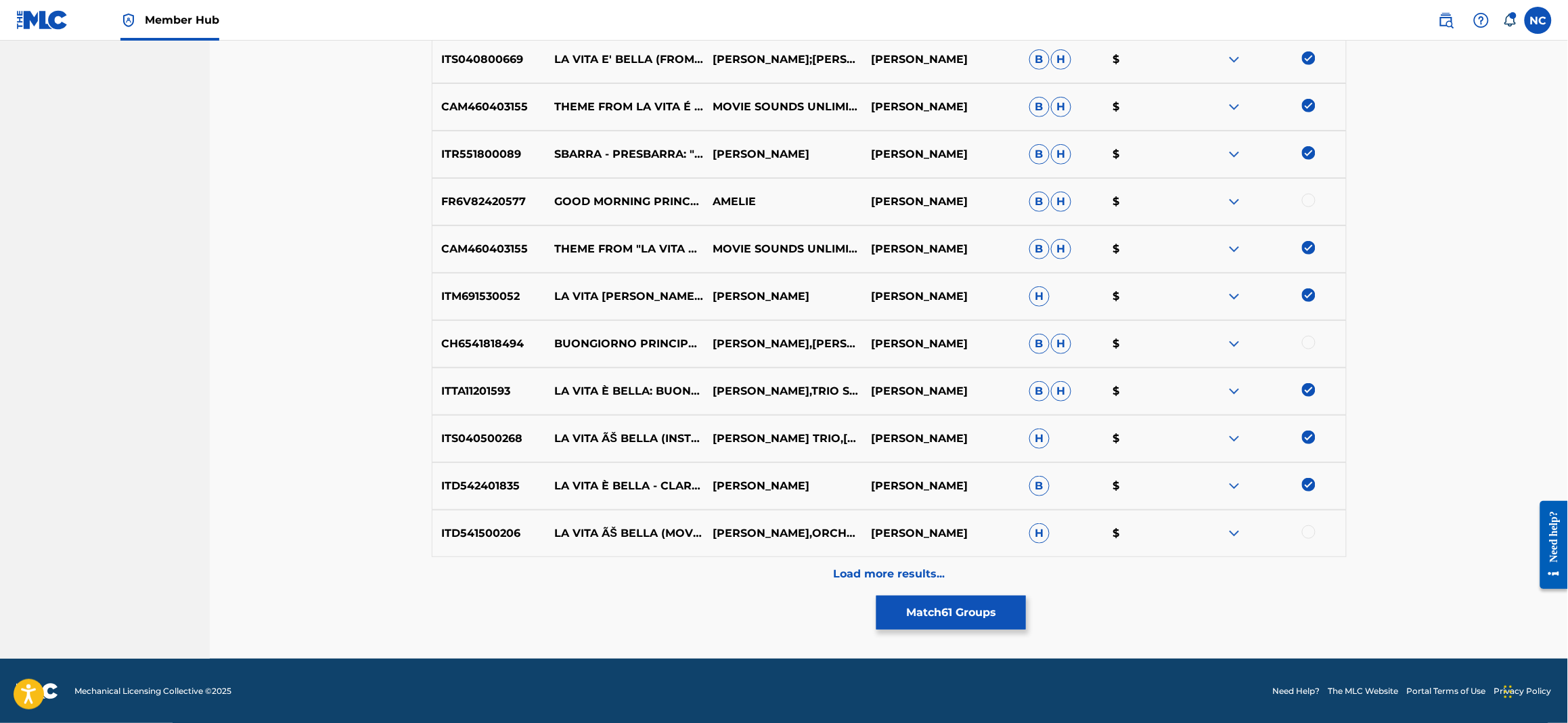
click at [1310, 532] on div at bounding box center [1308, 532] width 13 height 13
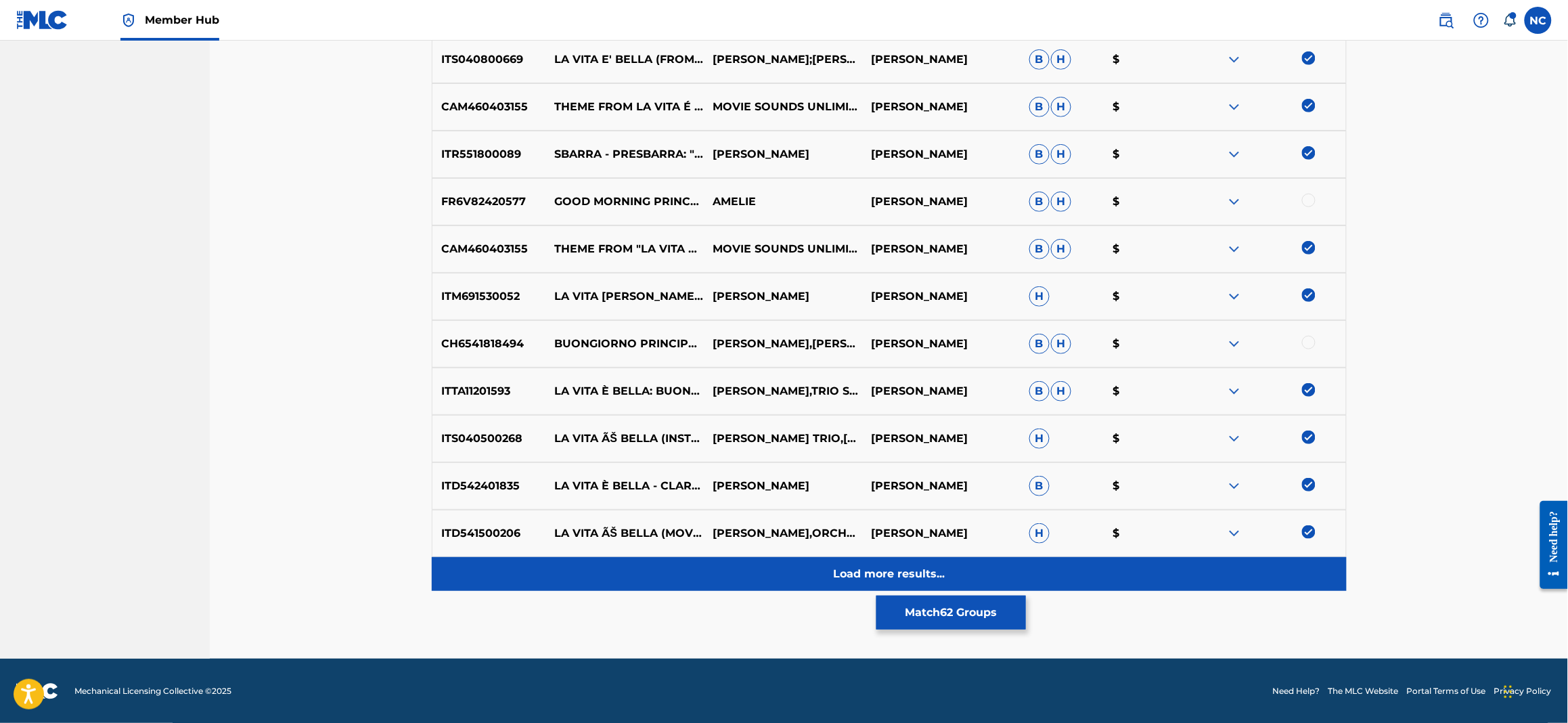
click at [880, 579] on p "Load more results..." at bounding box center [889, 574] width 111 height 16
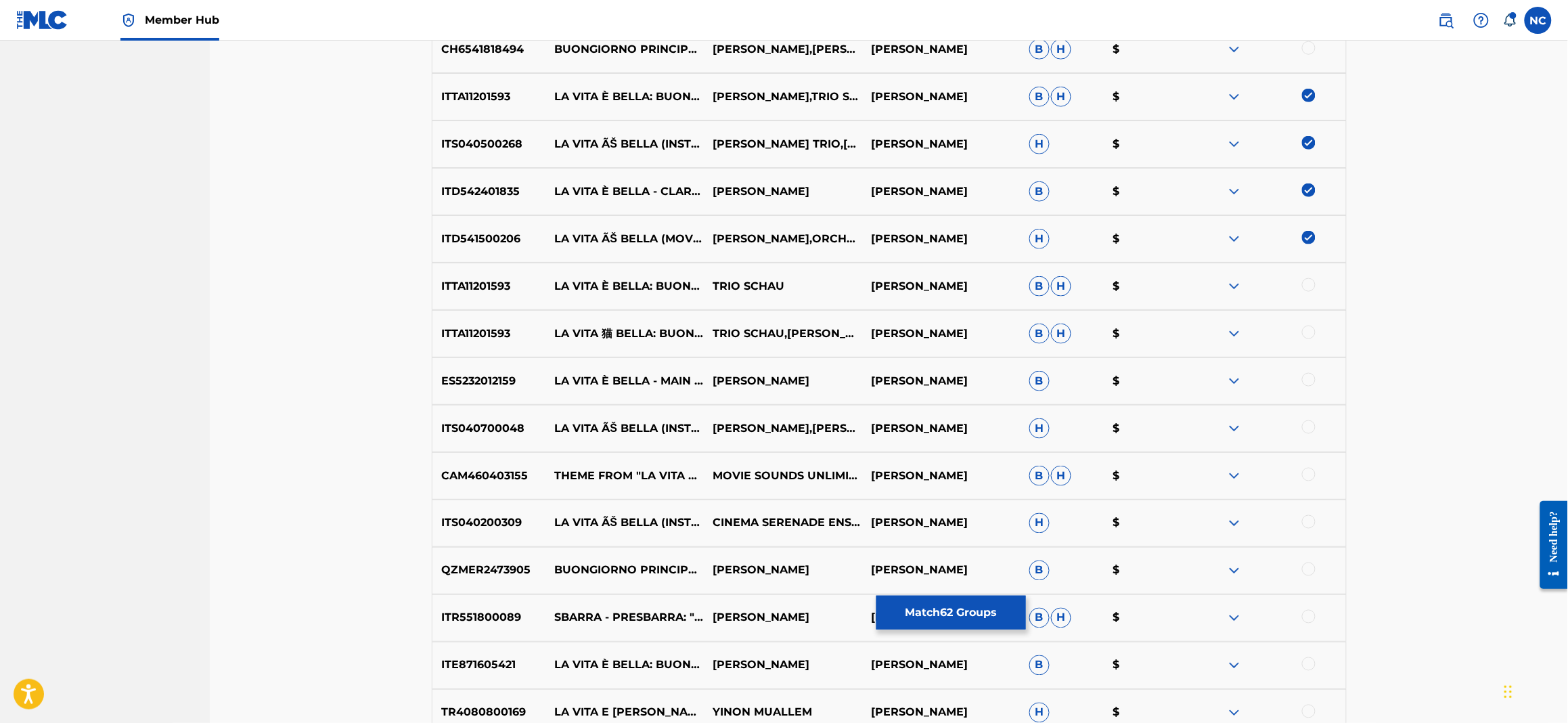
scroll to position [2781, 0]
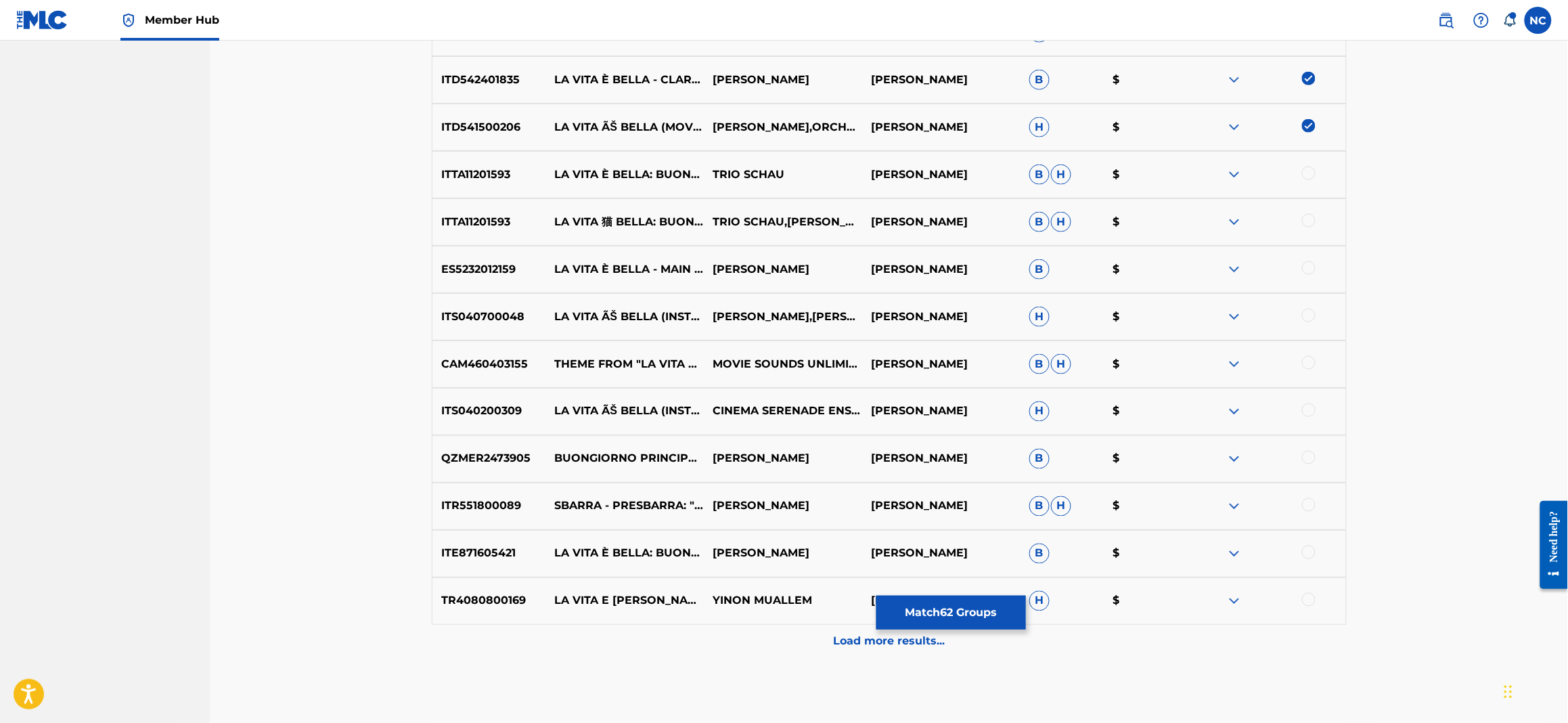
click at [1305, 174] on div at bounding box center [1308, 173] width 13 height 13
click at [1306, 214] on div at bounding box center [1266, 222] width 158 height 16
click at [1310, 268] on div at bounding box center [1308, 268] width 13 height 13
click at [1310, 223] on div at bounding box center [1308, 220] width 13 height 13
click at [1313, 314] on div at bounding box center [1308, 315] width 13 height 13
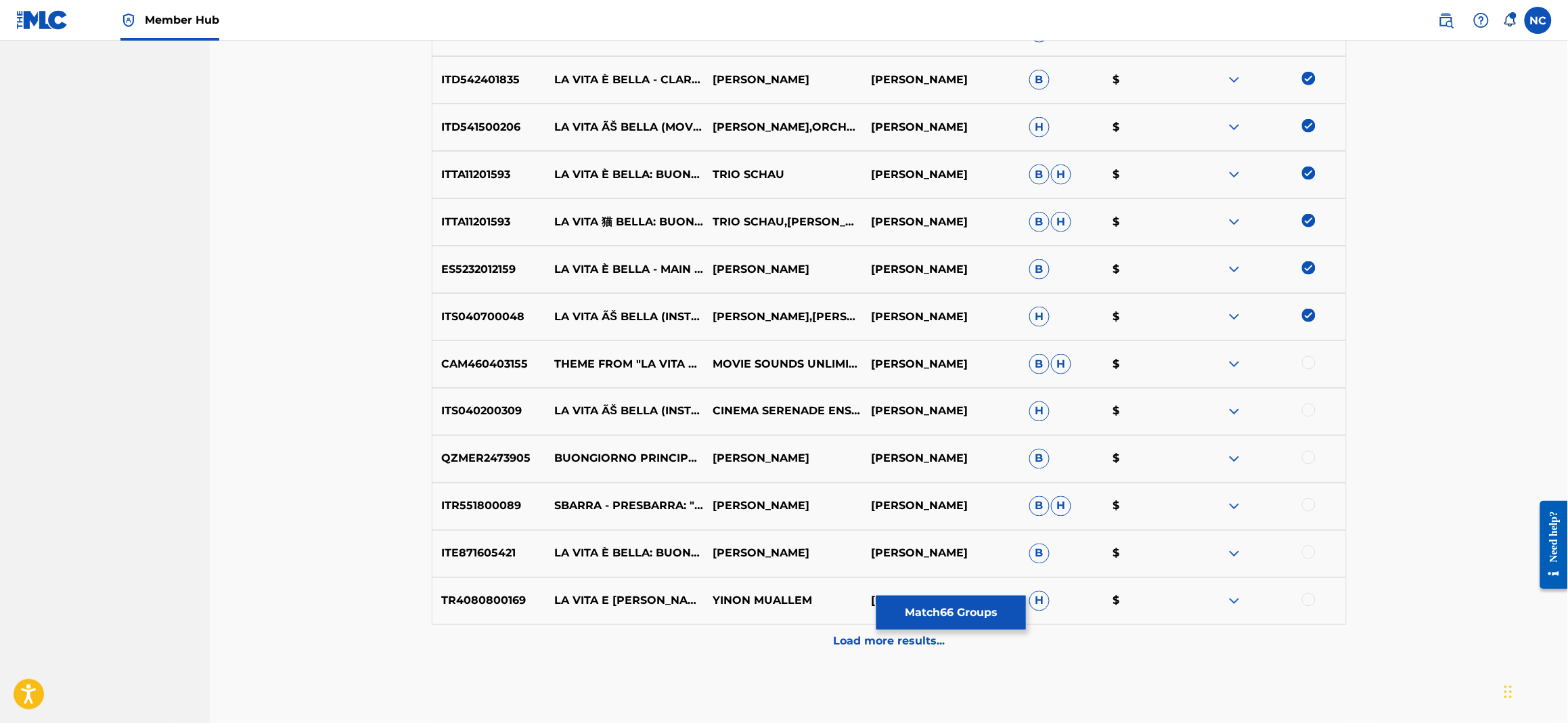
click at [1312, 357] on div at bounding box center [1308, 362] width 13 height 13
click at [1309, 403] on div at bounding box center [1308, 409] width 13 height 13
click at [1309, 599] on div at bounding box center [1308, 599] width 13 height 13
click at [1310, 546] on div at bounding box center [1308, 552] width 13 height 13
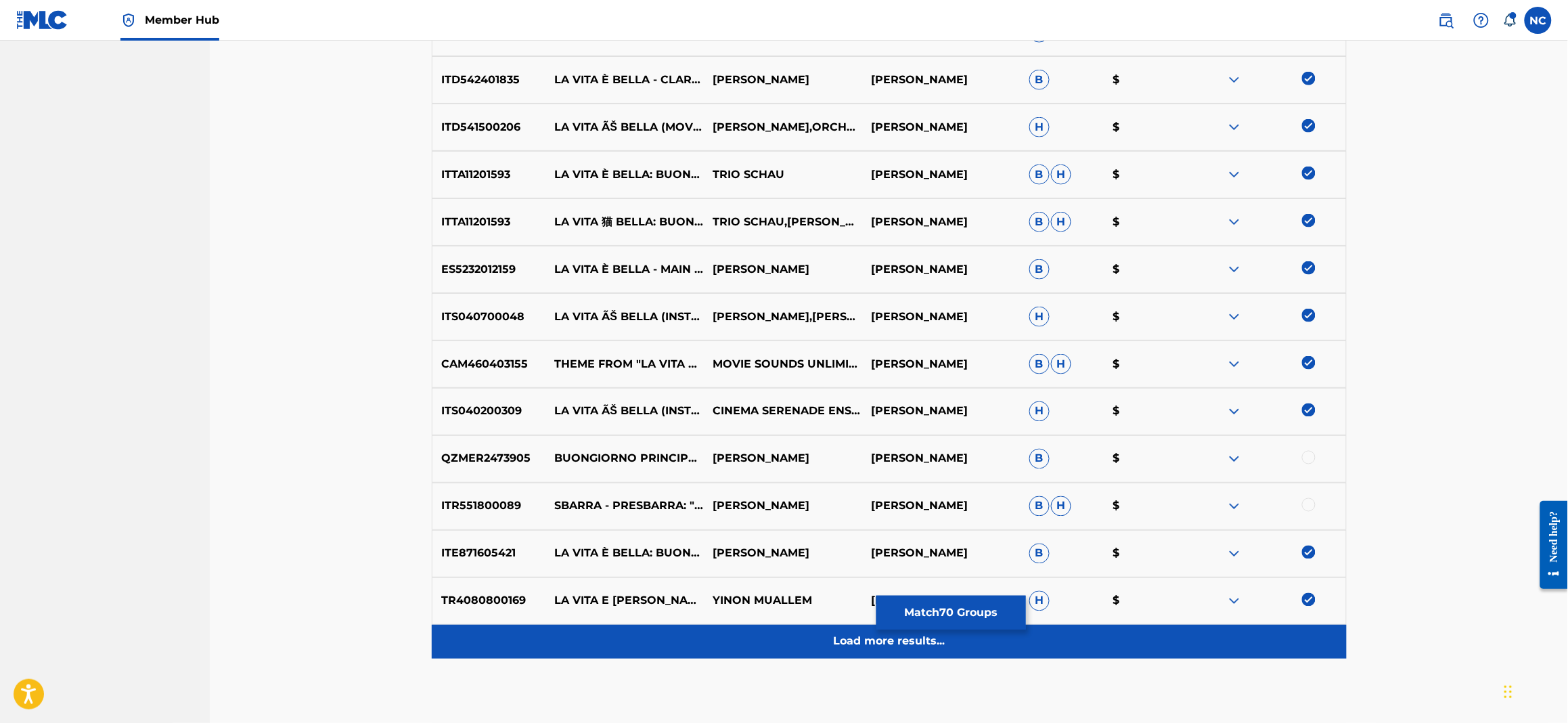
click at [833, 634] on p "Load more results..." at bounding box center [889, 641] width 111 height 16
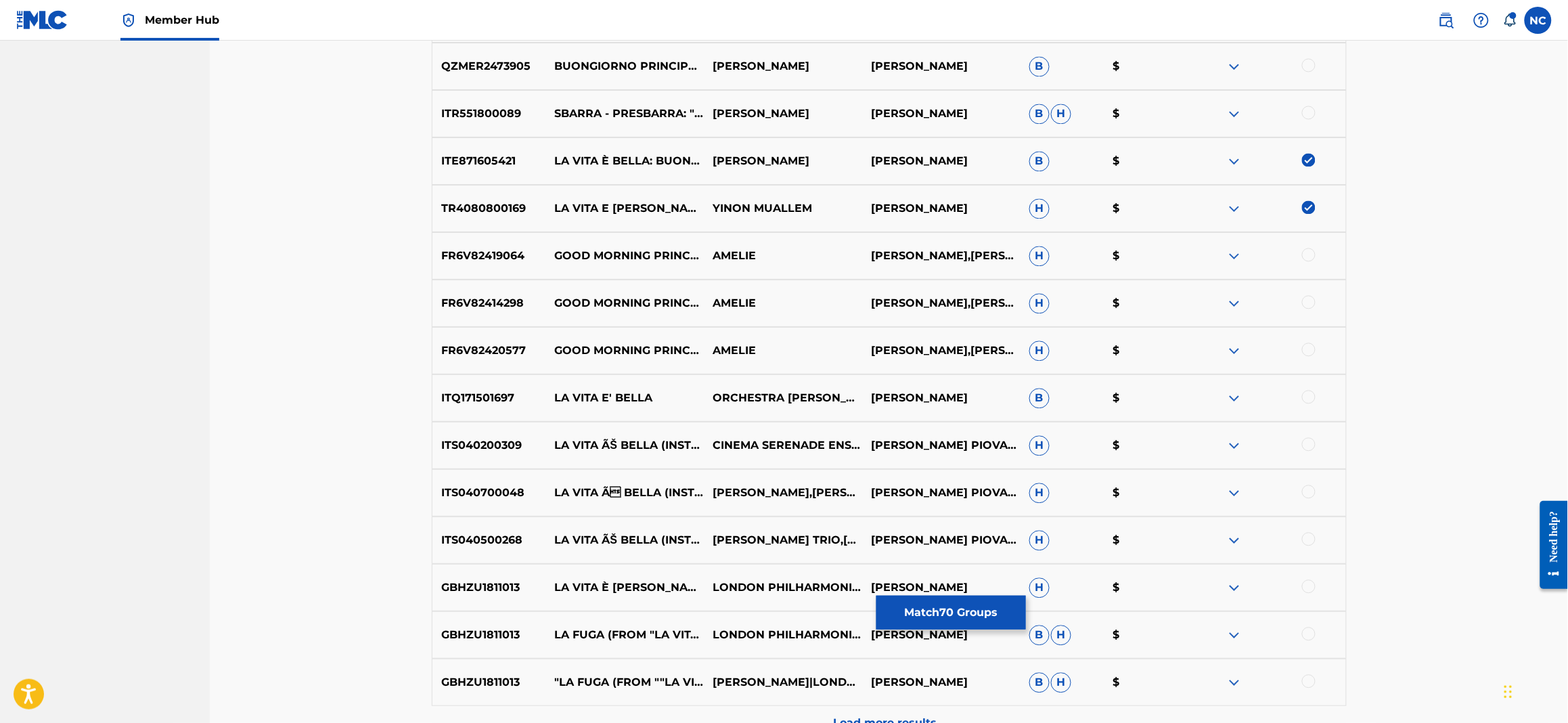
scroll to position [3187, 0]
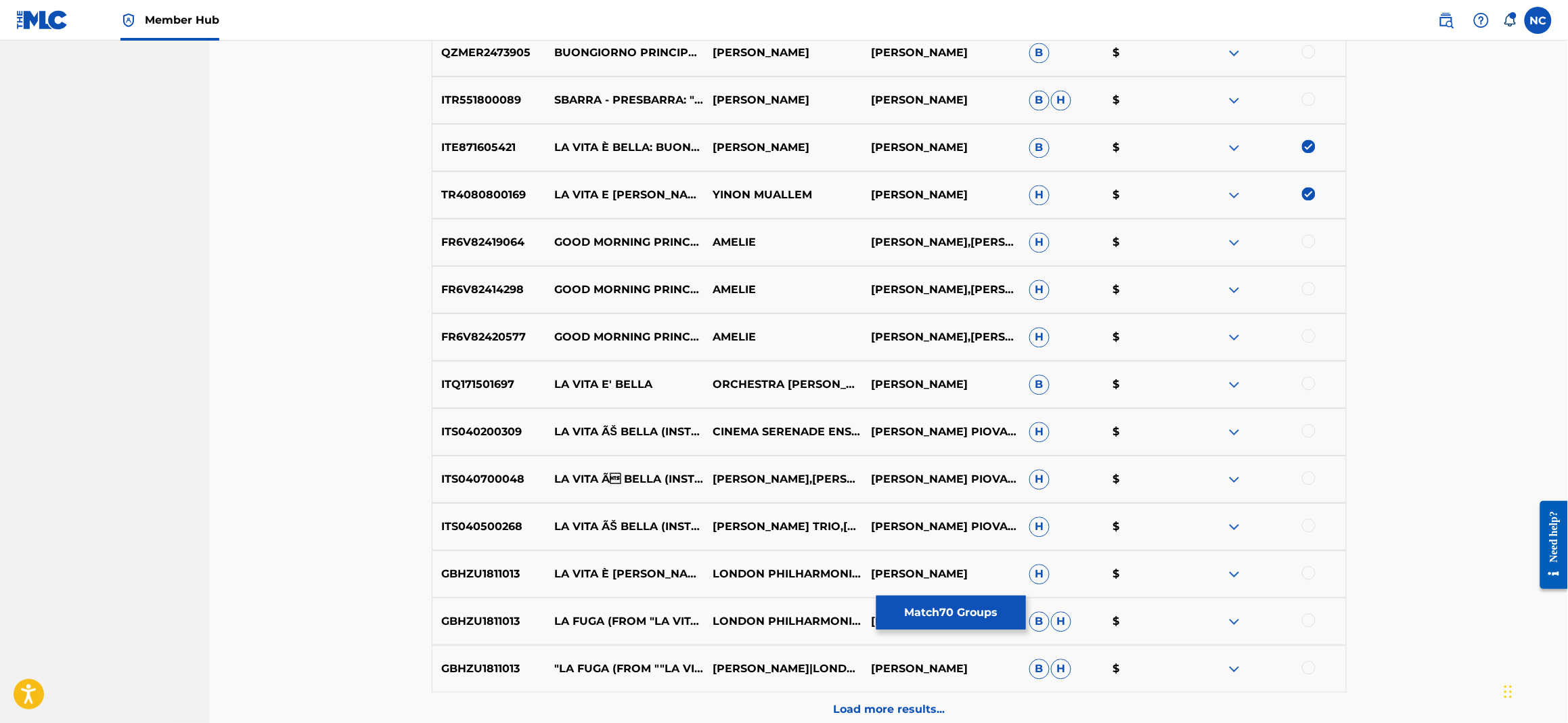
click at [1309, 377] on div at bounding box center [1308, 383] width 13 height 13
click at [1309, 377] on img at bounding box center [1308, 383] width 13 height 13
click at [1306, 432] on div at bounding box center [1308, 430] width 13 height 13
click at [1308, 476] on div at bounding box center [1308, 477] width 13 height 13
click at [1307, 522] on div at bounding box center [1308, 525] width 13 height 13
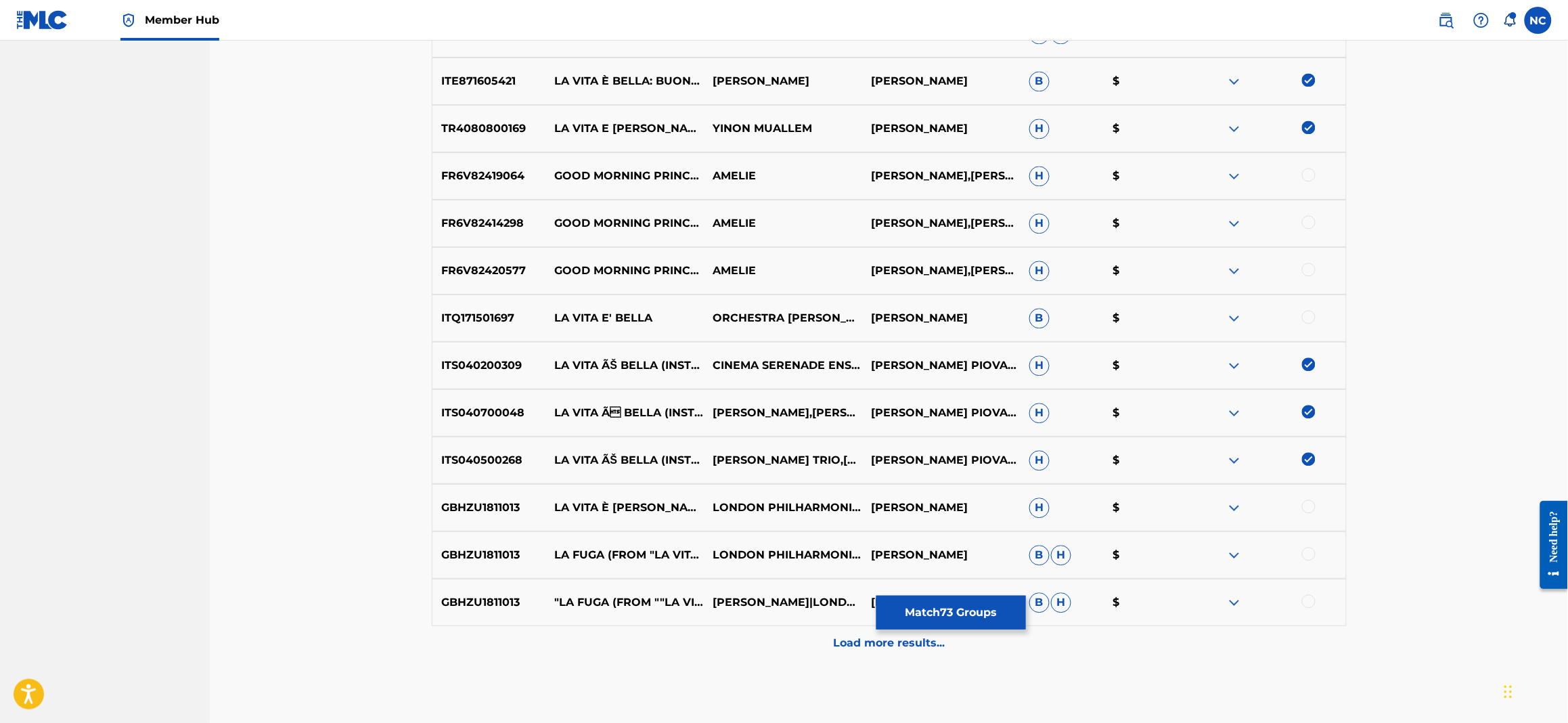
scroll to position [3289, 0]
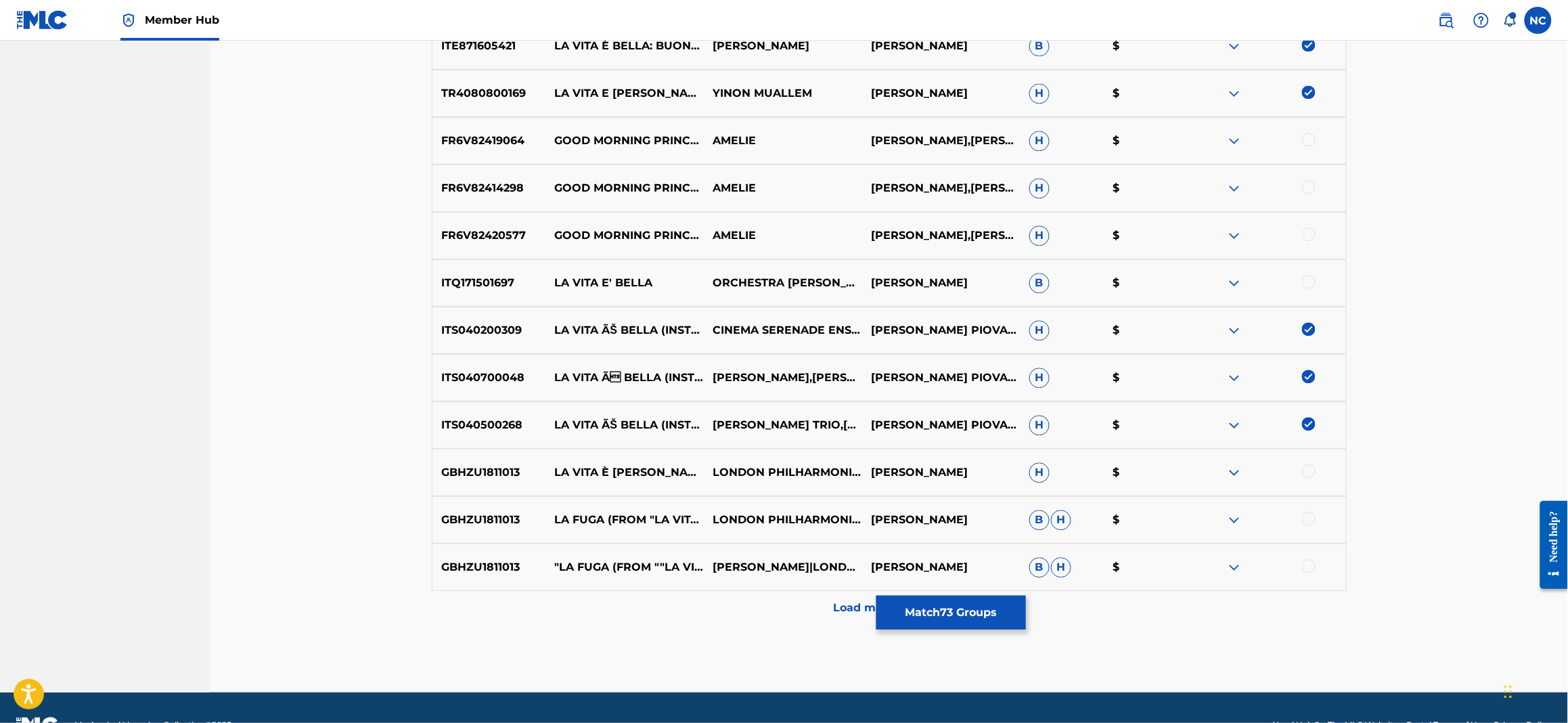
click at [1308, 470] on div at bounding box center [1308, 471] width 13 height 13
click at [1310, 516] on div at bounding box center [1308, 518] width 13 height 13
click at [1310, 570] on div at bounding box center [1308, 565] width 13 height 13
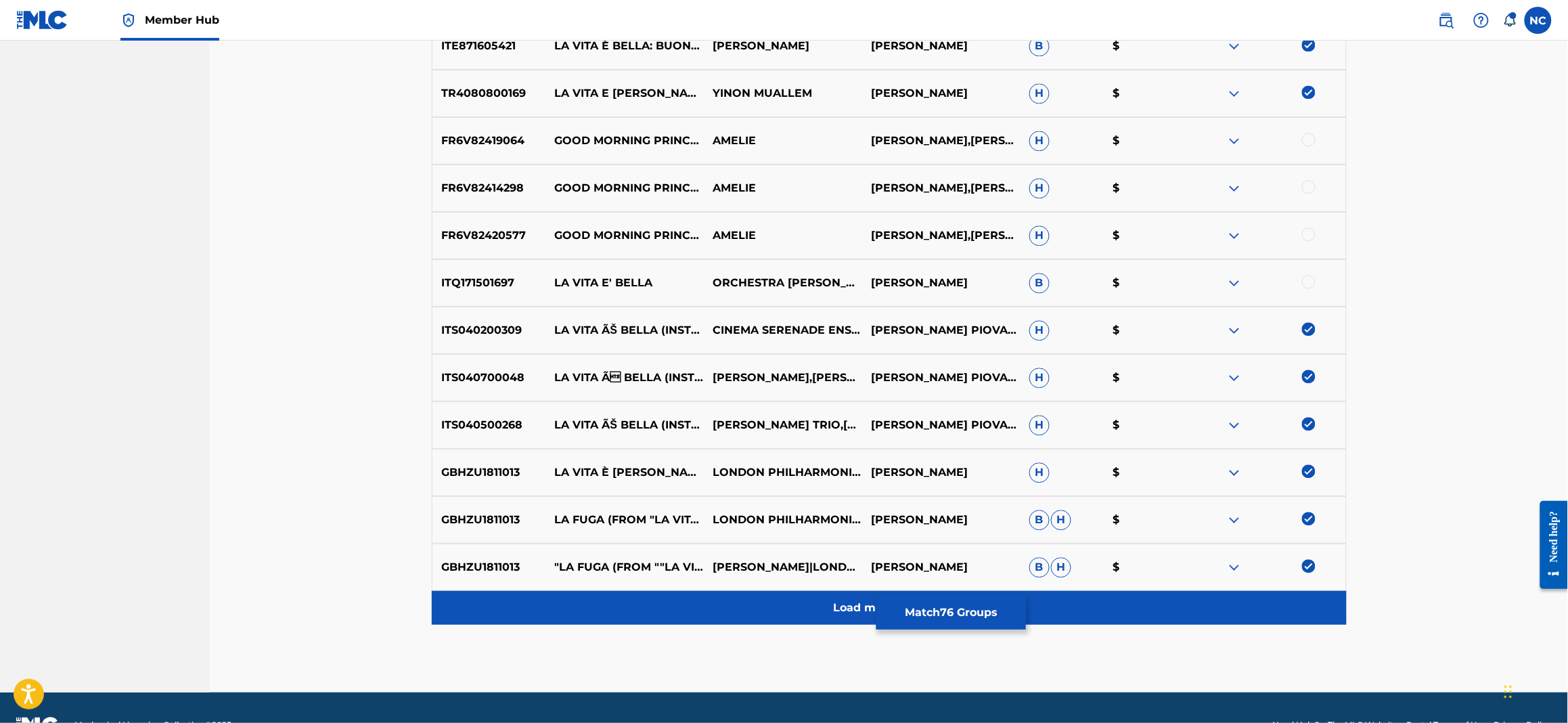
click at [858, 606] on p "Load more results..." at bounding box center [889, 608] width 111 height 16
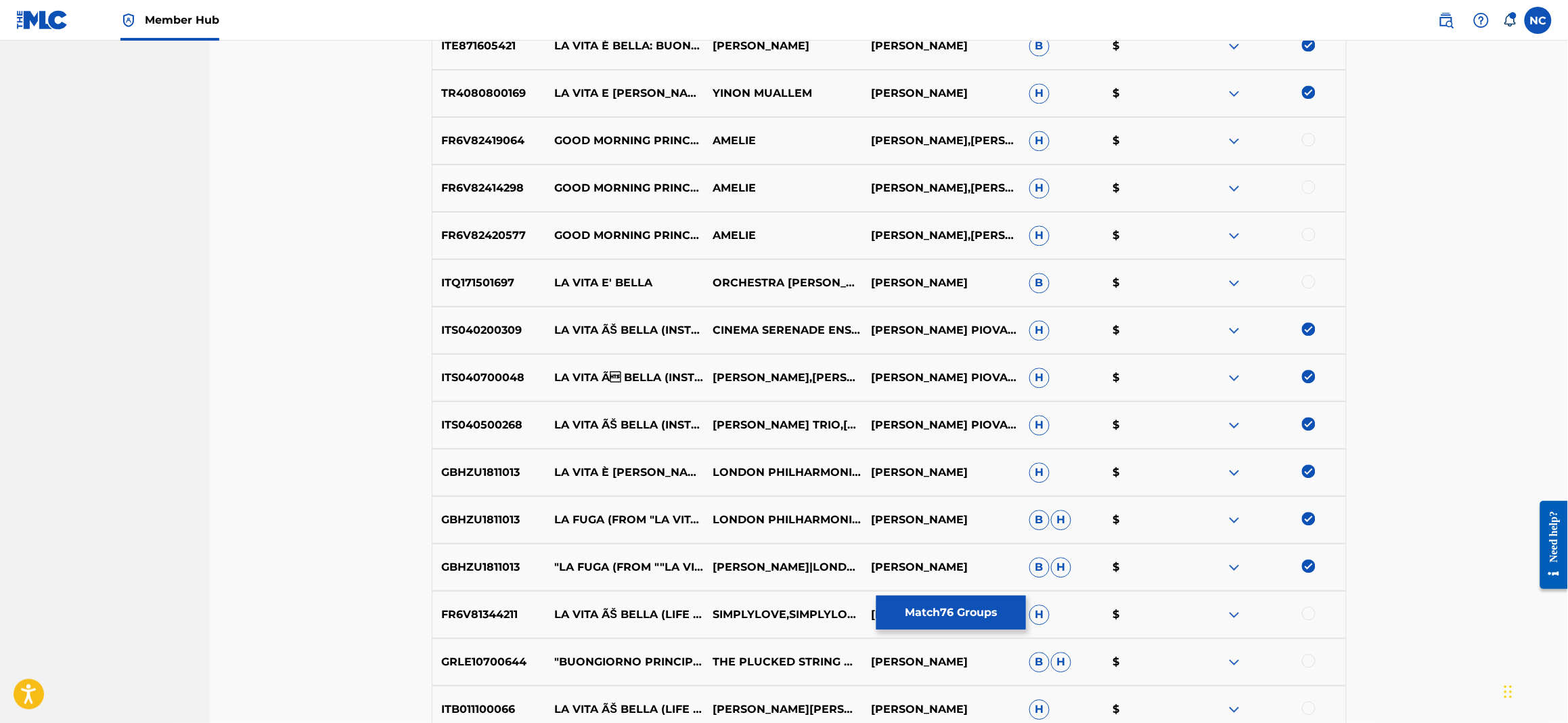
scroll to position [3491, 0]
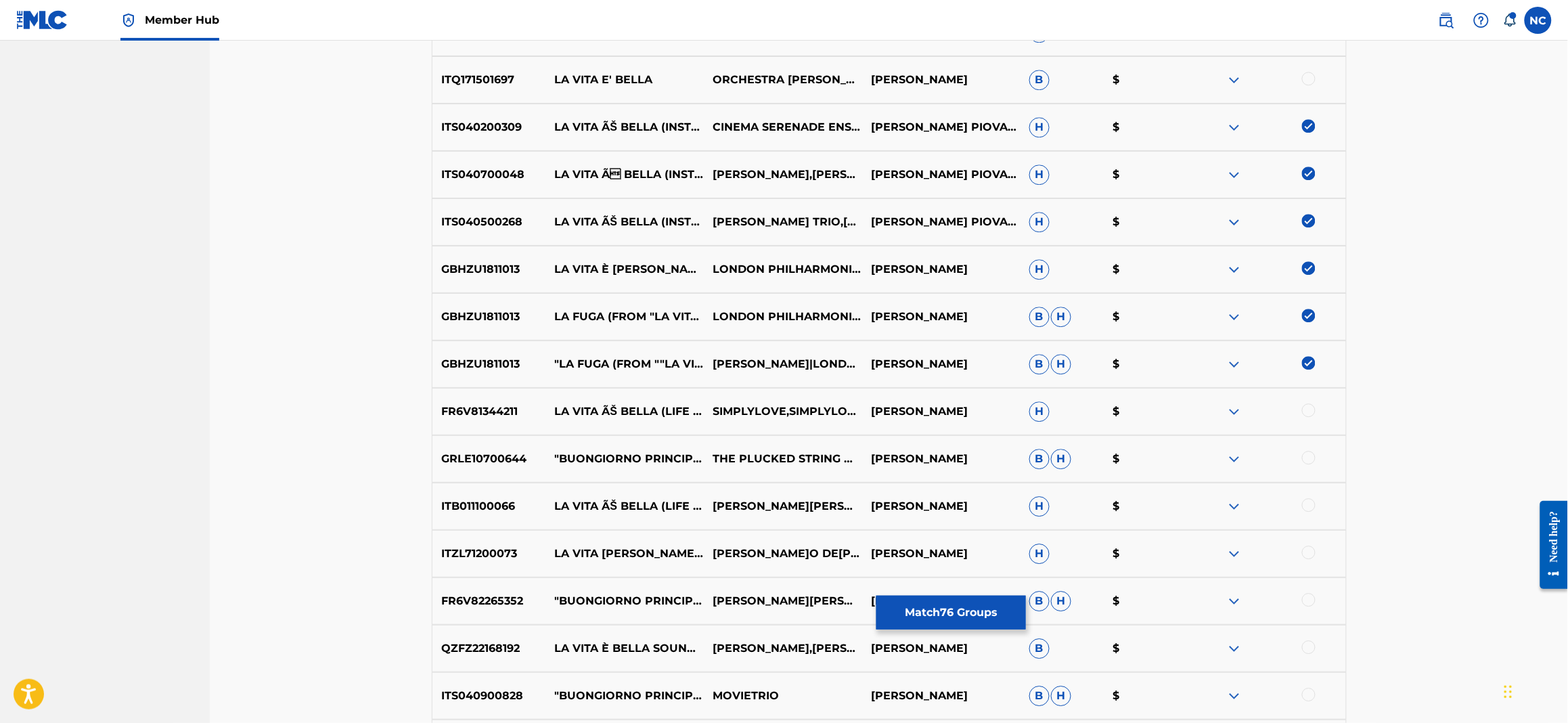
click at [1309, 412] on div at bounding box center [1308, 409] width 13 height 13
click at [1309, 506] on div at bounding box center [1308, 504] width 13 height 13
click at [1304, 548] on div at bounding box center [1308, 552] width 13 height 13
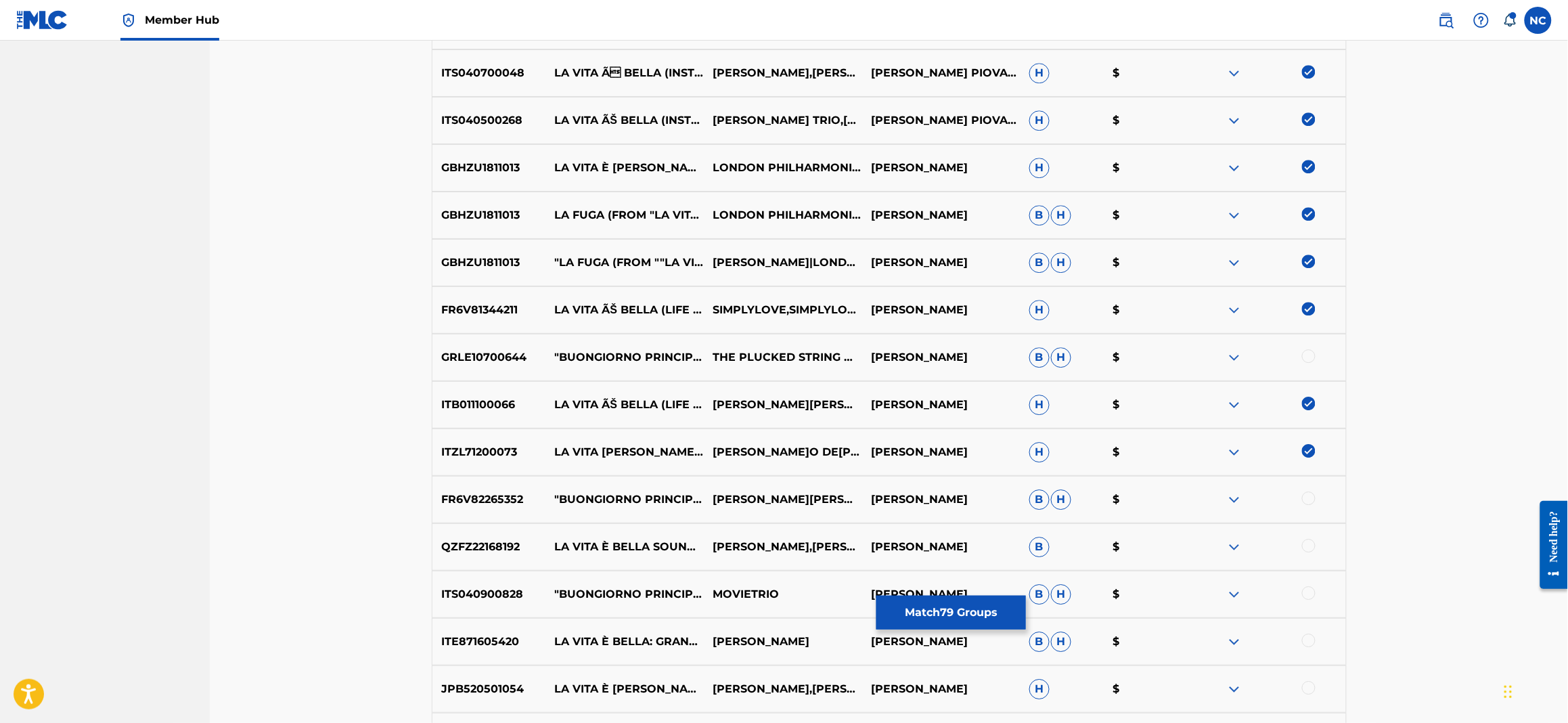
click at [1307, 545] on div at bounding box center [1308, 545] width 13 height 13
click at [1310, 641] on div at bounding box center [1308, 640] width 13 height 13
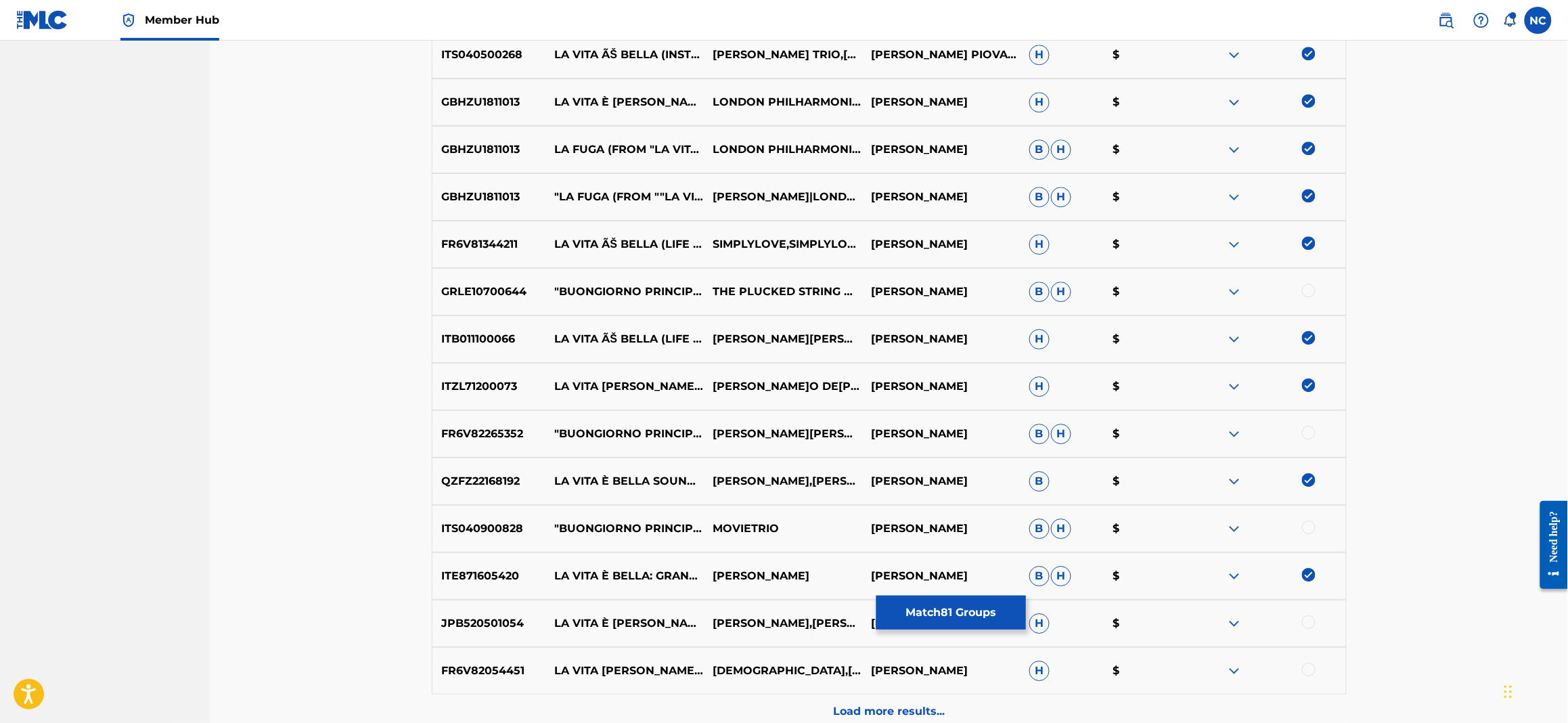
scroll to position [3694, 0]
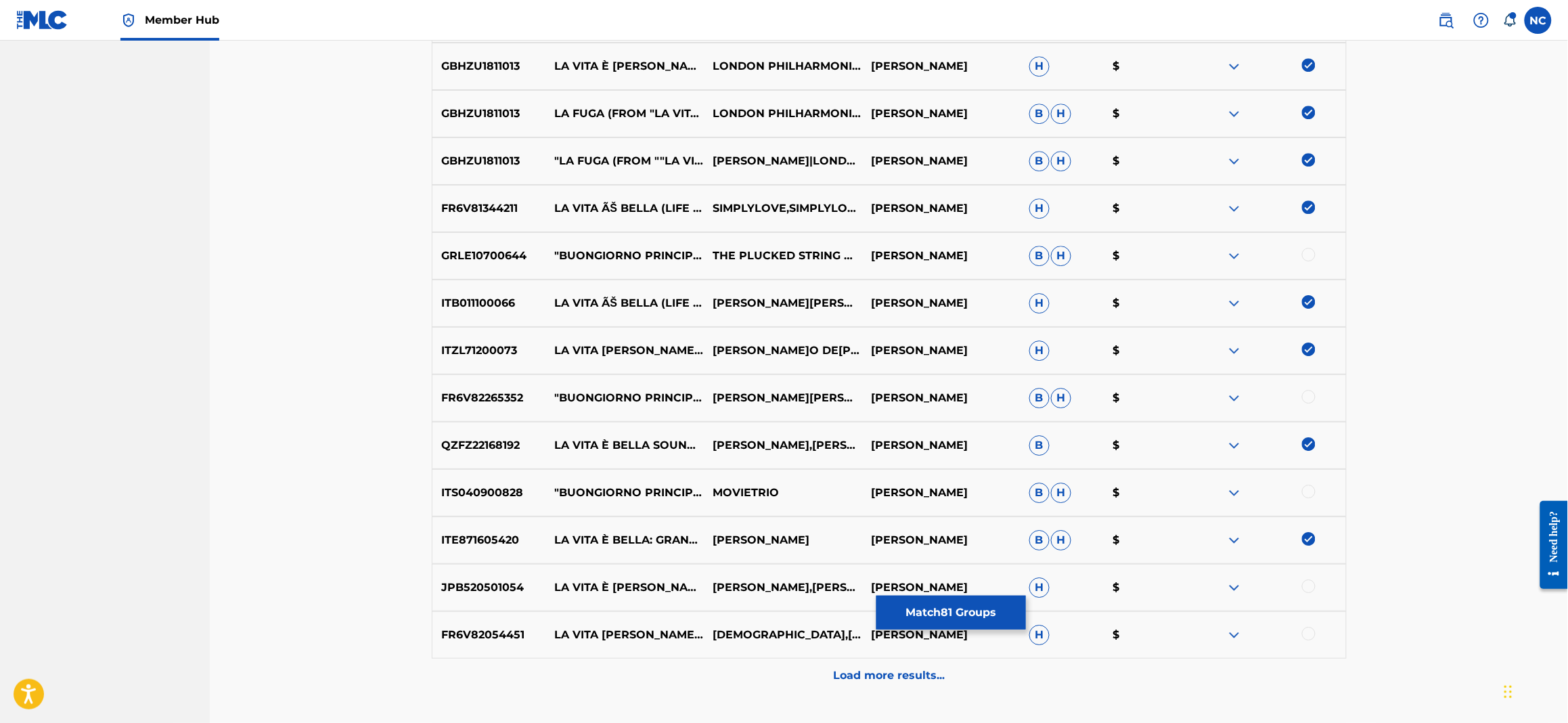
click at [1310, 589] on div at bounding box center [1308, 585] width 13 height 13
click at [1310, 637] on div at bounding box center [1308, 633] width 13 height 13
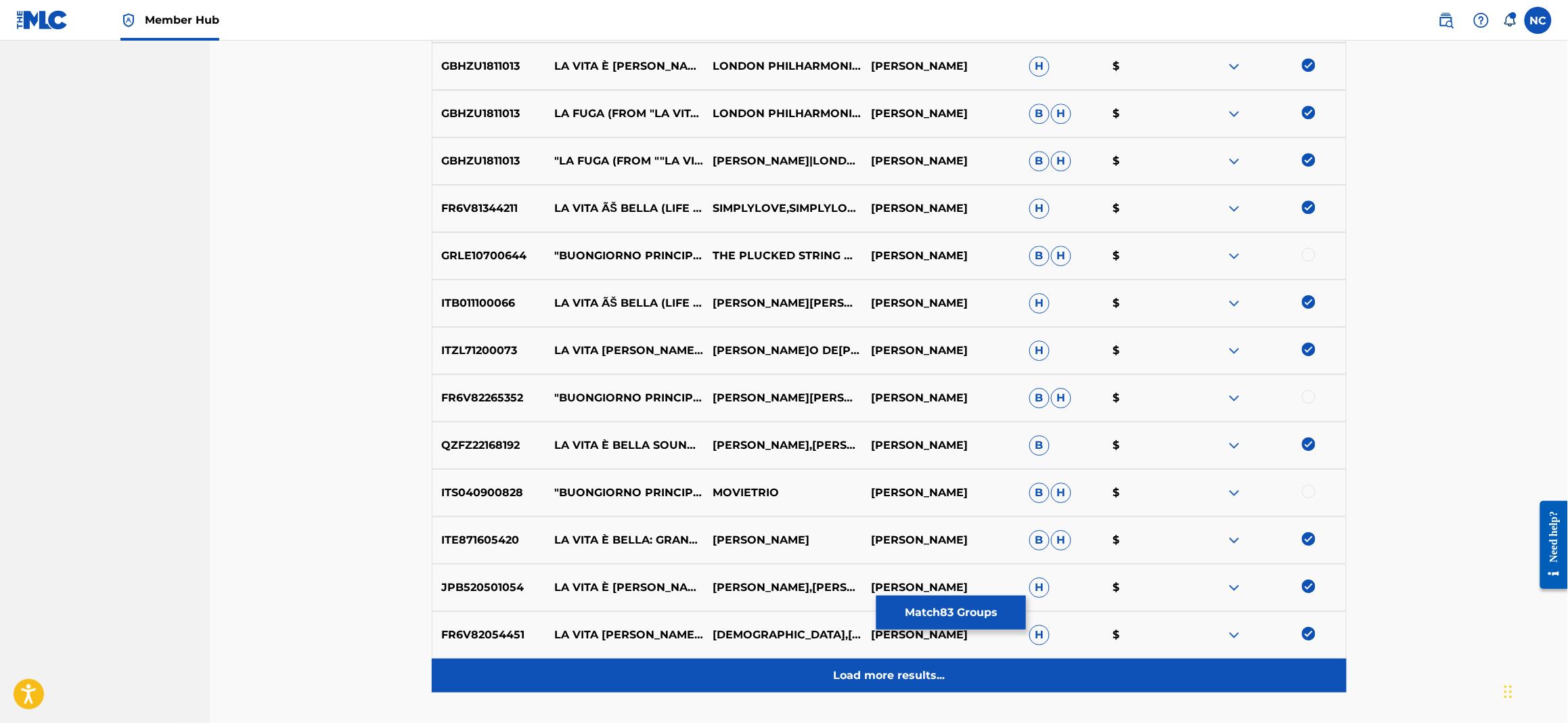
click at [908, 674] on p "Load more results..." at bounding box center [889, 675] width 111 height 16
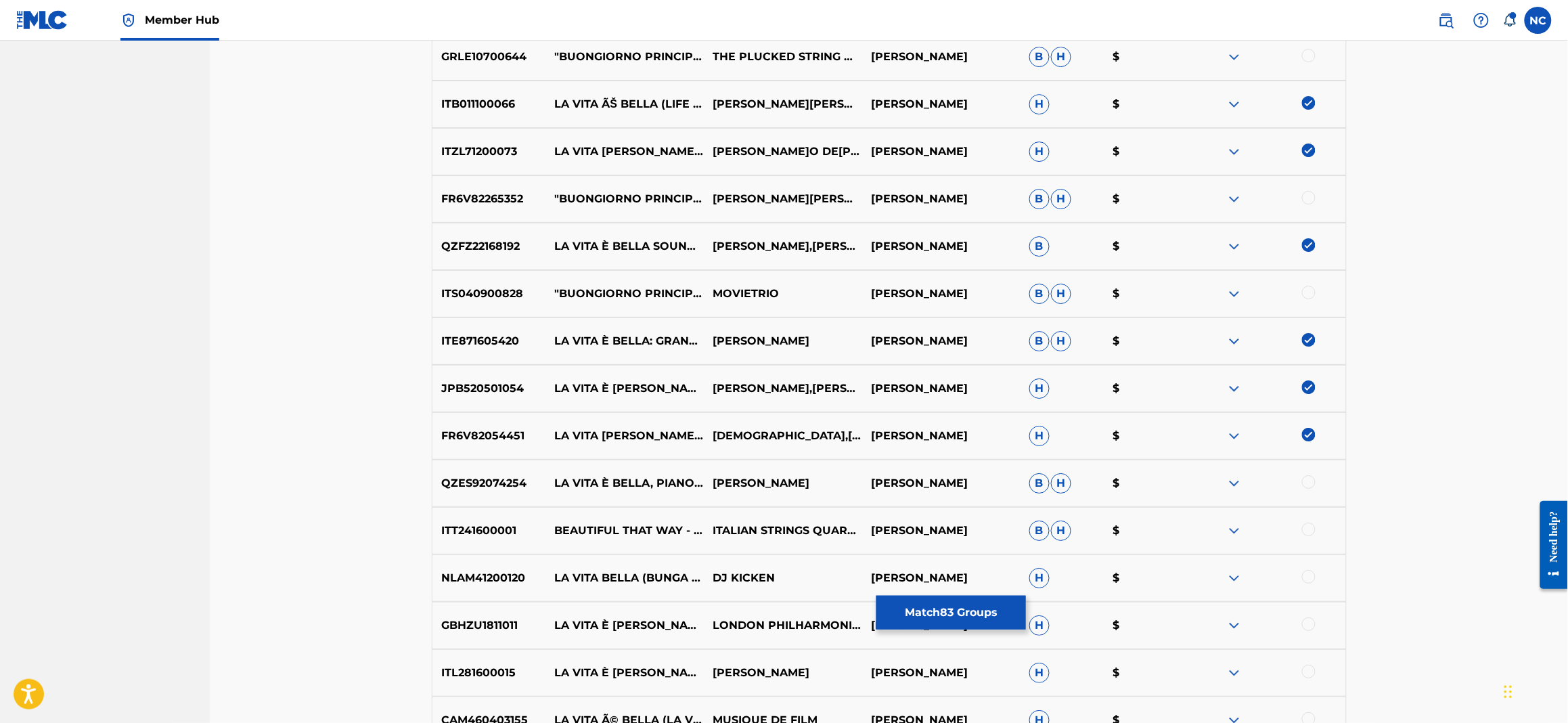
scroll to position [3898, 0]
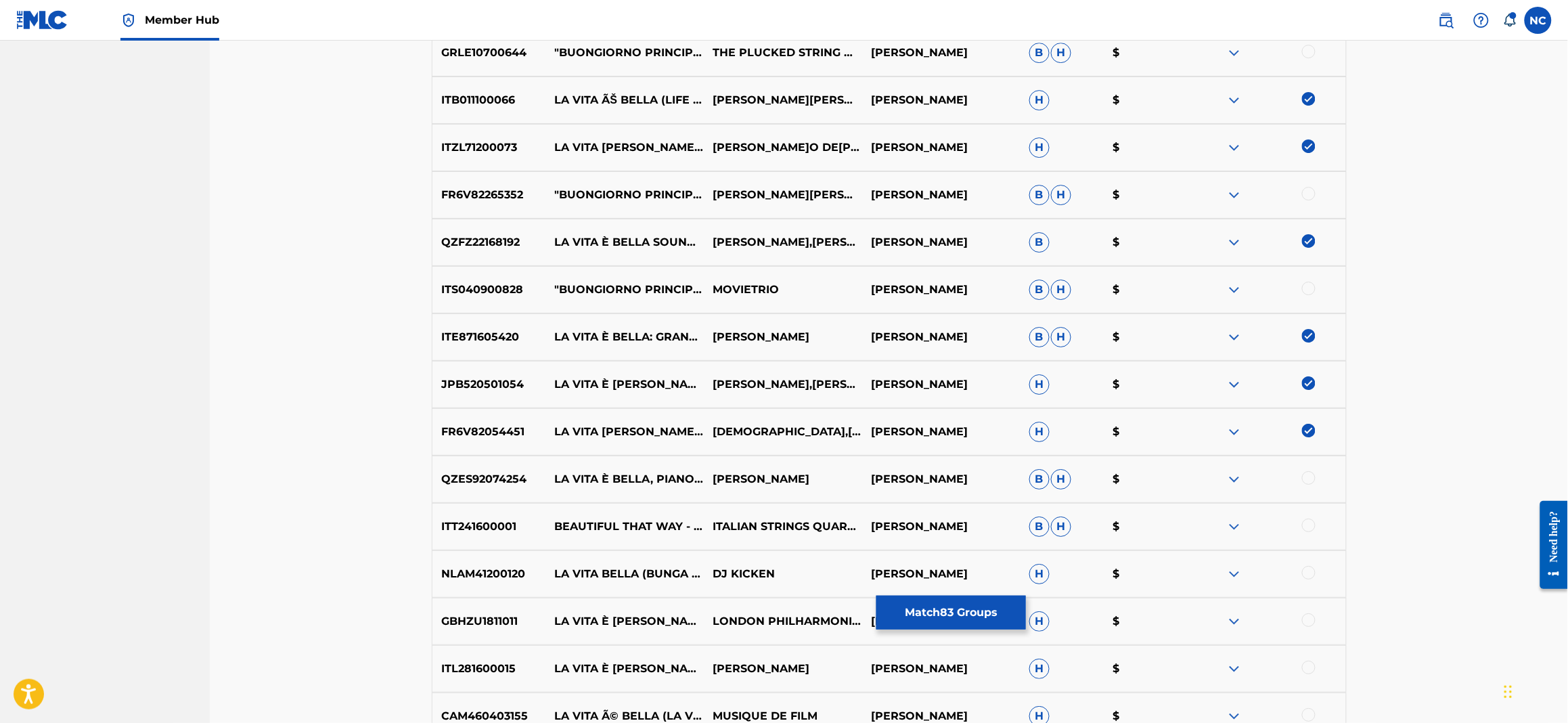
click at [1310, 479] on div at bounding box center [1308, 477] width 13 height 13
click at [1302, 616] on div at bounding box center [1308, 619] width 13 height 13
click at [1314, 662] on div at bounding box center [1308, 667] width 13 height 13
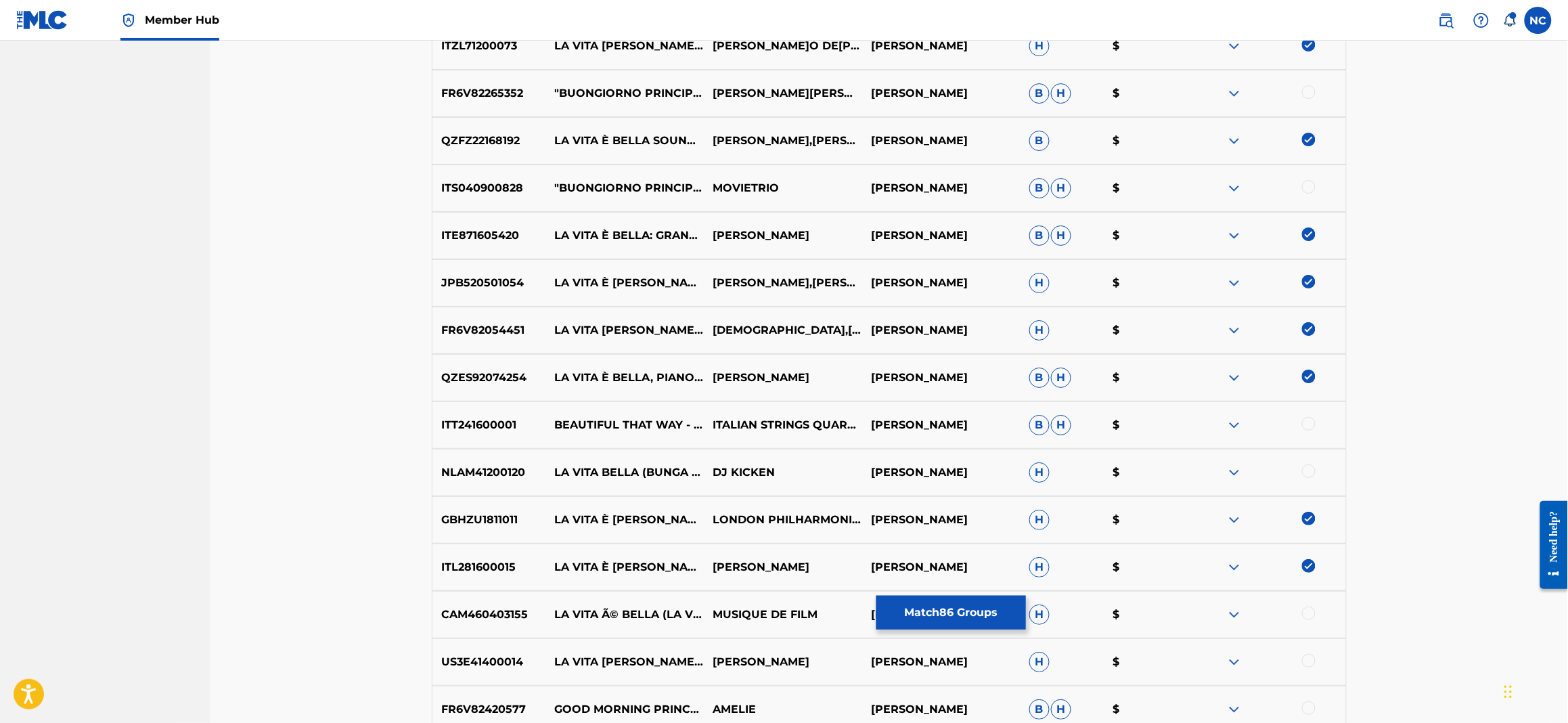
click at [1310, 612] on div at bounding box center [1308, 612] width 13 height 13
click at [1306, 663] on div at bounding box center [1308, 660] width 13 height 13
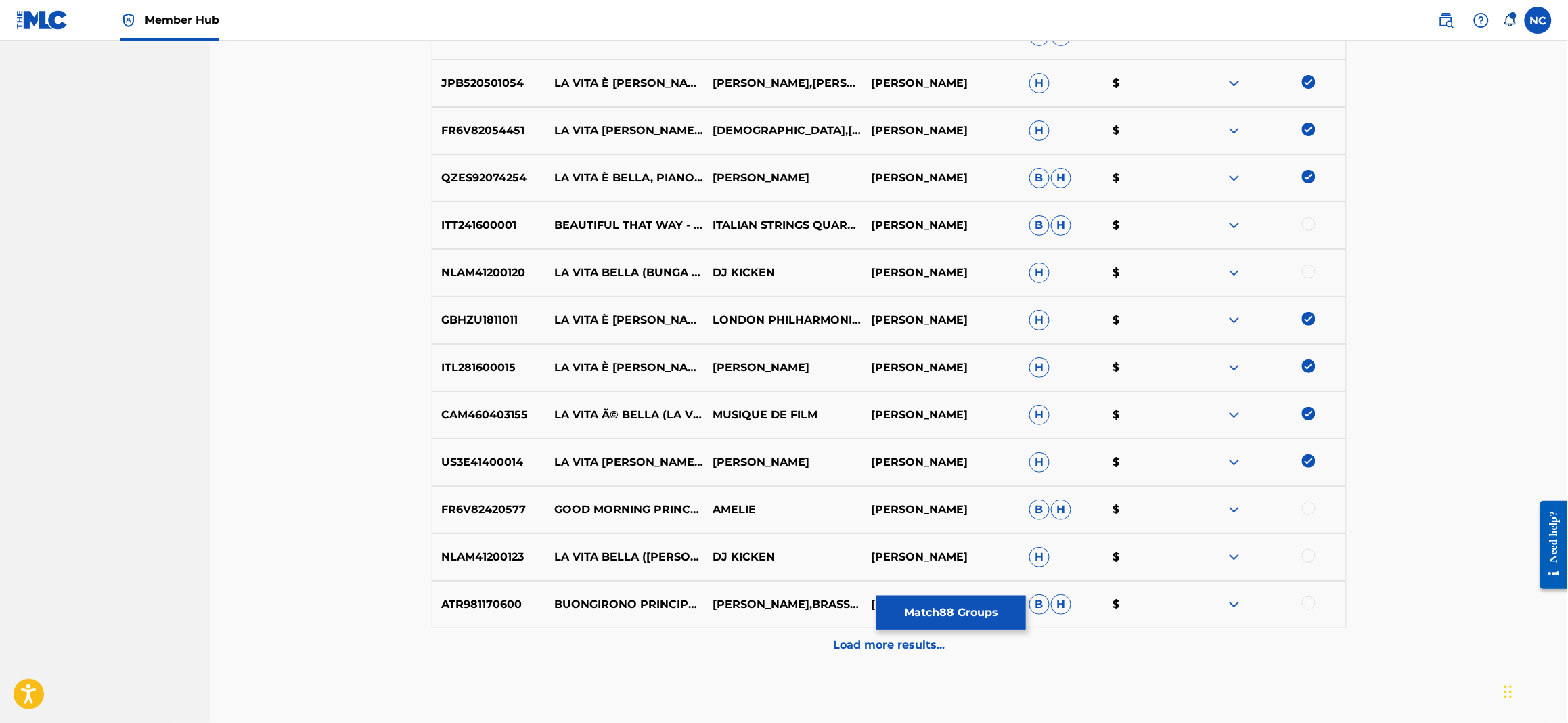
scroll to position [4203, 0]
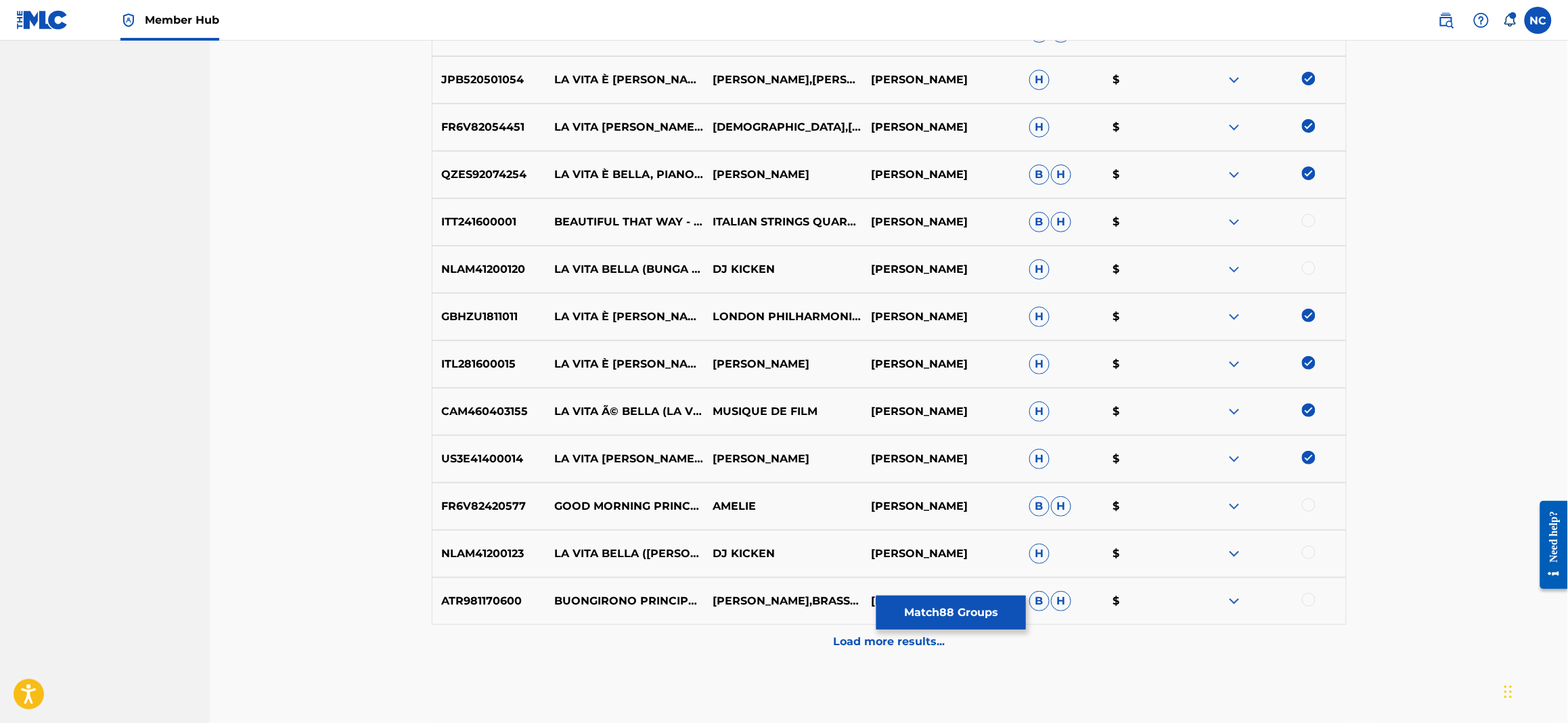
click at [1297, 553] on div at bounding box center [1266, 553] width 158 height 16
click at [1315, 553] on div at bounding box center [1308, 552] width 13 height 13
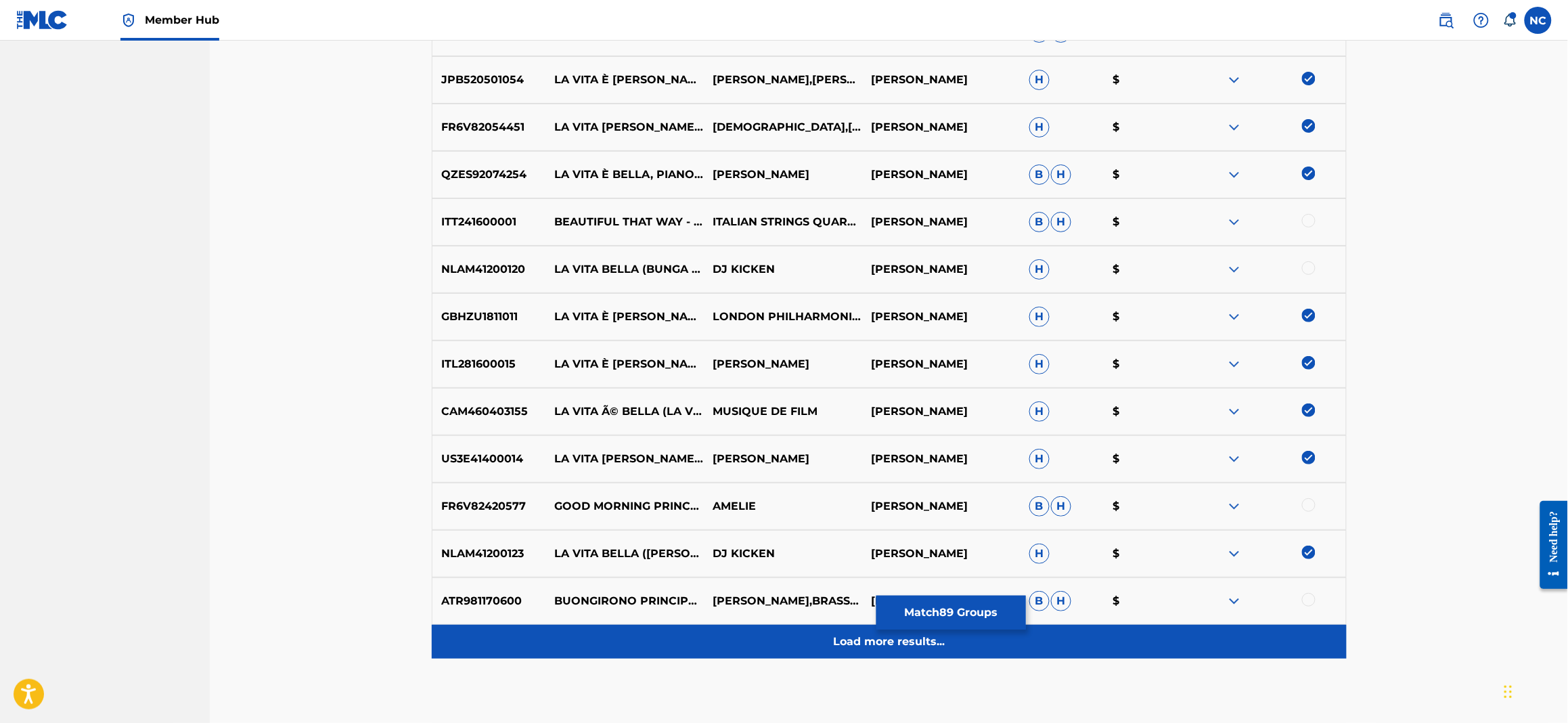
click at [916, 637] on p "Load more results..." at bounding box center [889, 641] width 111 height 16
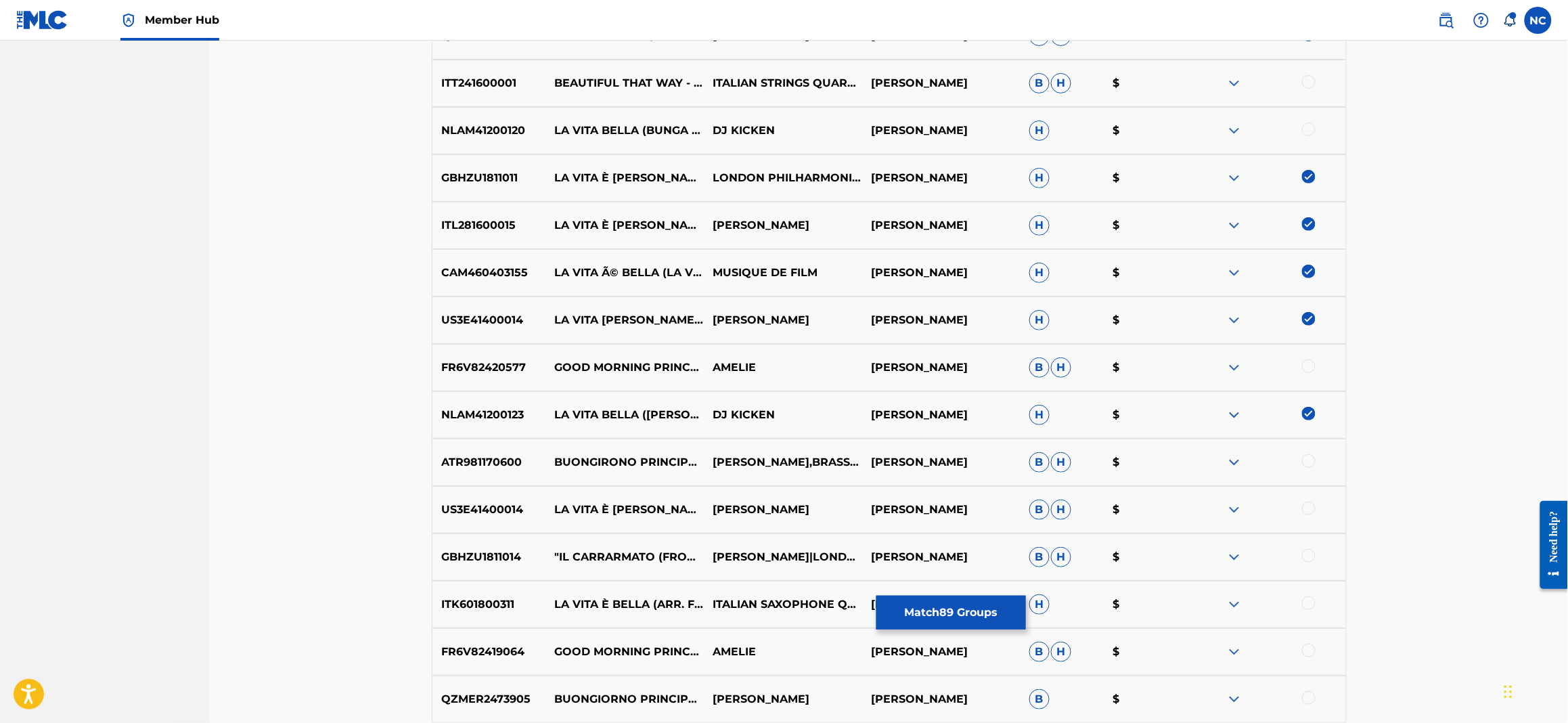
scroll to position [4507, 0]
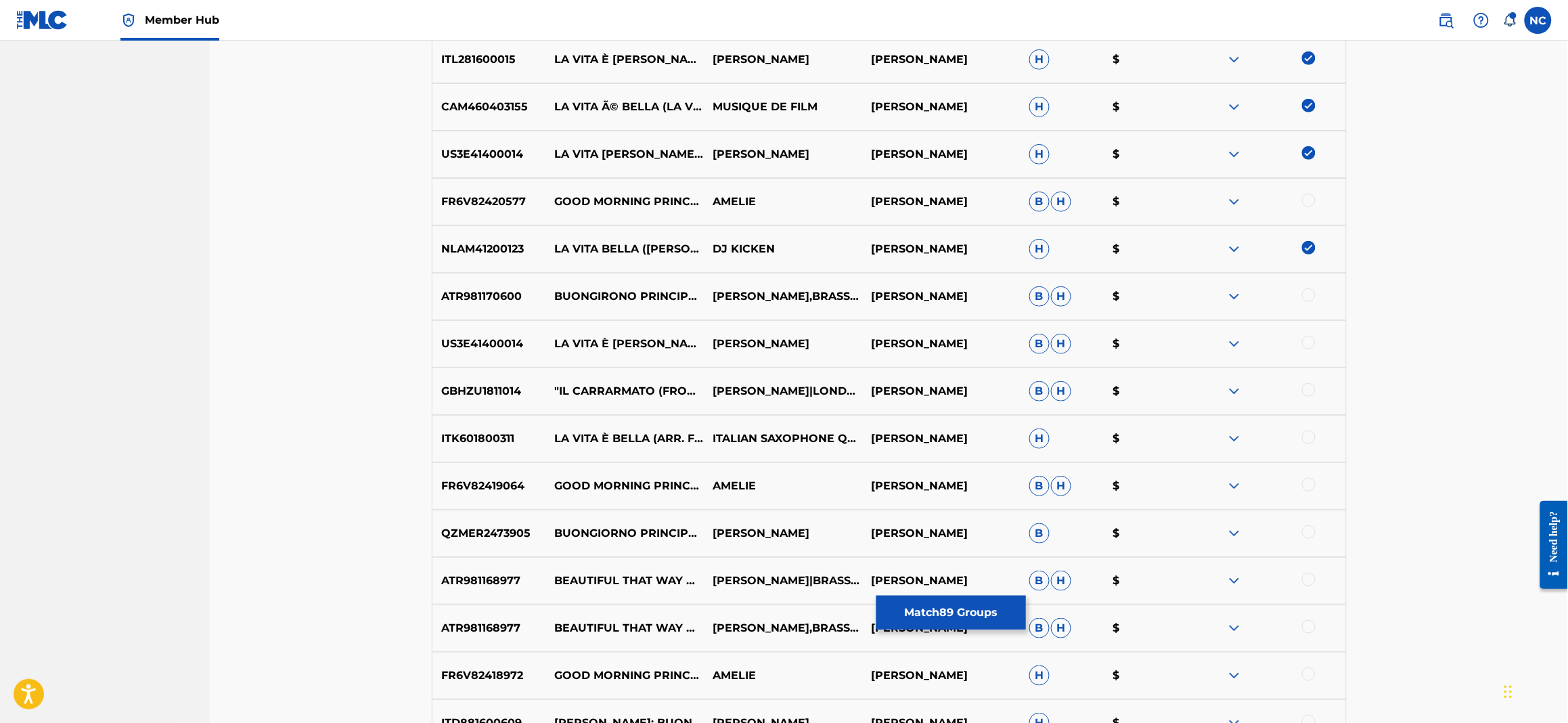
click at [1310, 341] on div at bounding box center [1308, 342] width 13 height 13
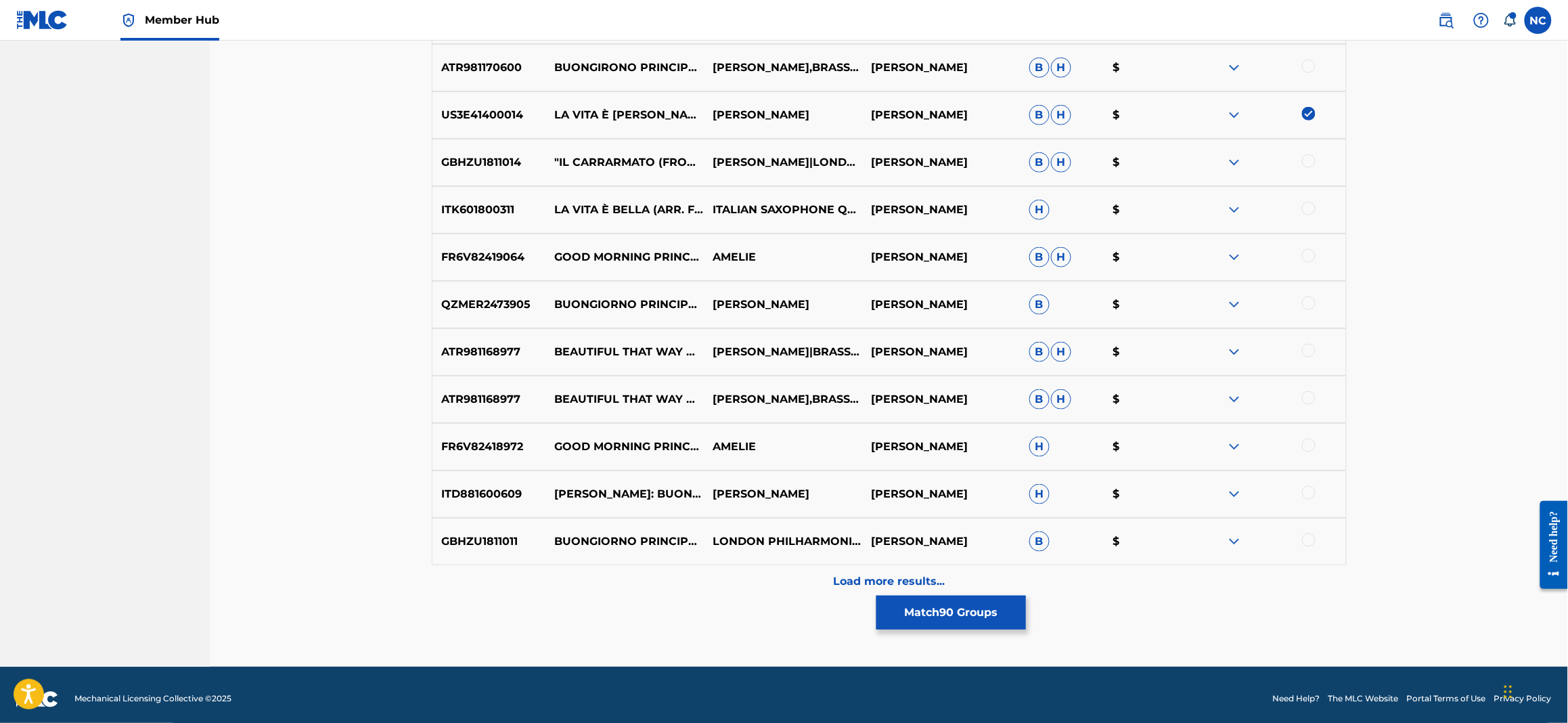
scroll to position [4743, 0]
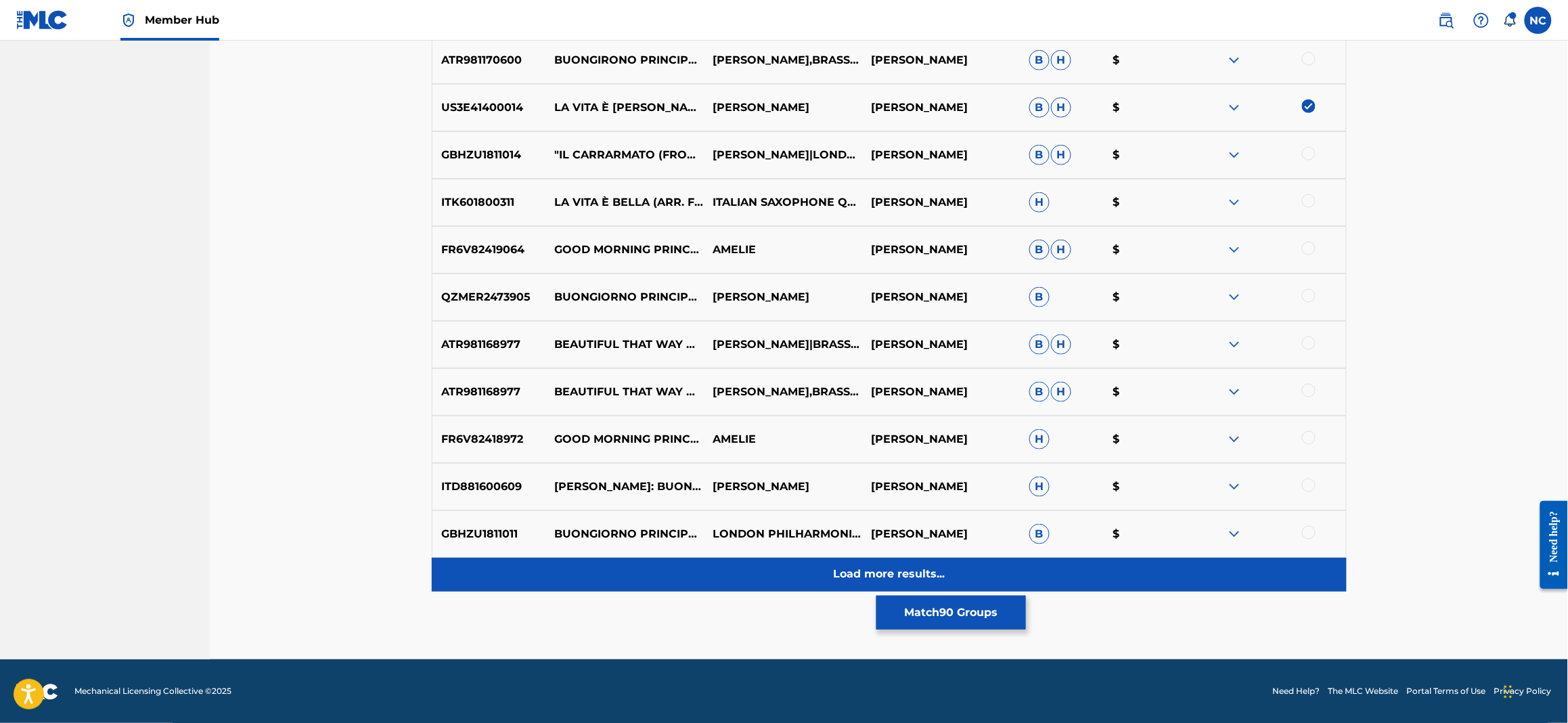
click at [861, 588] on div "Load more results..." at bounding box center [889, 574] width 915 height 33
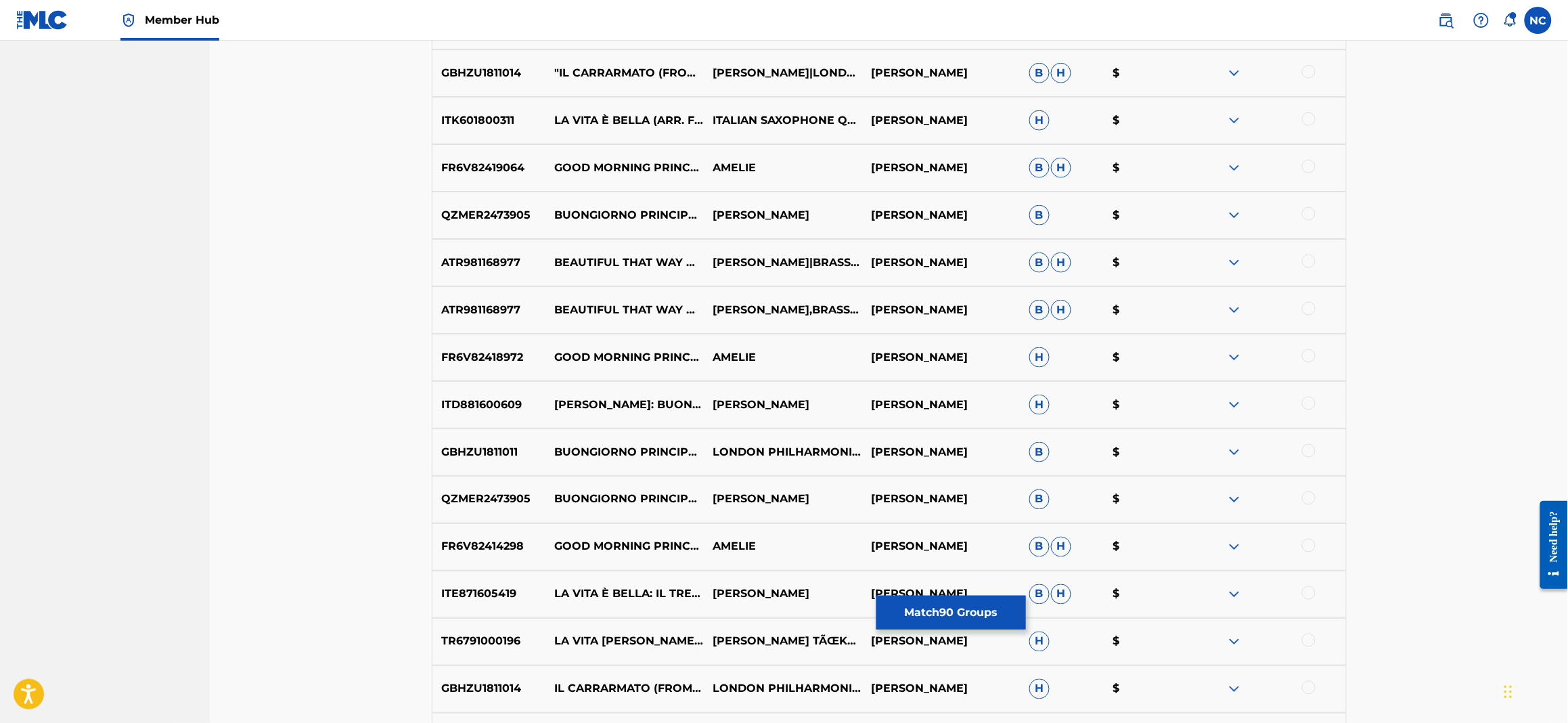
scroll to position [4946, 0]
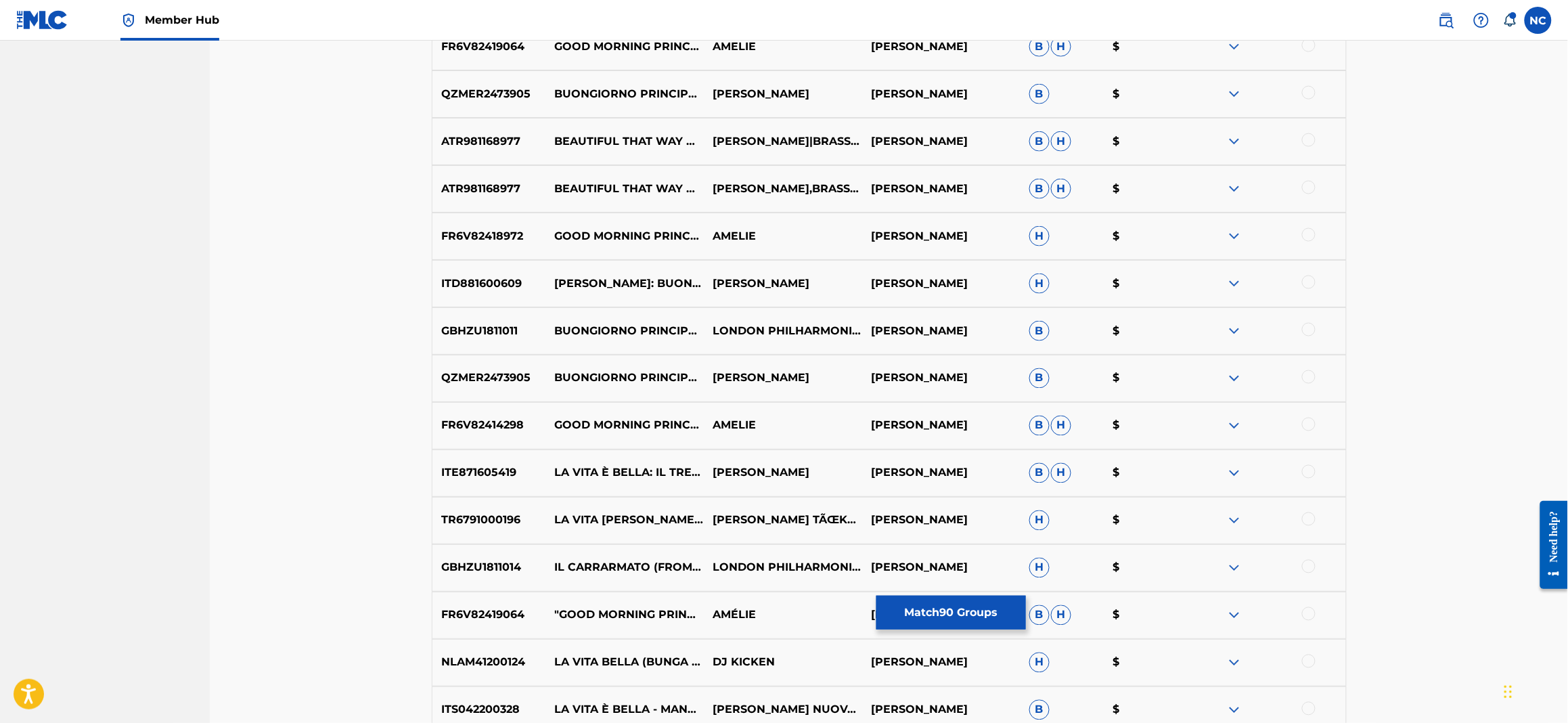
click at [1310, 468] on div at bounding box center [1308, 471] width 13 height 13
click at [1310, 512] on div at bounding box center [1308, 518] width 13 height 13
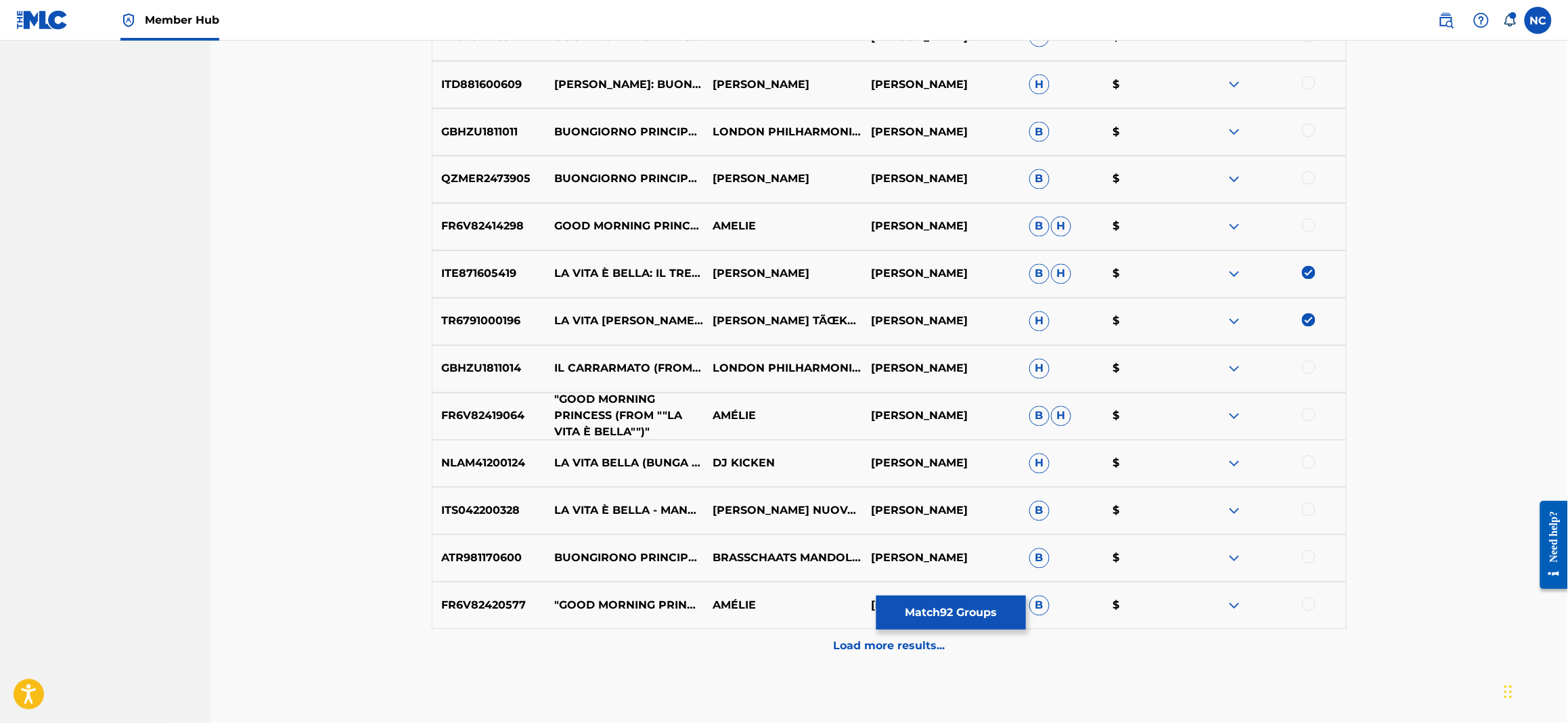
scroll to position [5149, 0]
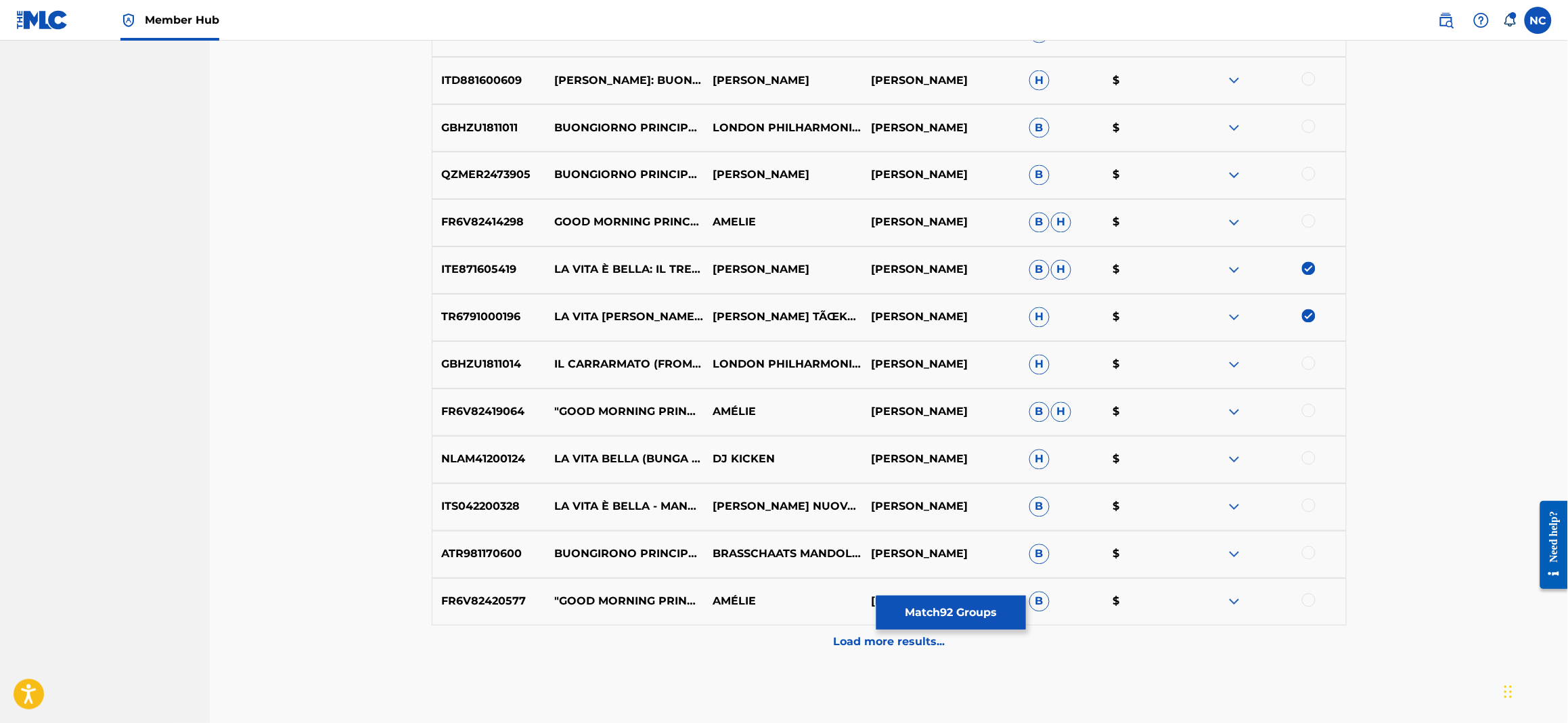
click at [1308, 458] on div at bounding box center [1308, 458] width 13 height 13
click at [1310, 501] on div at bounding box center [1308, 505] width 13 height 13
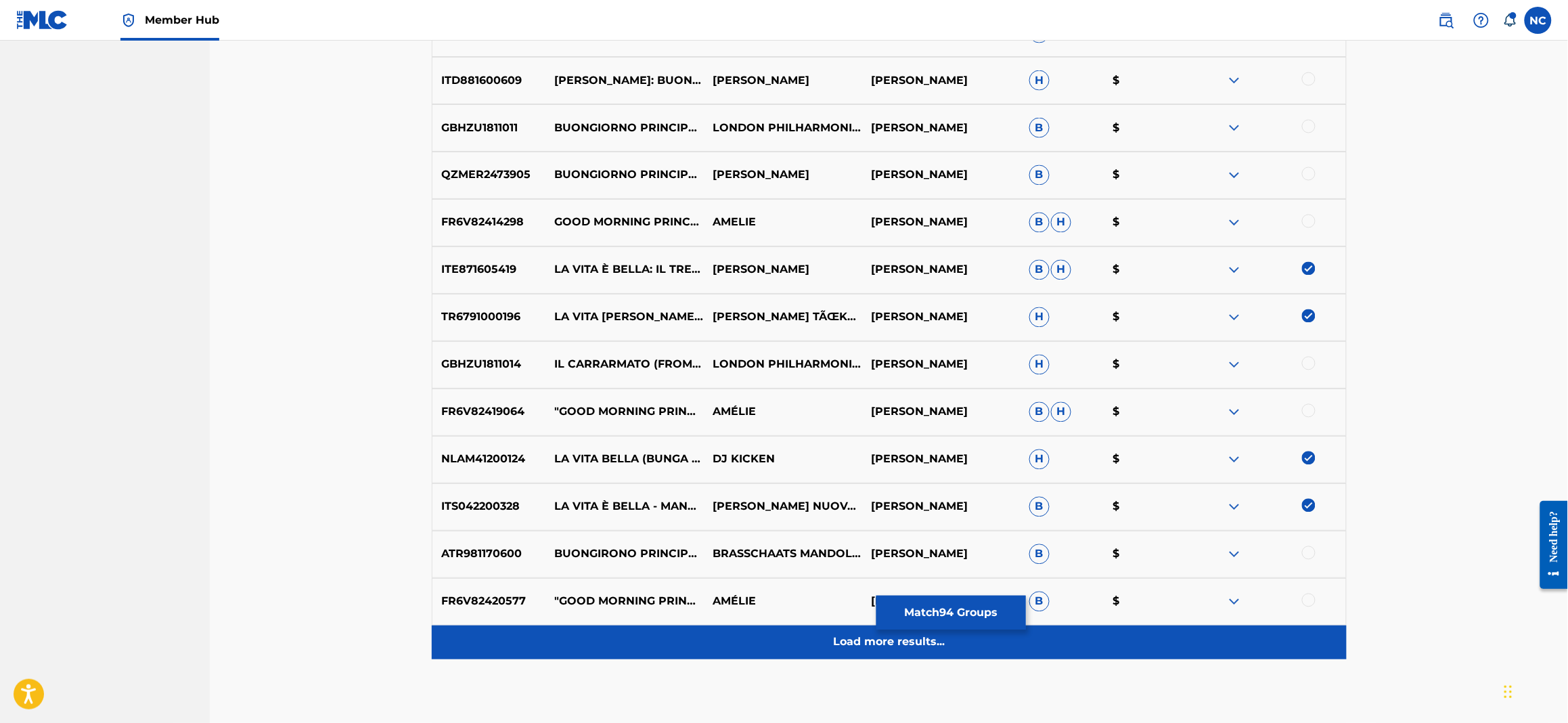
click at [885, 640] on p "Load more results..." at bounding box center [889, 642] width 111 height 16
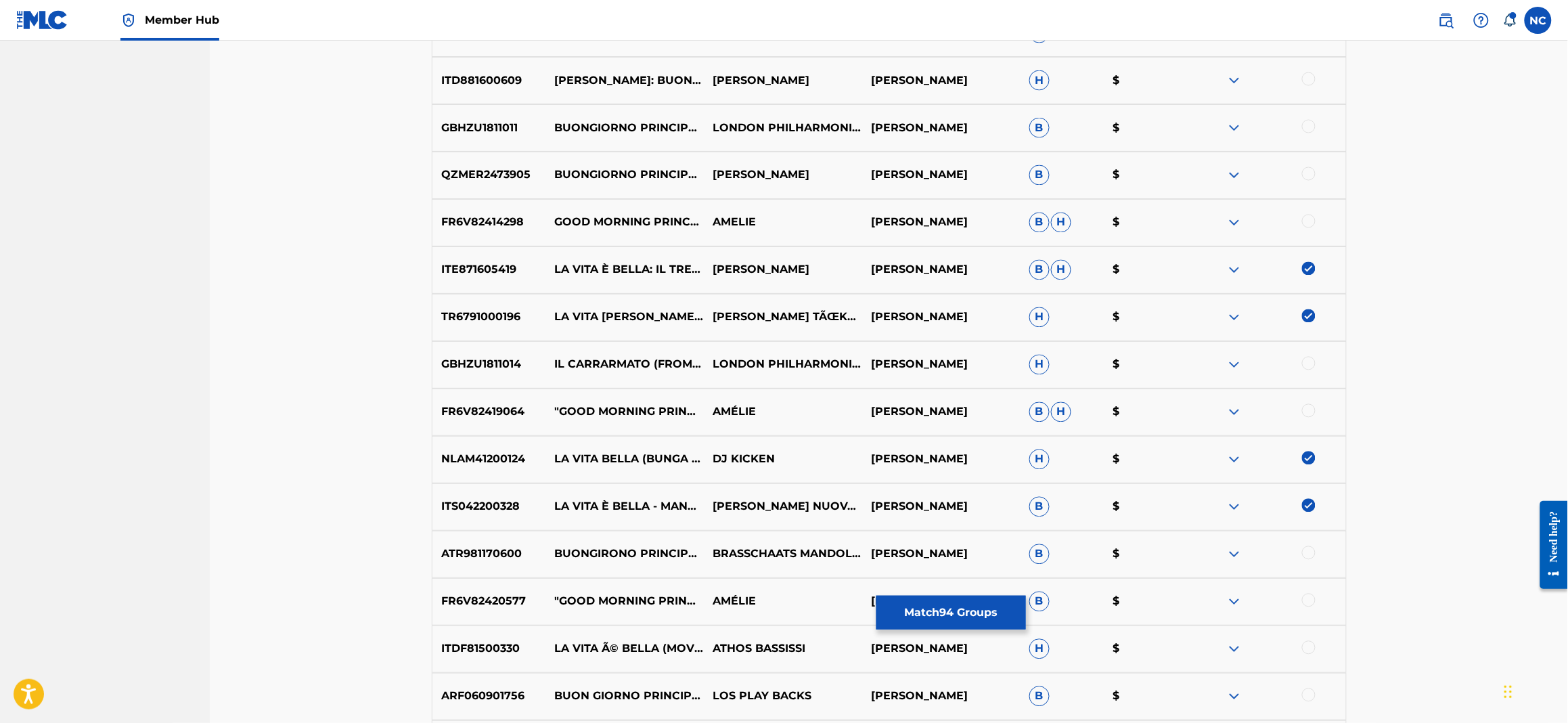
scroll to position [5352, 0]
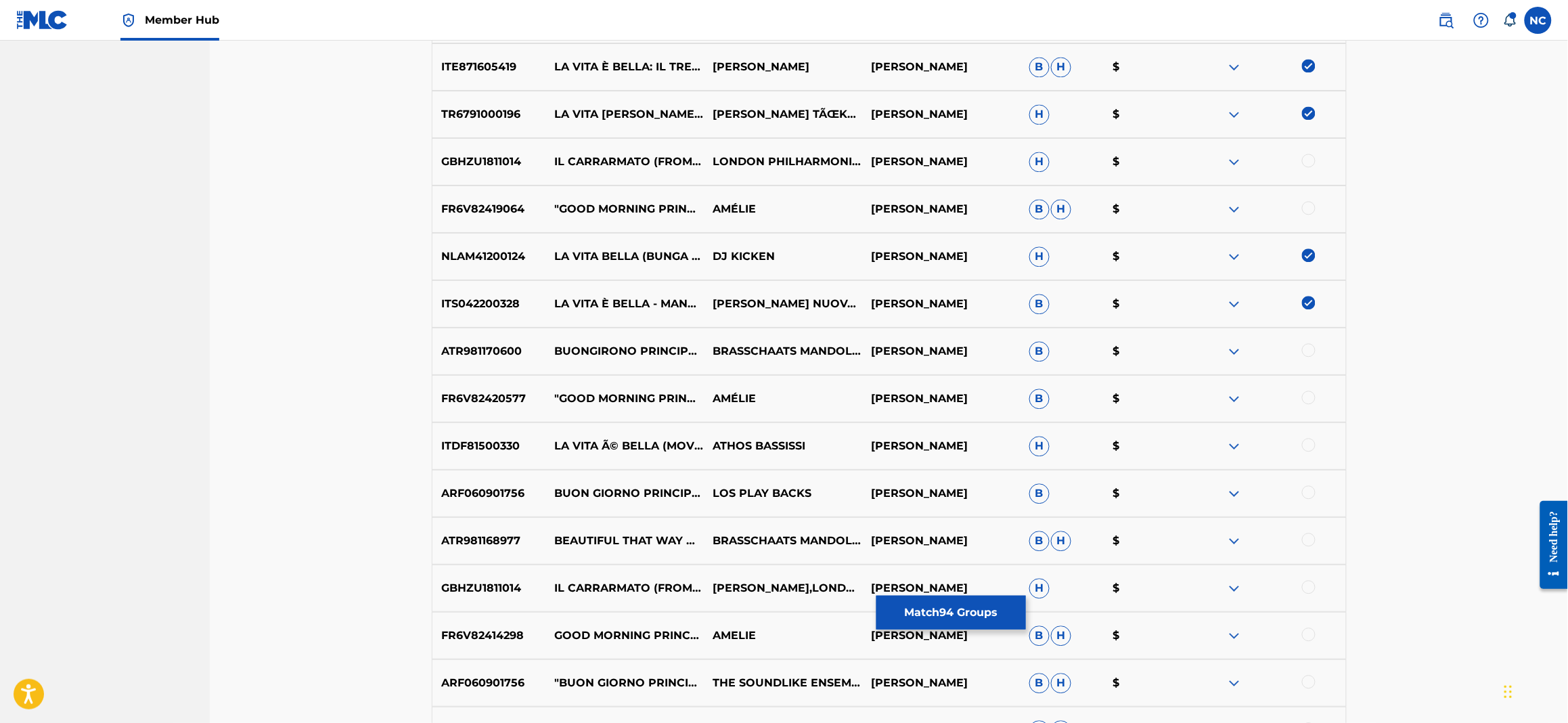
click at [1306, 440] on div at bounding box center [1308, 444] width 13 height 13
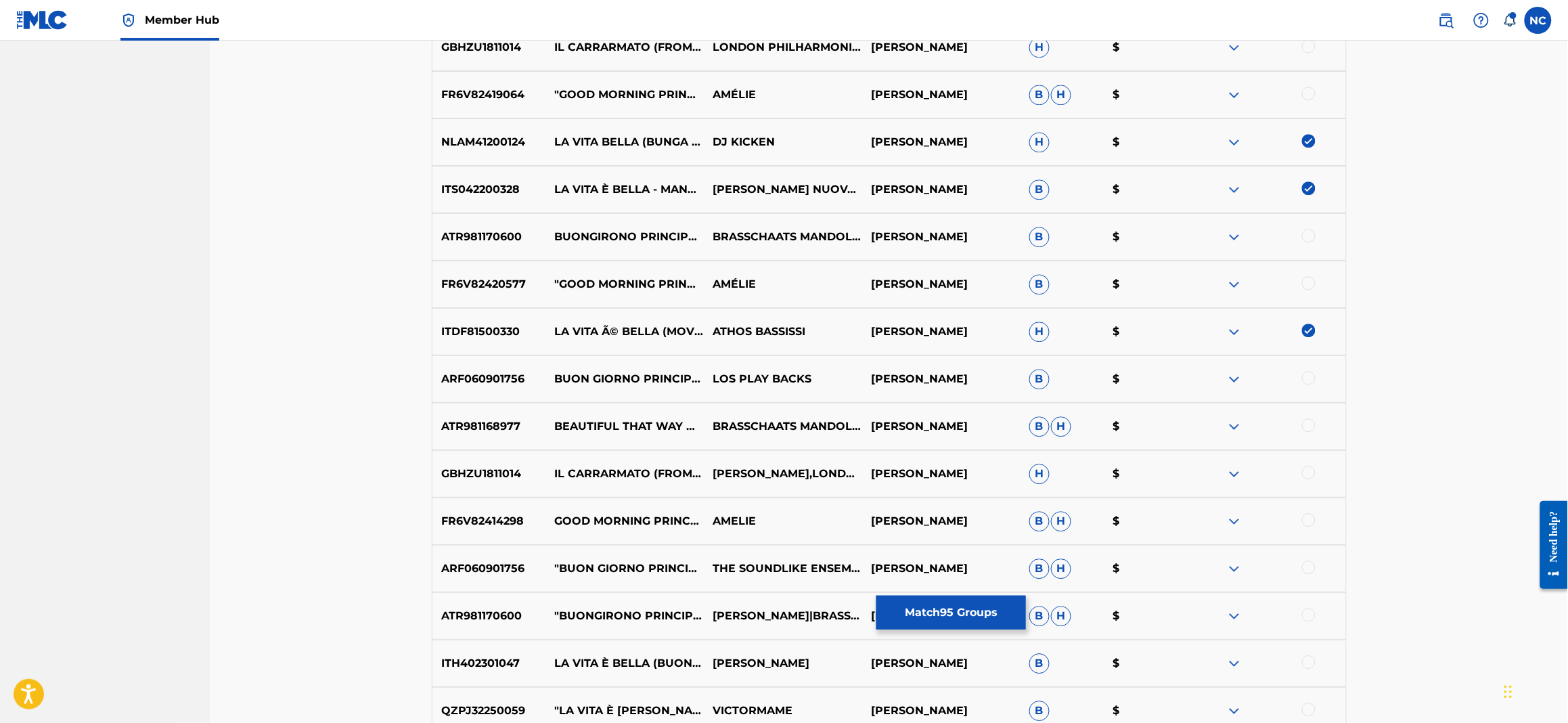
scroll to position [5555, 0]
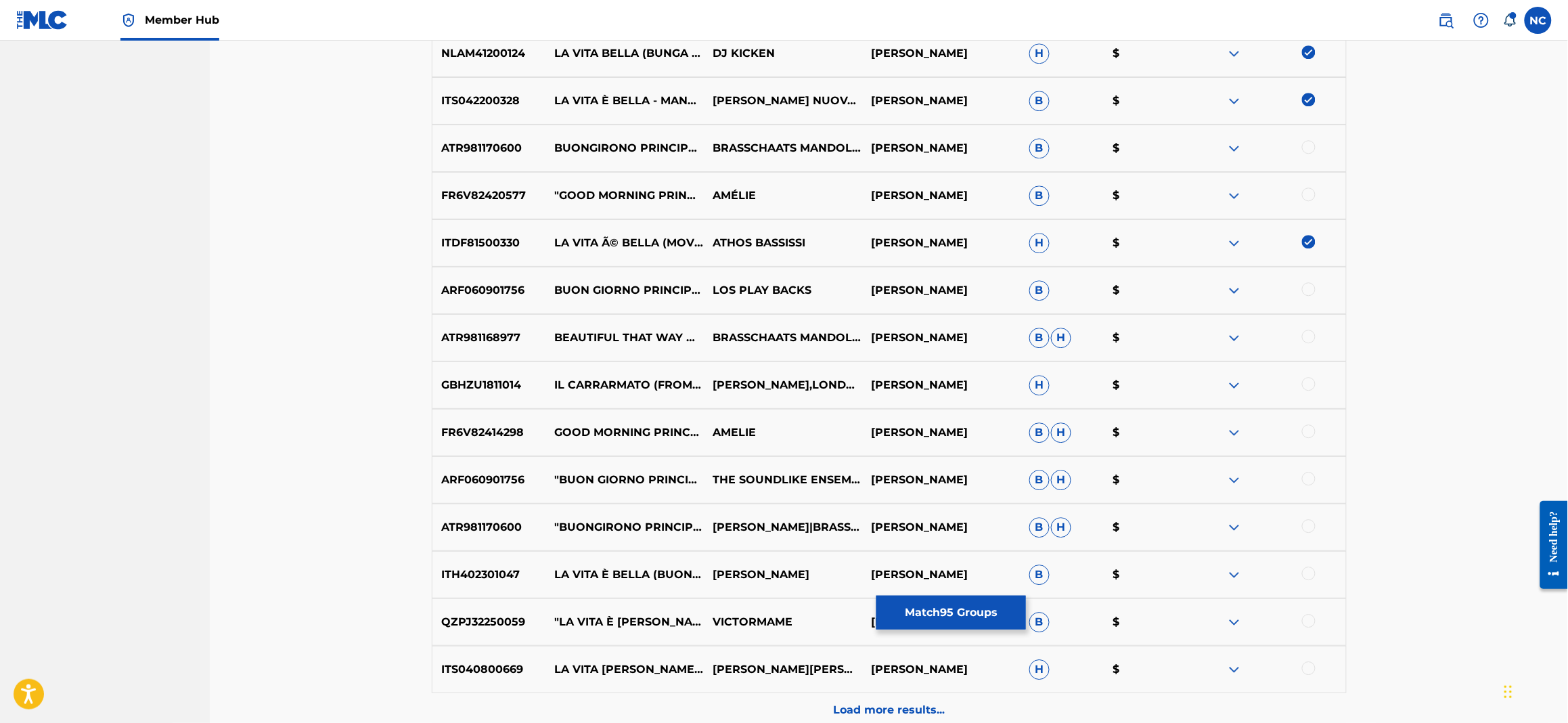
click at [1307, 574] on div at bounding box center [1308, 573] width 13 height 13
click at [1306, 623] on div at bounding box center [1308, 620] width 13 height 13
click at [1301, 668] on div at bounding box center [1266, 669] width 158 height 16
click at [1313, 671] on div at bounding box center [1308, 668] width 13 height 13
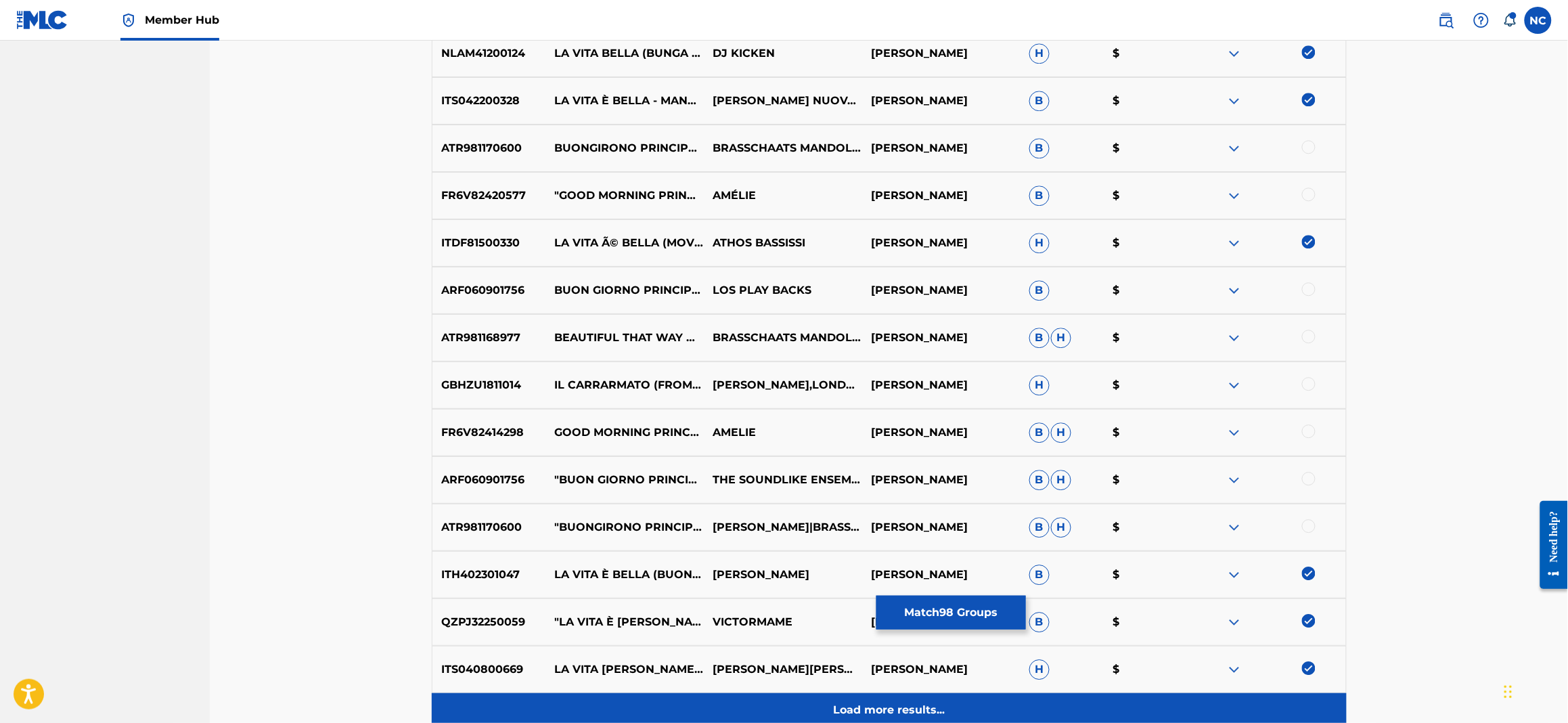
click at [916, 709] on p "Load more results..." at bounding box center [889, 710] width 111 height 16
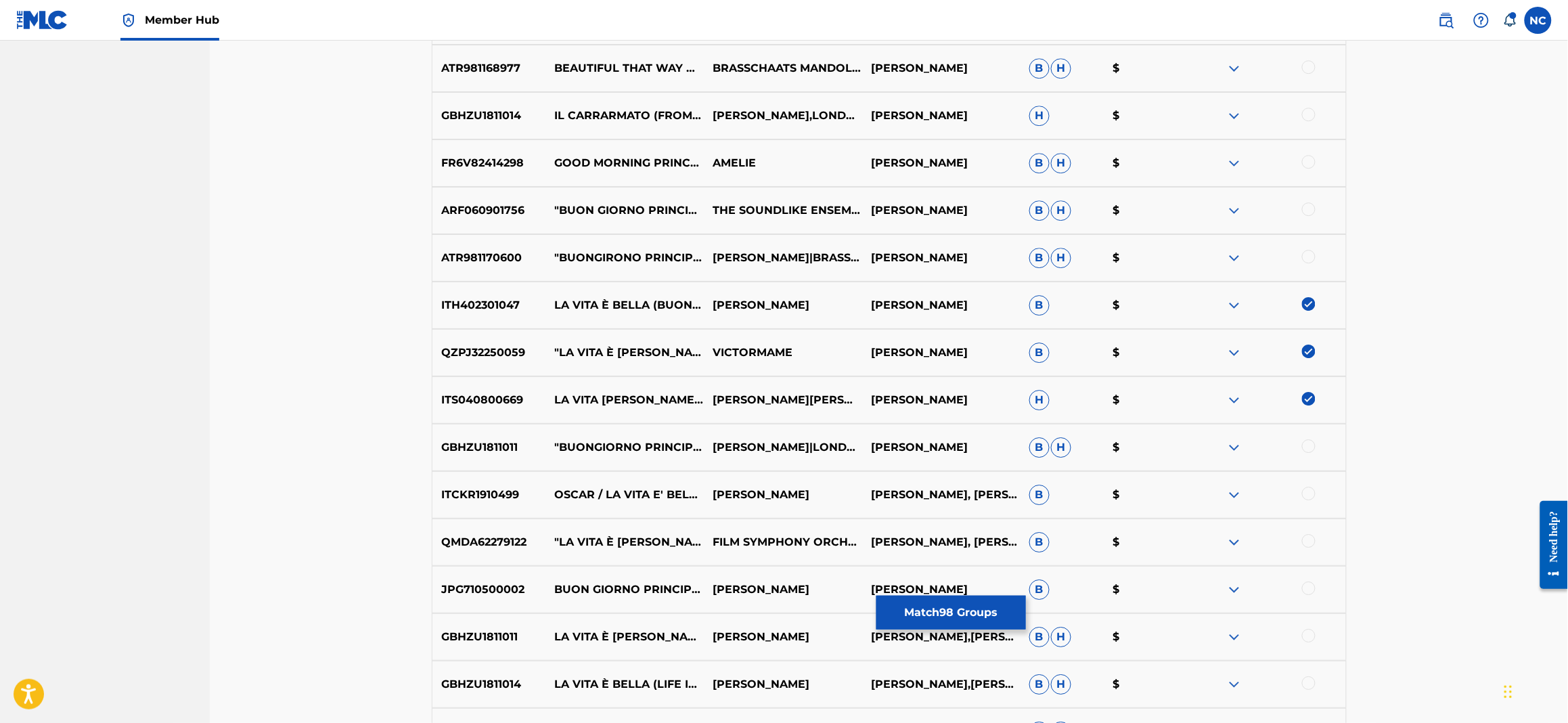
scroll to position [5859, 0]
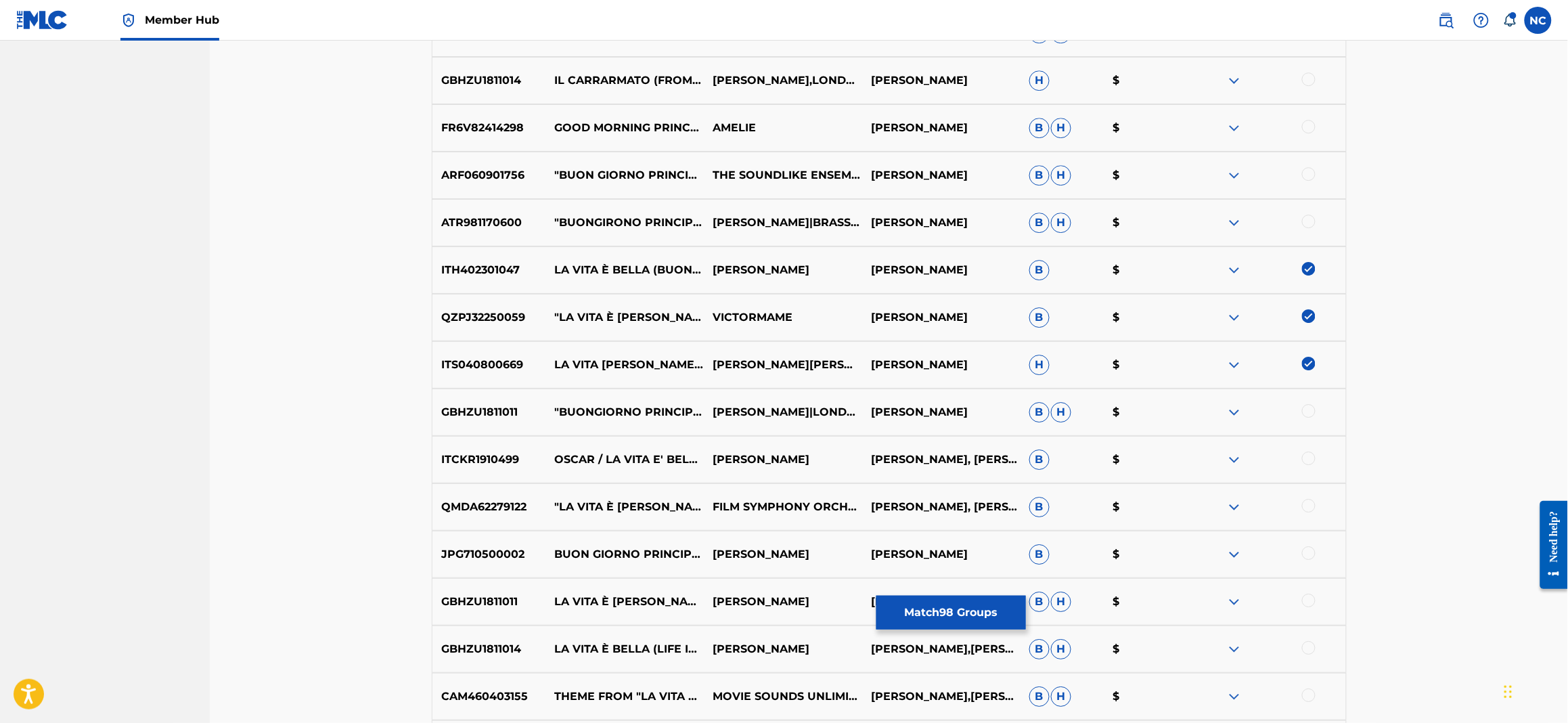
click at [1316, 501] on div at bounding box center [1266, 507] width 158 height 16
click at [1312, 507] on div at bounding box center [1308, 505] width 13 height 13
click at [1305, 595] on div at bounding box center [1308, 600] width 13 height 13
click at [1314, 644] on div at bounding box center [1308, 648] width 13 height 13
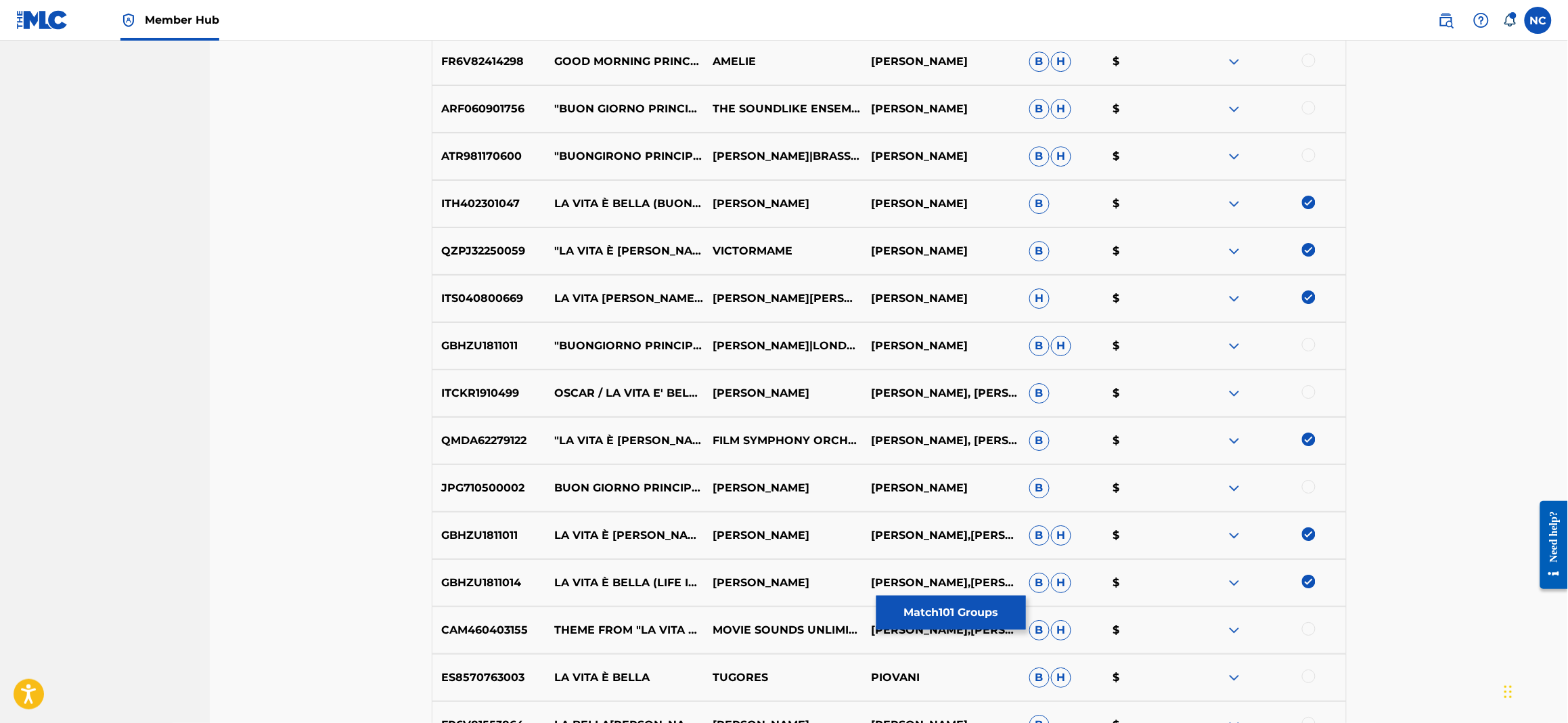
scroll to position [5961, 0]
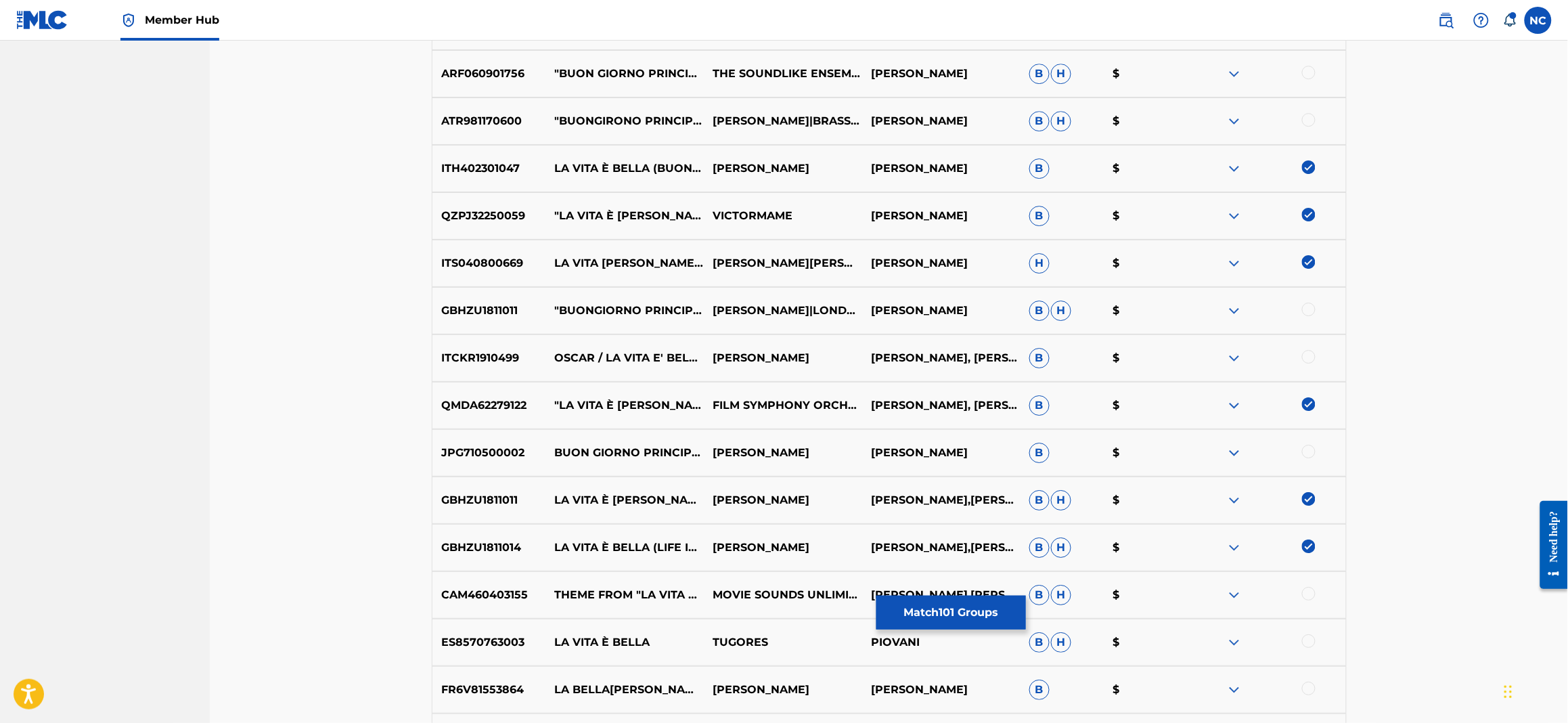
click at [1309, 595] on div at bounding box center [1308, 593] width 13 height 13
click at [1313, 637] on div at bounding box center [1308, 641] width 13 height 13
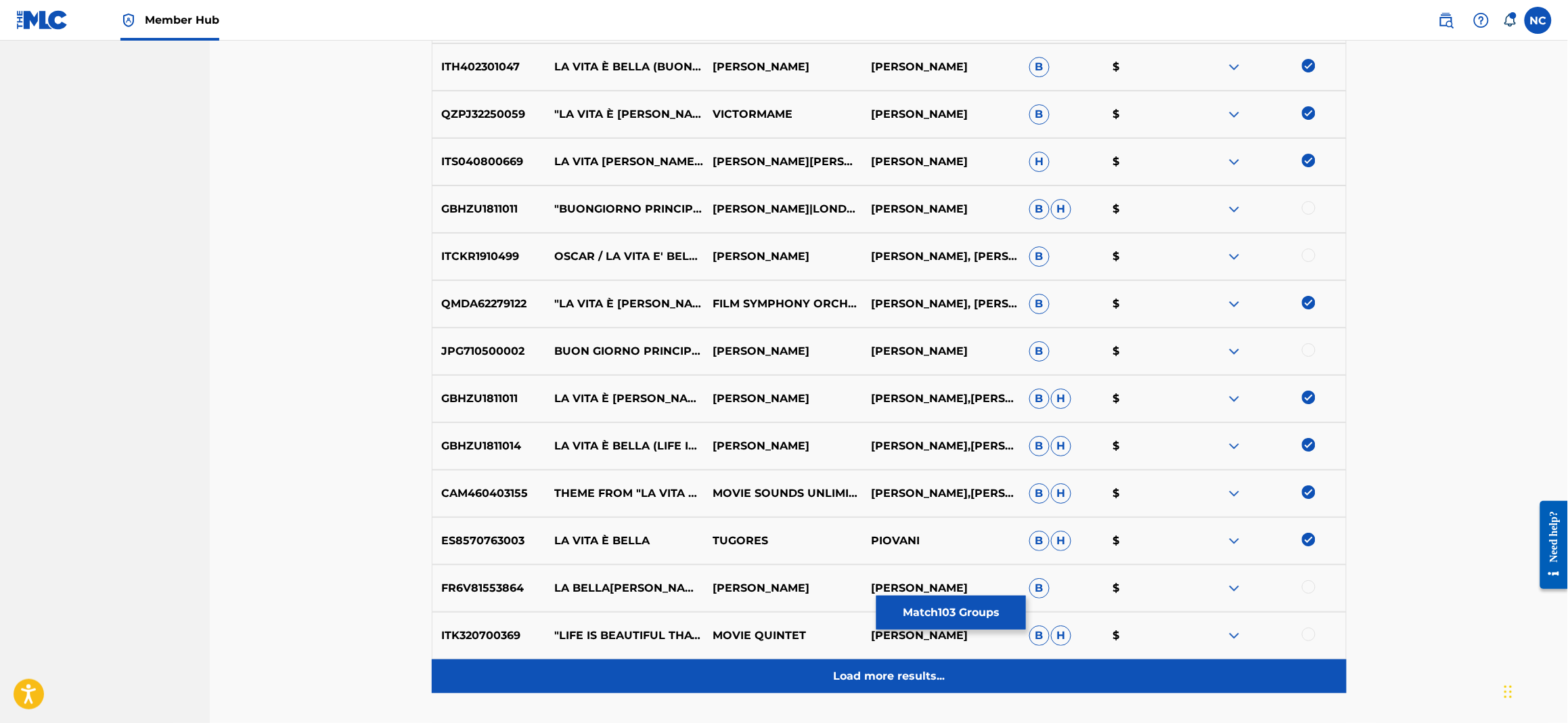
click at [949, 663] on div "Load more results..." at bounding box center [889, 676] width 915 height 33
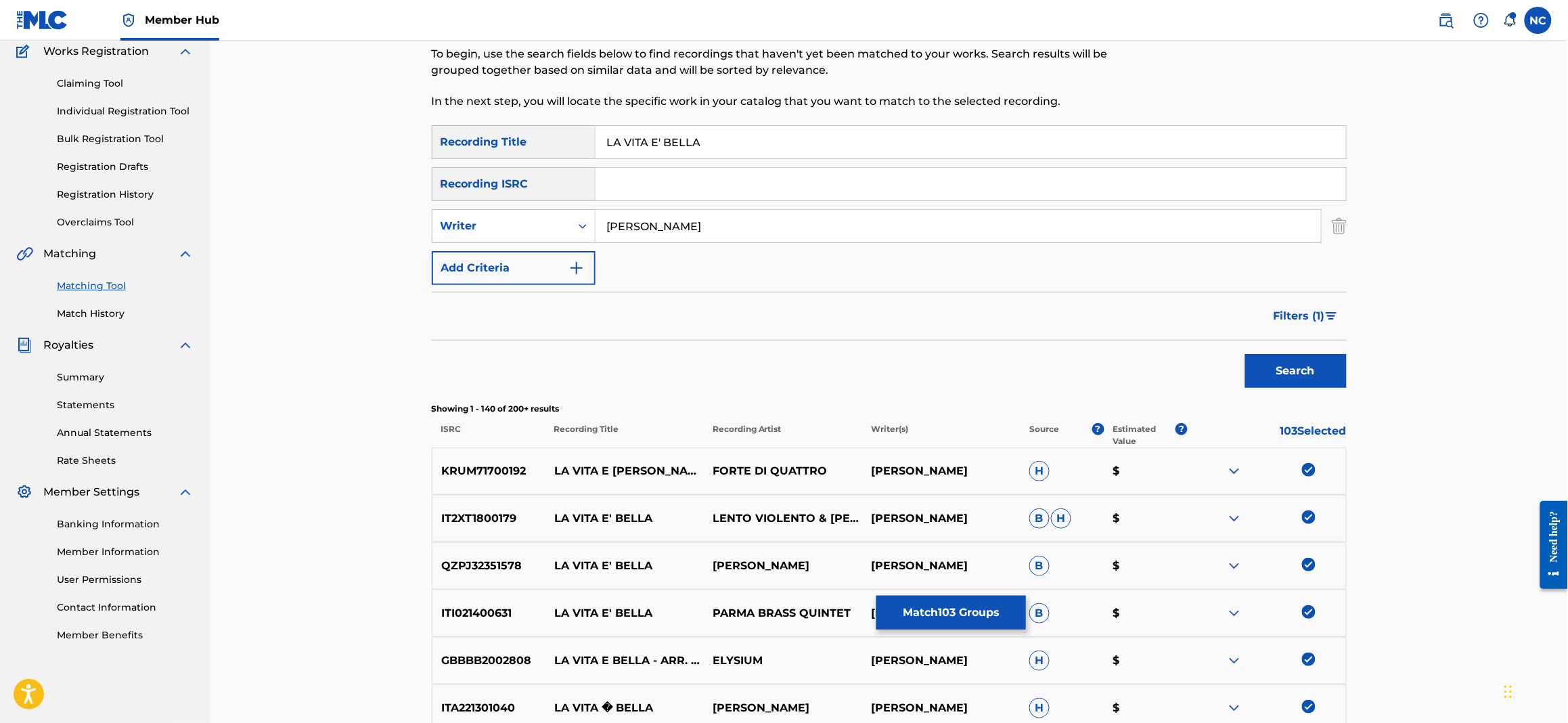
scroll to position [6469, 0]
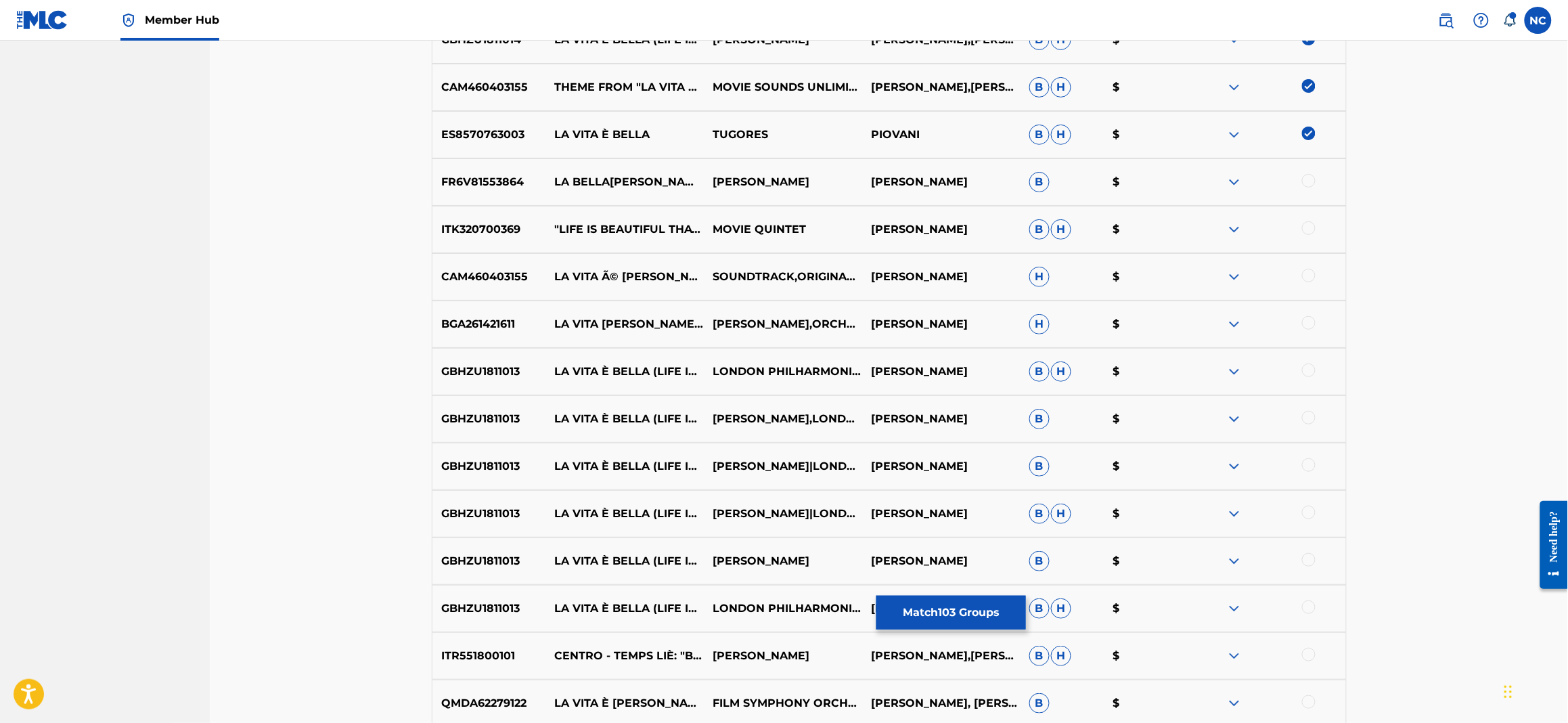
click at [1310, 278] on div at bounding box center [1308, 275] width 13 height 13
click at [1307, 321] on div at bounding box center [1308, 322] width 13 height 13
click at [1306, 366] on div at bounding box center [1308, 370] width 13 height 13
click at [1312, 419] on div at bounding box center [1308, 417] width 13 height 13
click at [1309, 462] on div at bounding box center [1308, 465] width 13 height 13
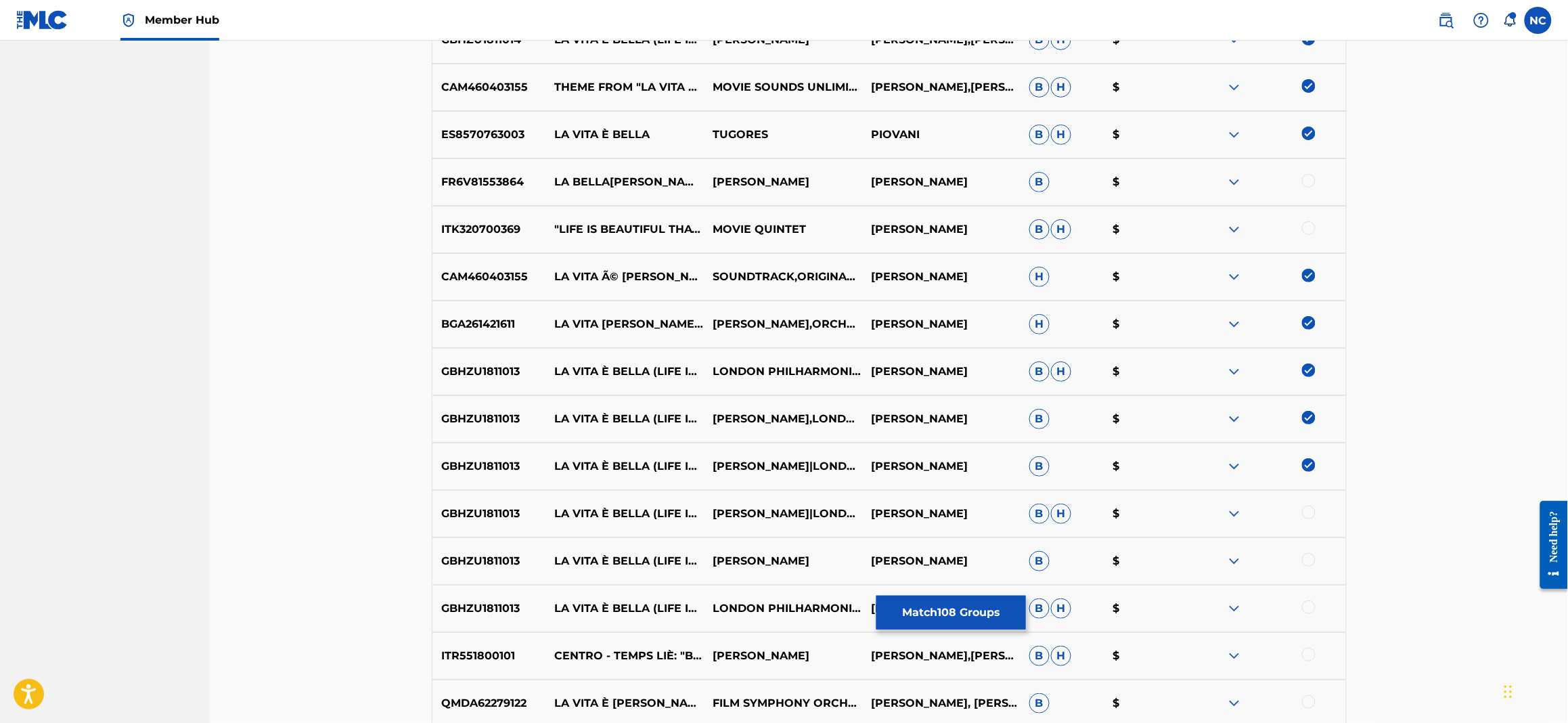
click at [1306, 512] on div at bounding box center [1308, 512] width 13 height 13
click at [1306, 556] on div at bounding box center [1308, 559] width 13 height 13
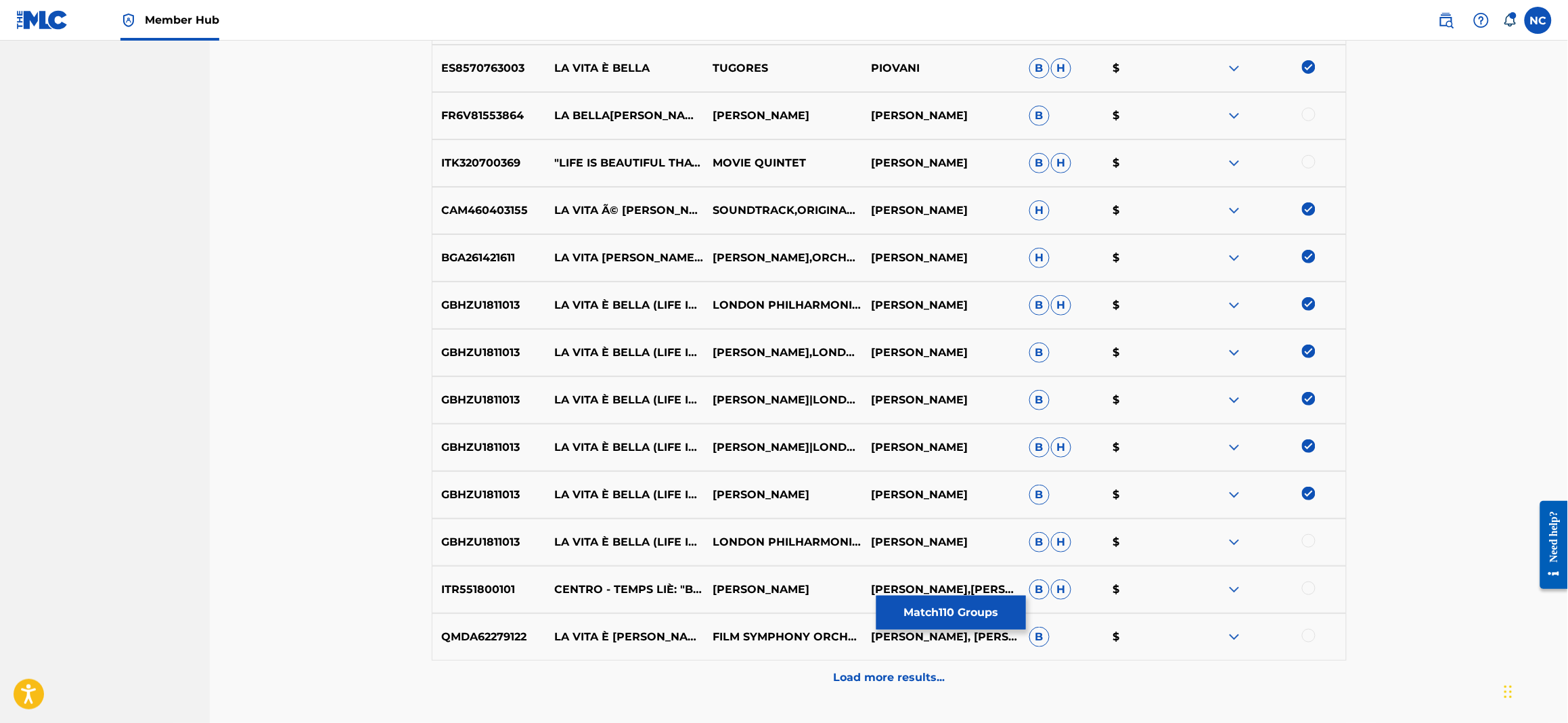
scroll to position [6570, 0]
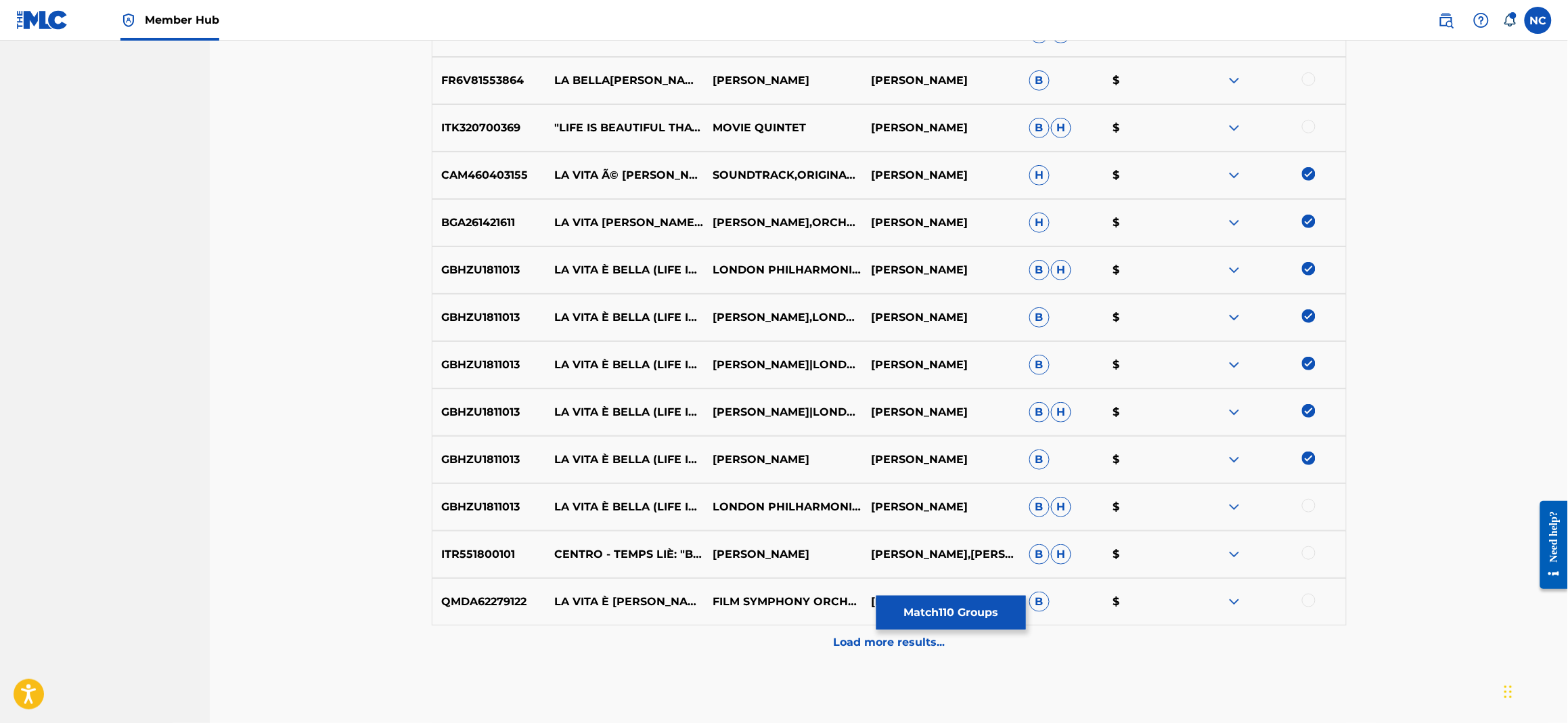
click at [1310, 511] on div at bounding box center [1308, 505] width 13 height 13
click at [1315, 595] on div at bounding box center [1308, 600] width 13 height 13
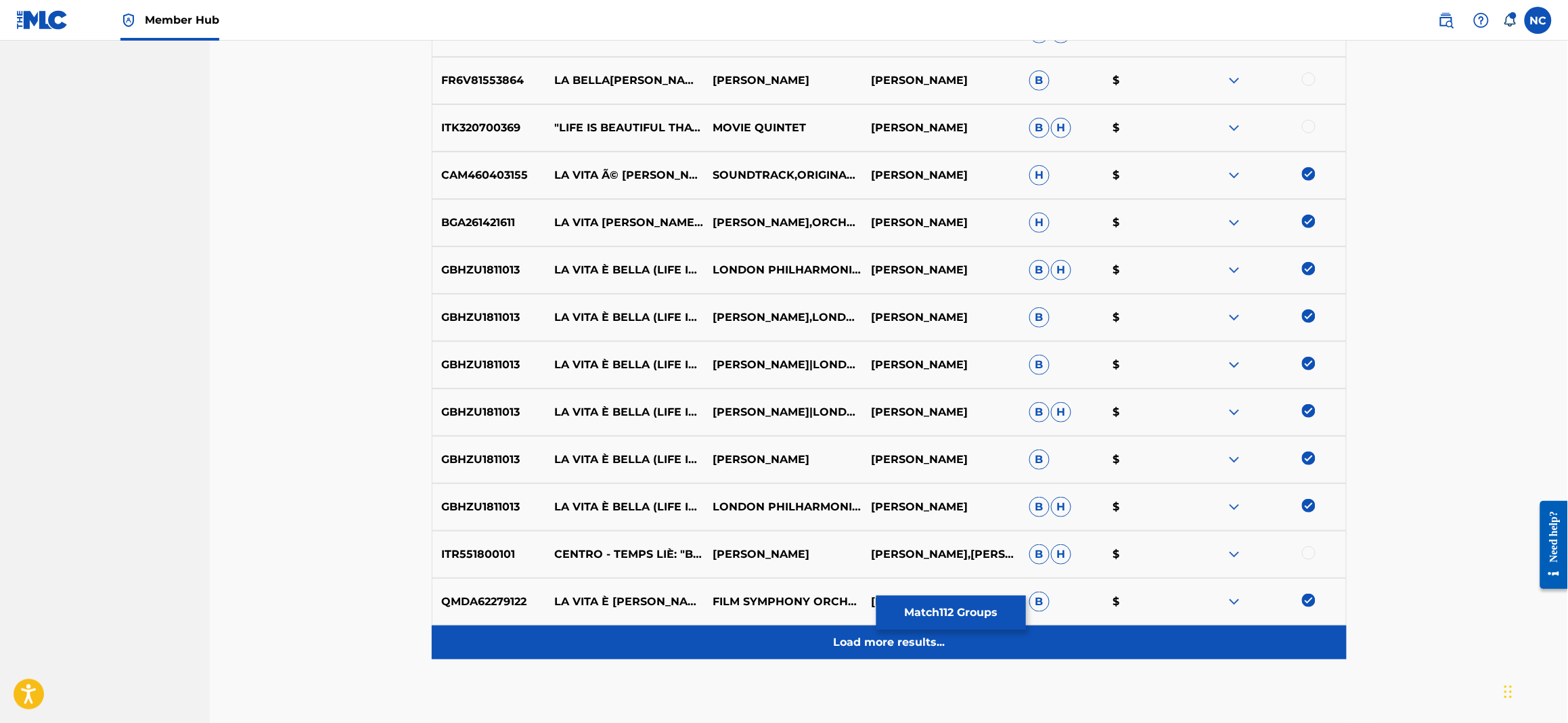
click at [854, 641] on p "Load more results..." at bounding box center [889, 642] width 111 height 16
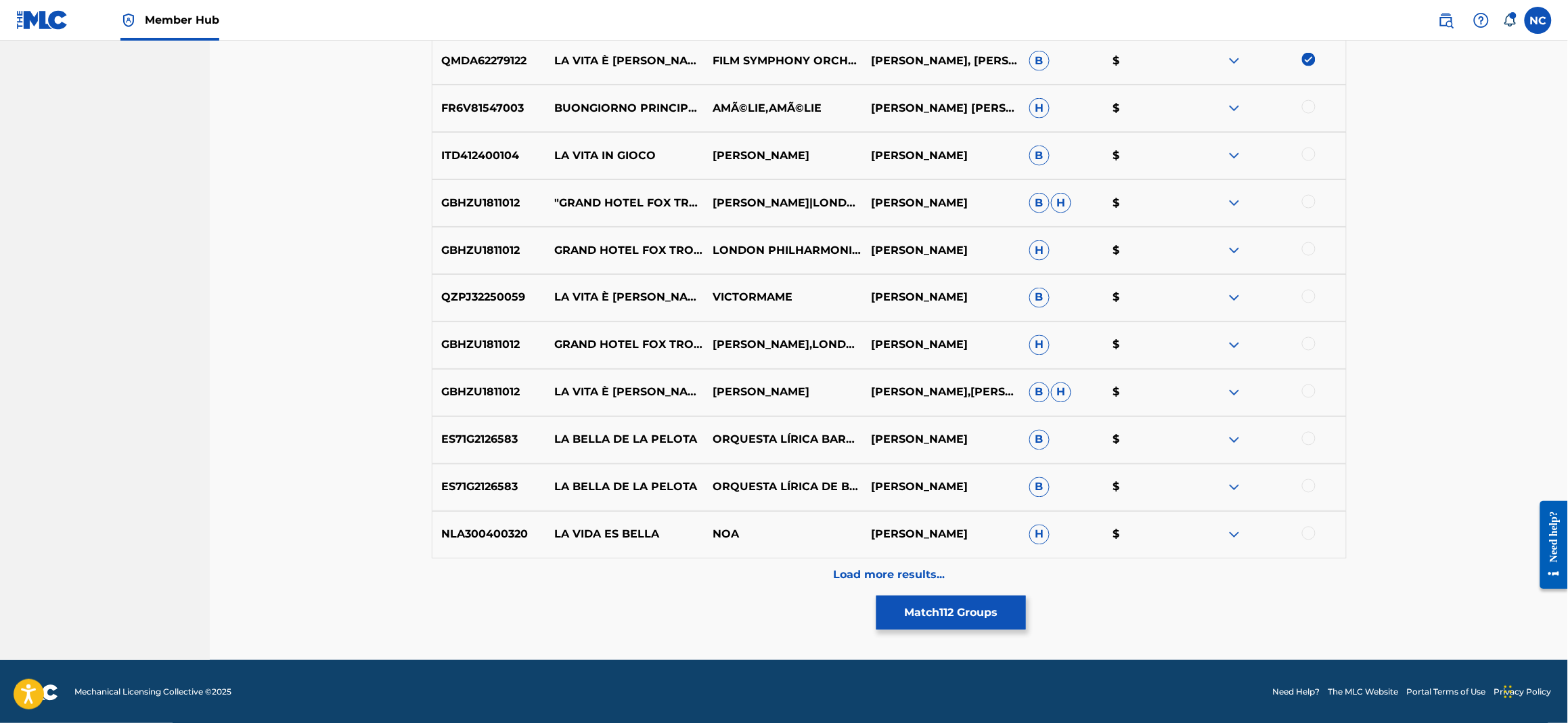
scroll to position [7112, 0]
click at [1307, 384] on div at bounding box center [1308, 390] width 13 height 13
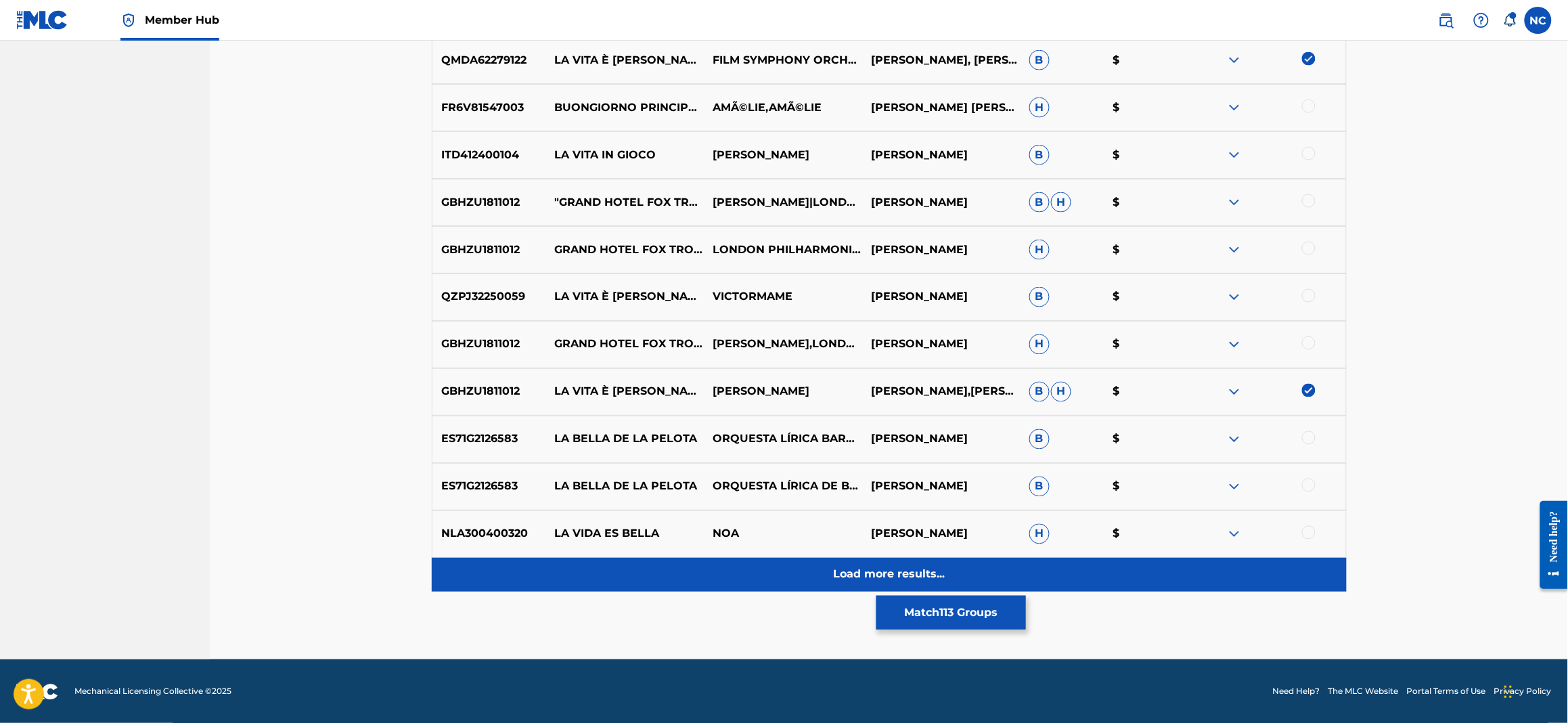
click at [958, 570] on div "Load more results..." at bounding box center [889, 574] width 915 height 33
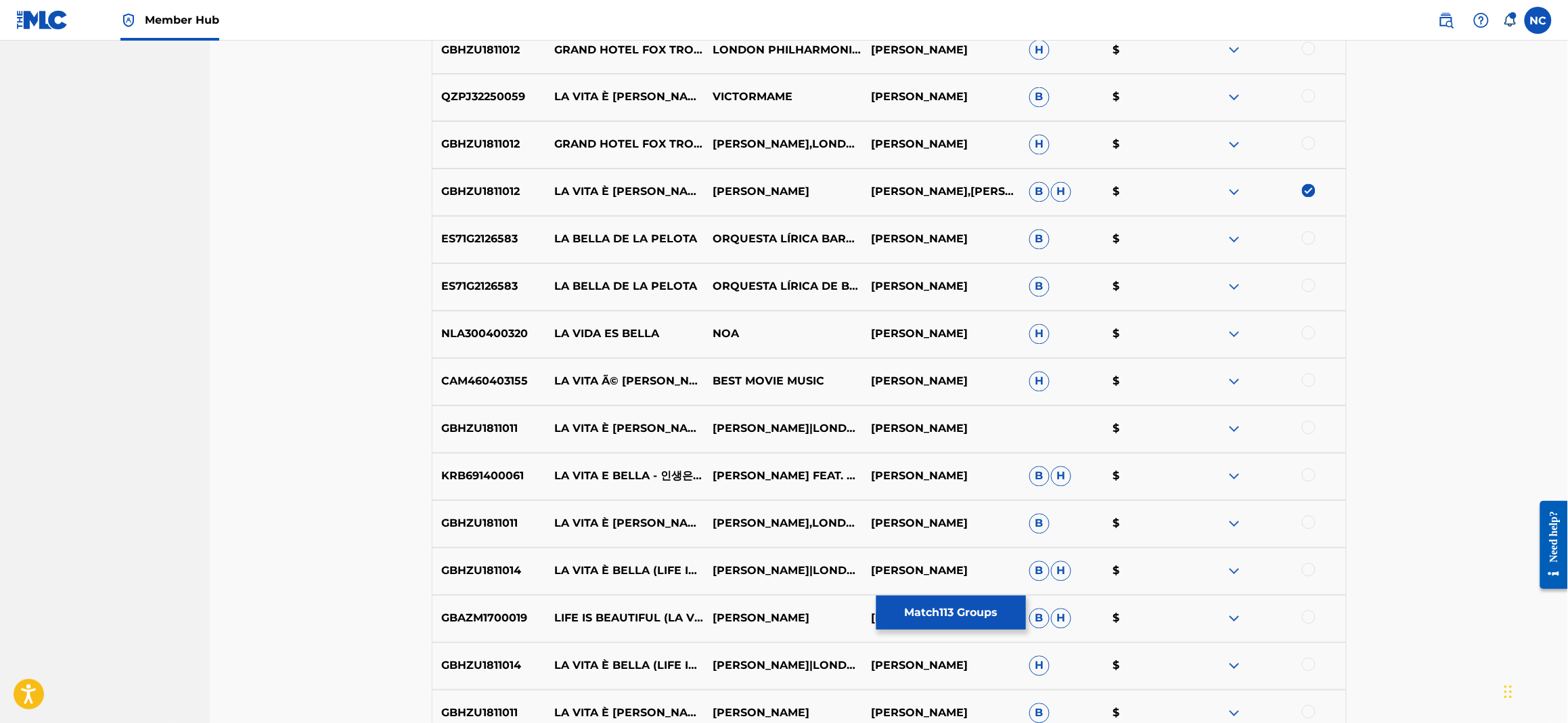
scroll to position [7315, 0]
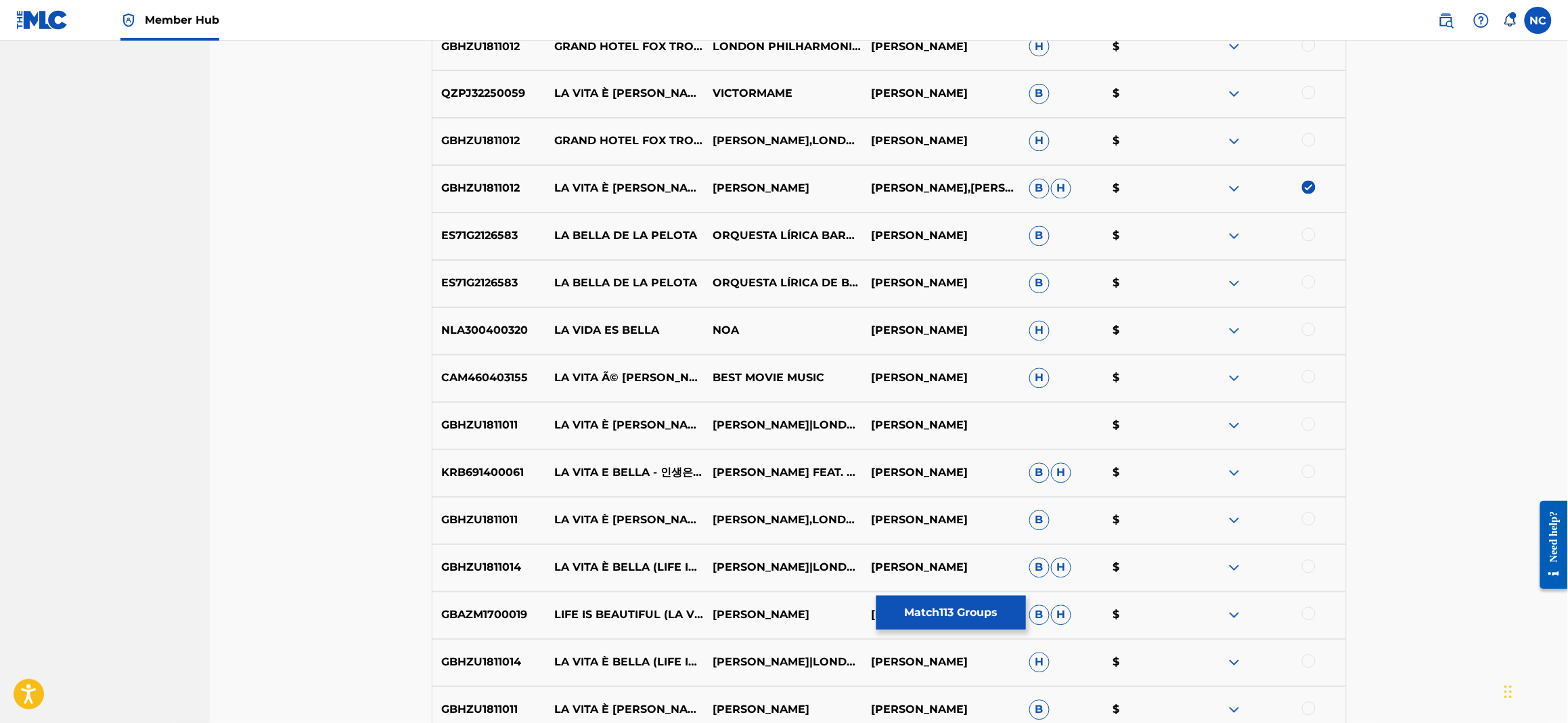
click at [1306, 330] on div at bounding box center [1308, 329] width 13 height 13
click at [1306, 377] on div at bounding box center [1308, 377] width 13 height 13
click at [1314, 420] on div at bounding box center [1308, 424] width 13 height 13
click at [1310, 474] on div at bounding box center [1308, 471] width 13 height 13
click at [1305, 520] on div at bounding box center [1308, 518] width 13 height 13
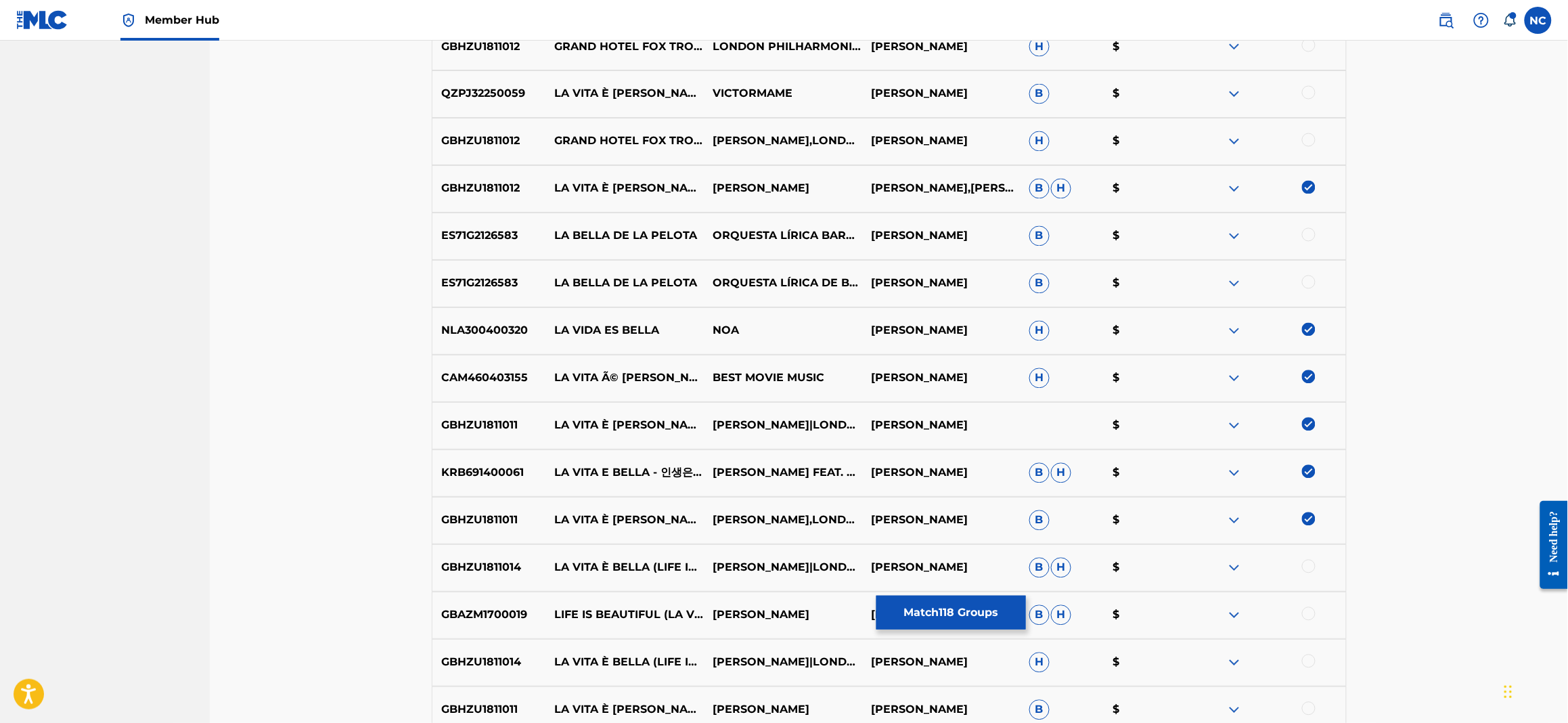
click at [1312, 565] on div at bounding box center [1308, 566] width 13 height 13
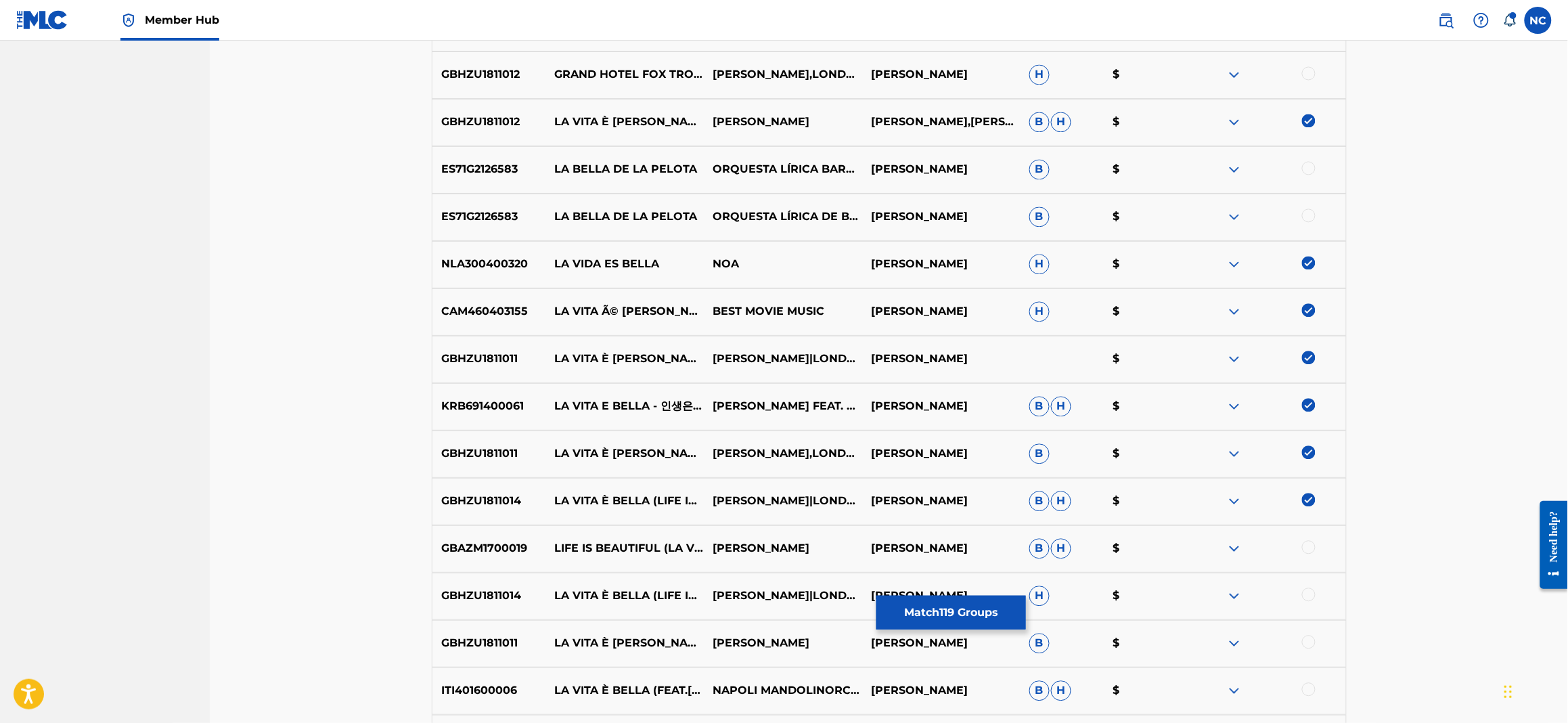
scroll to position [7417, 0]
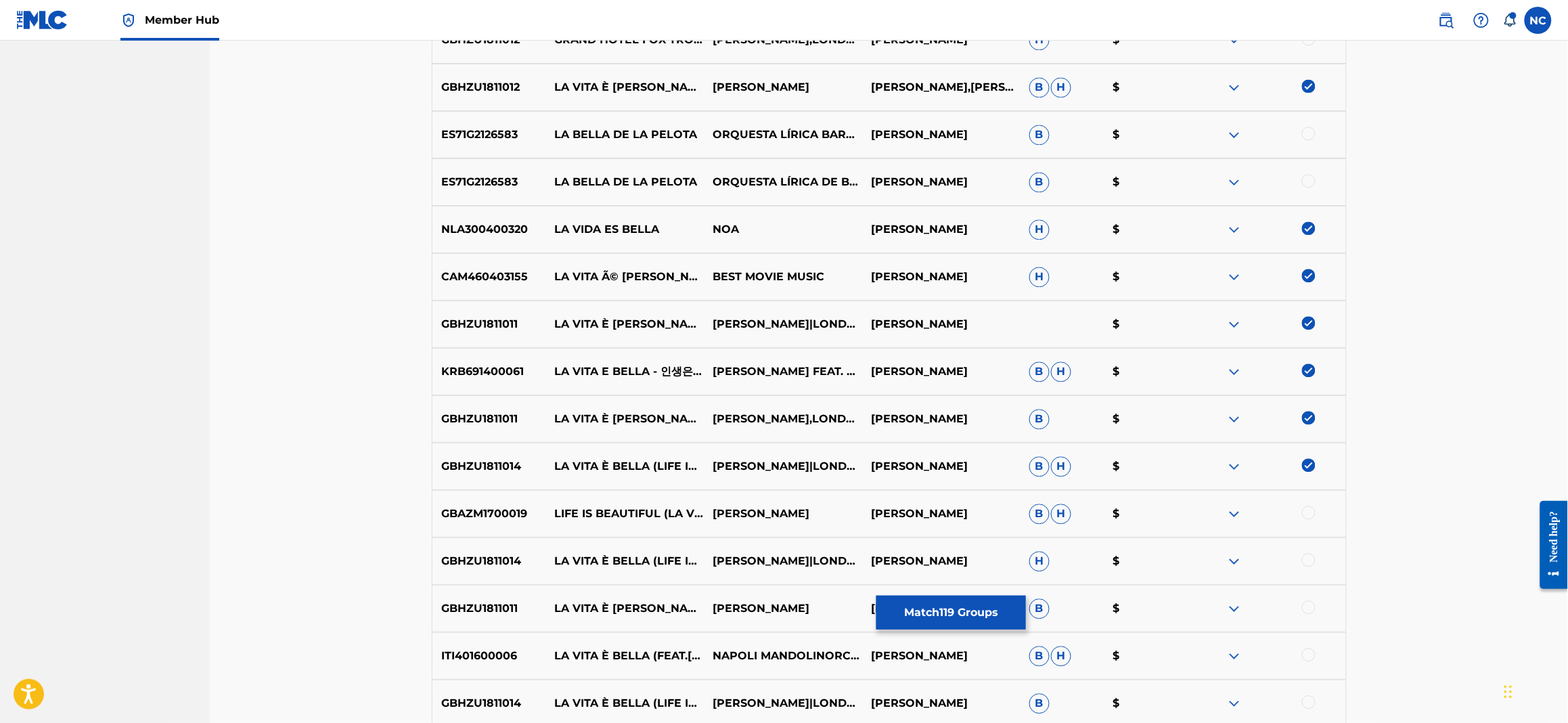
drag, startPoint x: 1301, startPoint y: 512, endPoint x: 1313, endPoint y: 548, distance: 37.9
click at [1301, 511] on div at bounding box center [1266, 514] width 158 height 16
click at [1315, 564] on div at bounding box center [1266, 560] width 158 height 16
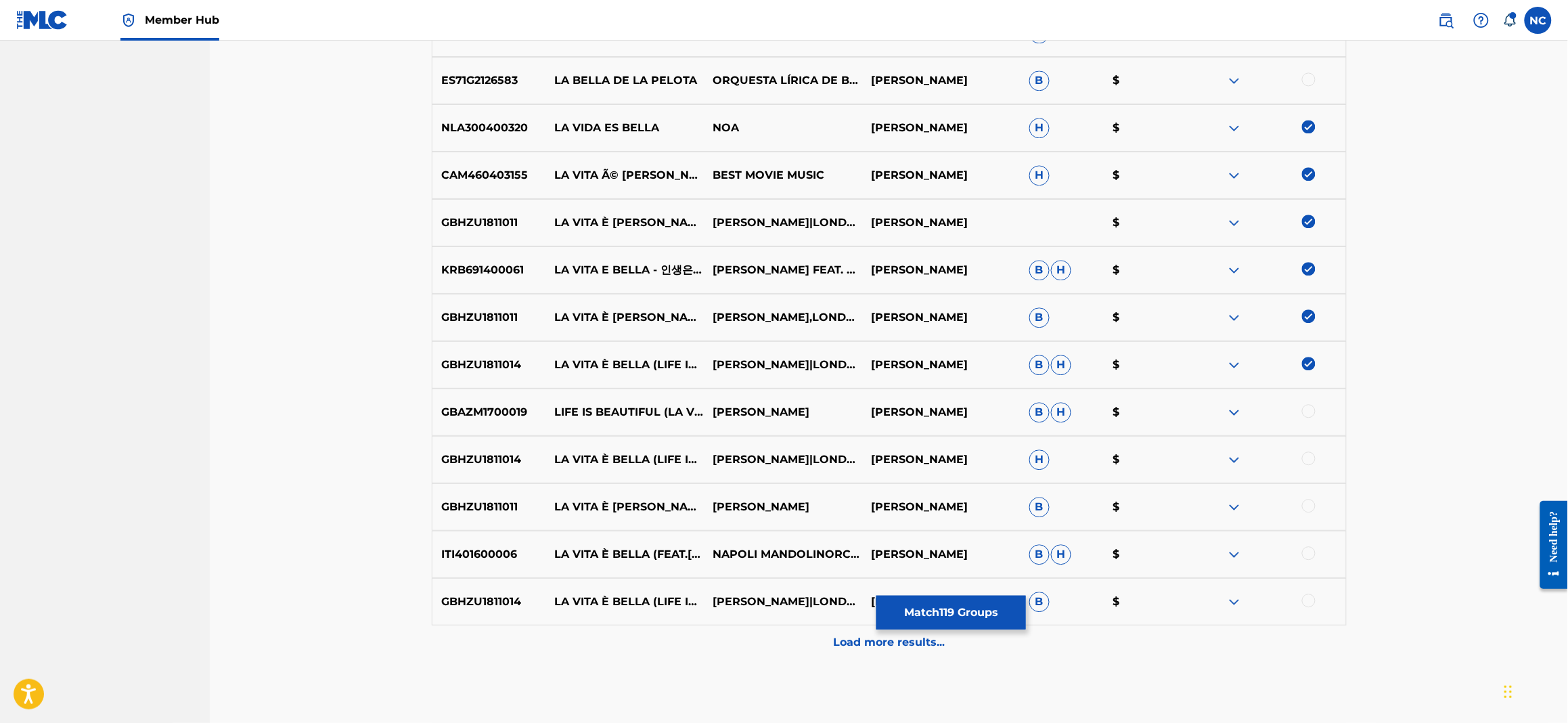
click at [1310, 455] on div at bounding box center [1308, 458] width 13 height 13
click at [1314, 404] on div at bounding box center [1266, 412] width 158 height 16
click at [1306, 499] on div at bounding box center [1308, 505] width 13 height 13
click at [1313, 553] on div at bounding box center [1308, 553] width 13 height 13
click at [1313, 595] on div at bounding box center [1308, 600] width 13 height 13
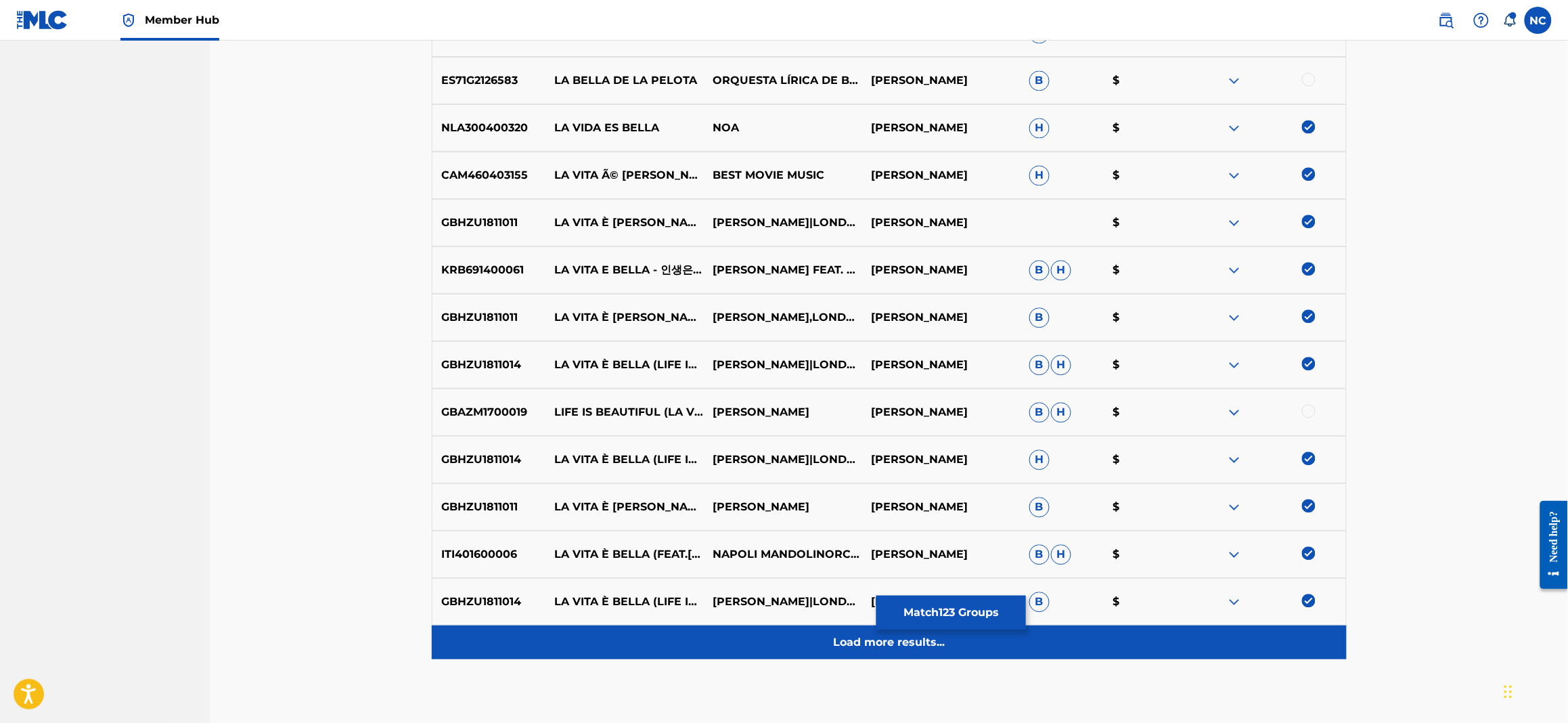
click at [871, 641] on p "Load more results..." at bounding box center [889, 642] width 111 height 16
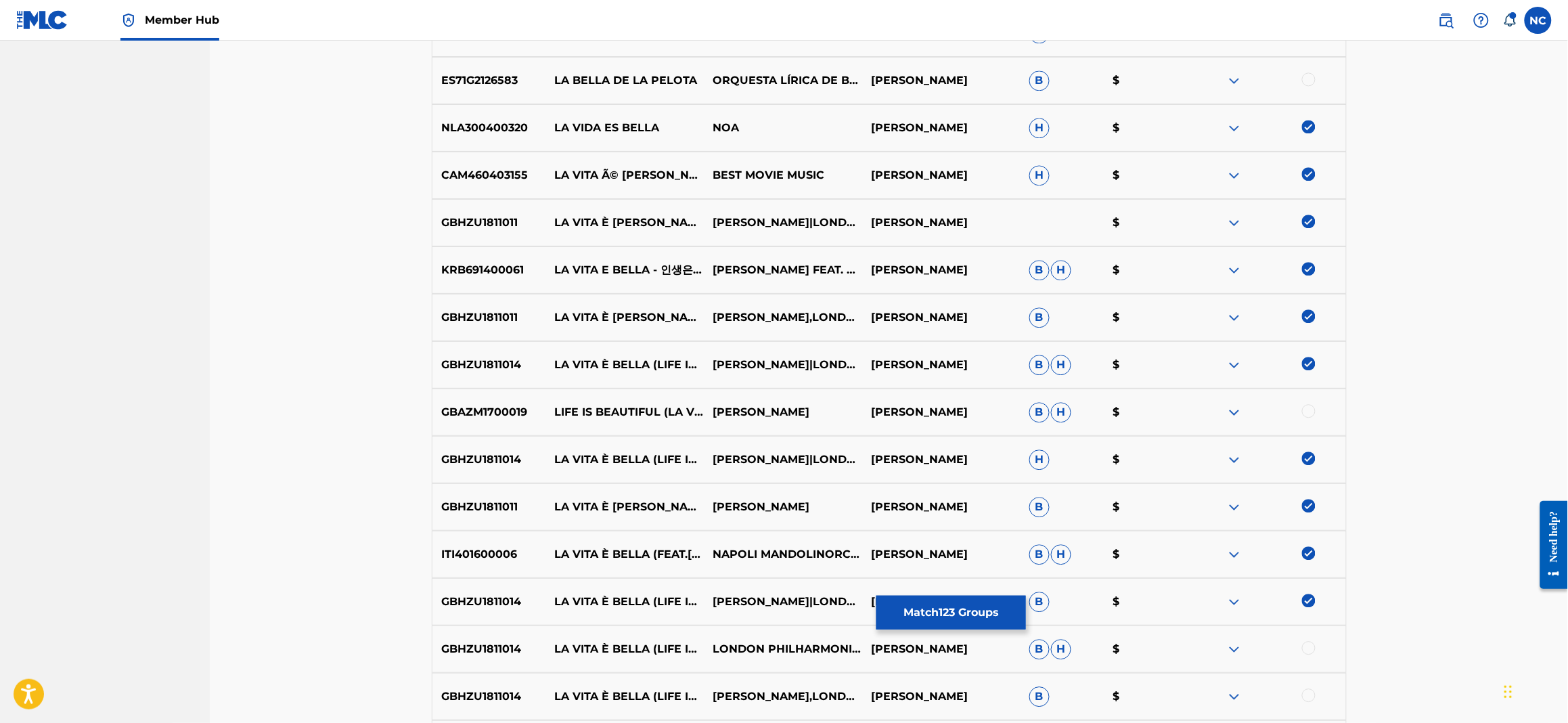
scroll to position [7822, 0]
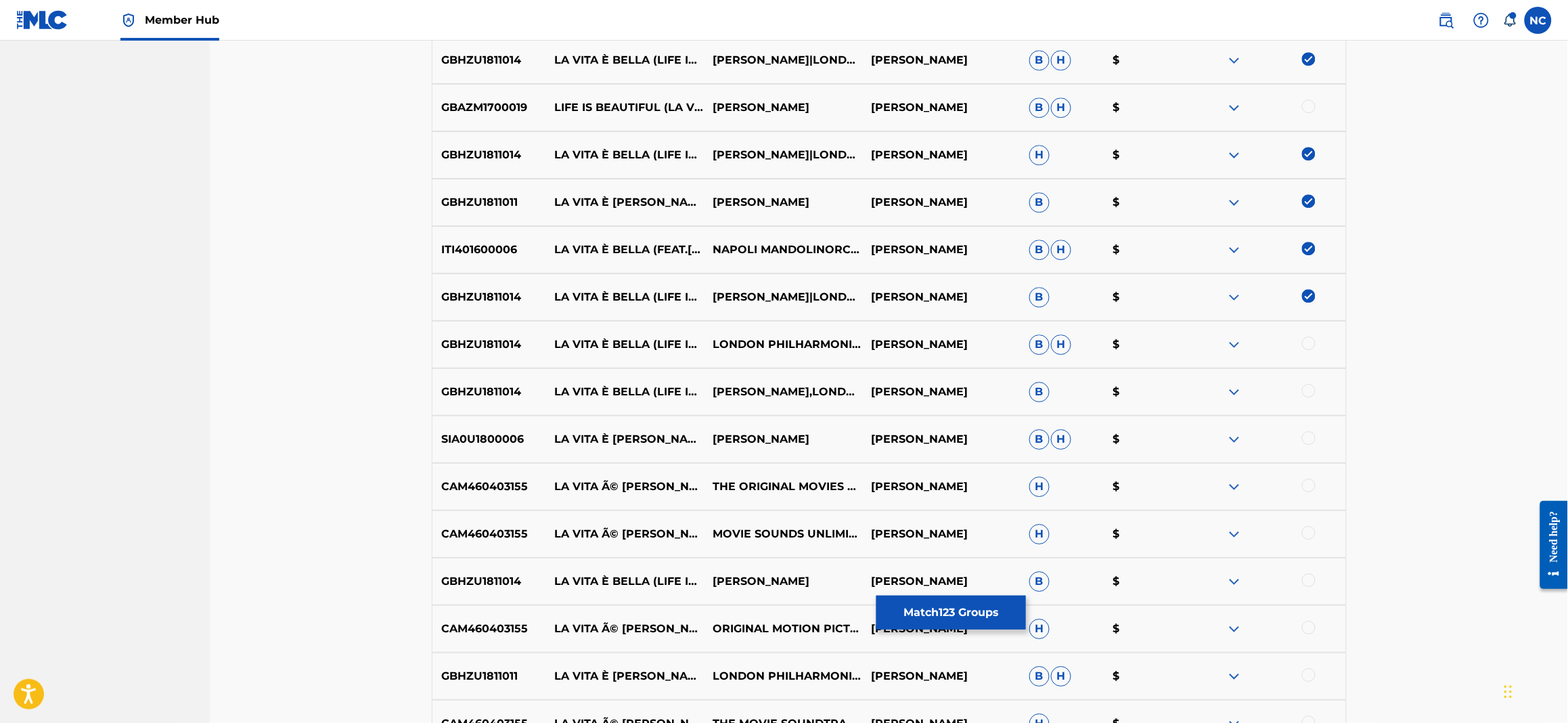
click at [1313, 340] on div at bounding box center [1308, 342] width 13 height 13
click at [1315, 390] on div at bounding box center [1308, 390] width 13 height 13
drag, startPoint x: 1309, startPoint y: 436, endPoint x: 1309, endPoint y: 446, distance: 10.0
click at [1309, 439] on div at bounding box center [1308, 437] width 13 height 13
click at [1307, 486] on div at bounding box center [1308, 485] width 13 height 13
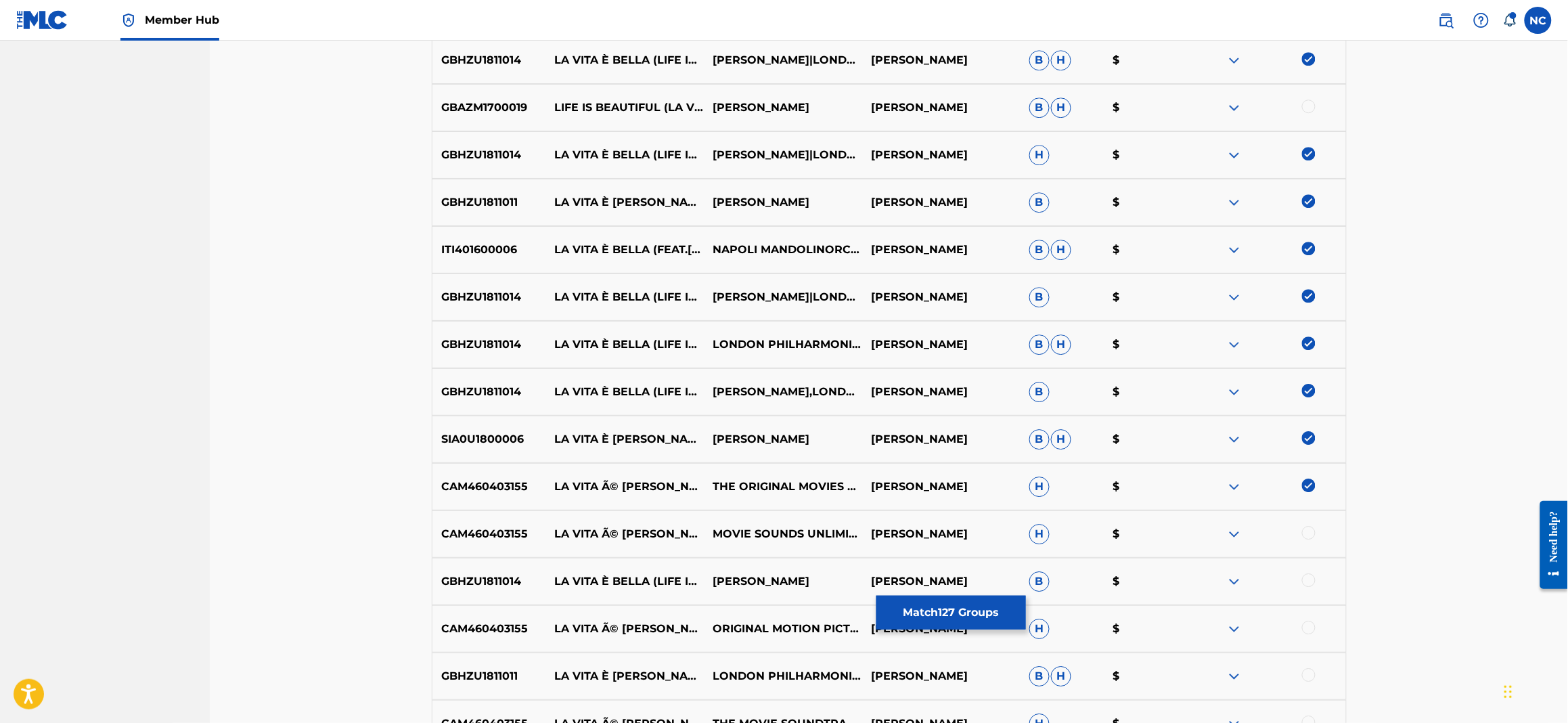
click at [1303, 579] on div at bounding box center [1308, 580] width 13 height 13
click at [1308, 579] on img at bounding box center [1308, 580] width 13 height 13
click at [1314, 532] on div at bounding box center [1308, 532] width 13 height 13
click at [1306, 574] on div at bounding box center [1308, 580] width 13 height 13
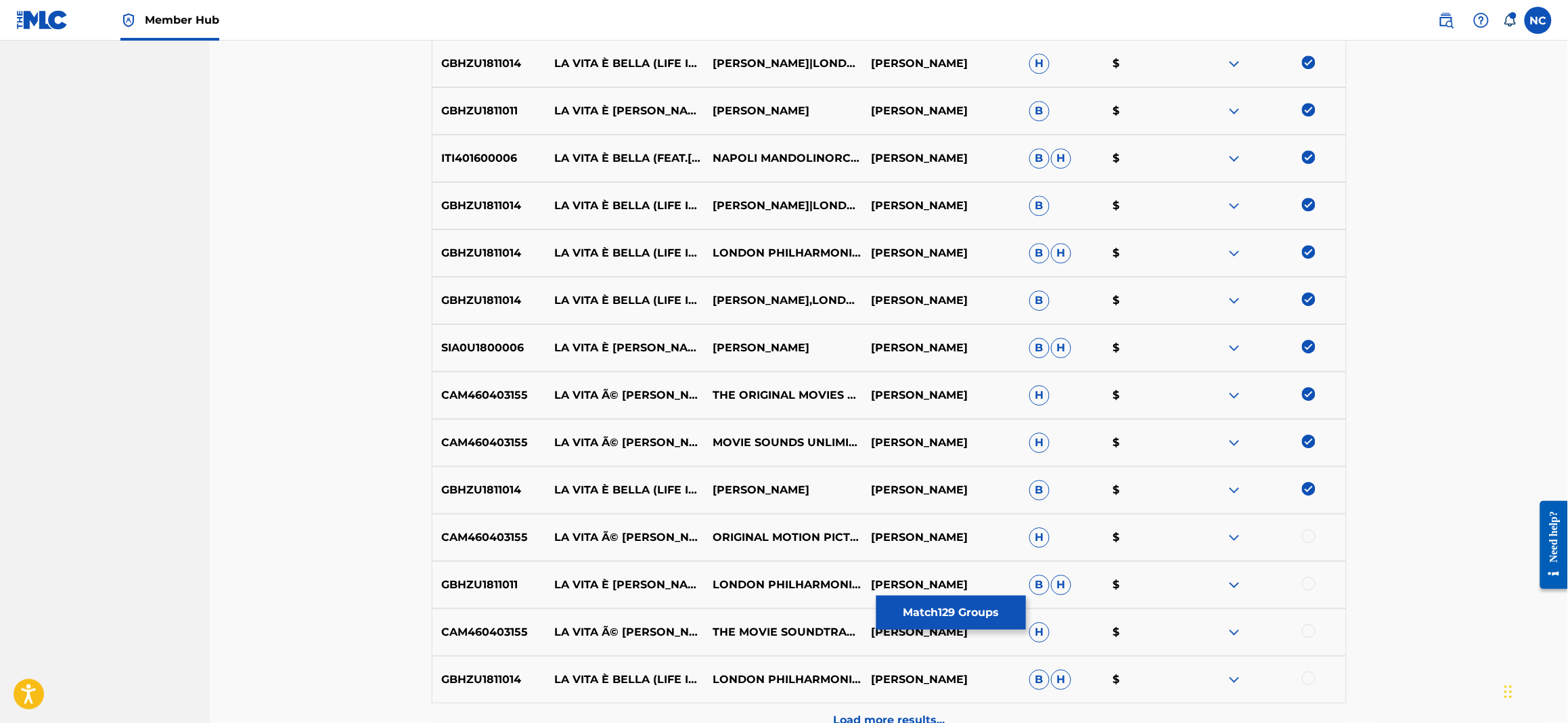
scroll to position [8060, 0]
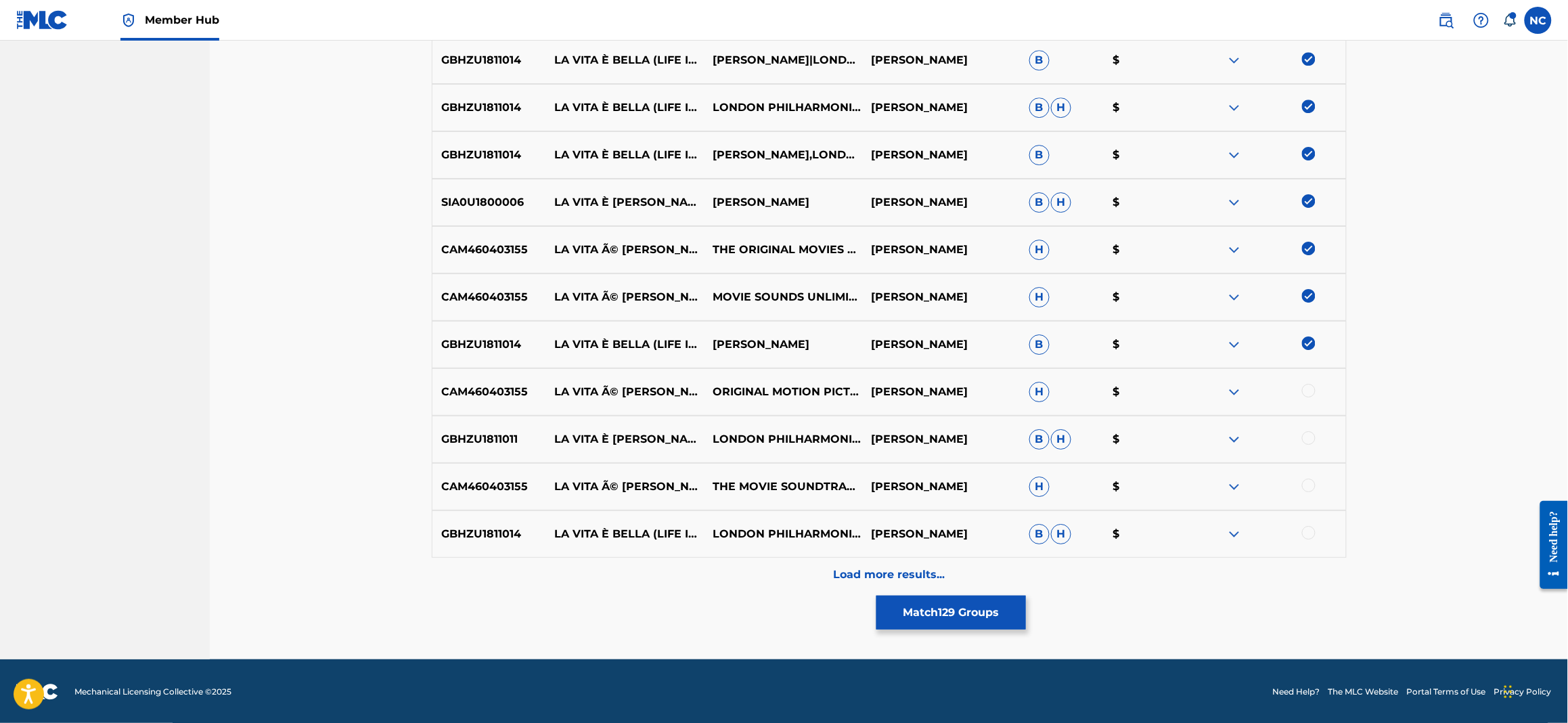
click at [1312, 388] on div at bounding box center [1308, 390] width 13 height 13
click at [1307, 433] on div at bounding box center [1308, 437] width 13 height 13
click at [1310, 479] on div at bounding box center [1308, 485] width 13 height 13
click at [1310, 529] on div at bounding box center [1308, 532] width 13 height 13
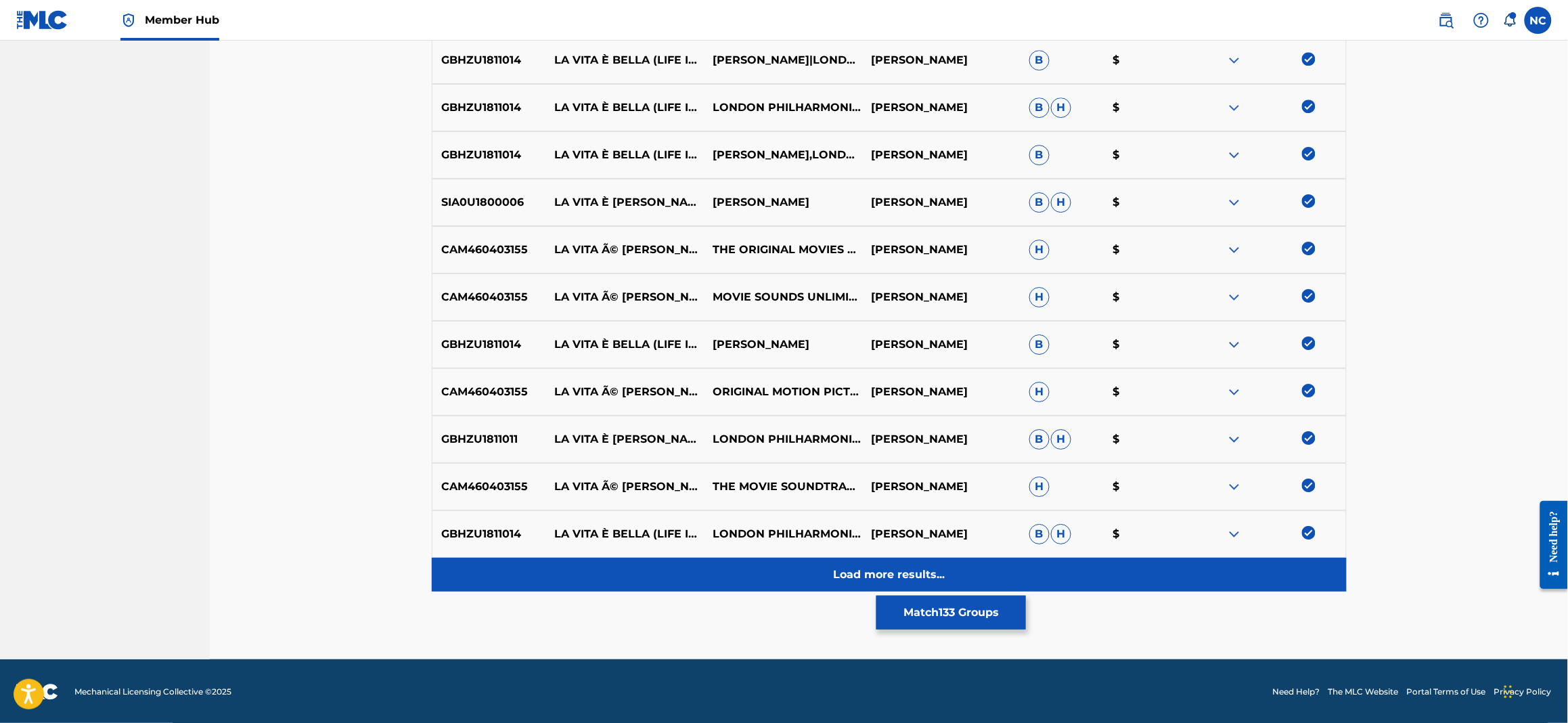
click at [921, 571] on p "Load more results..." at bounding box center [889, 574] width 111 height 16
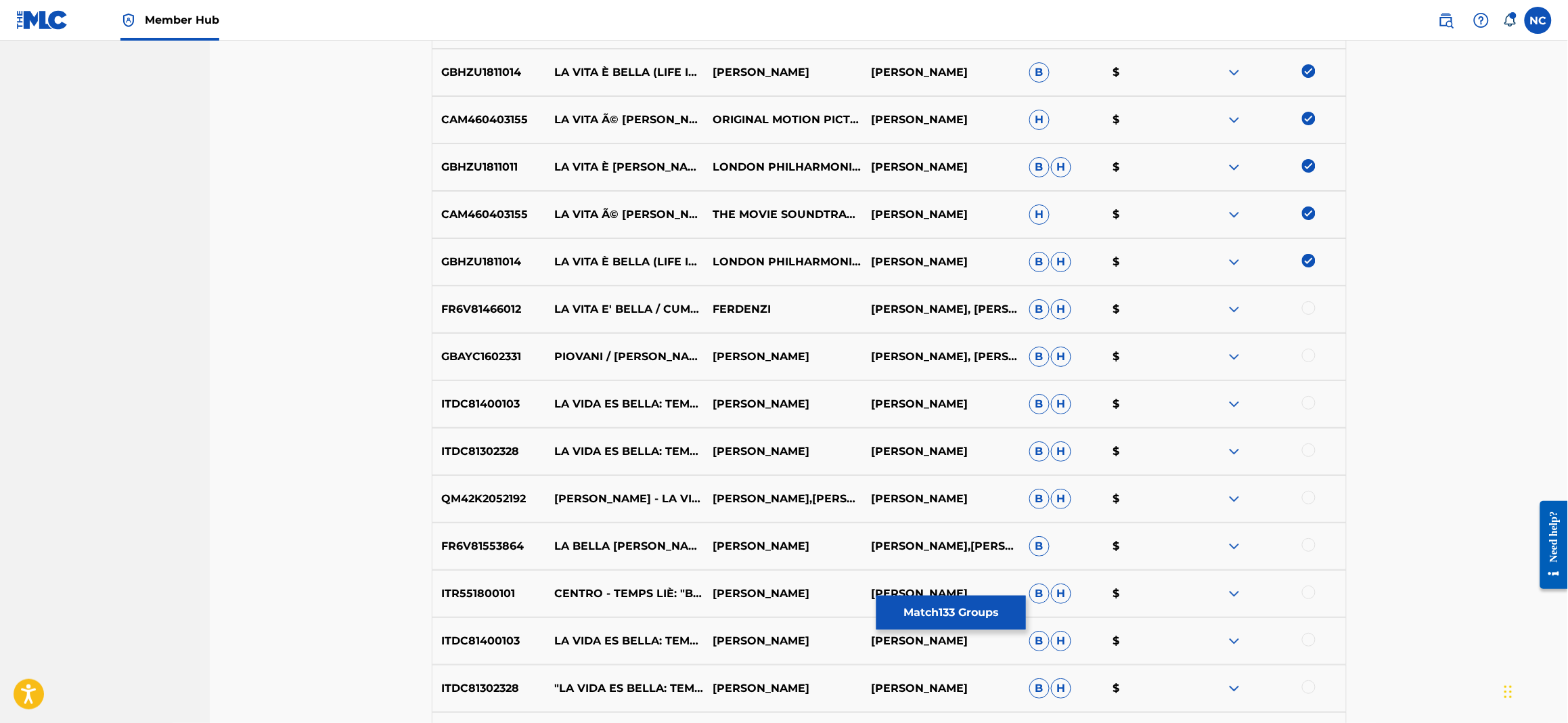
scroll to position [8364, 0]
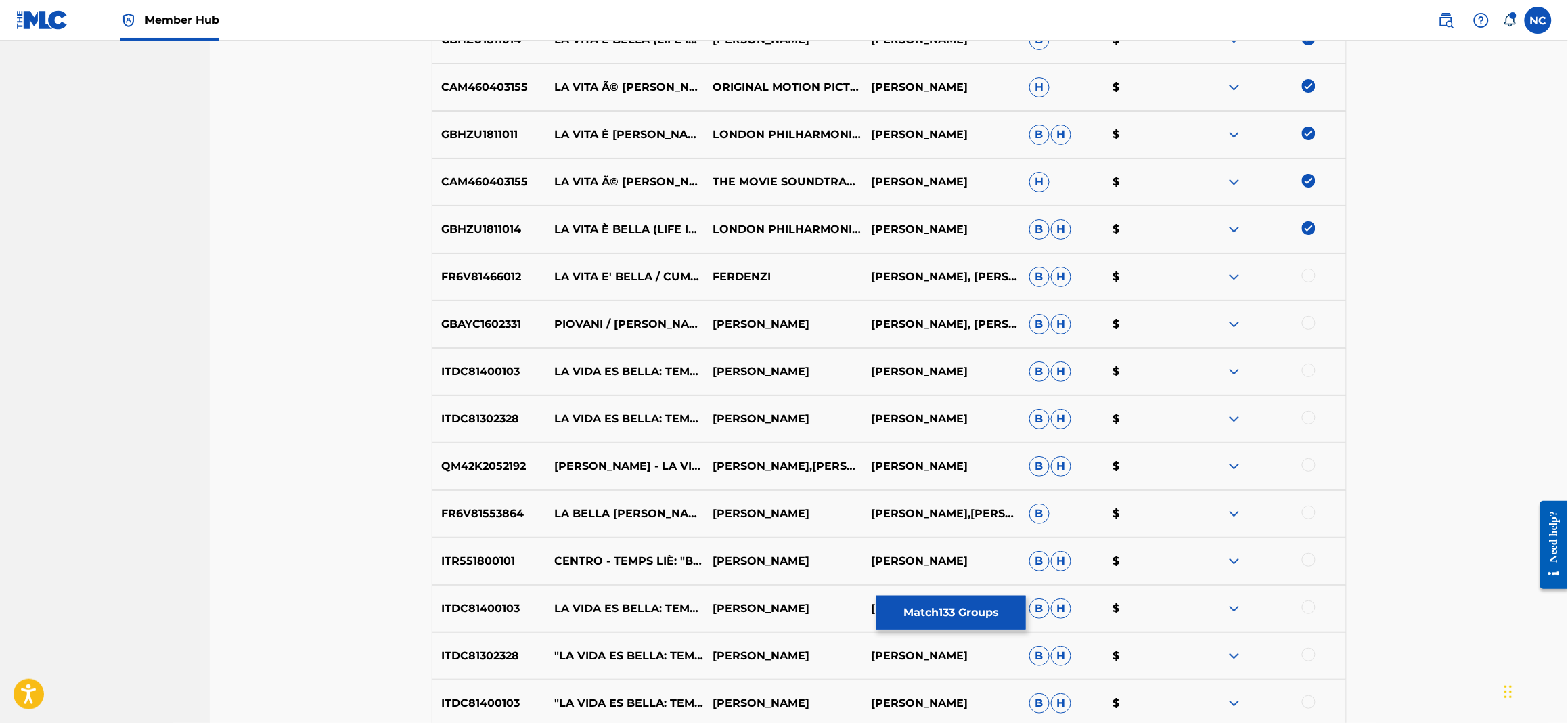
click at [1310, 318] on div at bounding box center [1308, 322] width 13 height 13
click at [1306, 276] on div at bounding box center [1308, 275] width 13 height 13
click at [1310, 366] on div at bounding box center [1308, 370] width 13 height 13
click at [1307, 407] on div "ITDC81302328 LA VIDA ES BELLA: TEMA PRINCIPAL (DE LA PELÍCULA "LA VIDA ES BELLA…" at bounding box center [889, 419] width 915 height 47
click at [1312, 459] on div at bounding box center [1308, 465] width 13 height 13
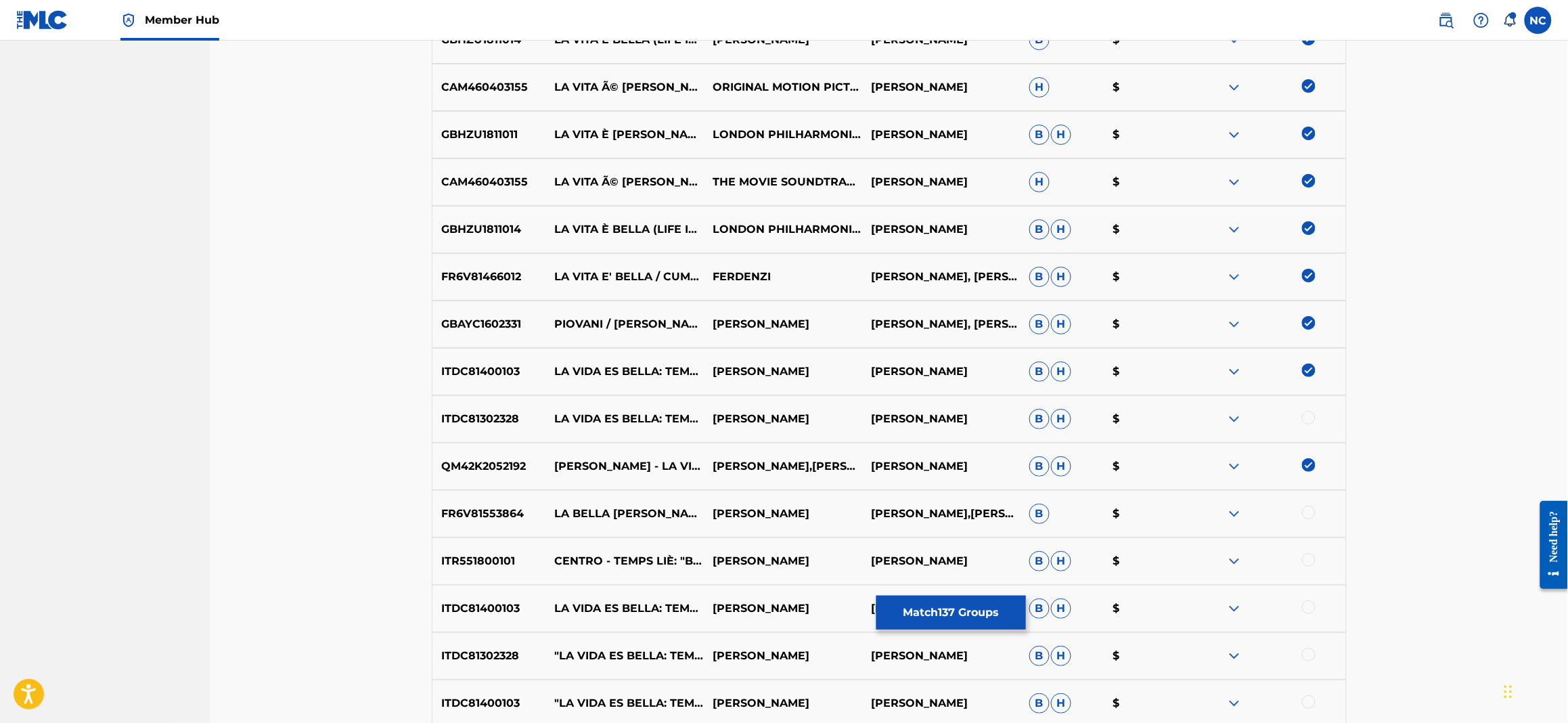
click at [1307, 416] on div at bounding box center [1308, 417] width 13 height 13
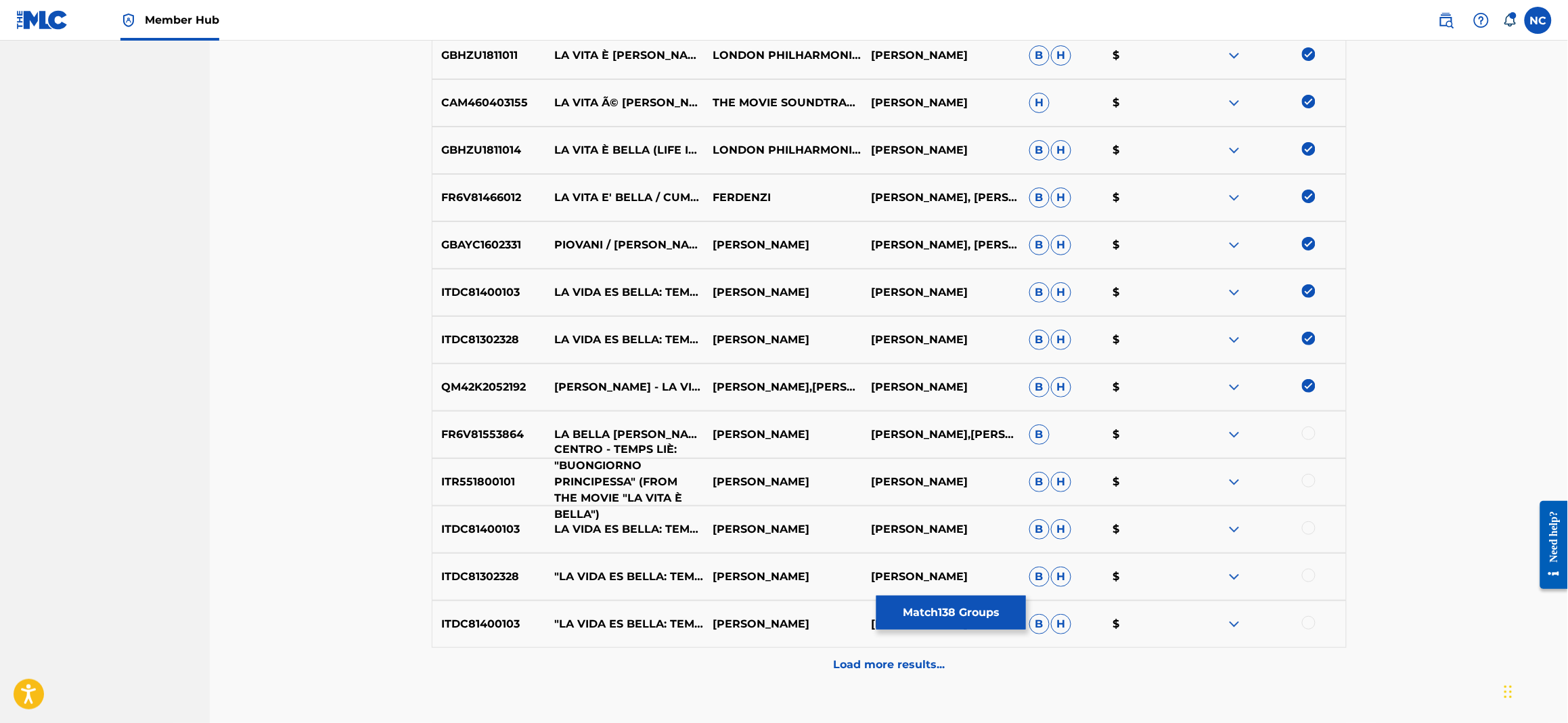
scroll to position [8465, 0]
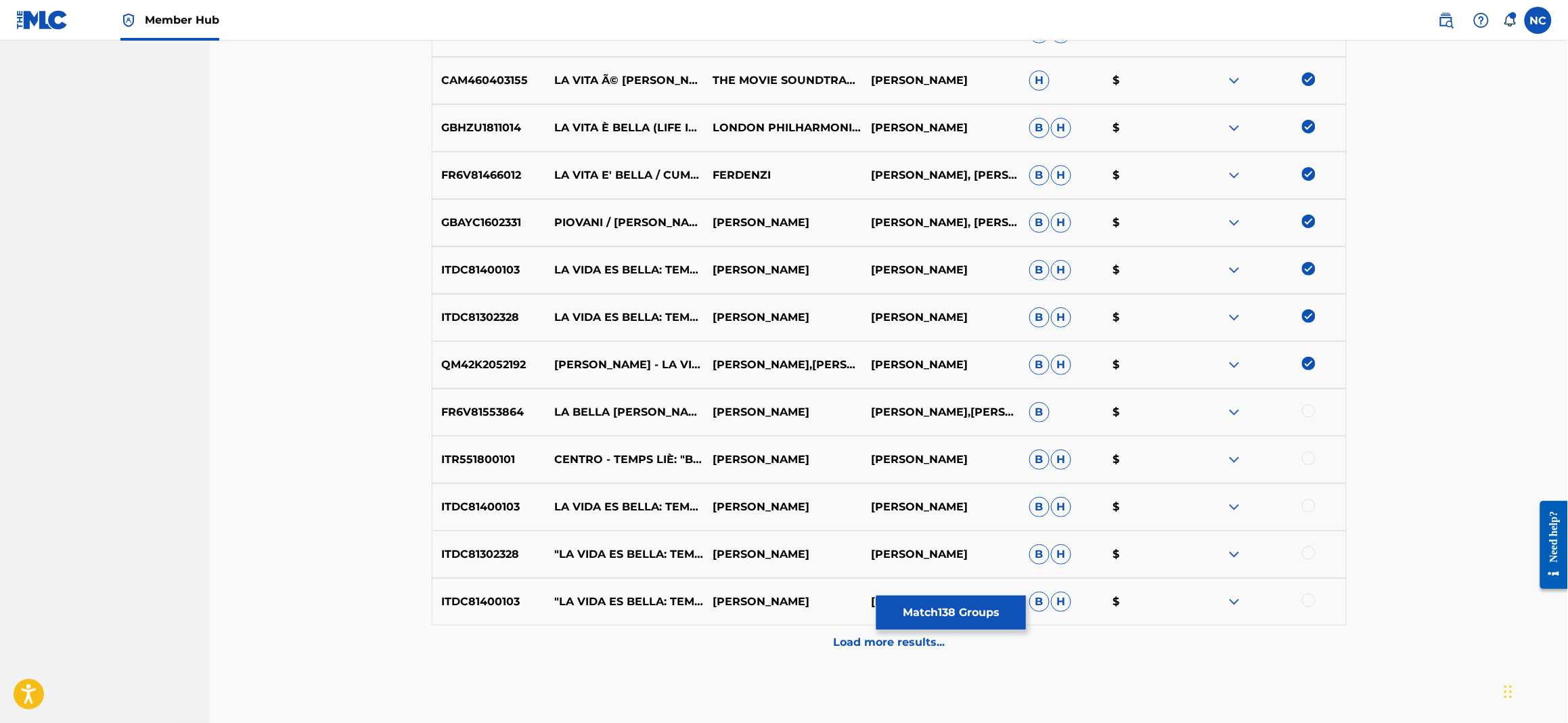
click at [1310, 549] on div at bounding box center [1308, 553] width 13 height 13
click at [1315, 600] on div at bounding box center [1308, 600] width 13 height 13
click at [1306, 502] on div at bounding box center [1308, 505] width 13 height 13
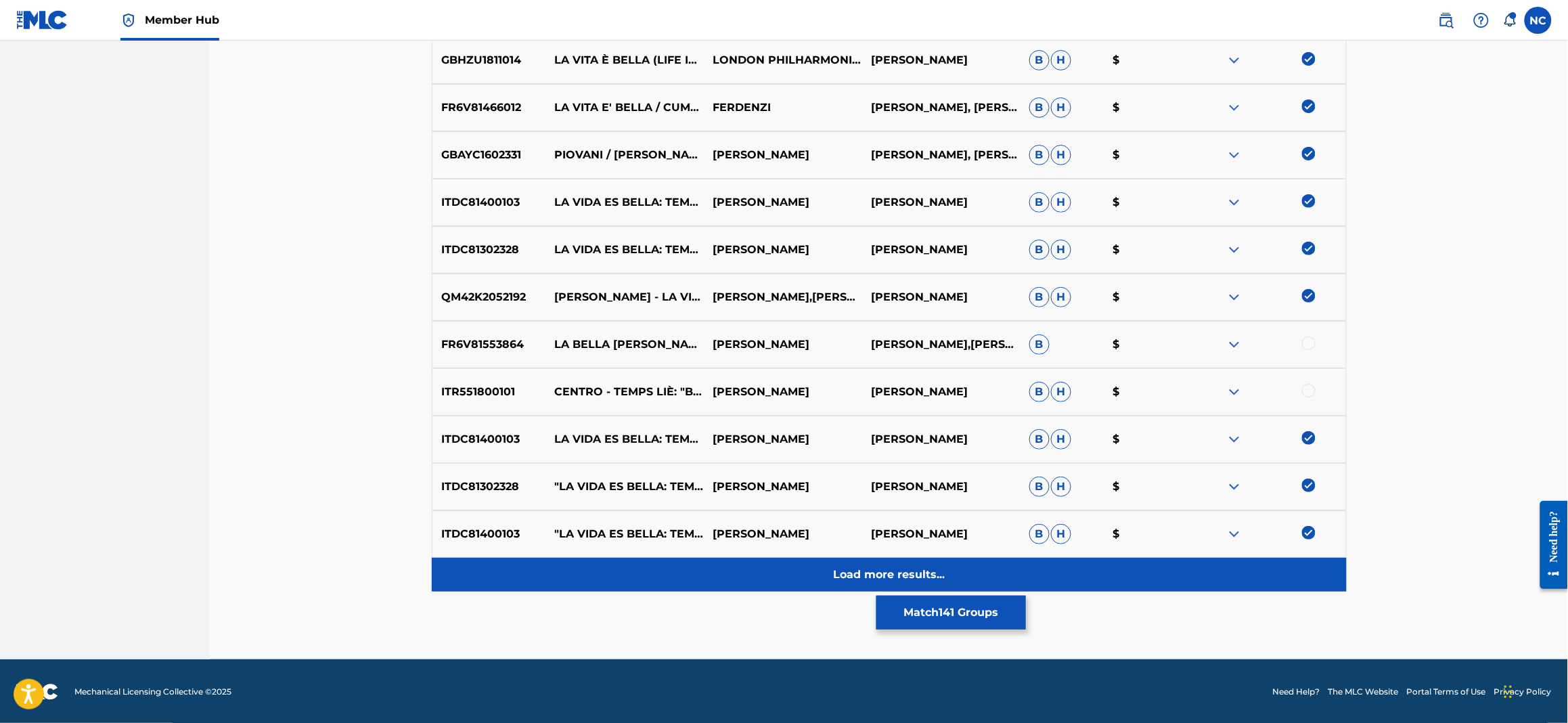
click at [880, 579] on p "Load more results..." at bounding box center [889, 574] width 111 height 16
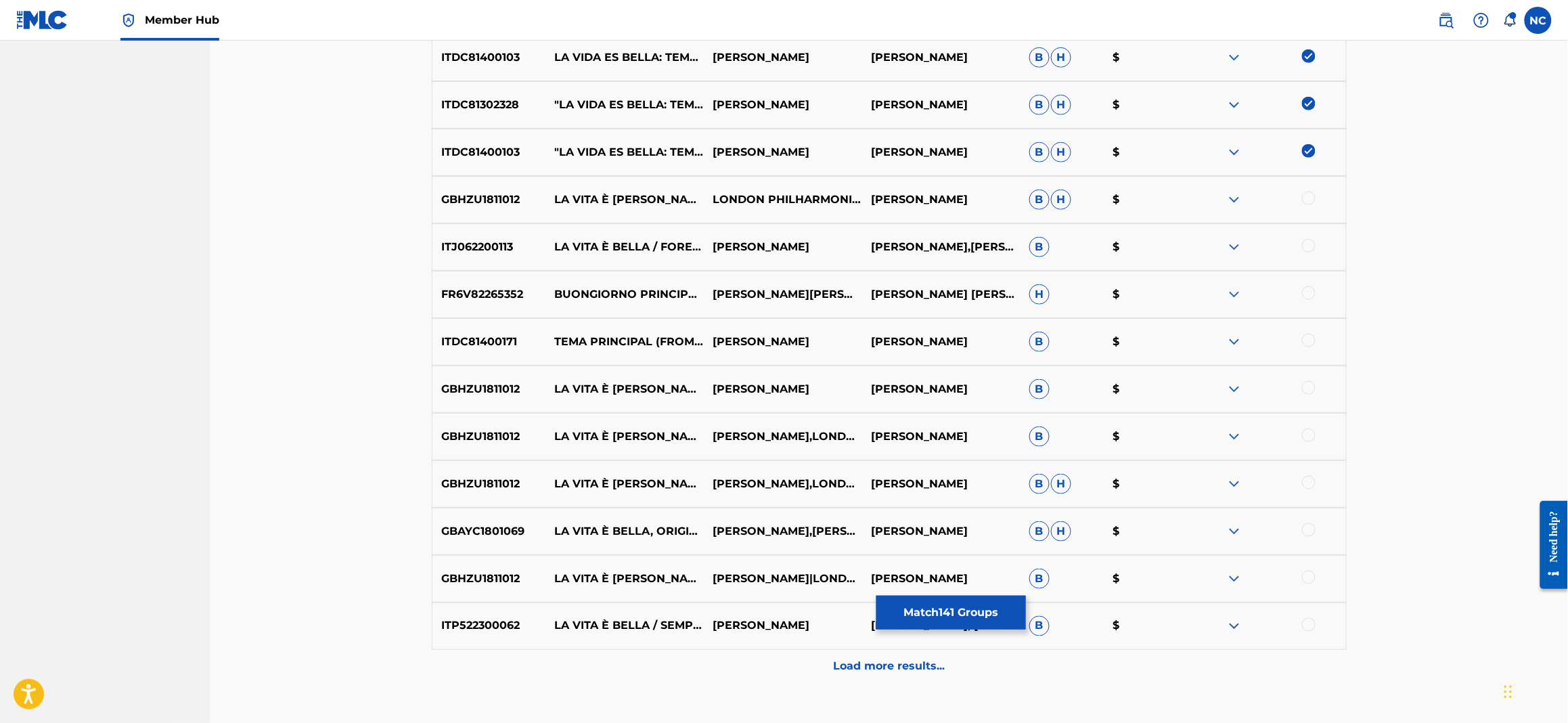
scroll to position [9007, 0]
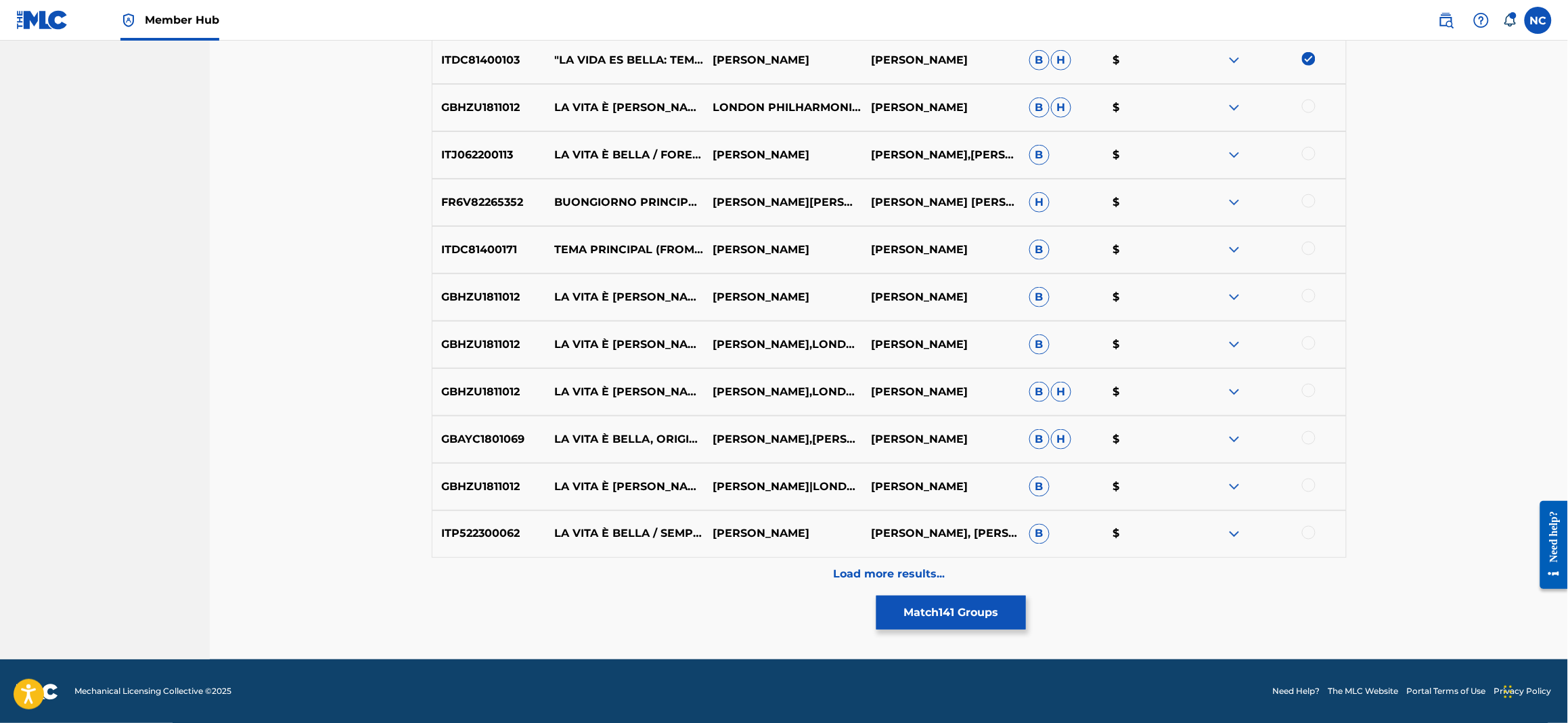
click at [1312, 100] on div at bounding box center [1308, 106] width 13 height 13
click at [1310, 151] on div at bounding box center [1308, 153] width 13 height 13
click at [1310, 244] on div at bounding box center [1308, 247] width 13 height 13
click at [1312, 290] on div at bounding box center [1308, 295] width 13 height 13
click at [1310, 339] on div at bounding box center [1308, 342] width 13 height 13
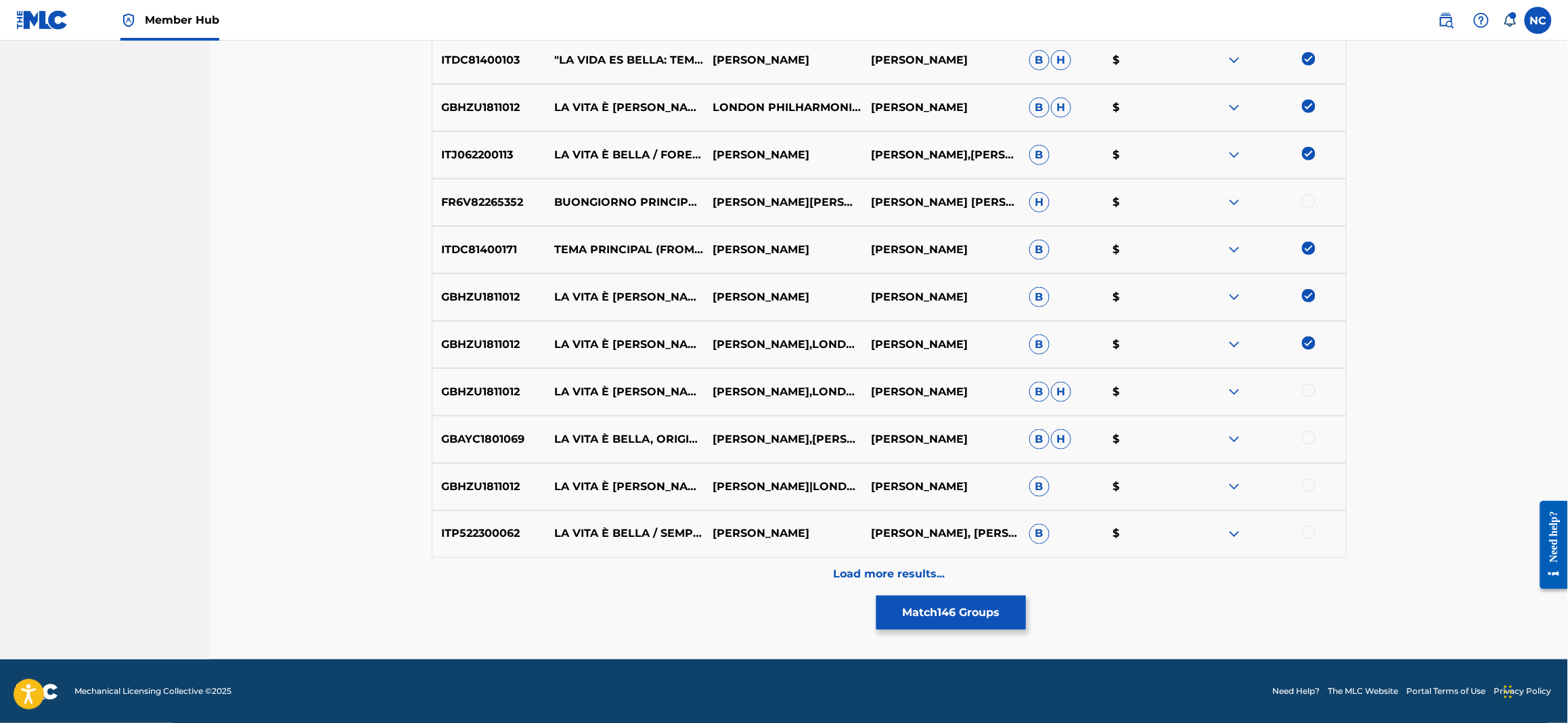
click at [1310, 389] on div at bounding box center [1308, 390] width 13 height 13
click at [1310, 446] on div "GBAYC1801069 LA VITA È BELLA, ORIGINAL FILM SCORE (1997) (ARR. FOR VIOLIN AND O…" at bounding box center [889, 439] width 915 height 47
click at [1310, 486] on div at bounding box center [1308, 485] width 13 height 13
click at [1310, 522] on div "ITP522300062 LA VITA È BELLA / SEMPRE [PERSON_NAME], [PERSON_NAME], [PERSON_NAM…" at bounding box center [889, 534] width 915 height 47
drag, startPoint x: 1305, startPoint y: 433, endPoint x: 1307, endPoint y: 446, distance: 13.2
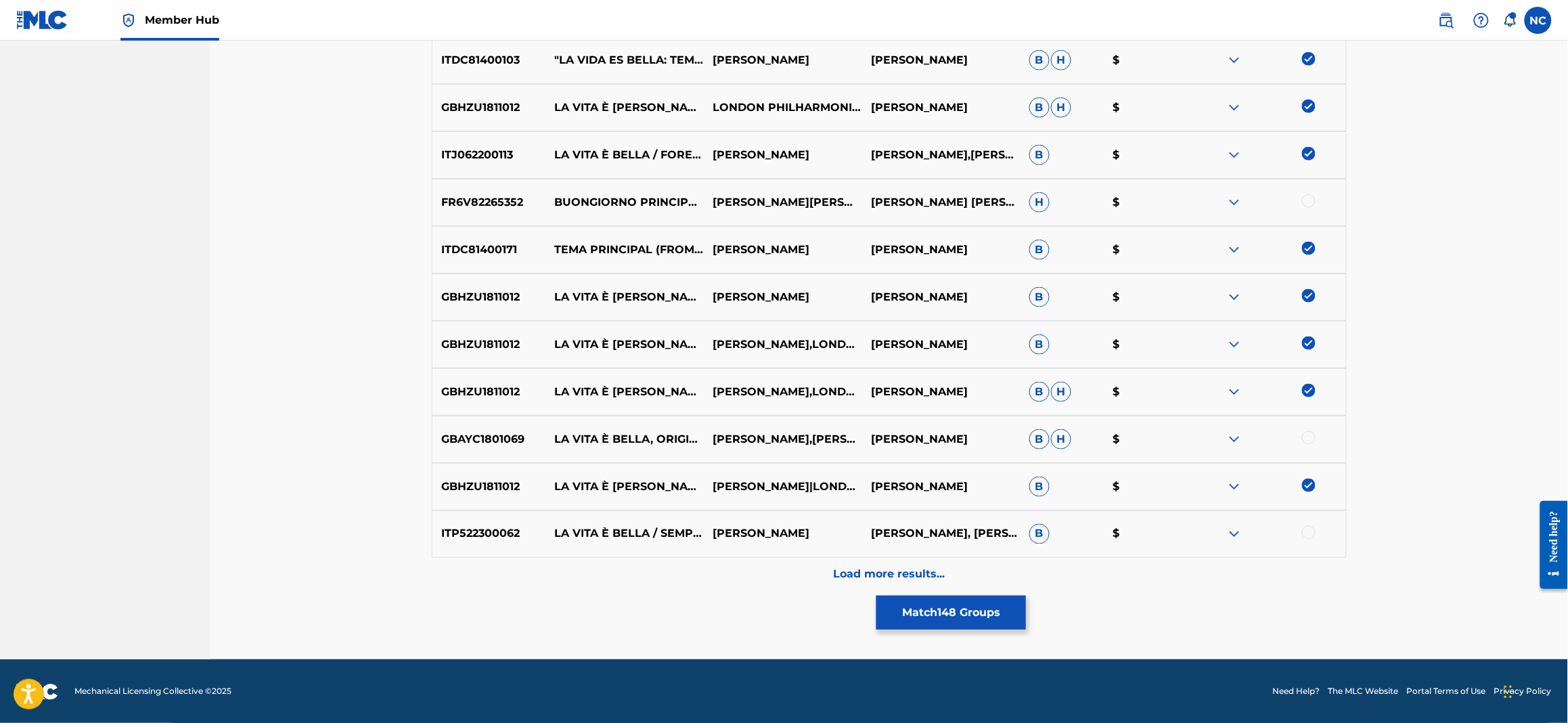
click at [1304, 433] on div at bounding box center [1308, 437] width 13 height 13
click at [1308, 530] on div at bounding box center [1308, 532] width 13 height 13
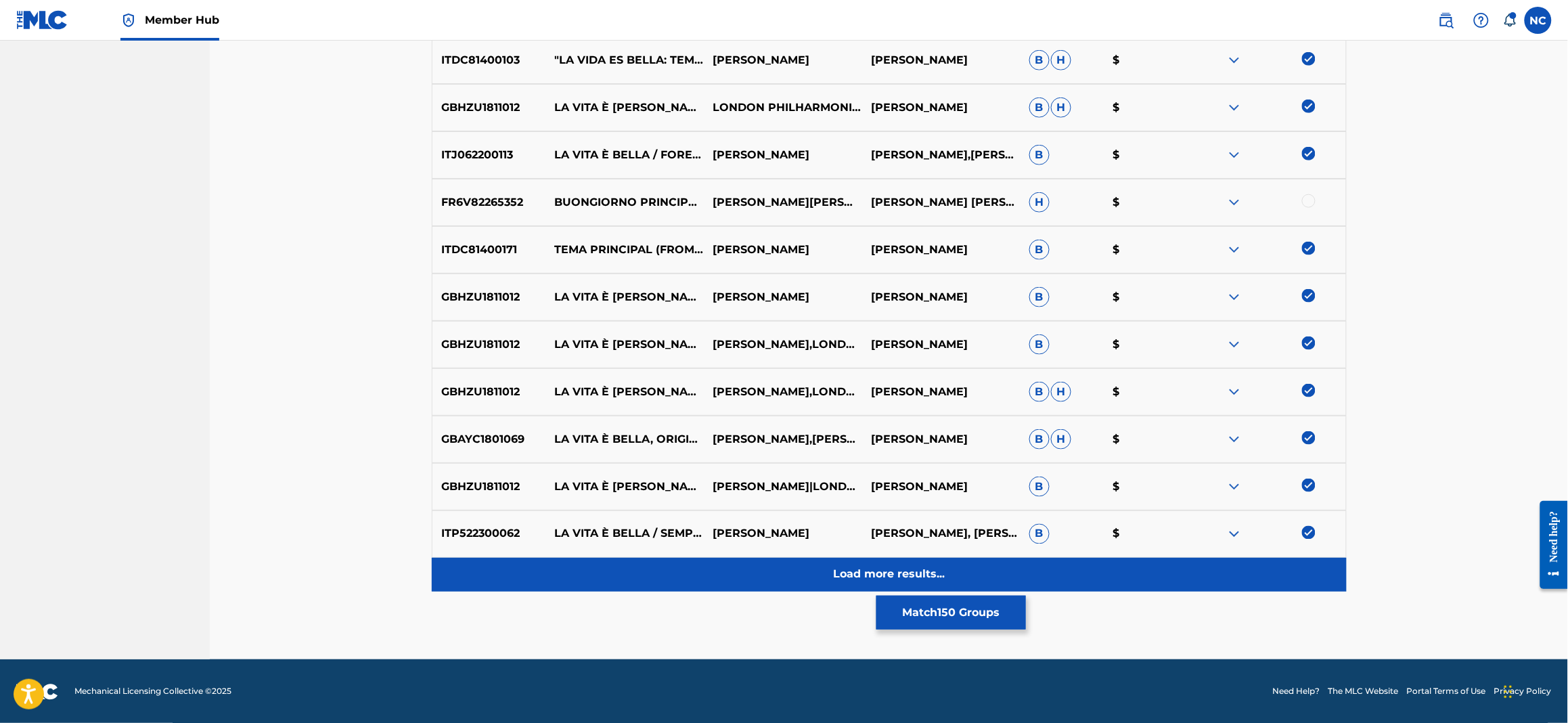
click at [939, 567] on p "Load more results..." at bounding box center [889, 574] width 111 height 16
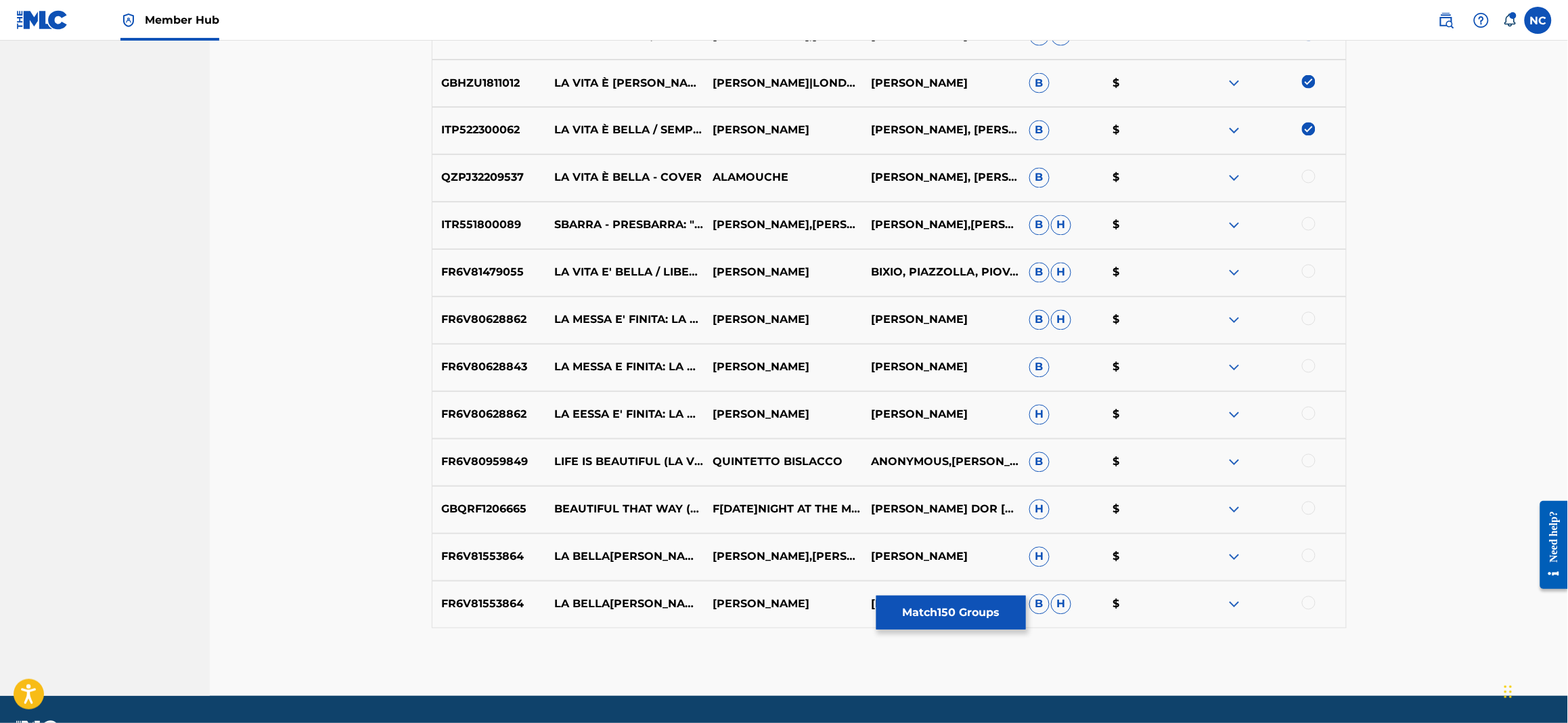
scroll to position [9413, 0]
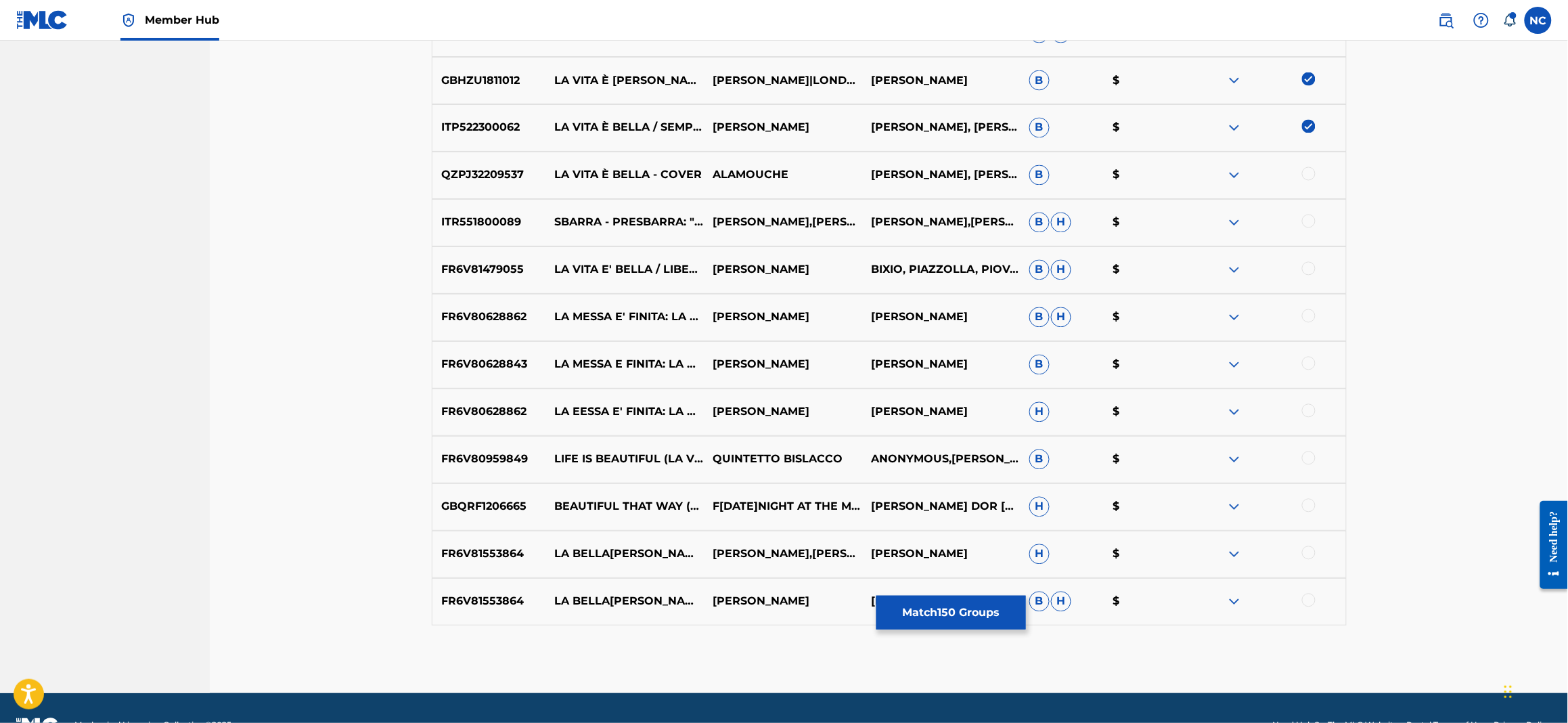
click at [664, 173] on p "LA VITA È BELLA - COVER" at bounding box center [624, 175] width 158 height 16
click at [1301, 170] on div at bounding box center [1266, 175] width 158 height 16
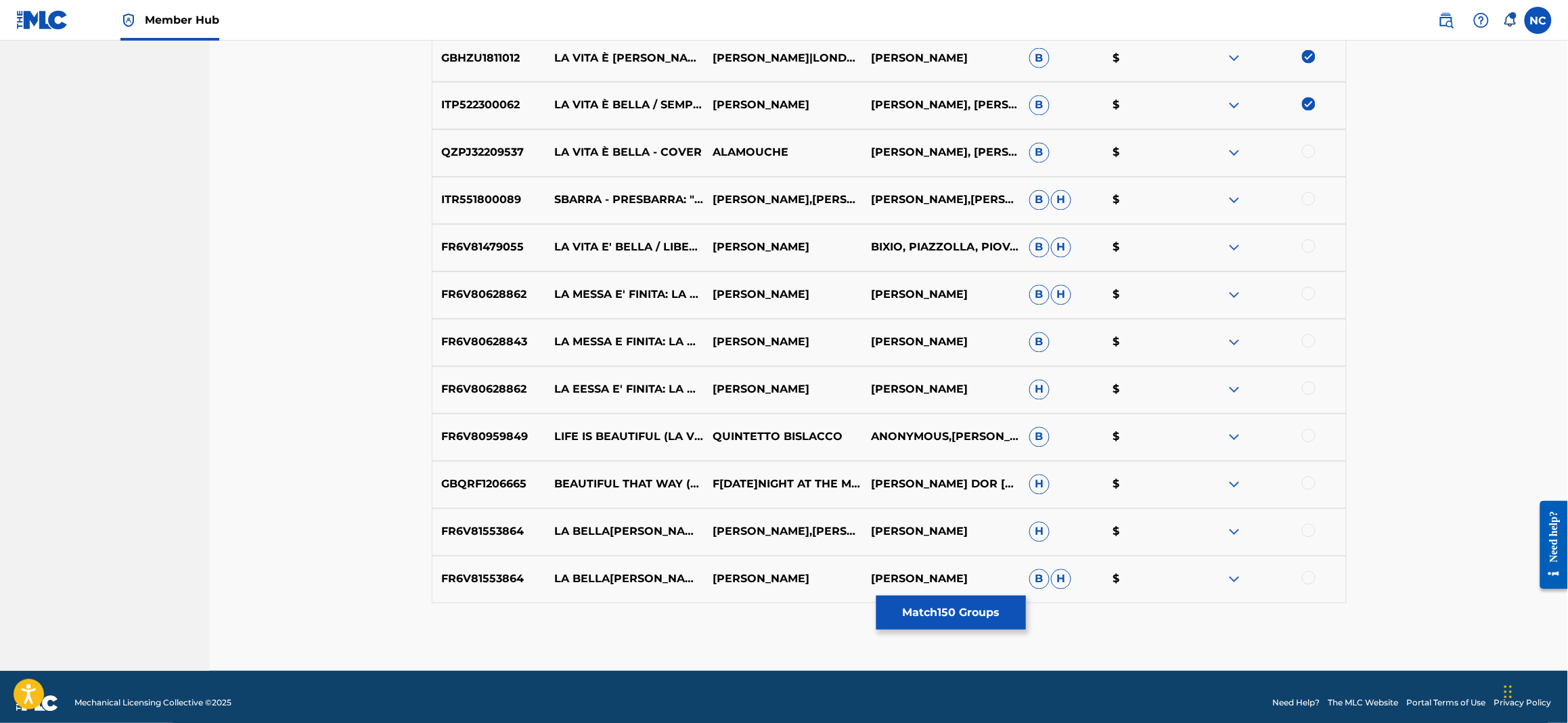
scroll to position [9446, 0]
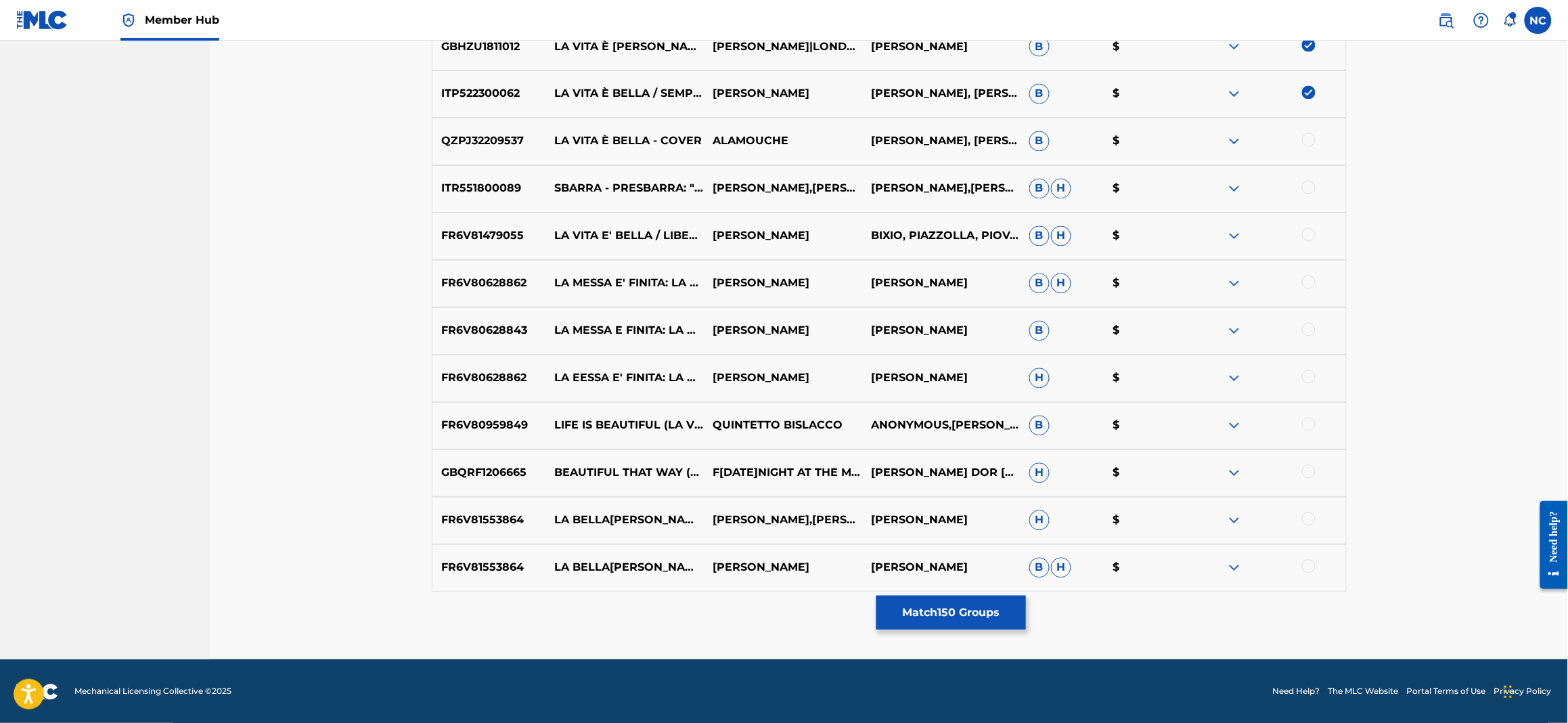
click at [1301, 136] on div at bounding box center [1266, 141] width 158 height 16
click at [1308, 138] on div at bounding box center [1308, 139] width 13 height 13
click at [934, 608] on button "Match 151 Groups" at bounding box center [951, 612] width 149 height 33
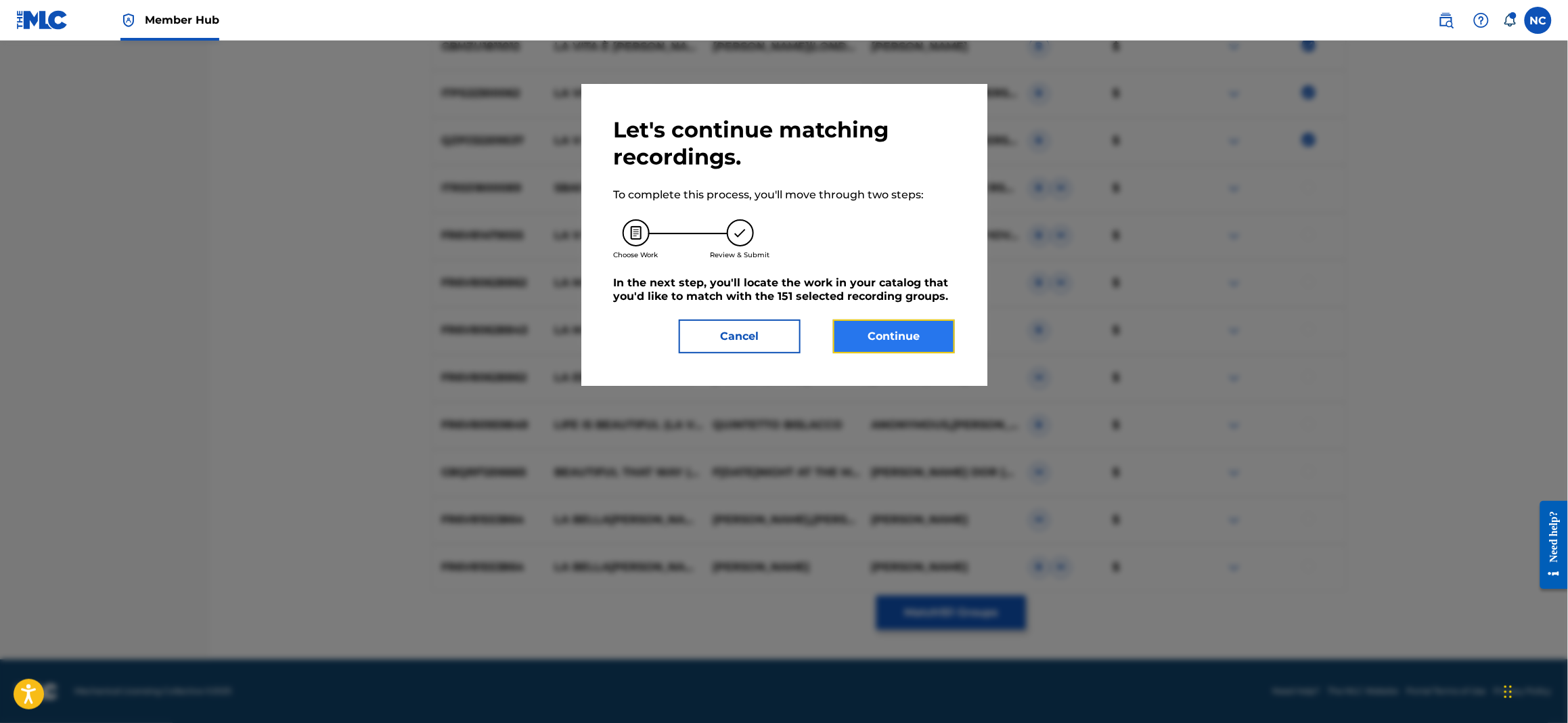
click at [883, 330] on button "Continue" at bounding box center [894, 335] width 122 height 33
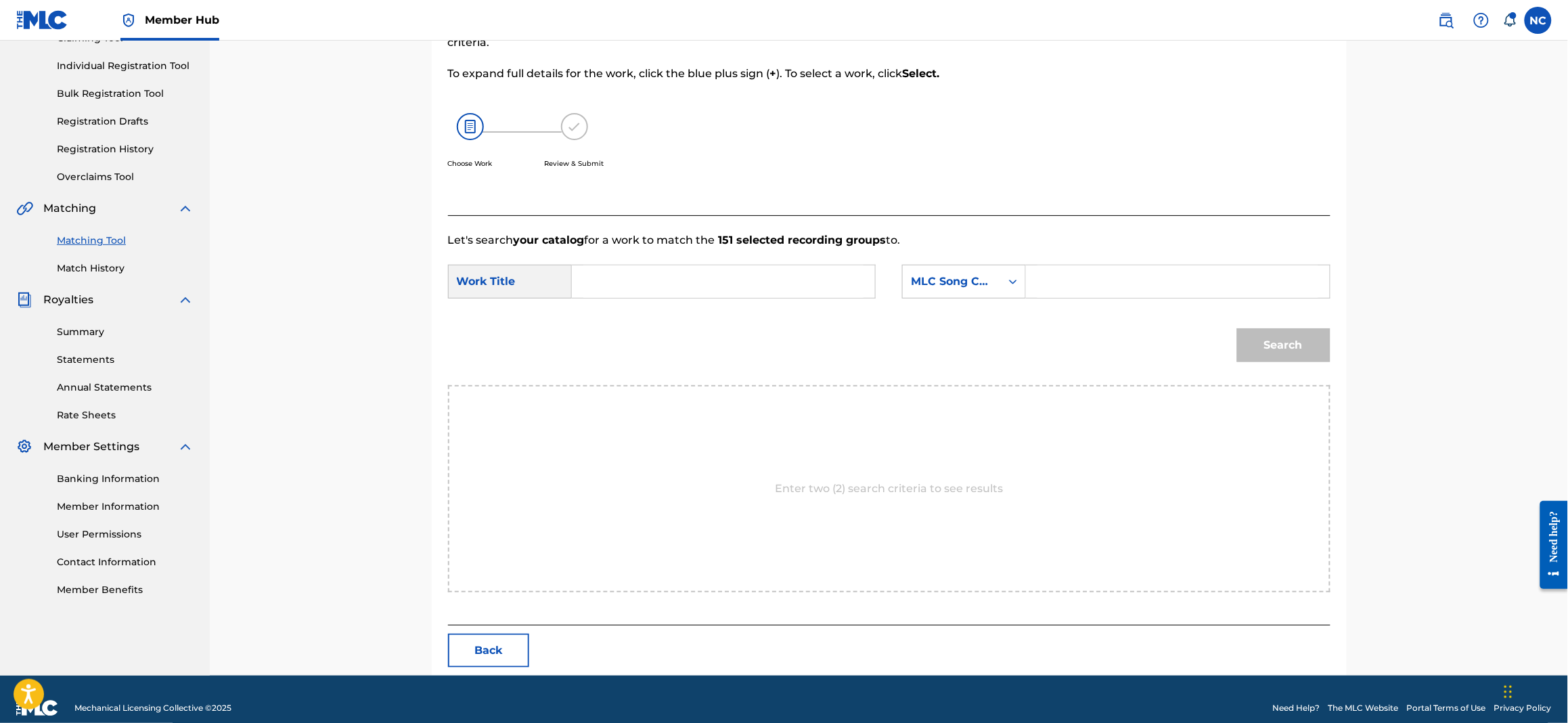
scroll to position [178, 0]
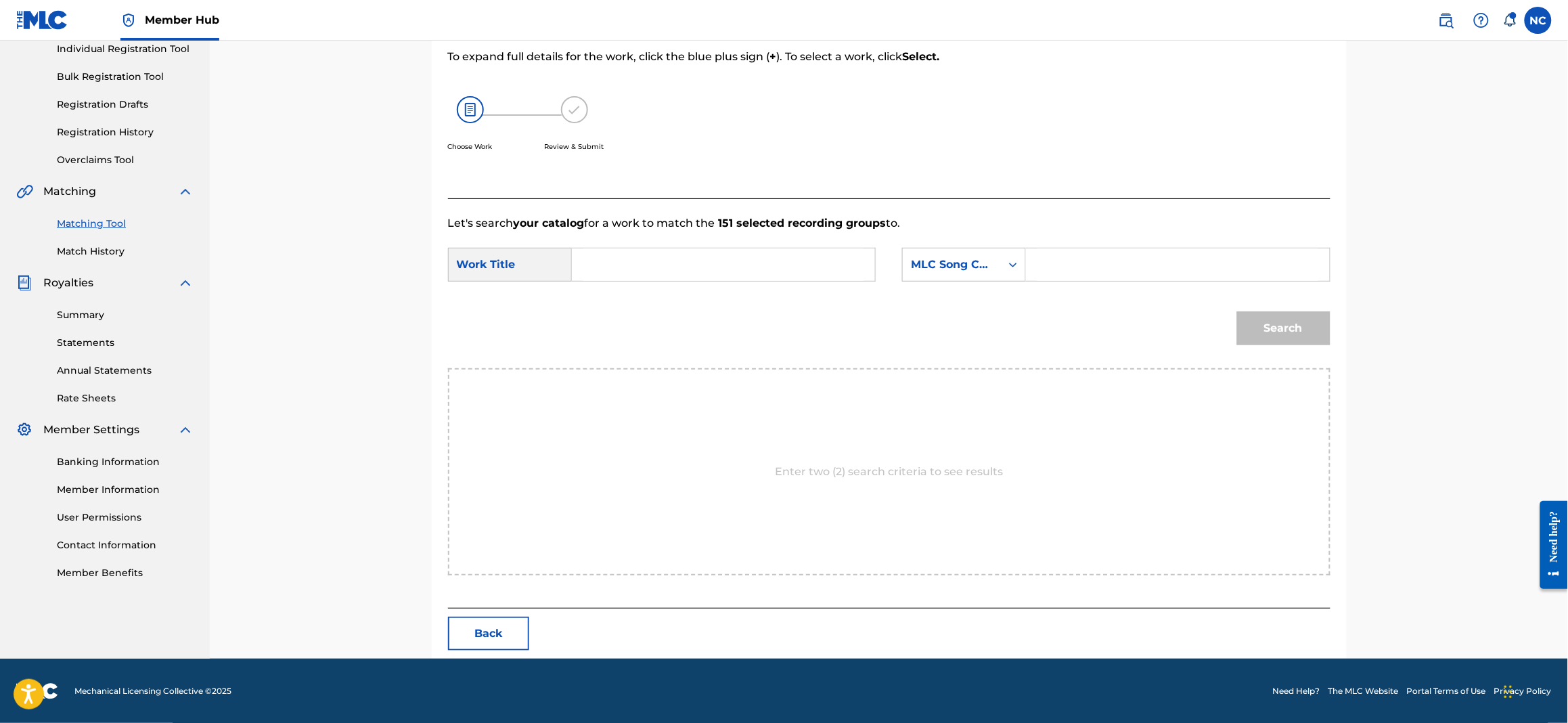
click at [1099, 258] on input "Search Form" at bounding box center [1177, 265] width 280 height 33
paste input "L19210"
type input "L19210"
click at [602, 251] on input "Search Form" at bounding box center [724, 265] width 280 height 33
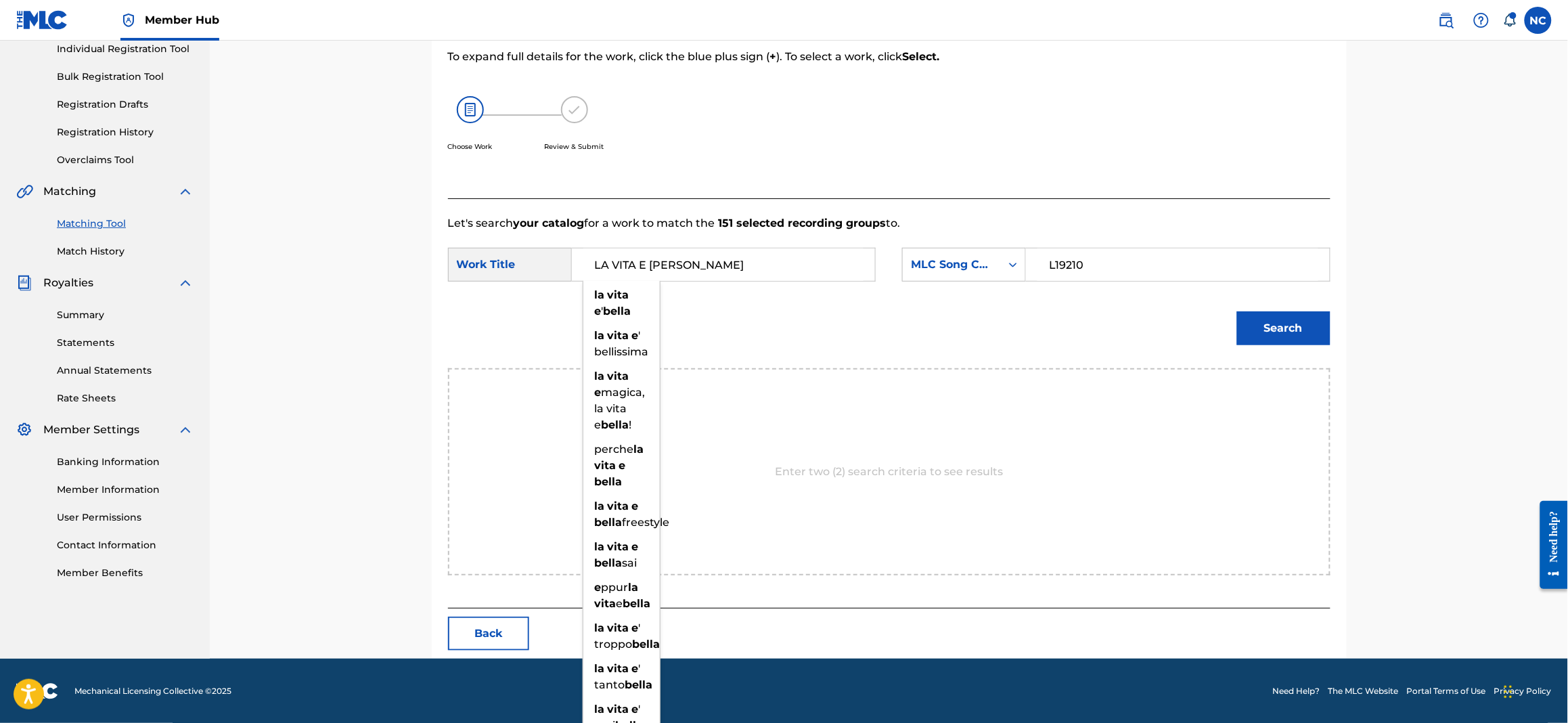
type input "LA VITA E [PERSON_NAME]"
click at [1237, 311] on button "Search" at bounding box center [1284, 328] width 93 height 33
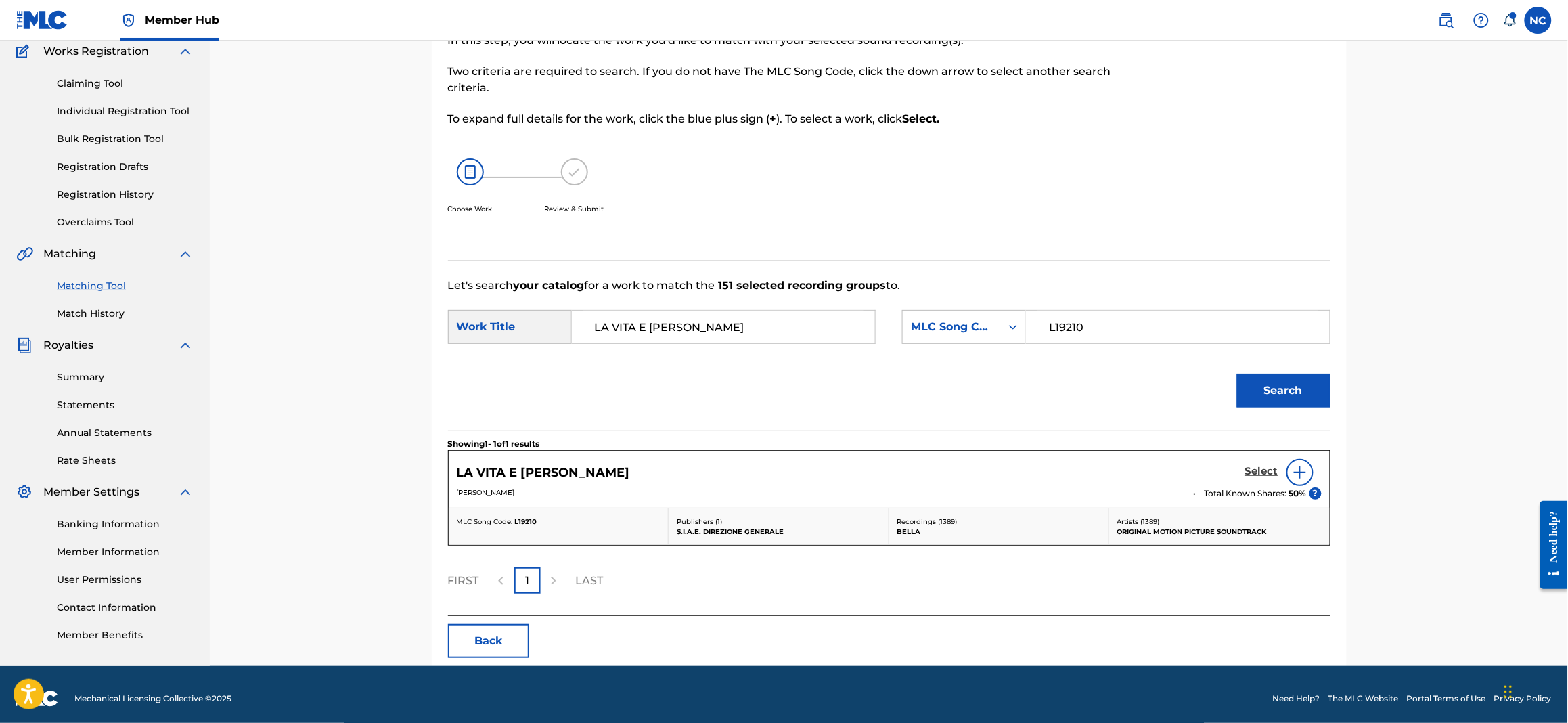
click at [1268, 469] on h5 "Select" at bounding box center [1261, 471] width 33 height 13
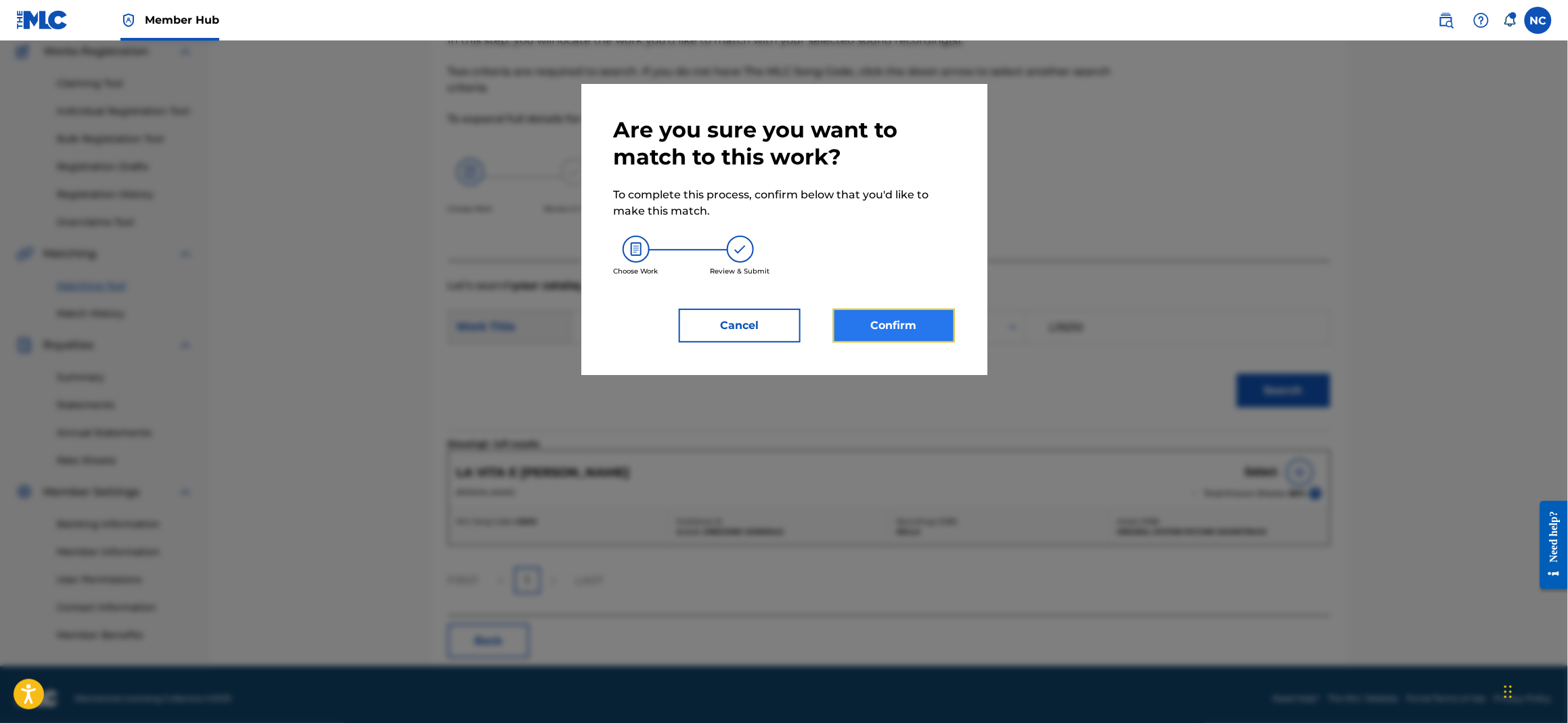
click at [940, 323] on button "Confirm" at bounding box center [894, 325] width 122 height 33
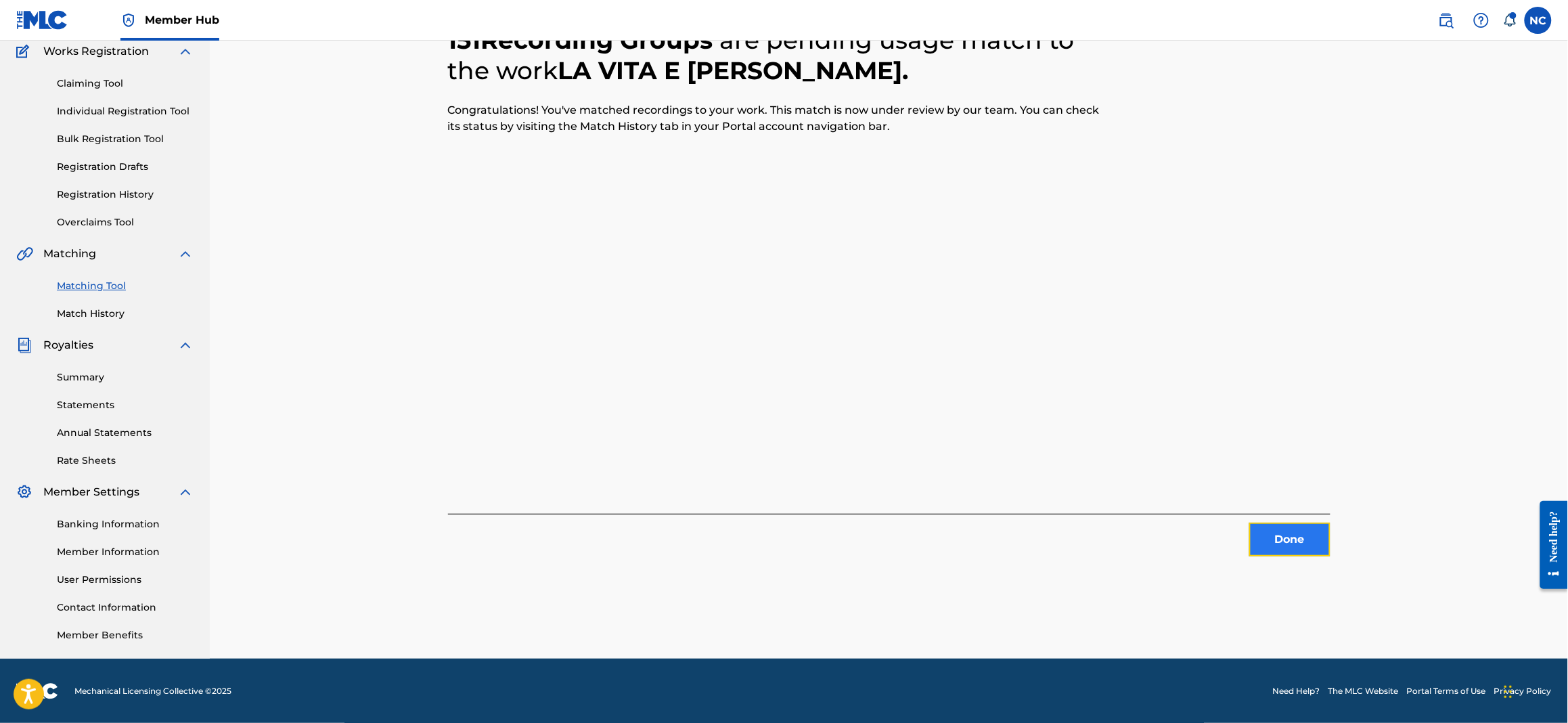
click at [1287, 534] on button "Done" at bounding box center [1289, 539] width 81 height 33
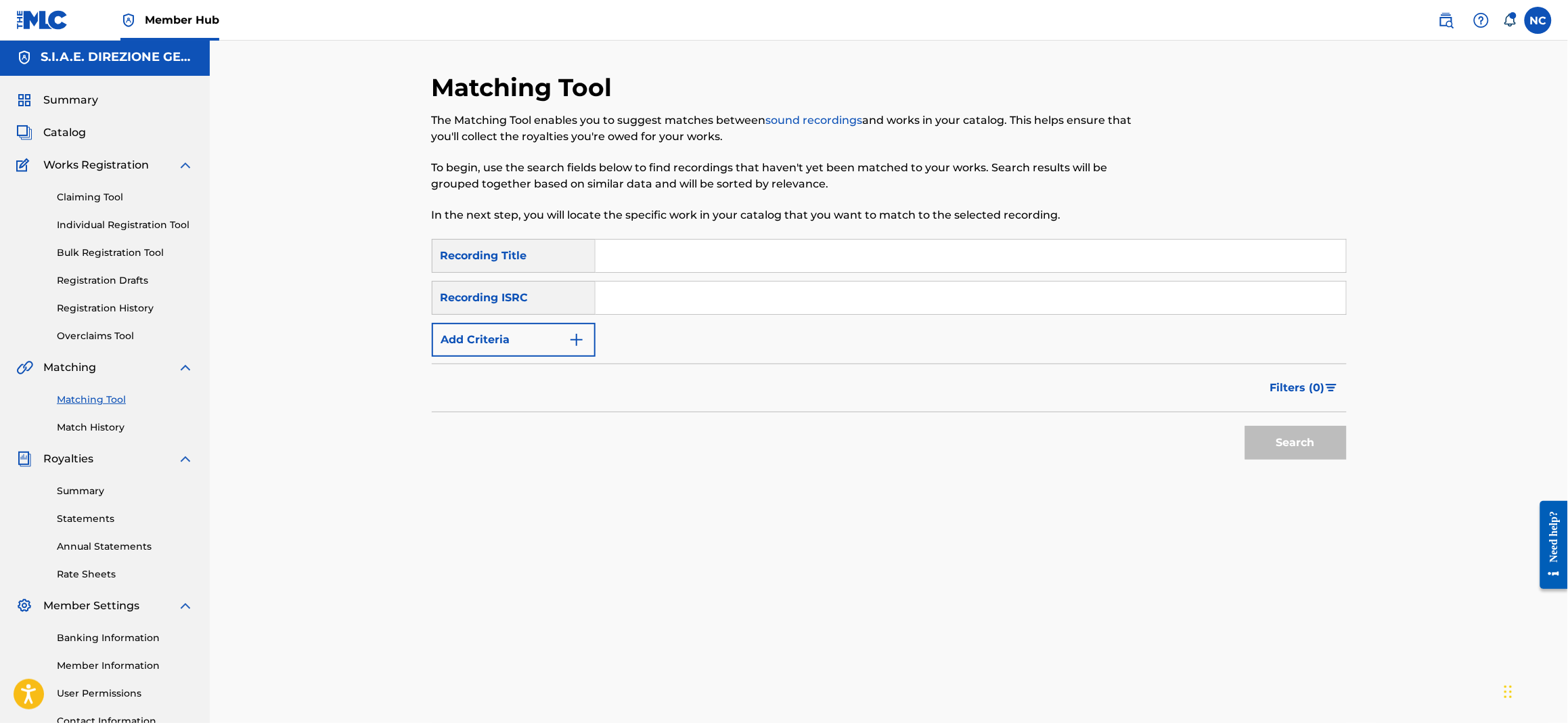
scroll to position [0, 0]
click at [93, 423] on link "Match History" at bounding box center [125, 430] width 137 height 14
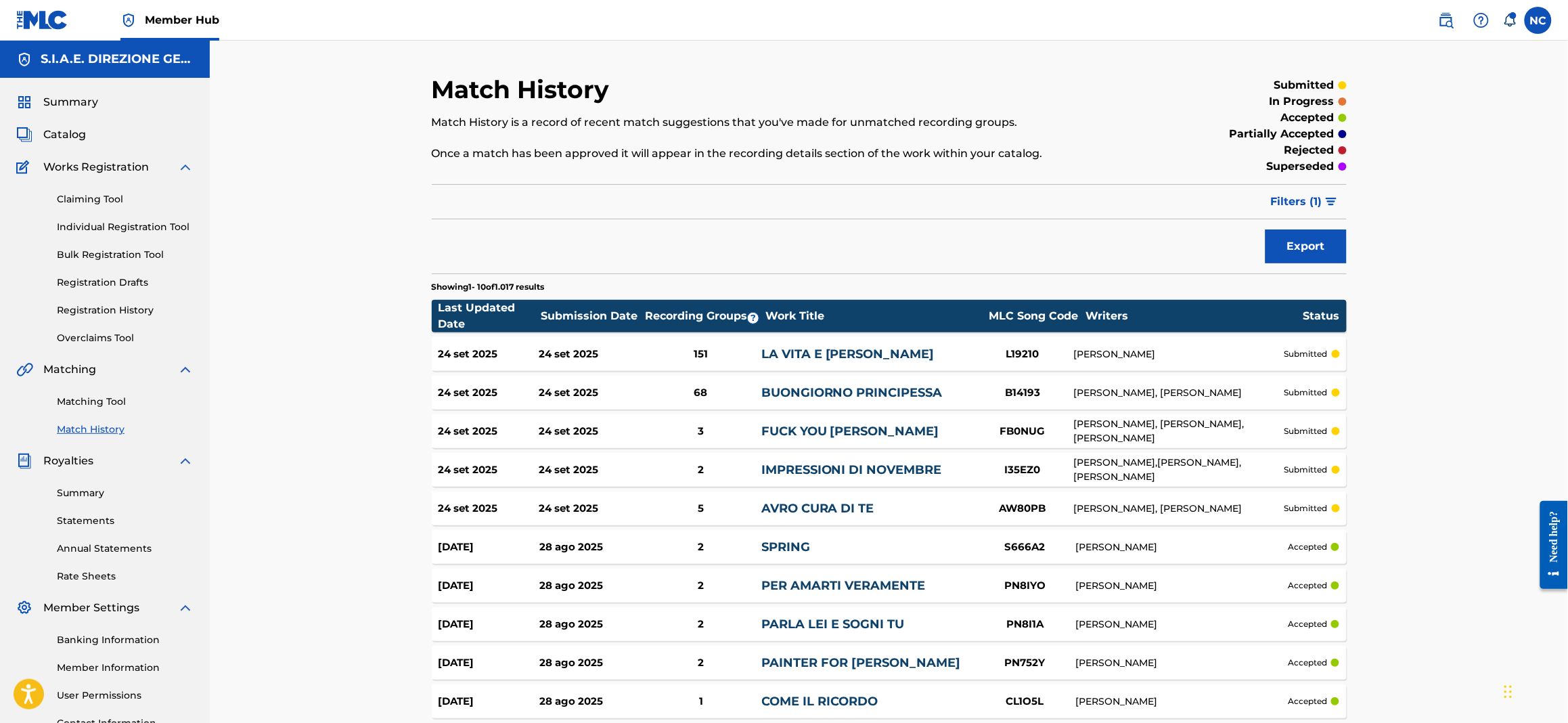
click at [560, 359] on div "24 set 2025" at bounding box center [590, 354] width 101 height 16
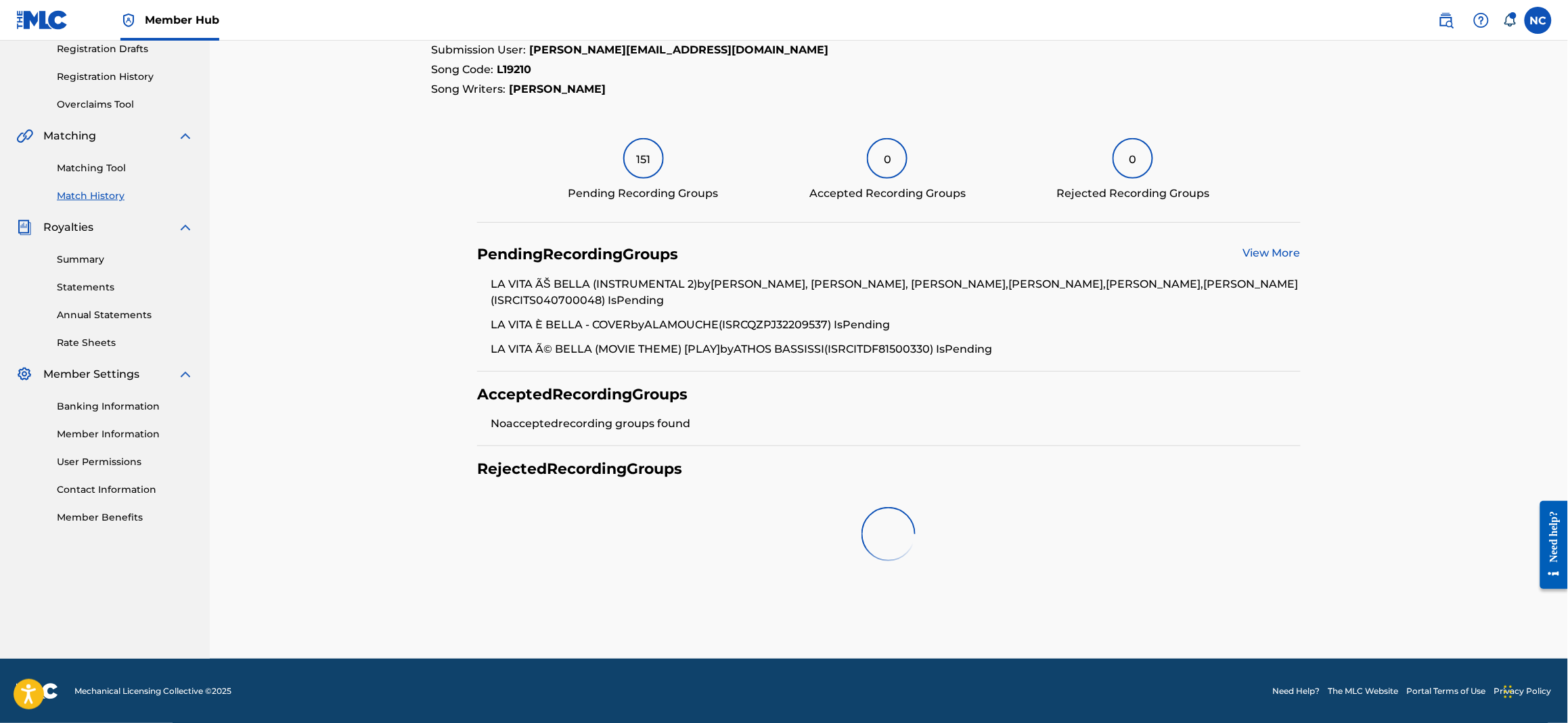
scroll to position [163, 0]
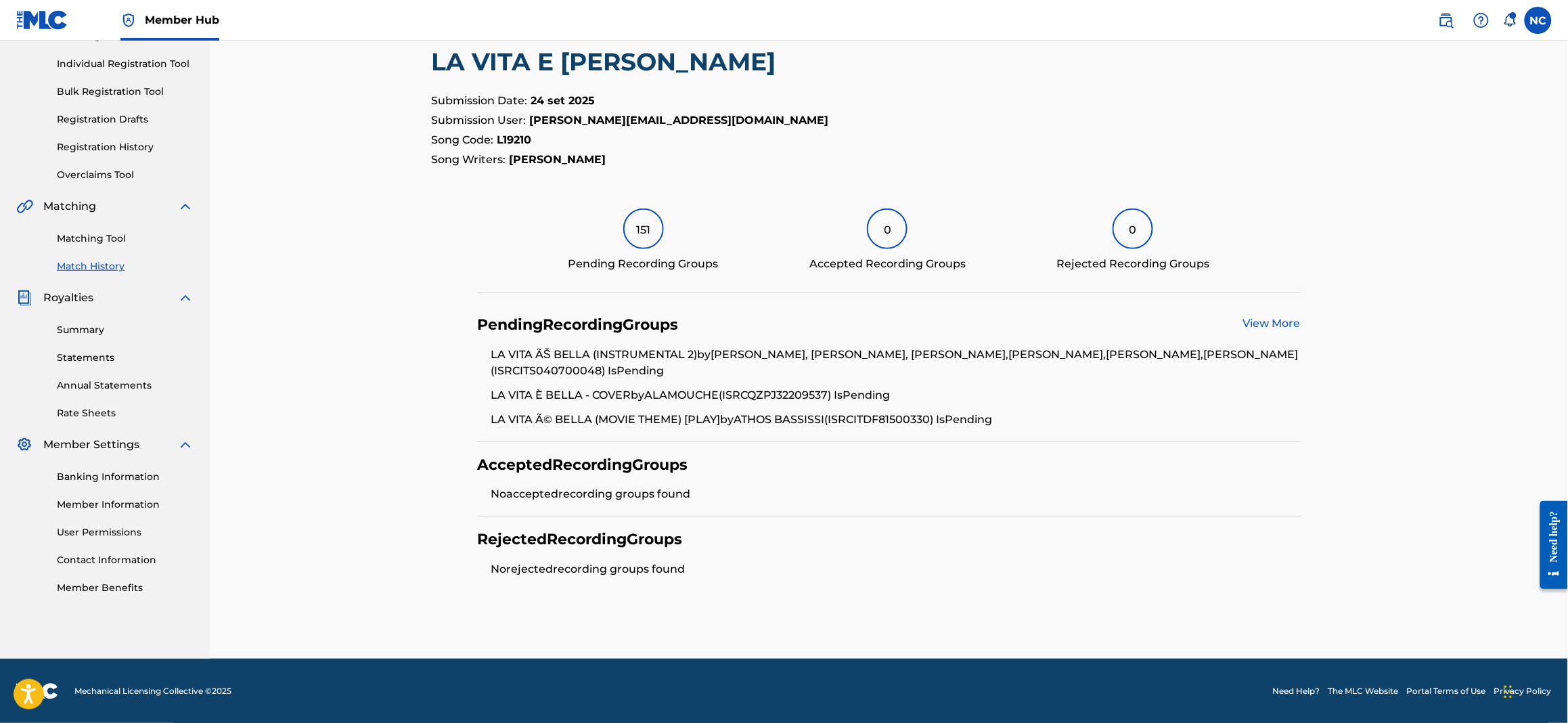
click at [1271, 322] on link "View More" at bounding box center [1272, 323] width 58 height 13
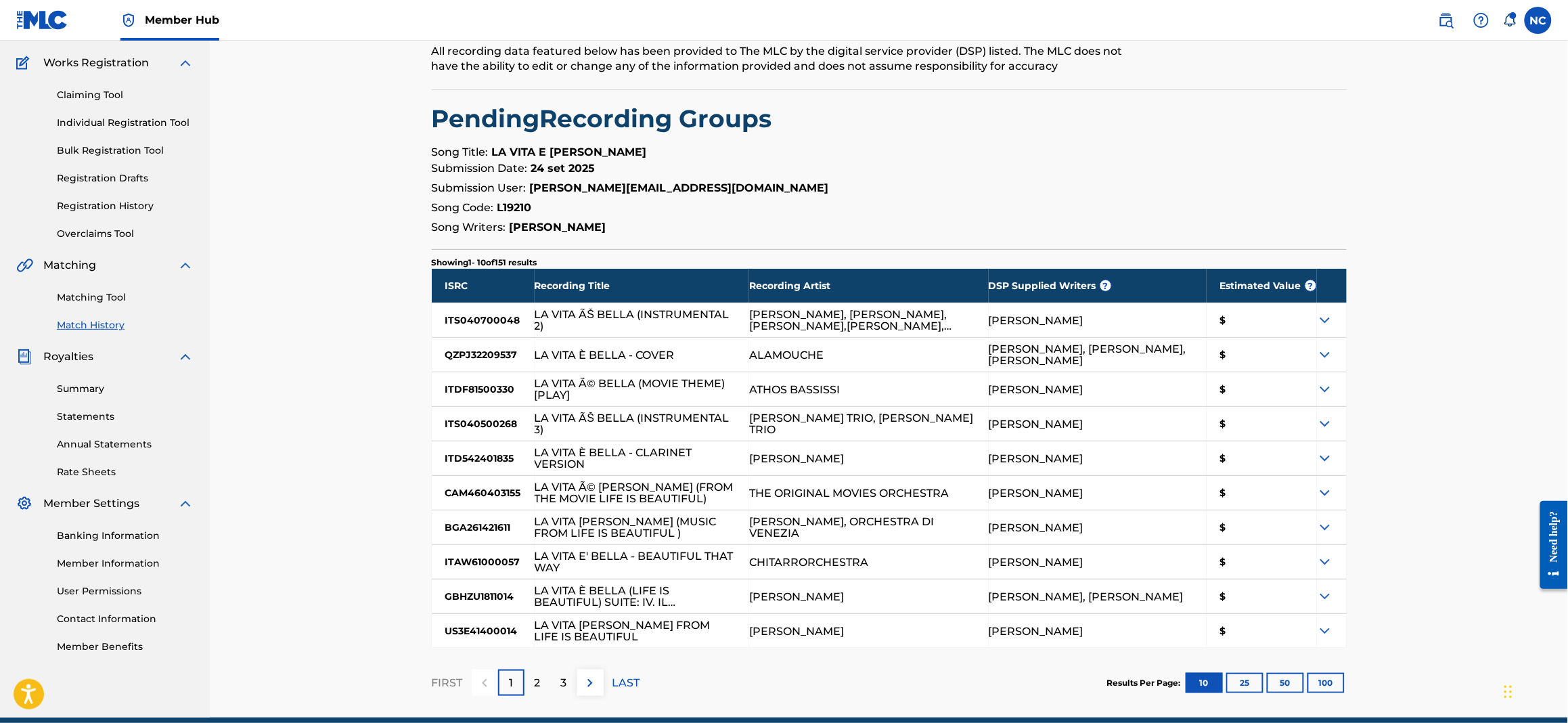
scroll to position [163, 0]
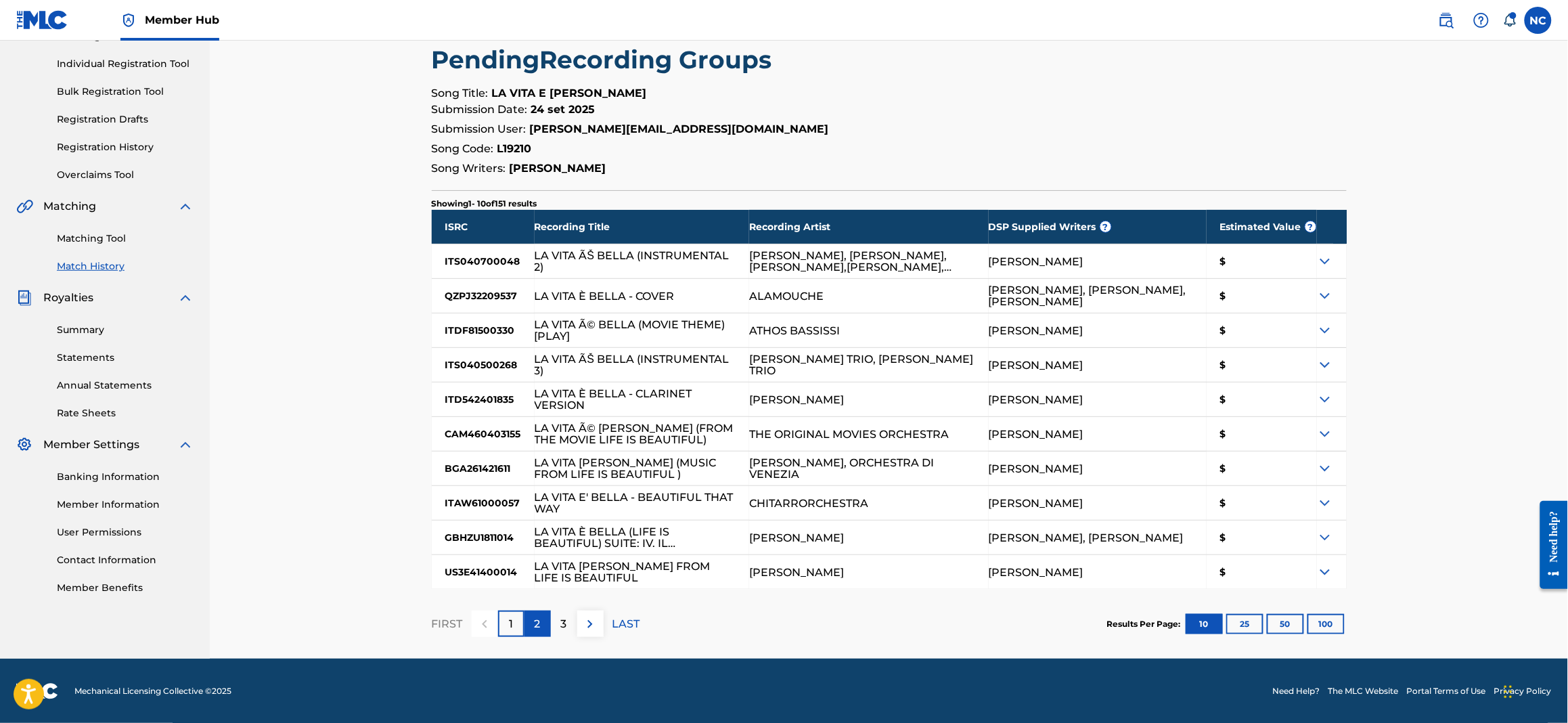
click at [537, 623] on p "2" at bounding box center [538, 623] width 6 height 16
click at [547, 620] on div "2" at bounding box center [538, 623] width 26 height 26
click at [563, 624] on p "3" at bounding box center [564, 623] width 6 height 16
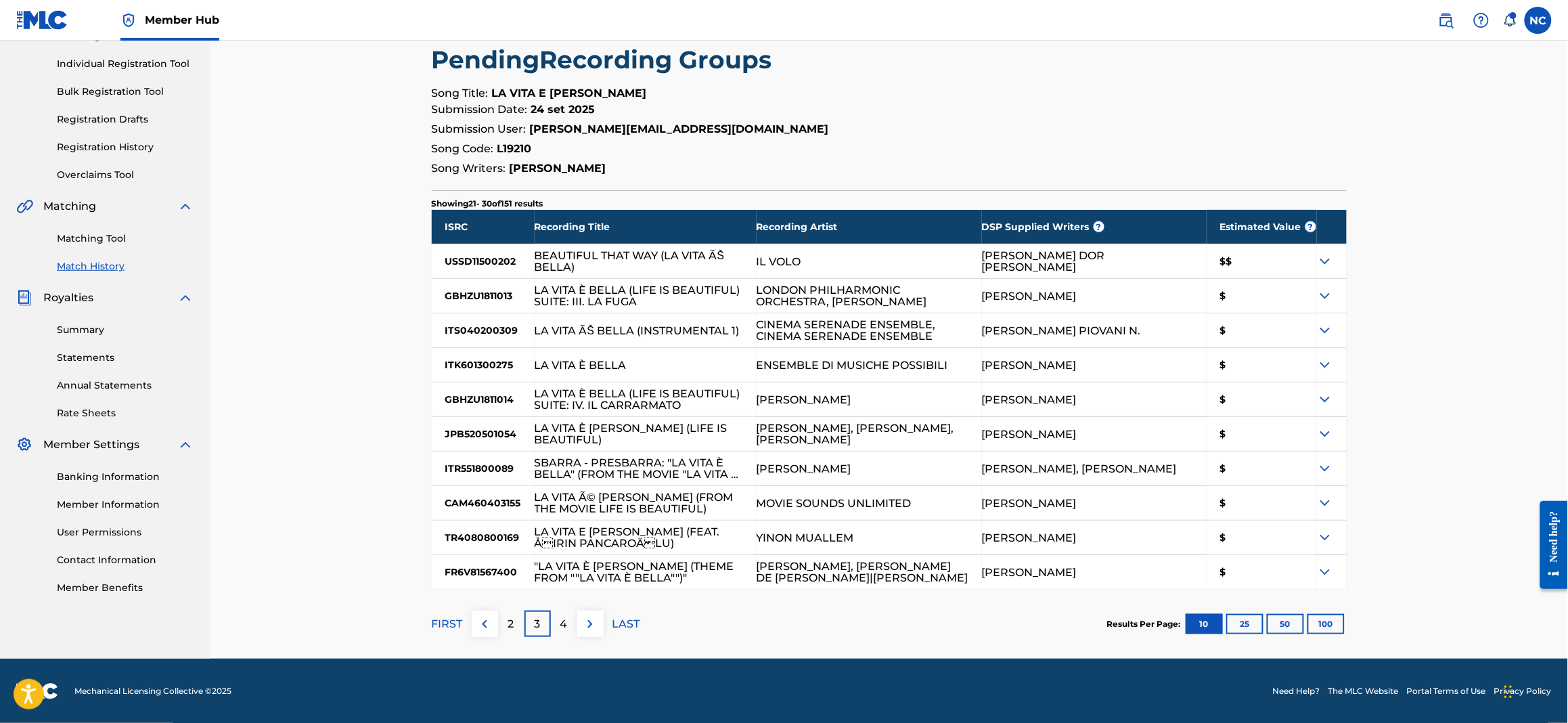
click at [563, 624] on p "4" at bounding box center [564, 623] width 8 height 16
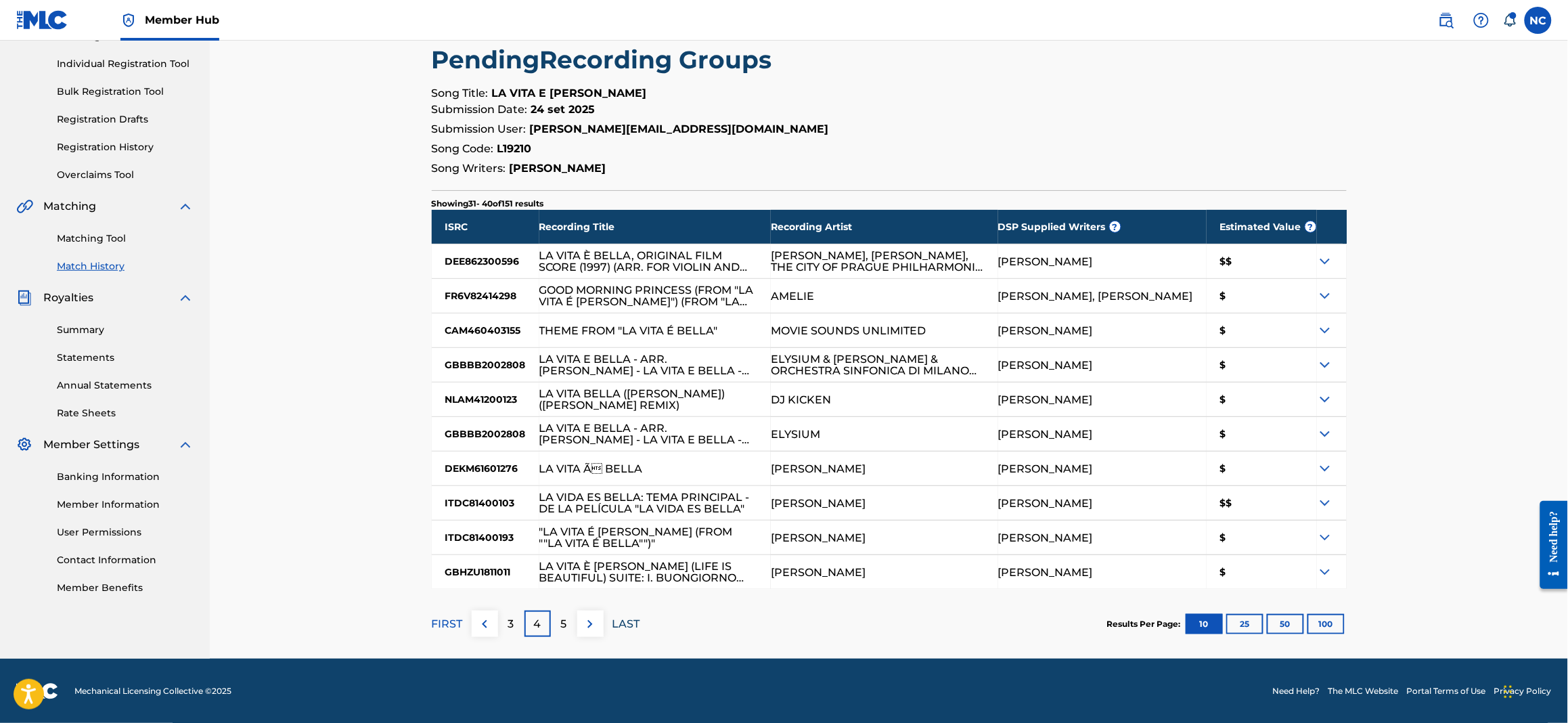
click at [620, 627] on p "LAST" at bounding box center [626, 623] width 28 height 16
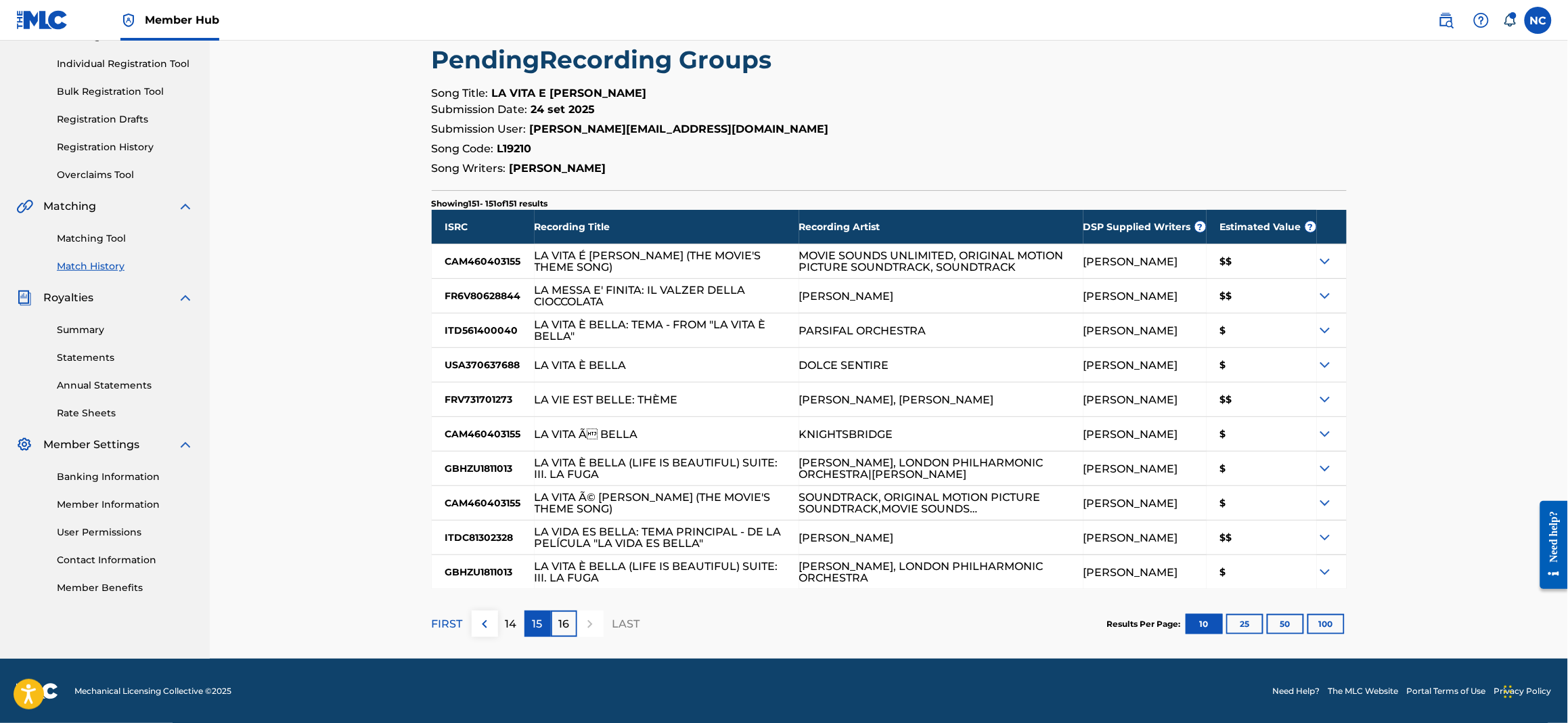
click at [537, 626] on p "15" at bounding box center [537, 623] width 10 height 16
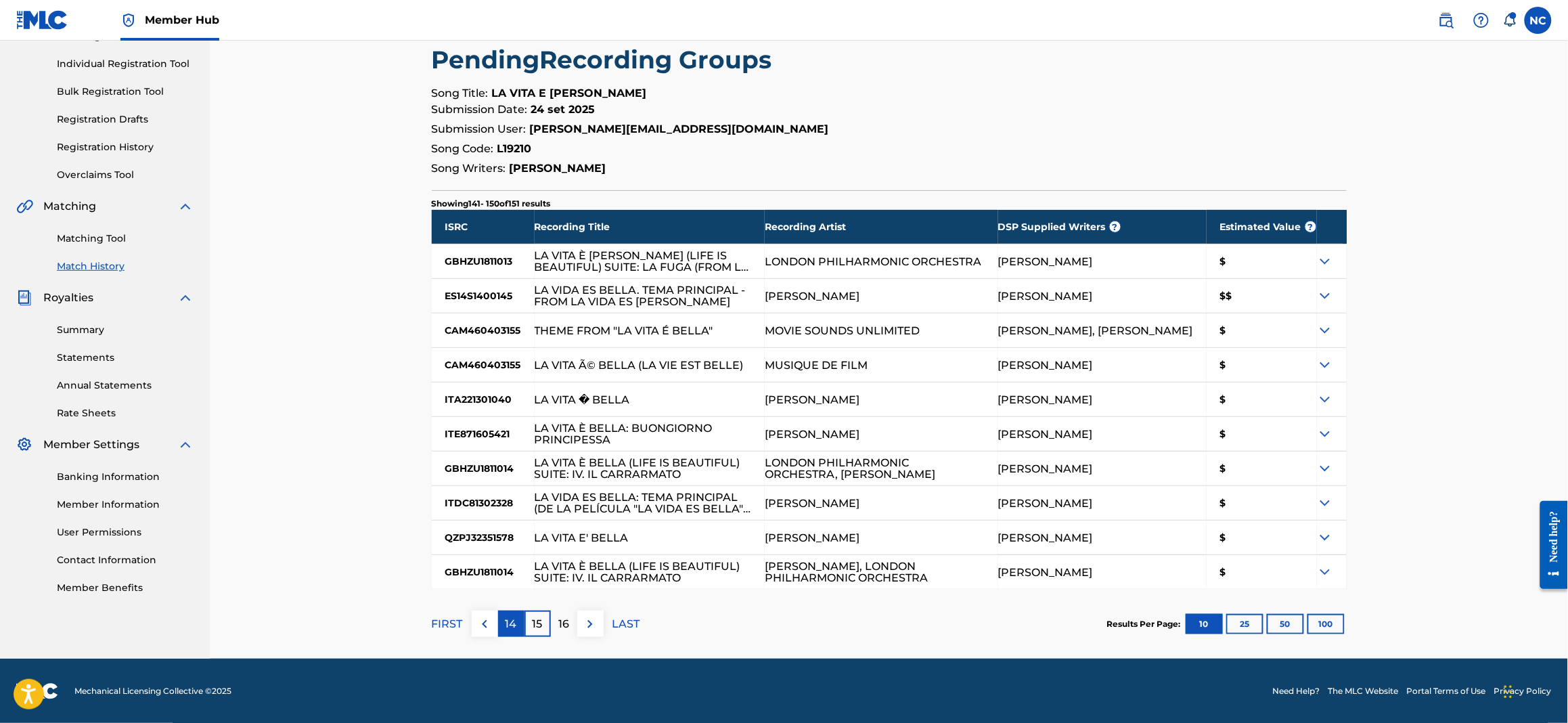
click at [507, 621] on p "14" at bounding box center [511, 623] width 12 height 16
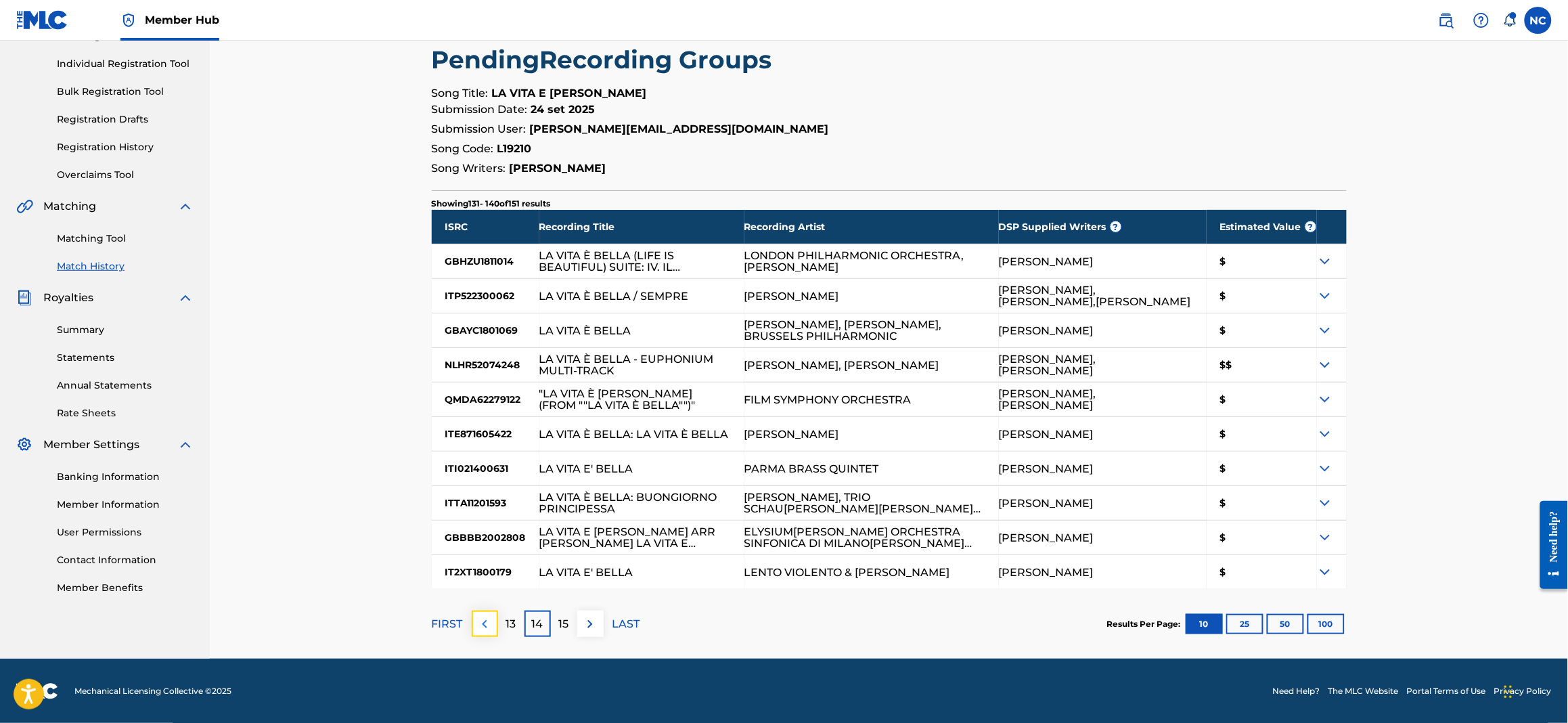
click at [489, 624] on img at bounding box center [484, 623] width 16 height 16
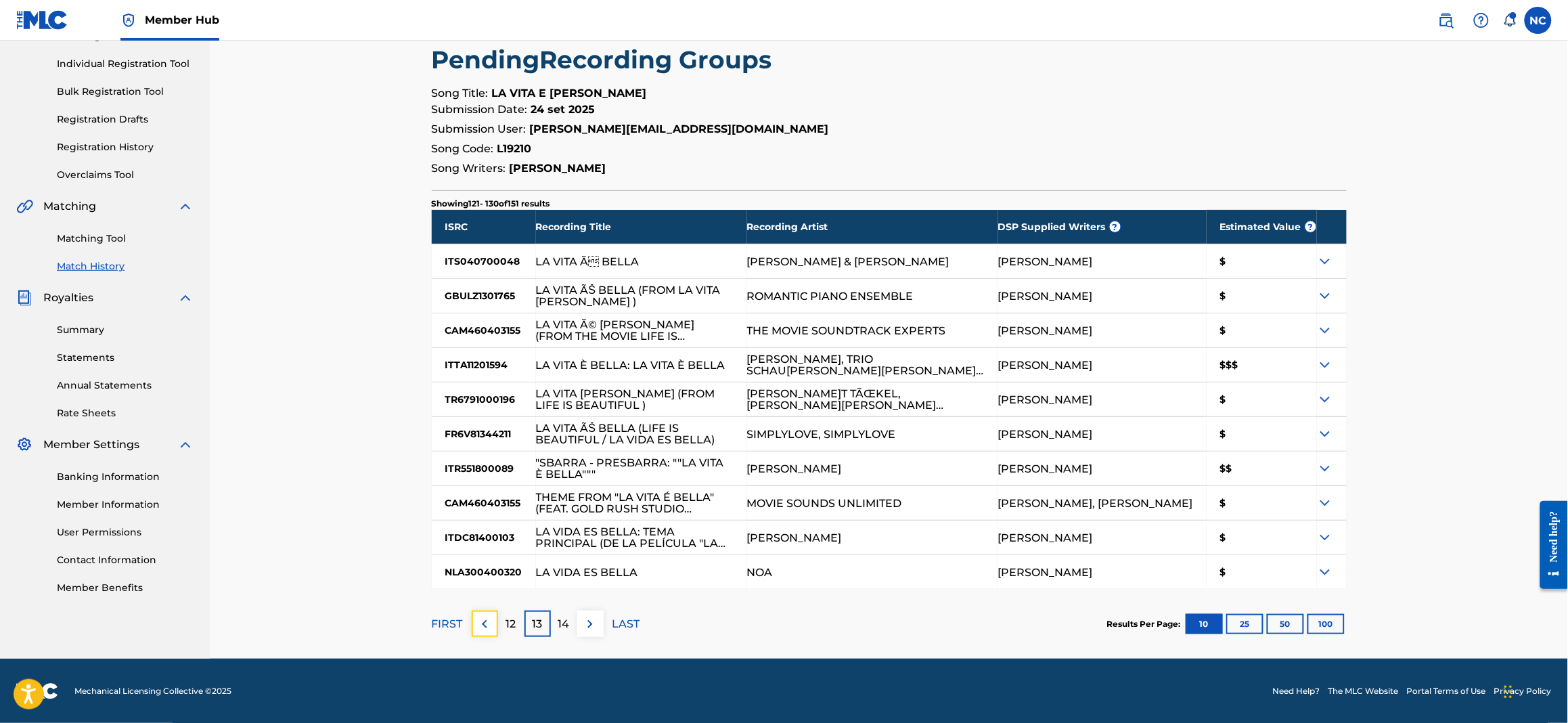
scroll to position [0, 0]
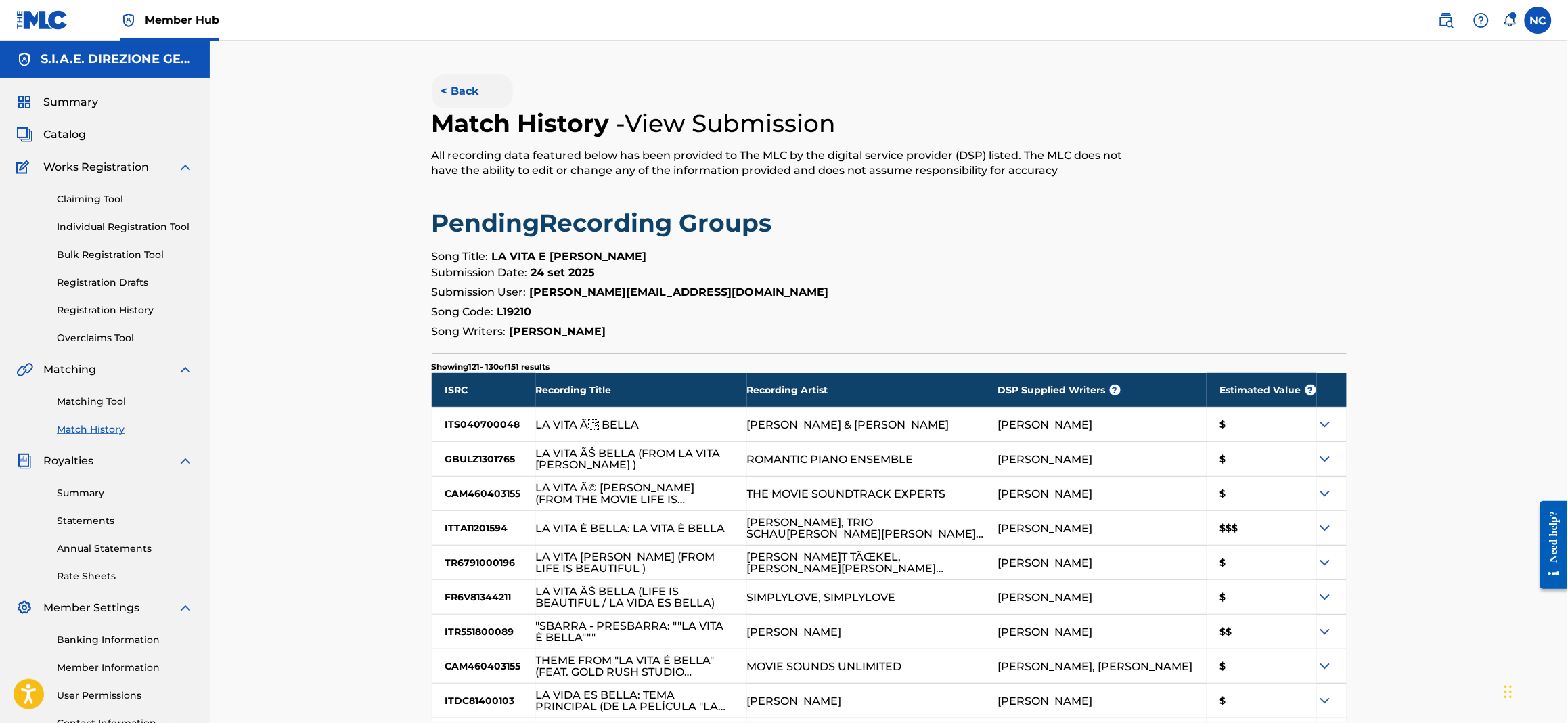
click at [446, 88] on button "< Back" at bounding box center [472, 91] width 81 height 33
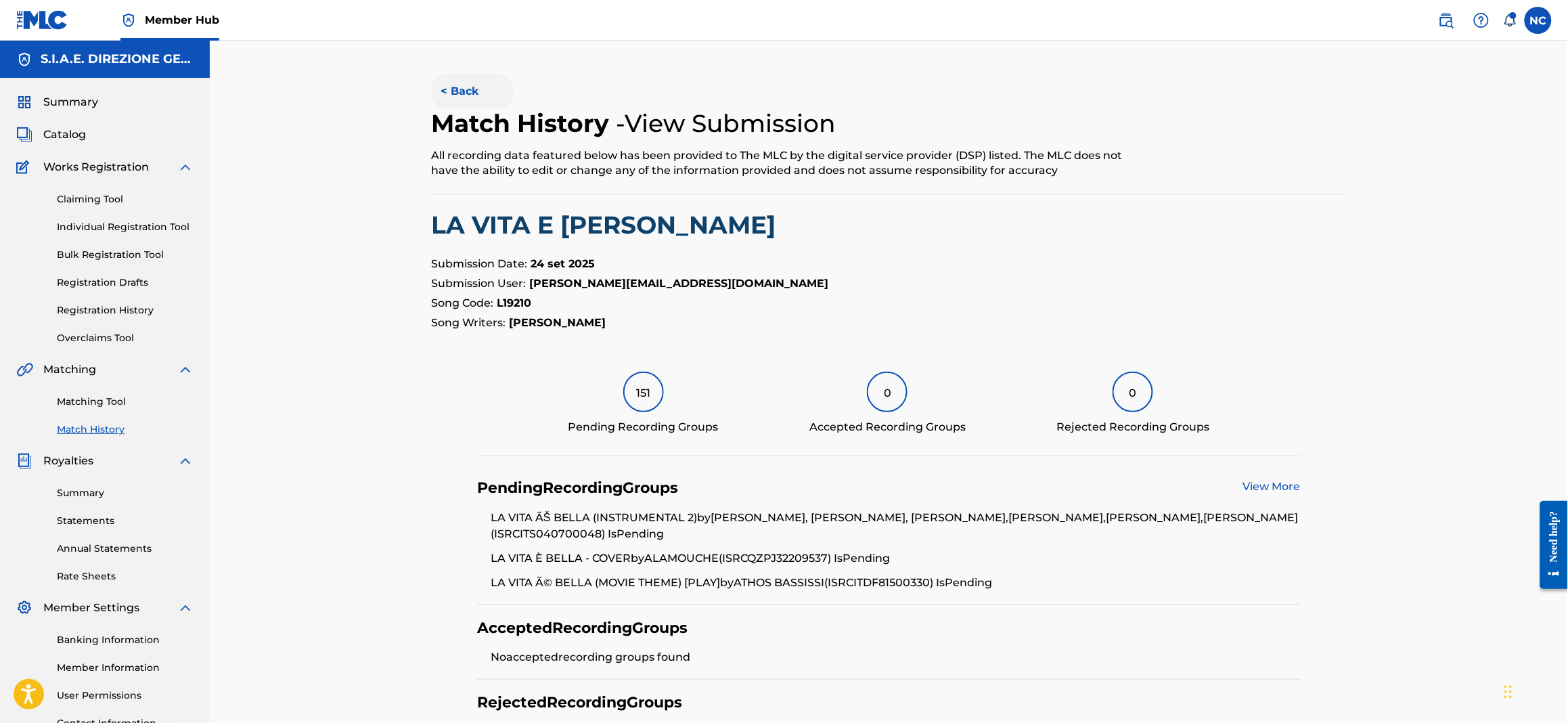
click at [436, 99] on button "< Back" at bounding box center [472, 91] width 81 height 33
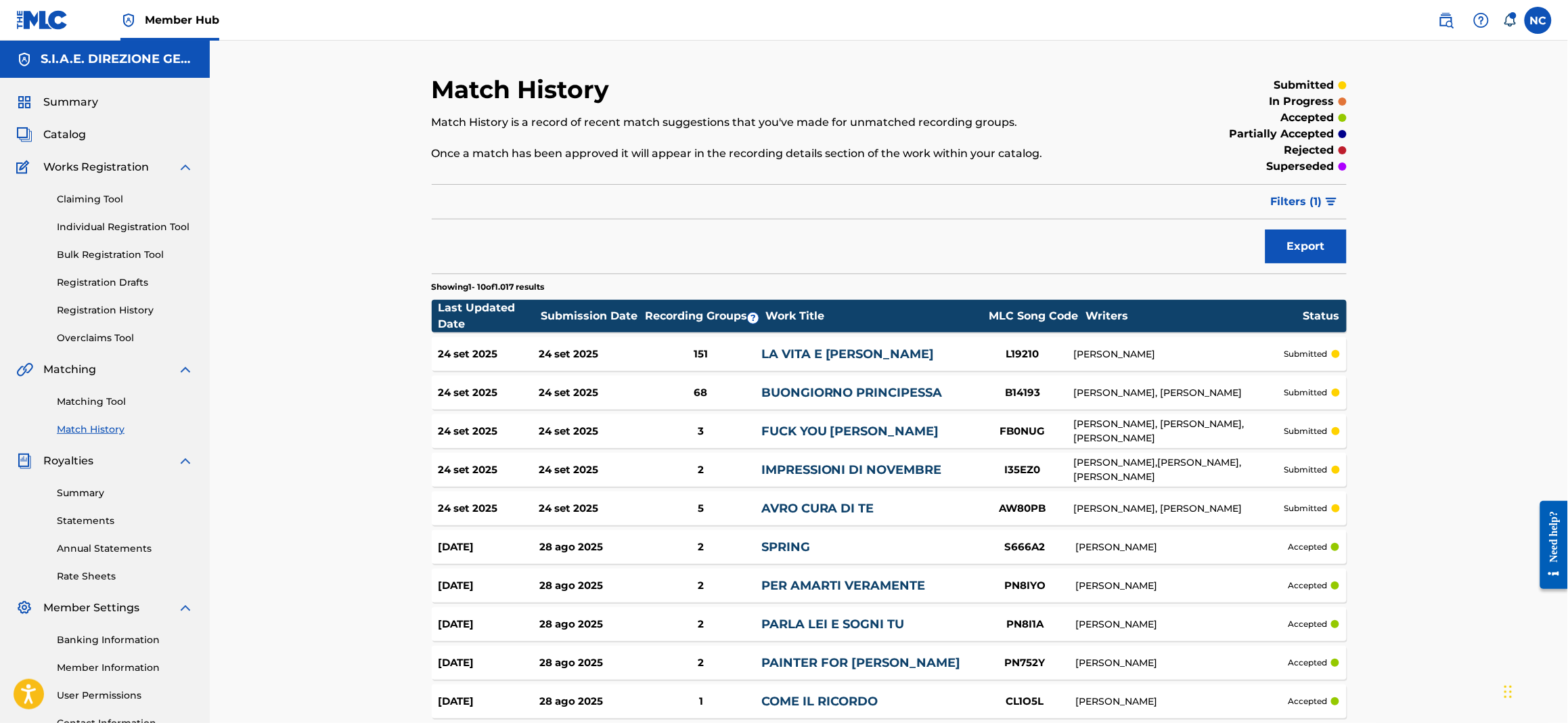
click at [107, 428] on link "Match History" at bounding box center [125, 430] width 137 height 14
click at [98, 395] on link "Matching Tool" at bounding box center [125, 402] width 137 height 14
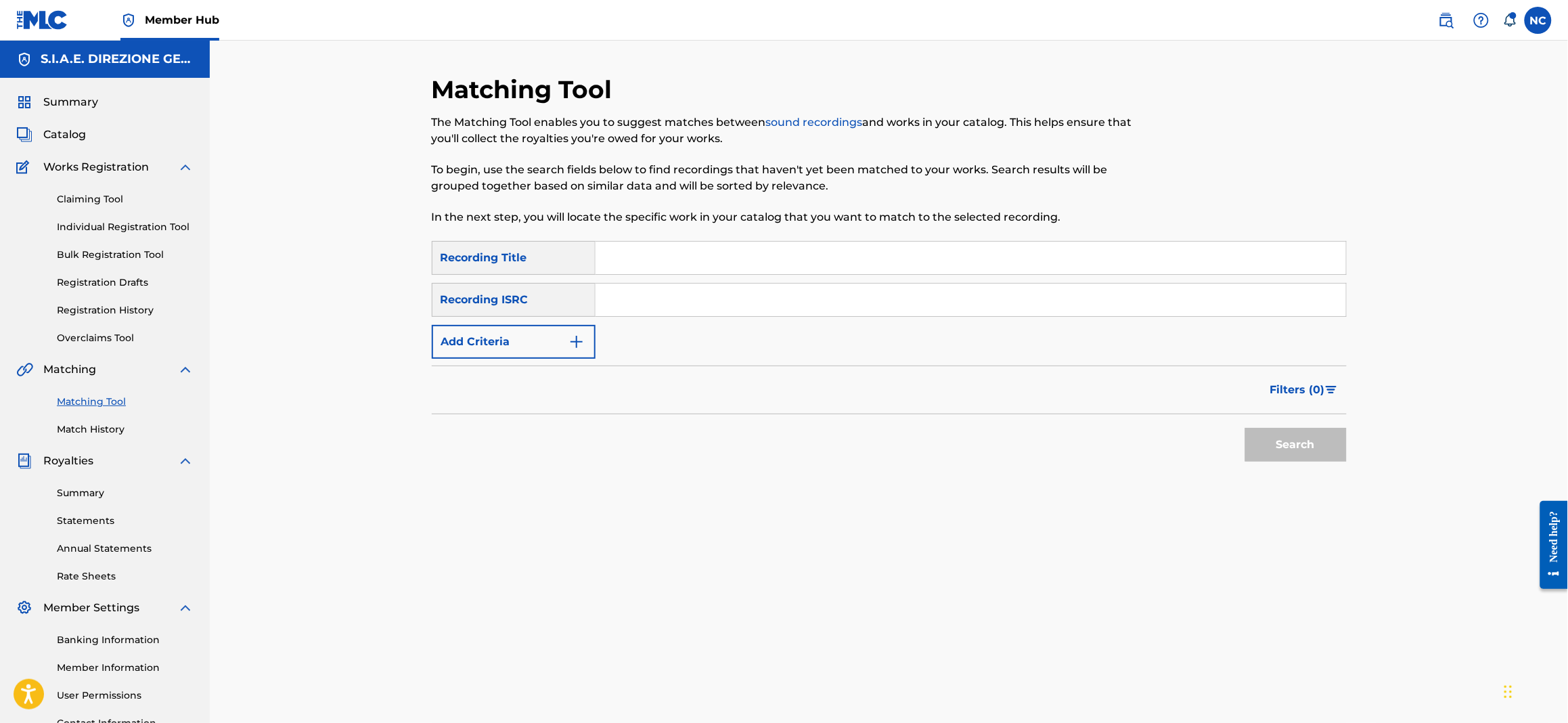
click at [106, 419] on div "Matching Tool Match History" at bounding box center [105, 407] width 177 height 59
click at [104, 428] on link "Match History" at bounding box center [125, 430] width 137 height 14
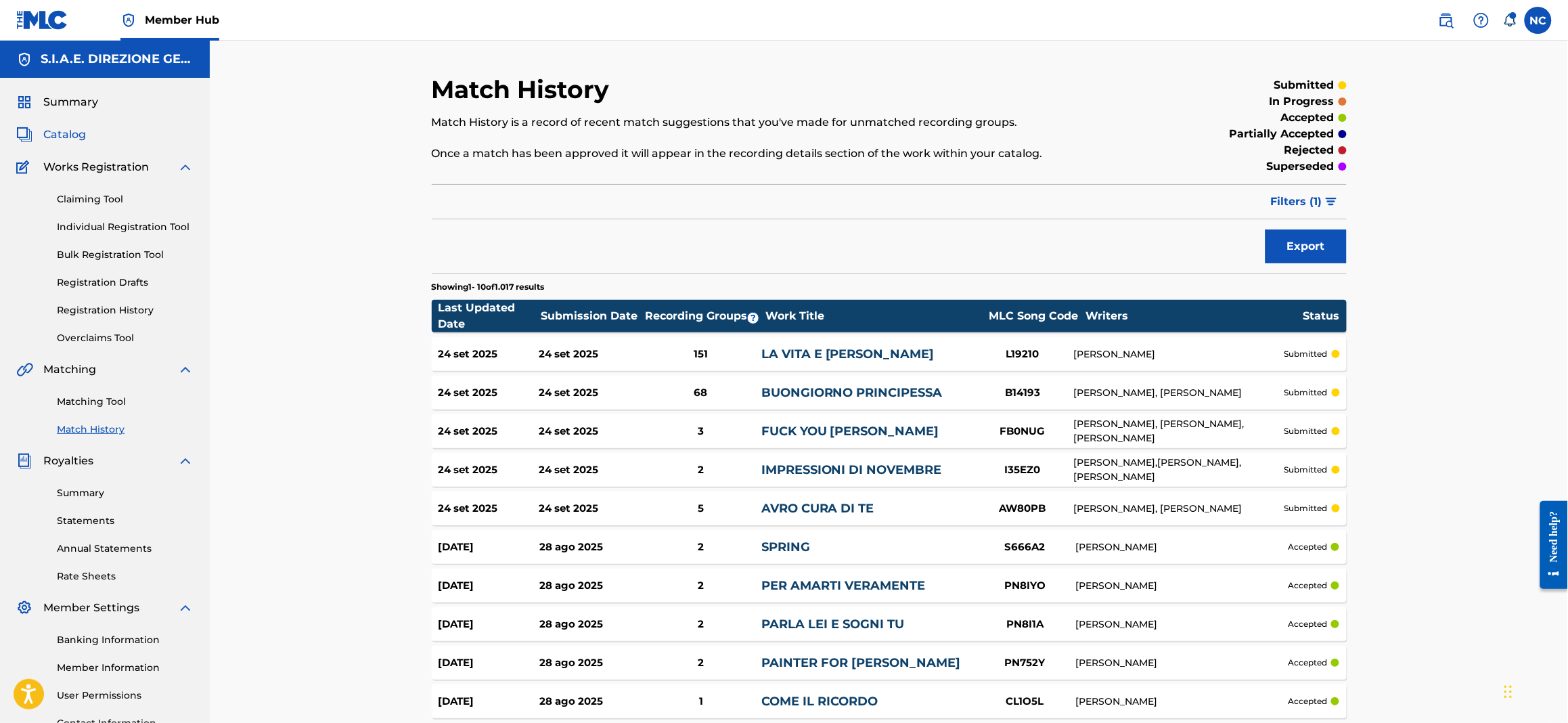
click at [75, 139] on span "Catalog" at bounding box center [65, 135] width 43 height 16
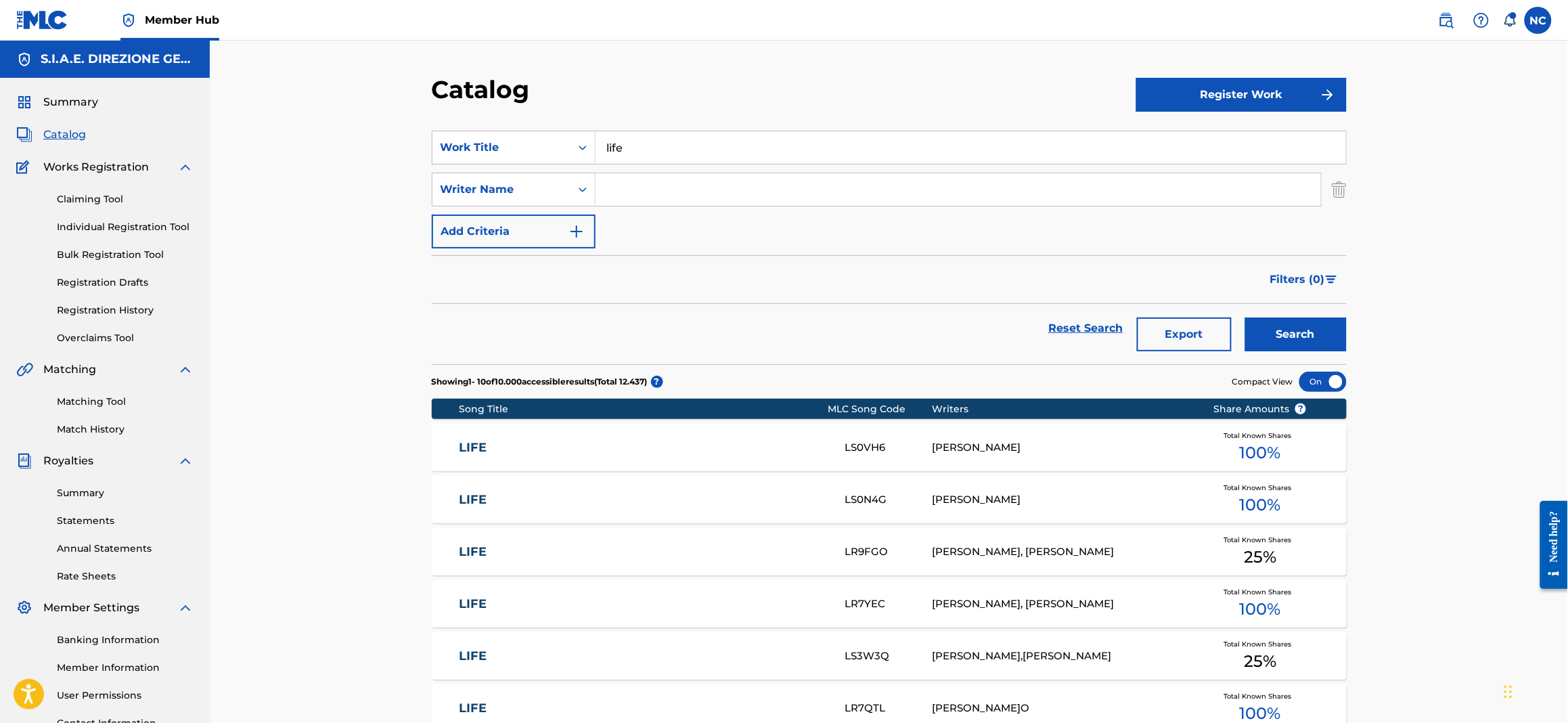
drag, startPoint x: 676, startPoint y: 143, endPoint x: 528, endPoint y: 120, distance: 149.8
click at [528, 120] on section "SearchWithCriteriabc0b13bf-aae8-4857-807a-7f45788416ef Work Title life SearchWi…" at bounding box center [889, 239] width 915 height 250
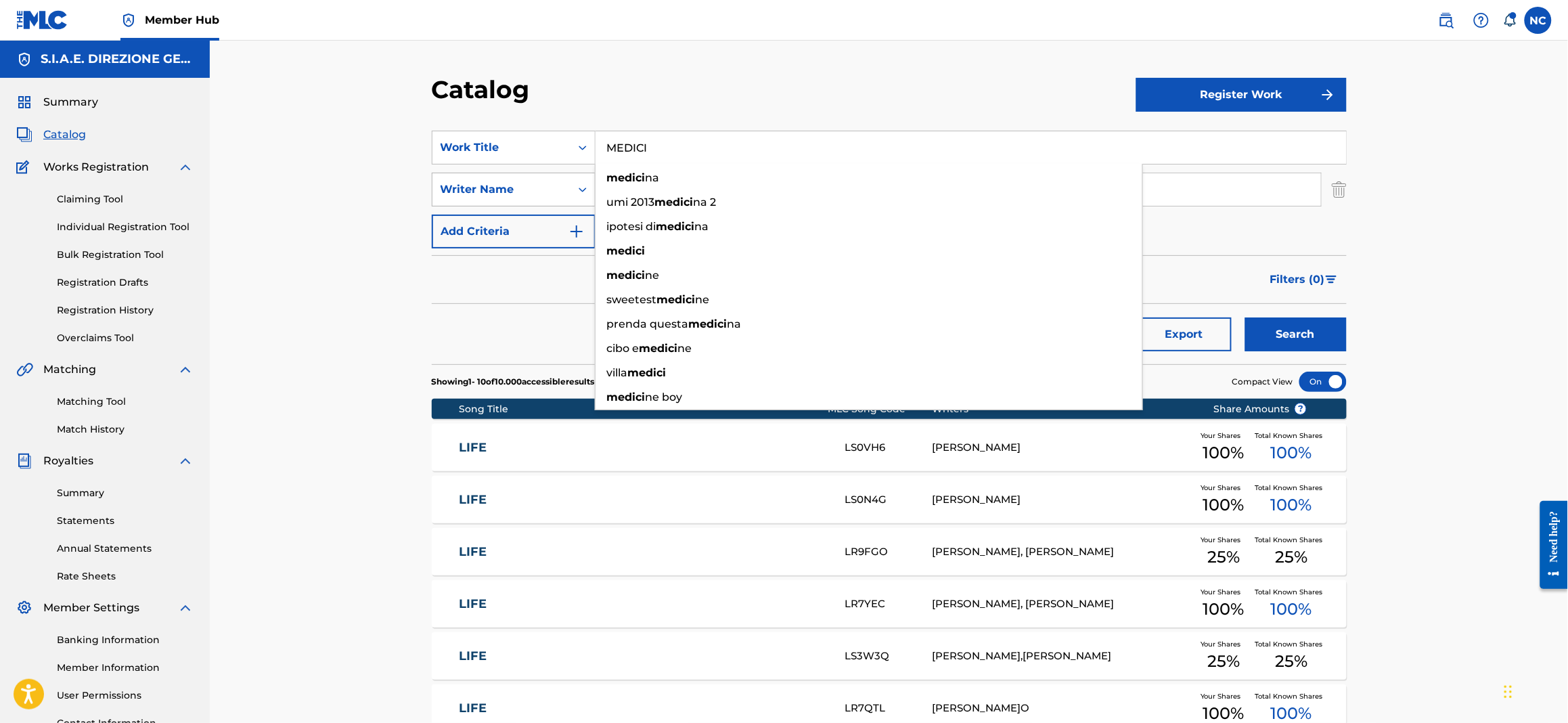
type input "MEDICI"
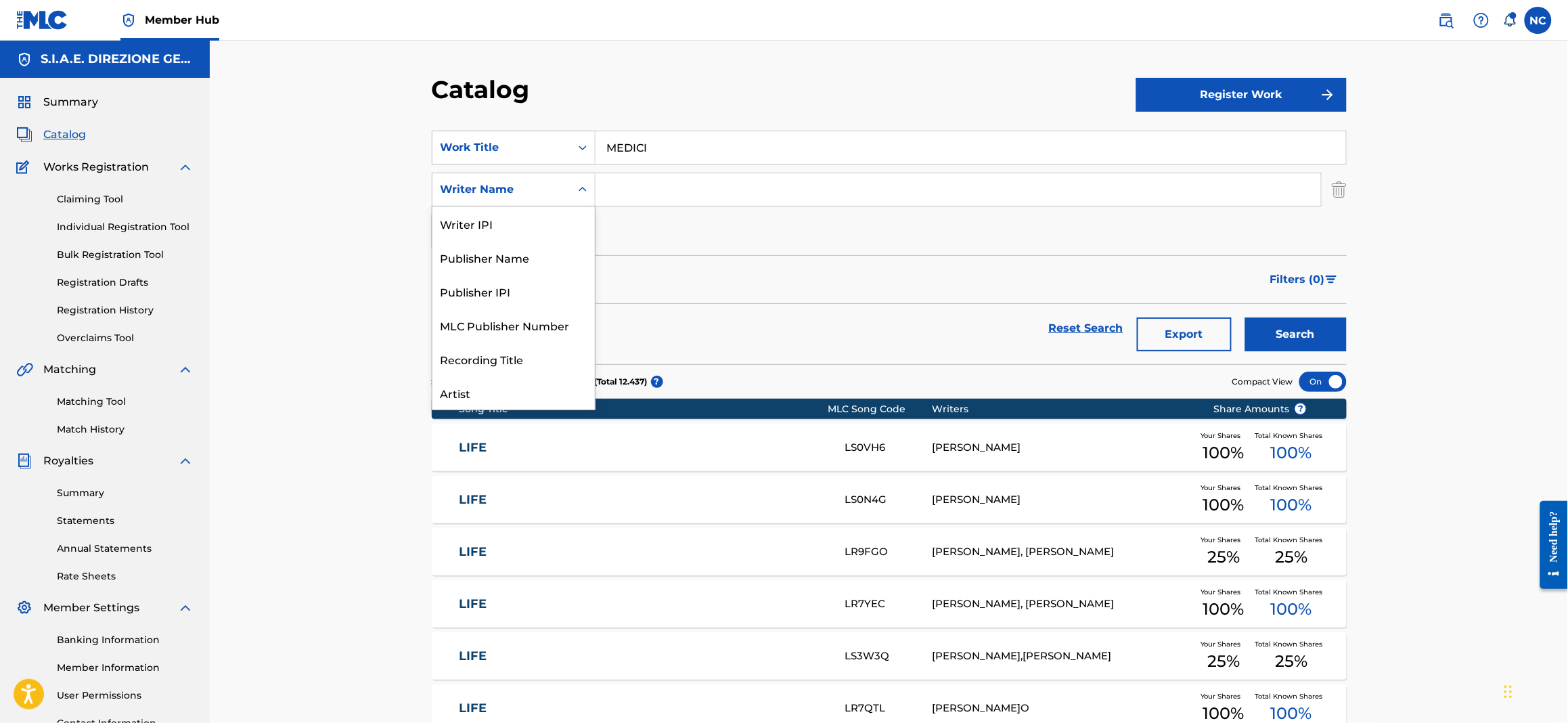
click at [503, 187] on div "Writer Name" at bounding box center [501, 189] width 122 height 16
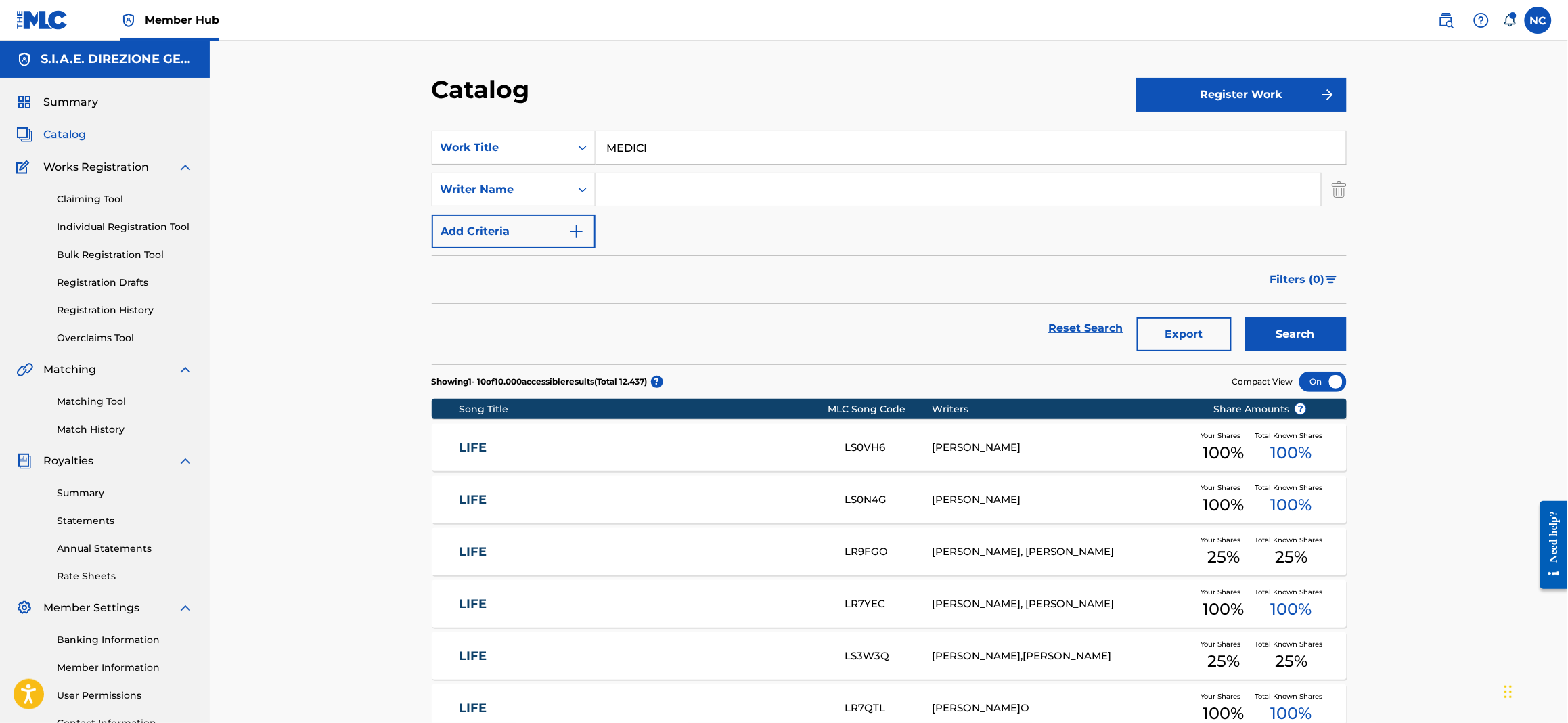
click at [616, 190] on input "Search Form" at bounding box center [958, 190] width 725 height 33
type input "PIOVANI"
click at [1245, 318] on button "Search" at bounding box center [1296, 334] width 101 height 33
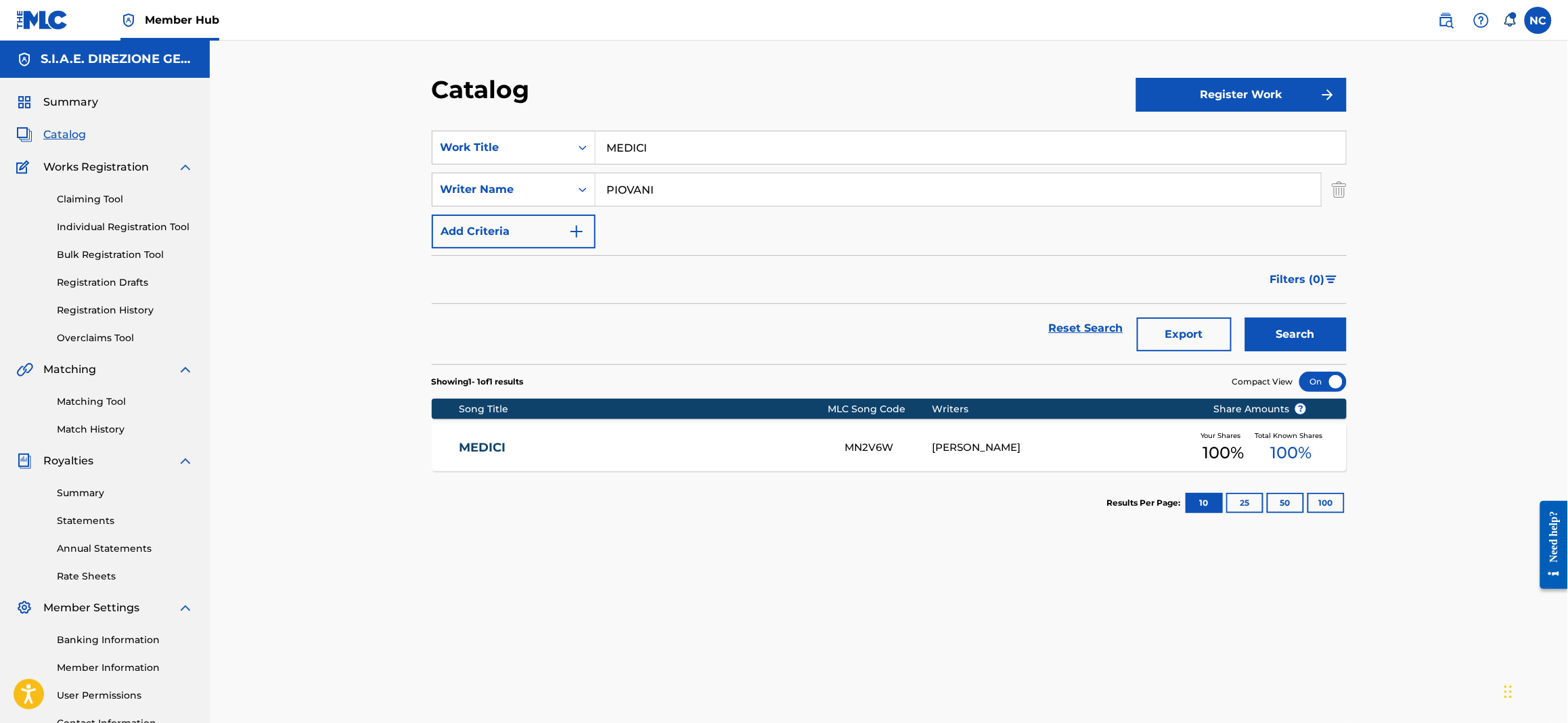
click at [514, 449] on link "MEDICI" at bounding box center [643, 447] width 368 height 16
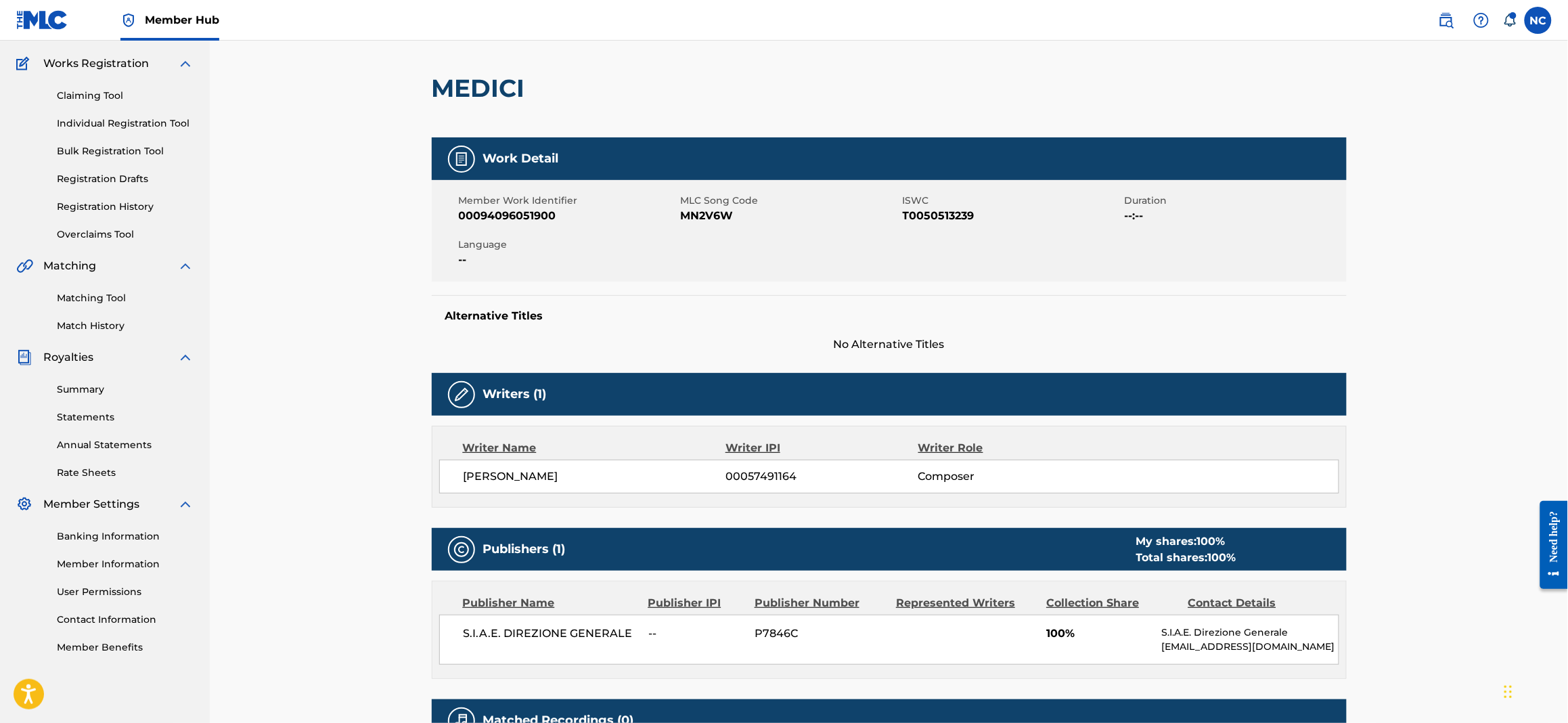
scroll to position [202, 0]
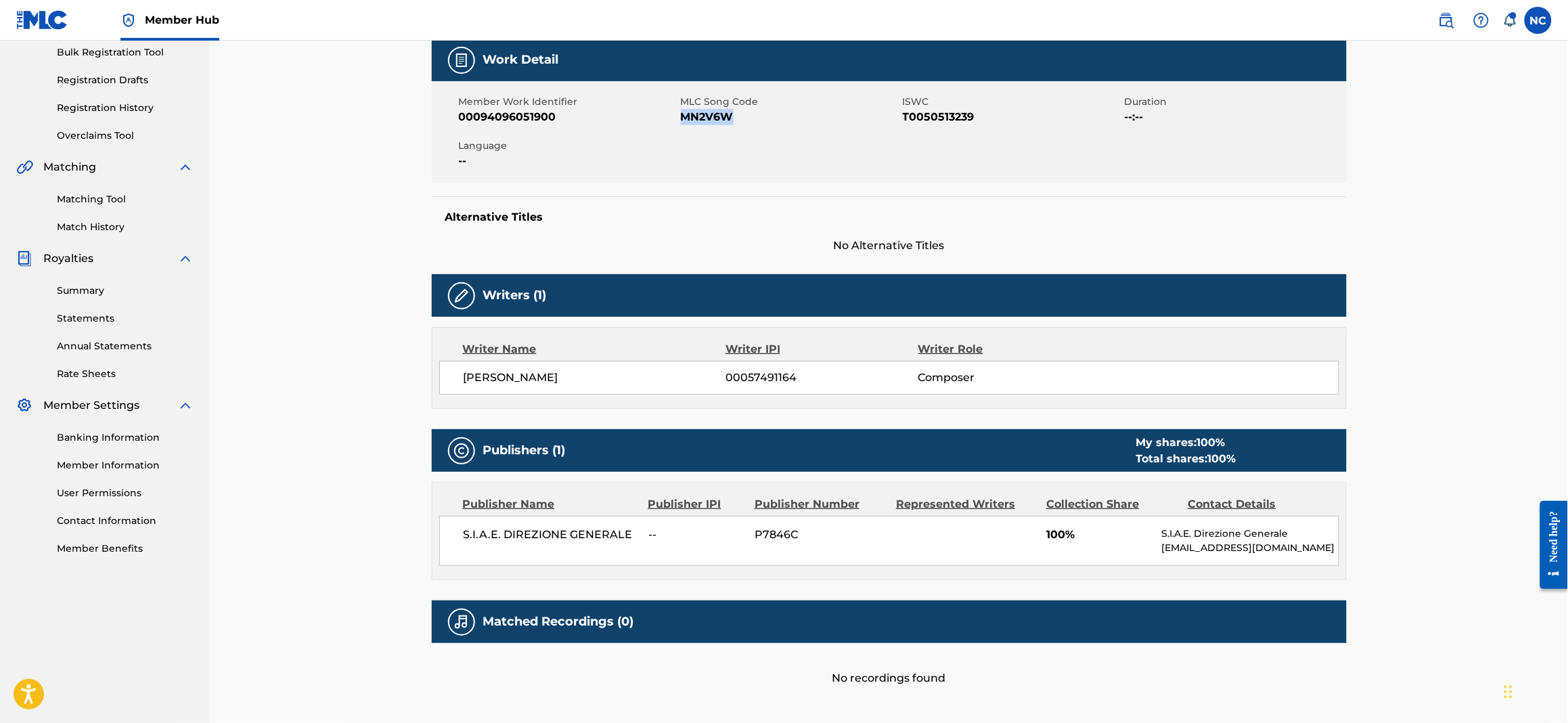
drag, startPoint x: 752, startPoint y: 114, endPoint x: 682, endPoint y: 115, distance: 70.0
click at [682, 115] on span "MN2V6W" at bounding box center [790, 117] width 219 height 16
copy span "MN2V6W"
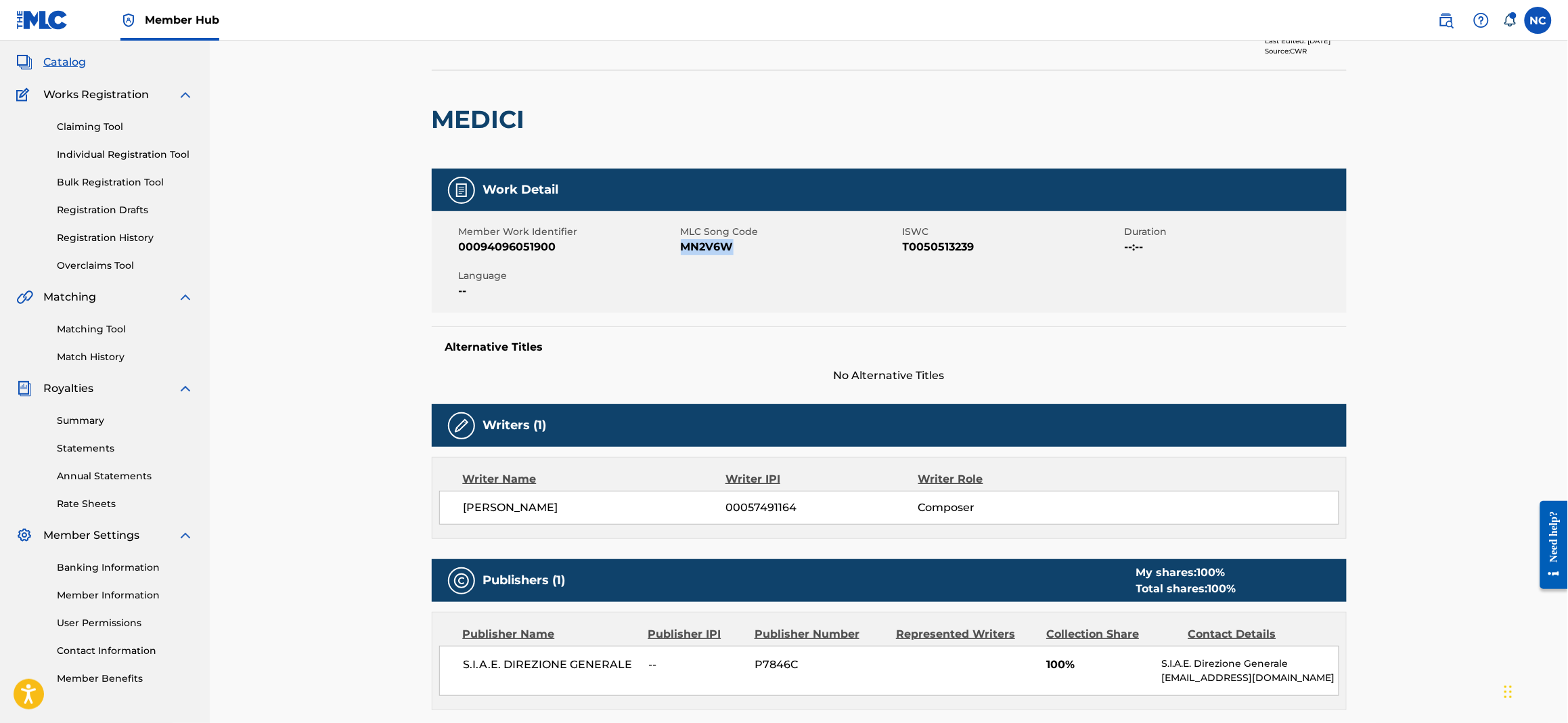
scroll to position [0, 0]
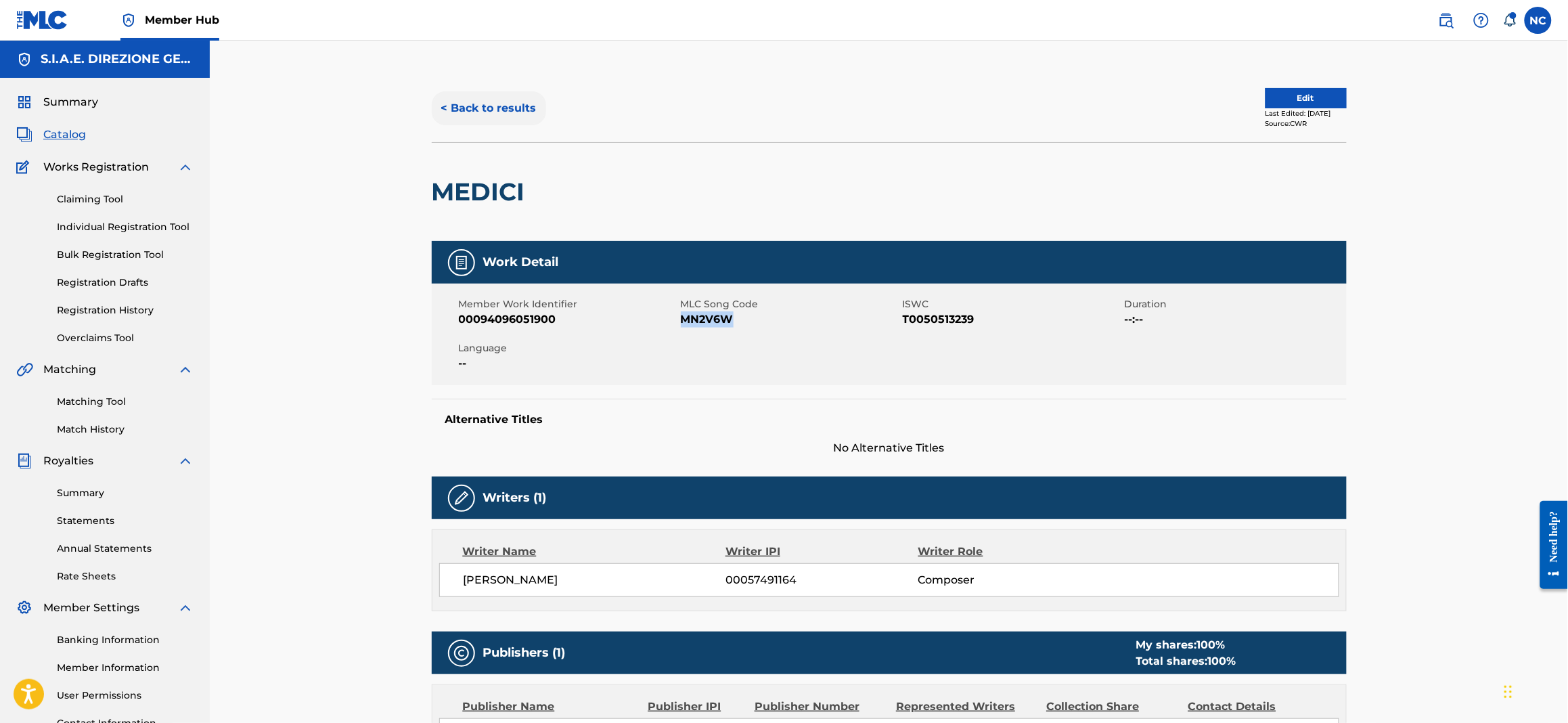
click at [472, 102] on button "< Back to results" at bounding box center [489, 107] width 114 height 33
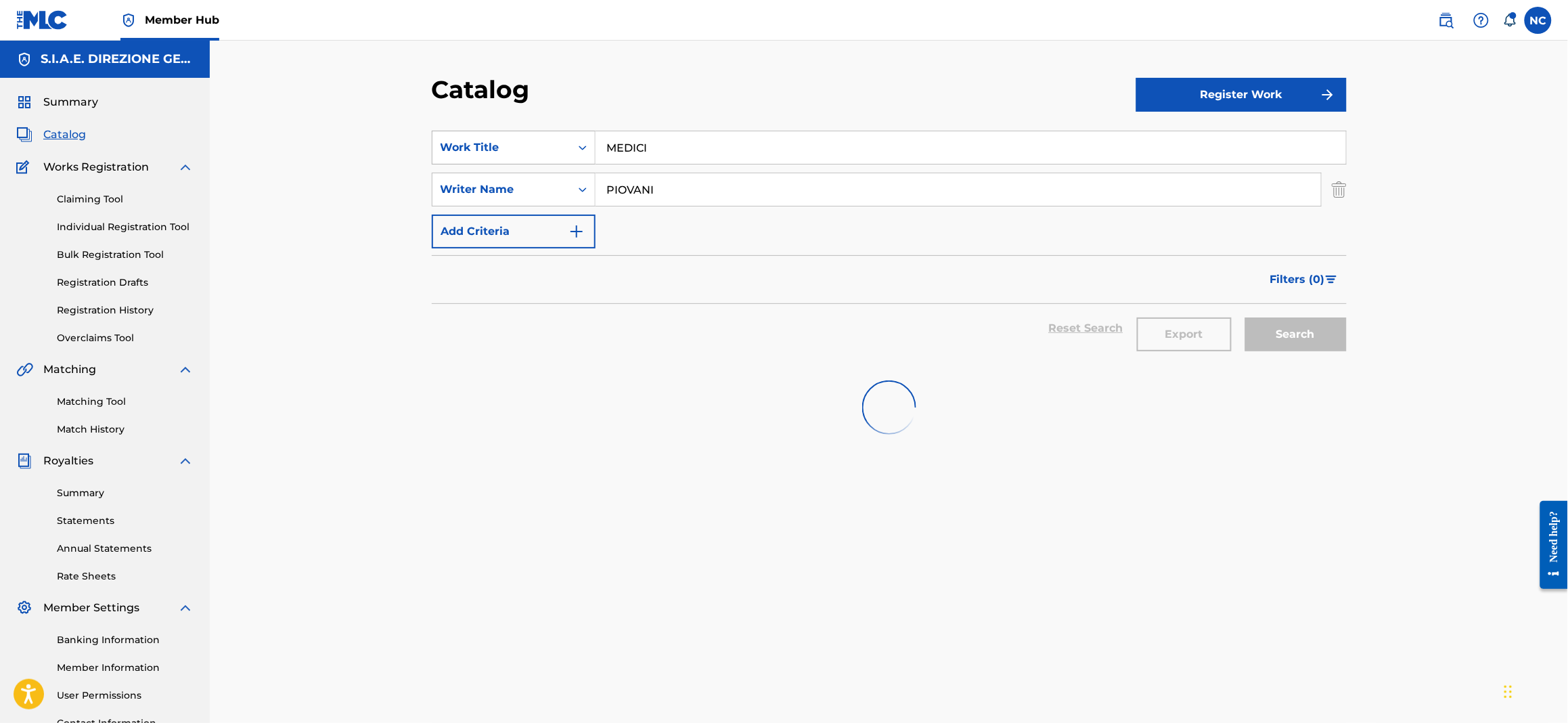
drag, startPoint x: 714, startPoint y: 147, endPoint x: 539, endPoint y: 146, distance: 175.0
click at [539, 146] on div "SearchWithCriteriabc0b13bf-aae8-4857-807a-7f45788416ef Work Title MEDICI" at bounding box center [889, 147] width 915 height 33
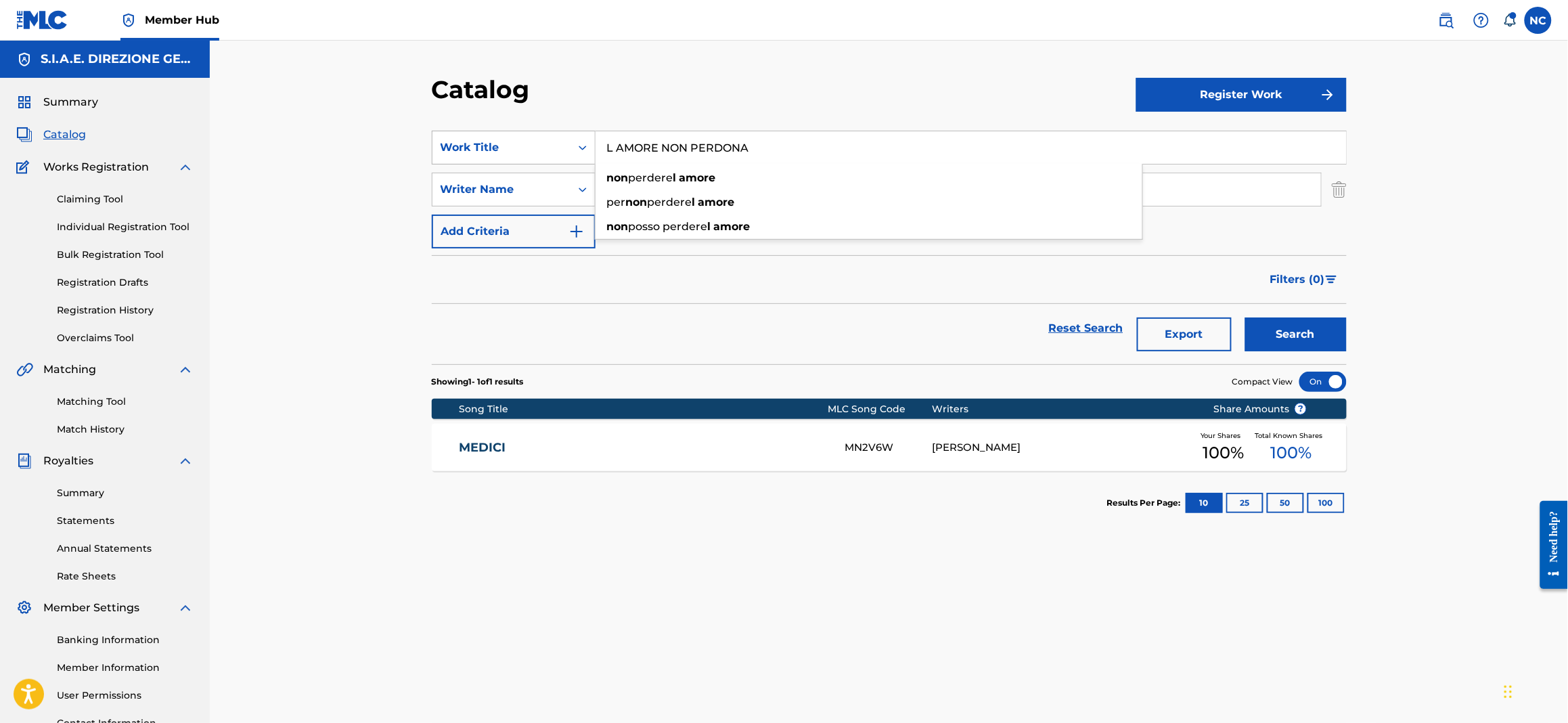
type input "L AMORE NON PERDONA"
click at [1245, 318] on button "Search" at bounding box center [1296, 334] width 101 height 33
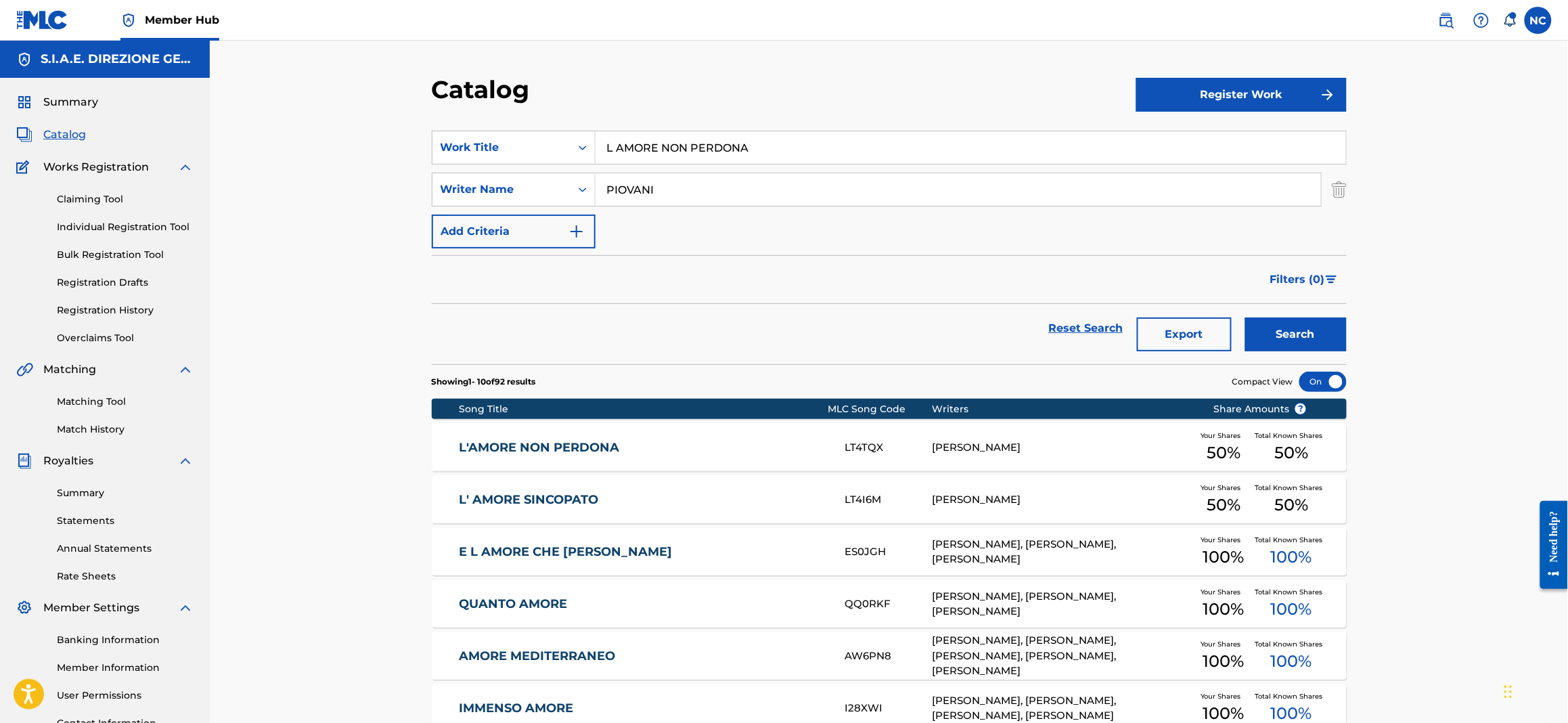
click at [595, 450] on link "L'AMORE NON PERDONA" at bounding box center [643, 447] width 368 height 16
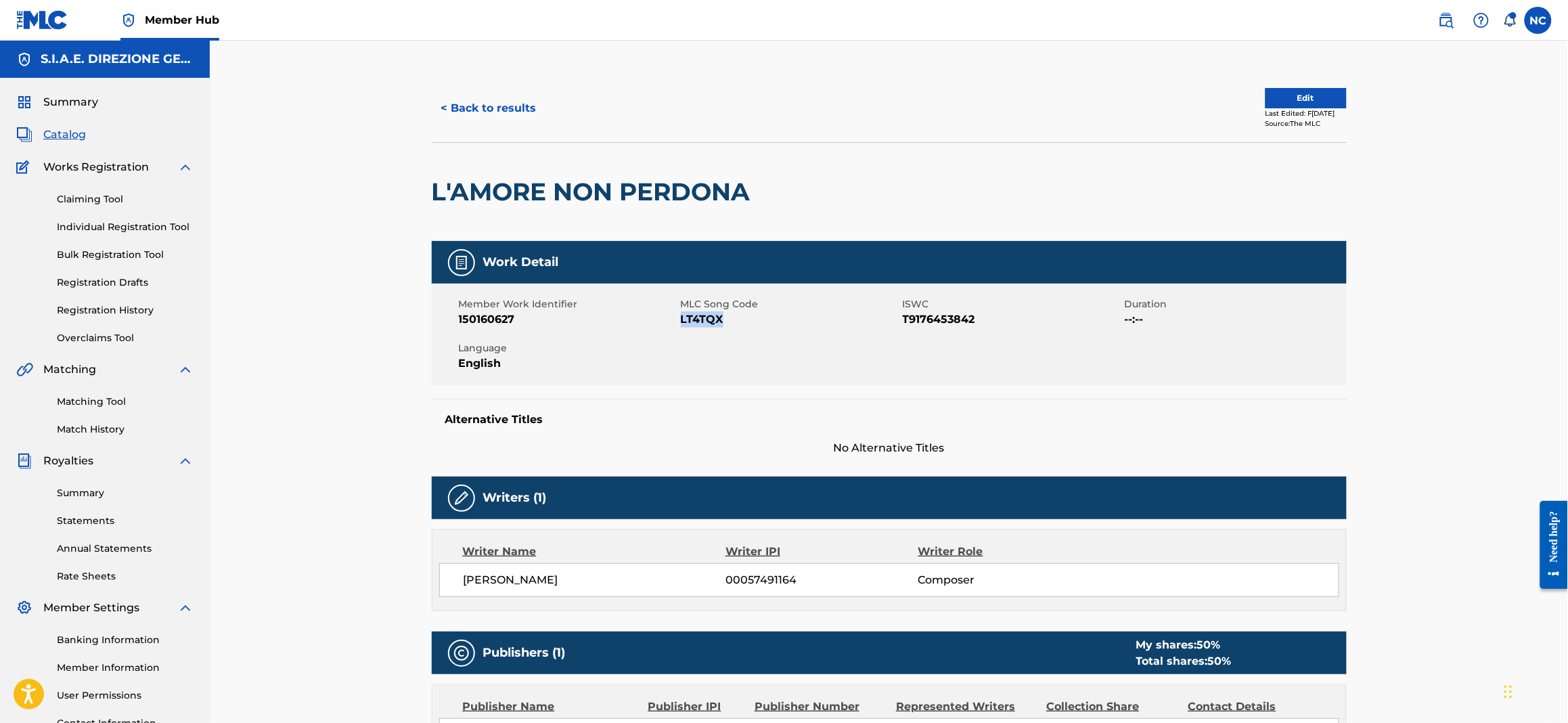
drag, startPoint x: 733, startPoint y: 321, endPoint x: 682, endPoint y: 321, distance: 51.0
click at [682, 321] on span "LT4TQX" at bounding box center [790, 319] width 219 height 16
copy span "LT4TQX"
click at [465, 103] on button "< Back to results" at bounding box center [489, 107] width 114 height 33
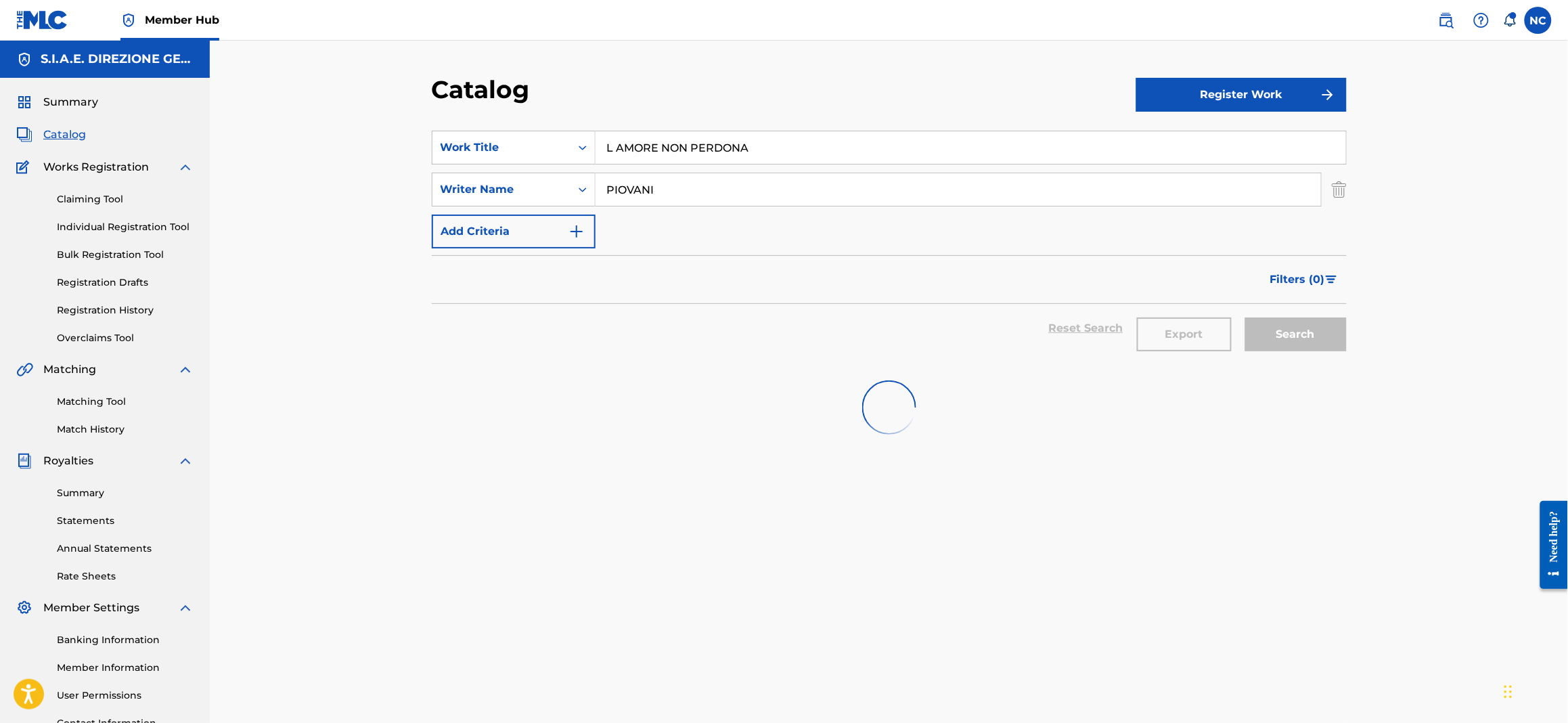
drag, startPoint x: 857, startPoint y: 142, endPoint x: 288, endPoint y: 154, distance: 569.1
click at [288, 154] on div "Catalog Register Work SearchWithCriteriabc0b13bf-aae8-4857-807a-7f45788416ef Wo…" at bounding box center [889, 407] width 1358 height 734
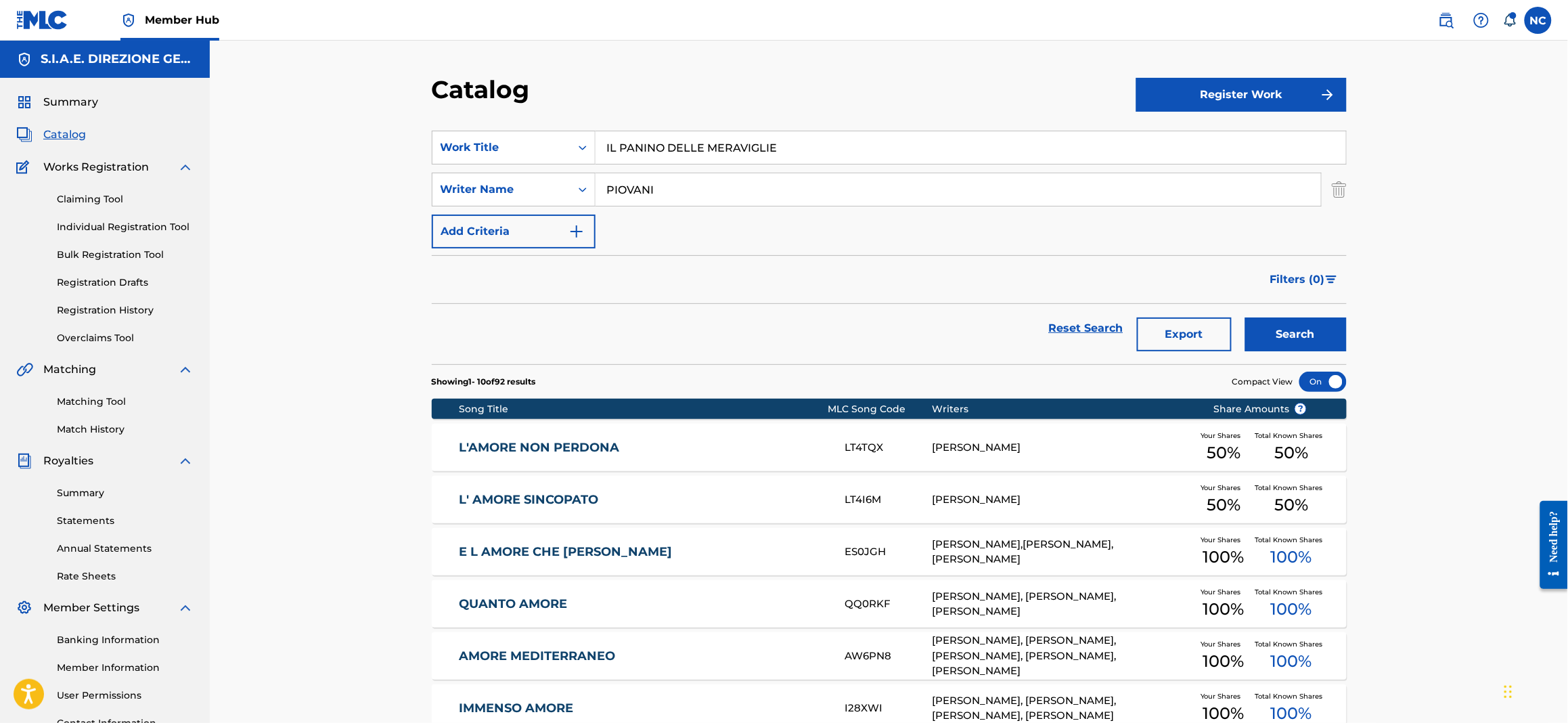
type input "IL PANINO DELLE MERAVIGLIE"
click at [1245, 318] on button "Search" at bounding box center [1296, 334] width 101 height 33
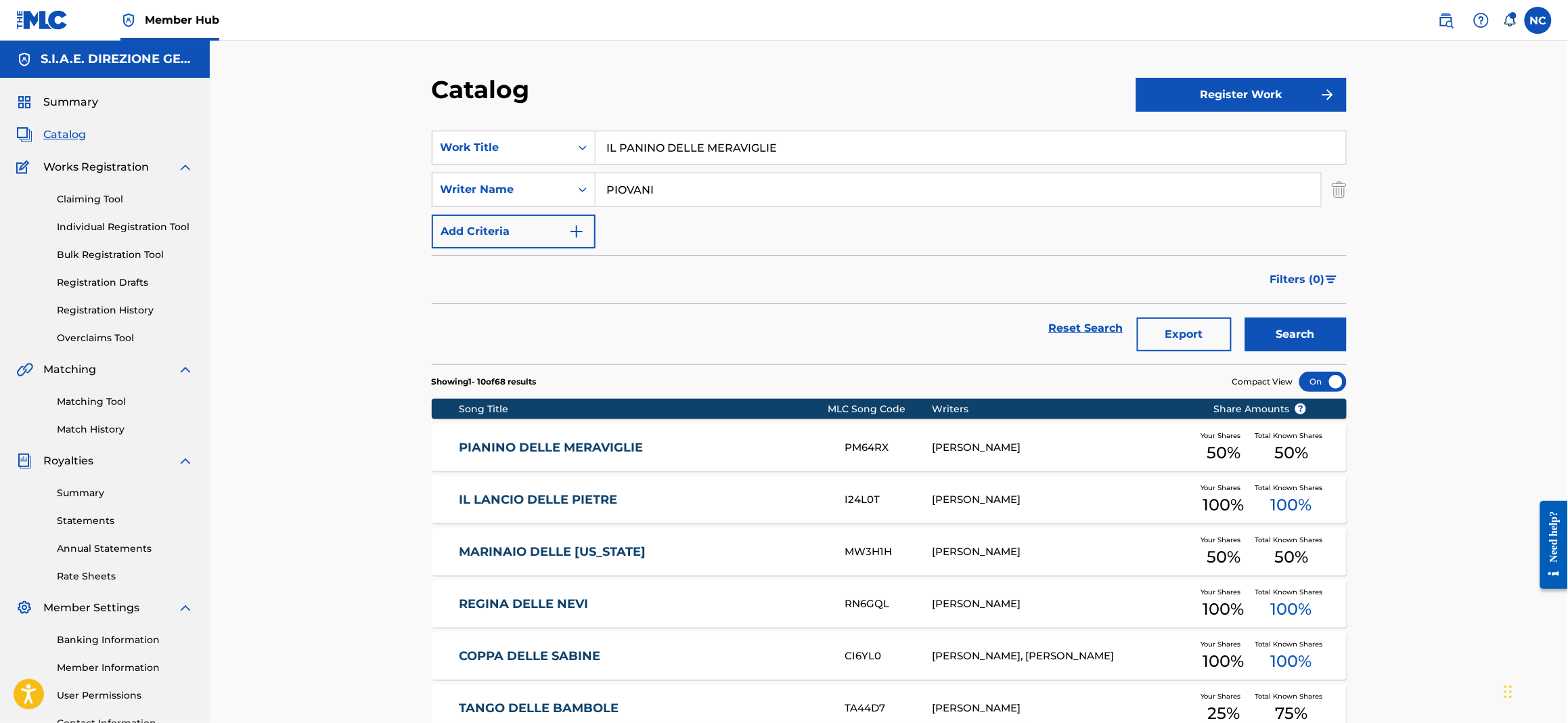
click at [542, 440] on link "PIANINO DELLE MERAVIGLIE" at bounding box center [643, 447] width 368 height 16
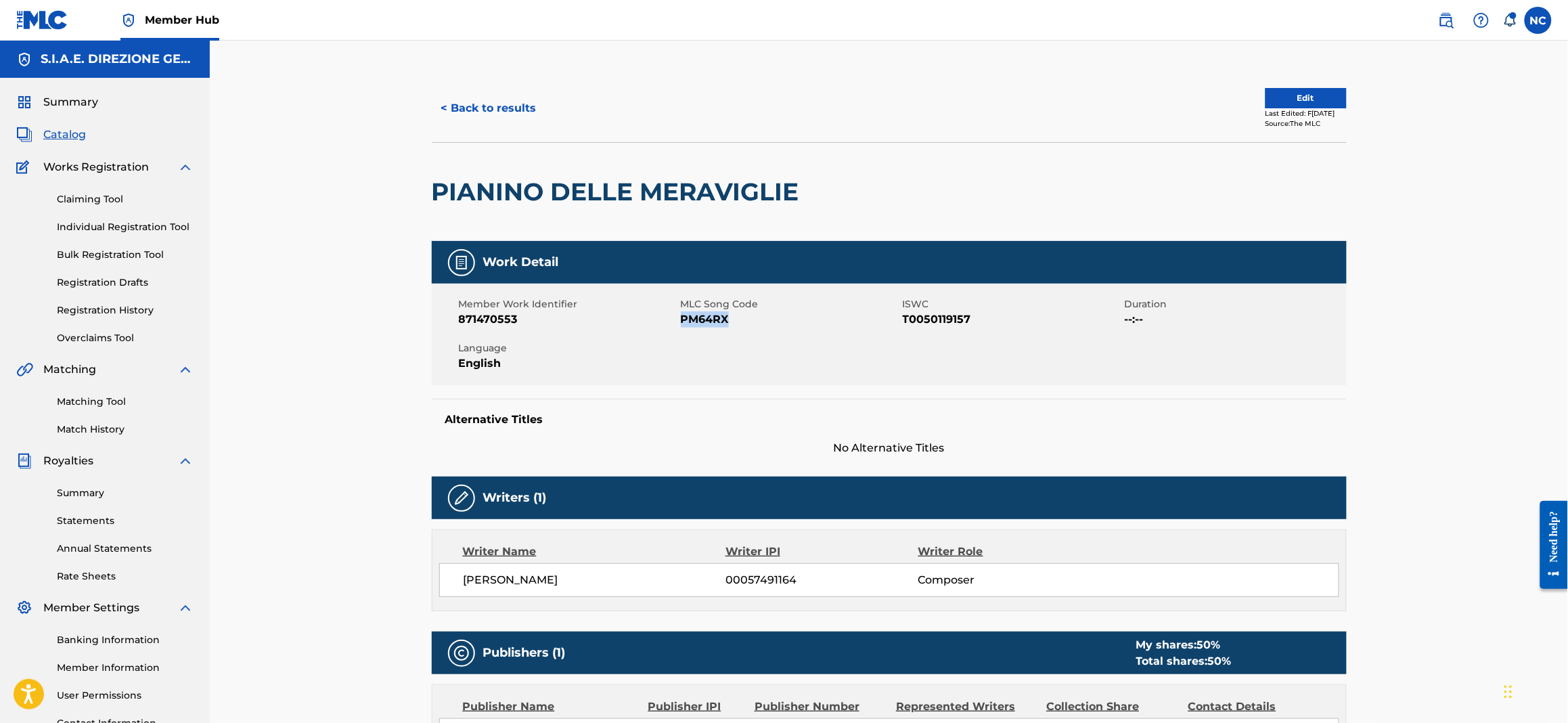
drag, startPoint x: 740, startPoint y: 318, endPoint x: 680, endPoint y: 319, distance: 60.0
click at [681, 319] on span "PM64RX" at bounding box center [790, 319] width 219 height 16
copy span "PM64RX"
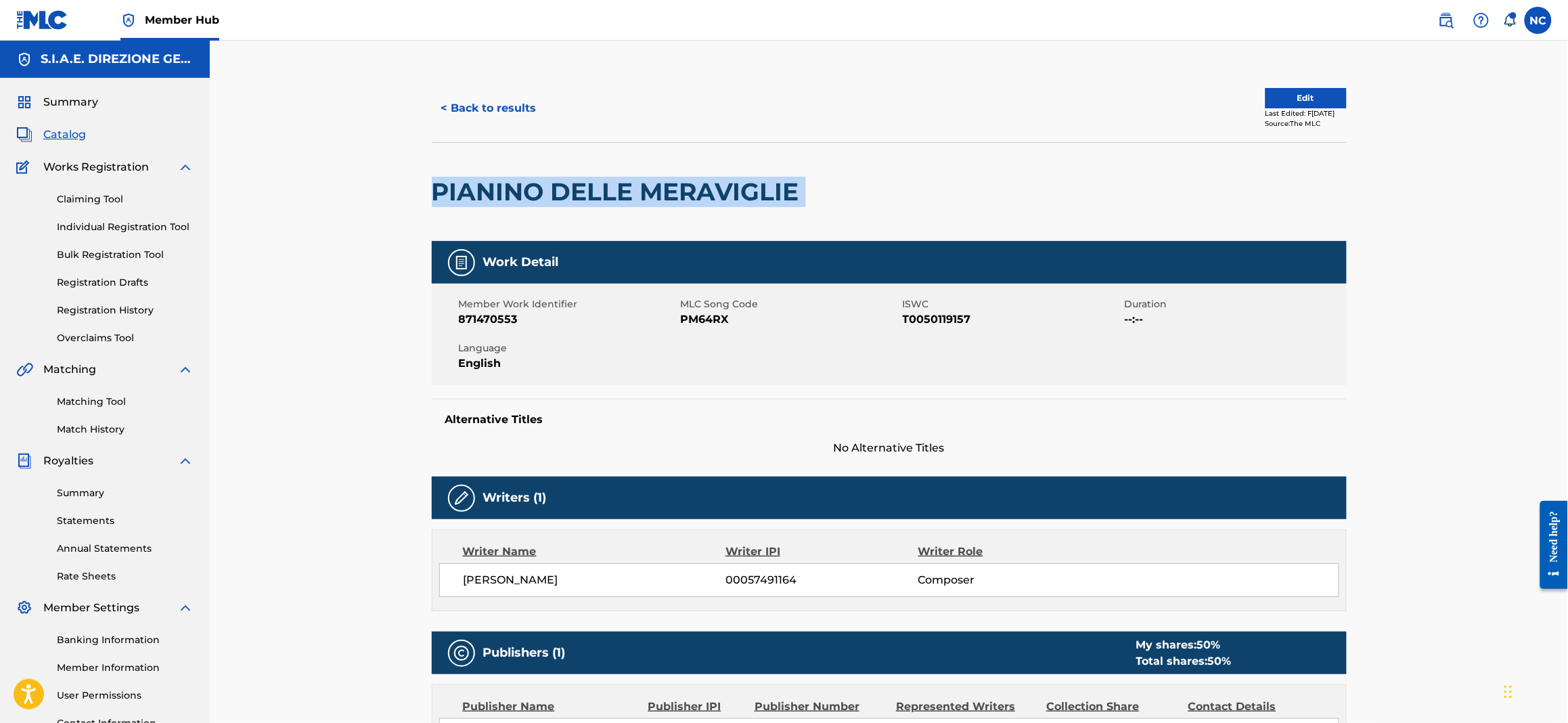
drag, startPoint x: 875, startPoint y: 188, endPoint x: 417, endPoint y: 189, distance: 458.0
click at [417, 189] on div "< Back to results Edit Last Edited: [DATE] Source: The MLC PIANINO DELLE MERAVI…" at bounding box center [889, 509] width 948 height 869
copy div "PIANINO DELLE MERAVIGLIE"
click at [452, 104] on button "< Back to results" at bounding box center [489, 107] width 114 height 33
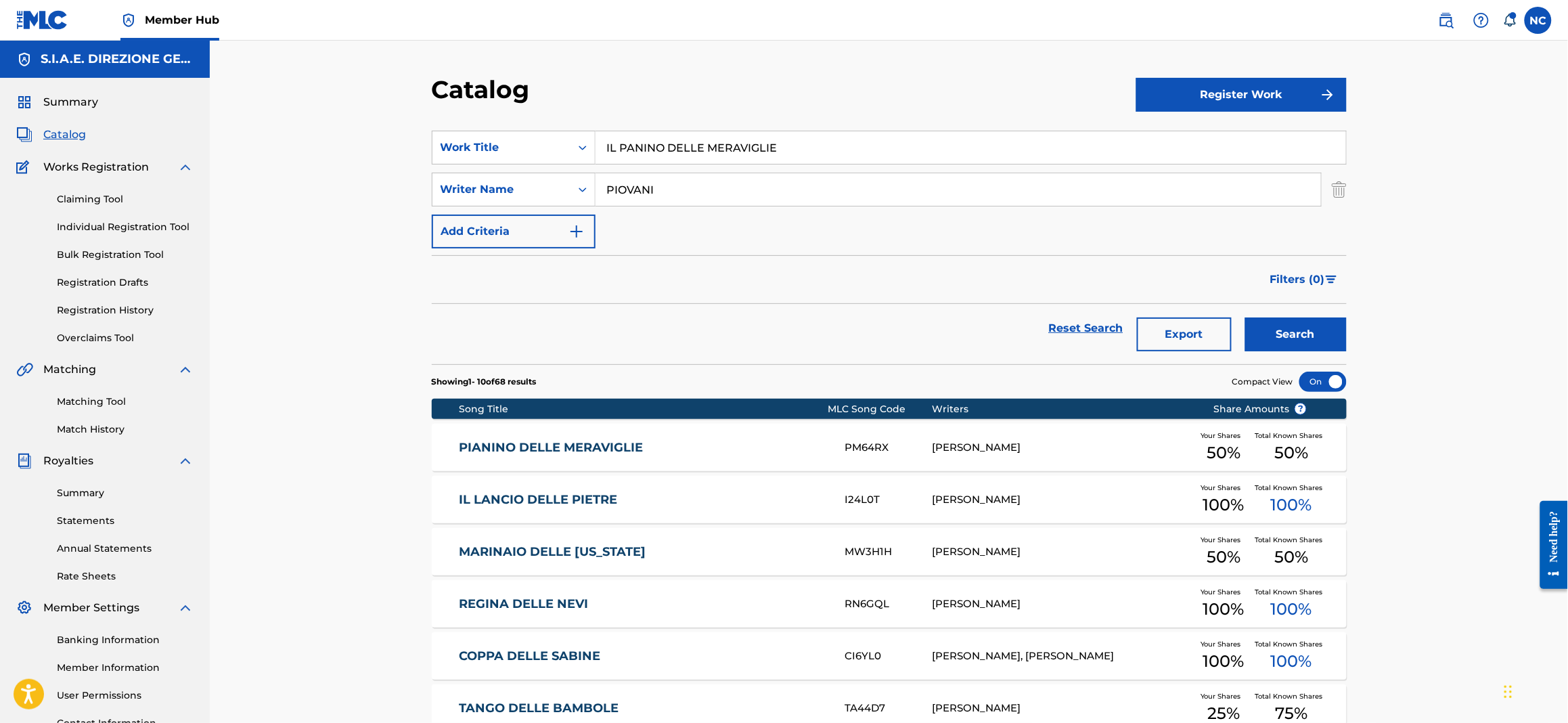
drag, startPoint x: 826, startPoint y: 149, endPoint x: 216, endPoint y: 138, distance: 610.1
click at [216, 138] on div "Catalog Register Work SearchWithCriteriabc0b13bf-aae8-4857-807a-7f45788416ef Wo…" at bounding box center [889, 525] width 1358 height 969
click at [1245, 318] on button "Search" at bounding box center [1296, 334] width 101 height 33
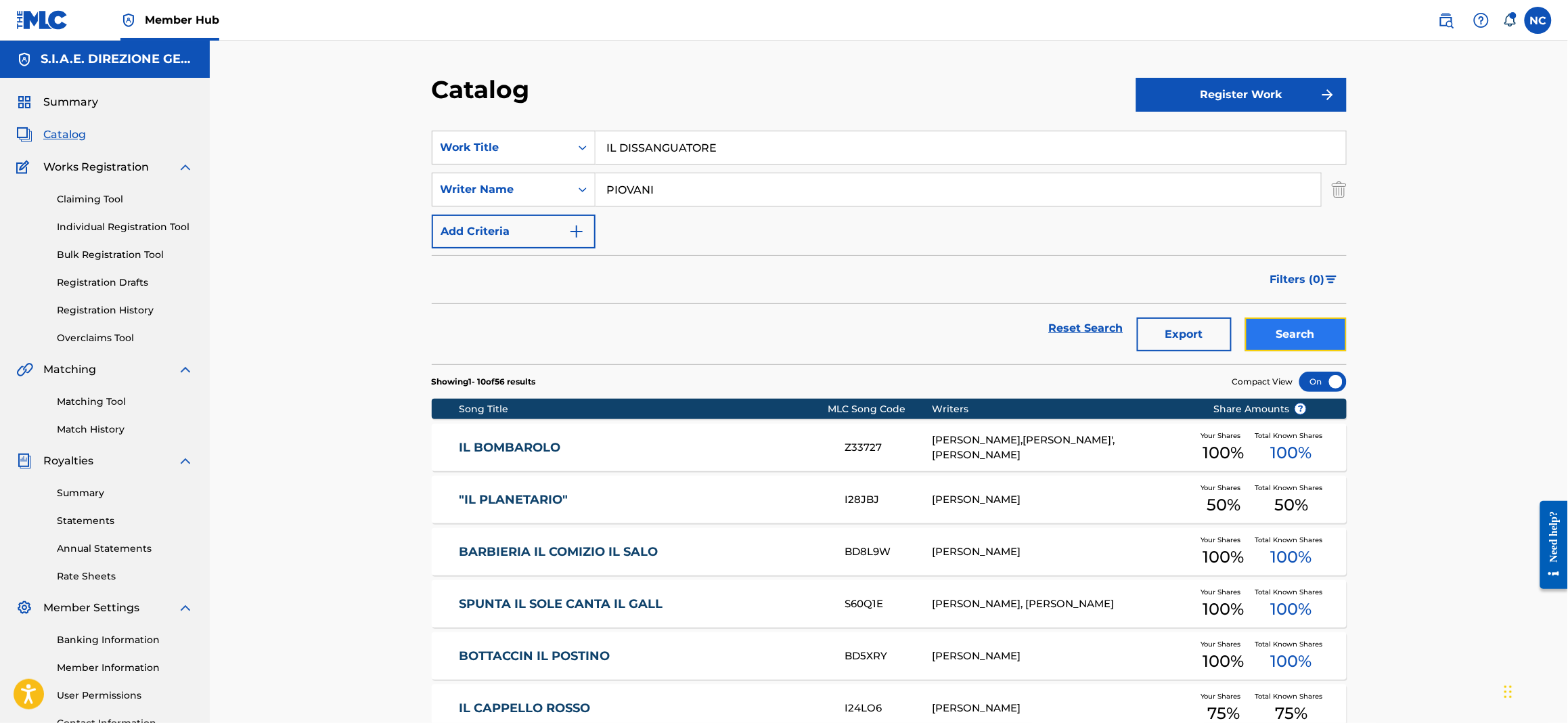
click at [1284, 330] on button "Search" at bounding box center [1296, 334] width 101 height 33
drag, startPoint x: 616, startPoint y: 146, endPoint x: 559, endPoint y: 145, distance: 57.0
click at [559, 145] on div "SearchWithCriteriabc0b13bf-aae8-4857-807a-7f45788416ef Work Title IL DISSANGUAT…" at bounding box center [889, 147] width 915 height 33
click at [1245, 318] on button "Search" at bounding box center [1296, 334] width 101 height 33
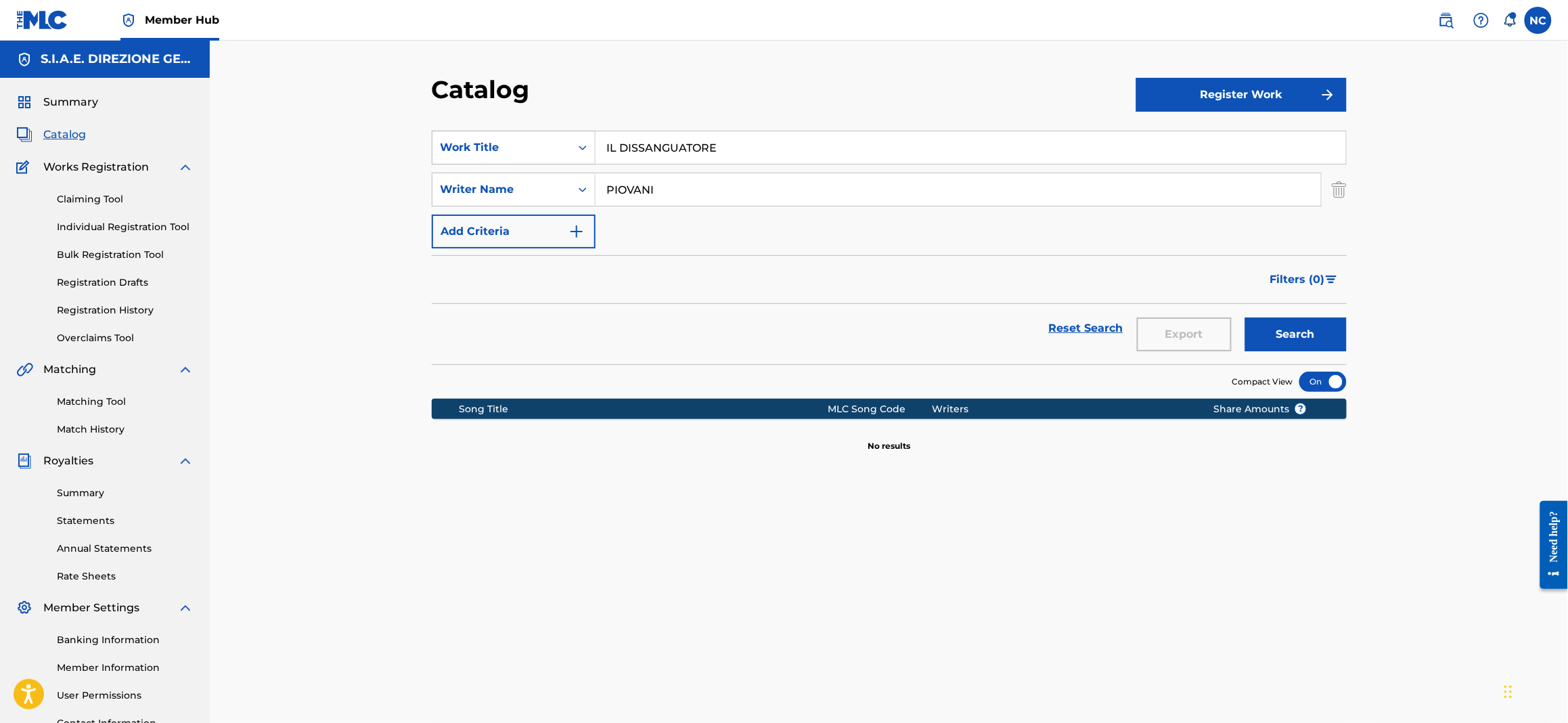
click at [1245, 318] on button "Search" at bounding box center [1296, 334] width 101 height 33
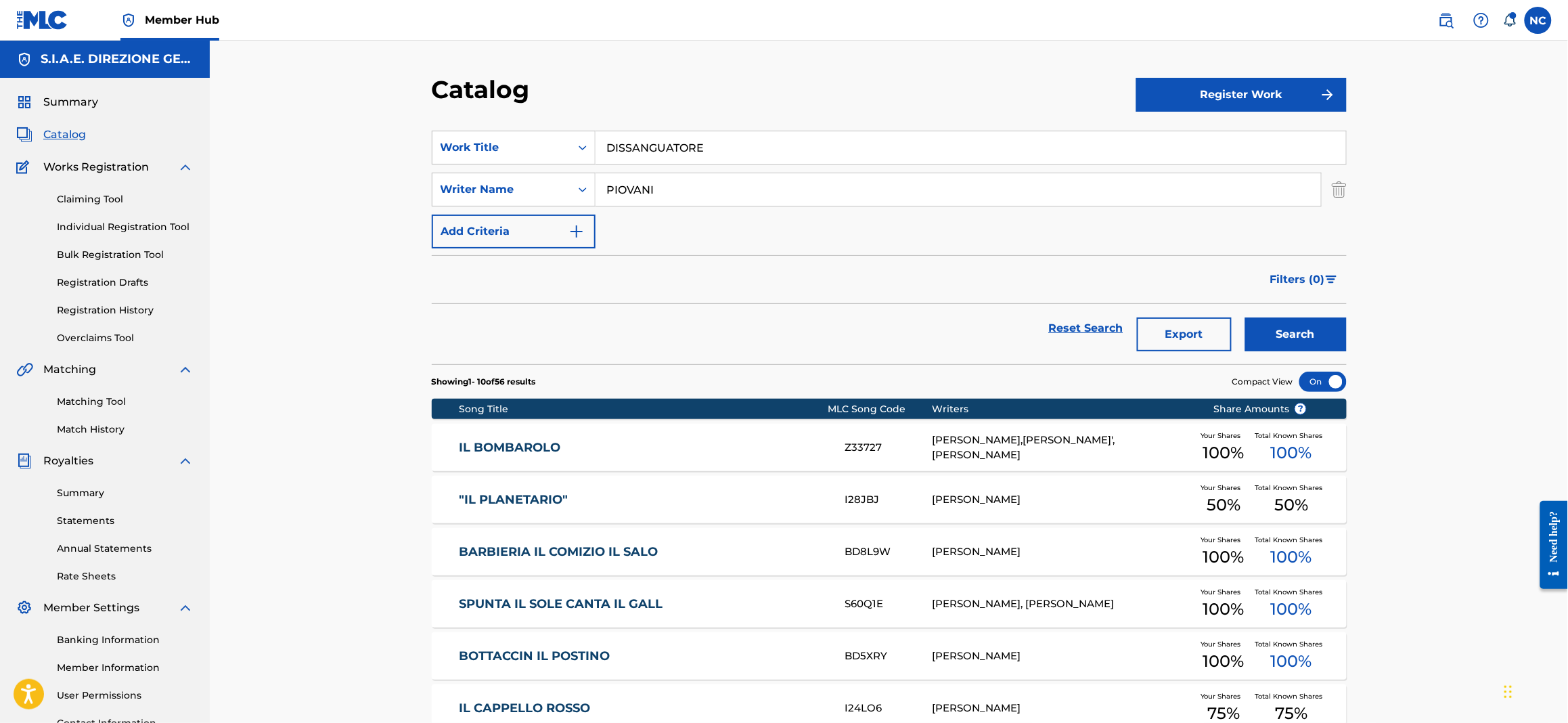
type input "DISSANGUATORE"
drag, startPoint x: 698, startPoint y: 197, endPoint x: 114, endPoint y: 214, distance: 584.2
click at [114, 214] on main "S.I.A.E. DIREZIONE GENERALE Summary Catalog Works Registration Claiming Tool In…" at bounding box center [784, 525] width 1568 height 969
click at [1245, 318] on button "Search" at bounding box center [1296, 334] width 101 height 33
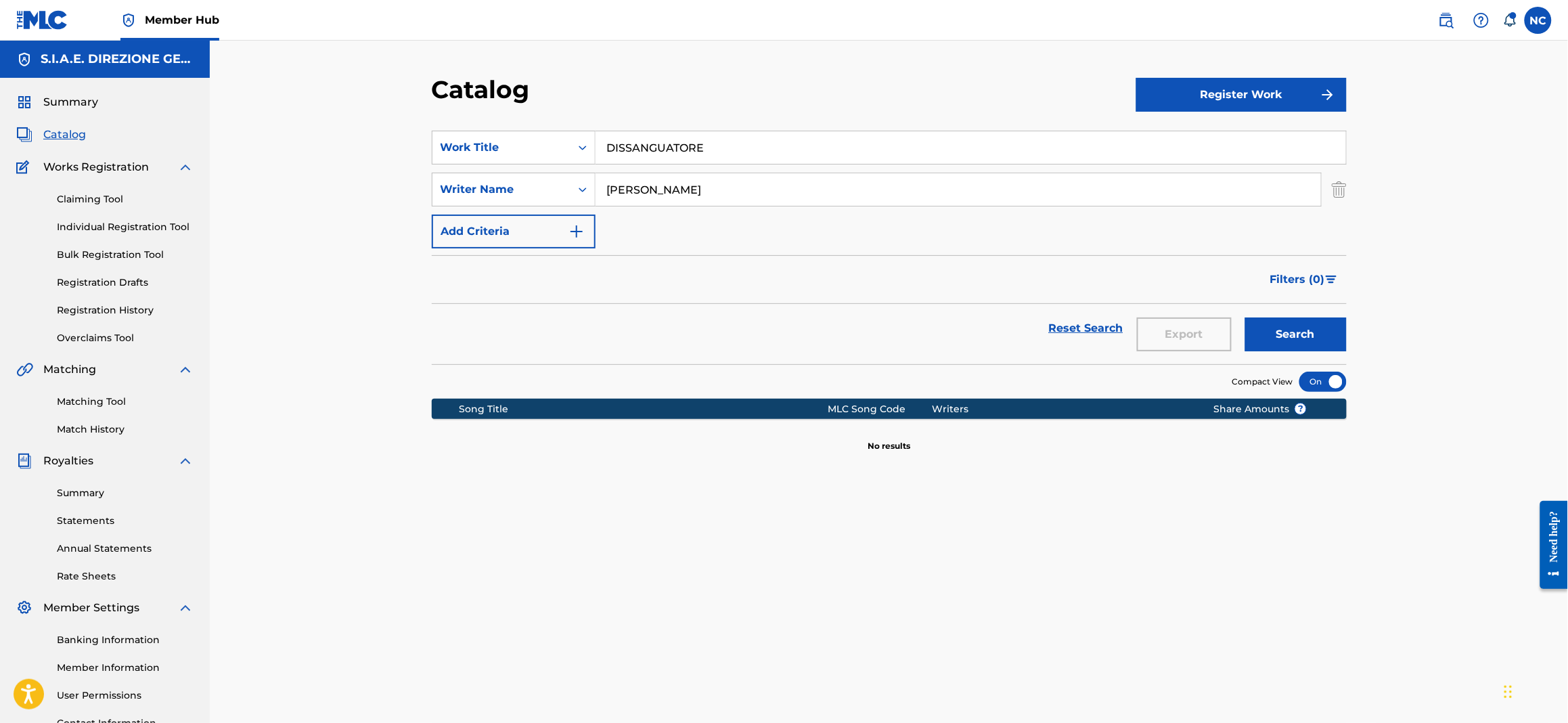
drag, startPoint x: 701, startPoint y: 195, endPoint x: 314, endPoint y: 194, distance: 387.0
click at [314, 194] on div "Catalog Register Work SearchWithCriteriabc0b13bf-aae8-4857-807a-7f45788416ef Wo…" at bounding box center [889, 407] width 1358 height 734
click at [1245, 318] on button "Search" at bounding box center [1296, 334] width 101 height 33
type input "p"
click at [1245, 318] on button "Search" at bounding box center [1296, 334] width 101 height 33
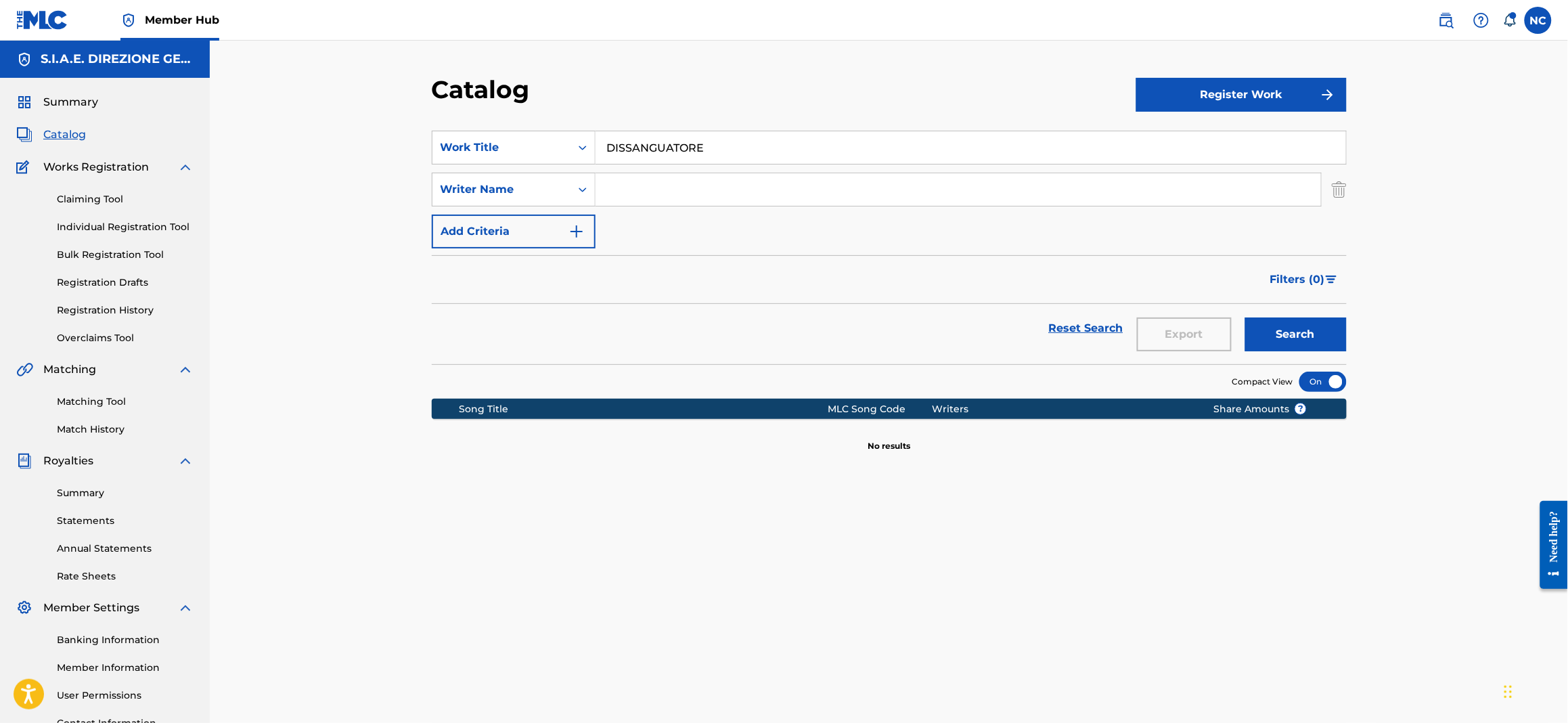
drag, startPoint x: 781, startPoint y: 139, endPoint x: 158, endPoint y: 159, distance: 623.3
click at [158, 159] on main "S.I.A.E. DIREZIONE GENERALE Summary Catalog Works Registration Claiming Tool In…" at bounding box center [784, 407] width 1568 height 734
click at [1245, 318] on button "Search" at bounding box center [1296, 334] width 101 height 33
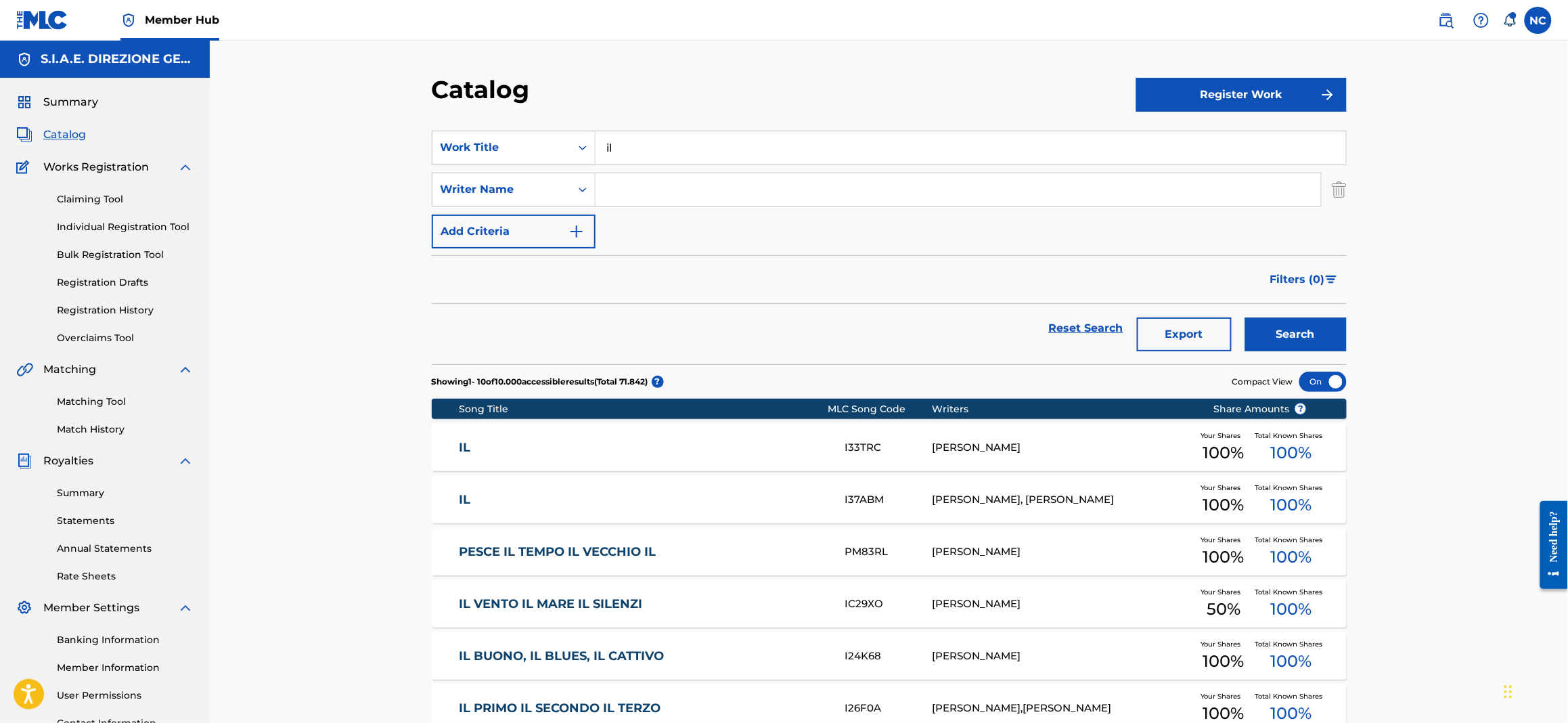
type input "i"
type input "dissanguatore"
click at [1245, 318] on button "Search" at bounding box center [1296, 334] width 101 height 33
